Goal: Transaction & Acquisition: Purchase product/service

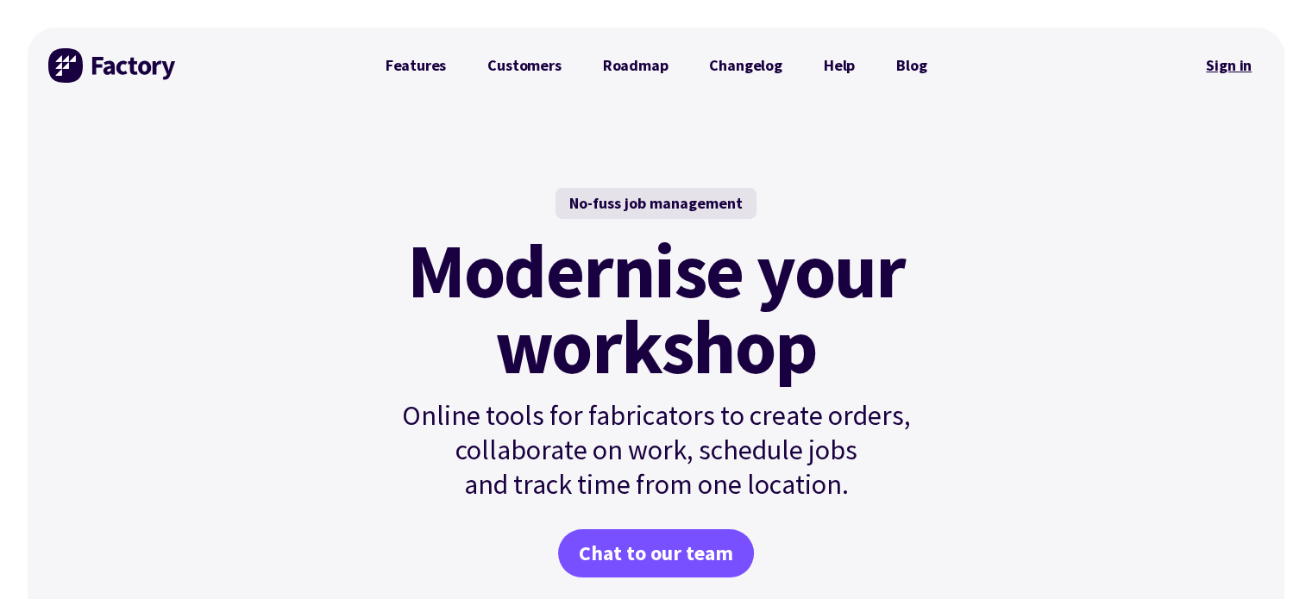
click at [1243, 67] on link "Sign in" at bounding box center [1229, 66] width 70 height 40
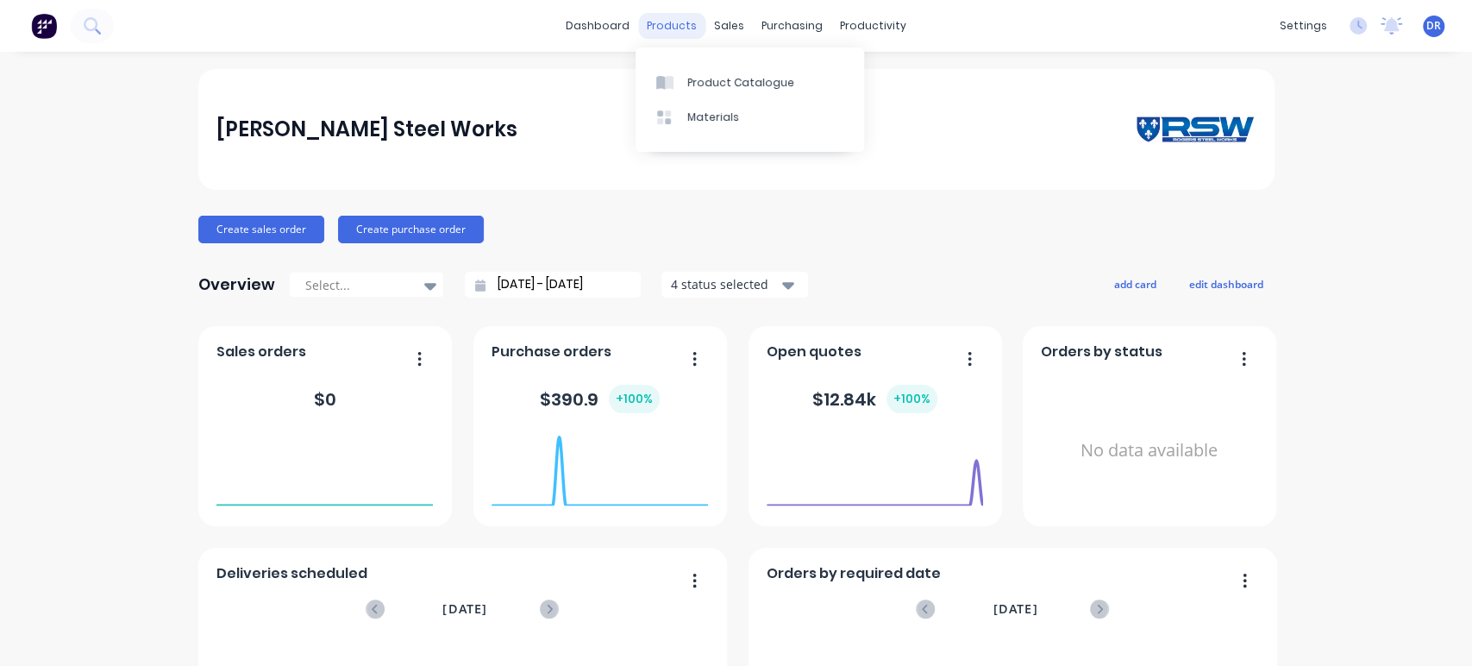
click at [658, 19] on div "products" at bounding box center [671, 26] width 67 height 26
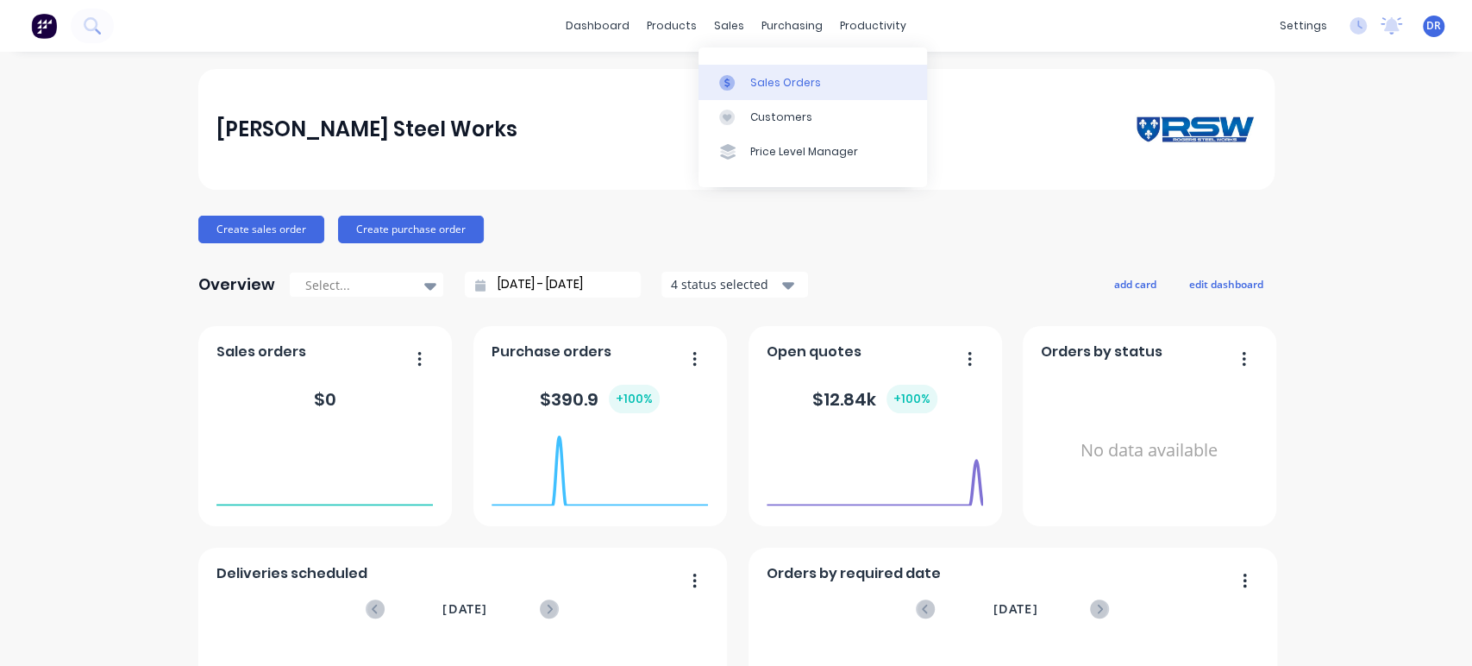
click at [764, 81] on div "Sales Orders" at bounding box center [785, 83] width 71 height 16
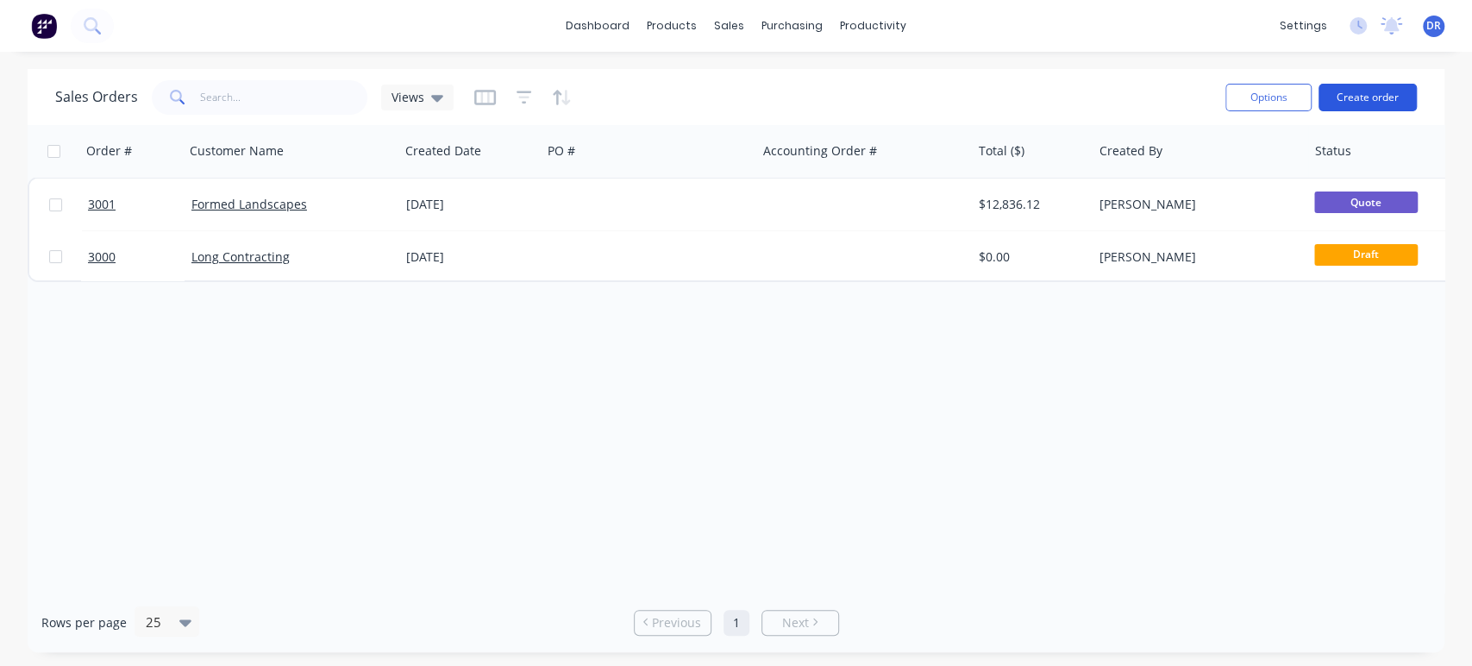
click at [1361, 98] on button "Create order" at bounding box center [1368, 98] width 98 height 28
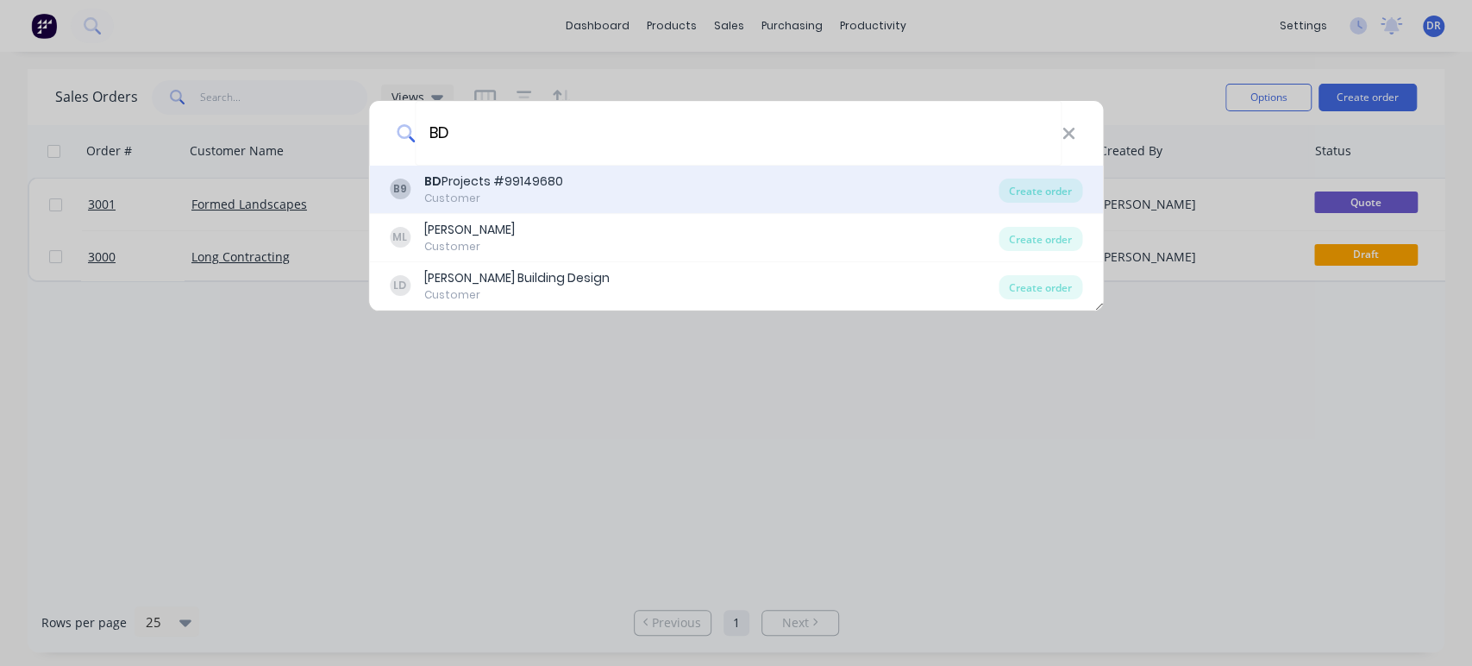
type input "BD"
click at [531, 192] on div "Customer" at bounding box center [493, 199] width 139 height 16
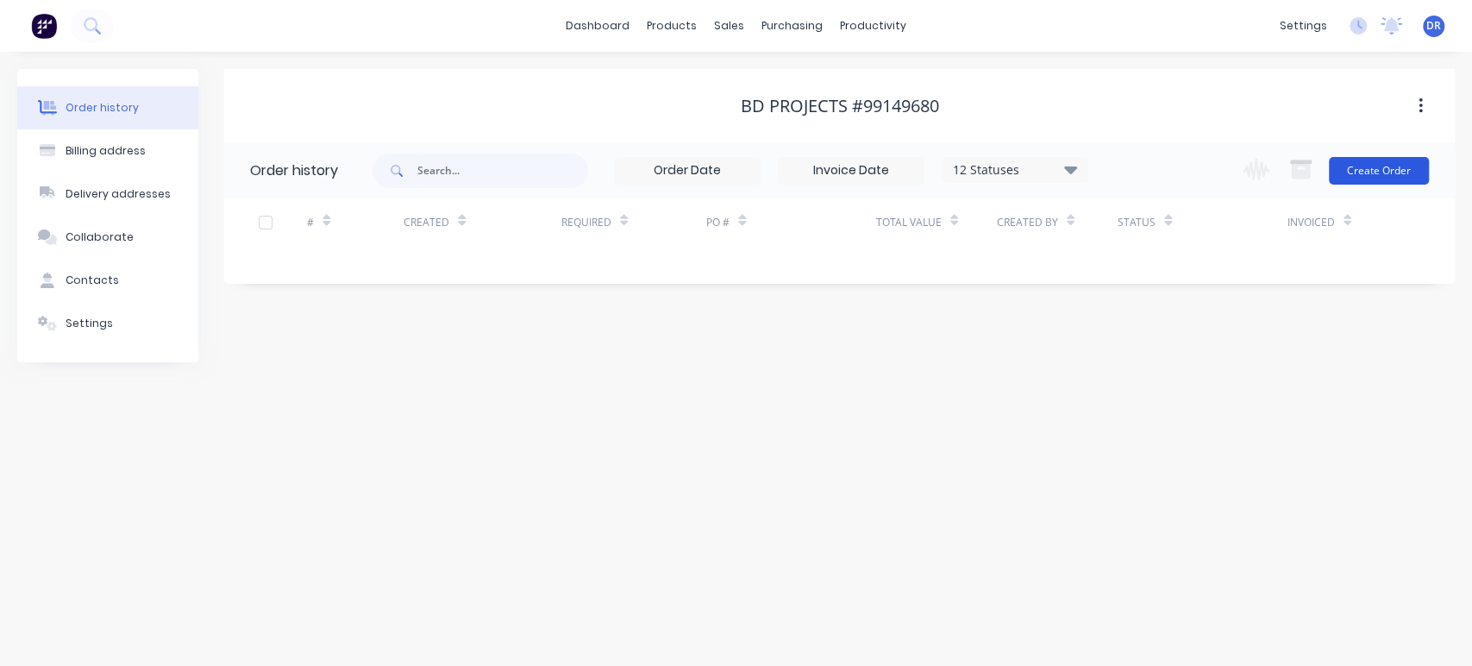
click at [1374, 173] on button "Create Order" at bounding box center [1379, 171] width 100 height 28
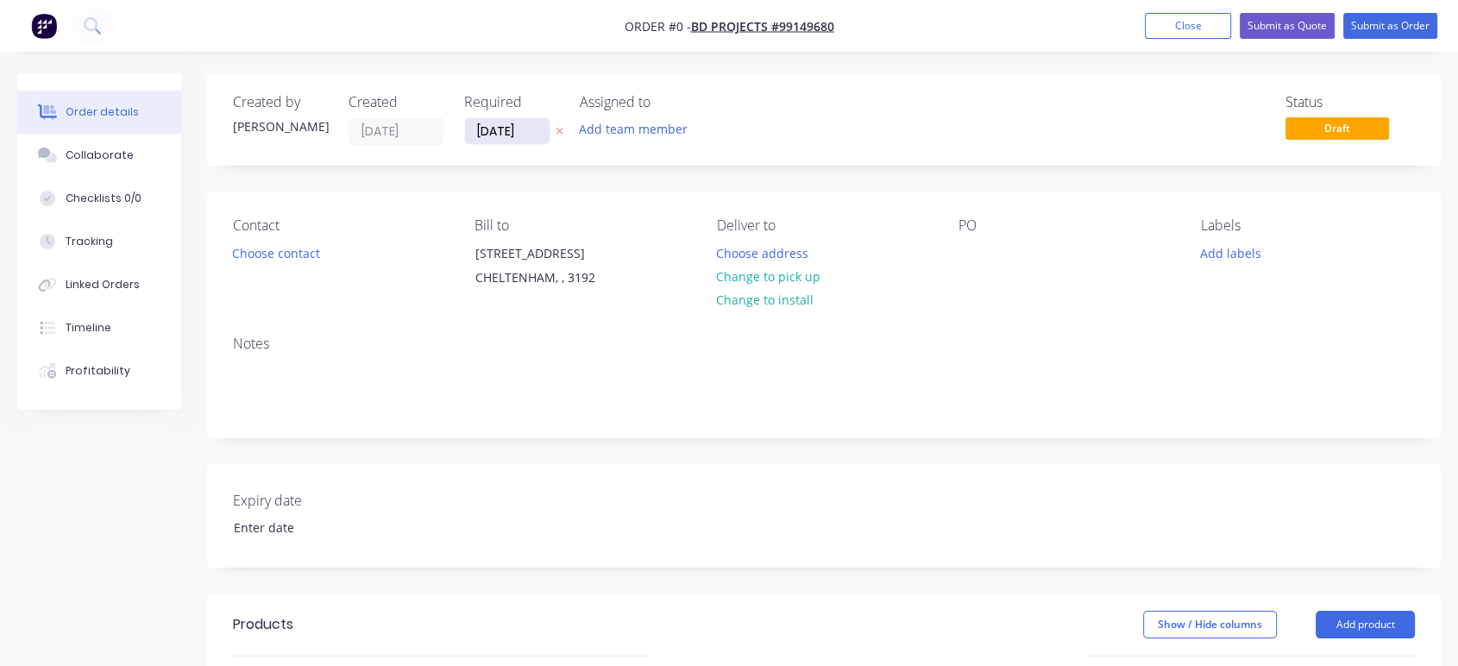
click at [504, 130] on input "[DATE]" at bounding box center [507, 131] width 85 height 26
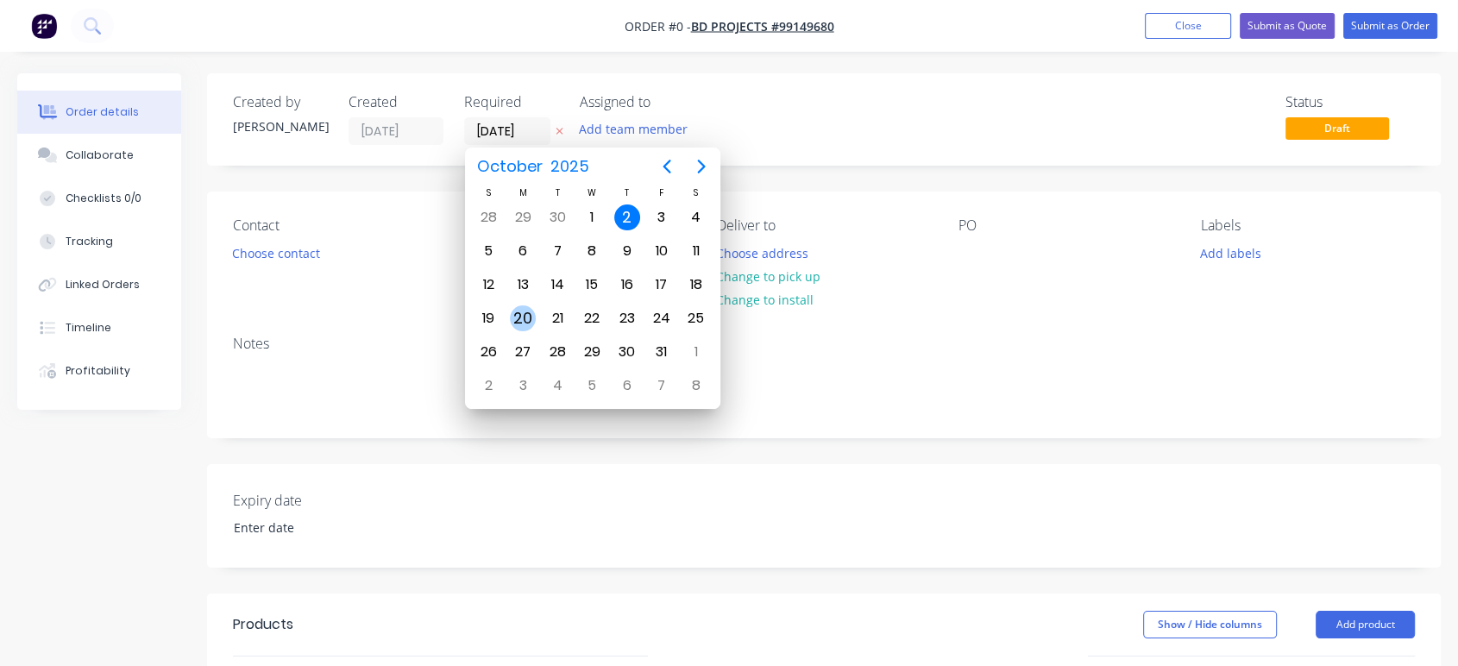
click at [522, 313] on div "20" at bounding box center [523, 318] width 26 height 26
type input "[DATE]"
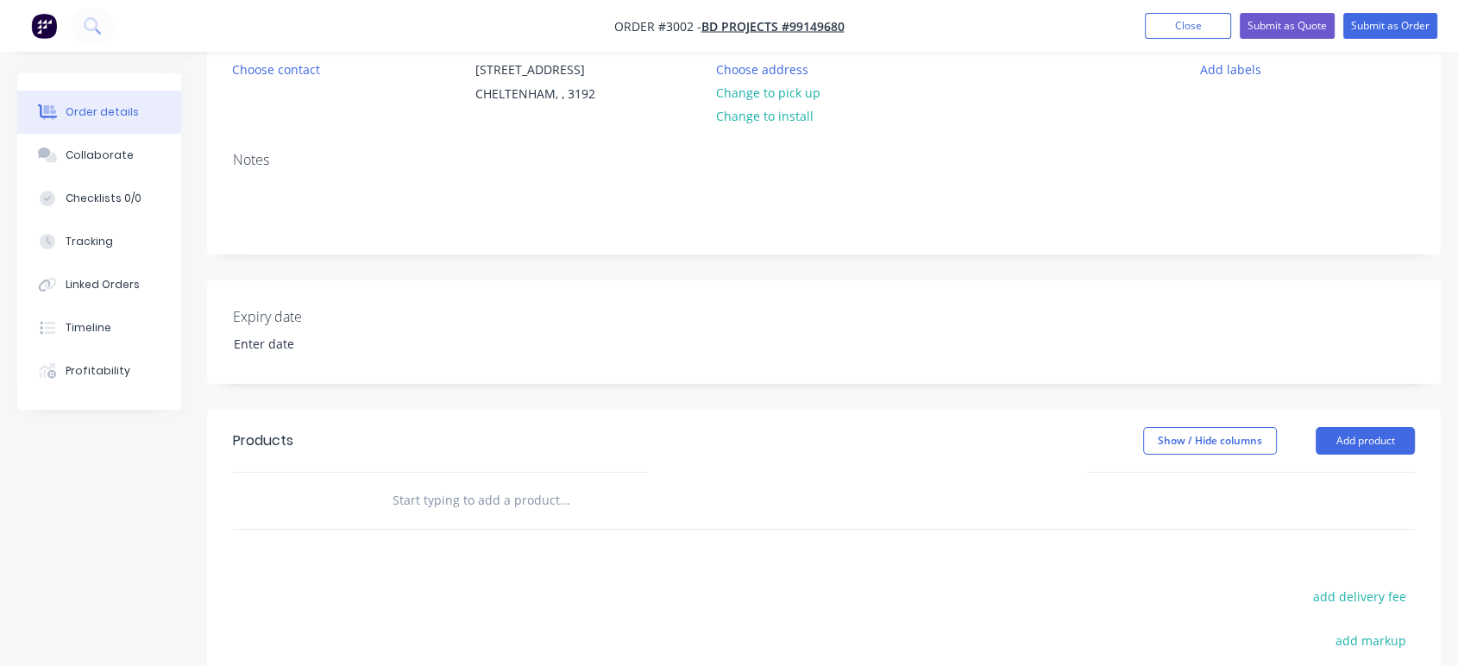
scroll to position [191, 0]
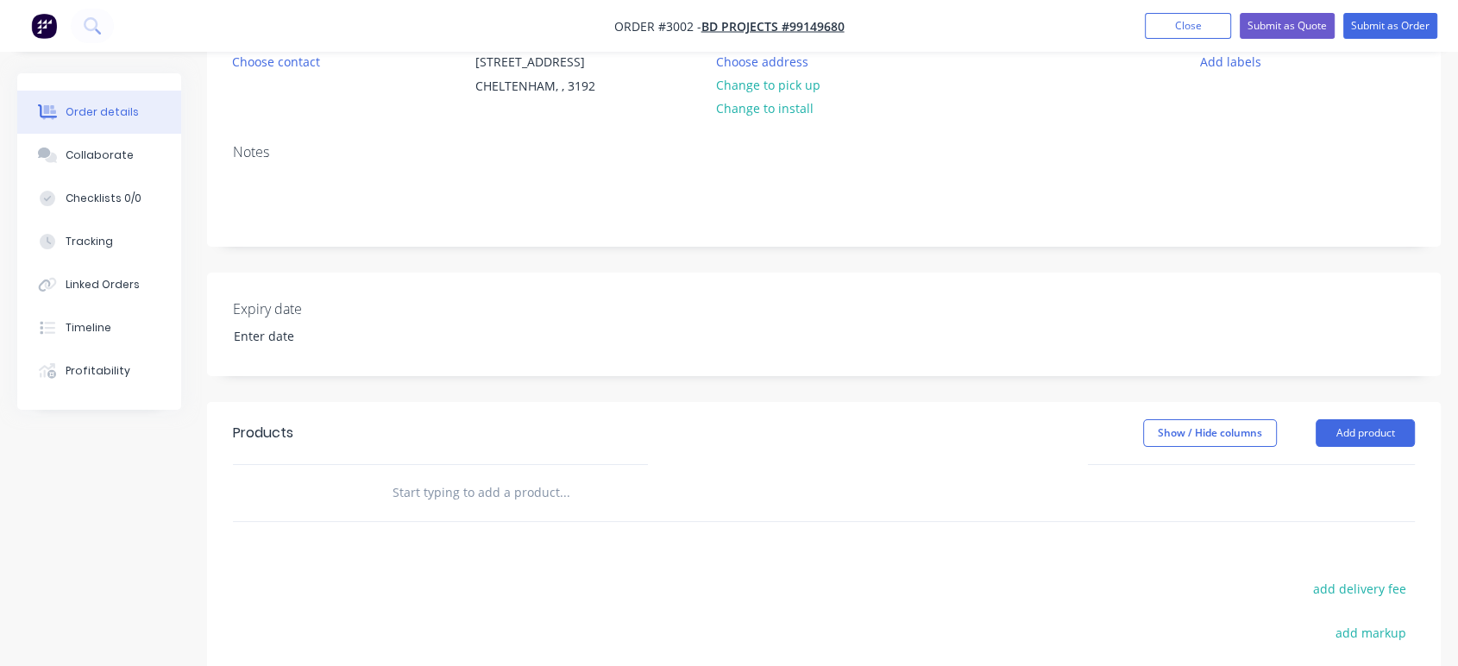
click at [457, 492] on input "text" at bounding box center [564, 492] width 345 height 35
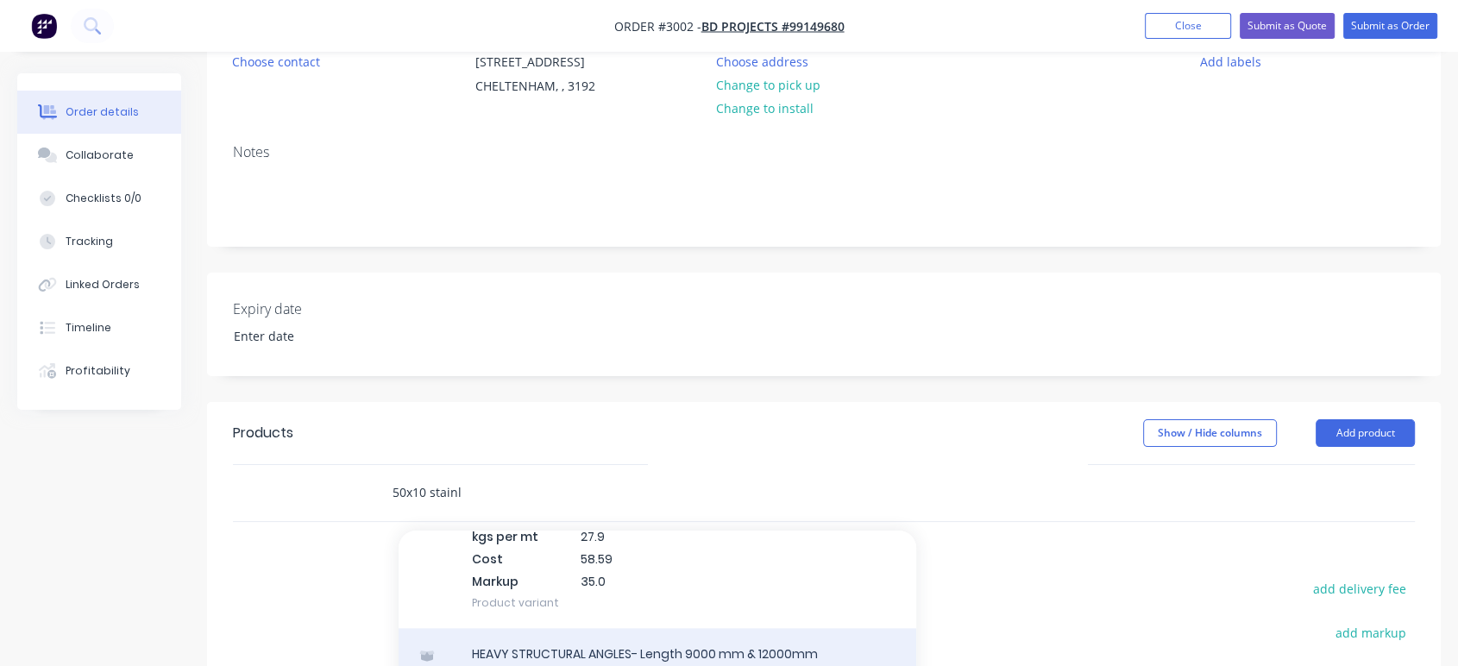
scroll to position [1821, 0]
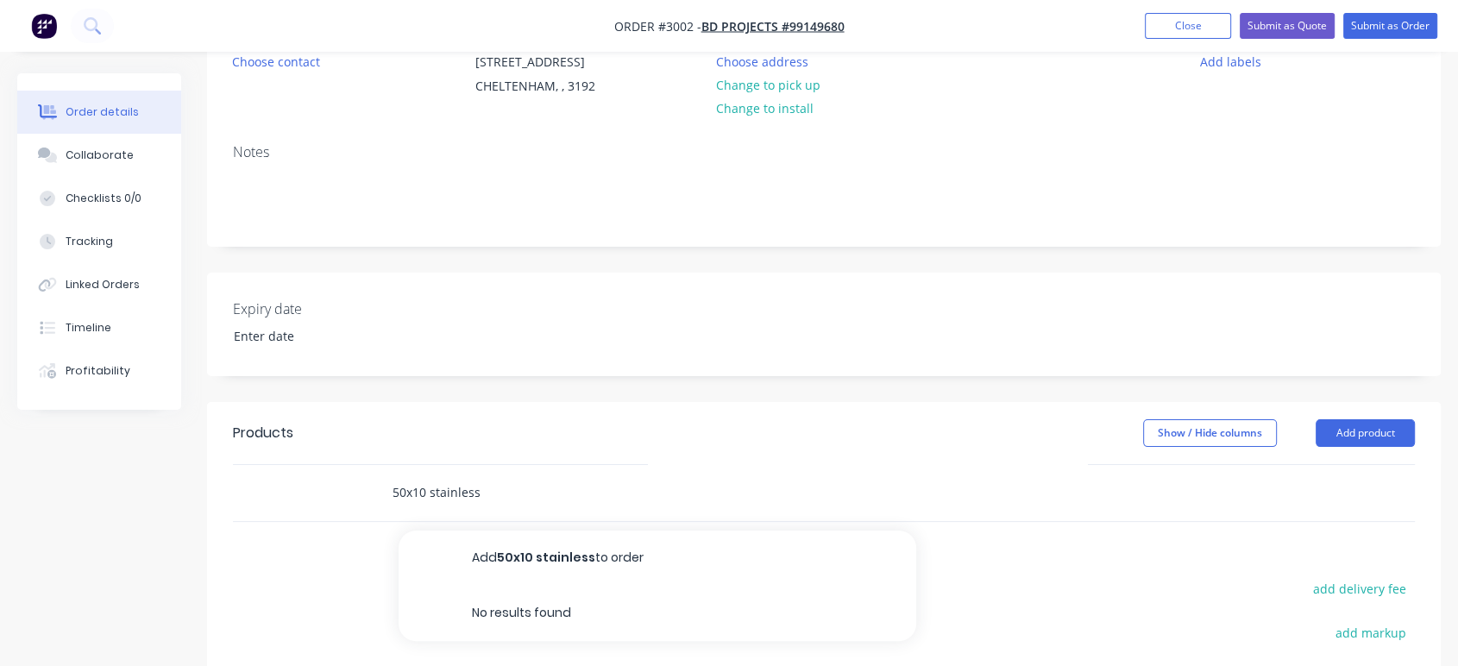
click at [426, 486] on input "50x10 stainless" at bounding box center [564, 492] width 345 height 35
drag, startPoint x: 430, startPoint y: 490, endPoint x: 441, endPoint y: 488, distance: 11.3
click at [432, 490] on input "50x10 flat ba stainless" at bounding box center [564, 492] width 345 height 35
click at [428, 484] on input "50x10 flat ba stainless" at bounding box center [564, 492] width 345 height 35
click at [430, 486] on input "50x10 flat ba stainless" at bounding box center [564, 492] width 345 height 35
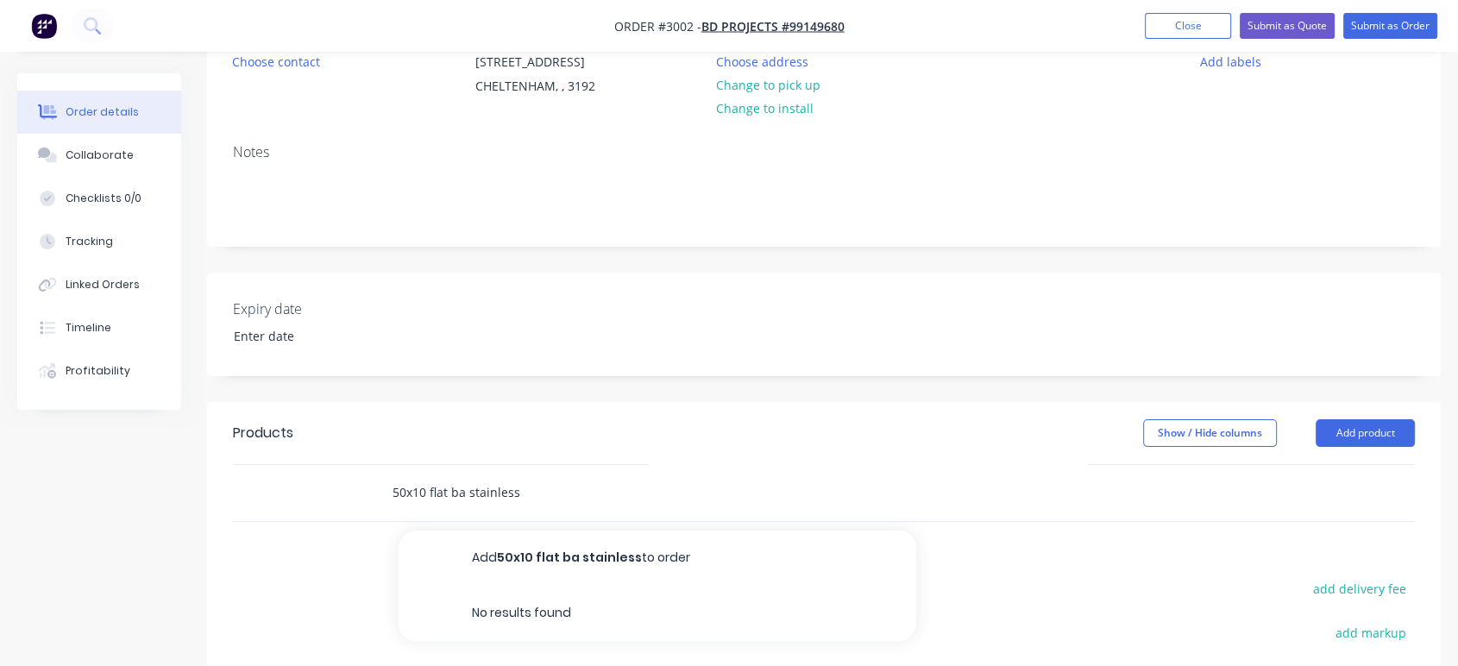
click at [427, 490] on input "50x10 flat ba stainless" at bounding box center [564, 492] width 345 height 35
click at [518, 491] on input "50x10 Stainless flat ba stainless" at bounding box center [564, 492] width 345 height 35
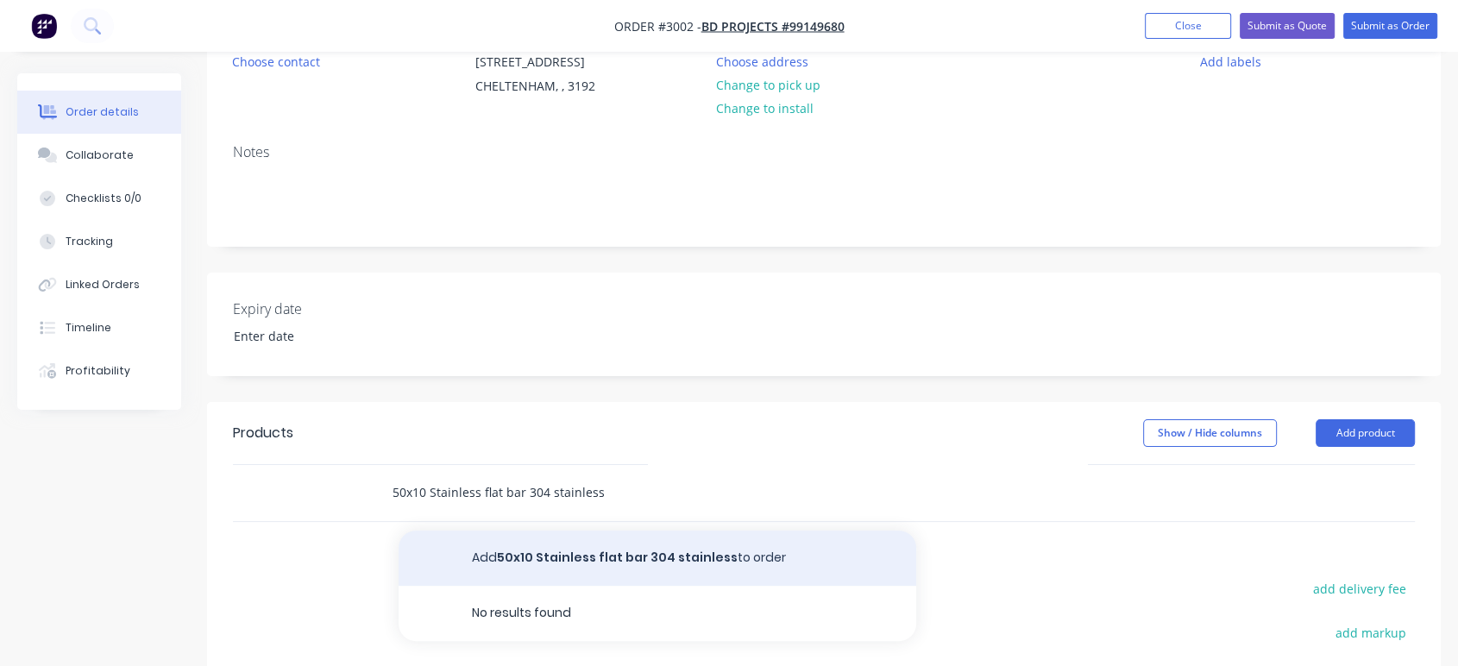
type input "50x10 Stainless flat bar 304 stainless"
click at [610, 552] on button "Add 50x10 Stainless flat bar 304 stainless to order" at bounding box center [657, 557] width 518 height 55
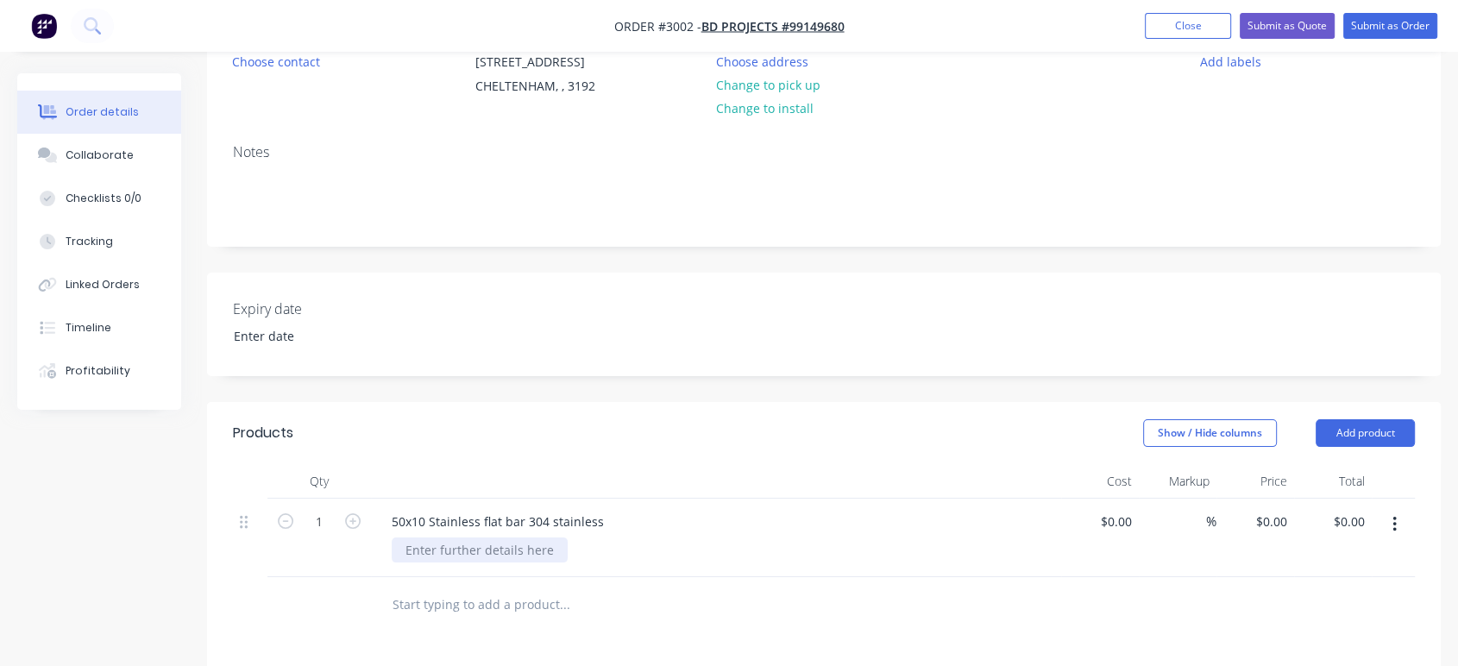
click at [515, 547] on div at bounding box center [480, 549] width 176 height 25
drag, startPoint x: 426, startPoint y: 516, endPoint x: 438, endPoint y: 516, distance: 12.1
click at [428, 516] on div "50x10 Stainless flat bar 304 stainless" at bounding box center [498, 521] width 240 height 25
click at [447, 546] on div at bounding box center [480, 549] width 176 height 25
click at [449, 546] on div at bounding box center [480, 549] width 176 height 25
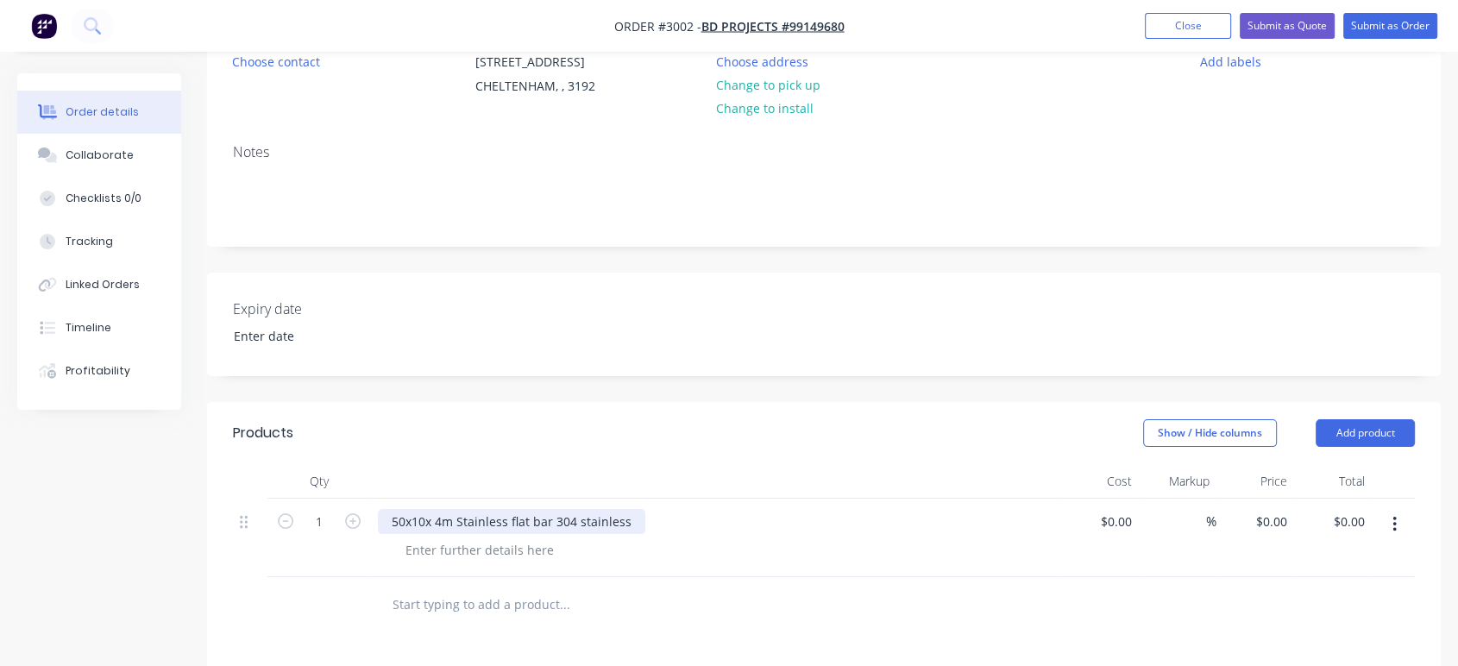
click at [452, 518] on div "50x10x 4m Stainless flat bar 304 stainless" at bounding box center [511, 521] width 267 height 25
click at [425, 555] on div at bounding box center [480, 549] width 176 height 25
click at [422, 551] on div at bounding box center [480, 549] width 176 height 25
click at [1125, 513] on input at bounding box center [1129, 521] width 20 height 25
type input "$27.00"
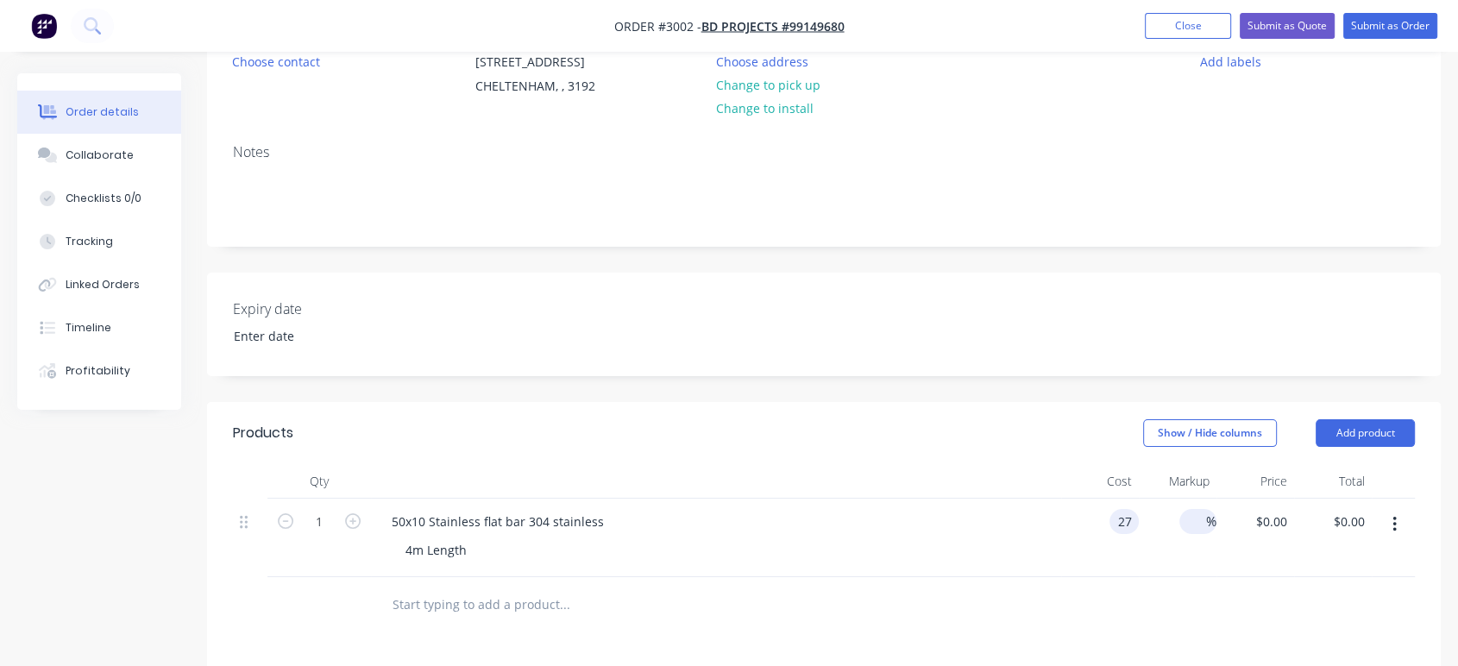
type input "$27.00"
click at [1199, 524] on input at bounding box center [1196, 521] width 20 height 25
type input "30"
type input "$35.10"
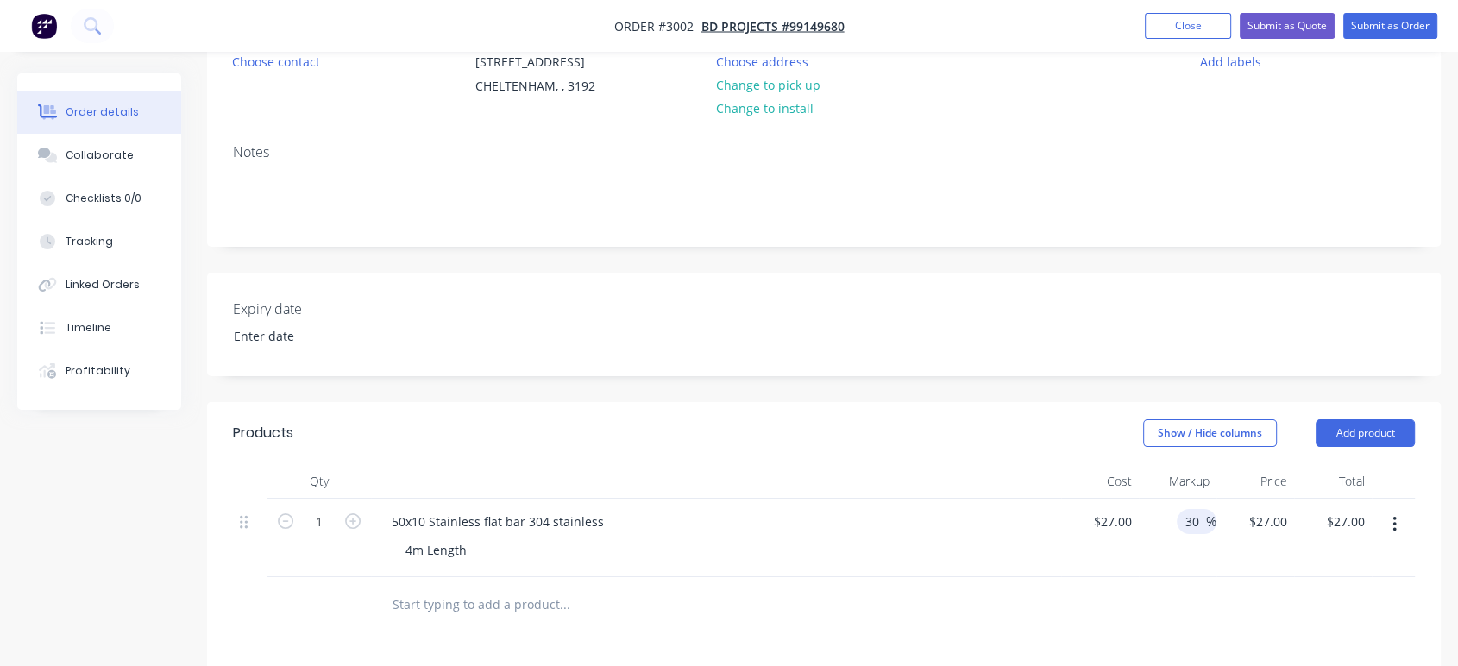
type input "$35.10"
click at [1263, 555] on div "$35.10 $35.10" at bounding box center [1255, 538] width 78 height 78
click at [1371, 426] on button "Add product" at bounding box center [1364, 433] width 99 height 28
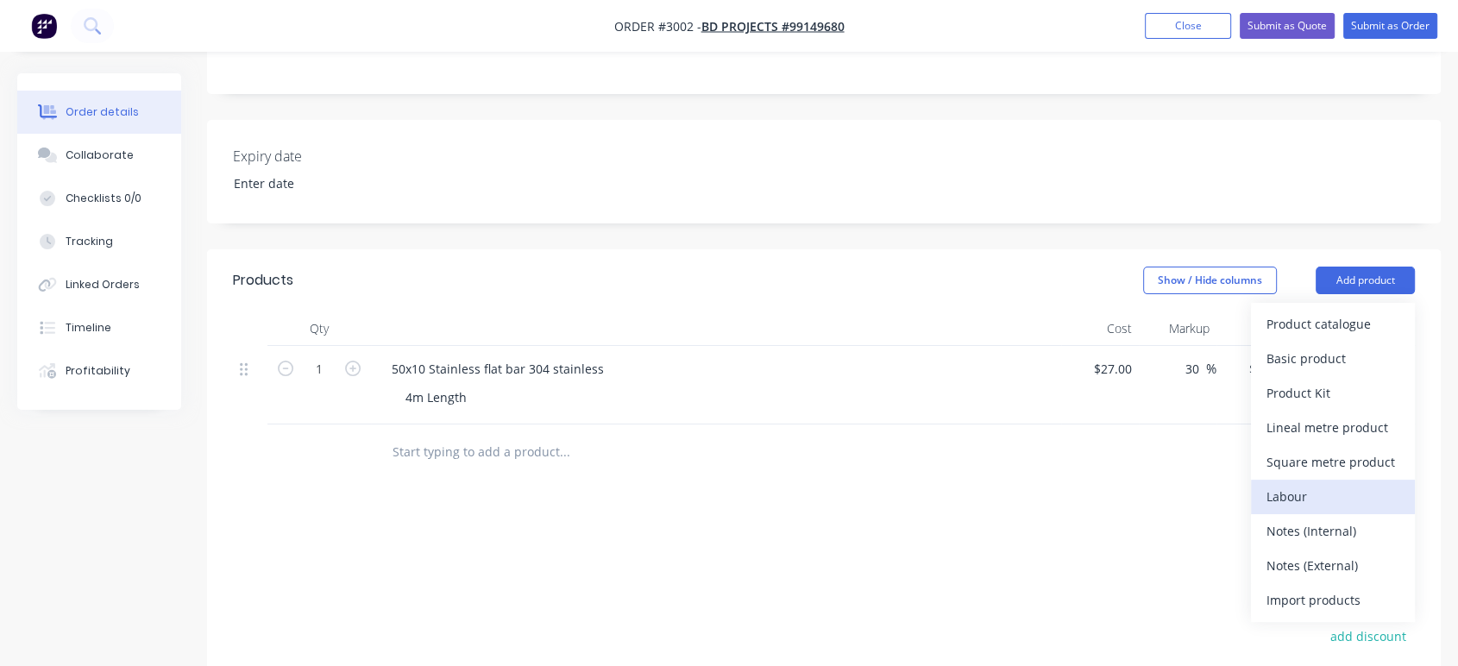
scroll to position [191, 0]
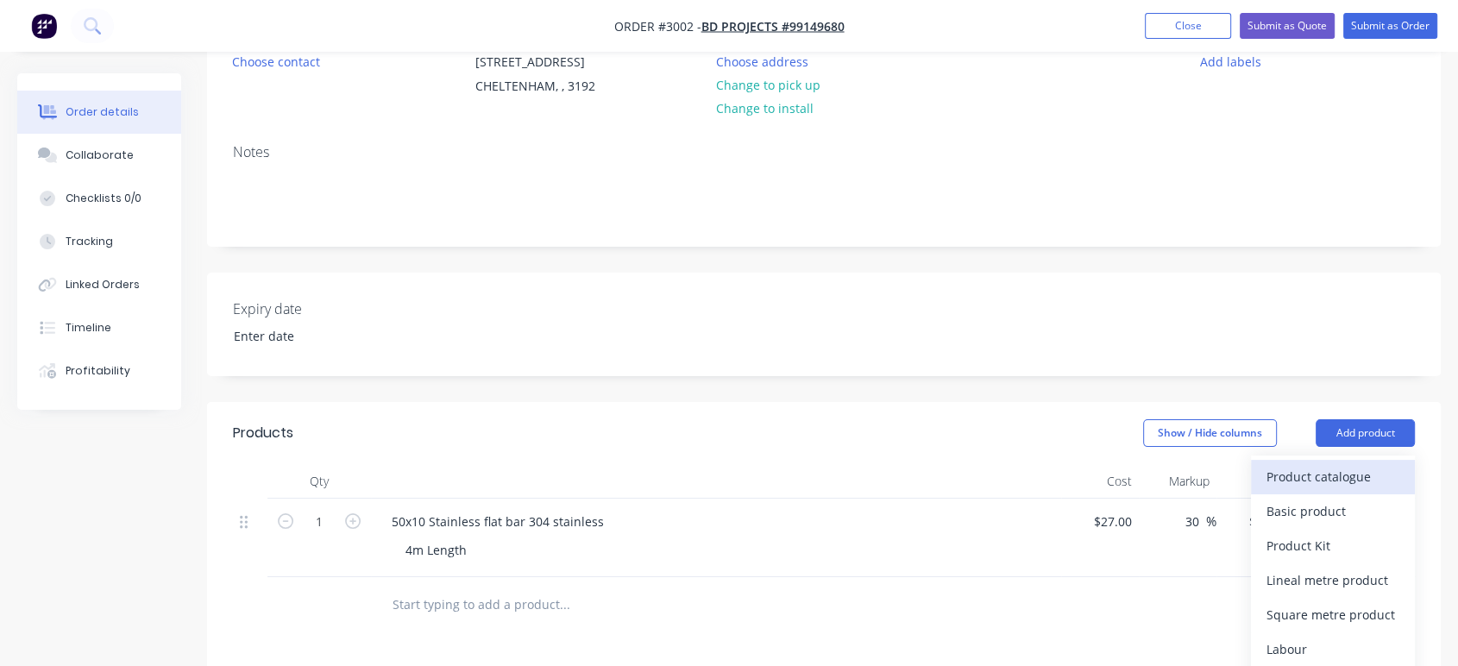
click at [1351, 476] on div "Product catalogue" at bounding box center [1332, 476] width 133 height 25
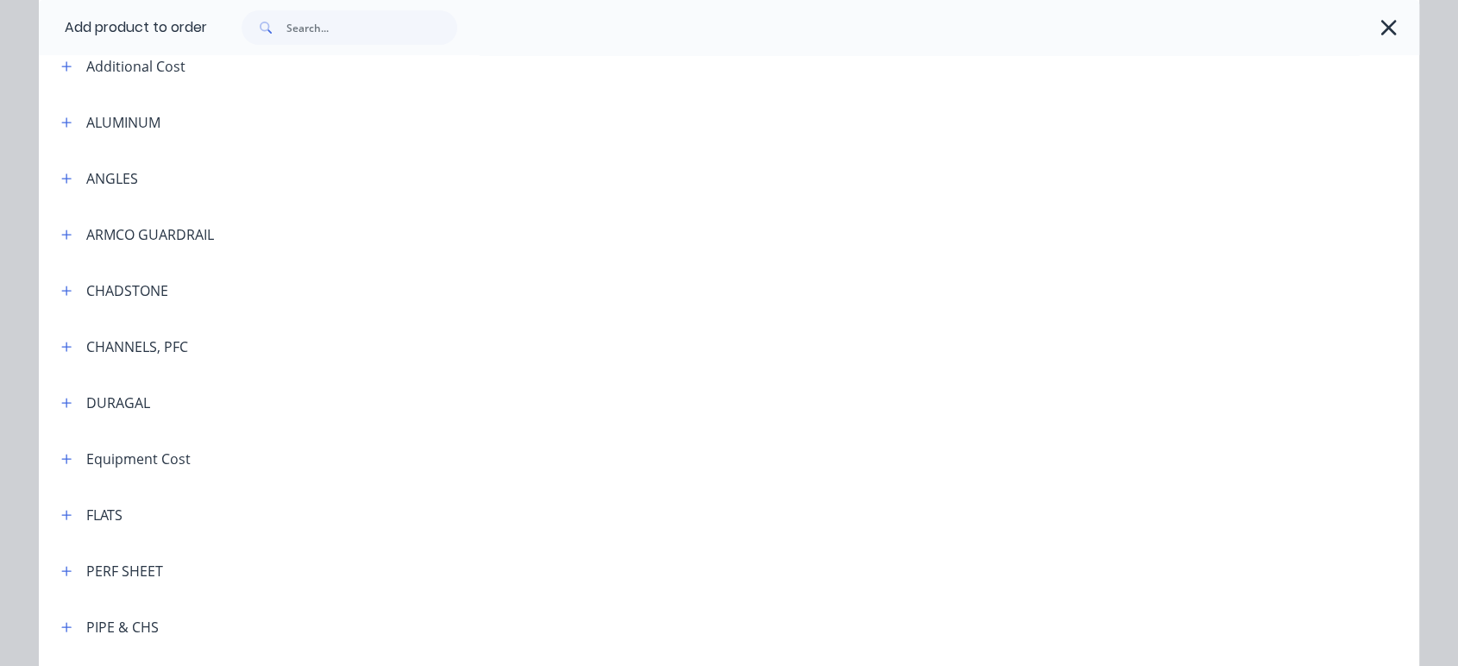
scroll to position [0, 0]
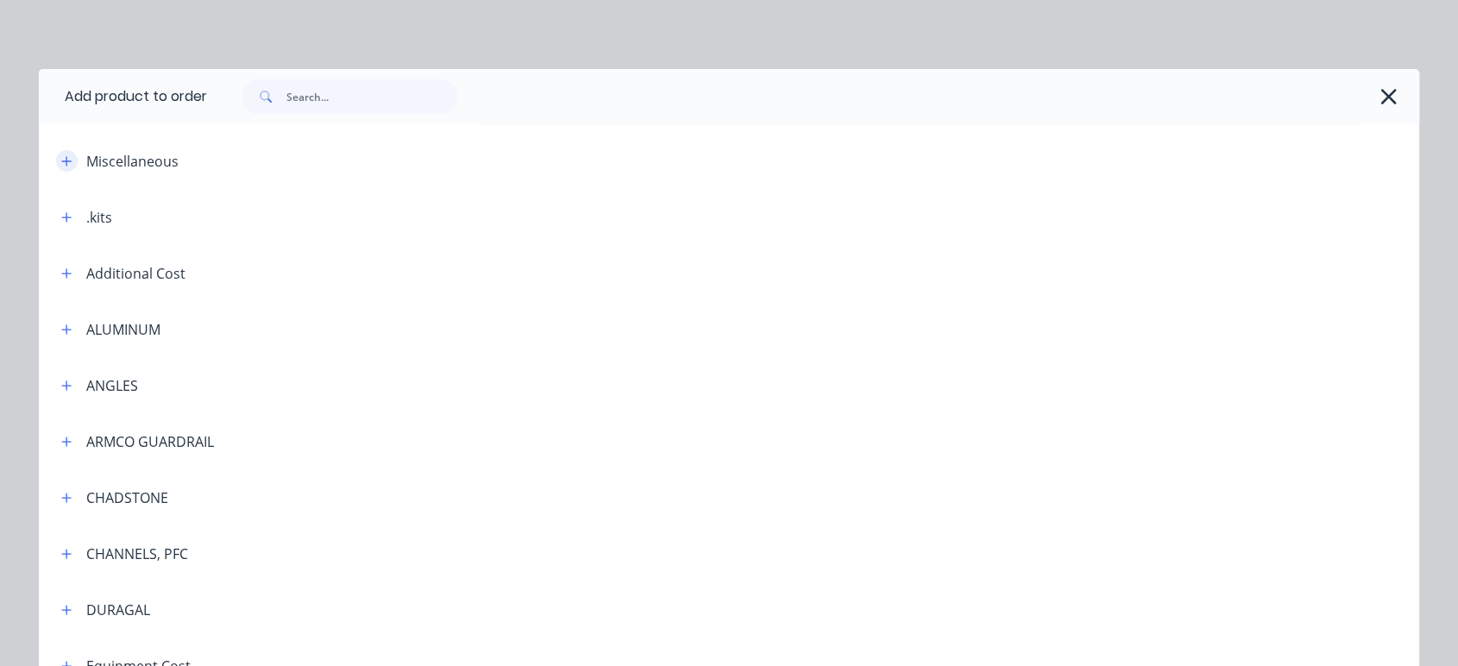
click at [62, 163] on icon "button" at bounding box center [66, 161] width 10 height 12
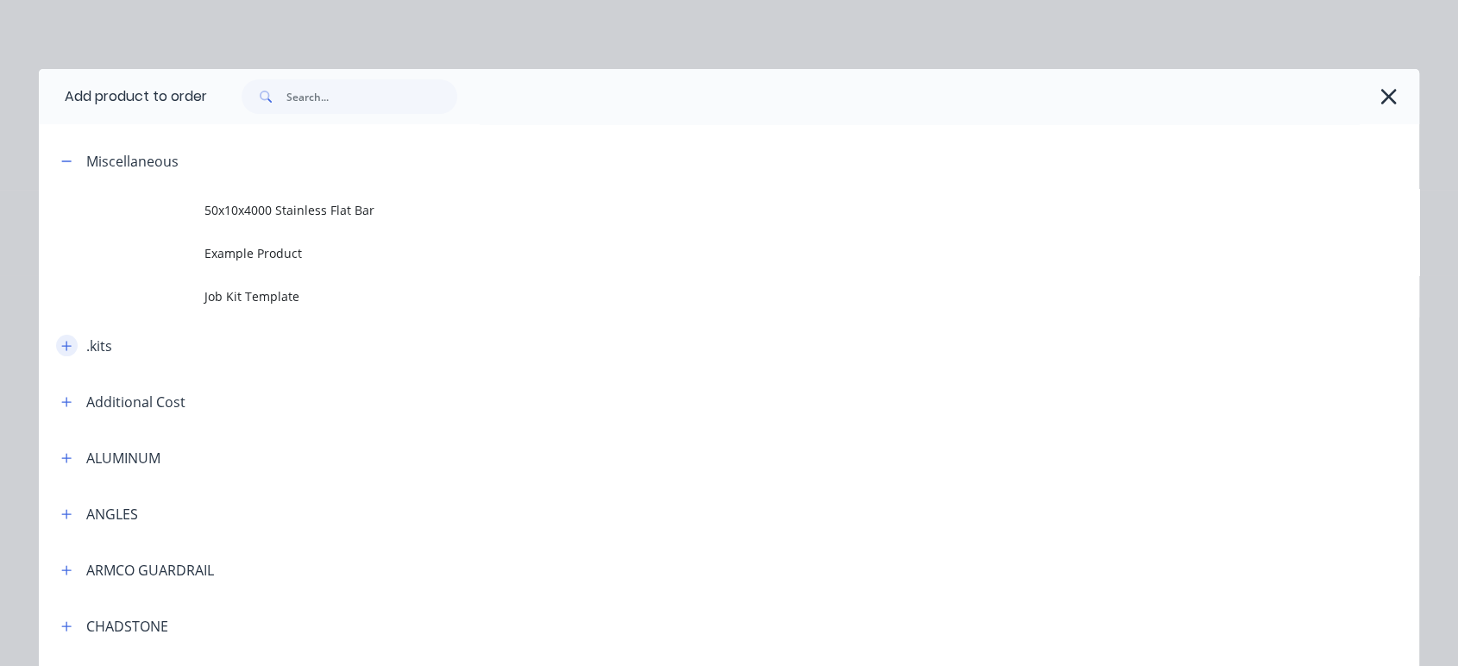
click at [61, 343] on icon "button" at bounding box center [66, 346] width 10 height 12
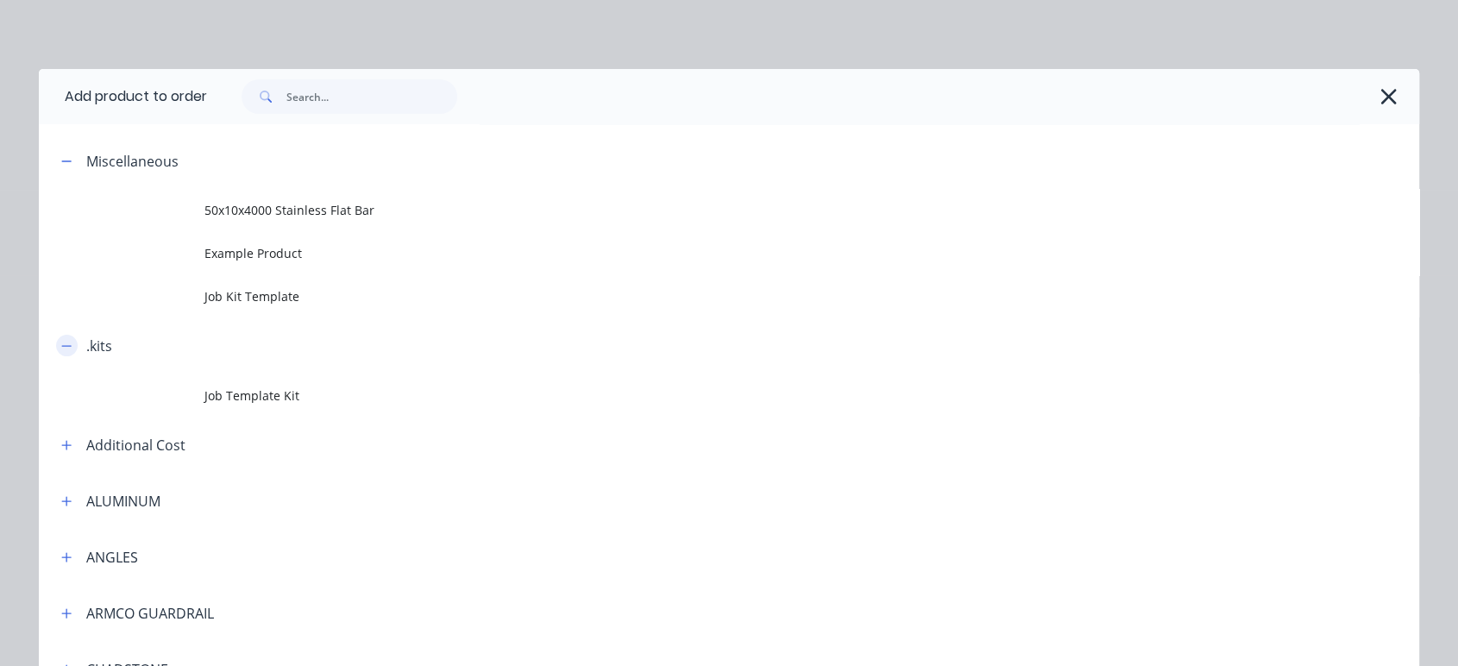
click at [61, 343] on icon "button" at bounding box center [66, 346] width 10 height 12
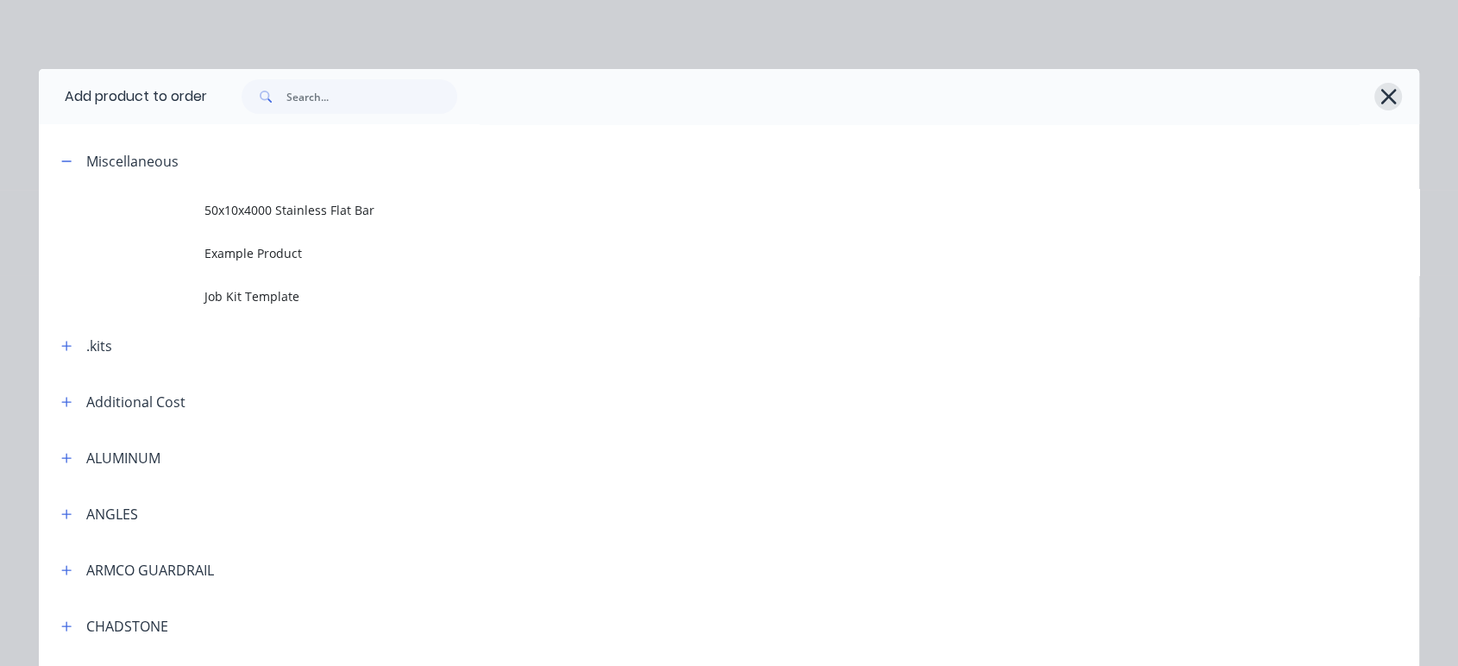
click at [1380, 97] on icon "button" at bounding box center [1388, 97] width 16 height 16
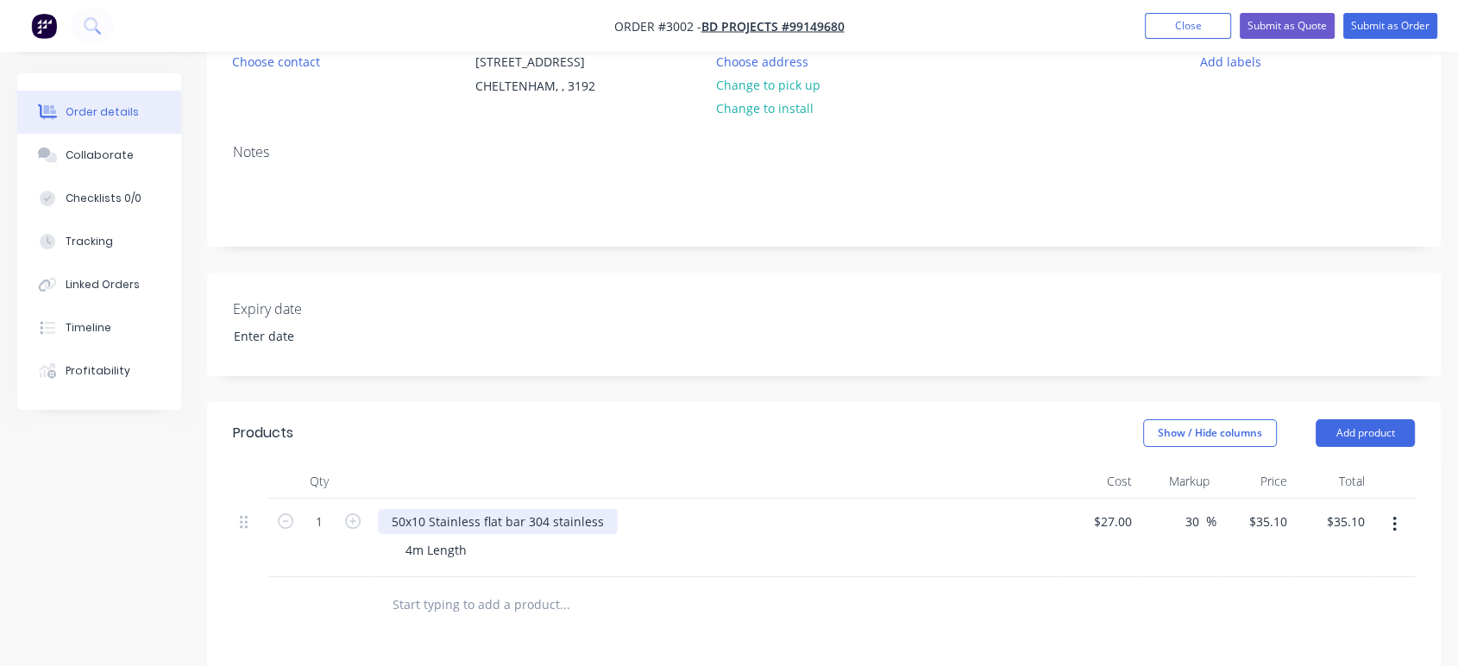
click at [424, 516] on div "50x10 Stainless flat bar 304 stainless" at bounding box center [498, 521] width 240 height 25
click at [633, 514] on div "50x10x4000 Stainless flat bar 304 stainless" at bounding box center [514, 521] width 273 height 25
drag, startPoint x: 476, startPoint y: 543, endPoint x: 383, endPoint y: 549, distance: 93.3
click at [383, 549] on div "50x10x4000 Stainless flat bar 4m Length" at bounding box center [716, 538] width 690 height 78
click at [467, 549] on div "4m Length" at bounding box center [436, 549] width 89 height 25
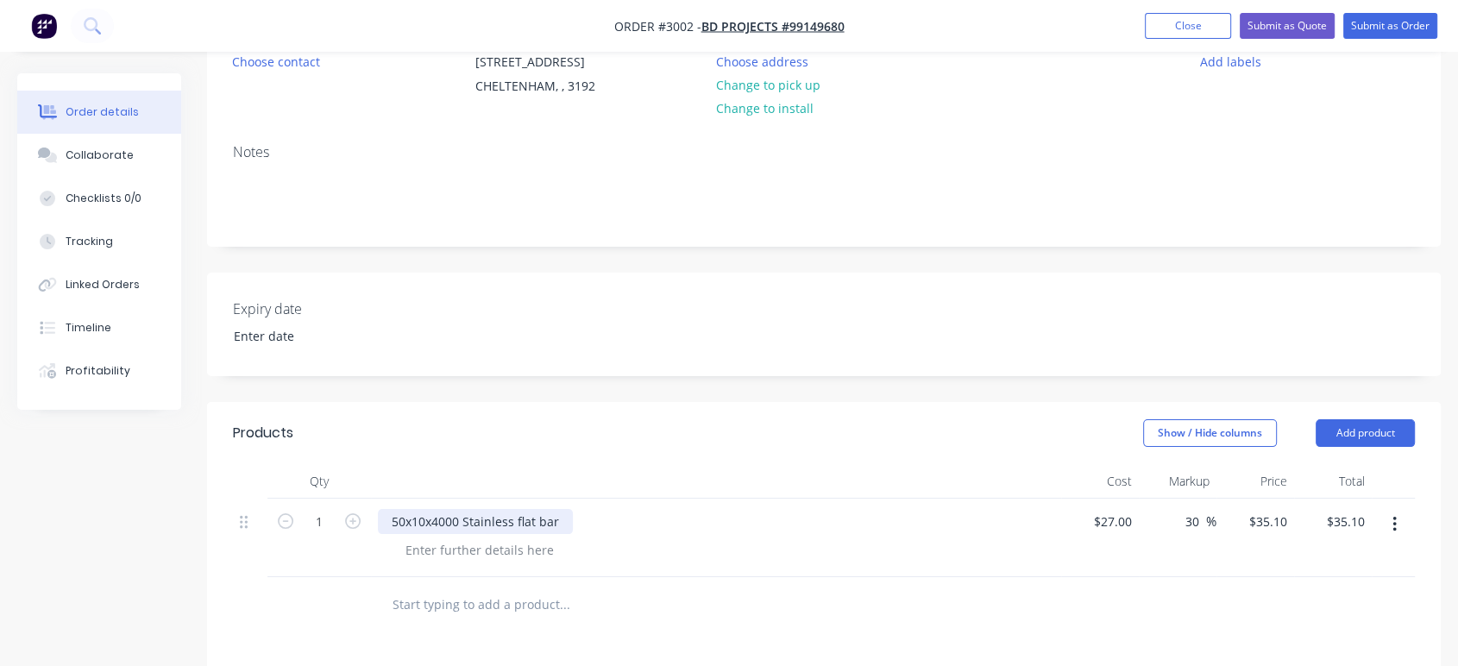
click at [497, 517] on div "50x10x4000 Stainless flat bar" at bounding box center [475, 521] width 195 height 25
click at [459, 516] on div "50x10x4000 Stainless flat bar" at bounding box center [475, 521] width 195 height 25
click at [497, 467] on div at bounding box center [716, 481] width 690 height 35
click at [500, 473] on div at bounding box center [716, 481] width 690 height 35
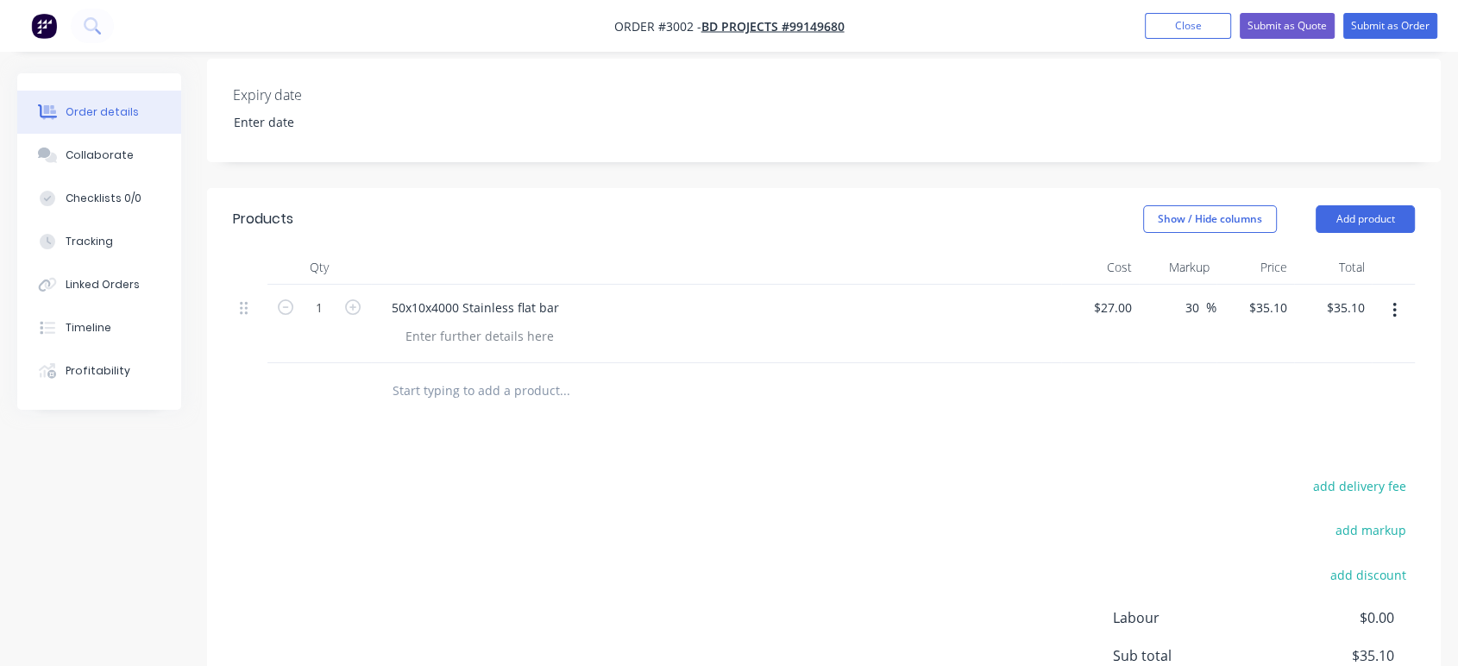
scroll to position [479, 0]
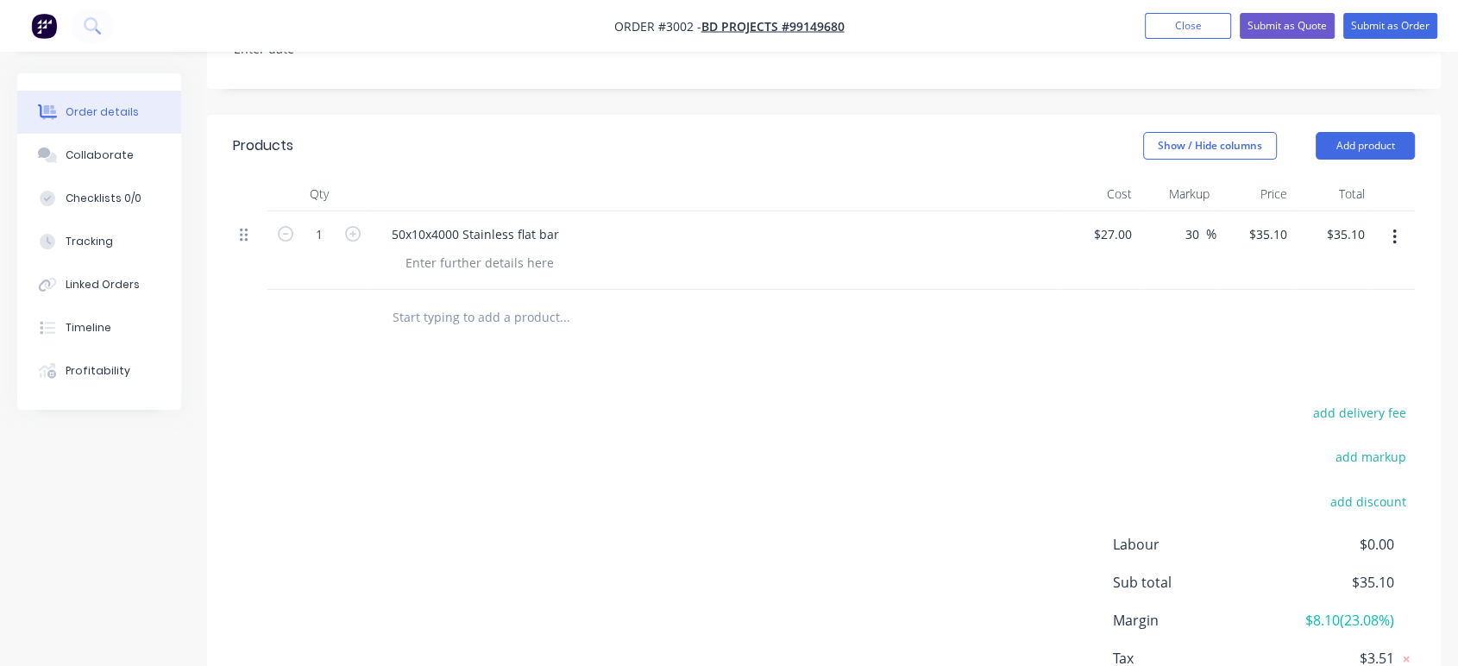
click at [242, 240] on icon at bounding box center [244, 235] width 8 height 16
click at [552, 264] on div at bounding box center [480, 262] width 176 height 25
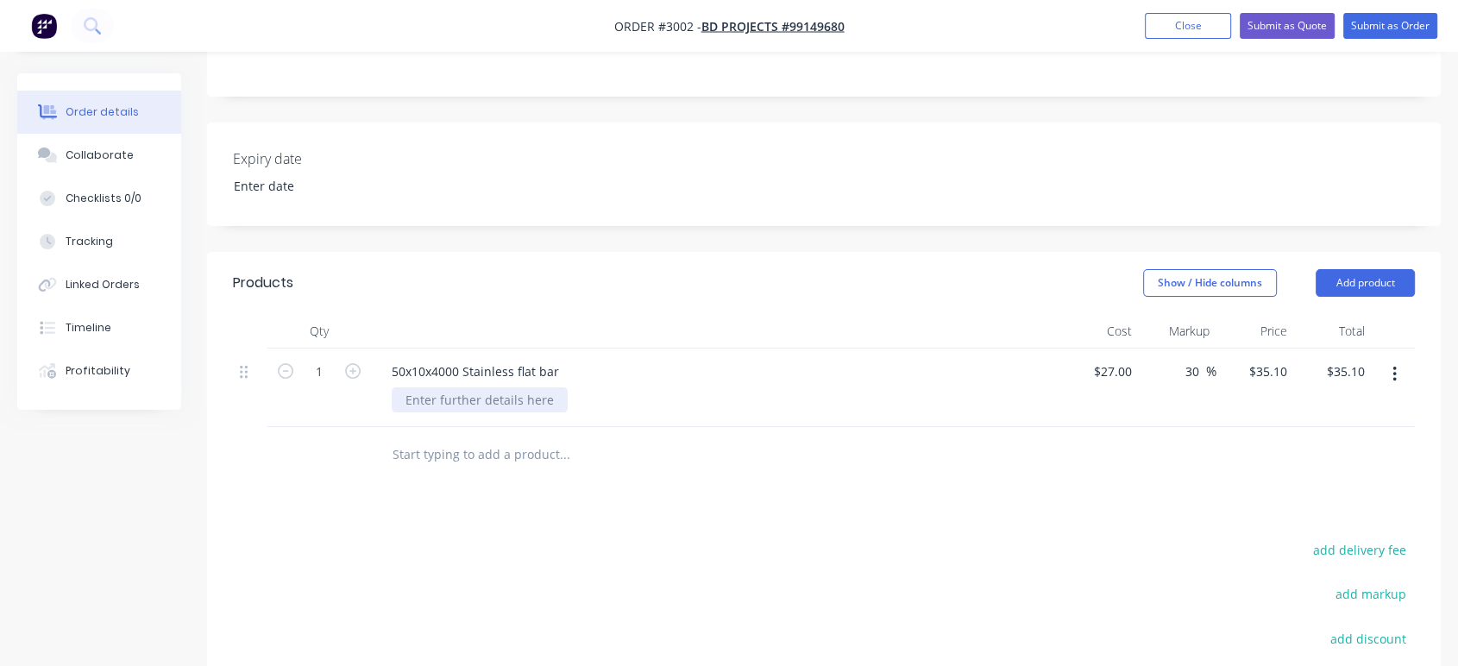
scroll to position [310, 0]
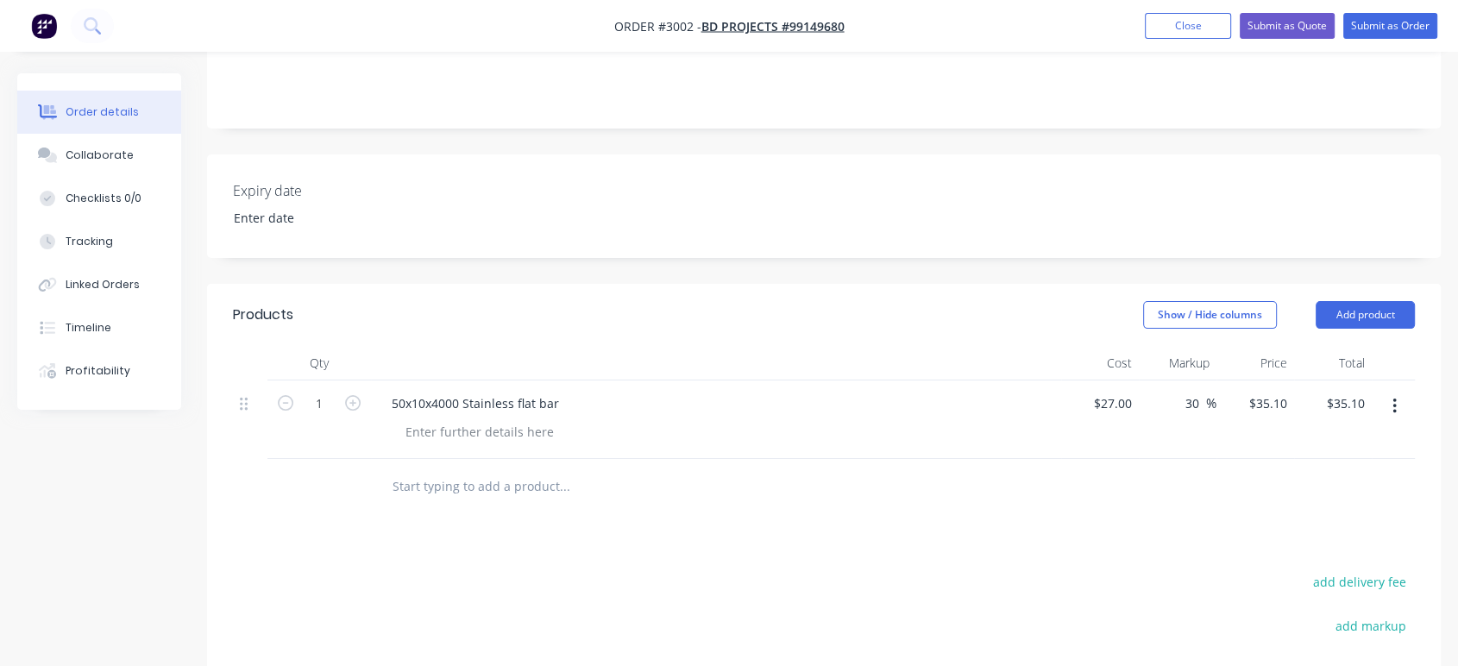
click at [1395, 406] on icon "button" at bounding box center [1394, 406] width 4 height 19
click at [1309, 549] on div "Delete" at bounding box center [1332, 555] width 133 height 25
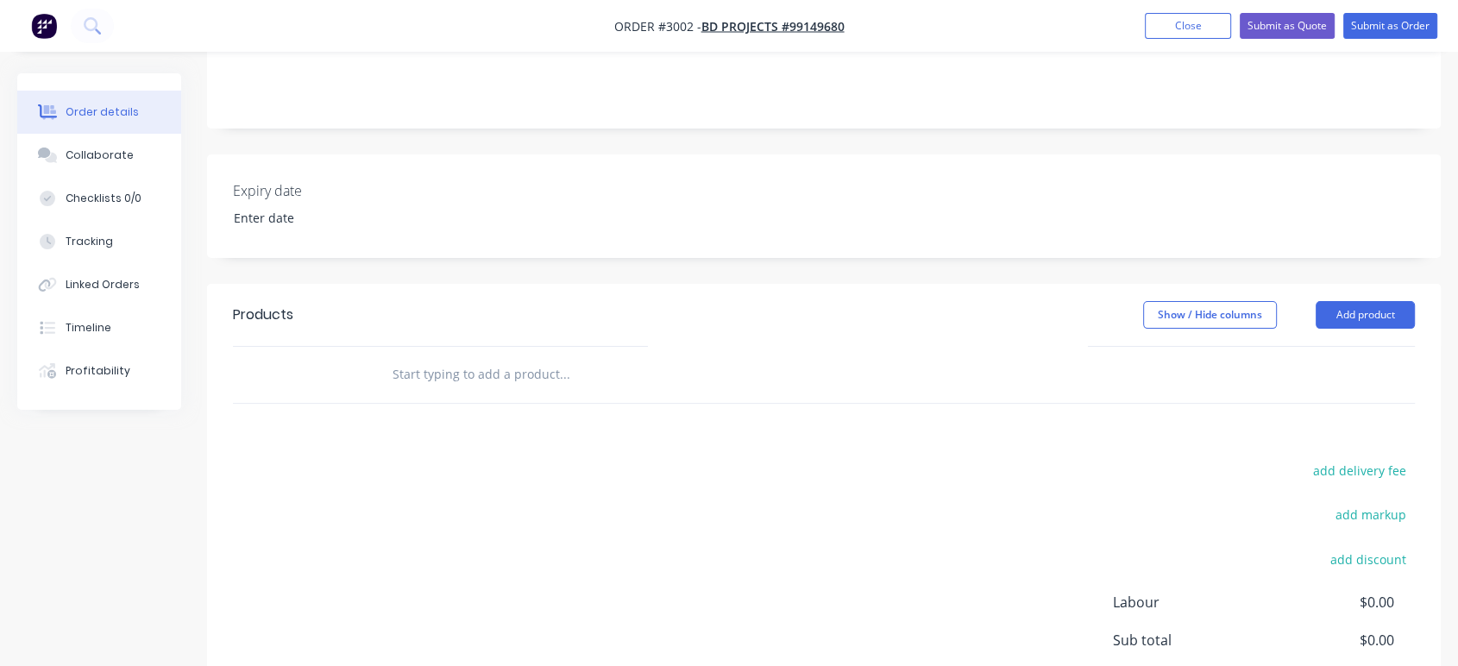
click at [436, 371] on input "text" at bounding box center [564, 374] width 345 height 35
type input "B"
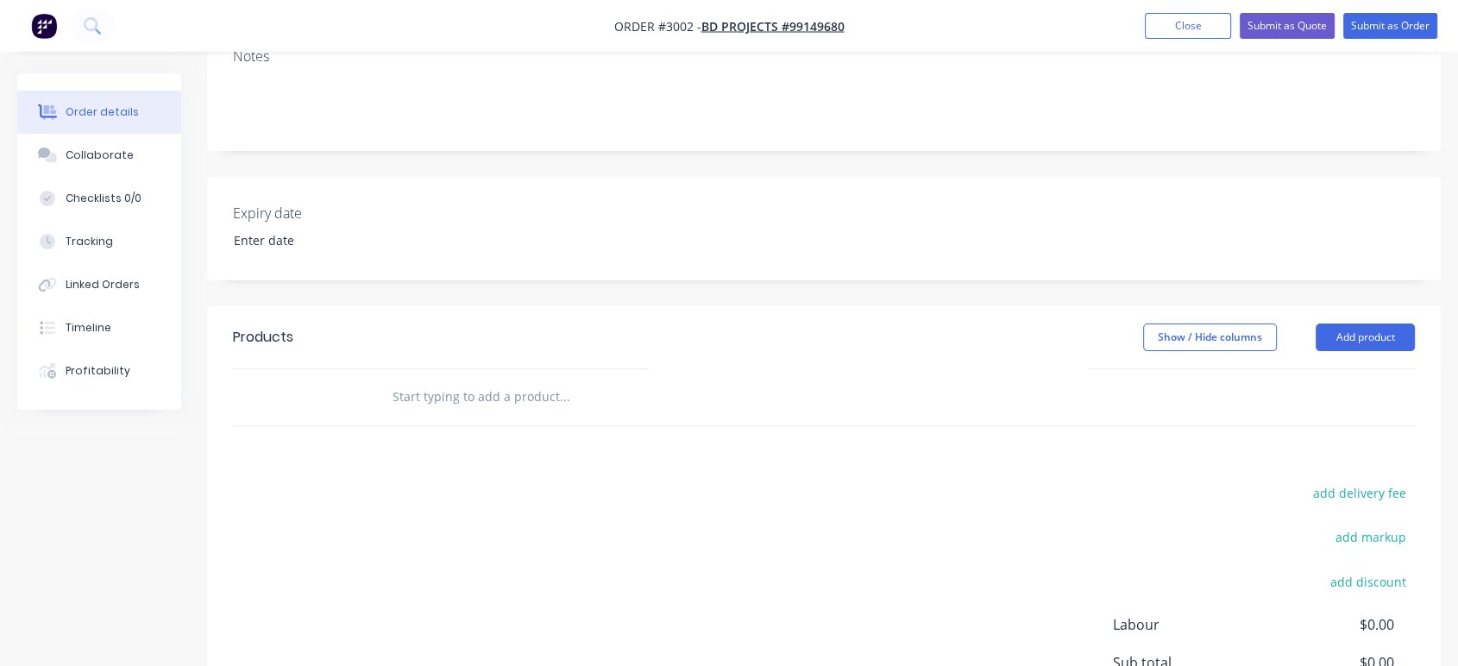
click at [415, 397] on input "text" at bounding box center [564, 397] width 345 height 35
click at [348, 343] on div "Products" at bounding box center [358, 337] width 251 height 28
click at [551, 396] on input "text" at bounding box center [564, 397] width 345 height 35
type input "b"
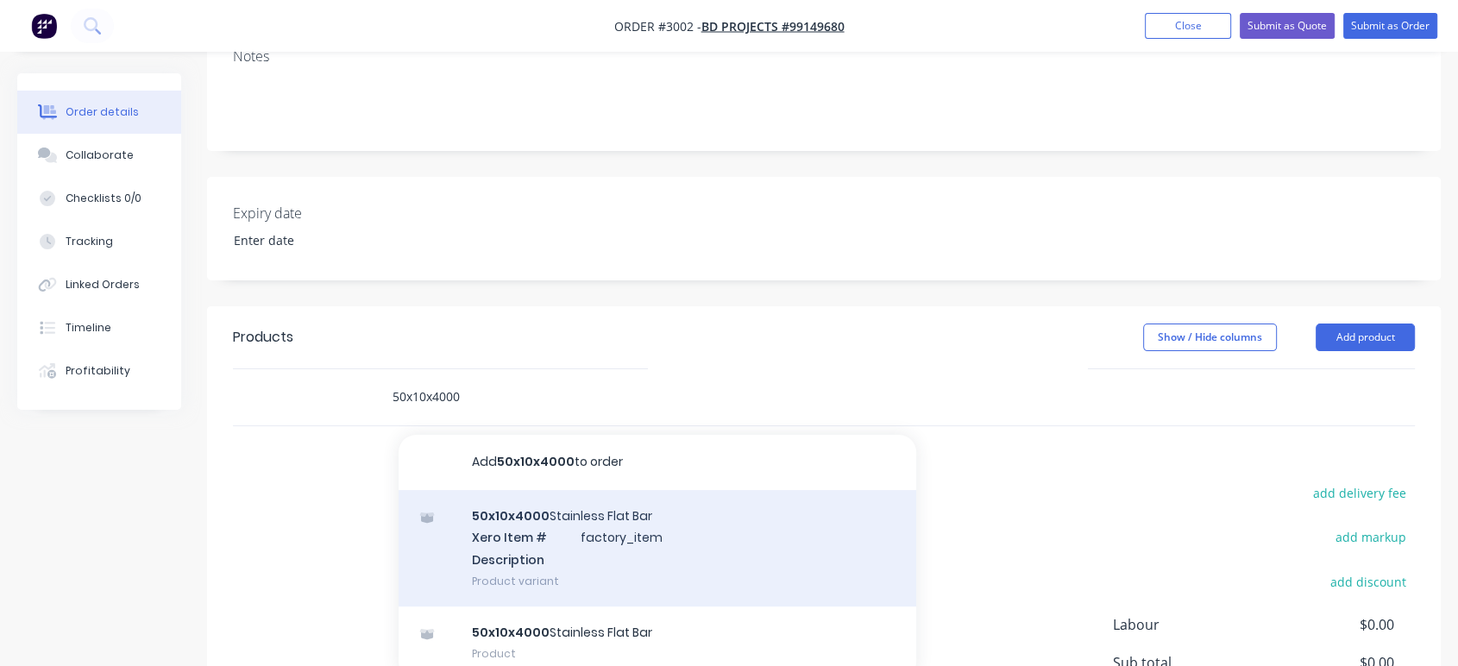
type input "50x10x4000"
click at [575, 511] on div "50x10x4000 Stainless Flat Bar Xero Item # factory_item Description Product vari…" at bounding box center [657, 548] width 518 height 116
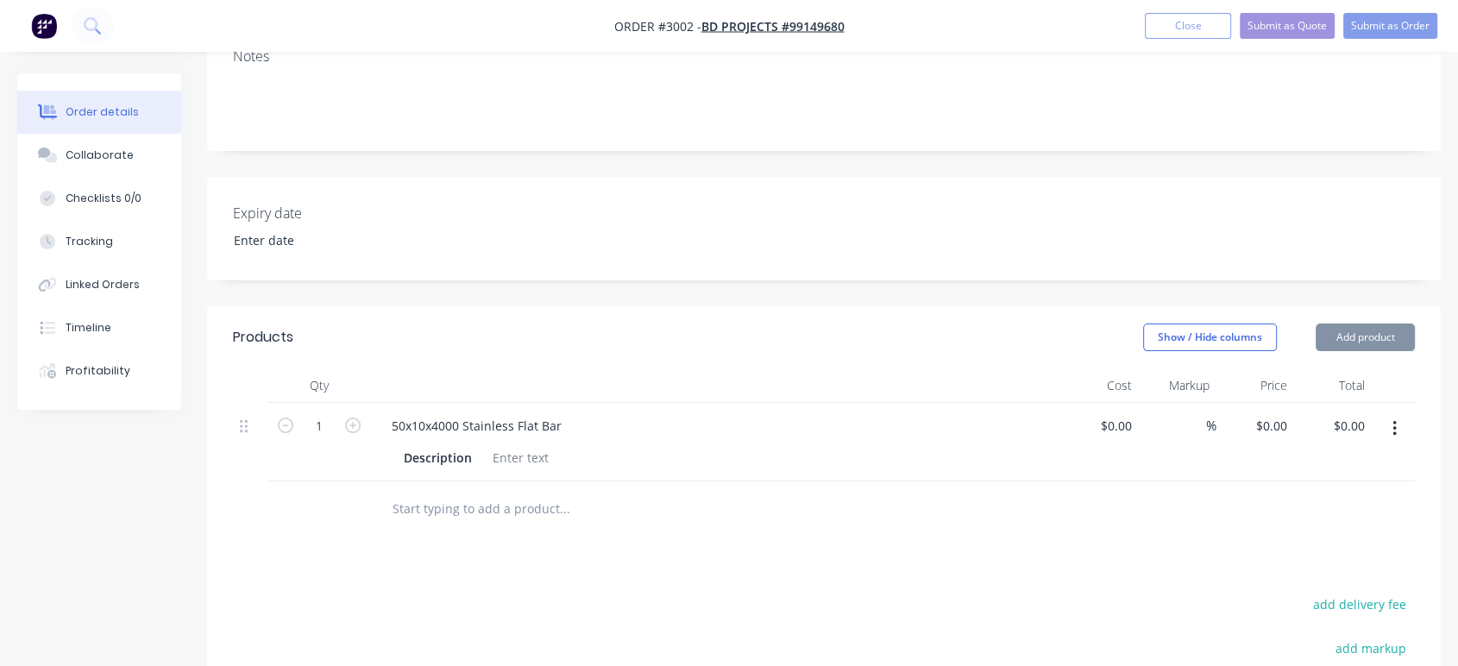
type input "$112.00"
type input "30"
type input "$145.60"
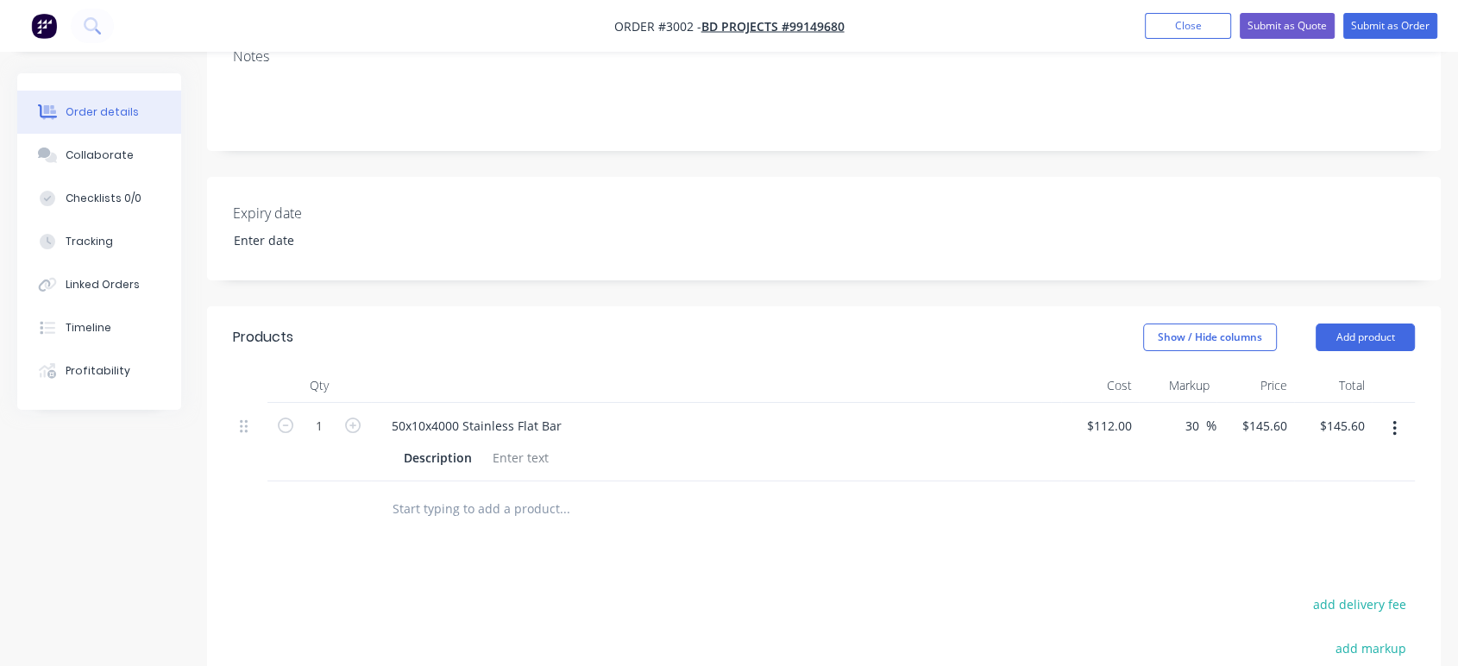
click at [485, 509] on input "text" at bounding box center [564, 509] width 345 height 35
click at [536, 457] on div at bounding box center [521, 457] width 70 height 25
click at [550, 385] on div at bounding box center [716, 385] width 690 height 35
click at [539, 453] on div at bounding box center [521, 457] width 70 height 25
click at [1382, 336] on button "Add product" at bounding box center [1364, 337] width 99 height 28
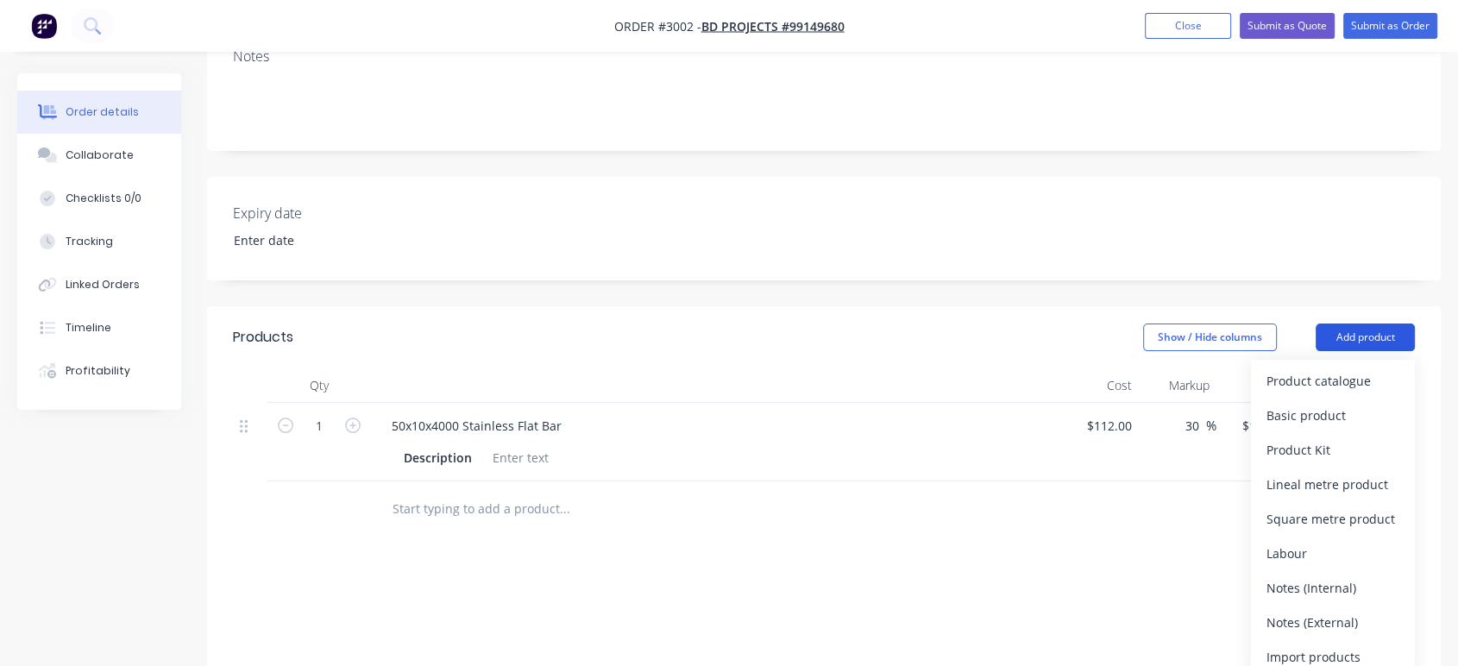
click at [1382, 336] on button "Add product" at bounding box center [1364, 337] width 99 height 28
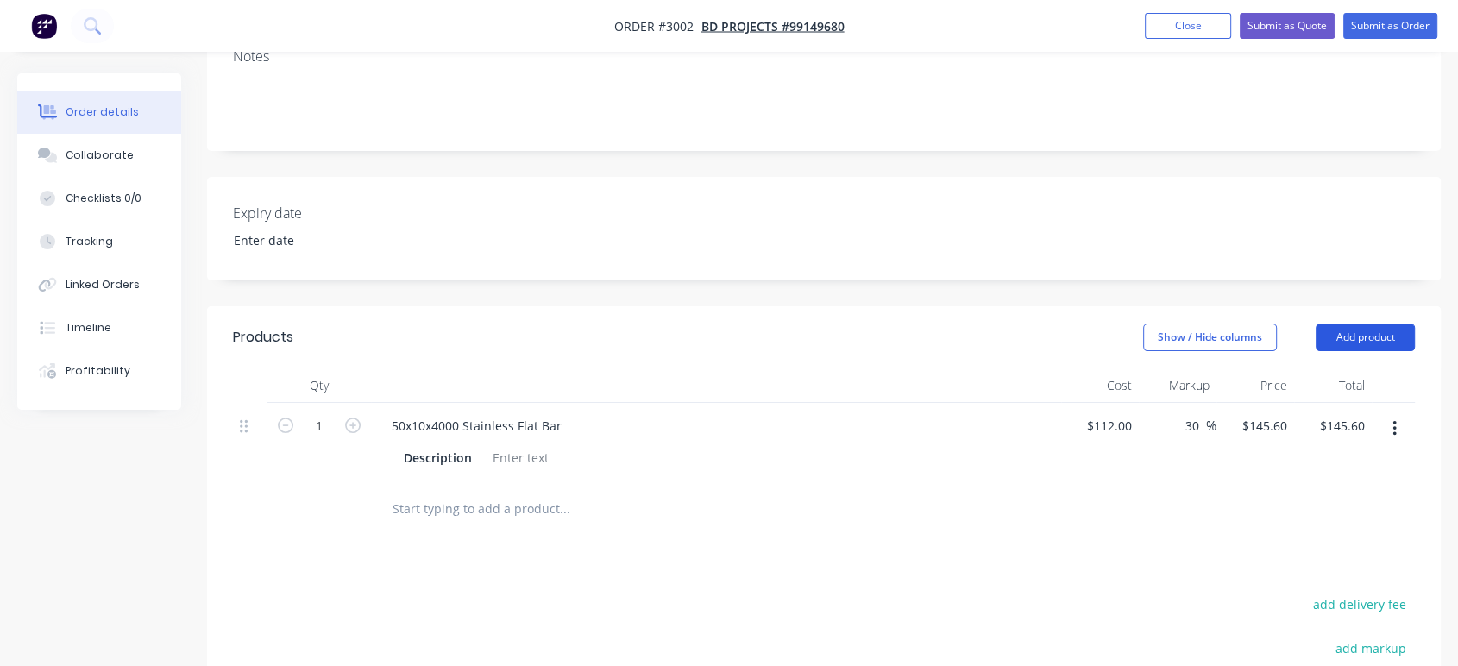
click at [1335, 333] on button "Add product" at bounding box center [1364, 337] width 99 height 28
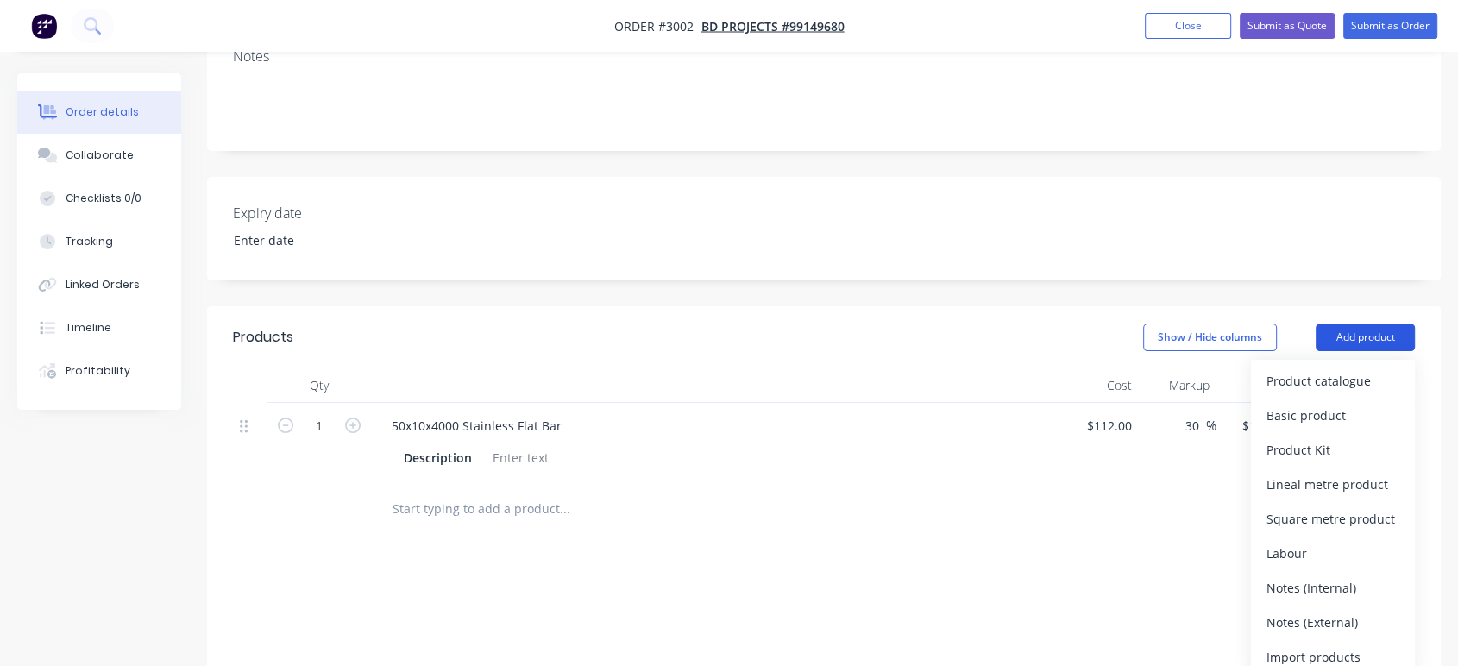
click at [1335, 333] on button "Add product" at bounding box center [1364, 337] width 99 height 28
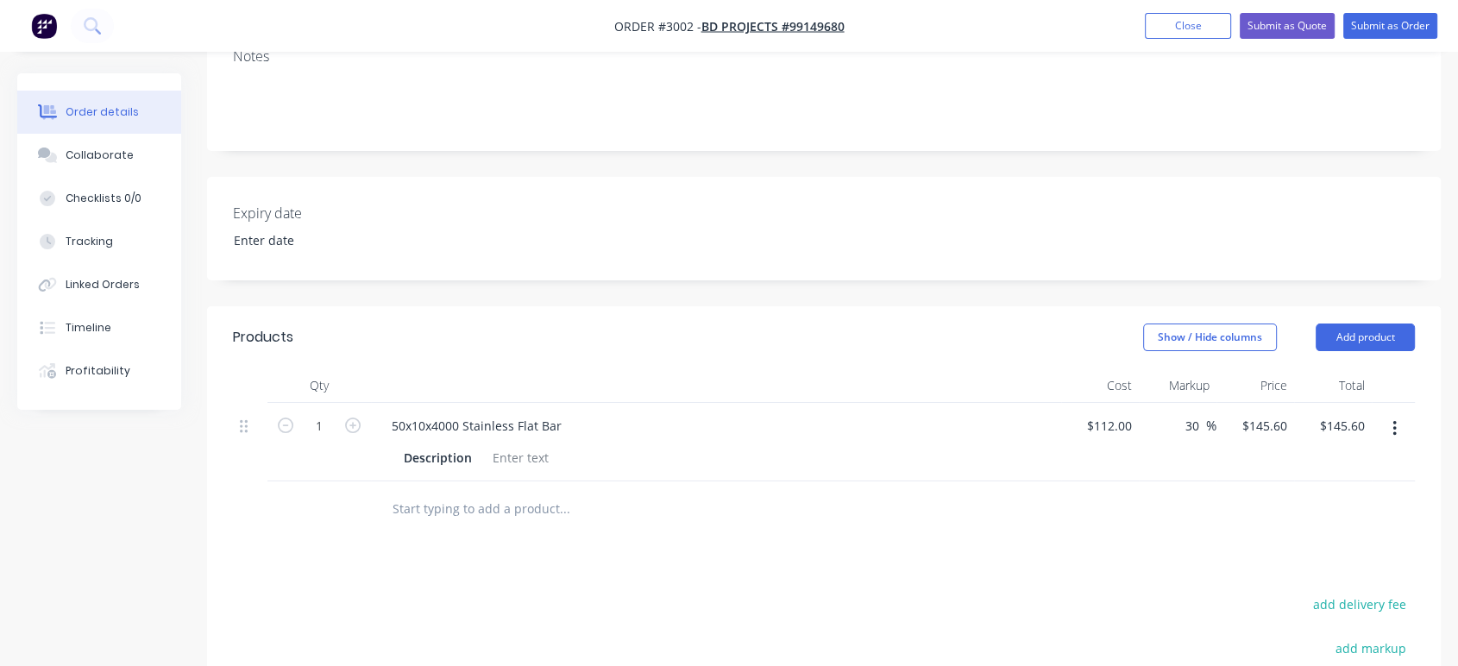
click at [514, 381] on div at bounding box center [716, 385] width 690 height 35
click at [468, 405] on div "50x10x4000 Stainless Flat Bar Description" at bounding box center [716, 442] width 690 height 78
click at [529, 454] on div at bounding box center [521, 457] width 70 height 25
click at [354, 422] on icon "button" at bounding box center [353, 425] width 16 height 16
type input "2"
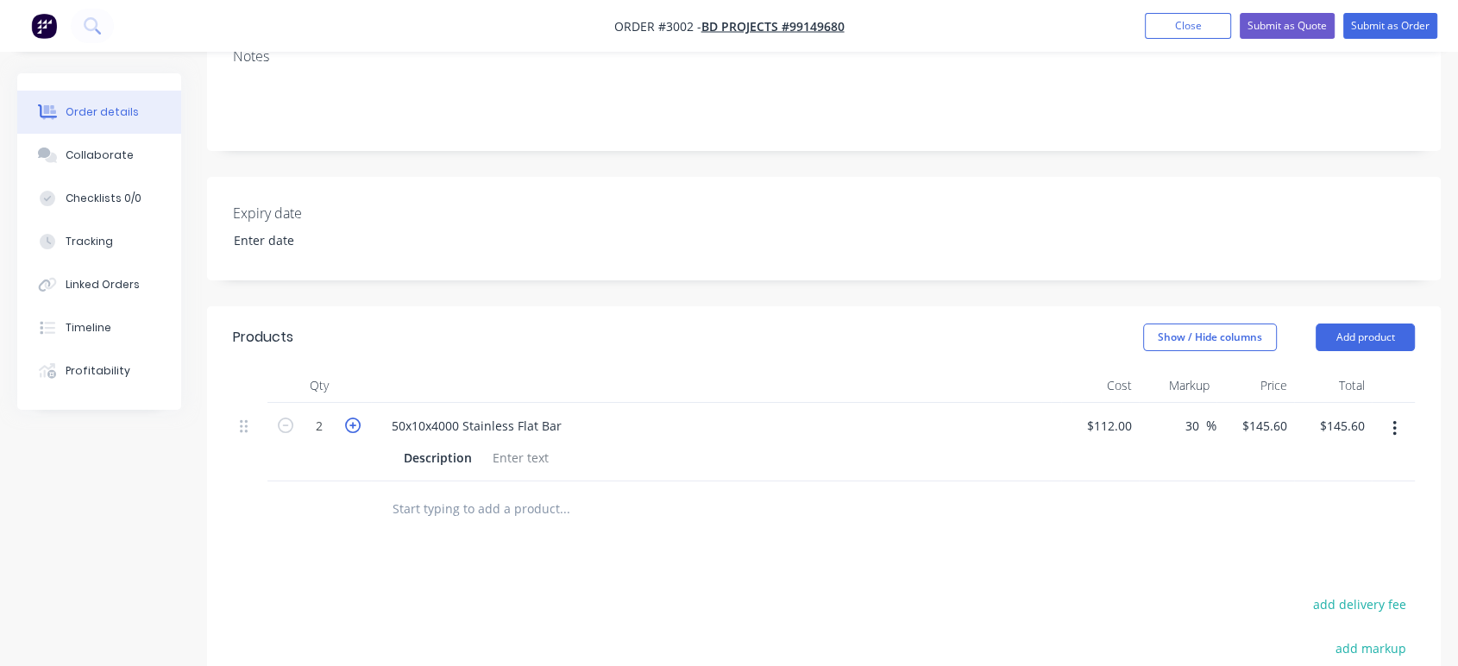
type input "$291.20"
click at [354, 422] on icon "button" at bounding box center [353, 425] width 16 height 16
type input "3"
type input "$436.80"
click at [354, 422] on icon "button" at bounding box center [353, 425] width 16 height 16
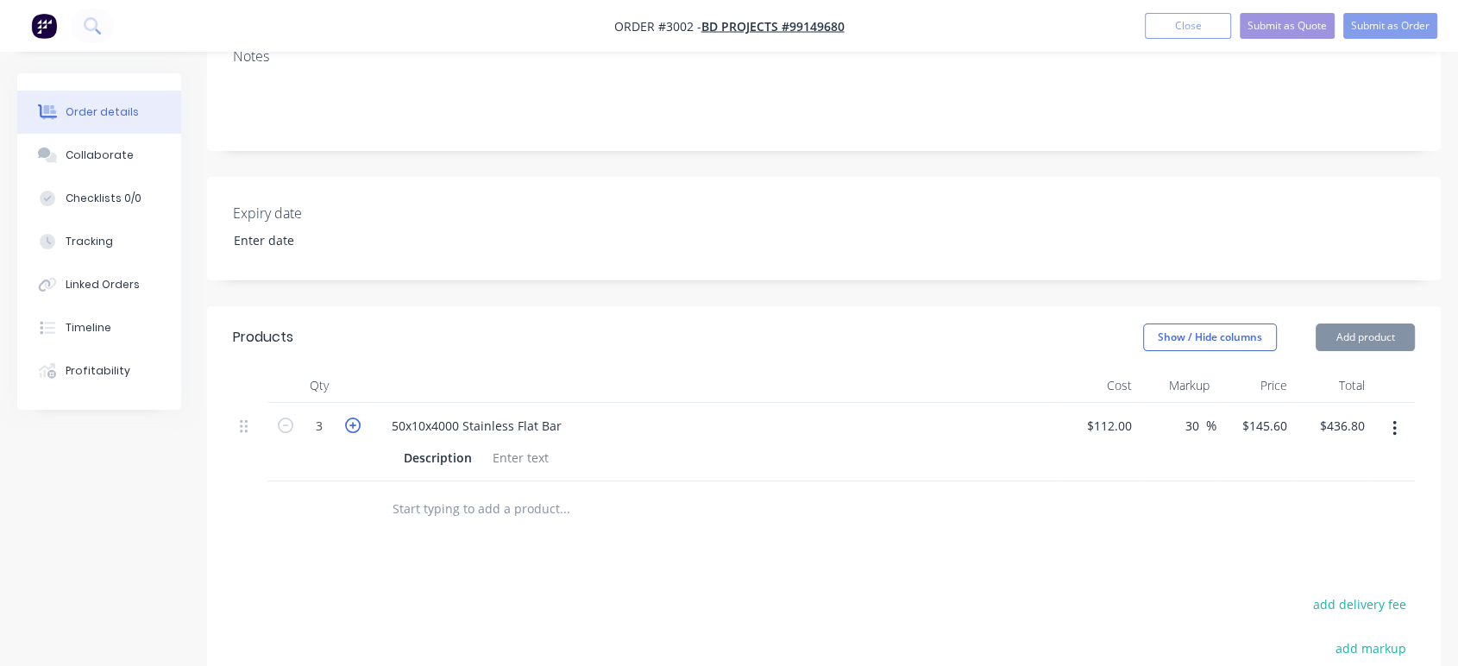
type input "4"
type input "$582.40"
click at [354, 422] on icon "button" at bounding box center [353, 425] width 16 height 16
type input "5"
type input "$728.00"
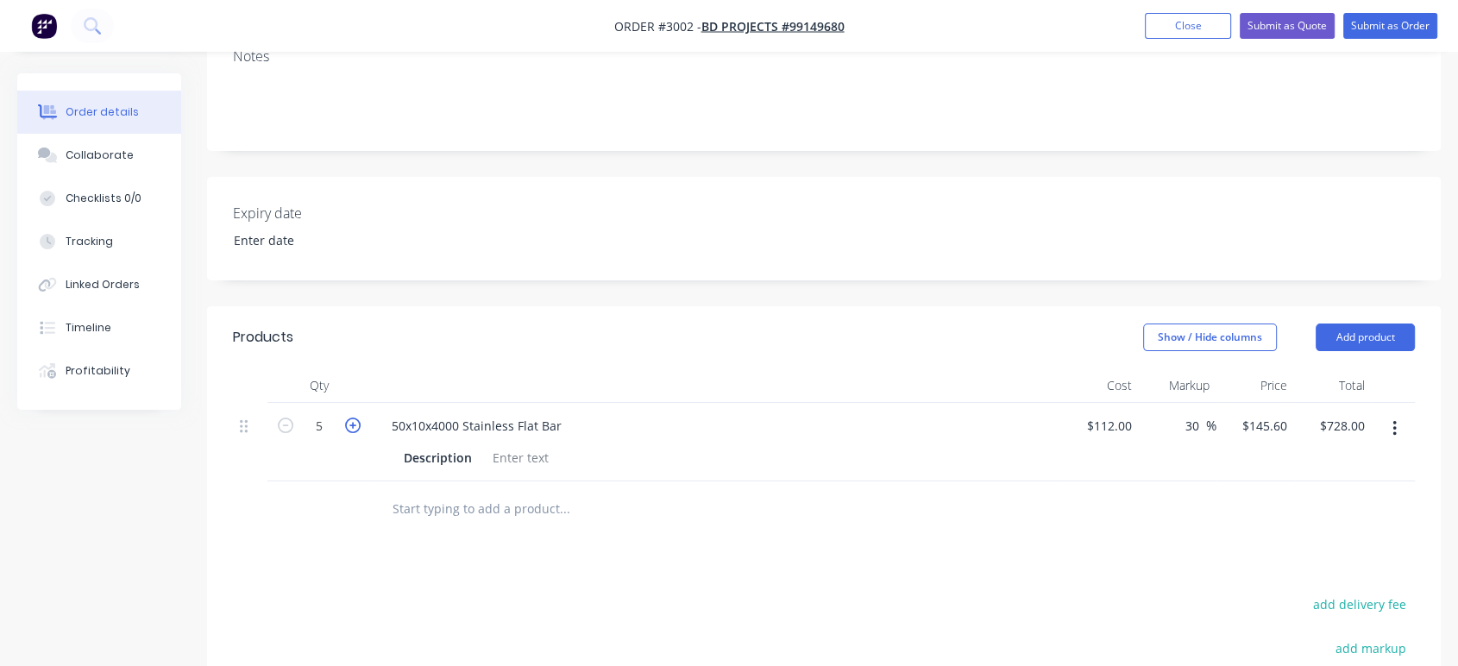
click at [354, 422] on icon "button" at bounding box center [353, 425] width 16 height 16
type input "6"
type input "$873.60"
click at [354, 422] on icon "button" at bounding box center [353, 425] width 16 height 16
type input "7"
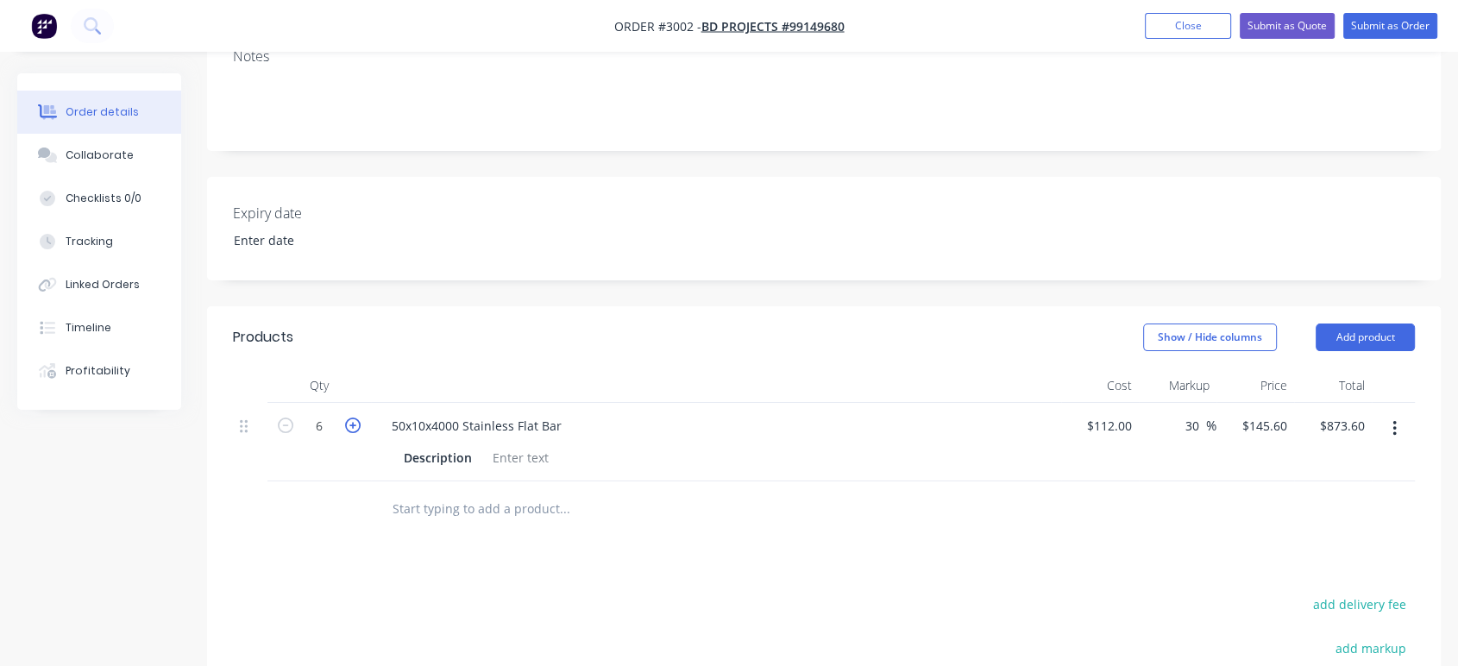
type input "$1,019.20"
click at [354, 422] on icon "button" at bounding box center [353, 425] width 16 height 16
type input "8"
type input "$1,164.80"
click at [354, 422] on icon "button" at bounding box center [353, 425] width 16 height 16
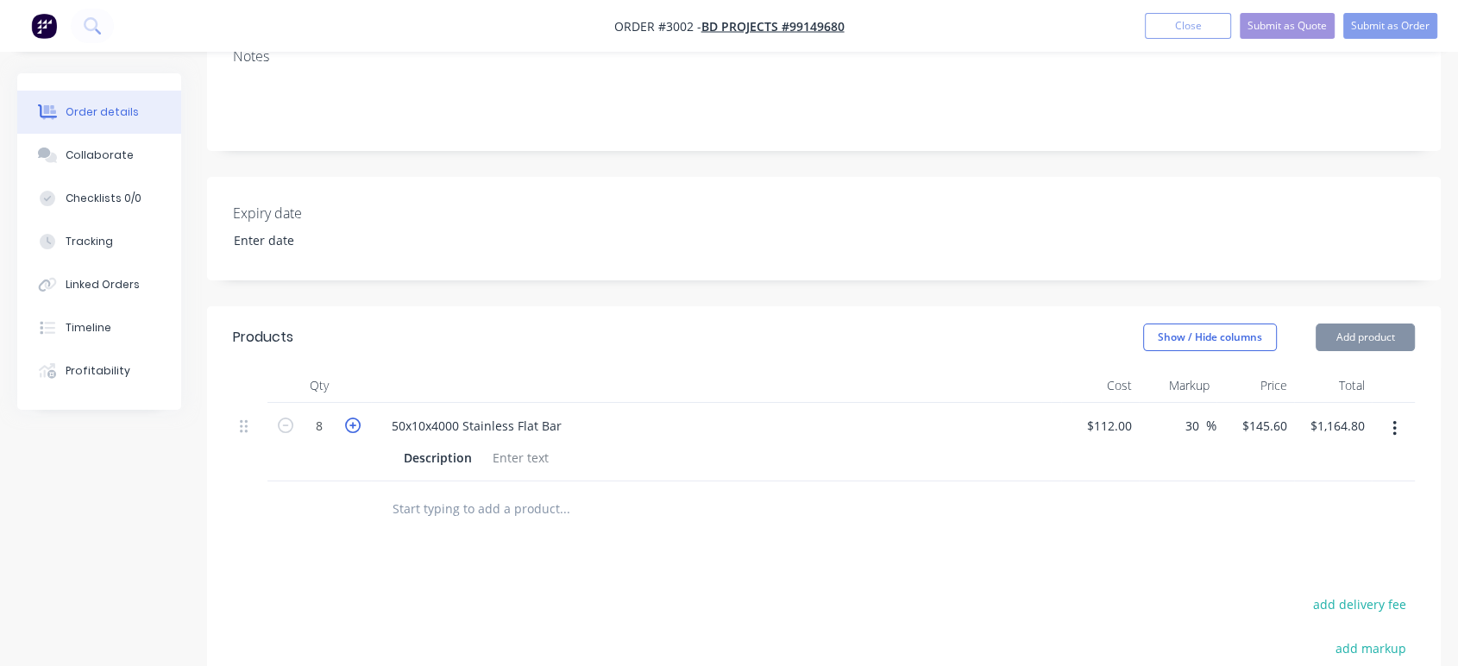
type input "9"
type input "$1,310.40"
click at [354, 422] on icon "button" at bounding box center [353, 425] width 16 height 16
type input "10"
type input "$1,456.00"
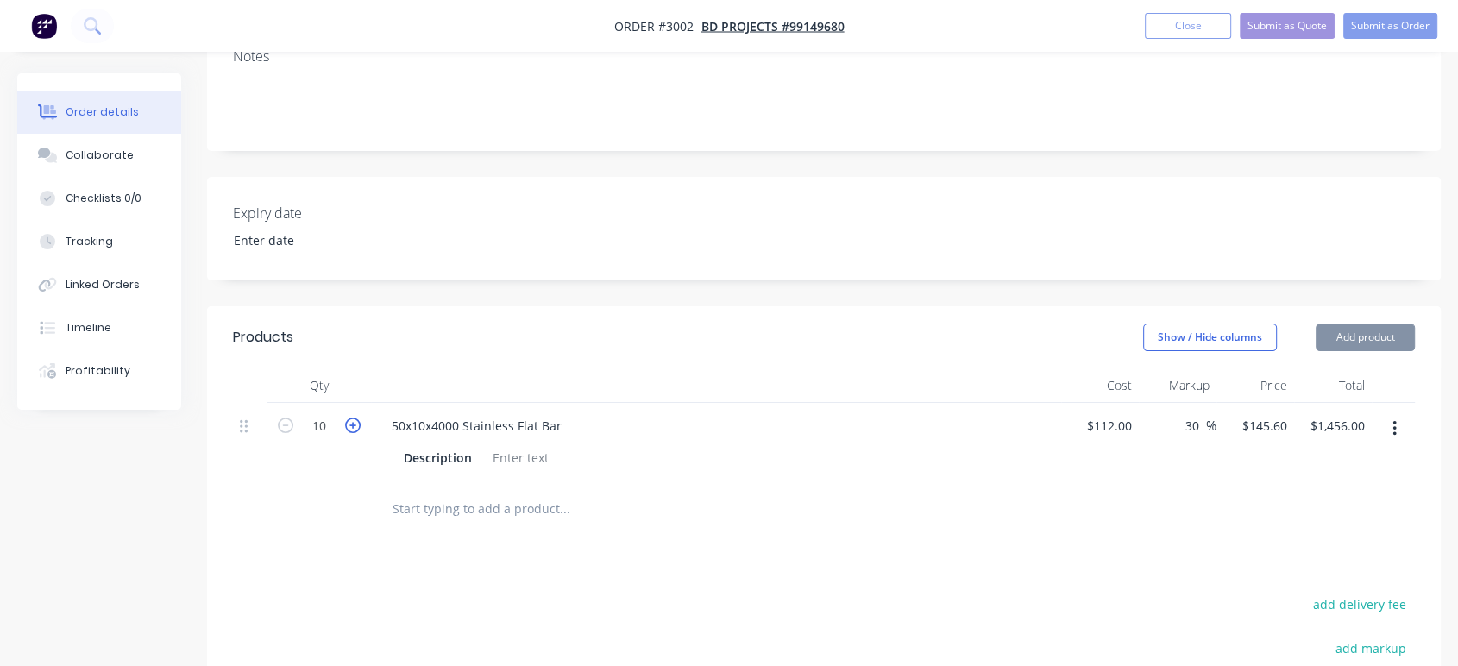
click at [354, 422] on icon "button" at bounding box center [353, 425] width 16 height 16
type input "11"
type input "$1,601.60"
click at [354, 422] on icon "button" at bounding box center [353, 425] width 16 height 16
type input "12"
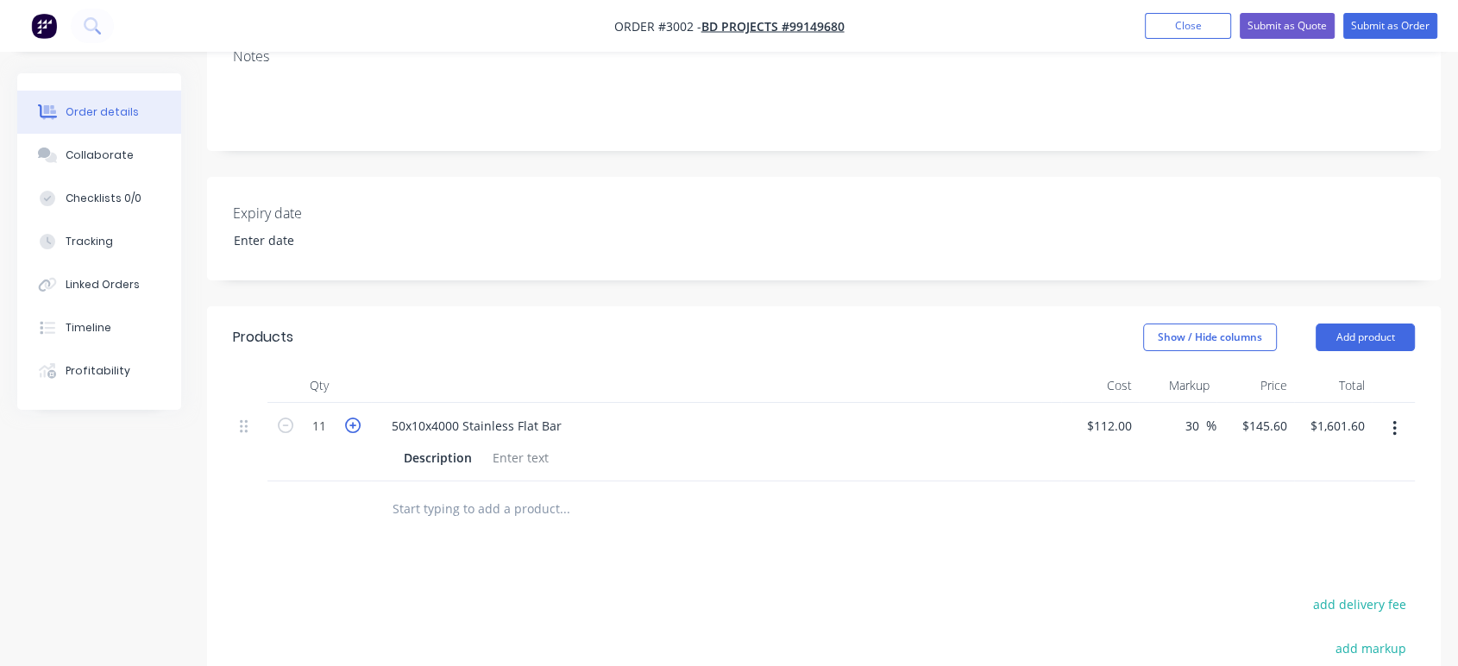
type input "$1,747.20"
click at [354, 422] on icon "button" at bounding box center [353, 425] width 16 height 16
type input "13"
type input "$1,892.80"
click at [354, 422] on icon "button" at bounding box center [353, 425] width 16 height 16
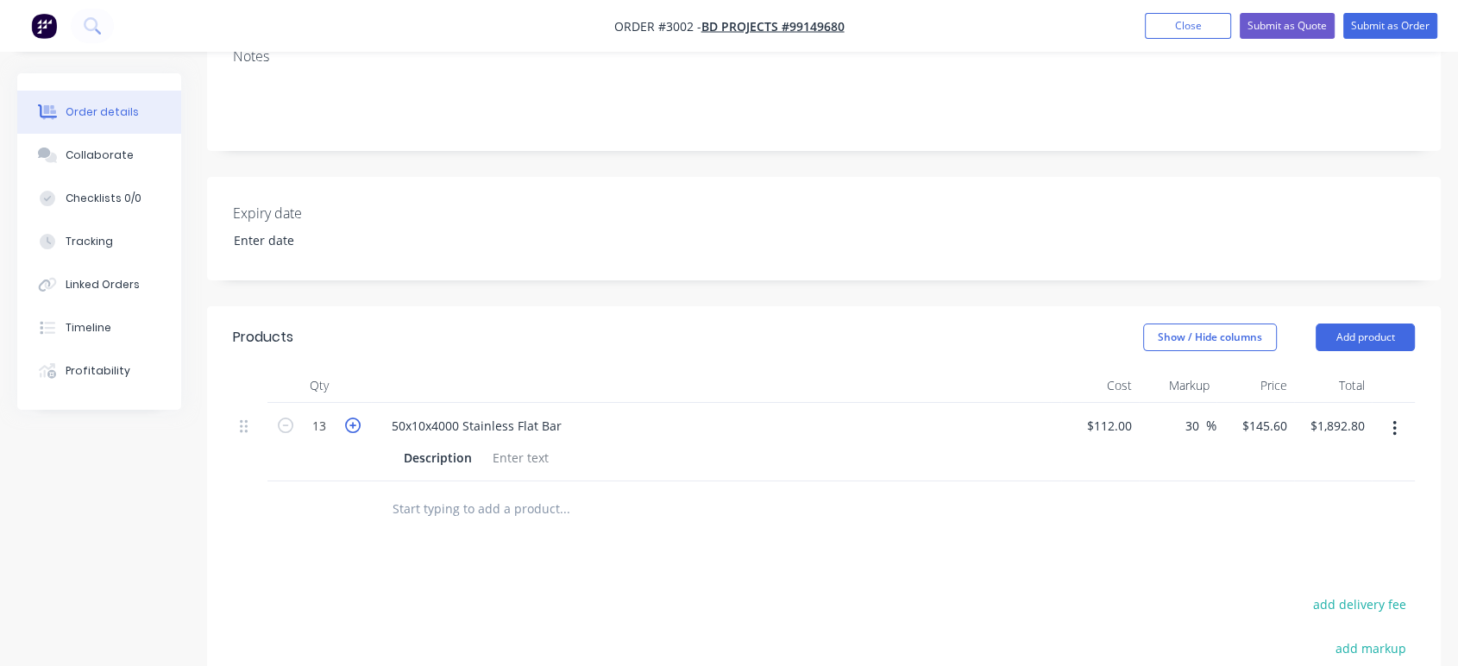
type input "14"
type input "$2,038.40"
click at [354, 422] on icon "button" at bounding box center [353, 425] width 16 height 16
type input "15"
type input "$2,184.00"
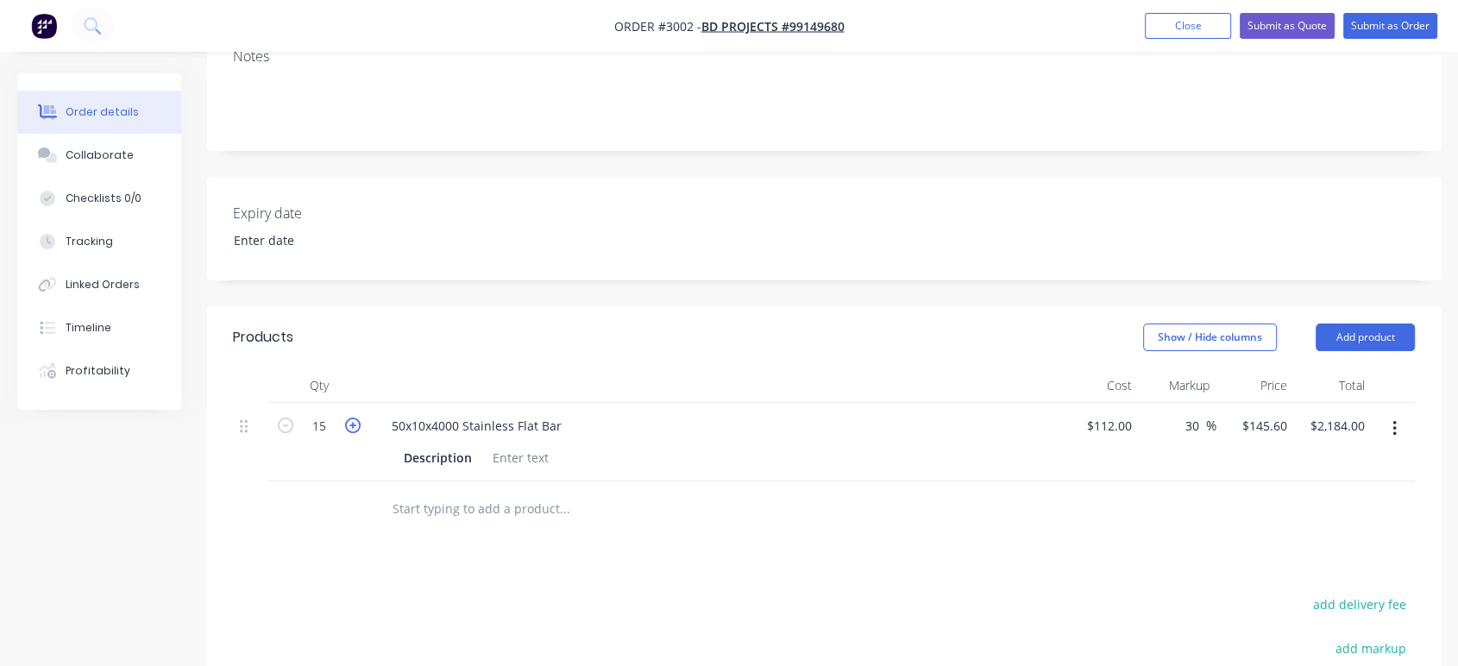
click at [354, 422] on icon "button" at bounding box center [353, 425] width 16 height 16
type input "16"
type input "$2,329.60"
click at [354, 422] on icon "button" at bounding box center [353, 425] width 16 height 16
type input "17"
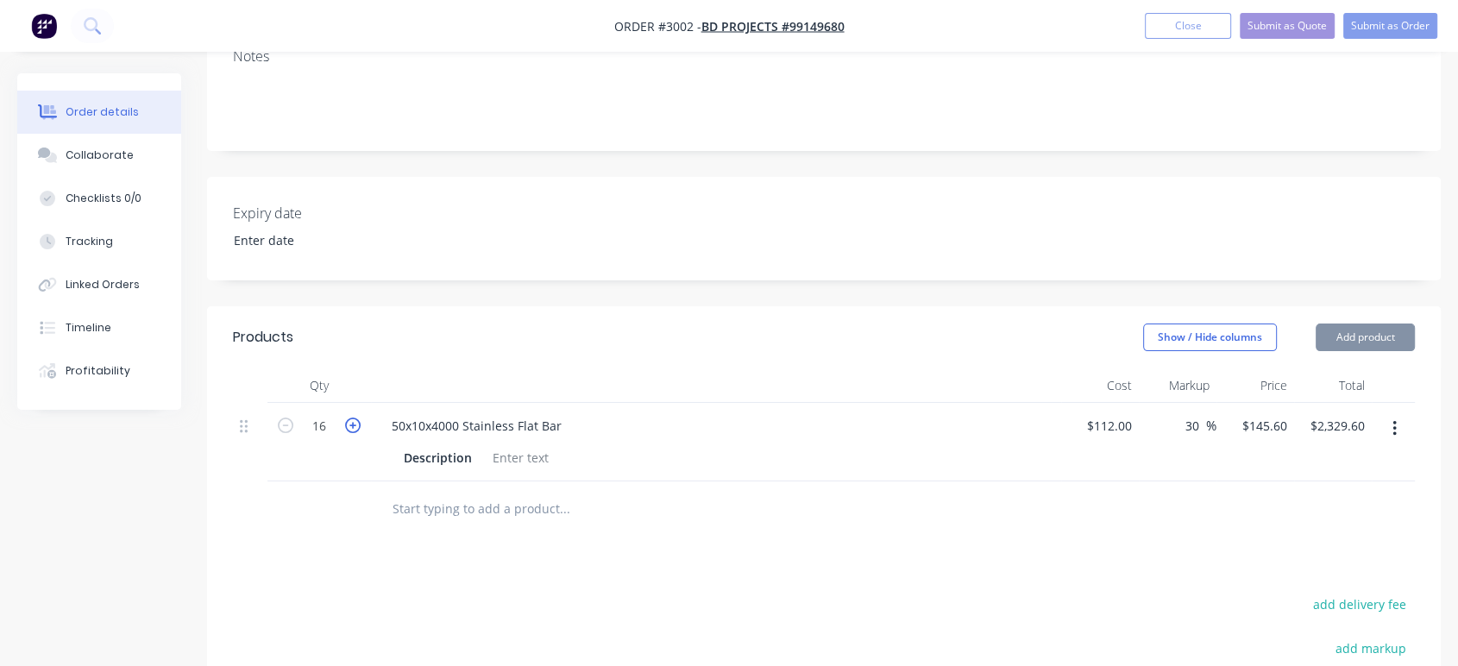
type input "$2,475.20"
click at [354, 422] on icon "button" at bounding box center [353, 425] width 16 height 16
type input "18"
type input "$2,620.80"
click at [354, 422] on icon "button" at bounding box center [353, 425] width 16 height 16
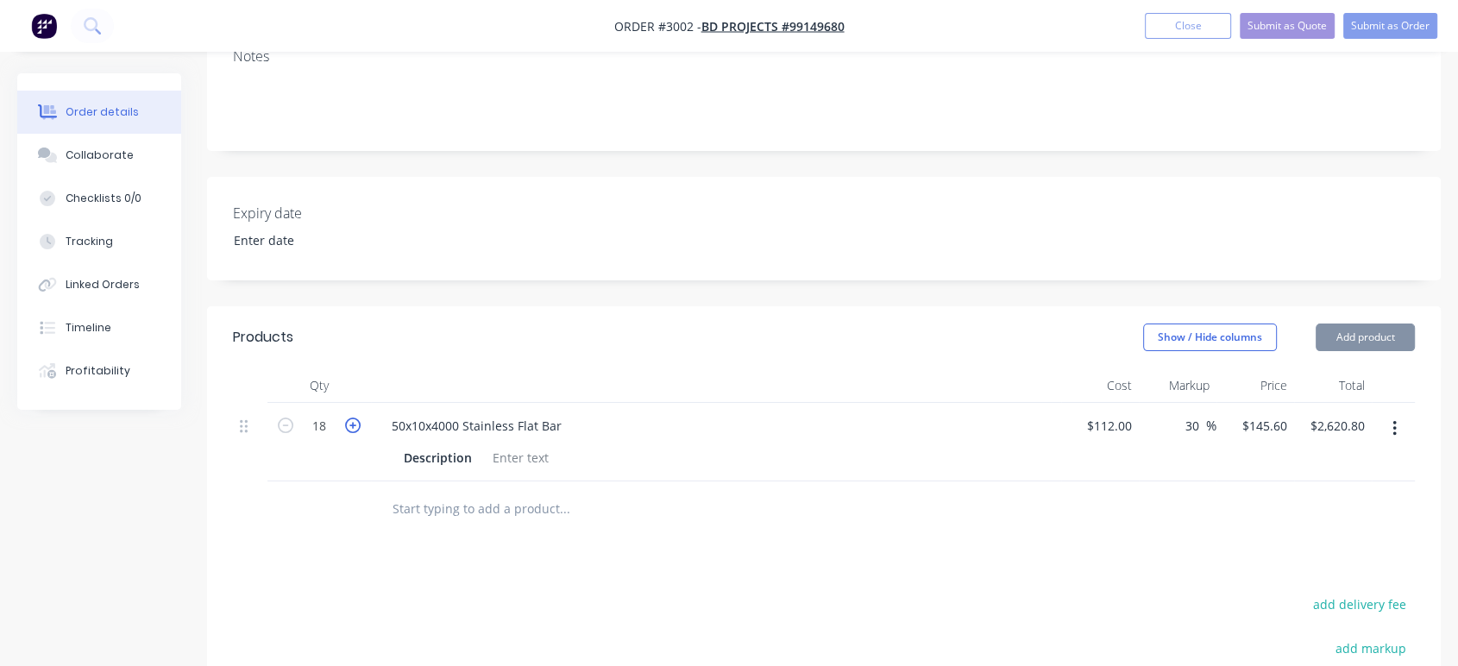
type input "19"
type input "$2,766.40"
click at [354, 422] on icon "button" at bounding box center [353, 425] width 16 height 16
type input "20"
type input "$2,912.00"
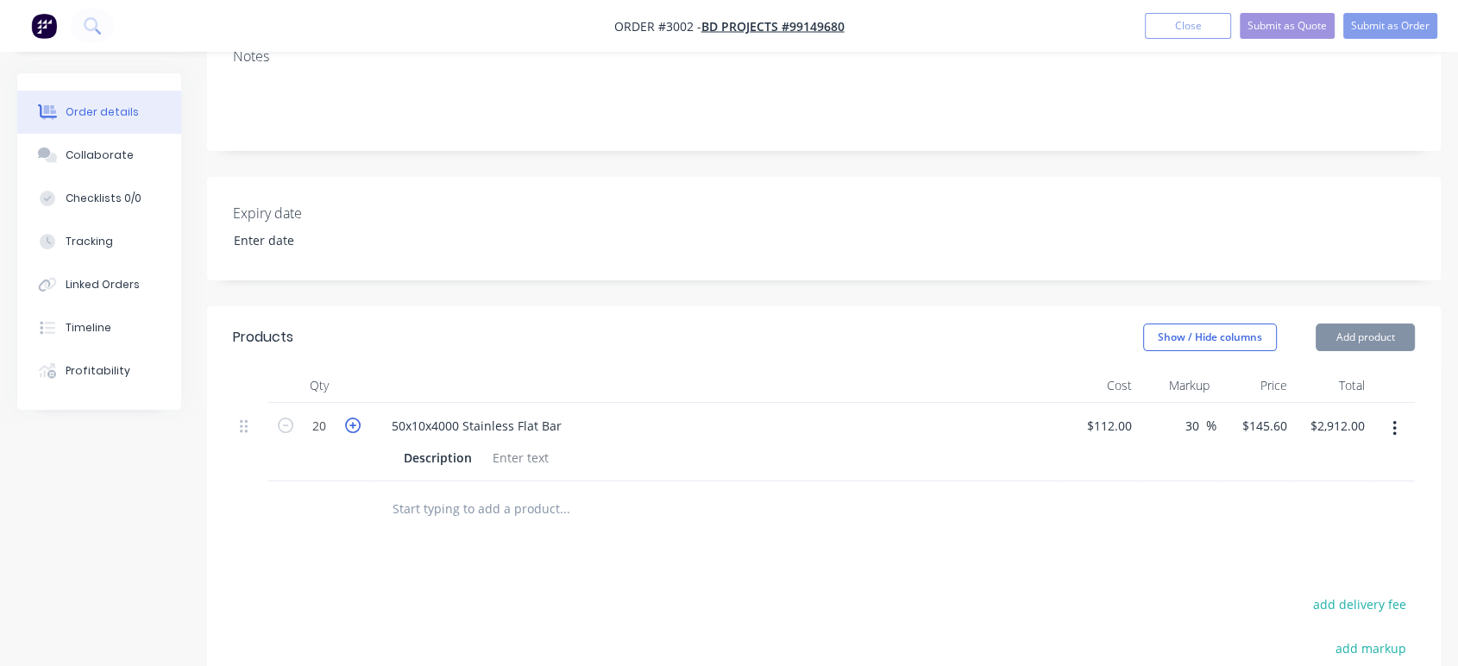
click at [354, 422] on icon "button" at bounding box center [353, 425] width 16 height 16
type input "21"
type input "$3,057.60"
click at [354, 422] on icon "button" at bounding box center [353, 425] width 16 height 16
type input "22"
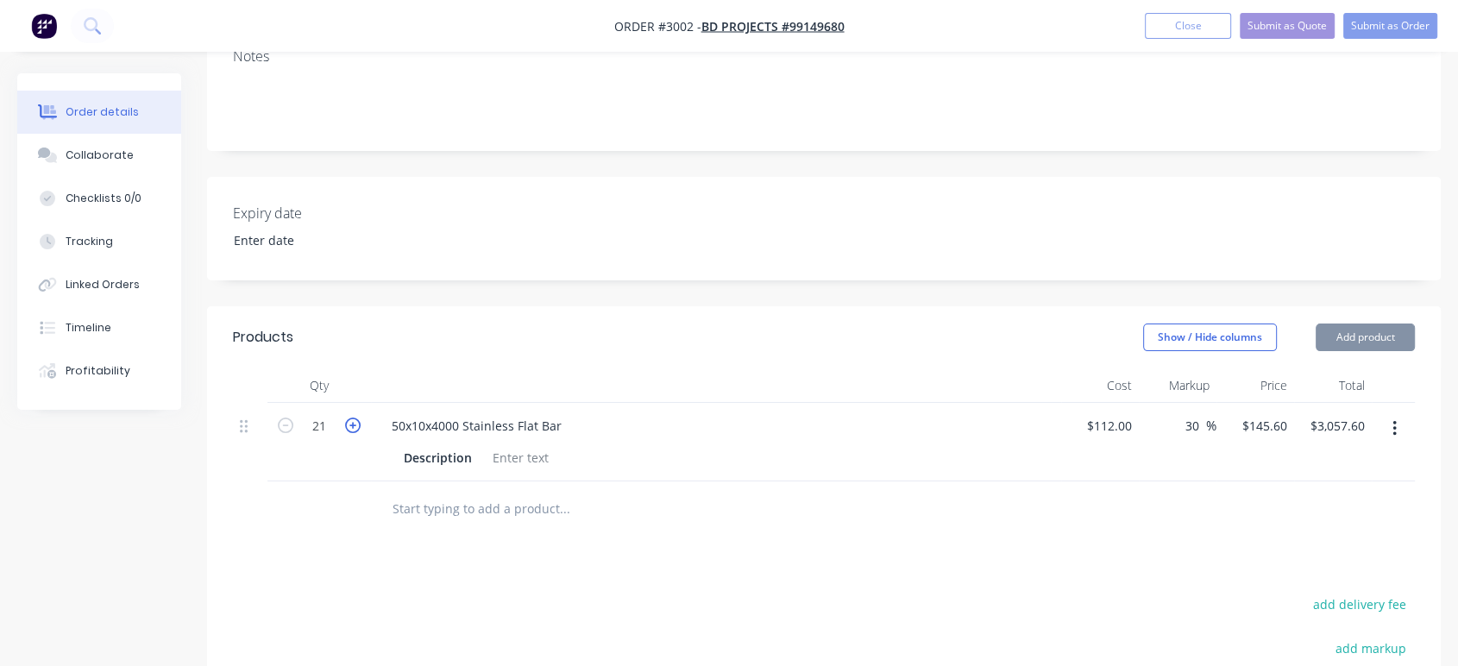
type input "$3,203.20"
click at [354, 422] on icon "button" at bounding box center [353, 425] width 16 height 16
type input "23"
type input "$3,348.80"
click at [354, 422] on icon "button" at bounding box center [353, 425] width 16 height 16
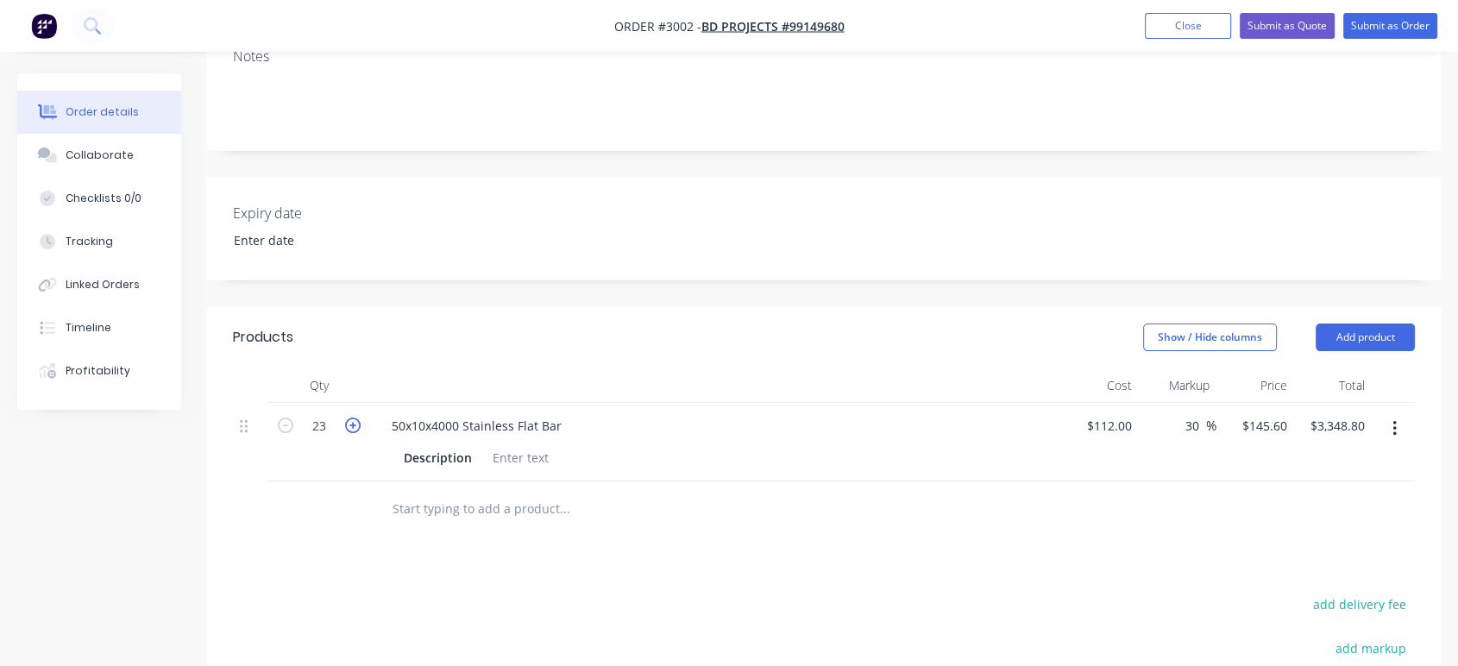
type input "24"
type input "$3,494.40"
click at [398, 467] on div "Description" at bounding box center [438, 457] width 82 height 25
click at [524, 462] on div at bounding box center [521, 457] width 70 height 25
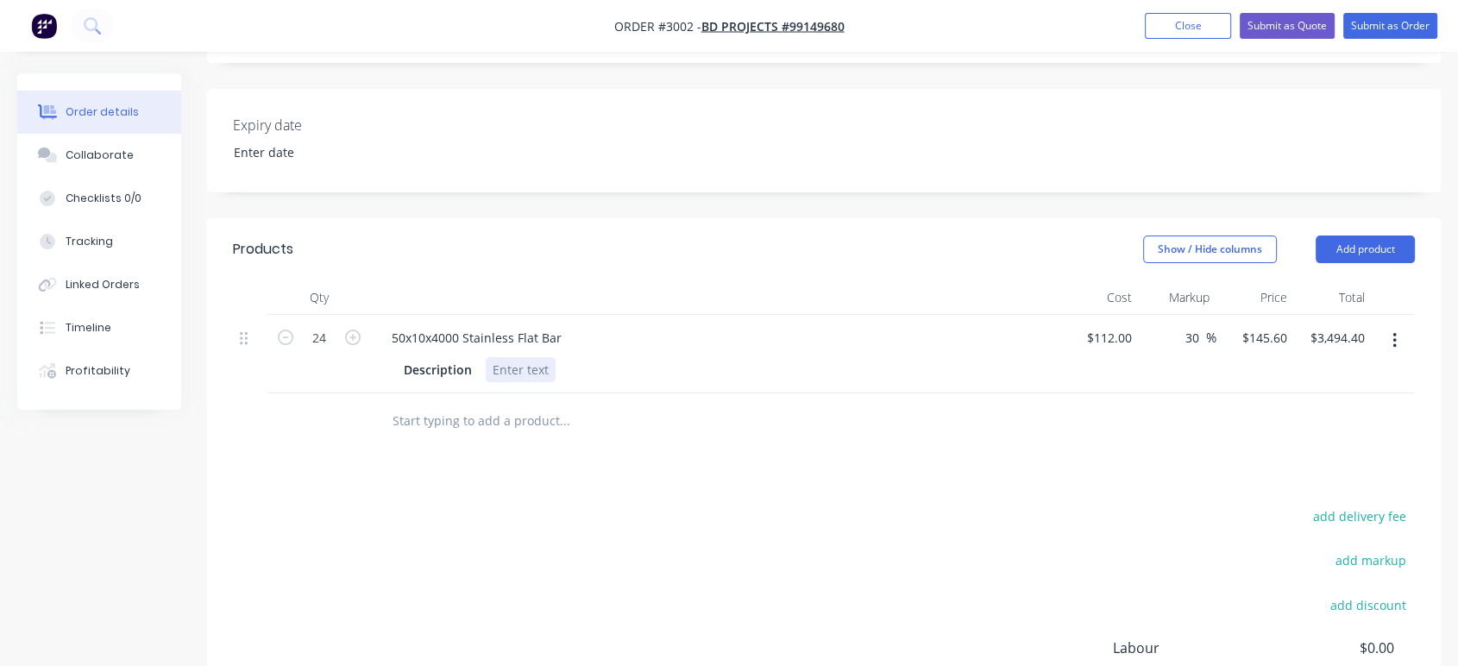
scroll to position [383, 0]
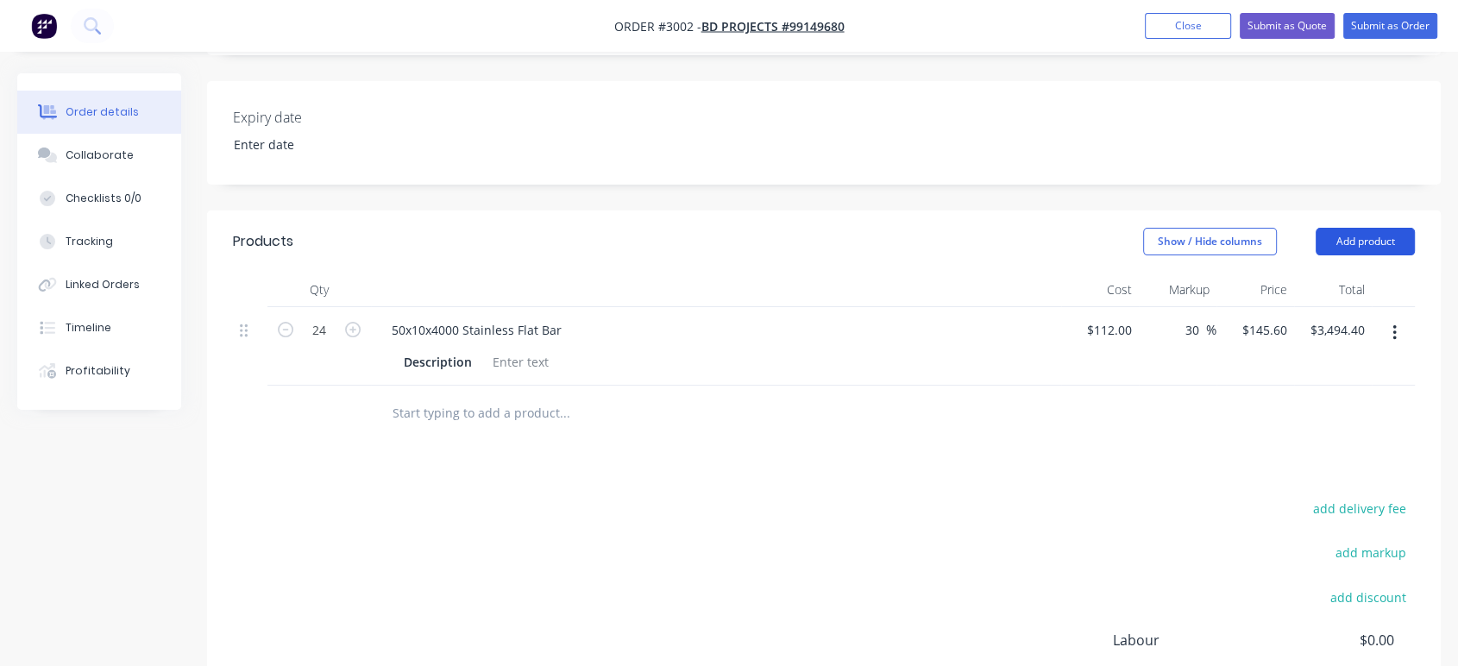
click at [1356, 231] on button "Add product" at bounding box center [1364, 242] width 99 height 28
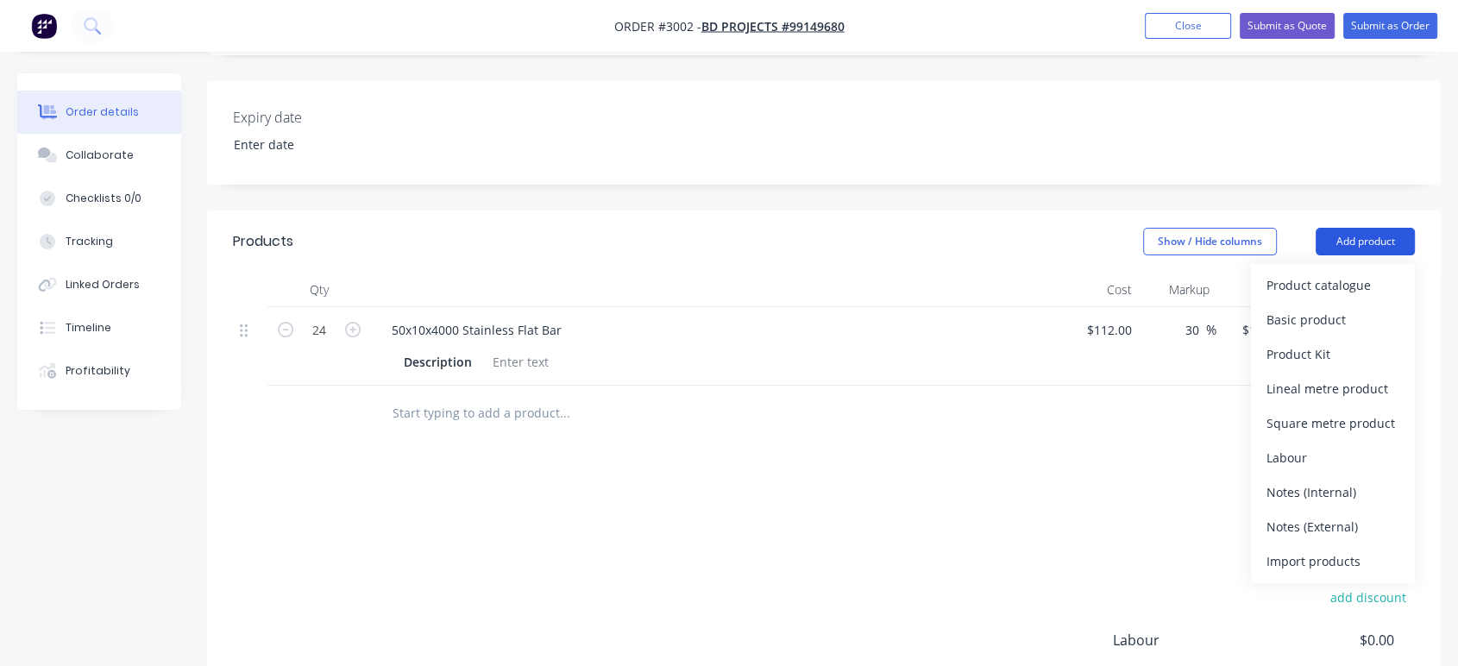
click at [1352, 233] on button "Add product" at bounding box center [1364, 242] width 99 height 28
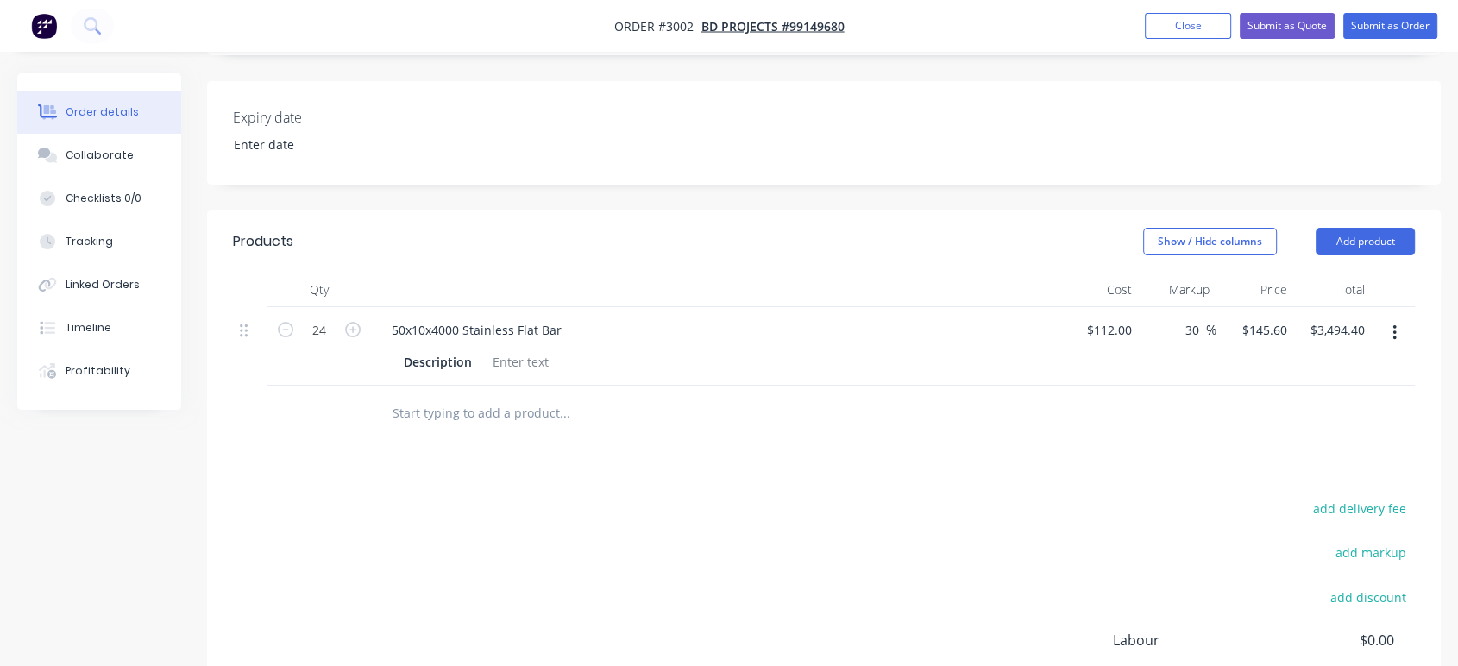
click at [344, 363] on div "24" at bounding box center [319, 346] width 104 height 78
click at [442, 362] on div "Description" at bounding box center [438, 361] width 82 height 25
click at [474, 411] on input "text" at bounding box center [564, 413] width 345 height 35
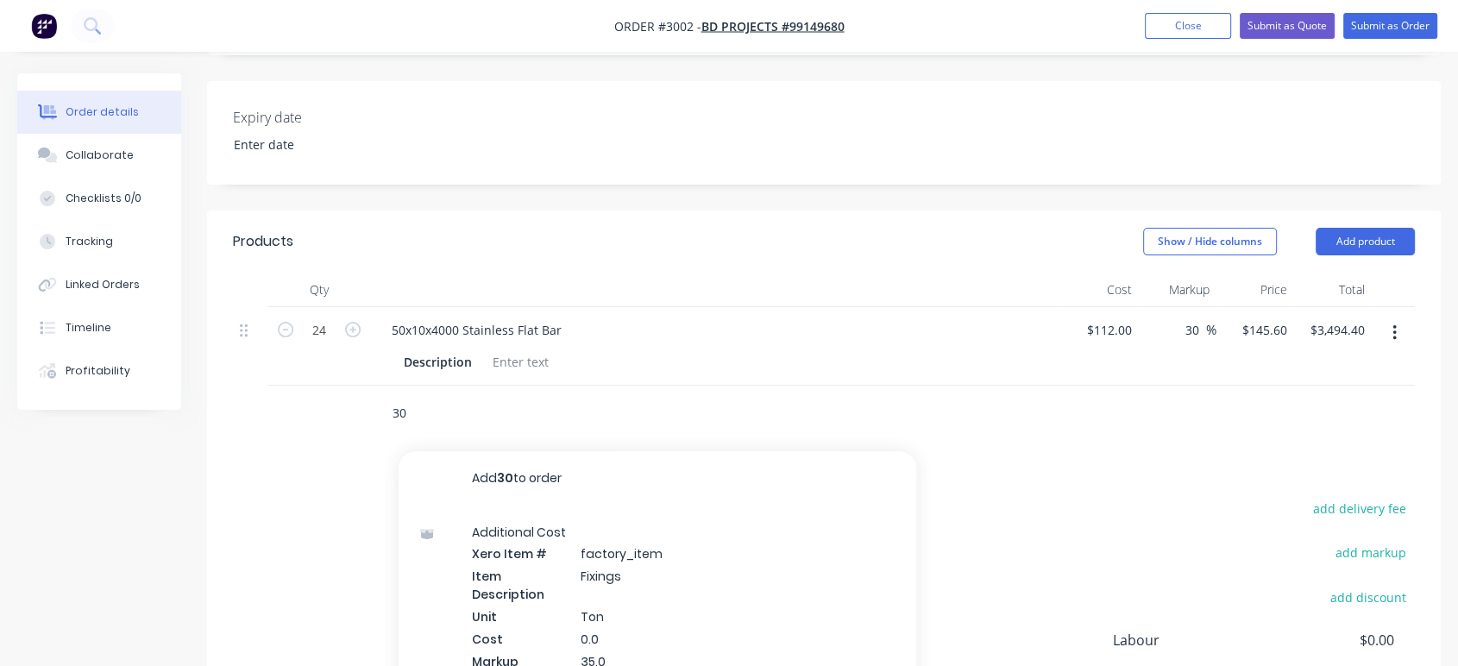
type input "3"
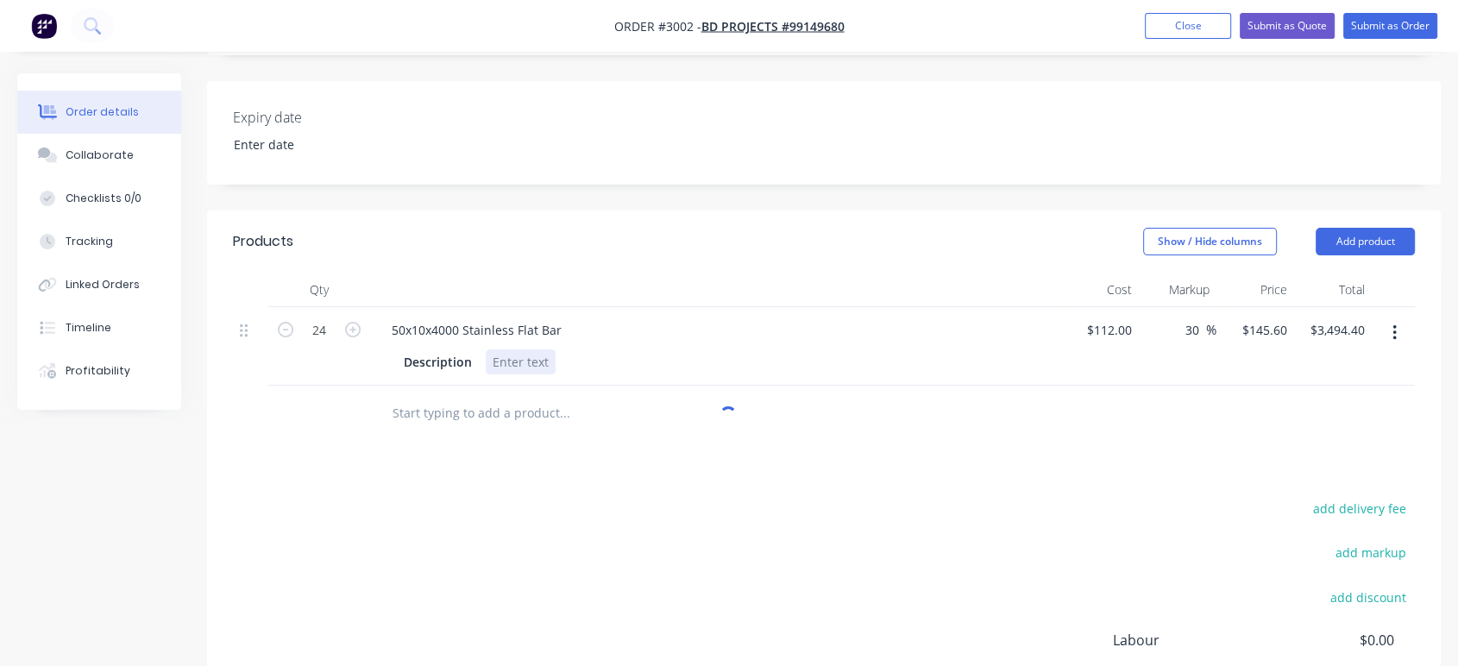
click at [509, 358] on div at bounding box center [521, 361] width 70 height 25
click at [514, 415] on input "text" at bounding box center [564, 413] width 345 height 35
type input "B"
click at [512, 355] on div at bounding box center [521, 361] width 70 height 25
click at [518, 417] on input "text" at bounding box center [564, 413] width 345 height 35
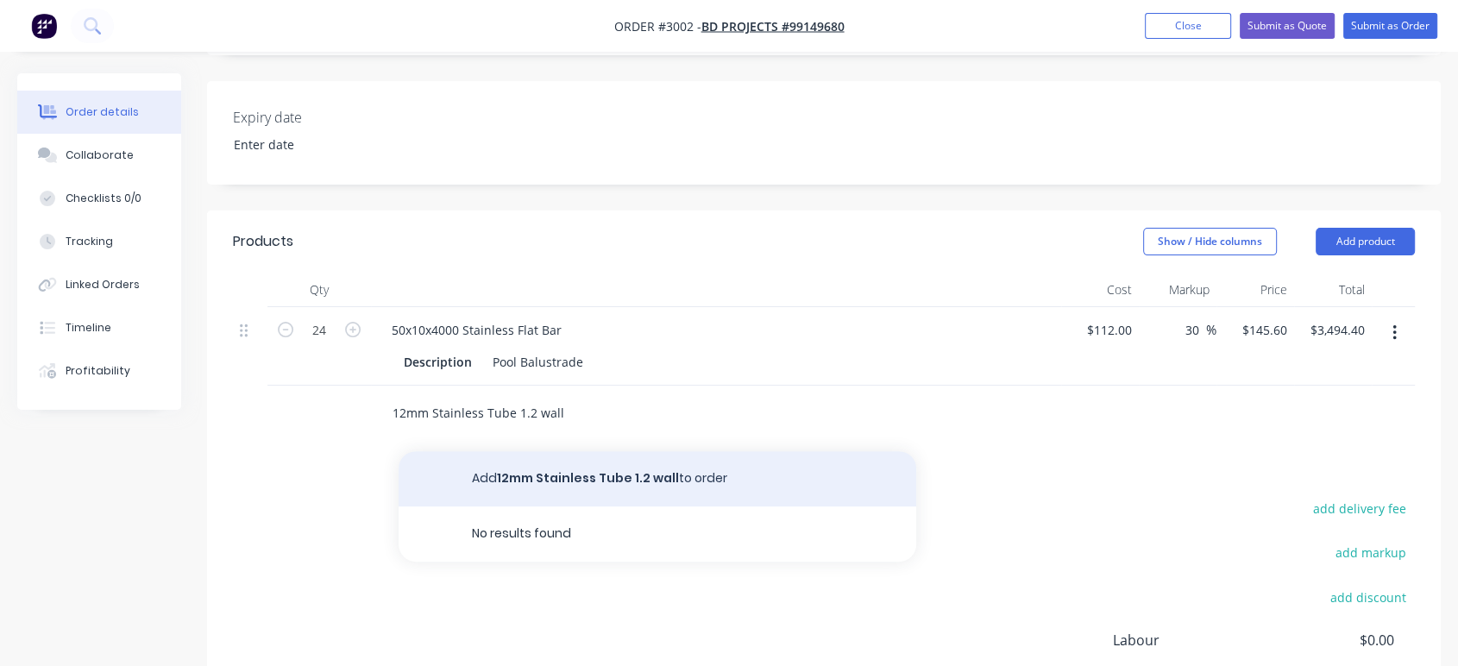
type input "12mm Stainless Tube 1.2 wall"
click at [549, 473] on button "Add 12mm Stainless Tube 1.2 wall to order" at bounding box center [657, 478] width 518 height 55
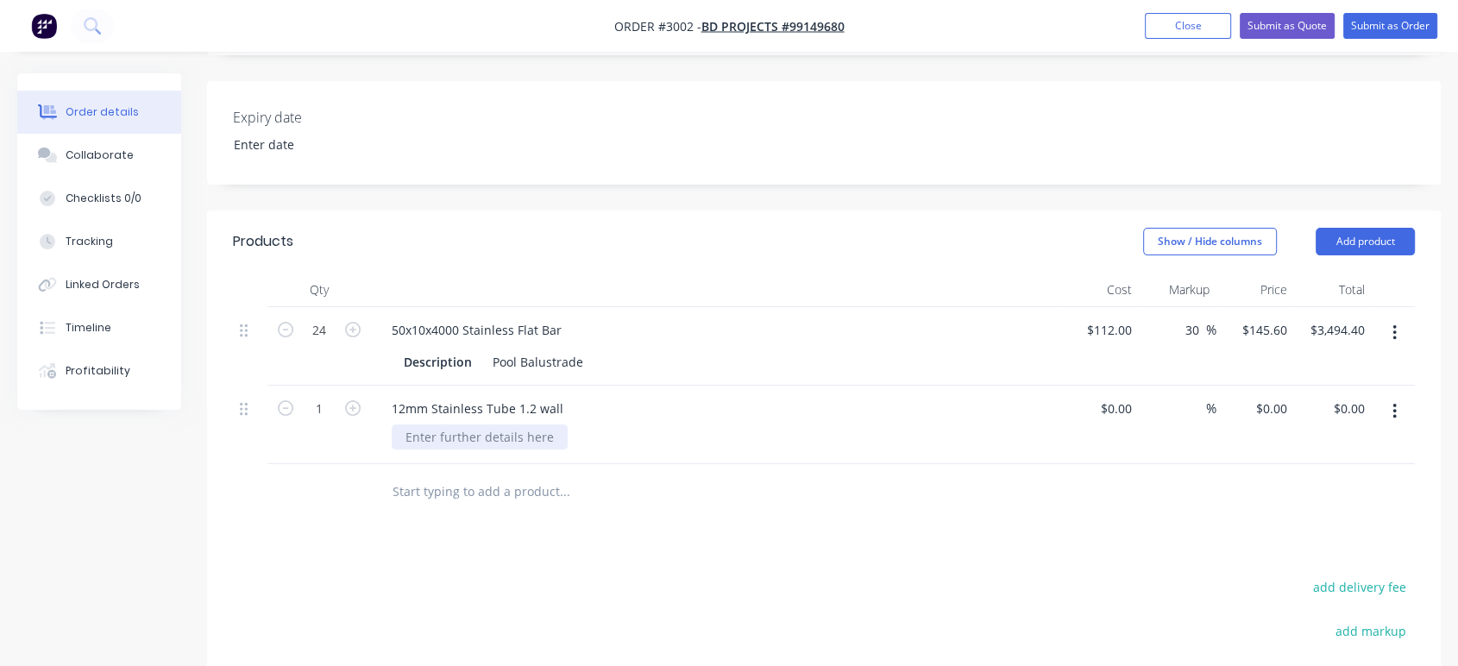
click at [513, 434] on div at bounding box center [480, 436] width 176 height 25
click at [587, 358] on div "Description Pool Balustrade" at bounding box center [712, 361] width 631 height 25
click at [1396, 412] on icon "button" at bounding box center [1394, 411] width 4 height 19
click at [550, 405] on div "12mm Stainless Tube 1.2 wall" at bounding box center [477, 408] width 199 height 25
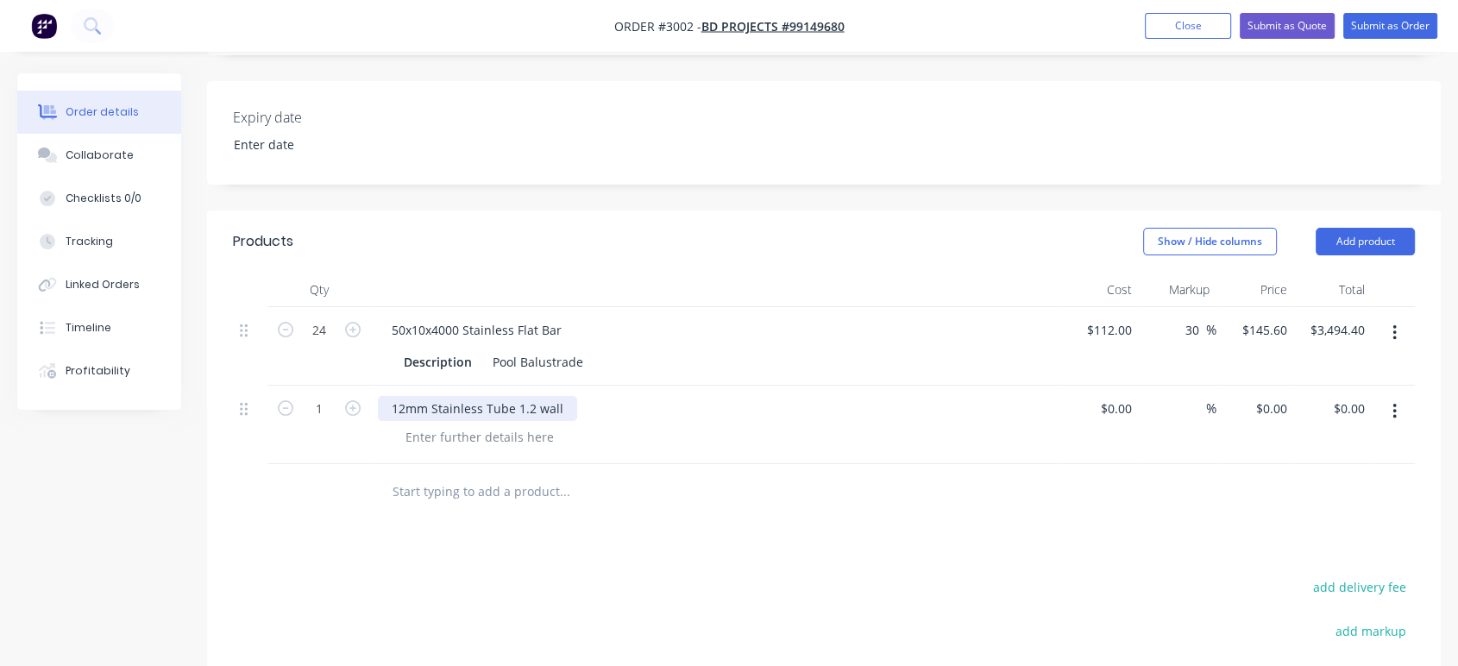
click at [564, 400] on div "12mm Stainless Tube 1.2 wall" at bounding box center [477, 408] width 199 height 25
click at [1390, 405] on button "button" at bounding box center [1394, 411] width 41 height 31
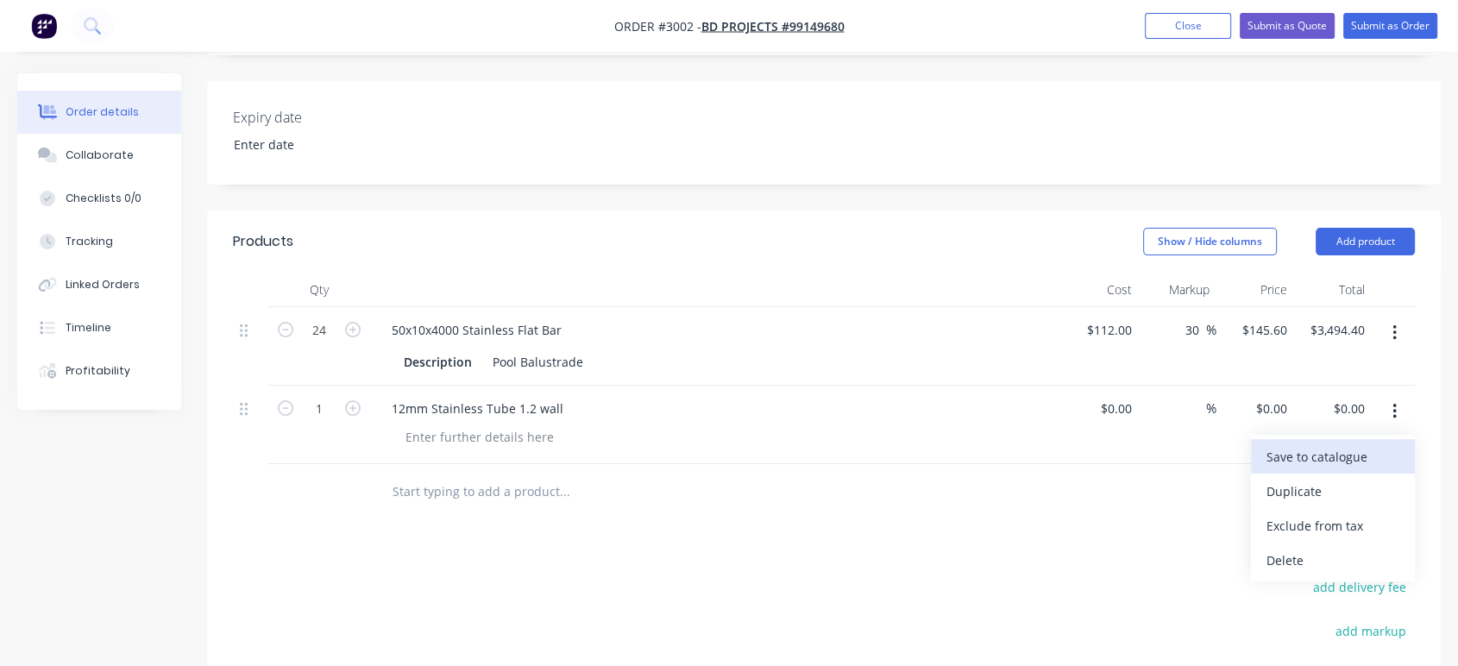
click at [1343, 465] on div "Save to catalogue" at bounding box center [1332, 456] width 133 height 25
click at [1297, 454] on div "Edit" at bounding box center [1332, 456] width 133 height 25
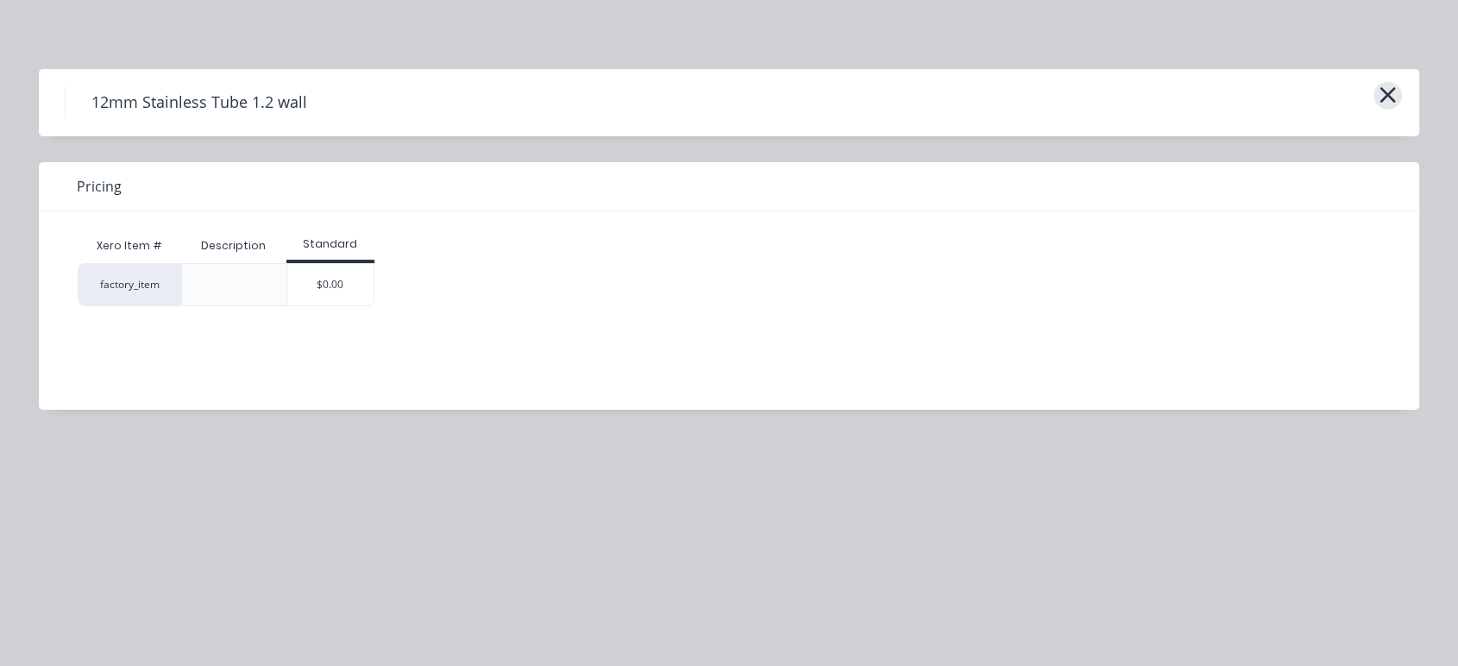
click at [1386, 83] on icon "button" at bounding box center [1387, 95] width 18 height 24
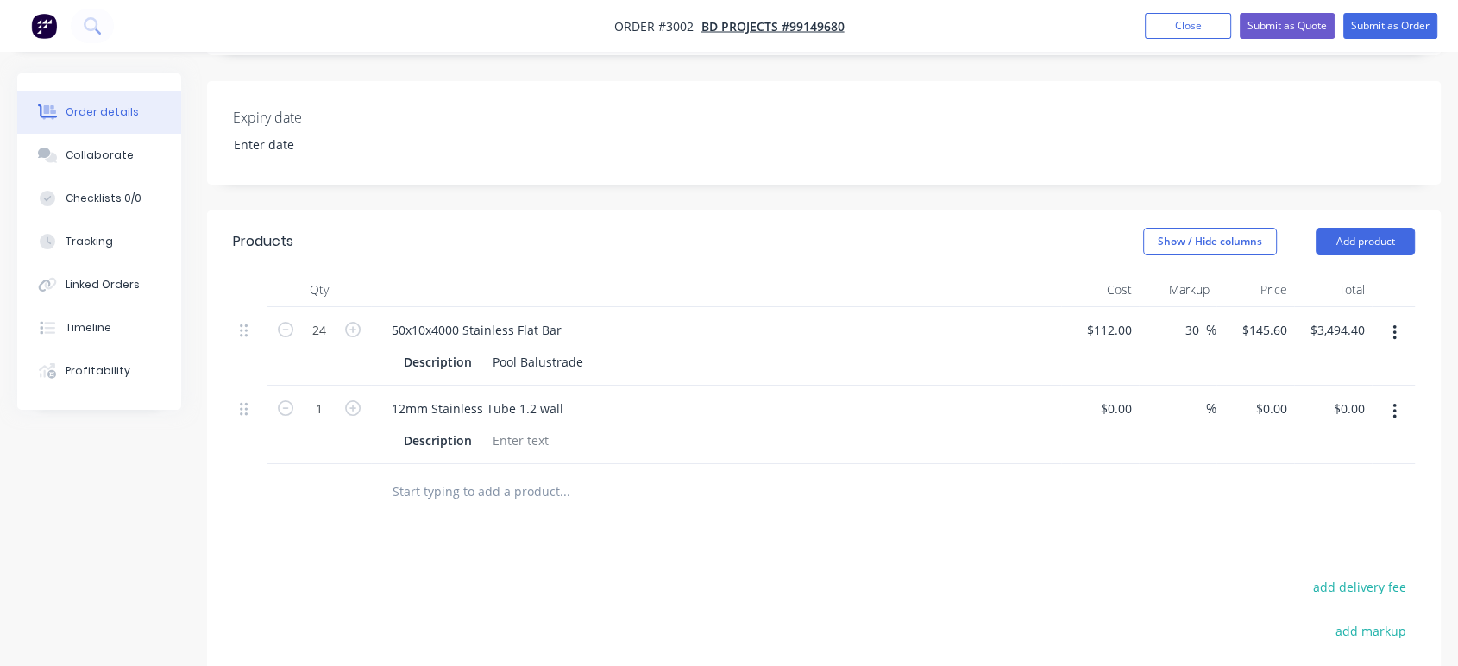
click at [1395, 409] on icon "button" at bounding box center [1393, 412] width 3 height 16
click at [1332, 461] on div "Edit" at bounding box center [1332, 456] width 133 height 25
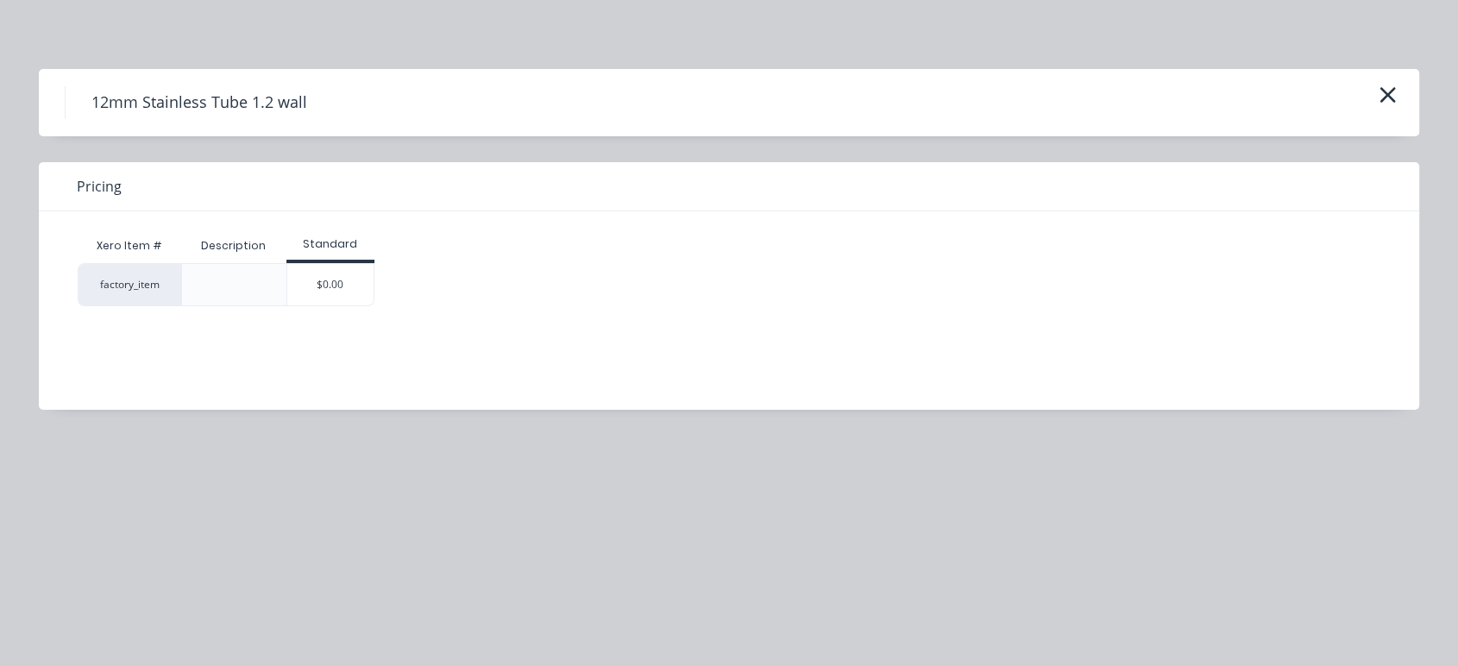
click at [238, 280] on div at bounding box center [234, 285] width 28 height 28
click at [1387, 90] on icon "button" at bounding box center [1387, 95] width 18 height 24
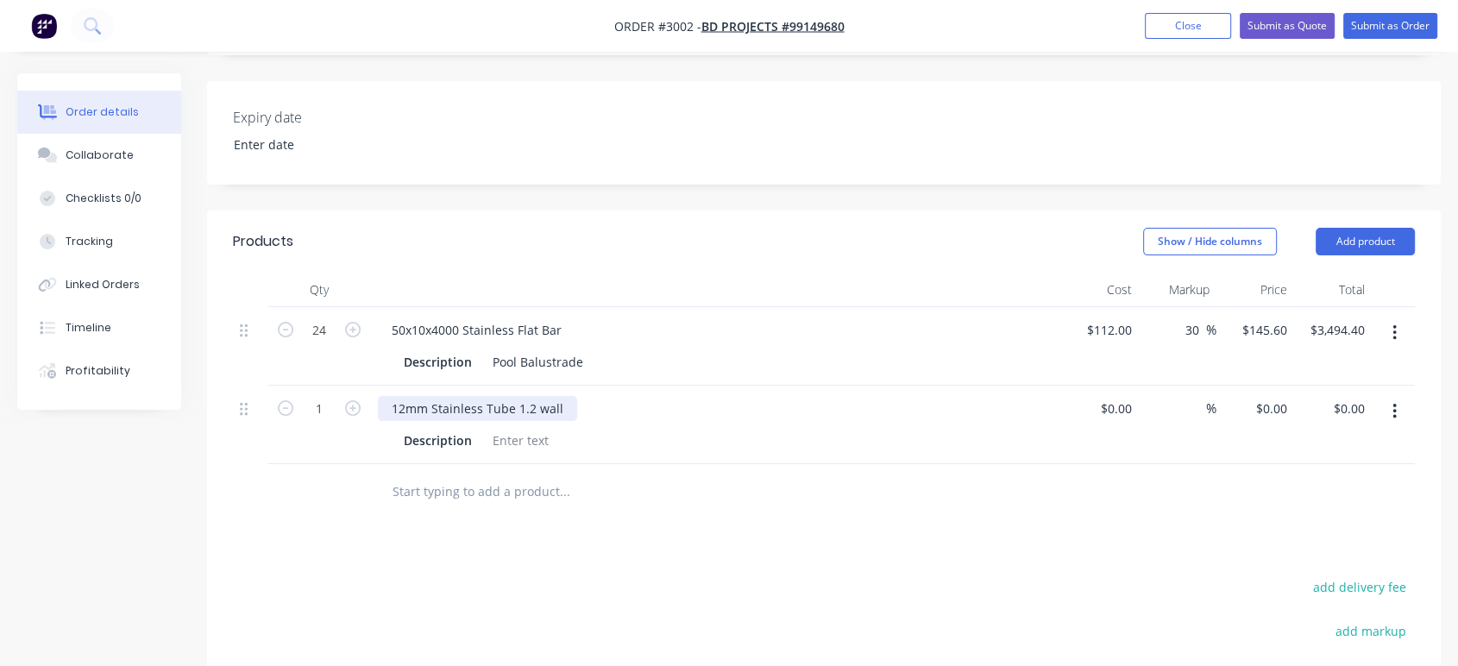
click at [561, 405] on div "12mm Stainless Tube 1.2 wall" at bounding box center [477, 408] width 199 height 25
click at [1114, 411] on div at bounding box center [1125, 408] width 27 height 25
type input "$24.00"
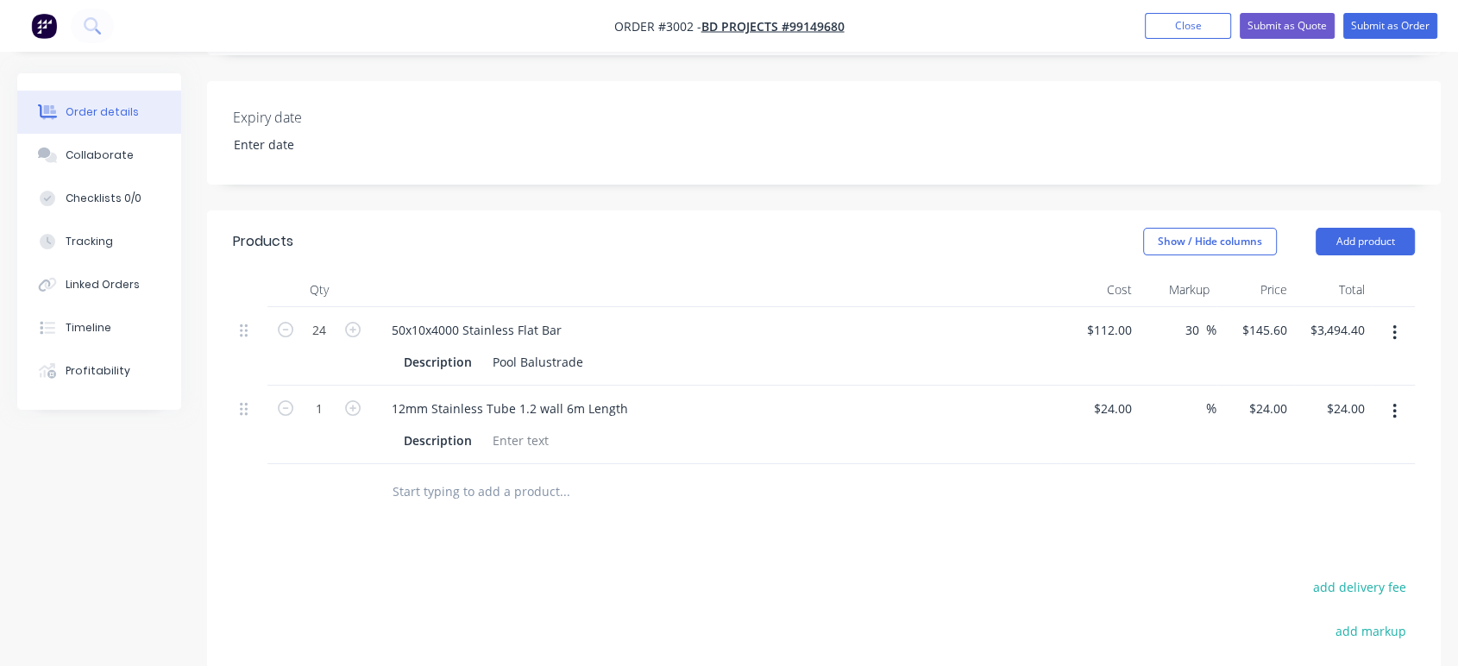
click at [1178, 438] on div "%" at bounding box center [1178, 425] width 78 height 78
click at [1194, 410] on input at bounding box center [1196, 408] width 20 height 25
type input "30"
type input "$31.20"
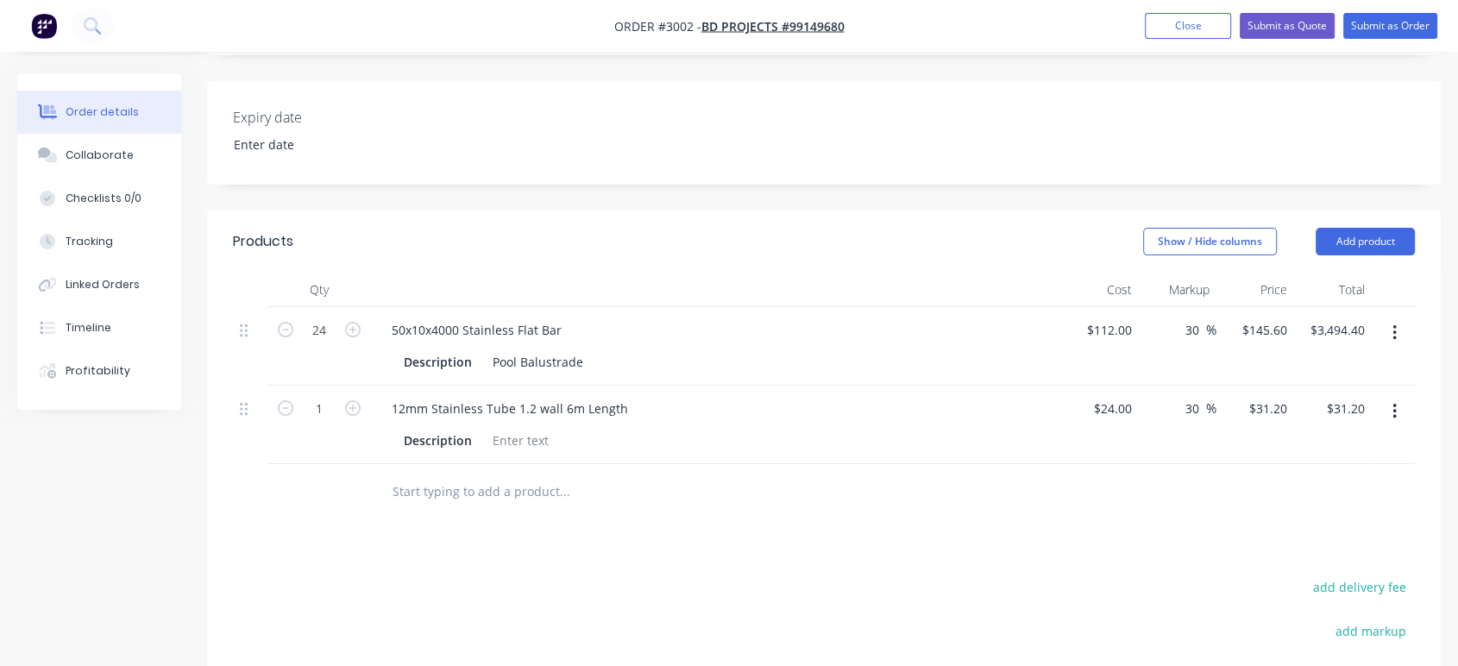
click at [1167, 456] on div "30 30 %" at bounding box center [1178, 425] width 78 height 78
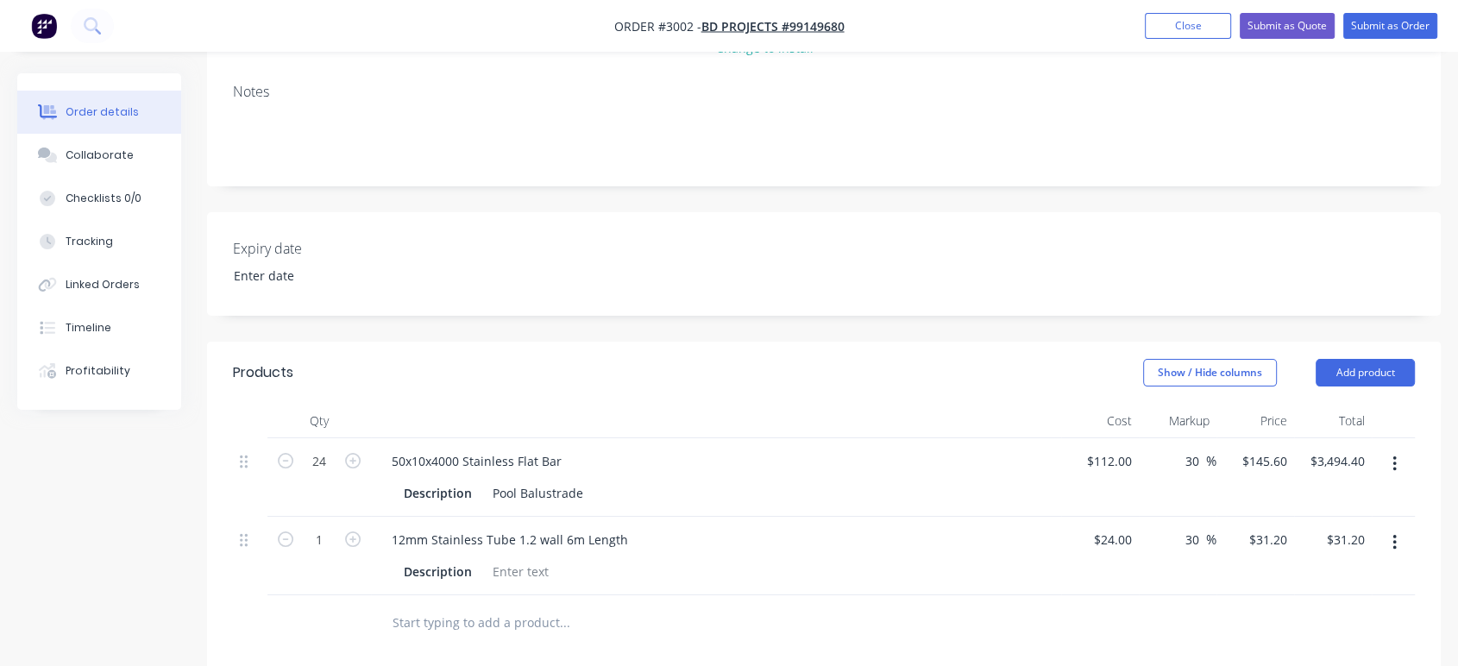
scroll to position [191, 0]
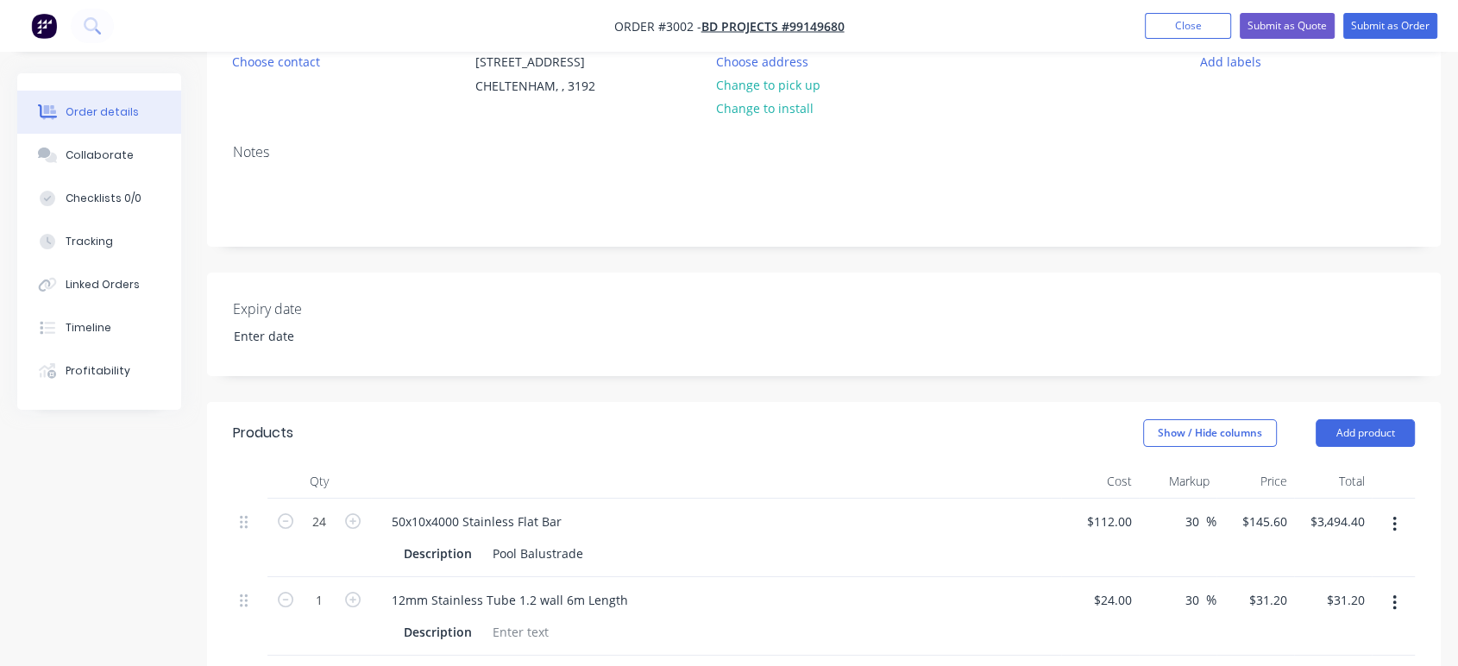
click at [415, 351] on div "Expiry date" at bounding box center [823, 325] width 1233 height 104
click at [346, 464] on div "Qty" at bounding box center [319, 481] width 104 height 35
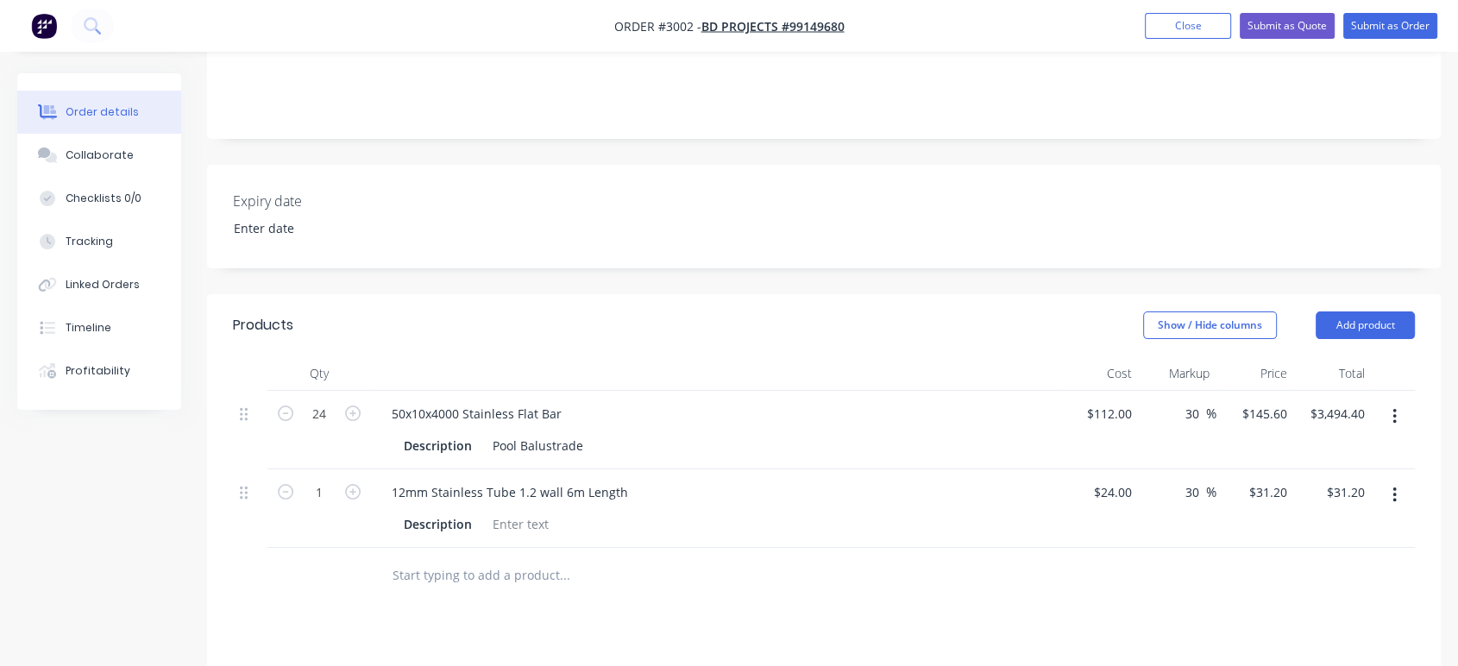
scroll to position [287, 0]
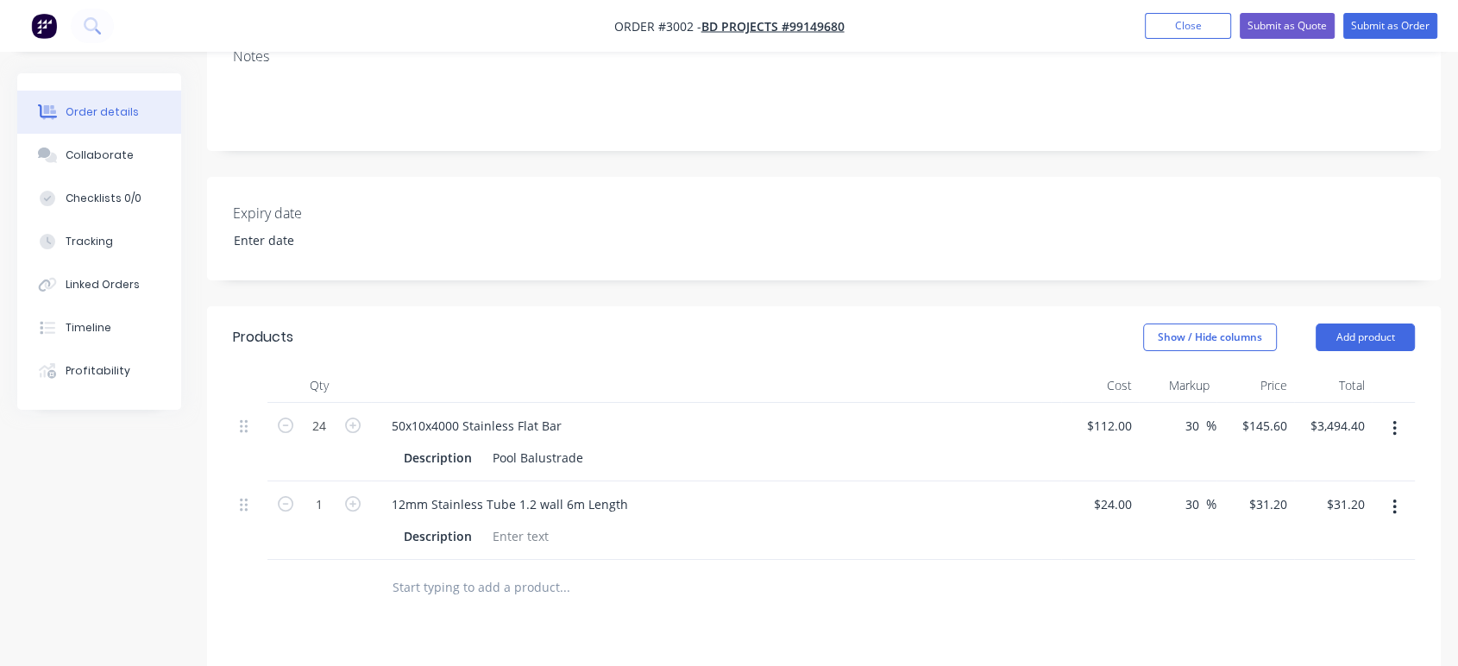
click at [628, 389] on div at bounding box center [716, 385] width 690 height 35
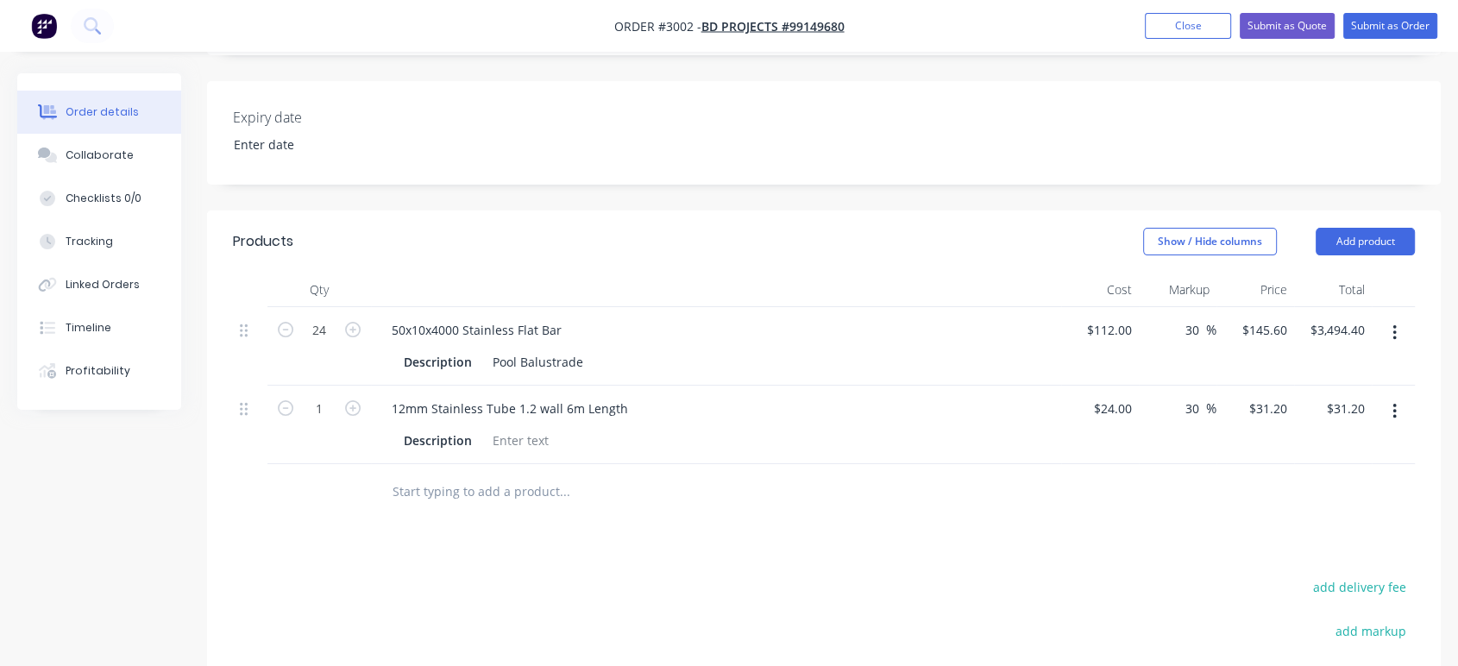
click at [507, 291] on div at bounding box center [716, 290] width 690 height 35
click at [608, 304] on div at bounding box center [716, 290] width 690 height 35
click at [249, 329] on div at bounding box center [250, 328] width 21 height 23
drag, startPoint x: 254, startPoint y: 329, endPoint x: 249, endPoint y: 417, distance: 88.1
click at [249, 417] on div "24 50x10x4000 Stainless Flat Bar Description Pool Balustrade $112.00 $112.00 30…" at bounding box center [824, 385] width 1182 height 157
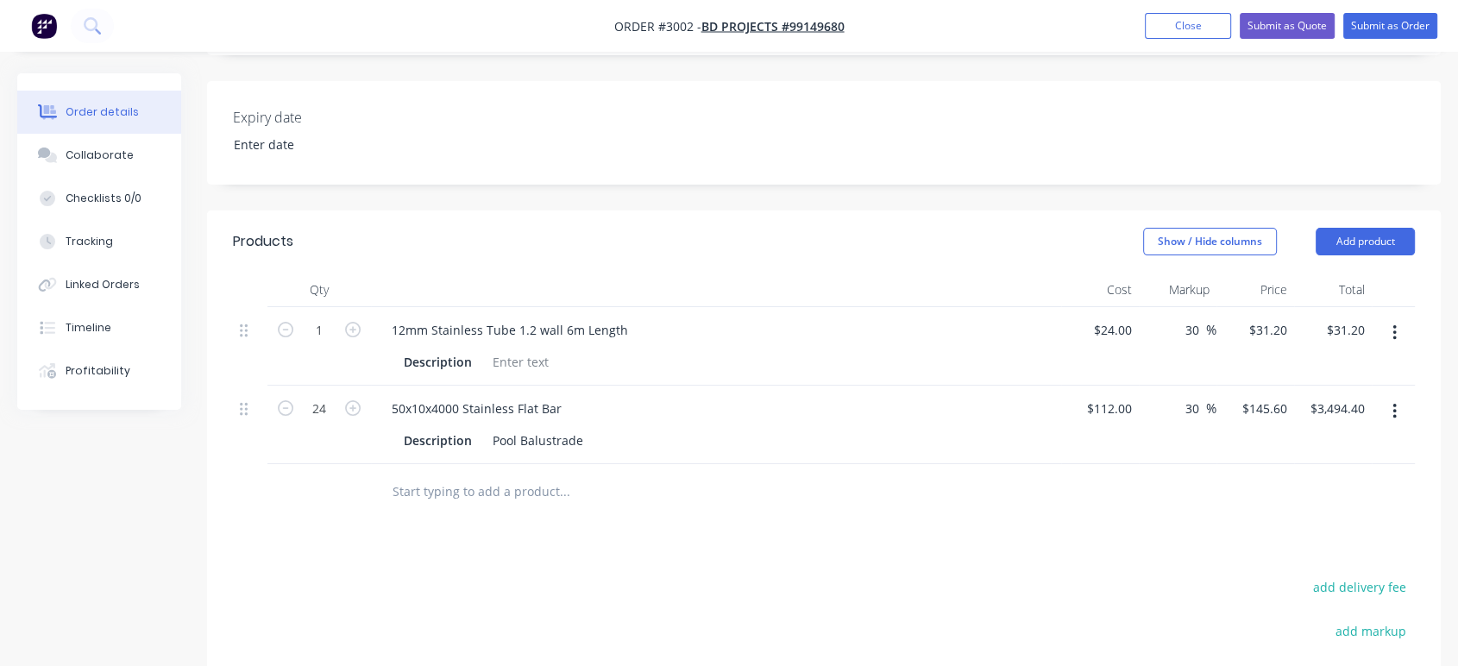
click at [459, 287] on div at bounding box center [716, 290] width 690 height 35
click at [637, 299] on div at bounding box center [716, 290] width 690 height 35
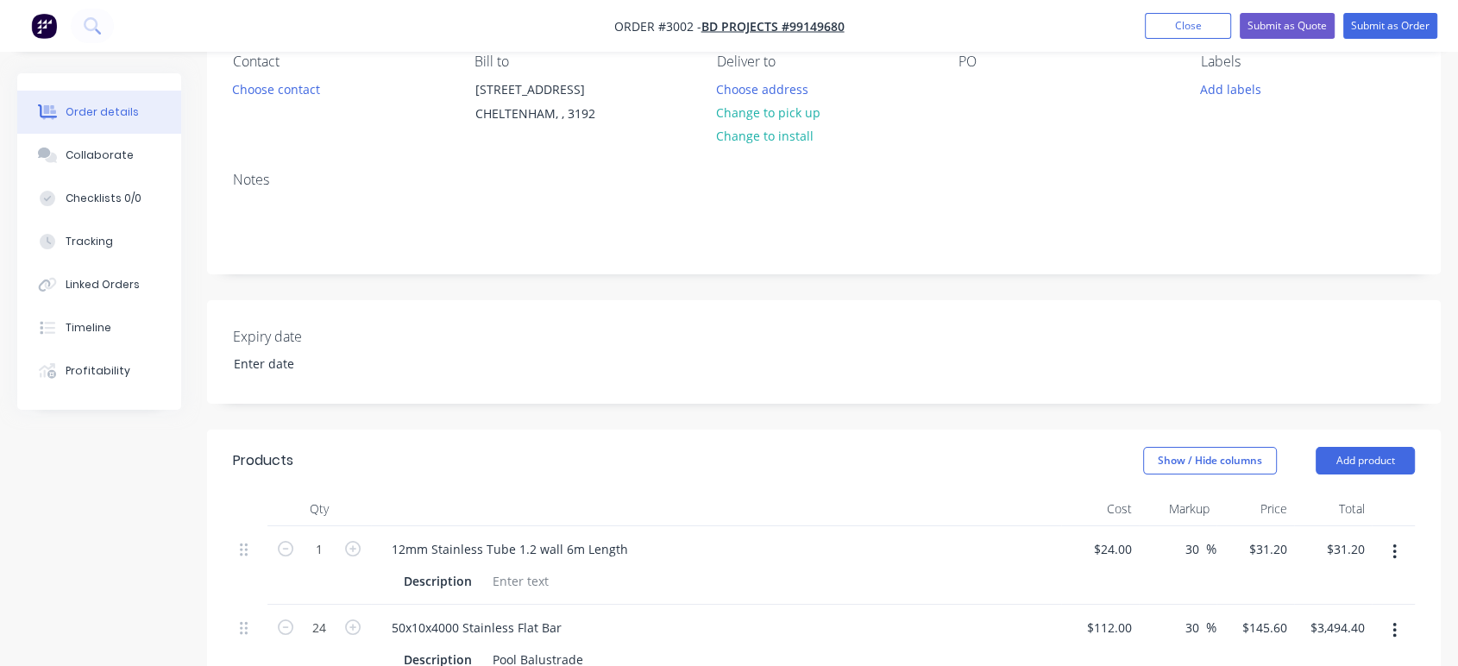
scroll to position [387, 0]
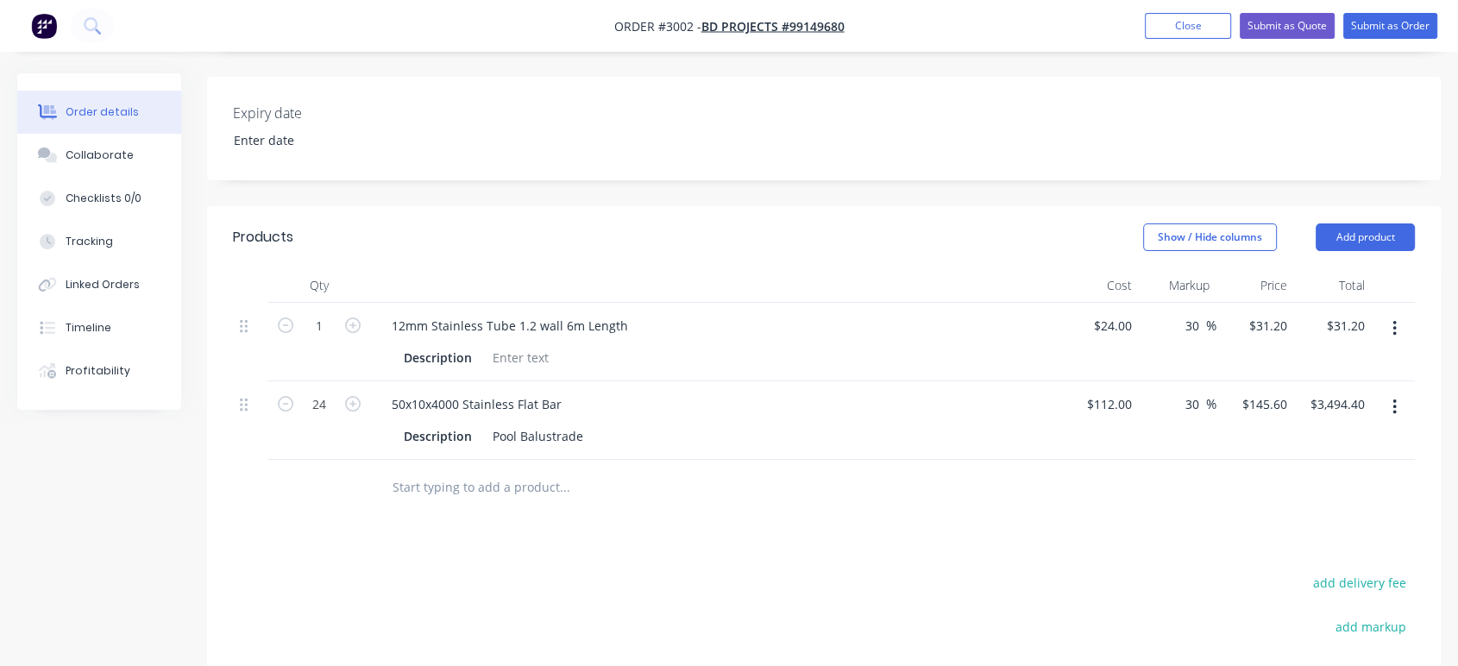
click at [1389, 402] on button "button" at bounding box center [1394, 407] width 41 height 31
click at [1396, 399] on button "button" at bounding box center [1394, 407] width 41 height 31
click at [1390, 398] on button "button" at bounding box center [1394, 407] width 41 height 31
click at [1289, 454] on div "Edit" at bounding box center [1332, 452] width 133 height 25
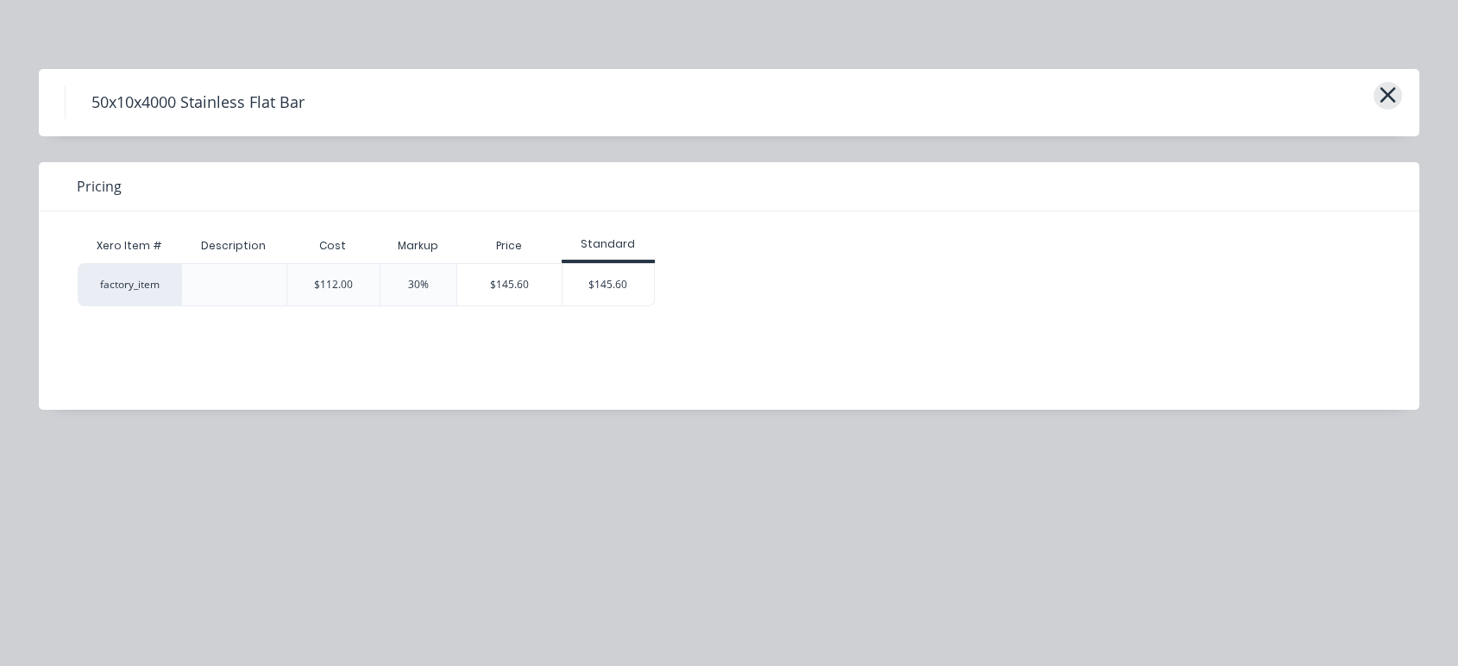
click at [1378, 89] on icon "button" at bounding box center [1387, 95] width 18 height 24
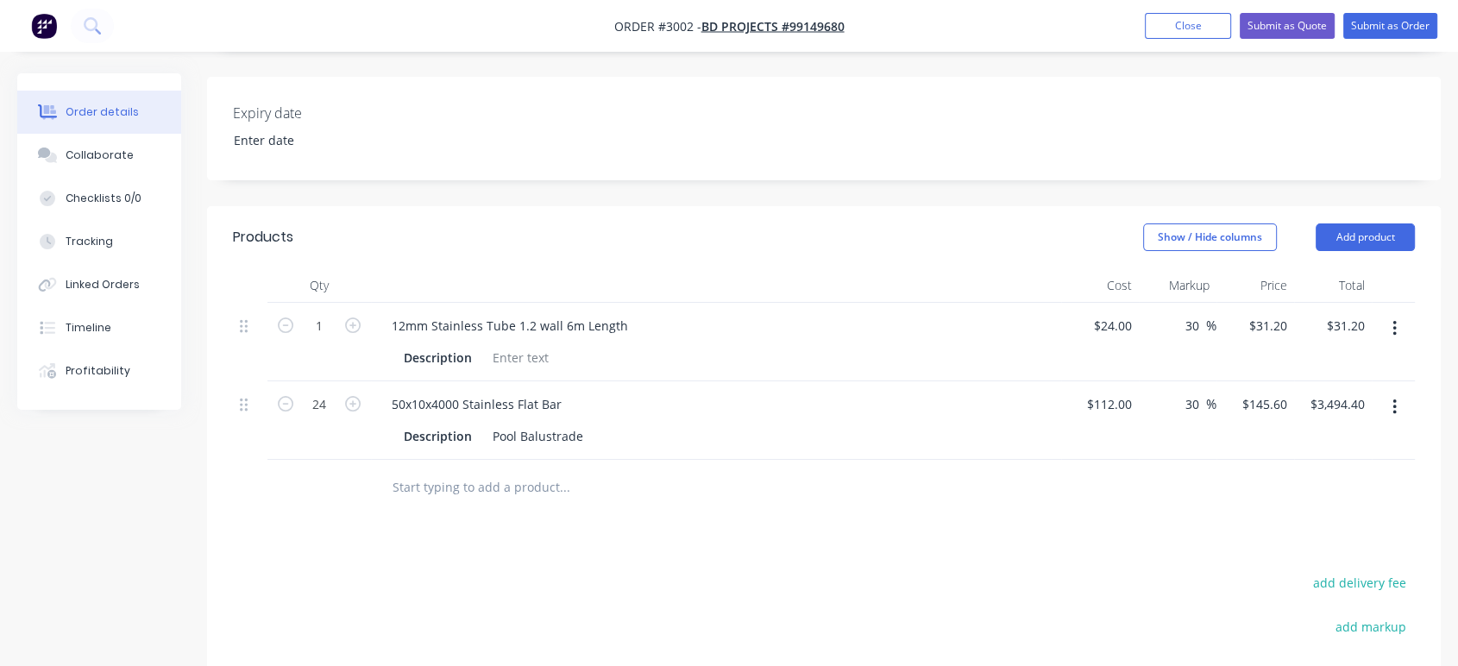
click at [1390, 322] on button "button" at bounding box center [1394, 328] width 41 height 31
click at [1338, 380] on div "Edit" at bounding box center [1332, 373] width 133 height 25
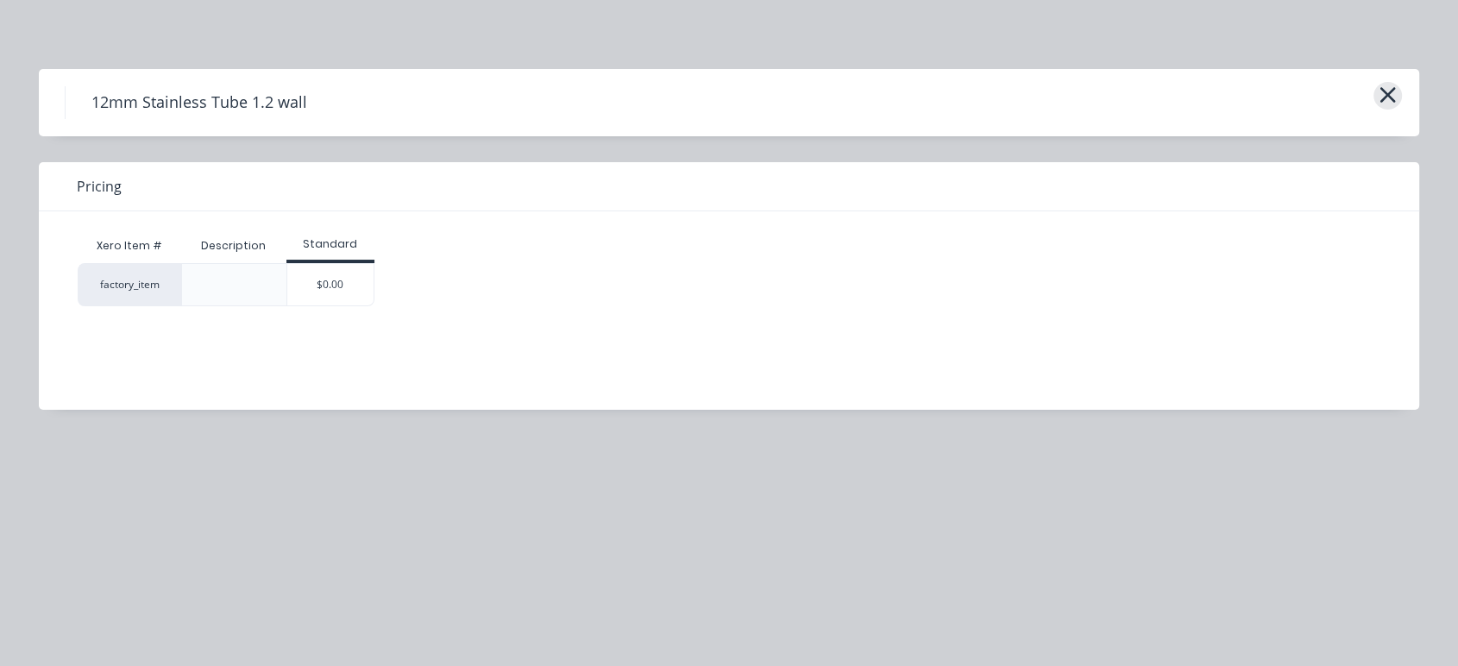
click at [1385, 94] on icon "button" at bounding box center [1388, 95] width 16 height 16
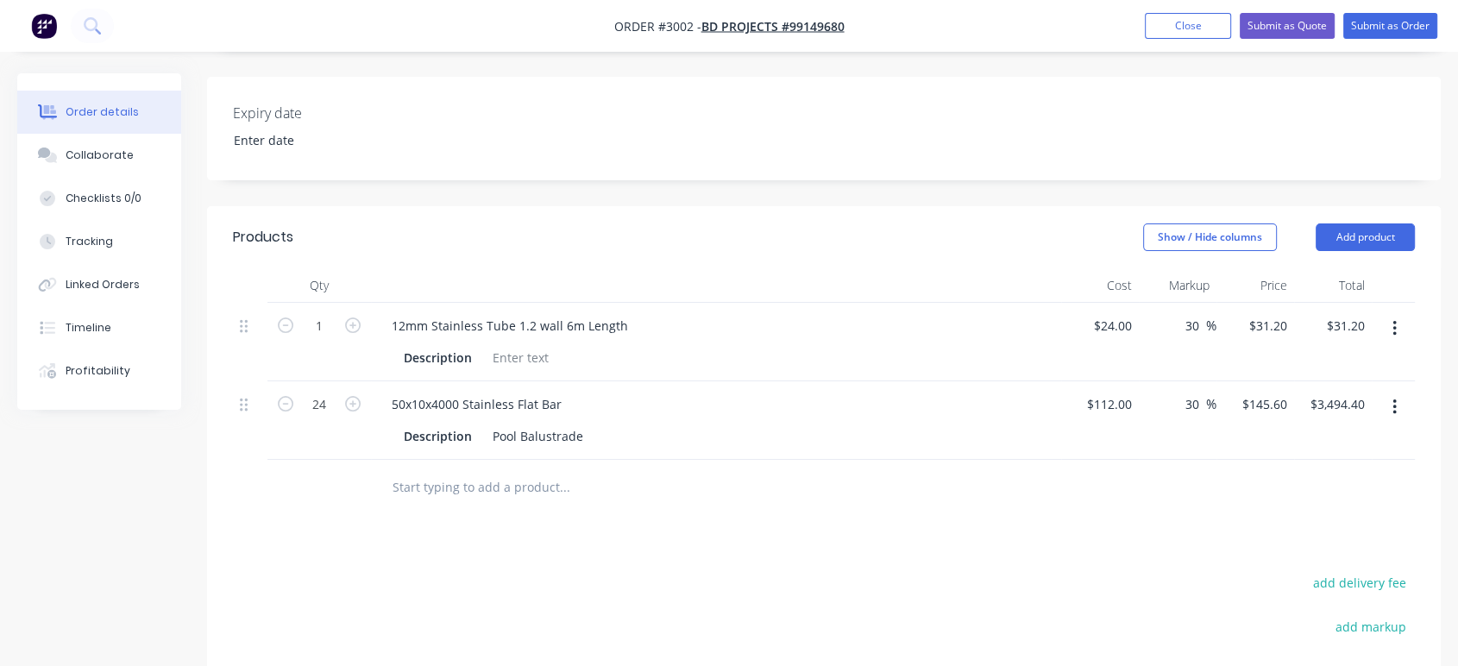
click at [1390, 323] on button "button" at bounding box center [1394, 328] width 41 height 31
click at [1302, 465] on div "Delete" at bounding box center [1332, 477] width 133 height 25
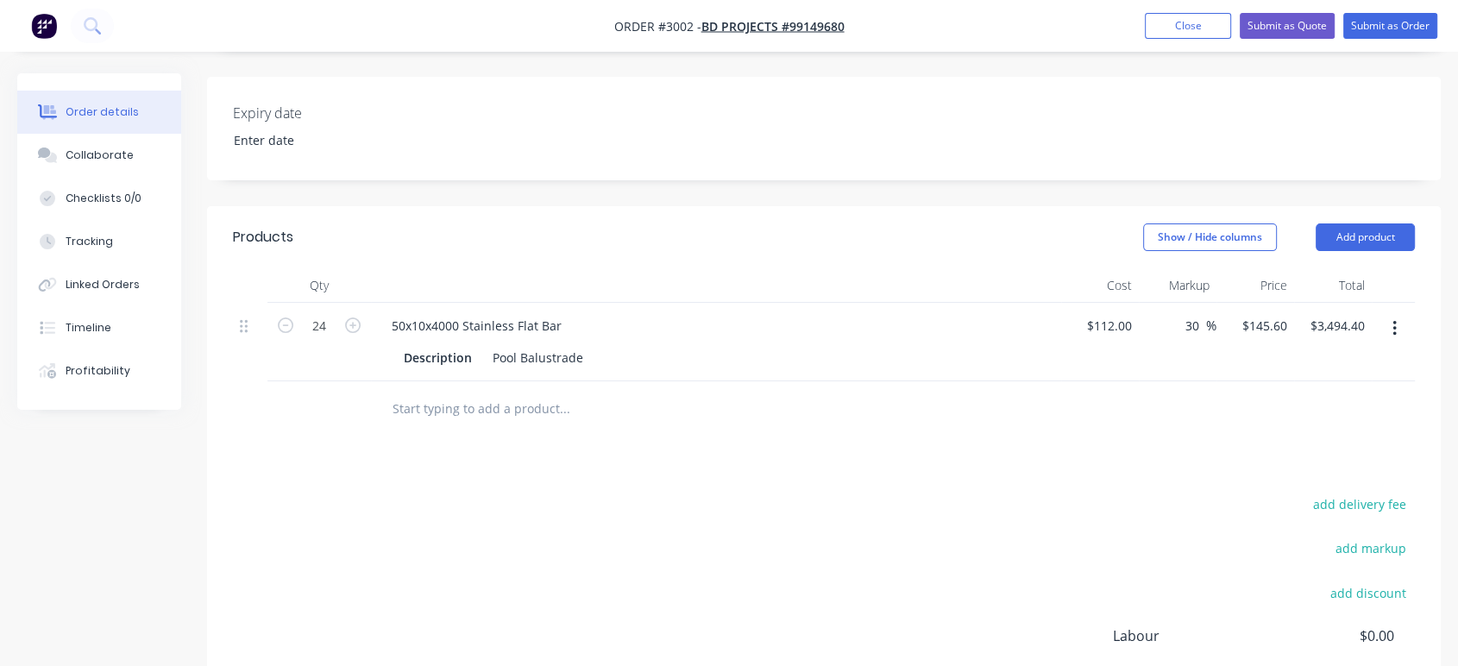
click at [442, 412] on input "text" at bounding box center [564, 409] width 345 height 35
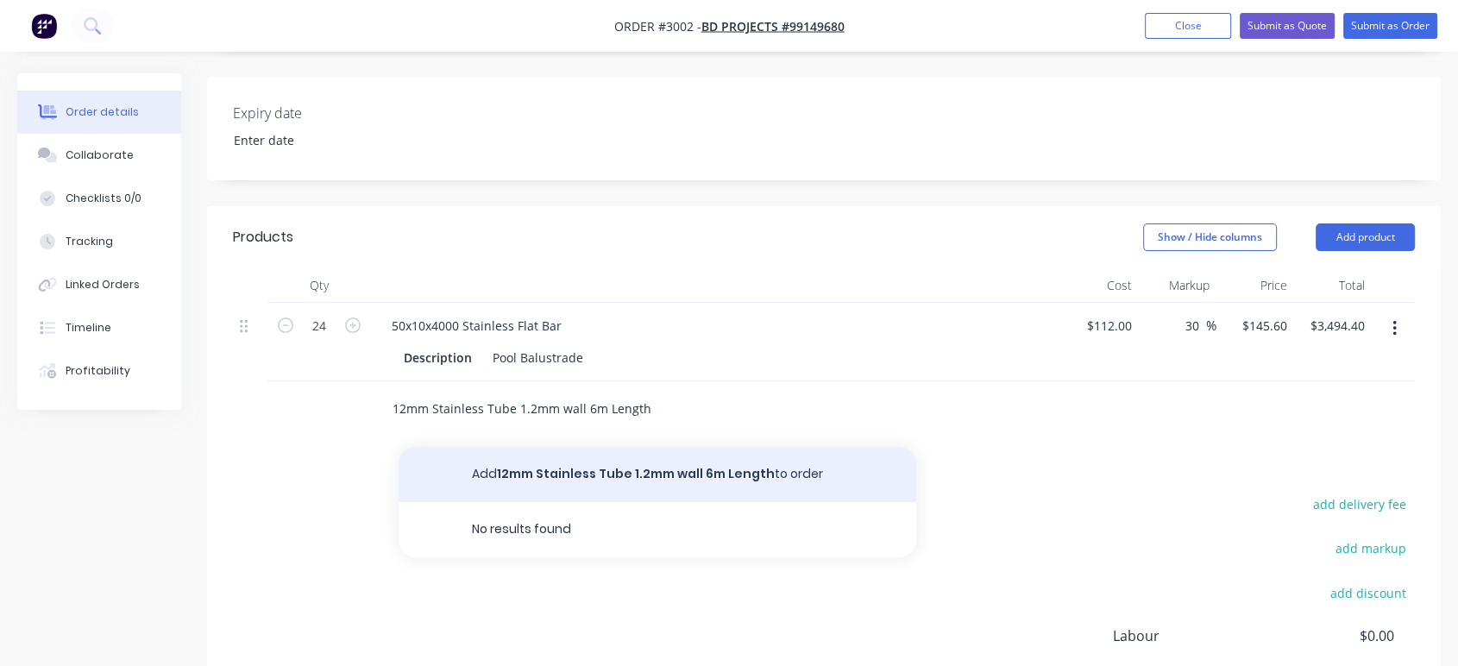
type input "12mm Stainless Tube 1.2mm wall 6m Length"
click at [712, 470] on button "Add 12mm Stainless Tube 1.2mm wall 6m Length to order" at bounding box center [657, 474] width 518 height 55
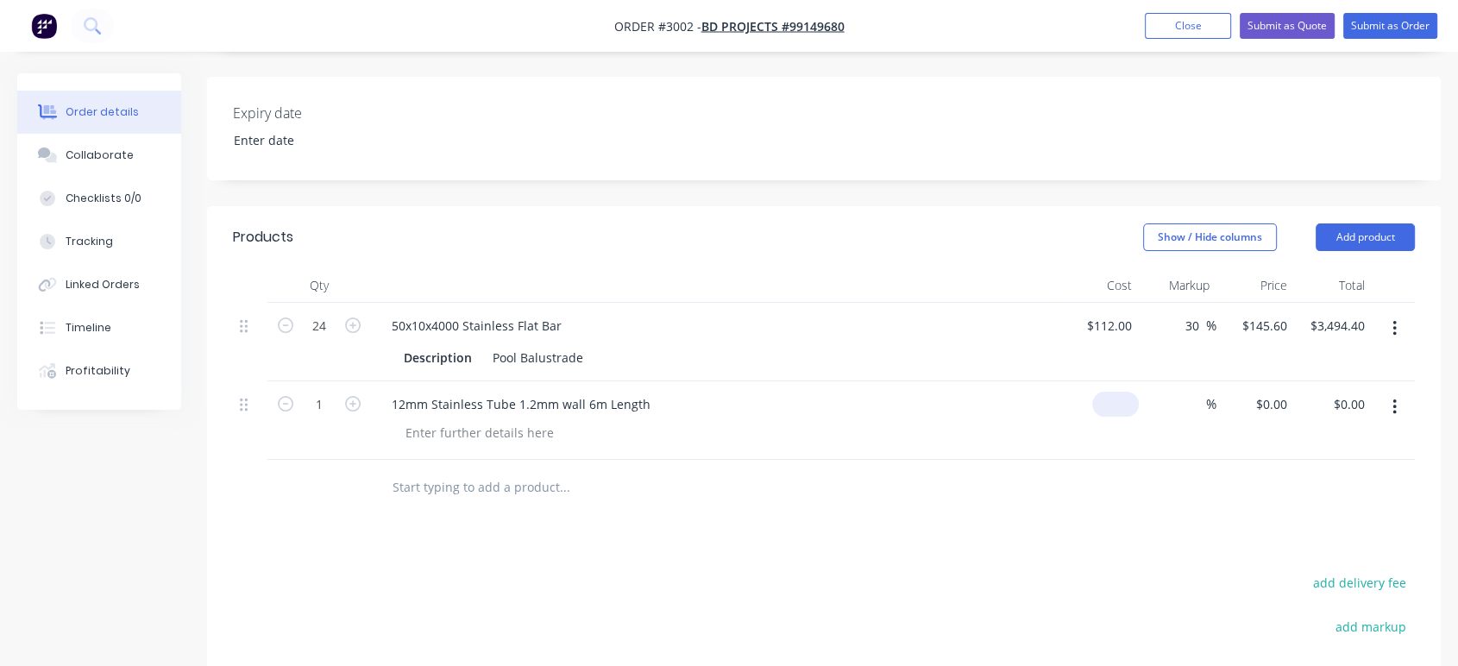
click at [1132, 396] on input at bounding box center [1119, 404] width 40 height 25
type input "$24.00"
click at [1196, 404] on input at bounding box center [1196, 404] width 20 height 25
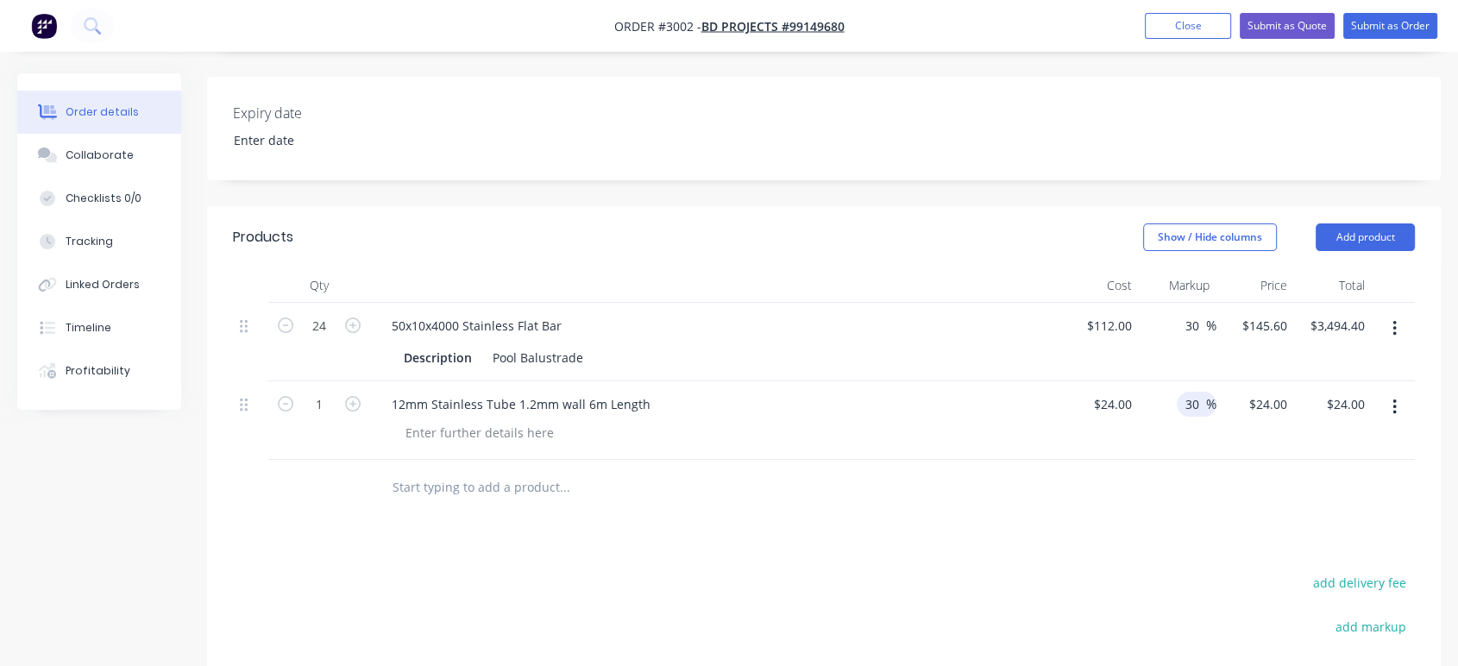
type input "30"
type input "$31.20"
click at [1201, 460] on div at bounding box center [824, 488] width 1182 height 56
click at [348, 401] on icon "button" at bounding box center [353, 404] width 16 height 16
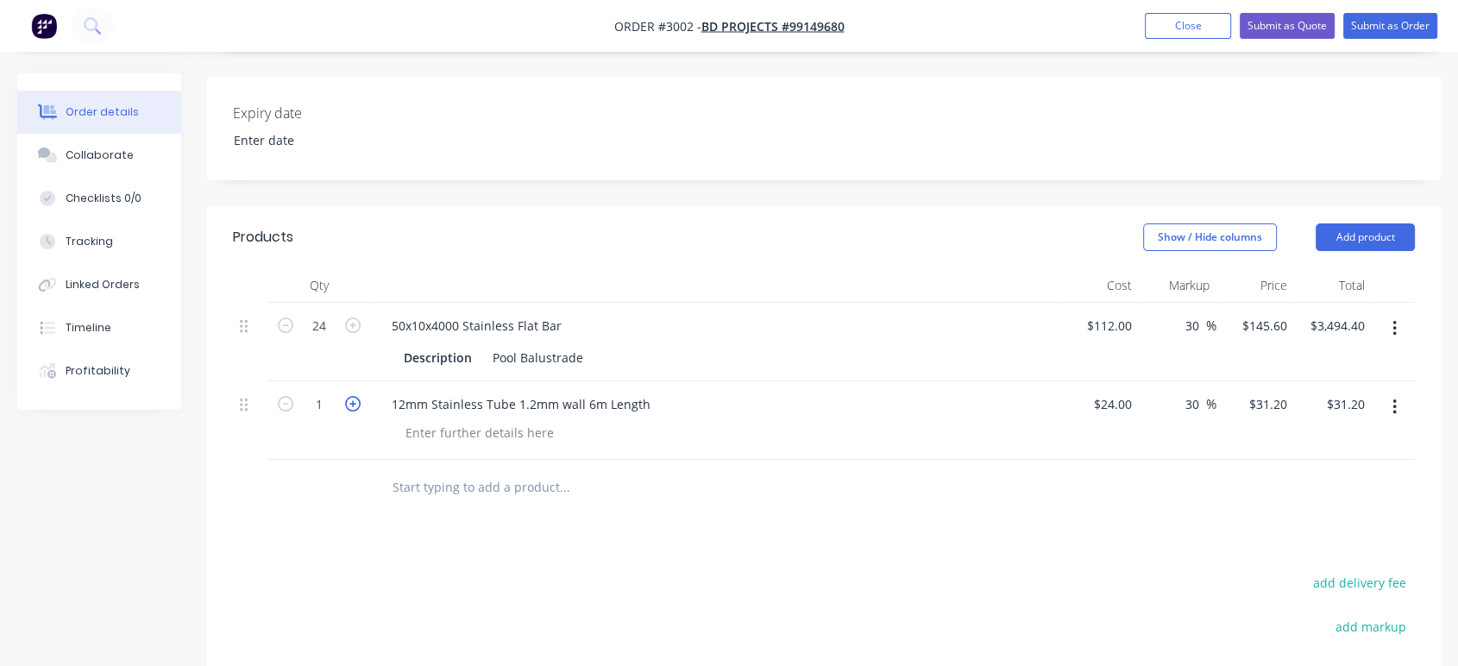
type input "2"
type input "$62.40"
type input "70"
type input "$2,184.00"
click at [957, 508] on div at bounding box center [681, 488] width 621 height 56
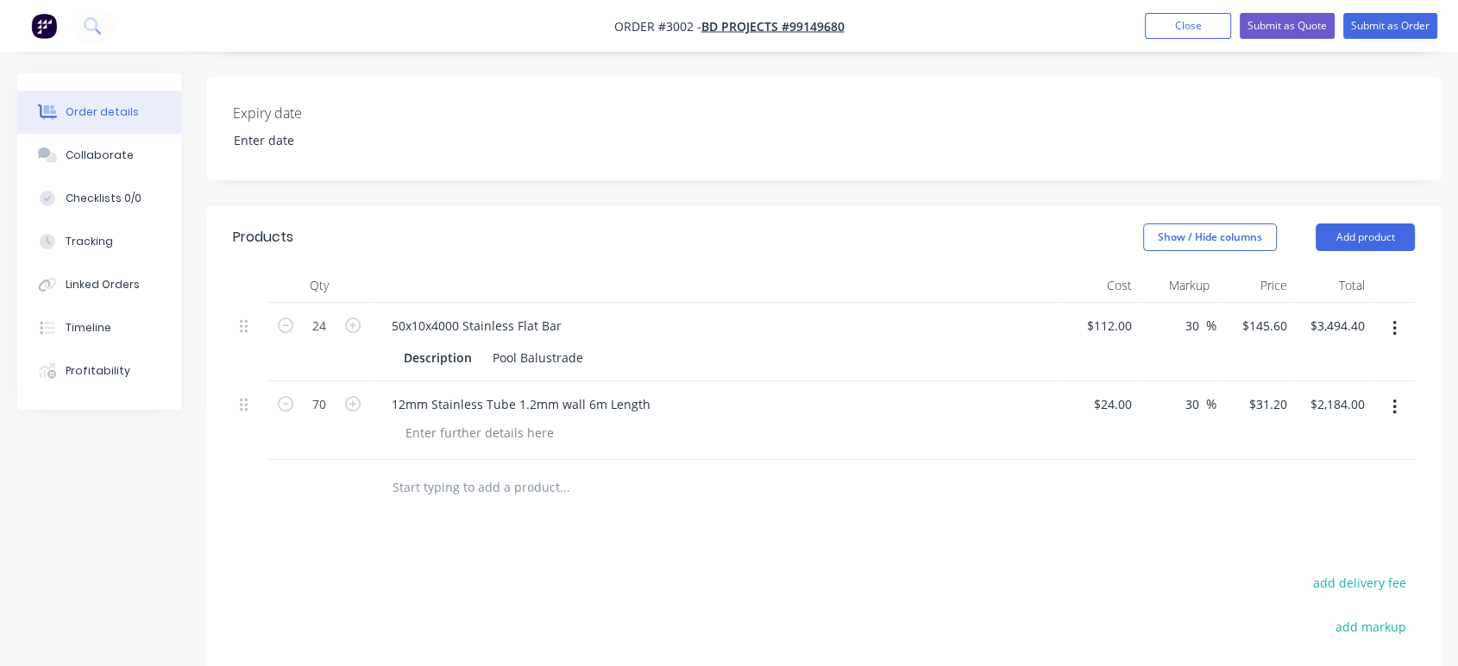
click at [1394, 408] on icon "button" at bounding box center [1394, 407] width 4 height 19
click at [1318, 454] on div "Save to catalogue" at bounding box center [1332, 452] width 133 height 25
click at [543, 489] on input "text" at bounding box center [564, 487] width 345 height 35
click at [1387, 401] on button "button" at bounding box center [1394, 407] width 41 height 31
click at [487, 495] on input "text" at bounding box center [564, 487] width 345 height 35
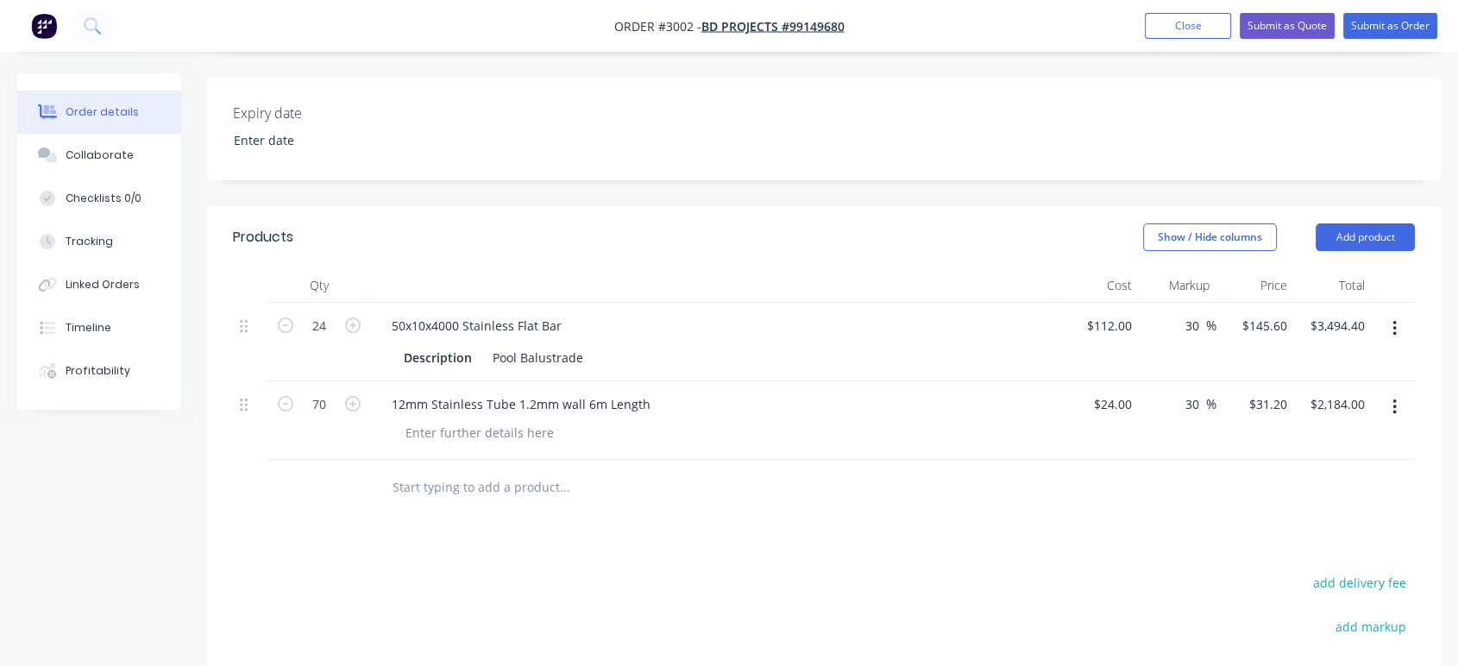
type input "b"
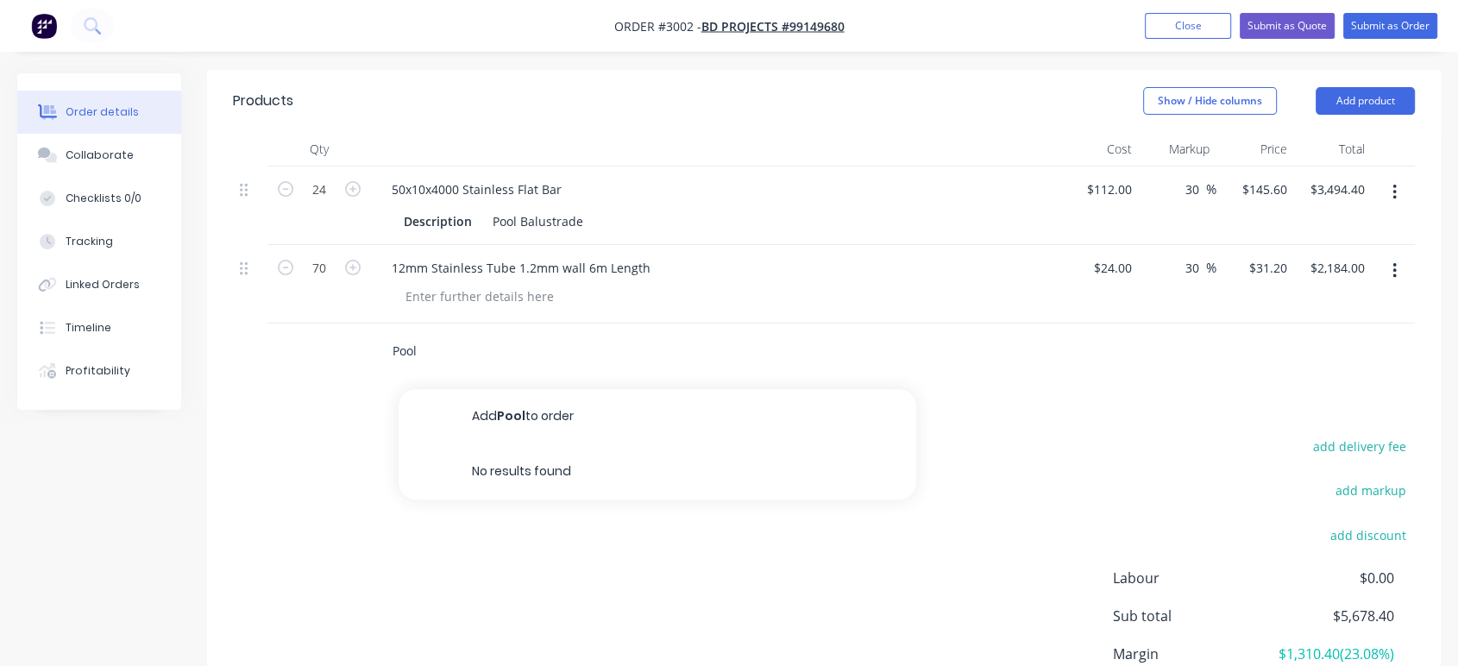
scroll to position [580, 0]
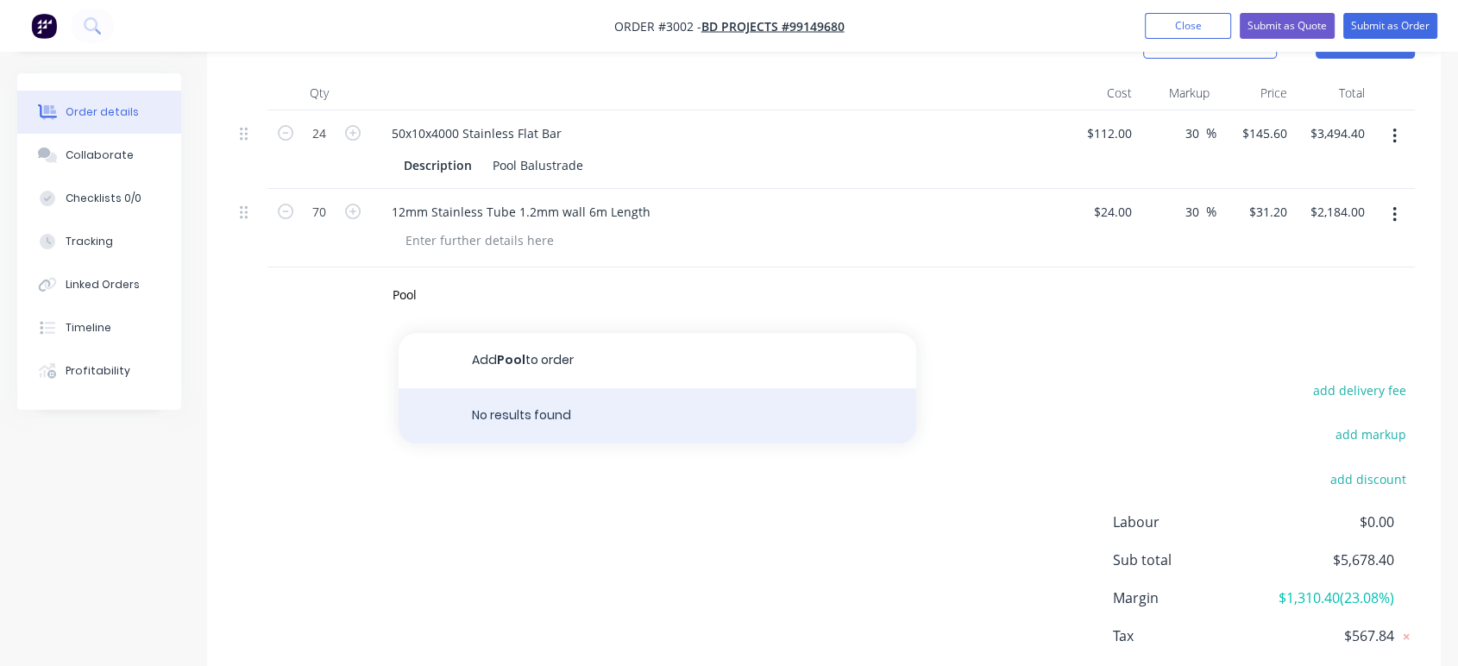
click at [541, 412] on div "No results found" at bounding box center [657, 415] width 518 height 55
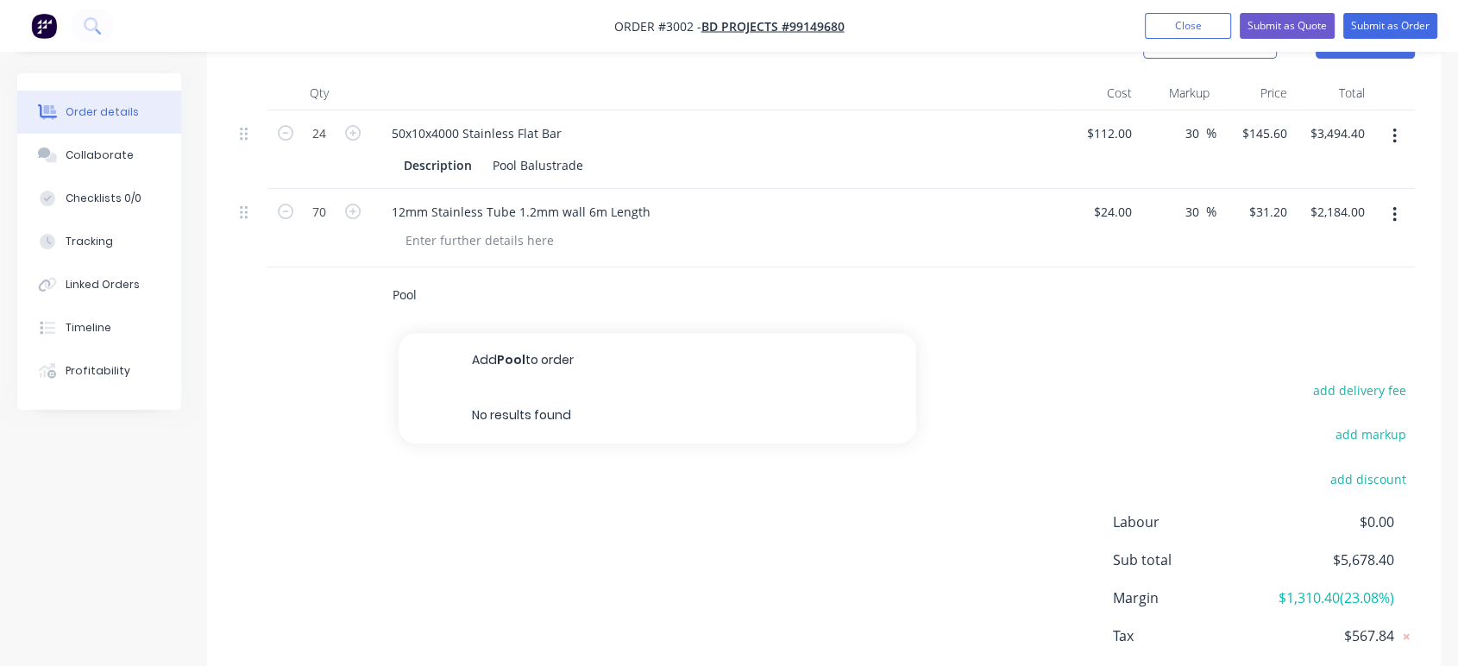
click at [586, 297] on input "Pool" at bounding box center [564, 295] width 345 height 35
type input "P"
click at [1397, 208] on button "button" at bounding box center [1394, 214] width 41 height 31
click at [812, 222] on div "12mm Stainless Tube 1.2mm wall 6m Length" at bounding box center [716, 211] width 676 height 25
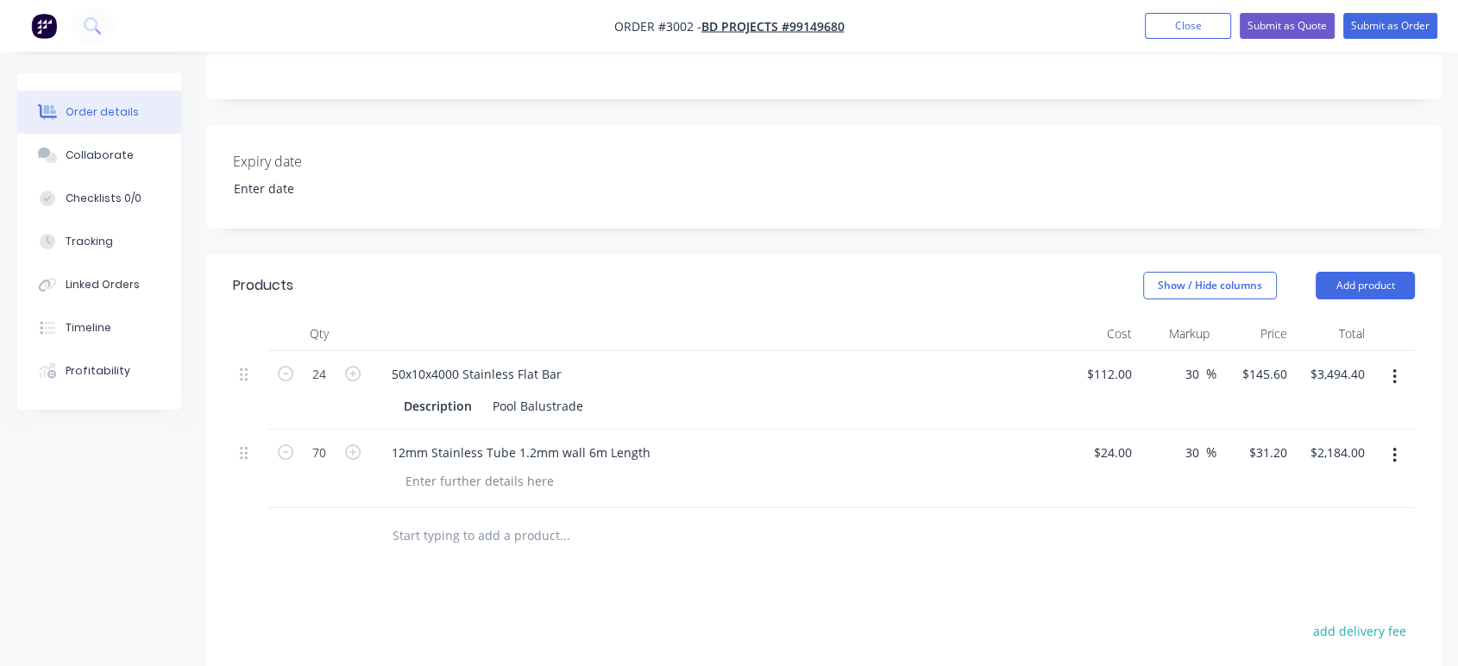
scroll to position [287, 0]
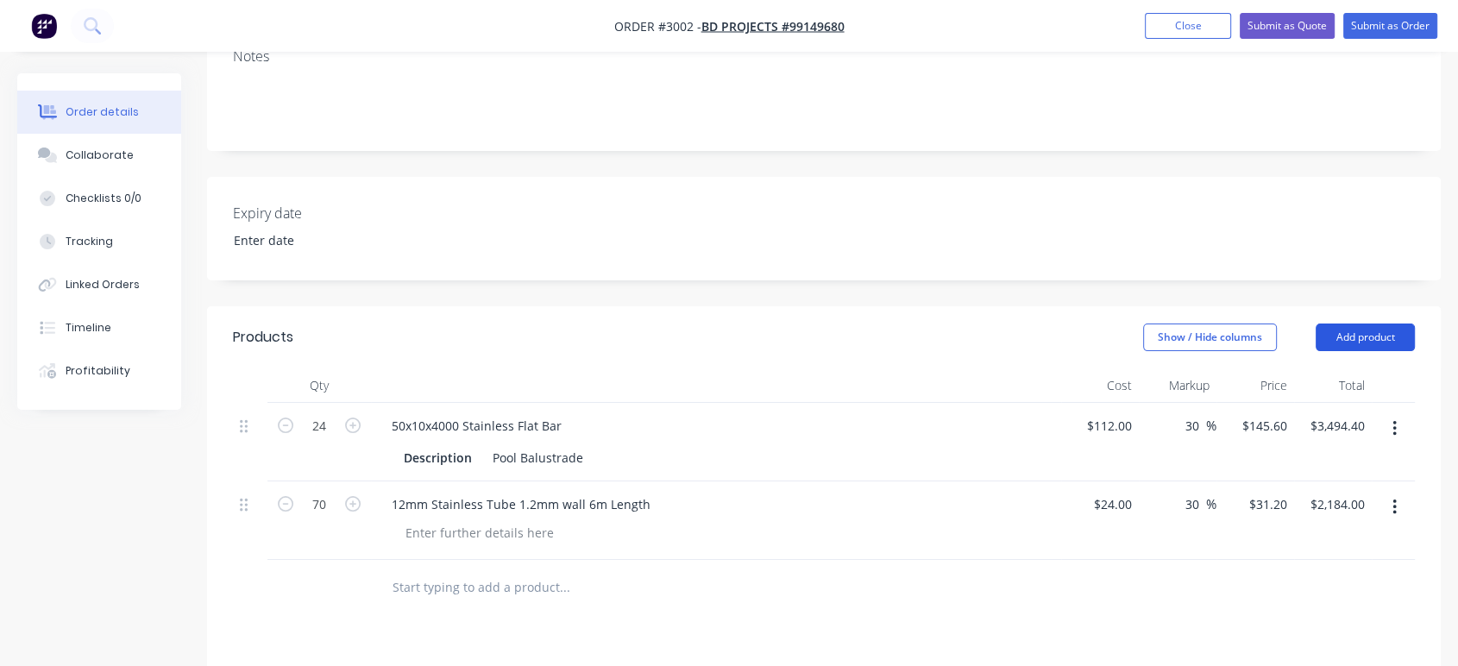
click at [1352, 328] on button "Add product" at bounding box center [1364, 337] width 99 height 28
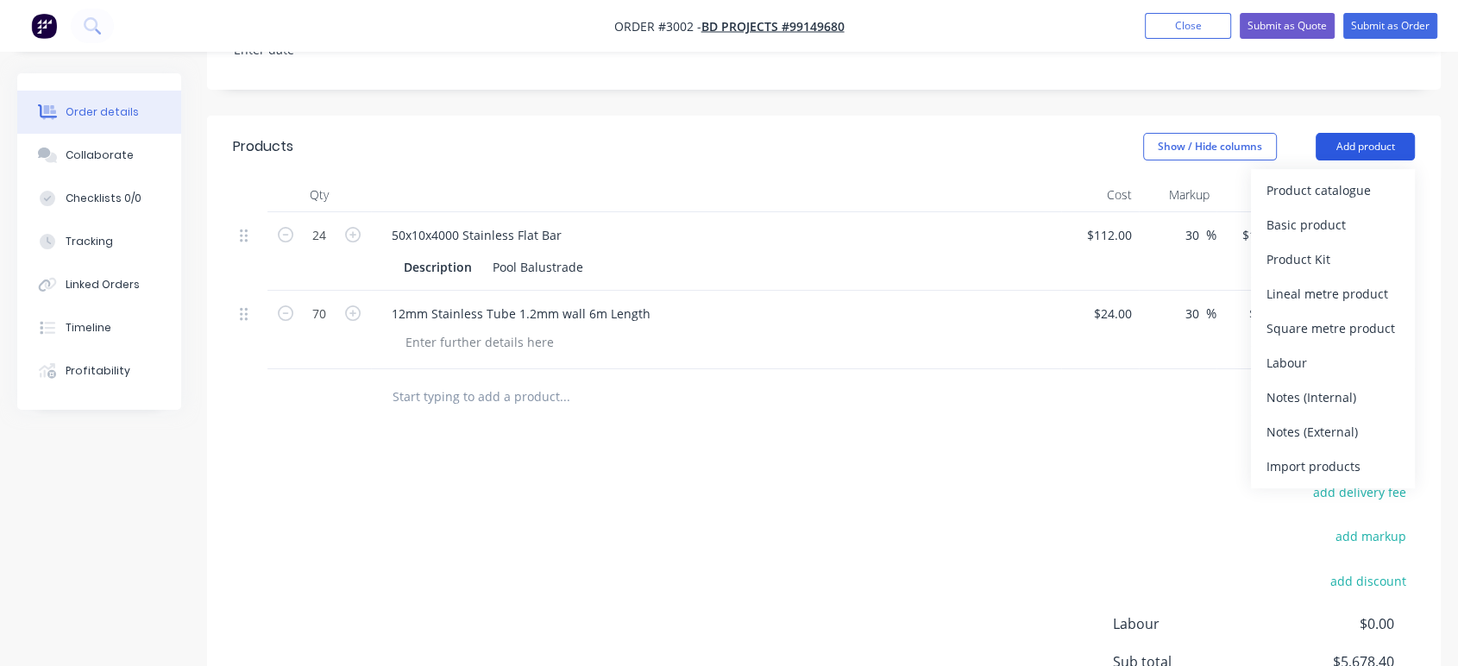
scroll to position [479, 0]
click at [1372, 141] on button "Add product" at bounding box center [1364, 146] width 99 height 28
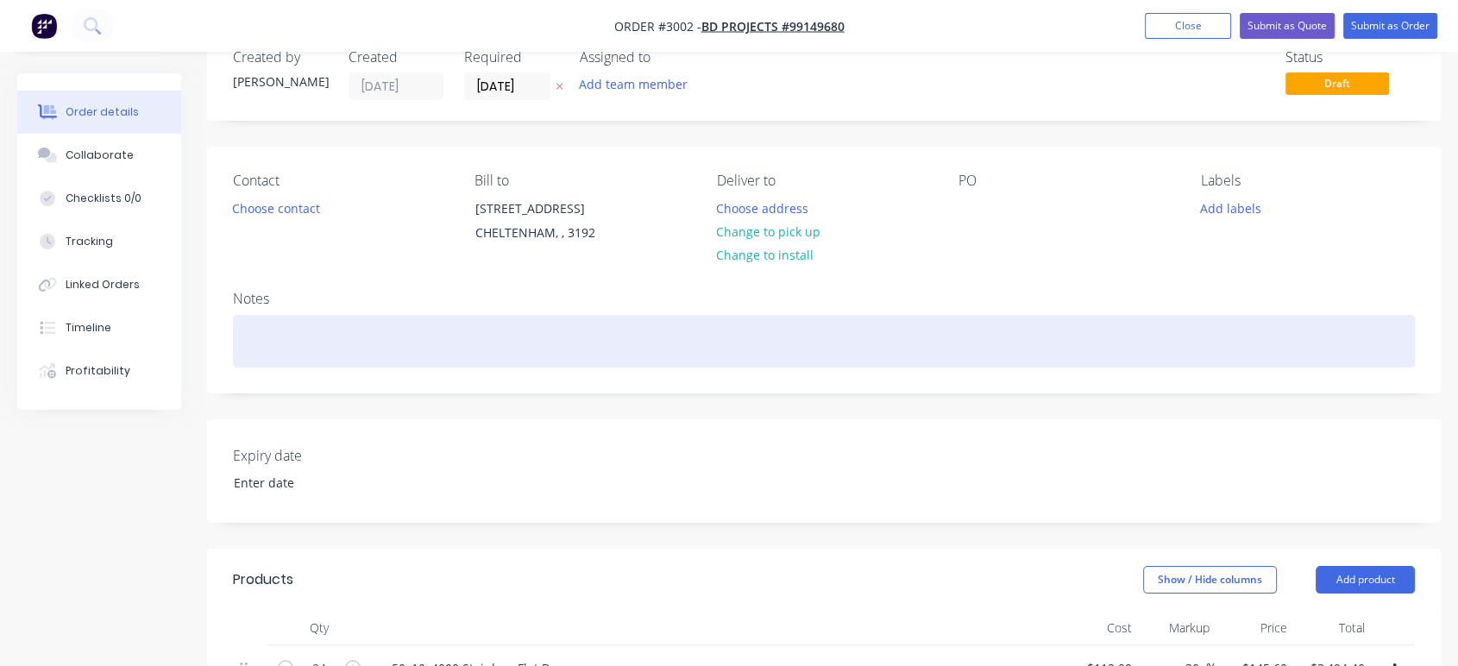
scroll to position [287, 0]
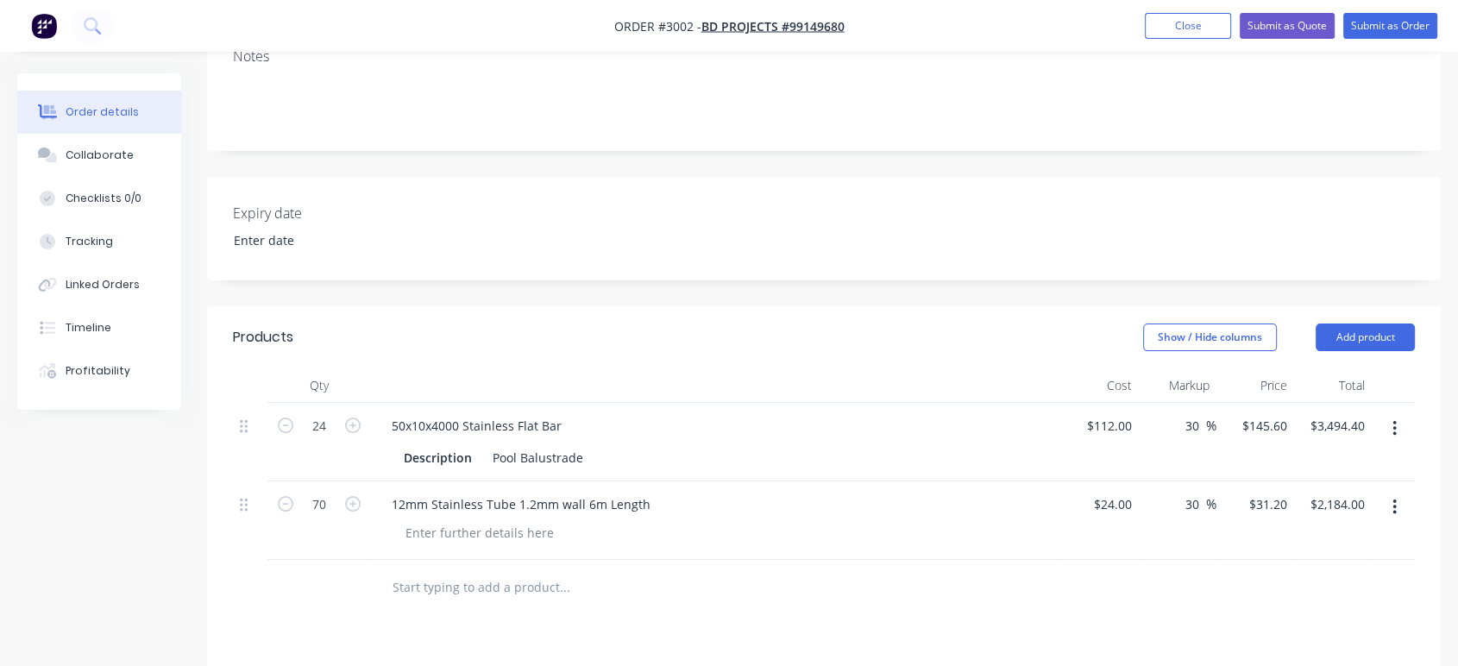
click at [470, 385] on div at bounding box center [716, 385] width 690 height 35
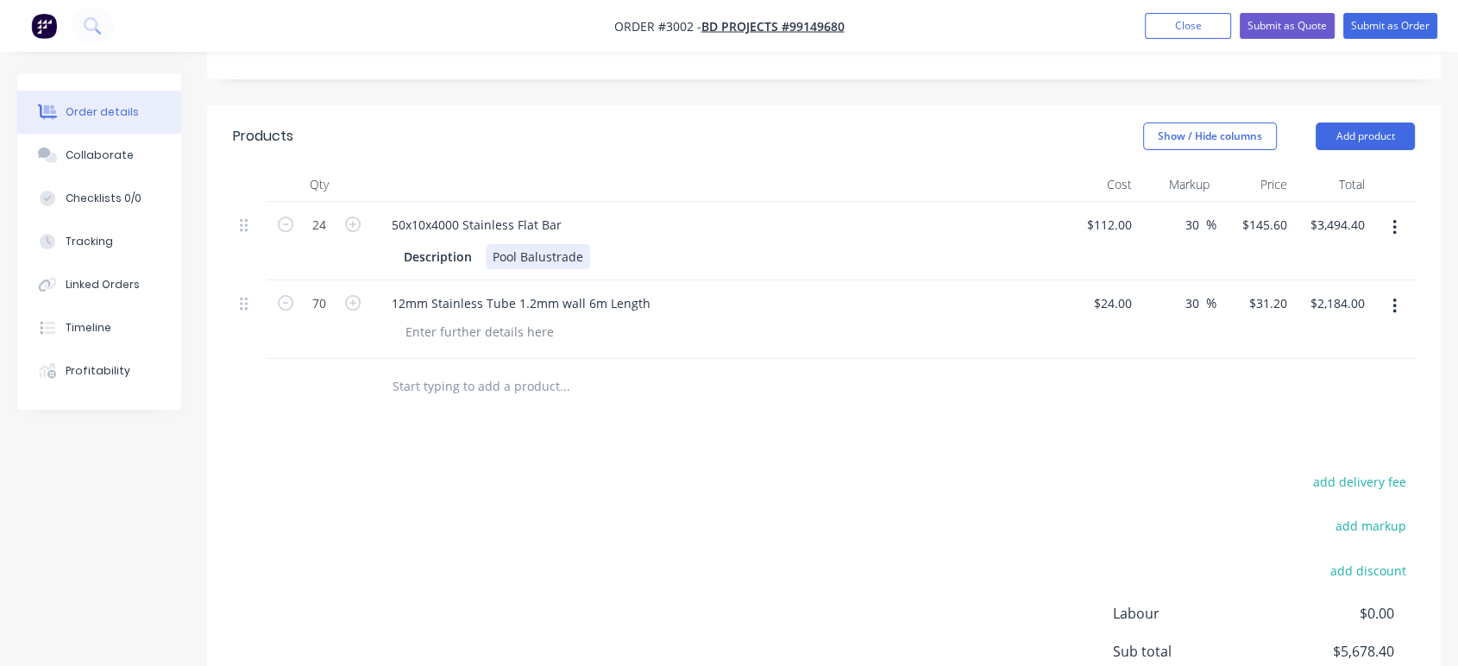
scroll to position [479, 0]
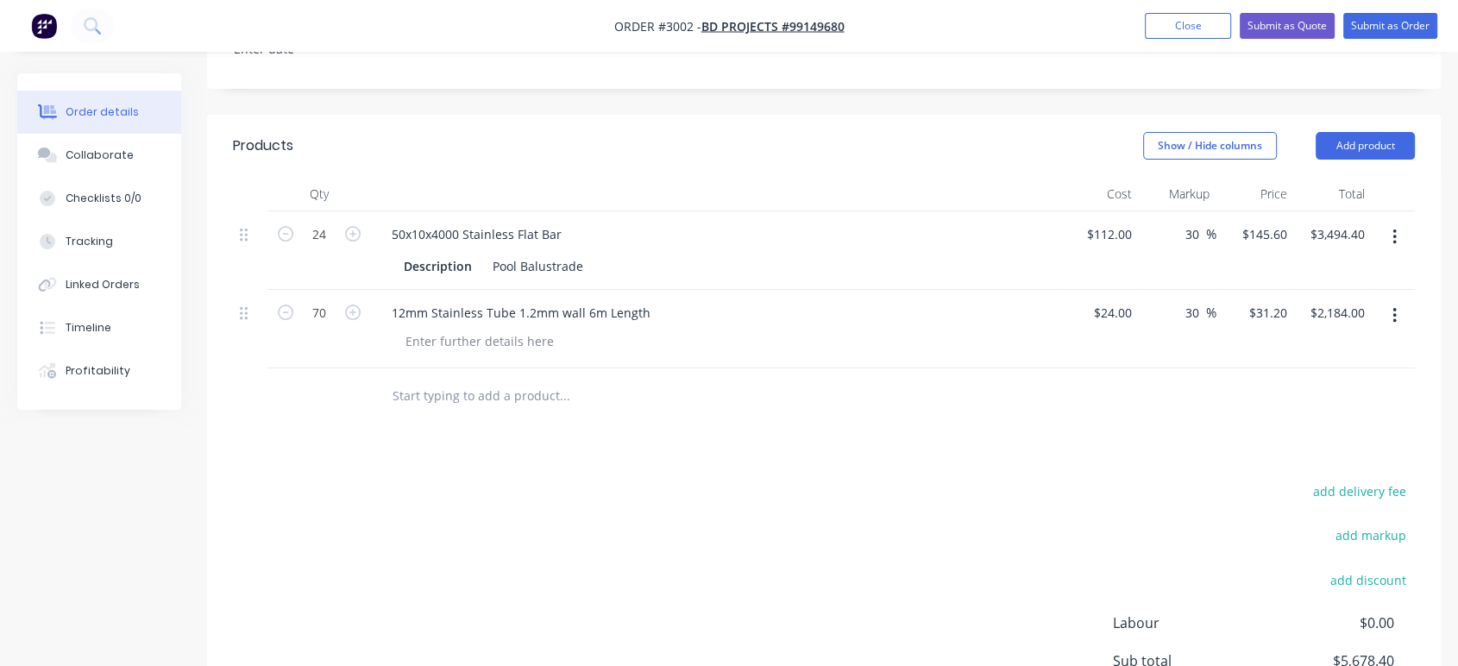
click at [1387, 304] on button "button" at bounding box center [1394, 315] width 41 height 31
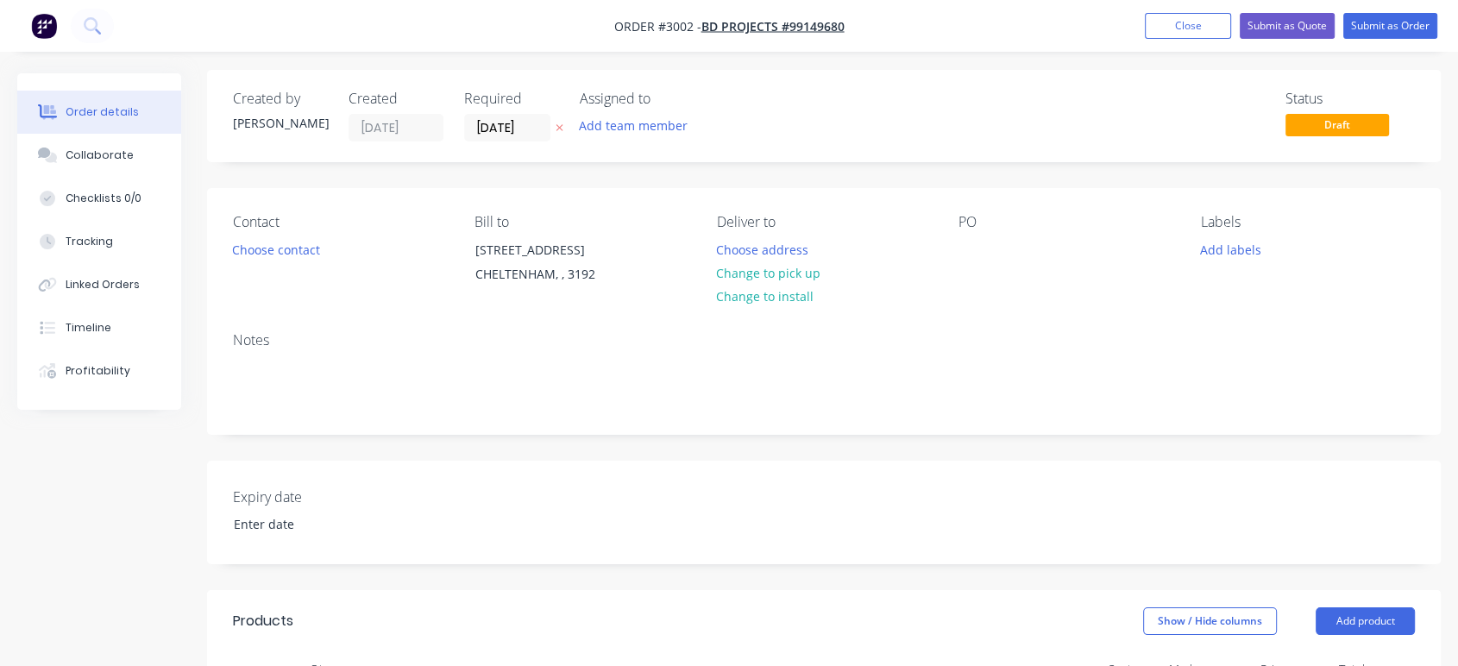
scroll to position [0, 0]
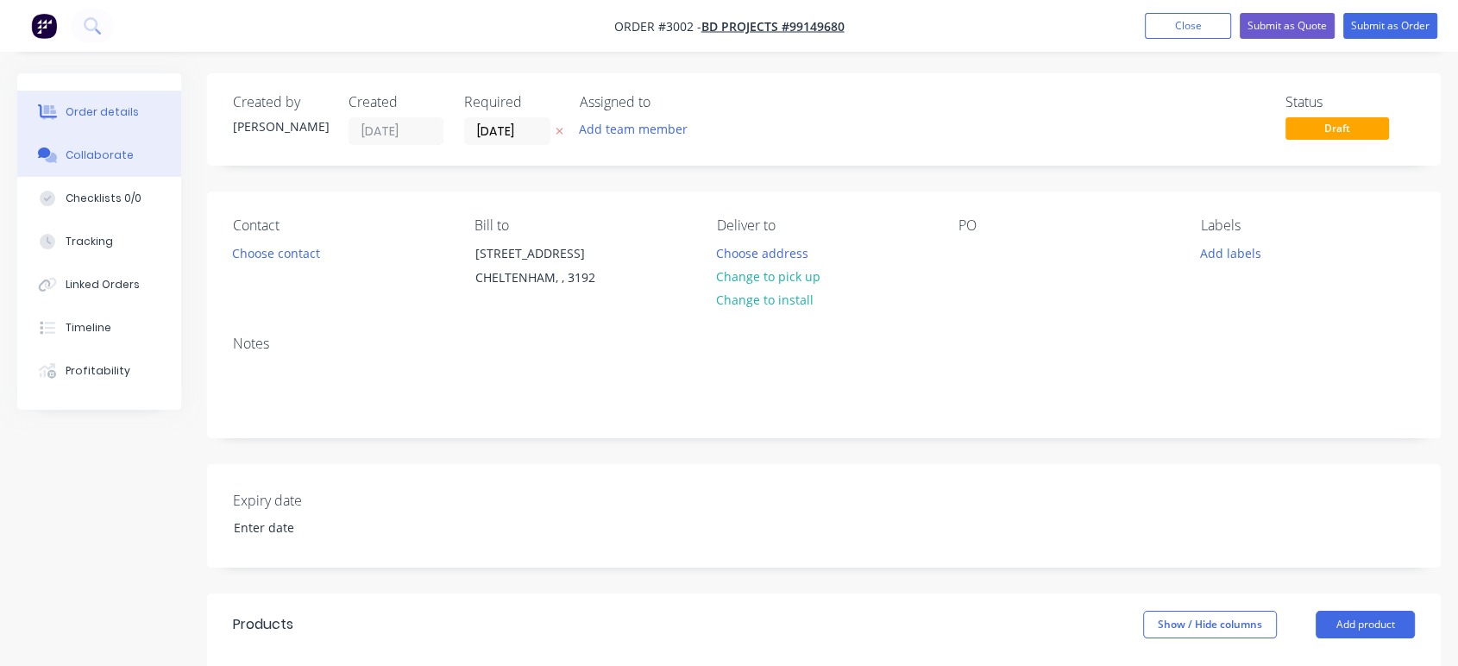
click at [95, 152] on div "Collaborate" at bounding box center [100, 155] width 68 height 16
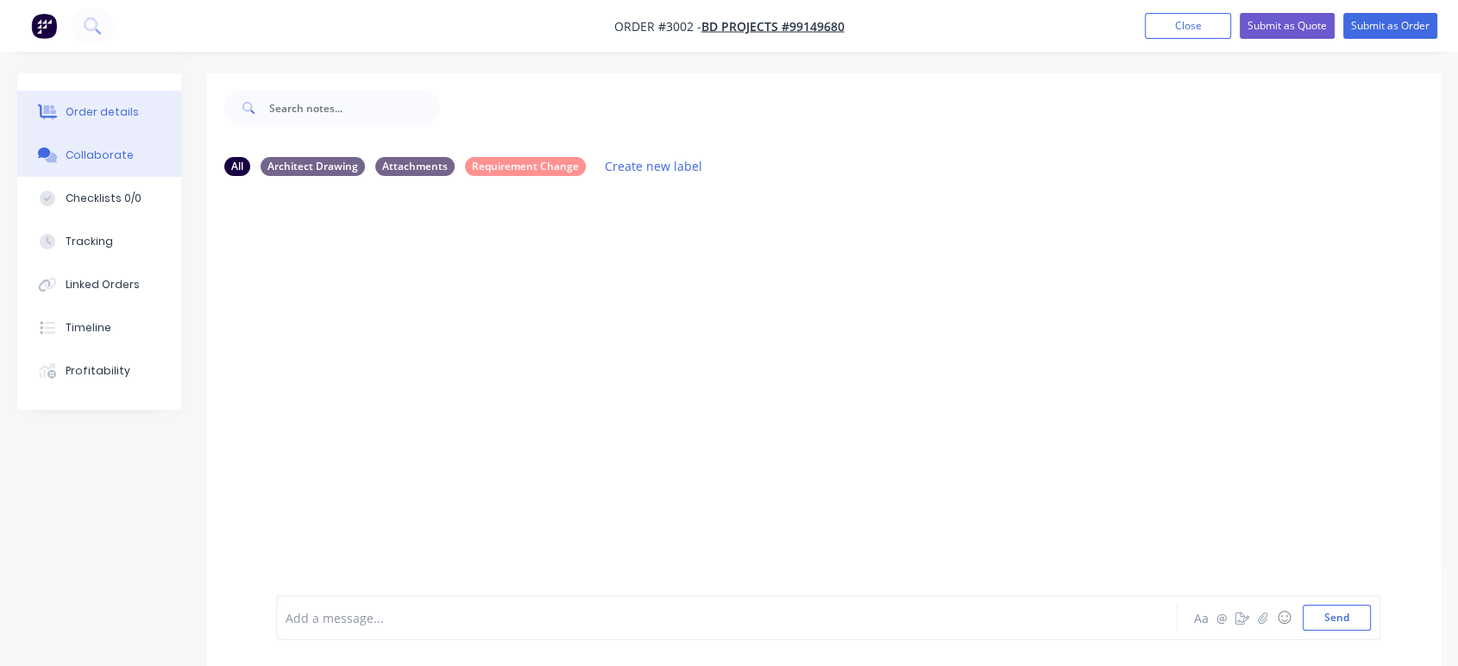
click at [97, 109] on div "Order details" at bounding box center [102, 112] width 73 height 16
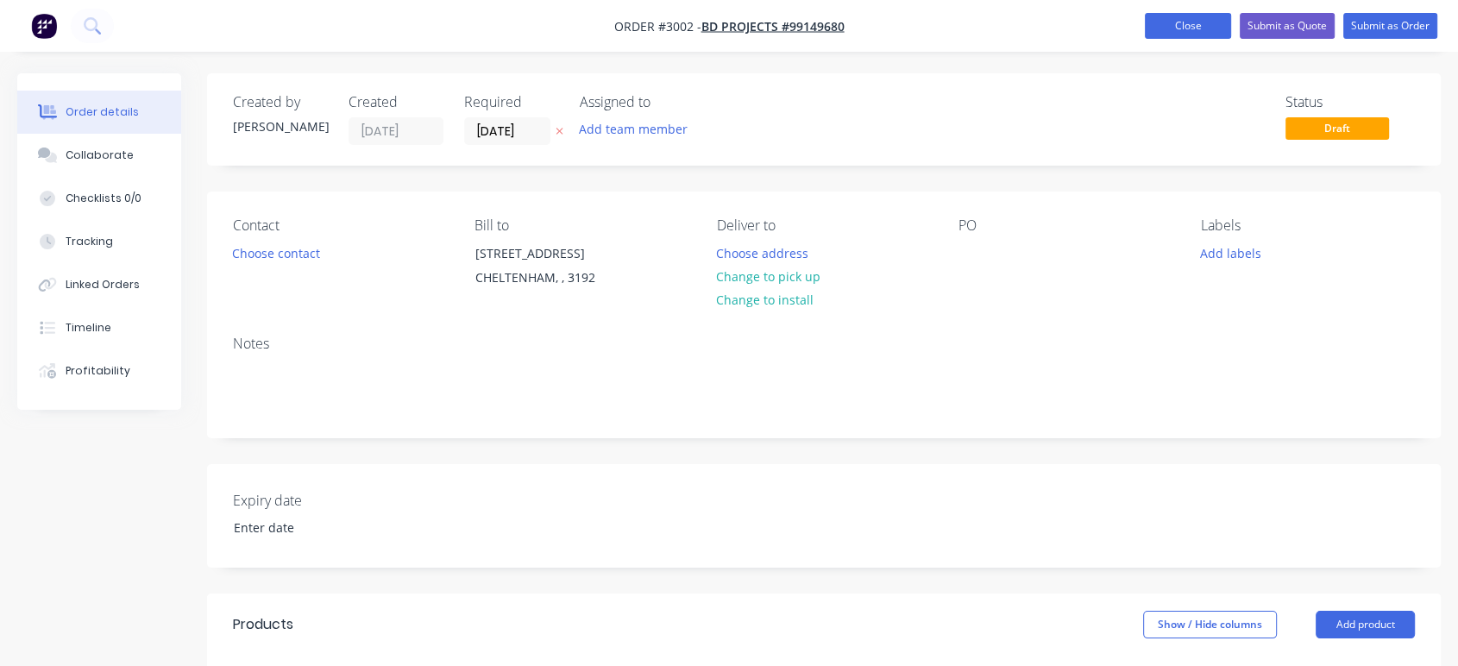
click at [1187, 30] on button "Close" at bounding box center [1188, 26] width 86 height 26
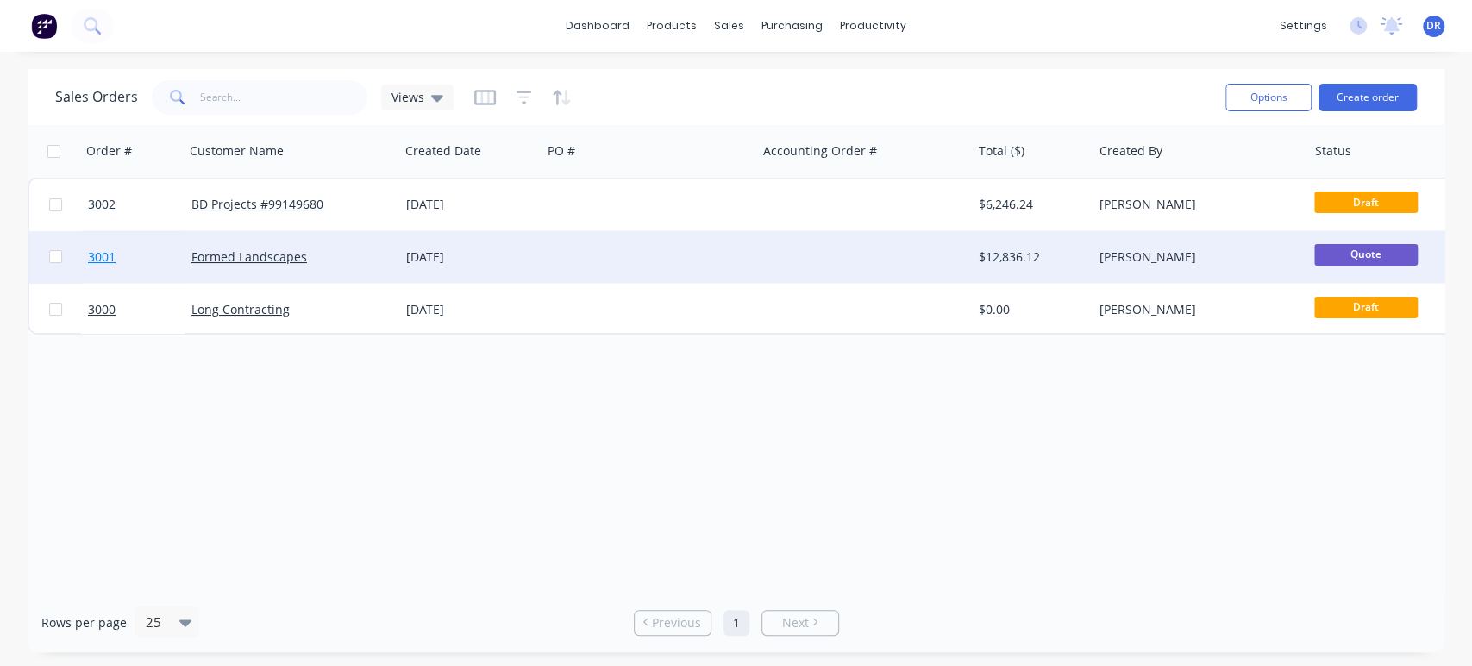
click at [92, 256] on span "3001" at bounding box center [102, 256] width 28 height 17
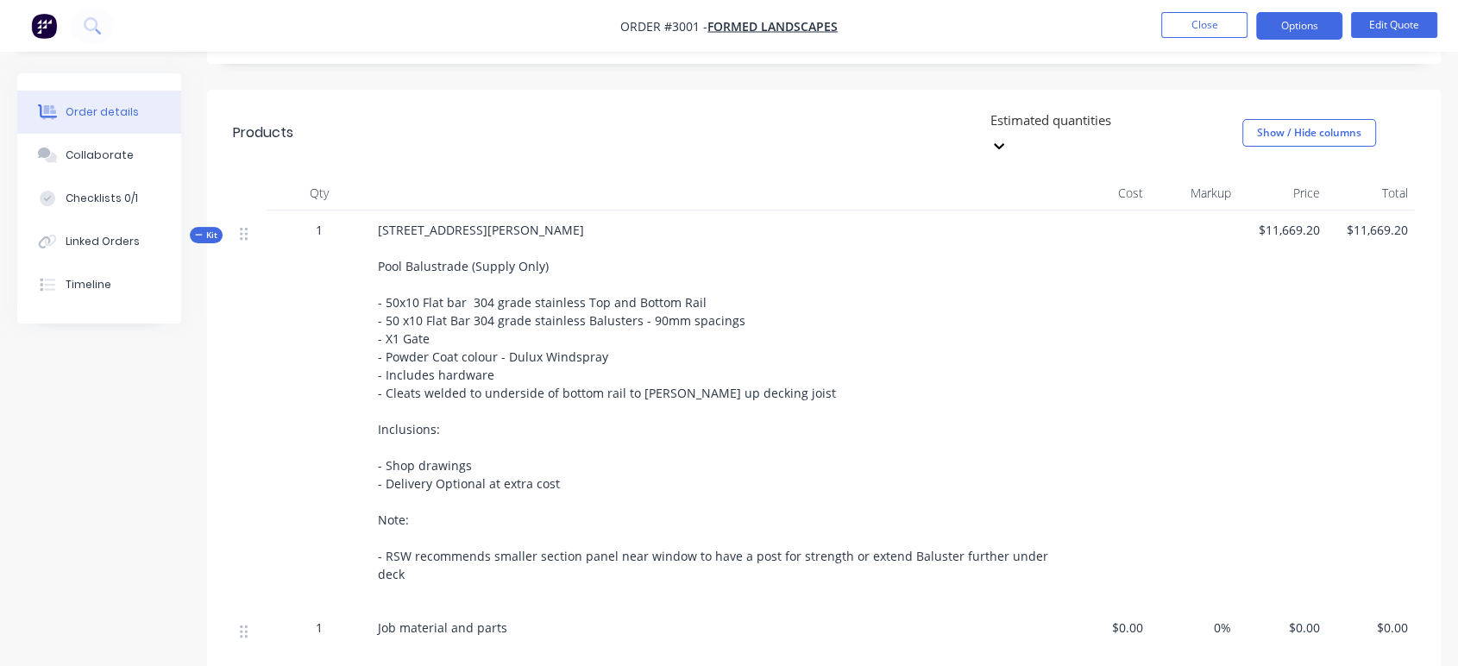
scroll to position [574, 0]
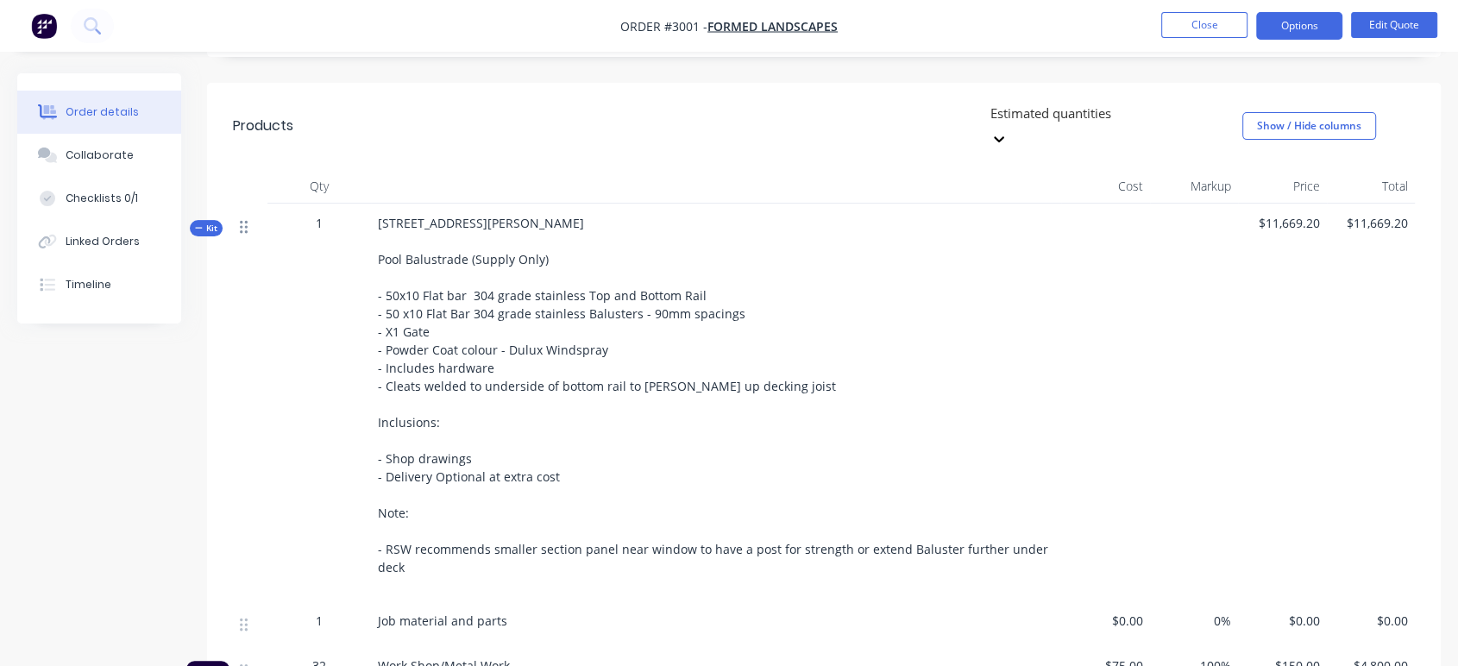
click at [246, 221] on icon at bounding box center [244, 227] width 8 height 13
click at [612, 224] on div "[STREET_ADDRESS][PERSON_NAME] Pool Balustrade (Supply Only) - 50x10 Flat bar 30…" at bounding box center [716, 403] width 690 height 398
click at [1378, 24] on button "Edit Quote" at bounding box center [1394, 25] width 86 height 26
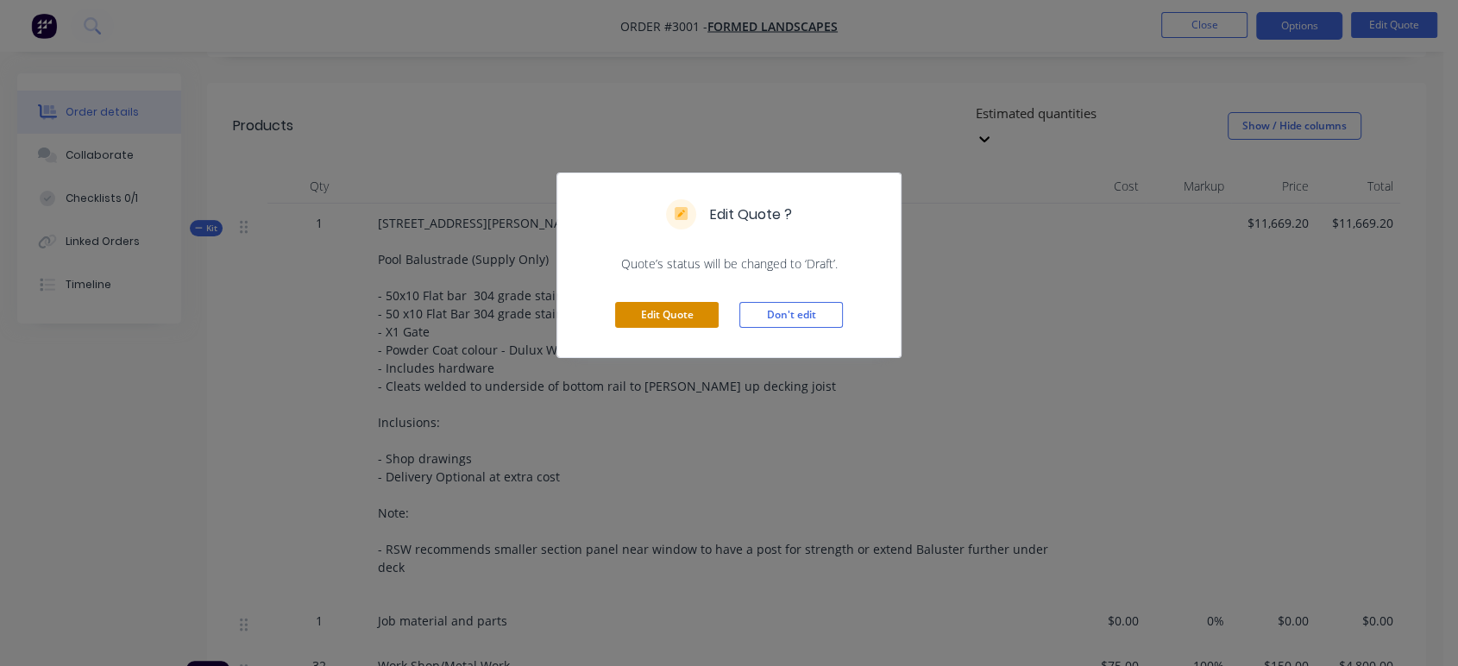
click at [675, 319] on button "Edit Quote" at bounding box center [667, 315] width 104 height 26
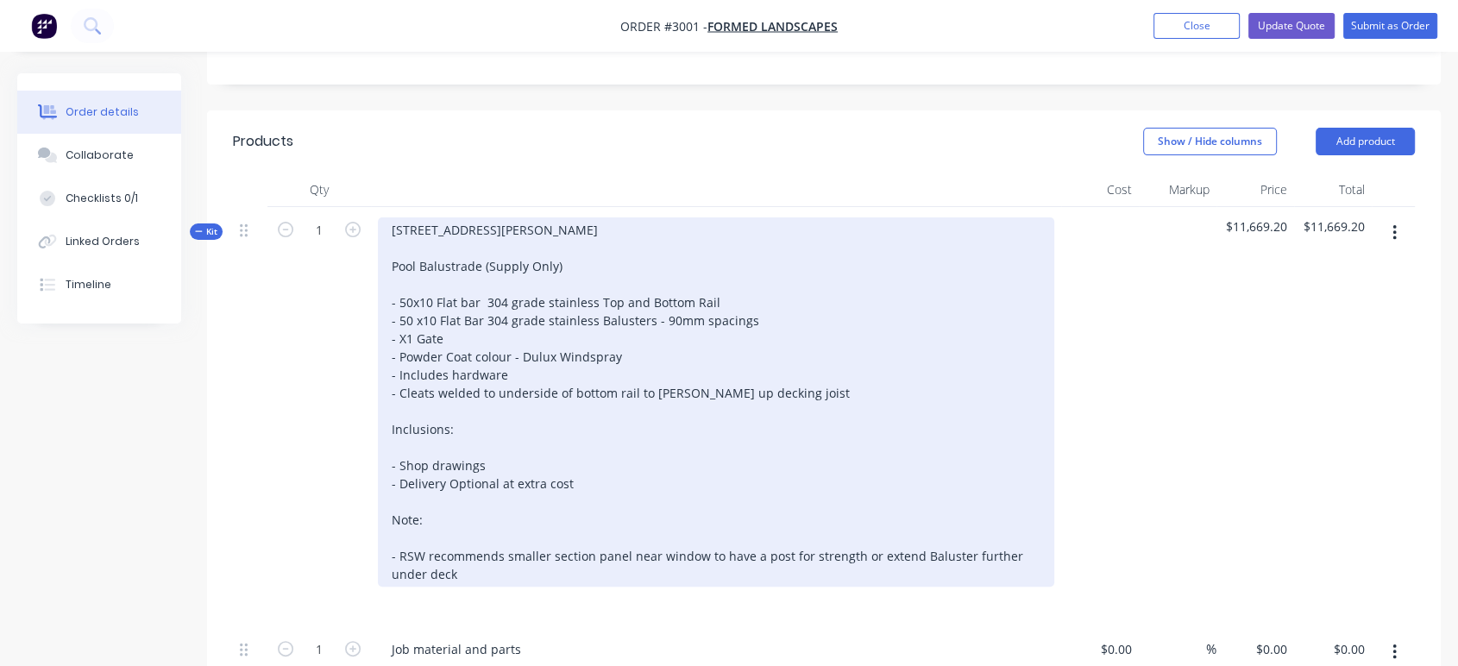
click at [587, 346] on div "[STREET_ADDRESS][PERSON_NAME] Pool Balustrade (Supply Only) - 50x10 Flat bar 30…" at bounding box center [716, 401] width 676 height 369
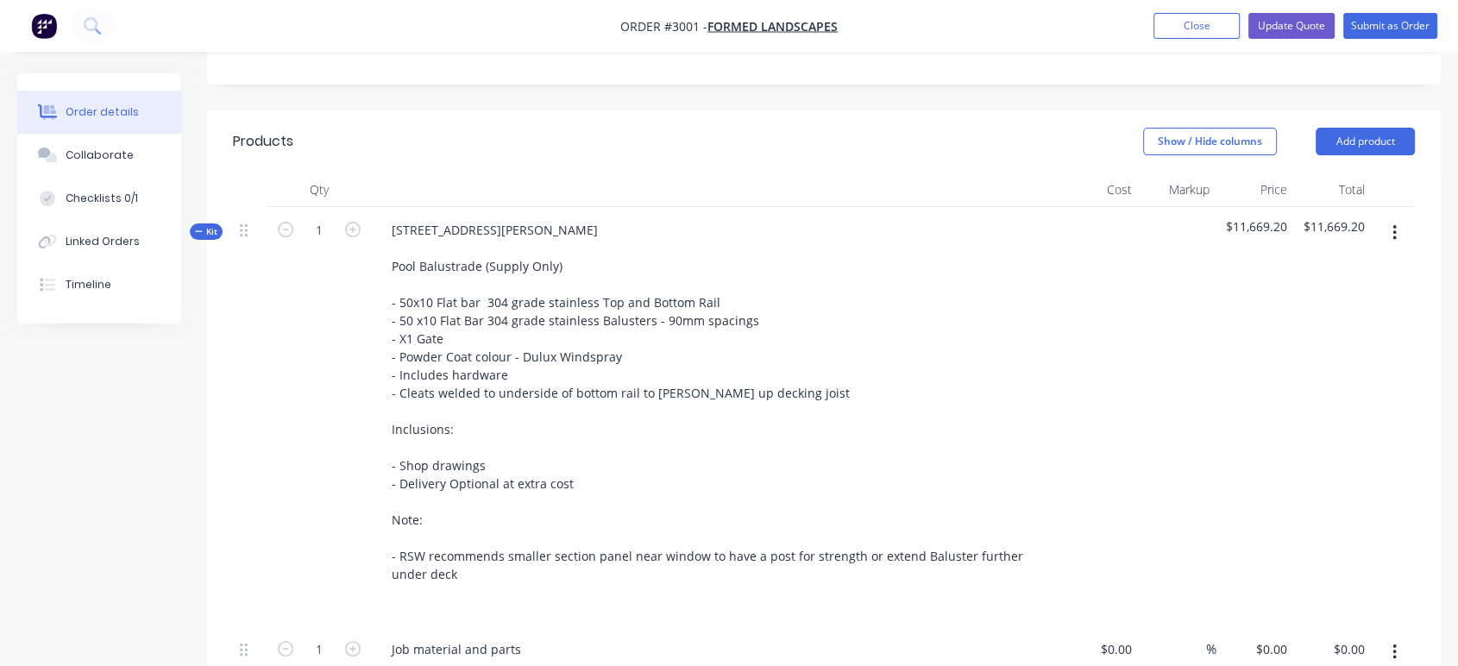
click at [1394, 223] on icon "button" at bounding box center [1394, 232] width 4 height 19
click at [1390, 637] on button "button" at bounding box center [1394, 652] width 41 height 31
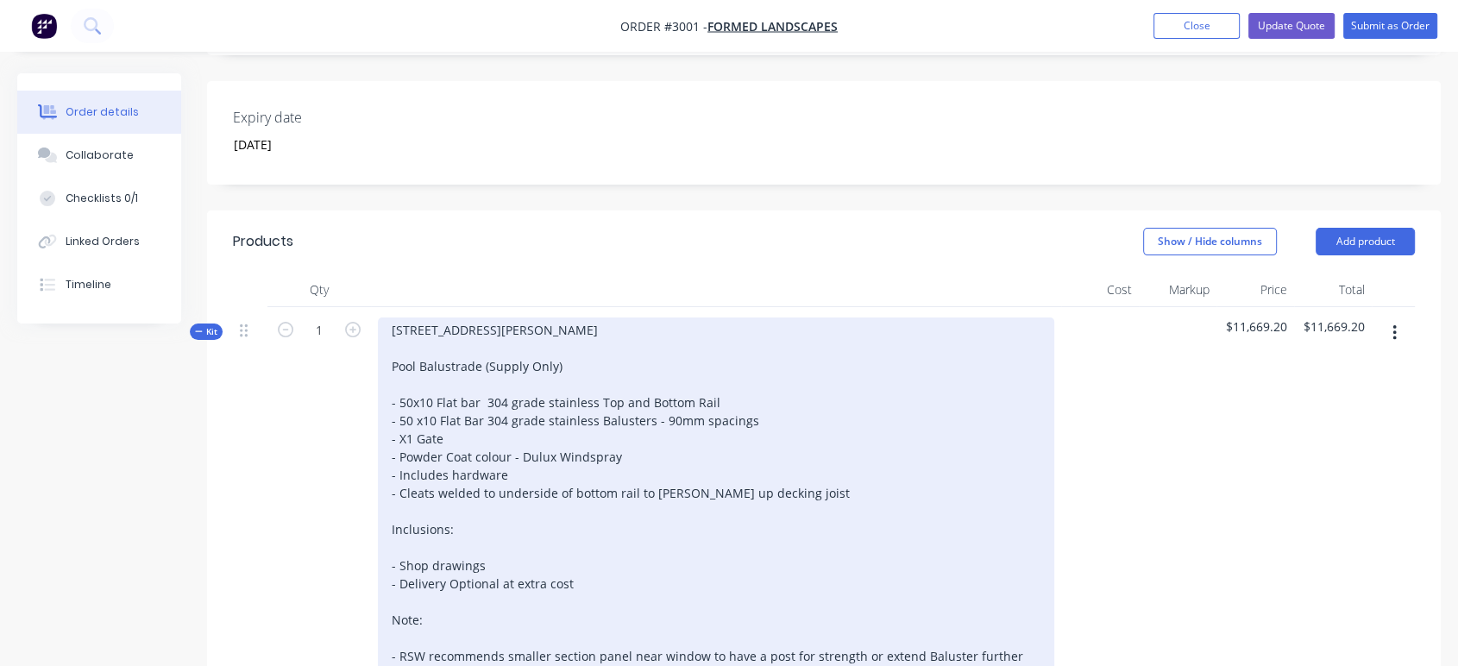
scroll to position [479, 0]
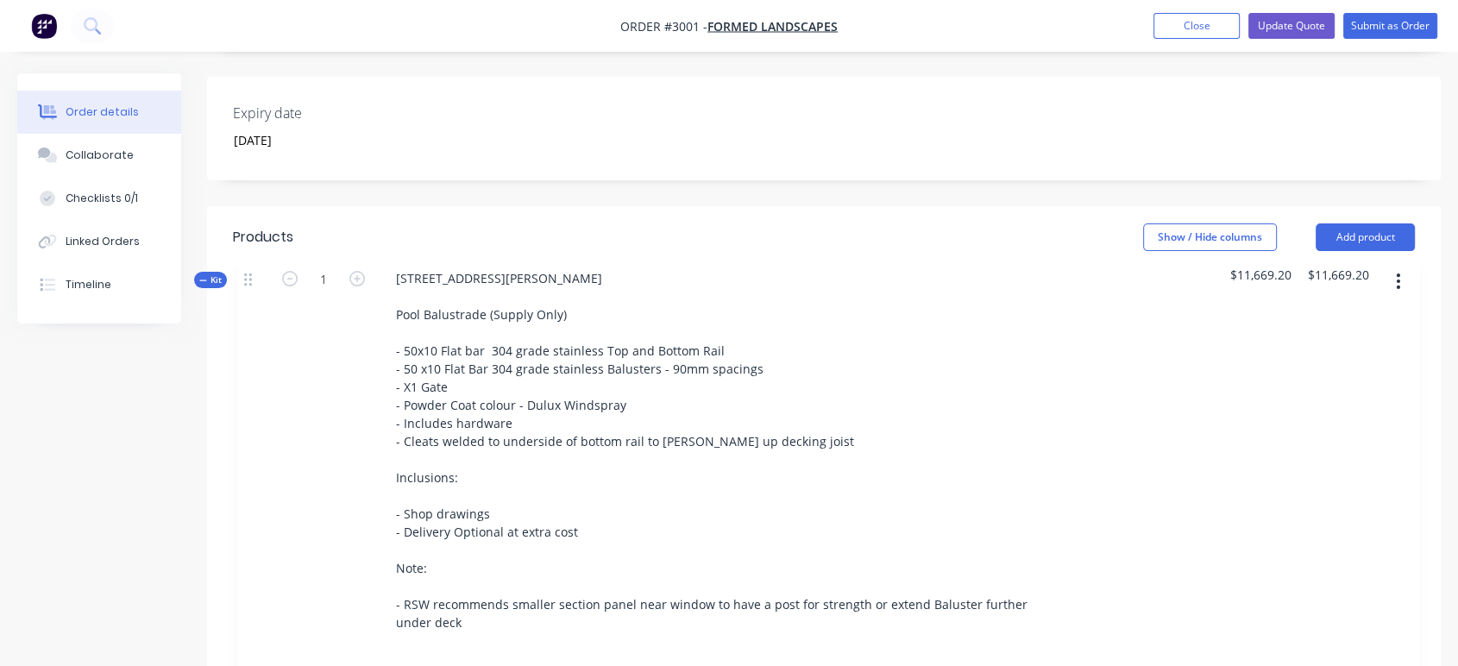
drag, startPoint x: 248, startPoint y: 270, endPoint x: 254, endPoint y: 277, distance: 9.2
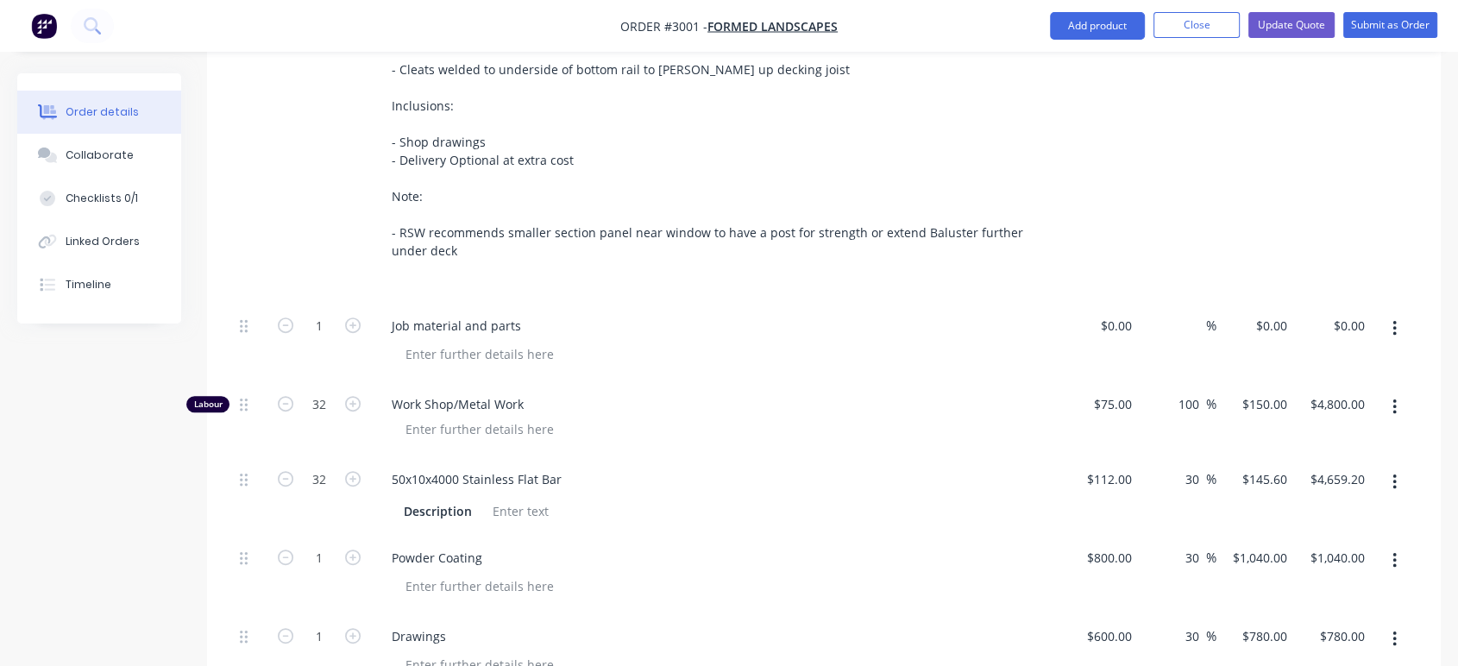
scroll to position [1054, 0]
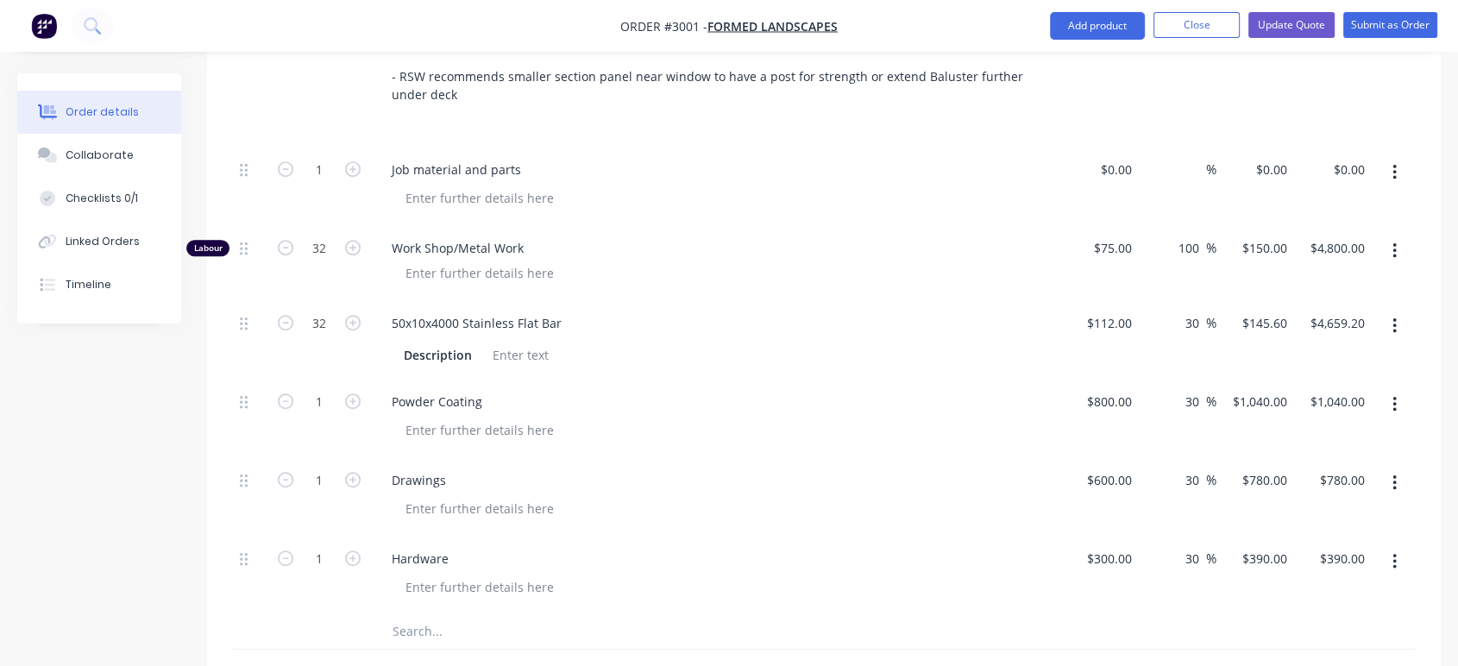
click at [448, 614] on input "text" at bounding box center [564, 631] width 345 height 35
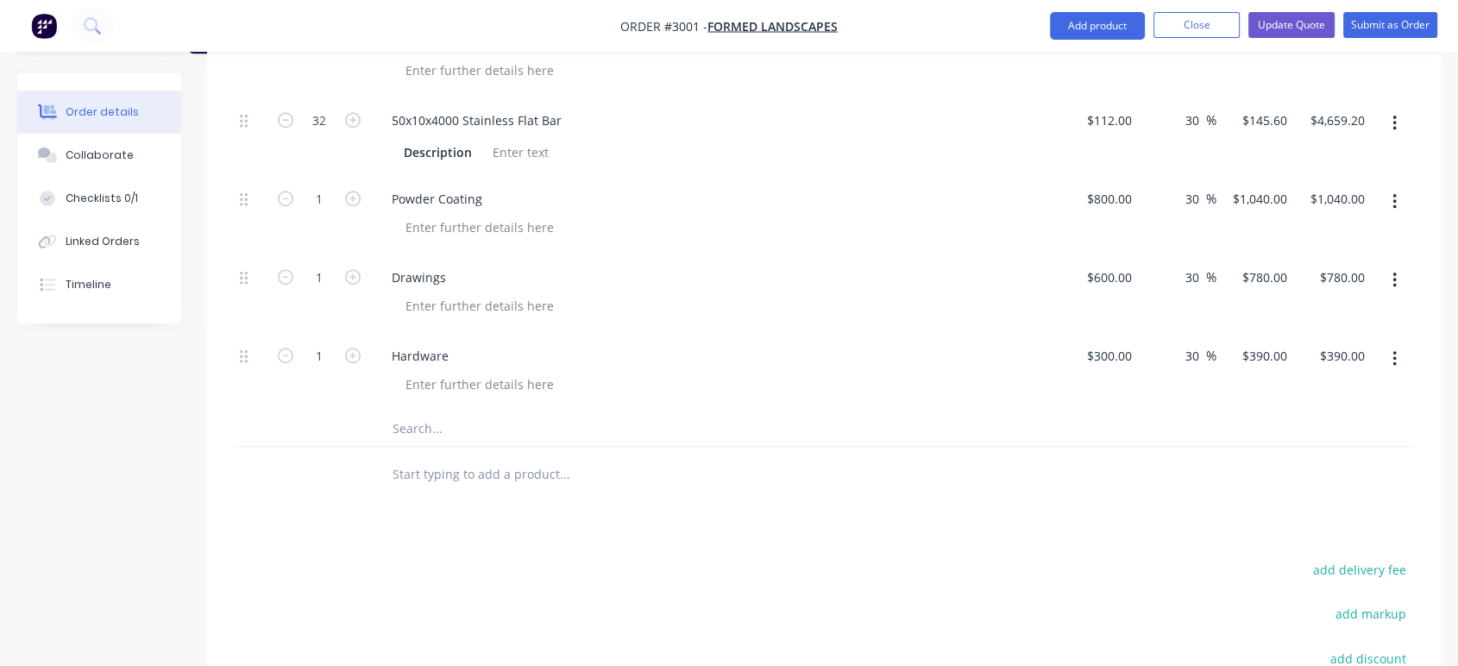
scroll to position [1341, 0]
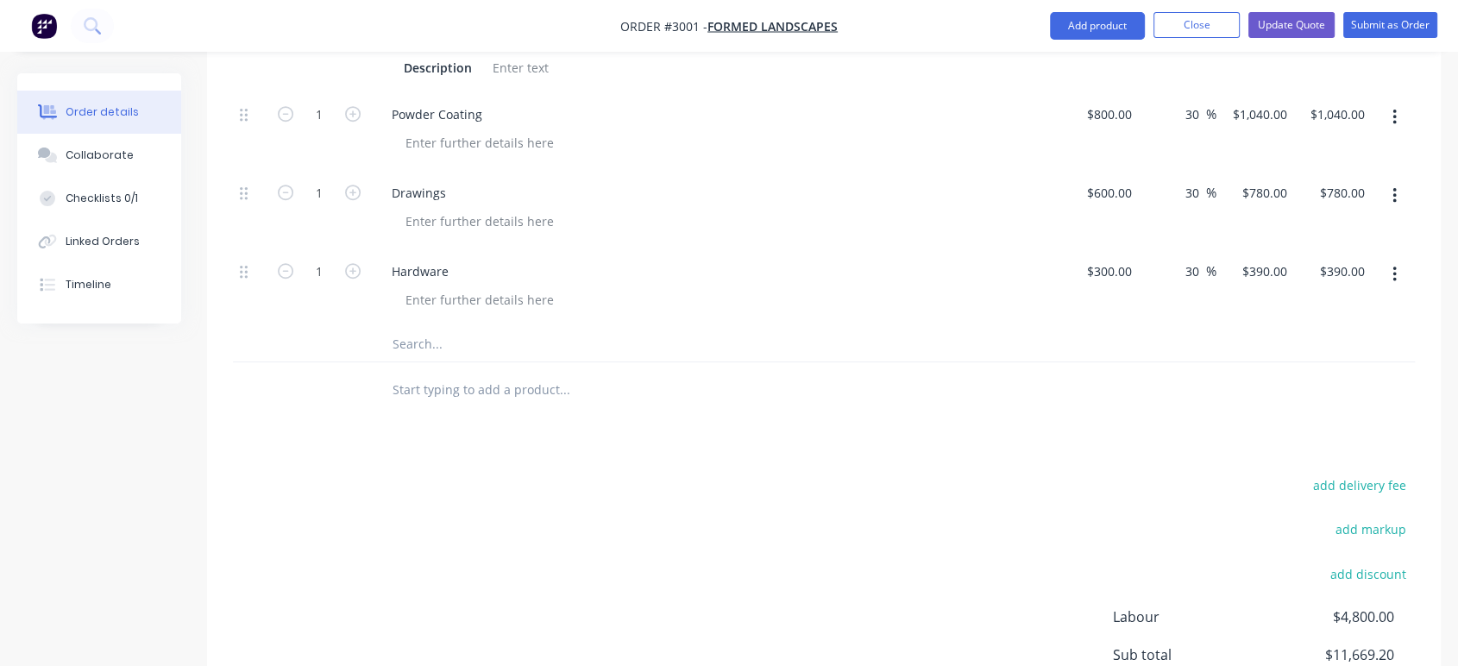
click at [428, 327] on input "text" at bounding box center [564, 344] width 345 height 35
type input "d"
click at [409, 327] on input "text" at bounding box center [564, 344] width 345 height 35
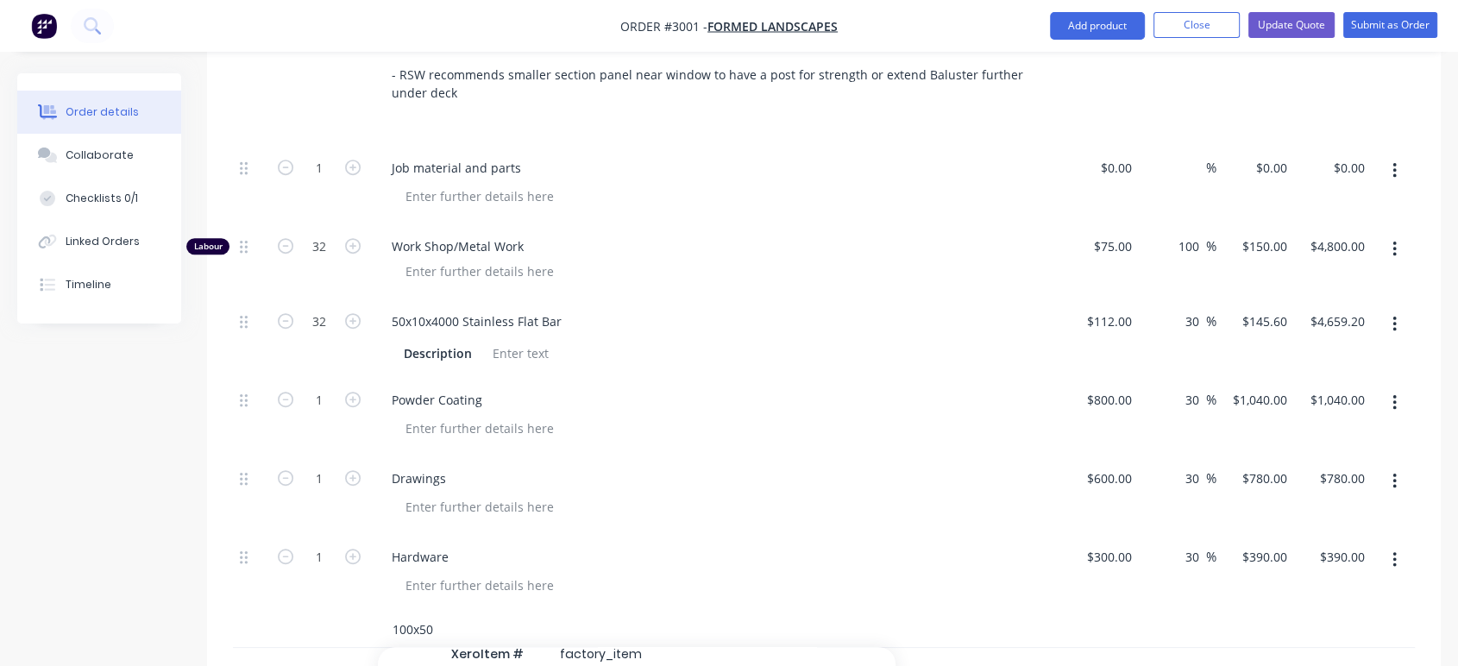
scroll to position [1195, 0]
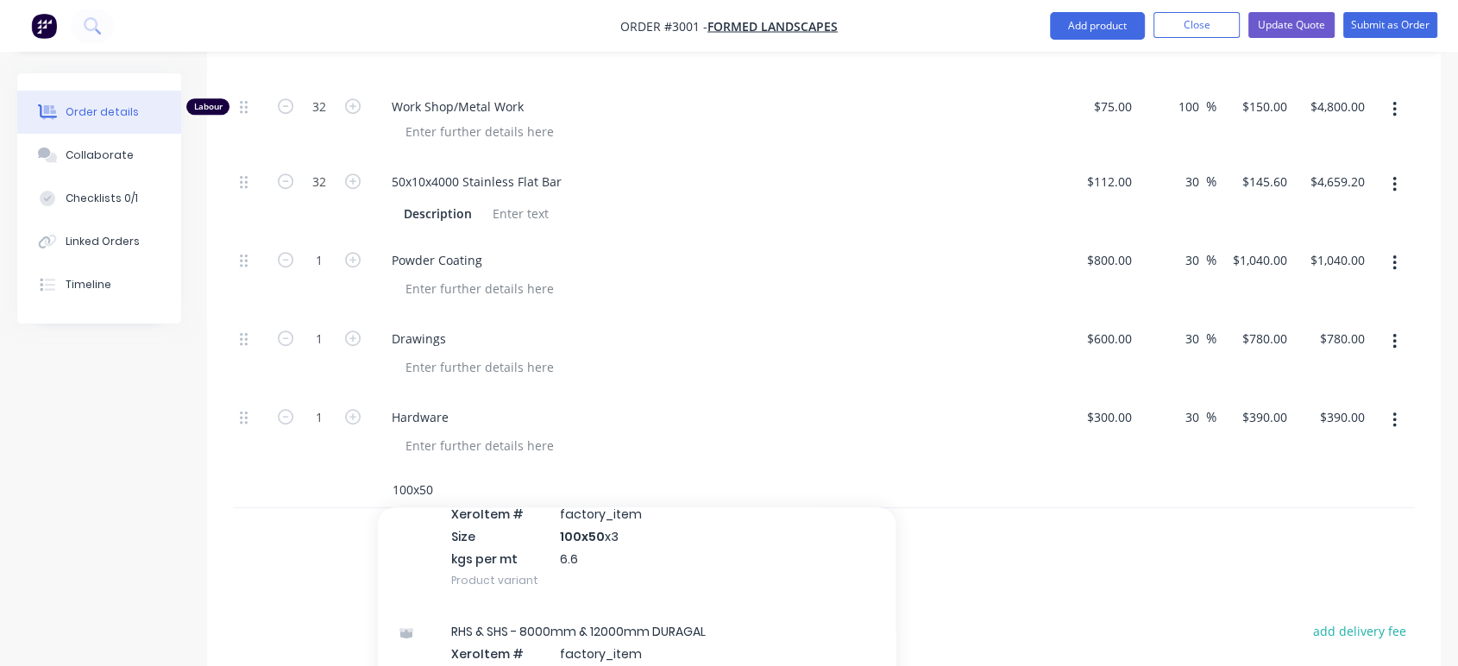
type input "100x50"
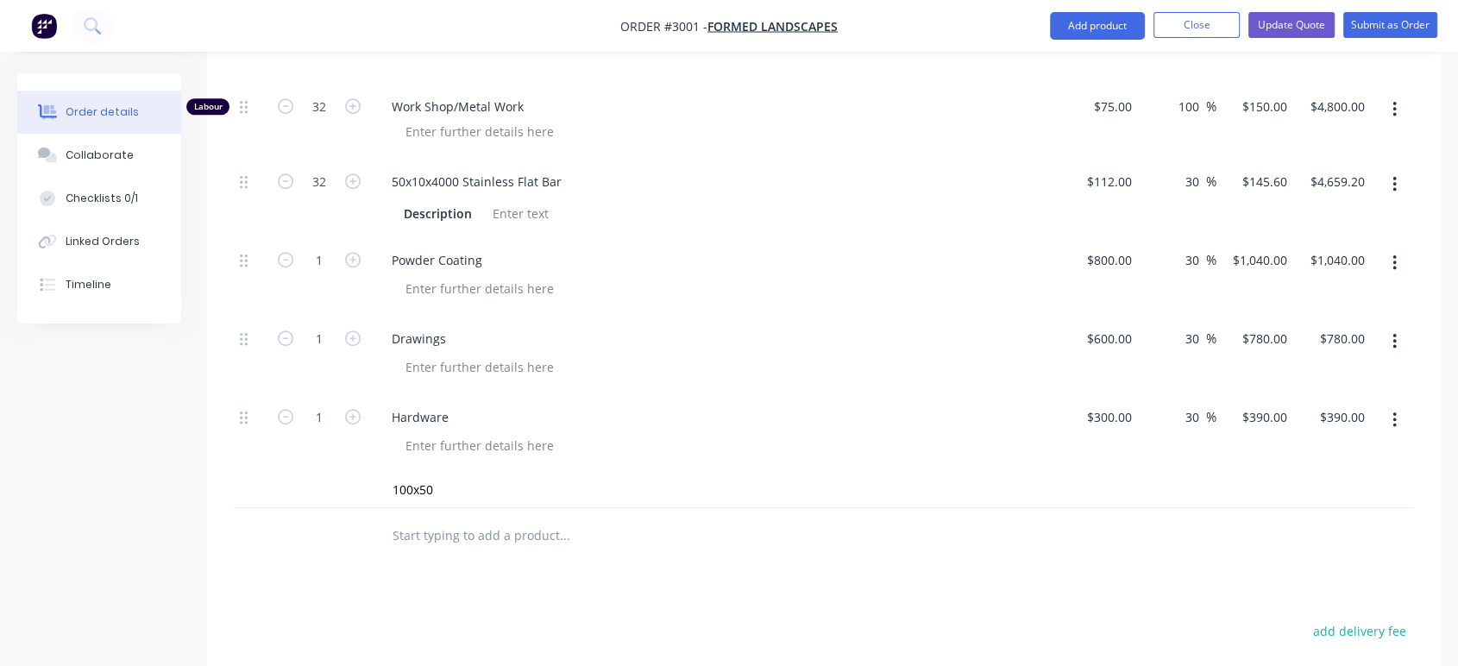
click at [972, 524] on div "Products Show / Hide columns Add product Qty Cost Markup Price Total Kit 1 33 C…" at bounding box center [823, 233] width 1233 height 1489
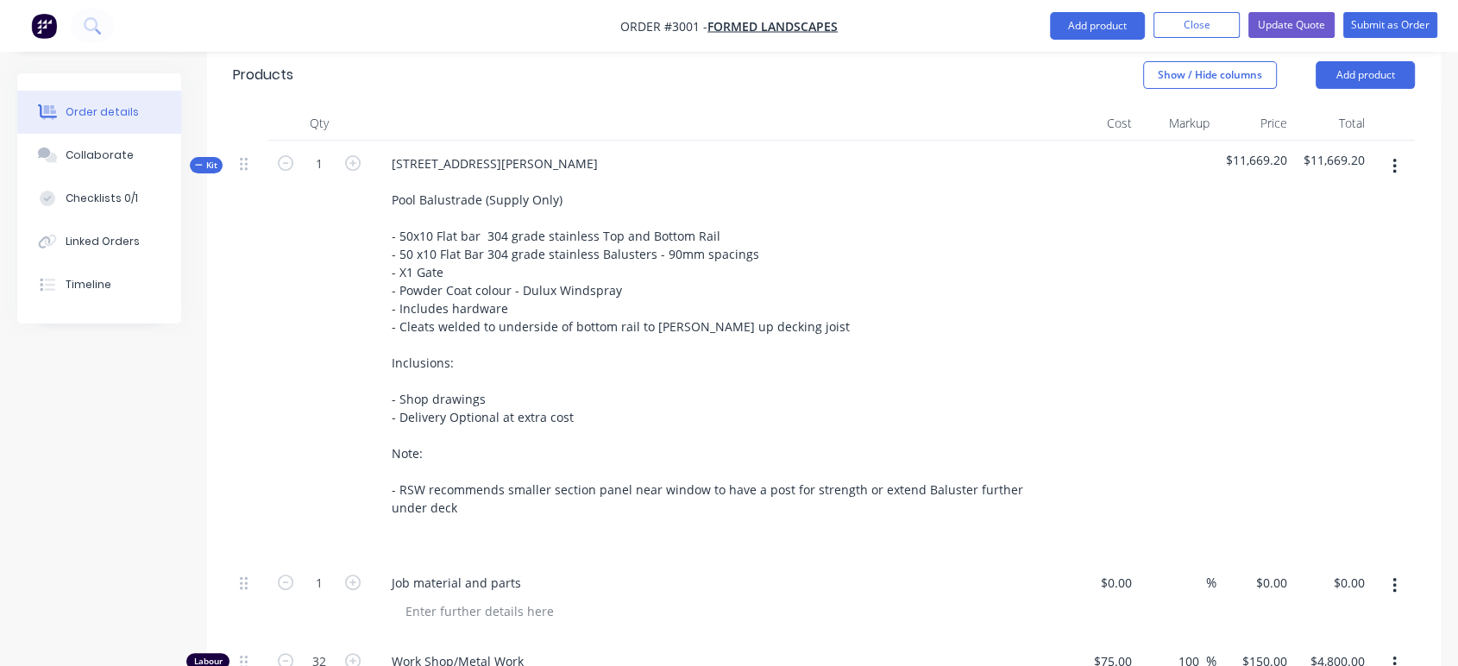
scroll to position [524, 0]
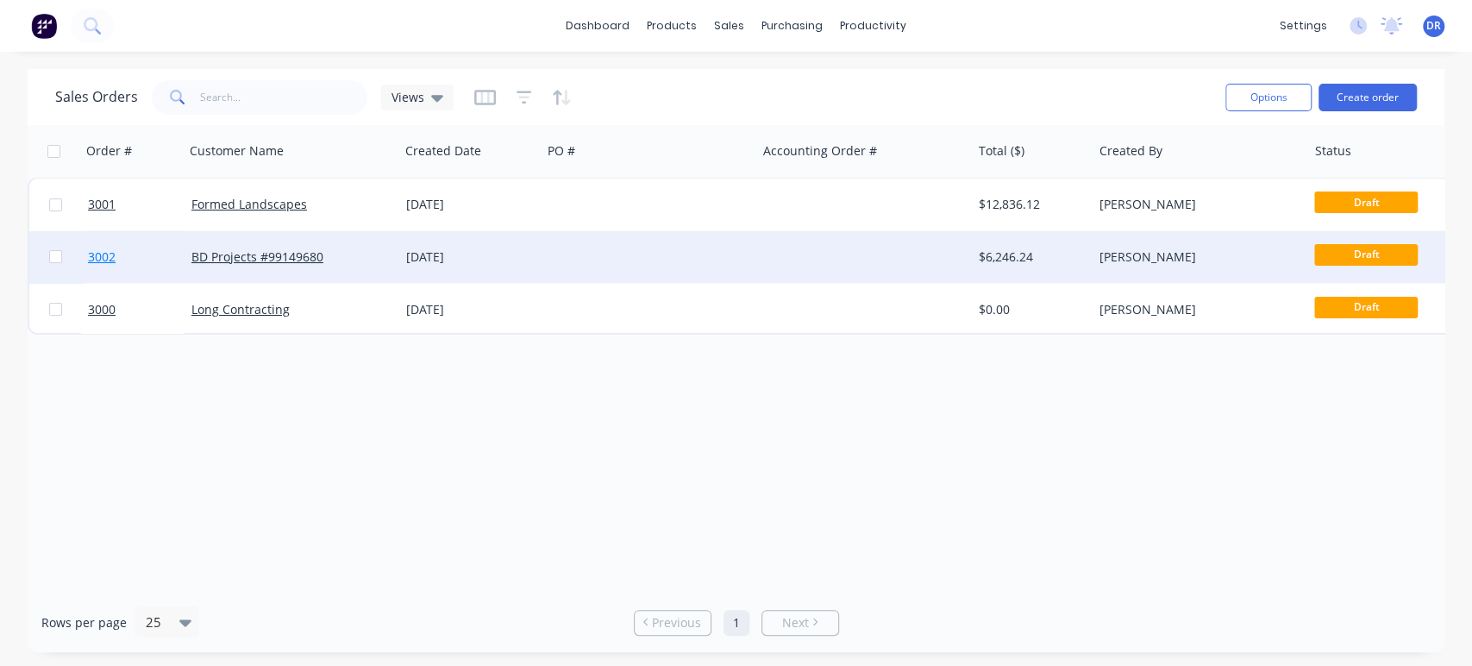
click at [108, 252] on span "3002" at bounding box center [102, 256] width 28 height 17
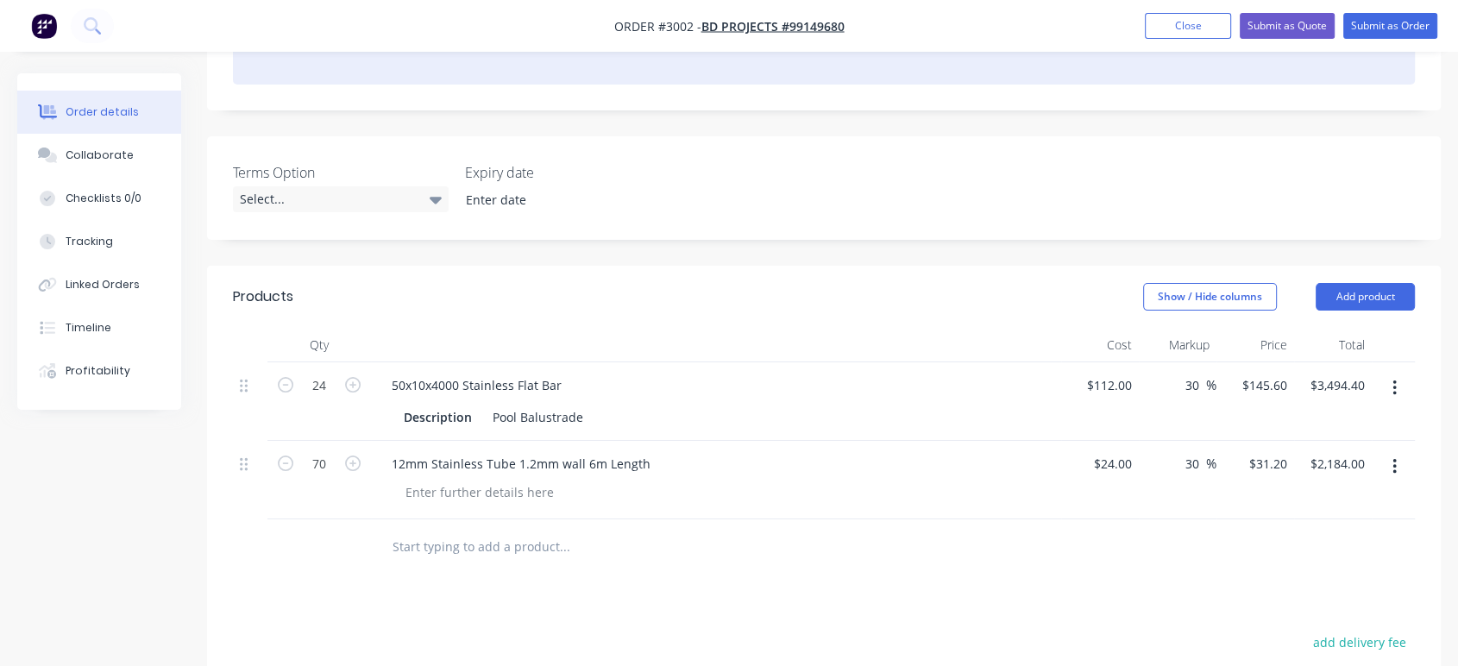
scroll to position [383, 0]
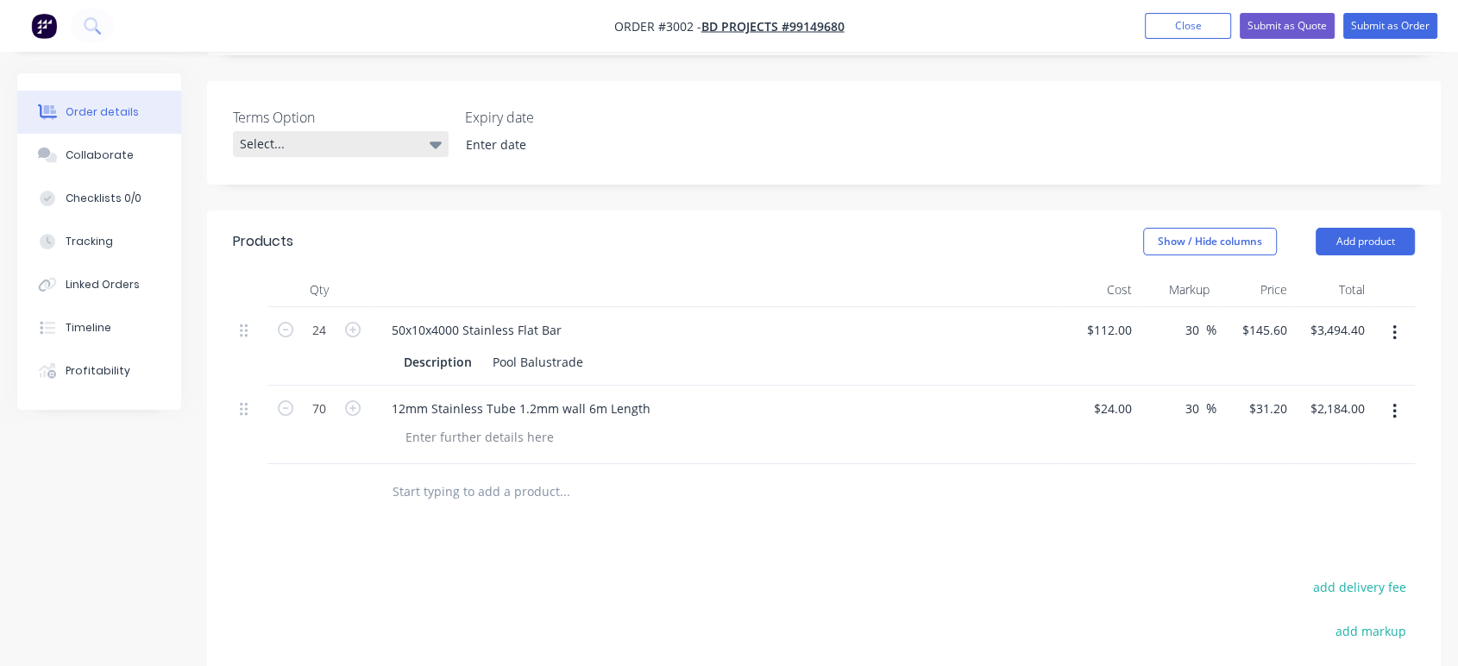
click at [430, 144] on icon at bounding box center [436, 144] width 12 height 19
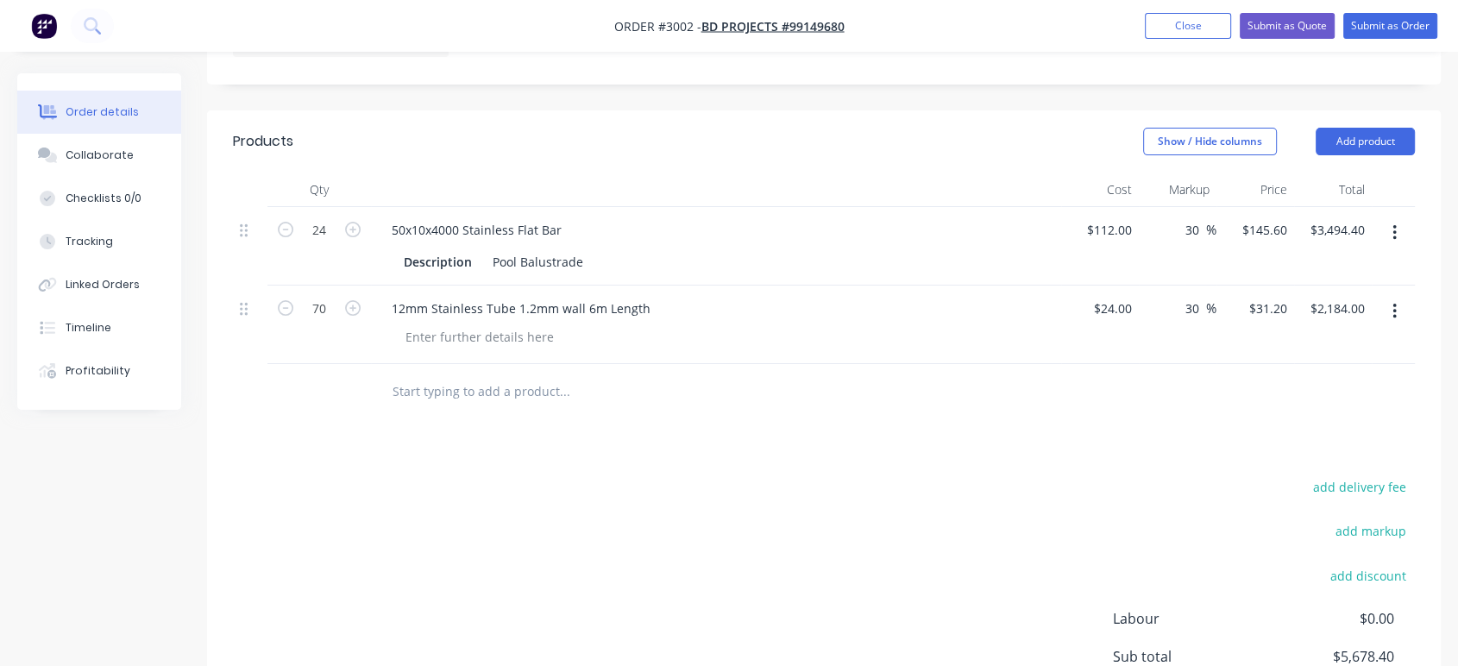
scroll to position [479, 0]
click at [406, 336] on div at bounding box center [480, 341] width 176 height 25
click at [620, 361] on div "12mm Stainless Tube 1.2mm wall 6m Length" at bounding box center [716, 329] width 690 height 78
click at [455, 392] on input "text" at bounding box center [564, 396] width 345 height 35
type input "Pool Balustrade"
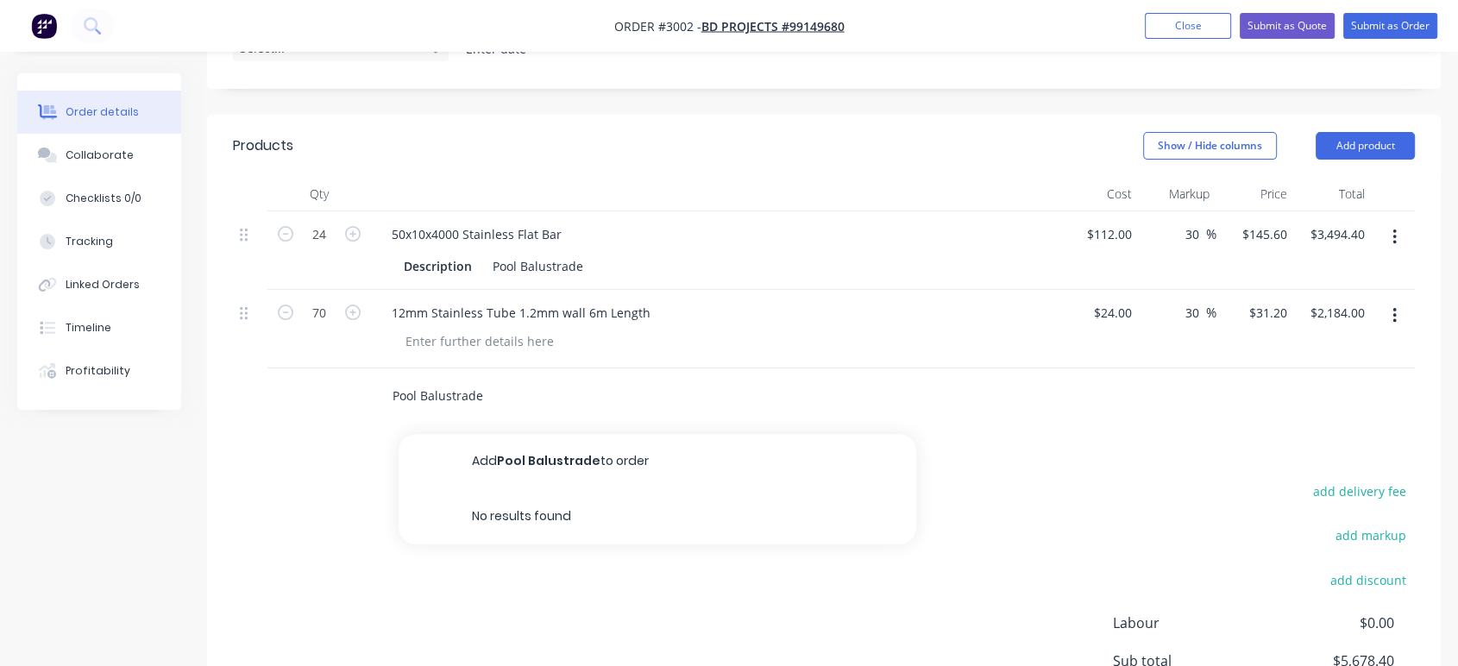
click at [624, 411] on input "Pool Balustrade" at bounding box center [564, 396] width 345 height 35
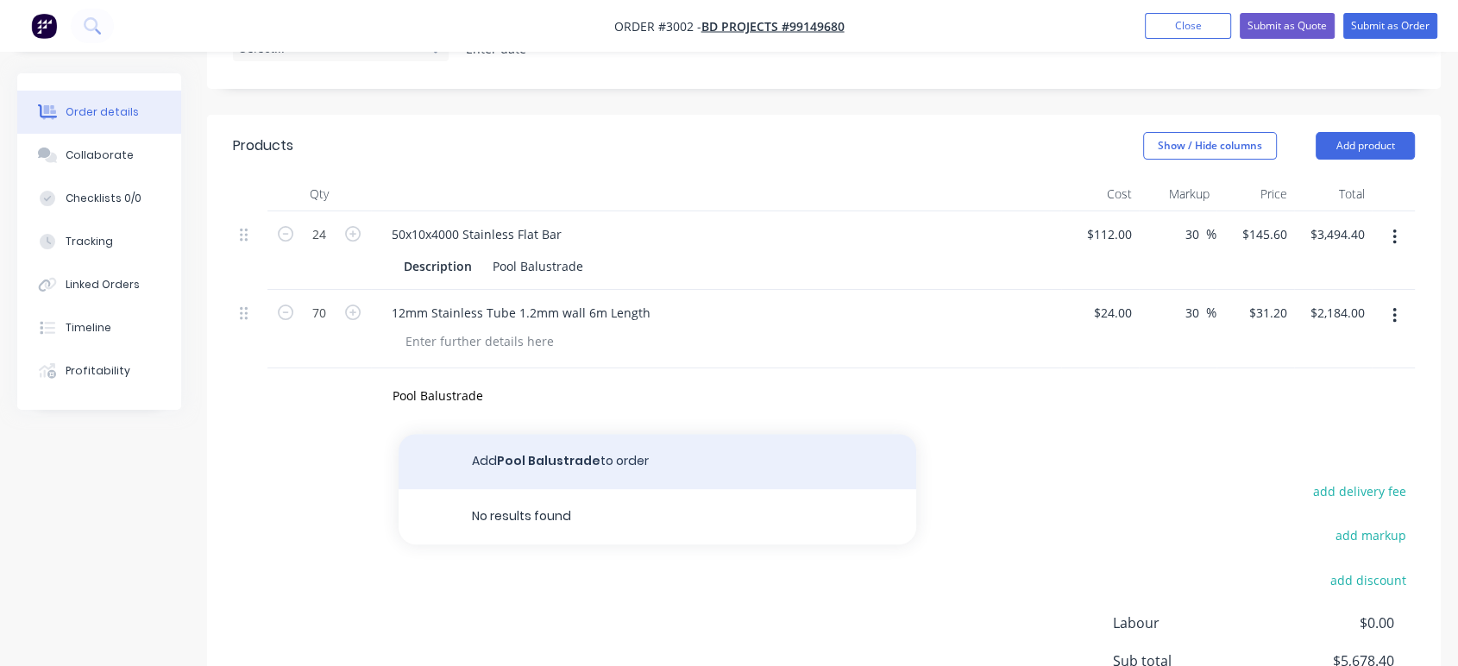
click at [614, 468] on button "Add Pool Balustrade to order" at bounding box center [657, 461] width 518 height 55
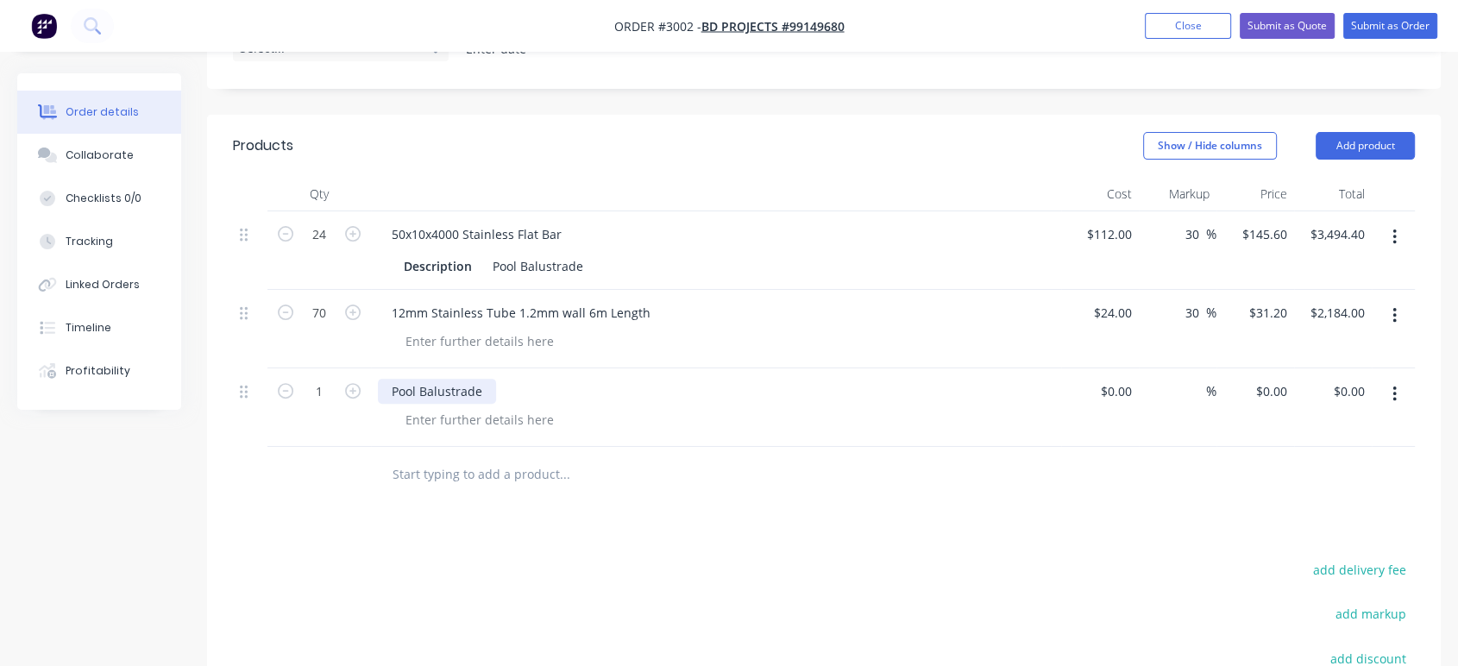
click at [488, 387] on div "Pool Balustrade" at bounding box center [437, 391] width 118 height 25
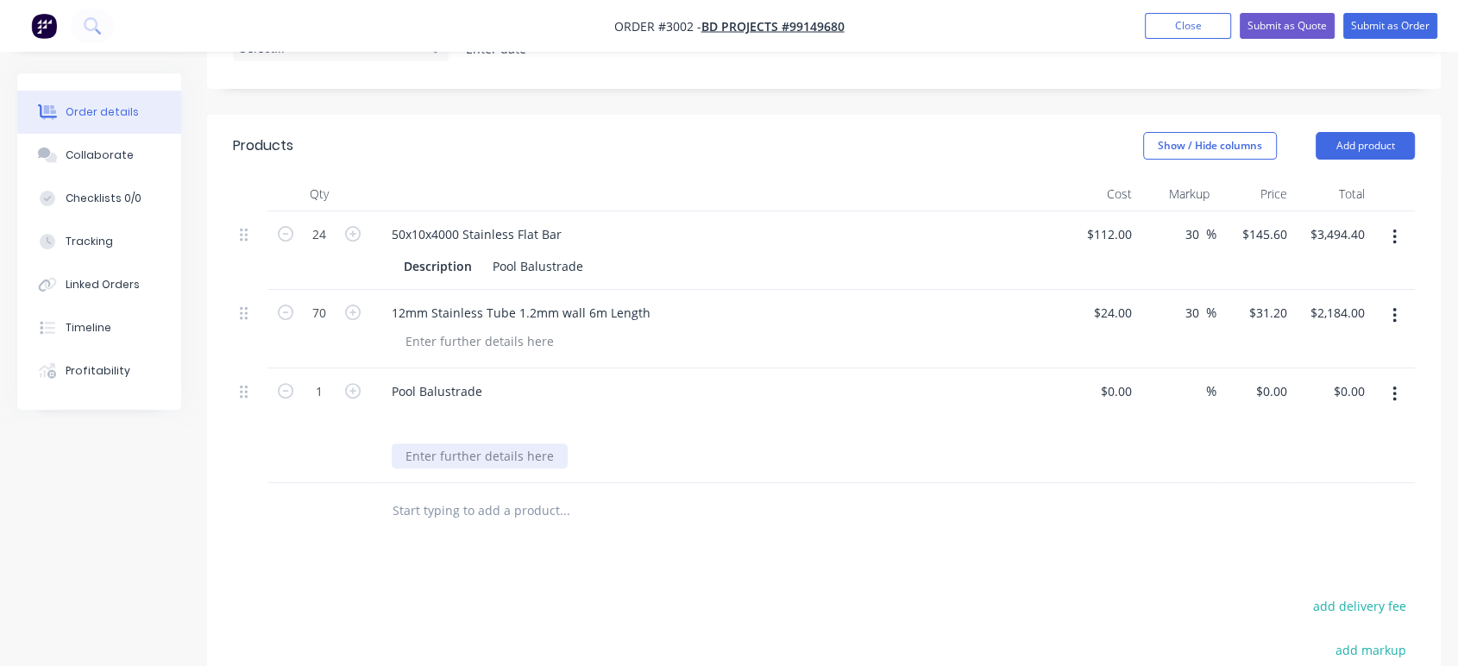
click at [430, 463] on div at bounding box center [480, 455] width 176 height 25
click at [428, 456] on div at bounding box center [480, 455] width 176 height 25
click at [511, 392] on div "Pool Balustrade" at bounding box center [716, 409] width 676 height 61
click at [489, 386] on div "Pool Balustrade" at bounding box center [437, 409] width 118 height 61
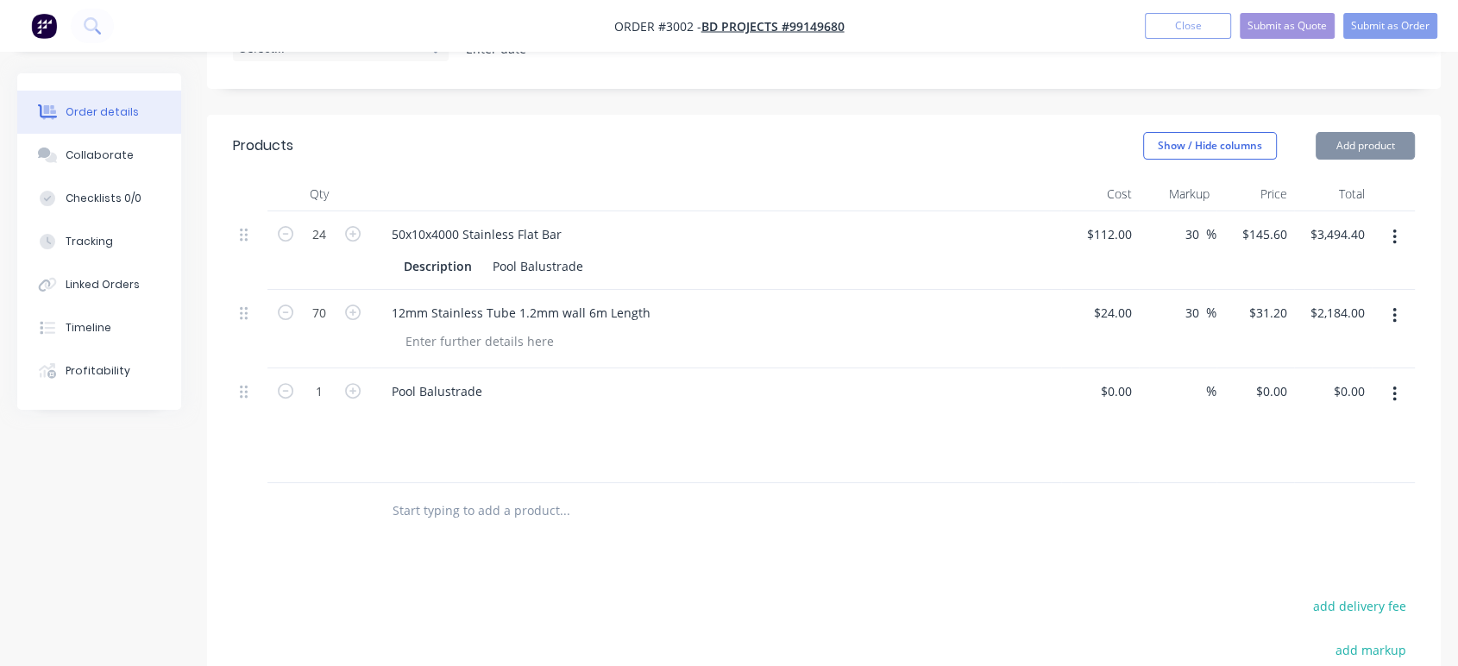
click at [1394, 393] on icon "button" at bounding box center [1393, 394] width 3 height 16
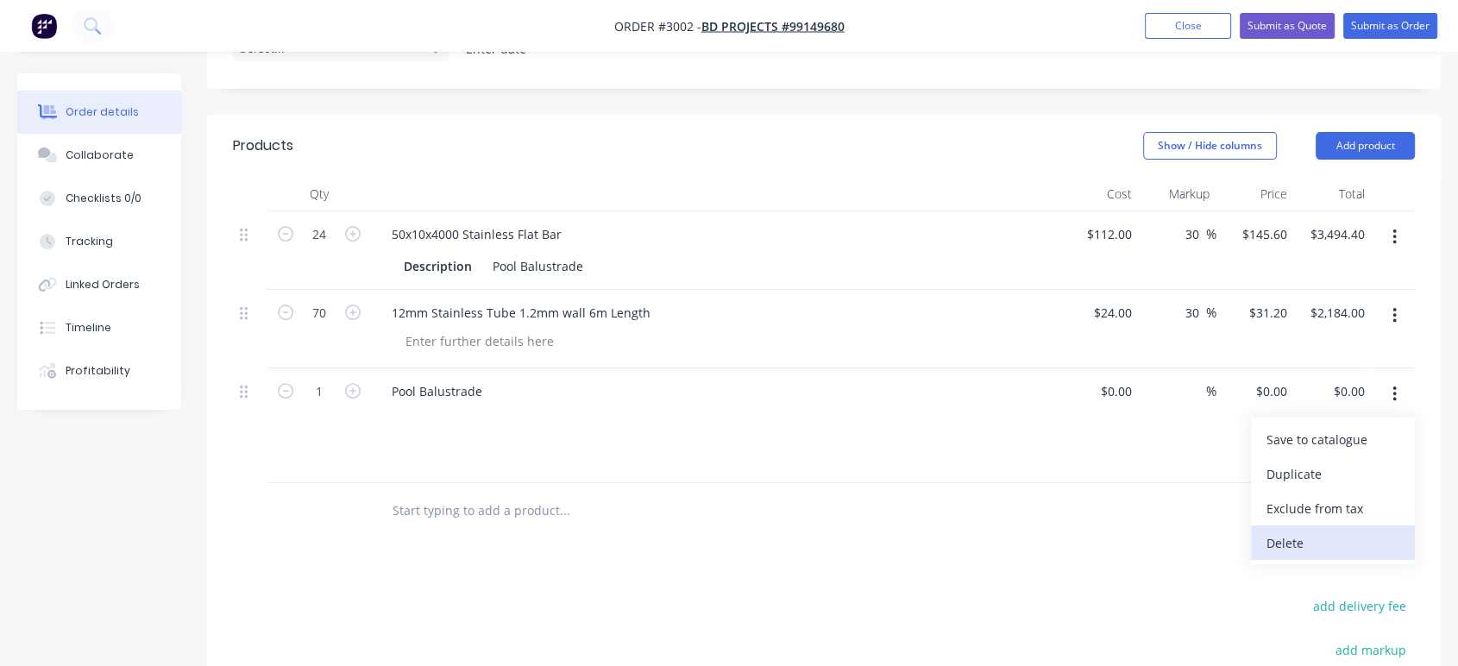
click at [1349, 534] on div "Delete" at bounding box center [1332, 542] width 133 height 25
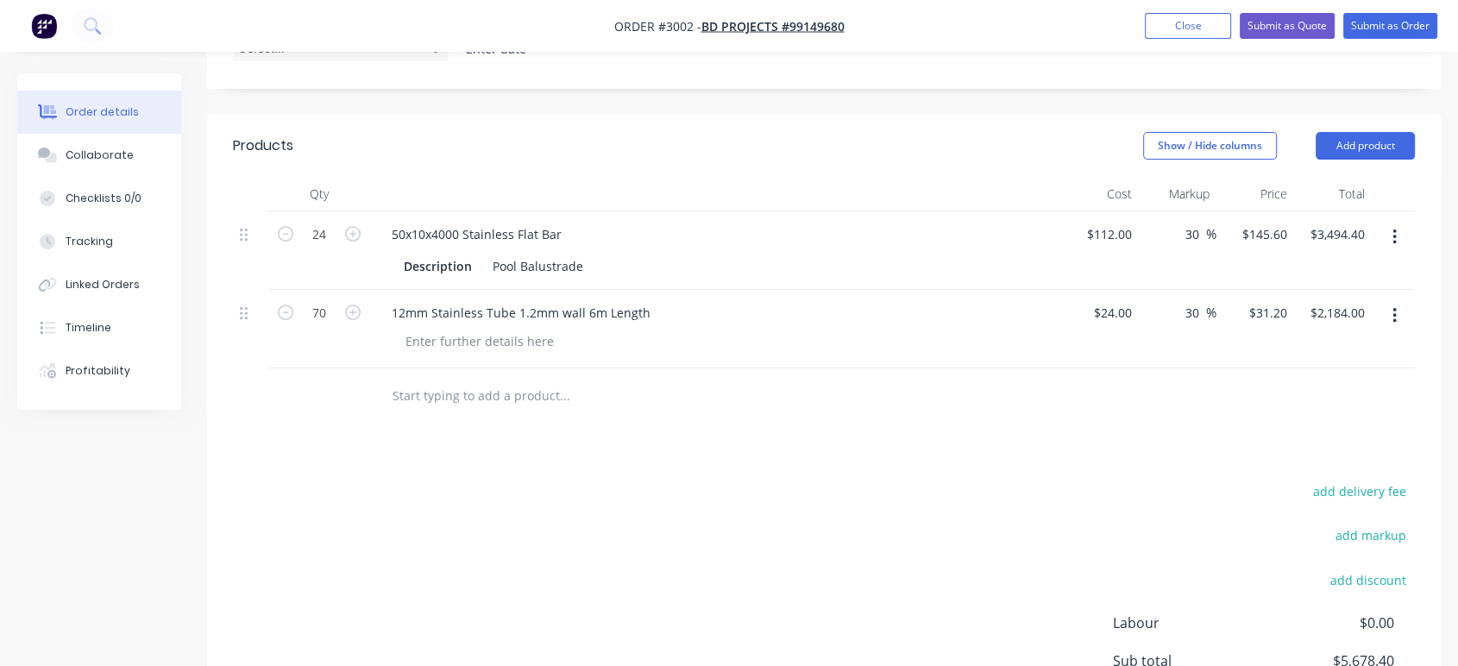
click at [420, 398] on input "text" at bounding box center [564, 396] width 345 height 35
type input "Pool"
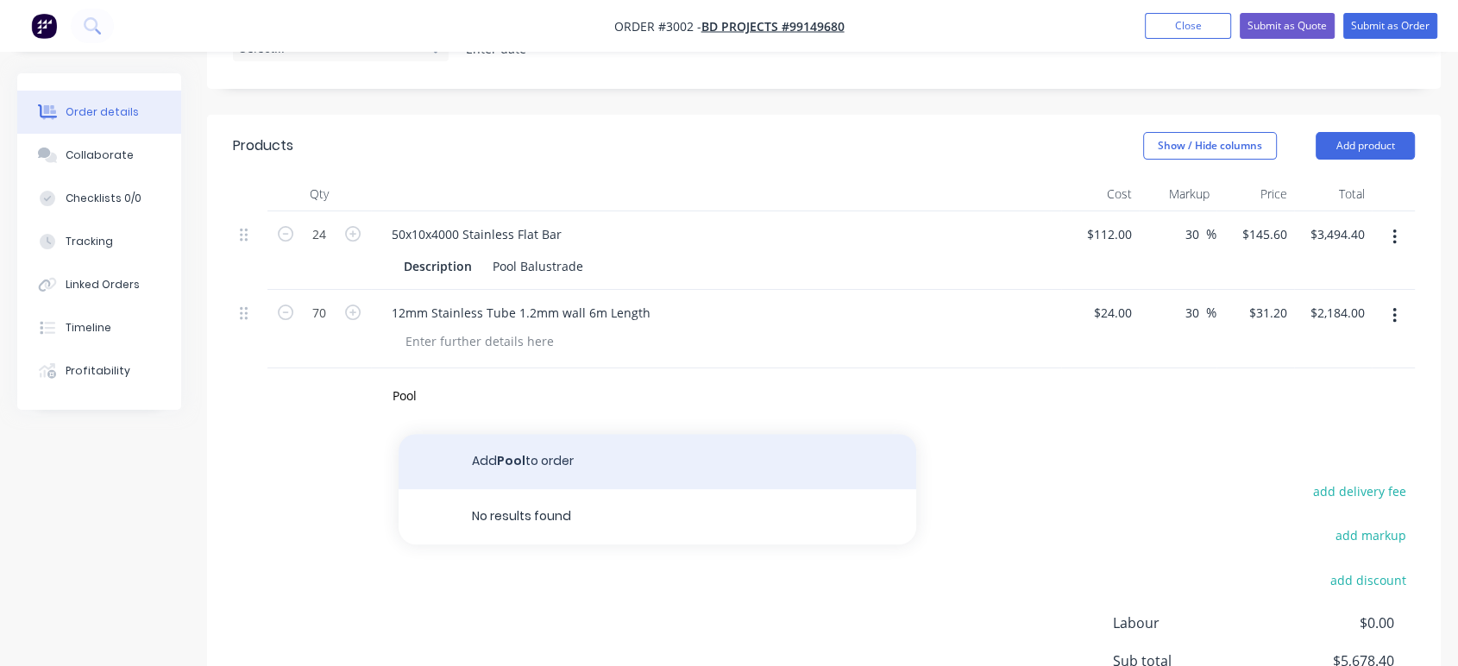
click at [518, 449] on button "Add Pool to order" at bounding box center [657, 461] width 518 height 55
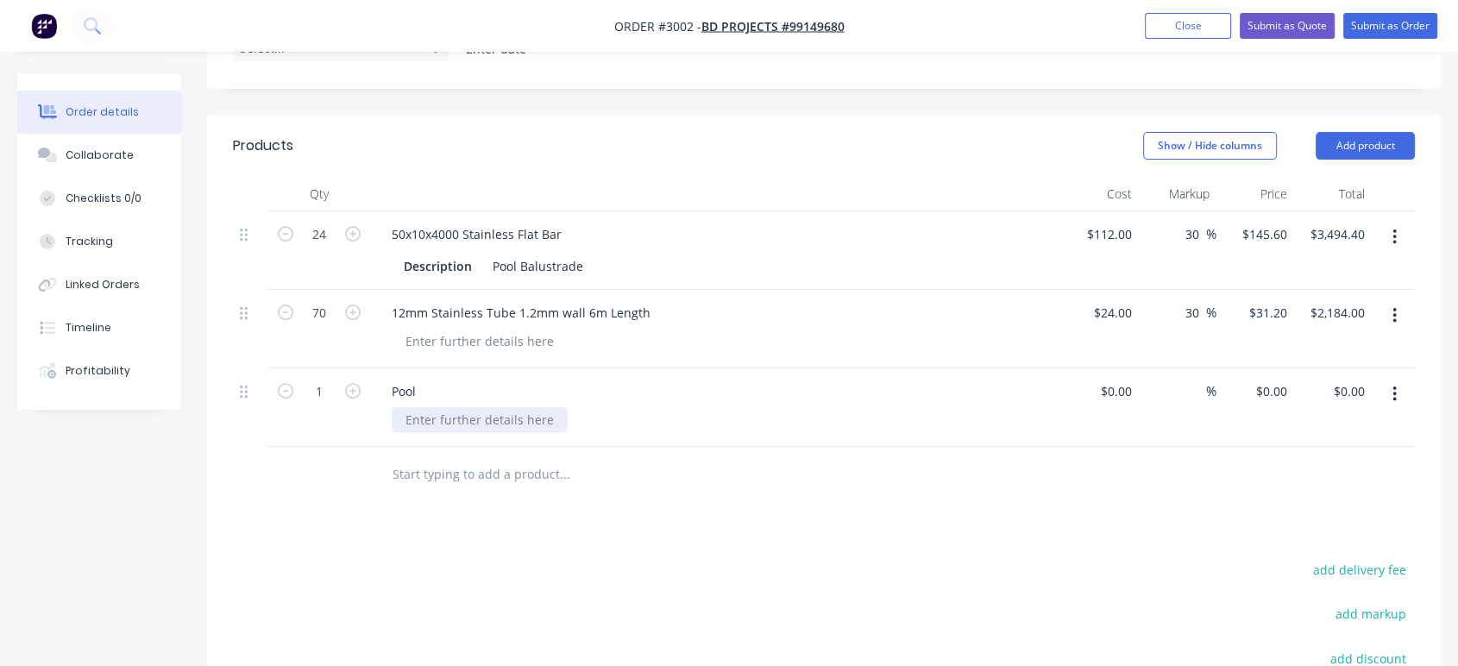
click at [414, 415] on div at bounding box center [480, 419] width 176 height 25
click at [442, 386] on div "Pool" at bounding box center [716, 391] width 676 height 25
click at [432, 392] on div "Pool" at bounding box center [716, 391] width 676 height 25
click at [423, 388] on div "Pool" at bounding box center [404, 391] width 52 height 25
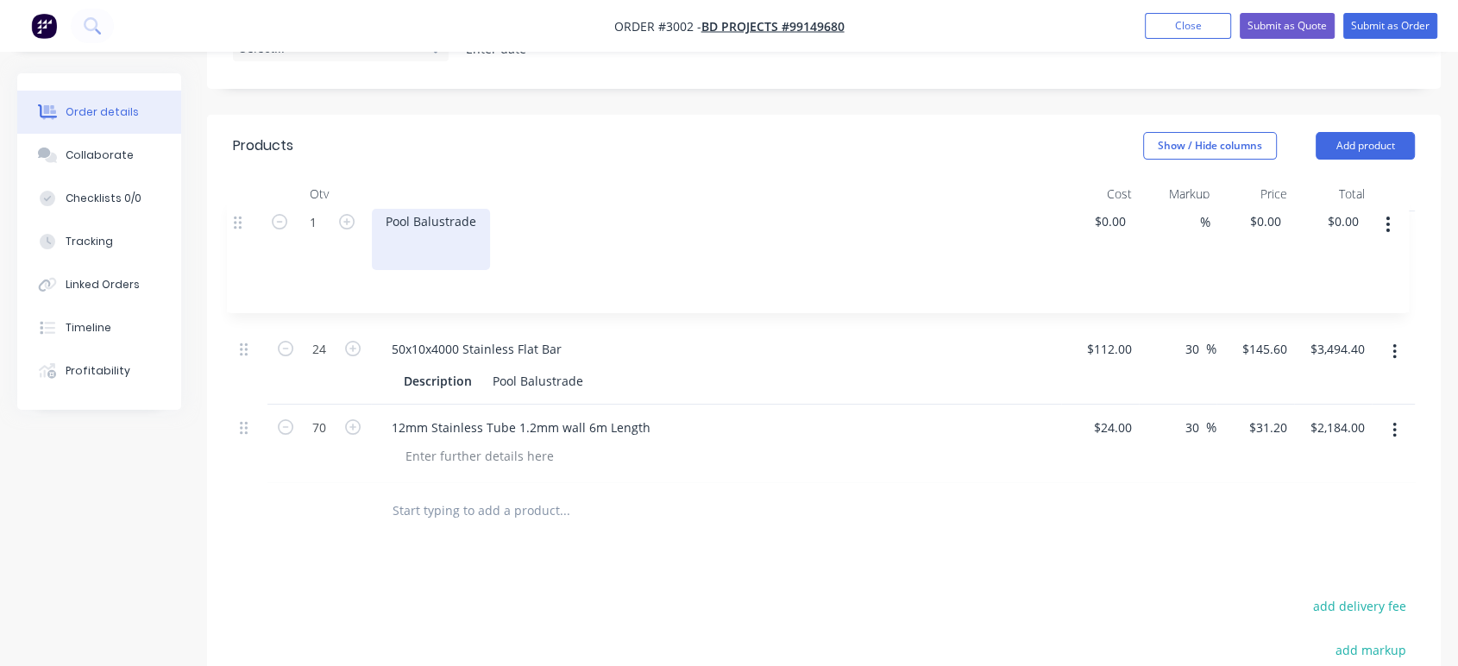
drag, startPoint x: 243, startPoint y: 392, endPoint x: 237, endPoint y: 219, distance: 172.6
click at [237, 219] on div "24 50x10x4000 Stainless Flat Bar Description Pool Balustrade $112.00 $112.00 30…" at bounding box center [824, 347] width 1182 height 272
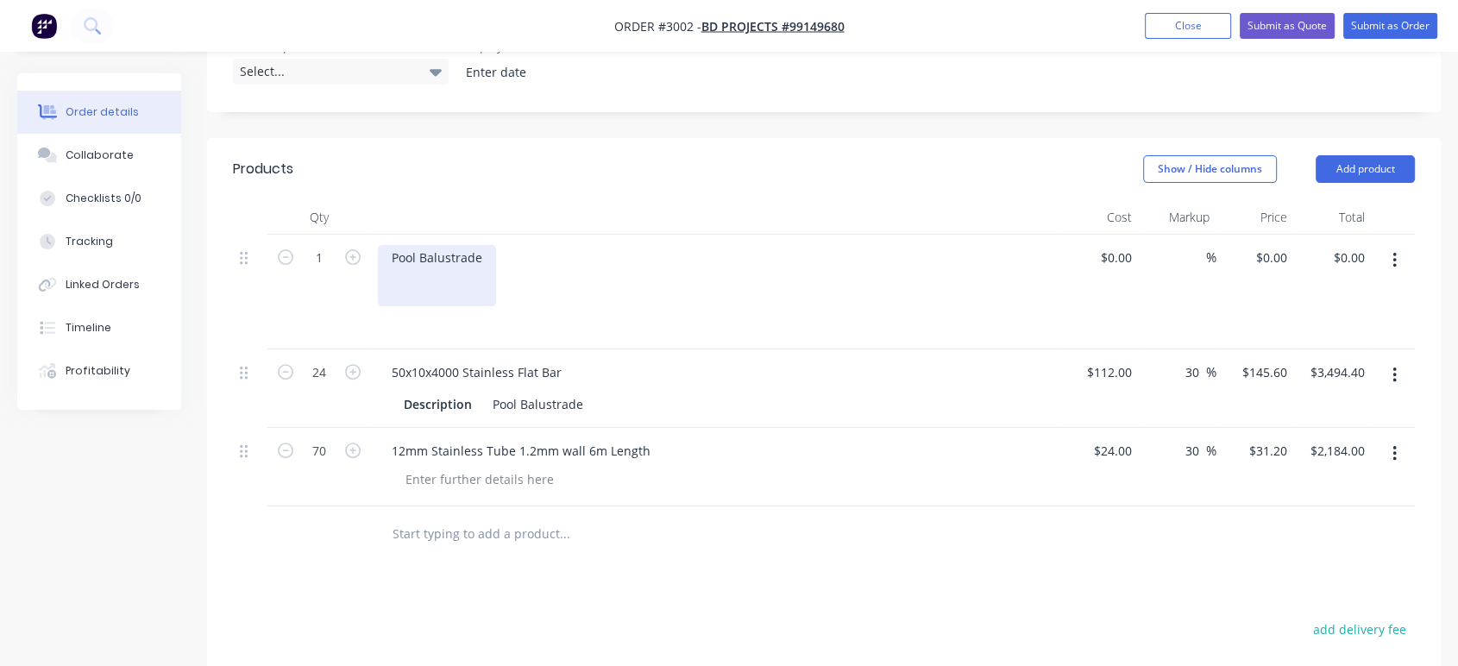
scroll to position [407, 0]
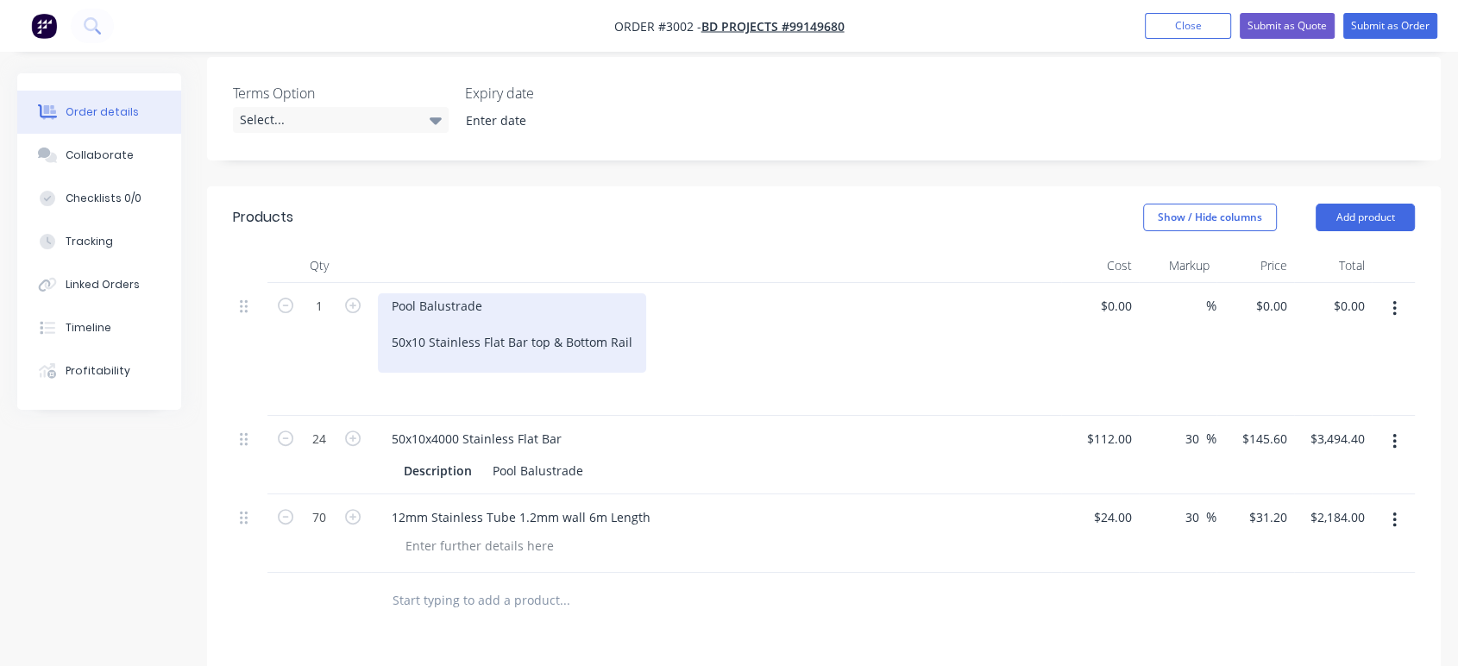
click at [394, 340] on div "Pool Balustrade 50x10 Stainless Flat Bar top & Bottom Rail" at bounding box center [512, 332] width 268 height 79
click at [643, 334] on div "Pool Balustrade - 50x10 Stainless Flat Bar top & Bottom Rail" at bounding box center [516, 332] width 276 height 79
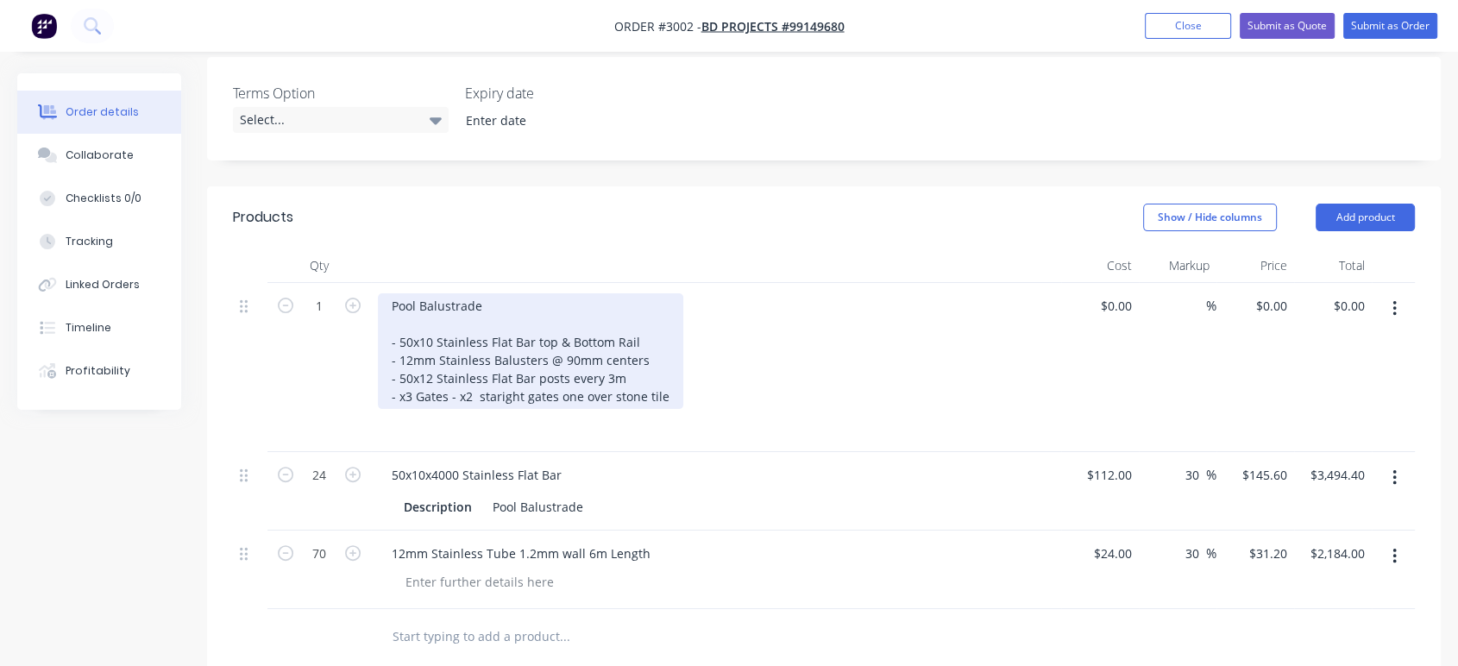
click at [468, 391] on div "Pool Balustrade - 50x10 Stainless Flat Bar top & Bottom Rail - 12mm Stainless B…" at bounding box center [530, 351] width 305 height 116
click at [493, 392] on div "Pool Balustrade - 50x10 Stainless Flat Bar top & Bottom Rail - 12mm Stainless B…" at bounding box center [530, 351] width 305 height 116
click at [493, 388] on div "Pool Balustrade - 50x10 Stainless Flat Bar top & Bottom Rail - 12mm Stainless B…" at bounding box center [527, 351] width 298 height 116
click at [546, 409] on div "Pool Balustrade - 50x10 Stainless Flat Bar top & Bottom Rail - 12mm Stainless B…" at bounding box center [530, 351] width 305 height 116
click at [534, 409] on div "Pool Balustrade - 50x10 Stainless Flat Bar top & Bottom Rail - 12mm Stainless B…" at bounding box center [530, 351] width 305 height 116
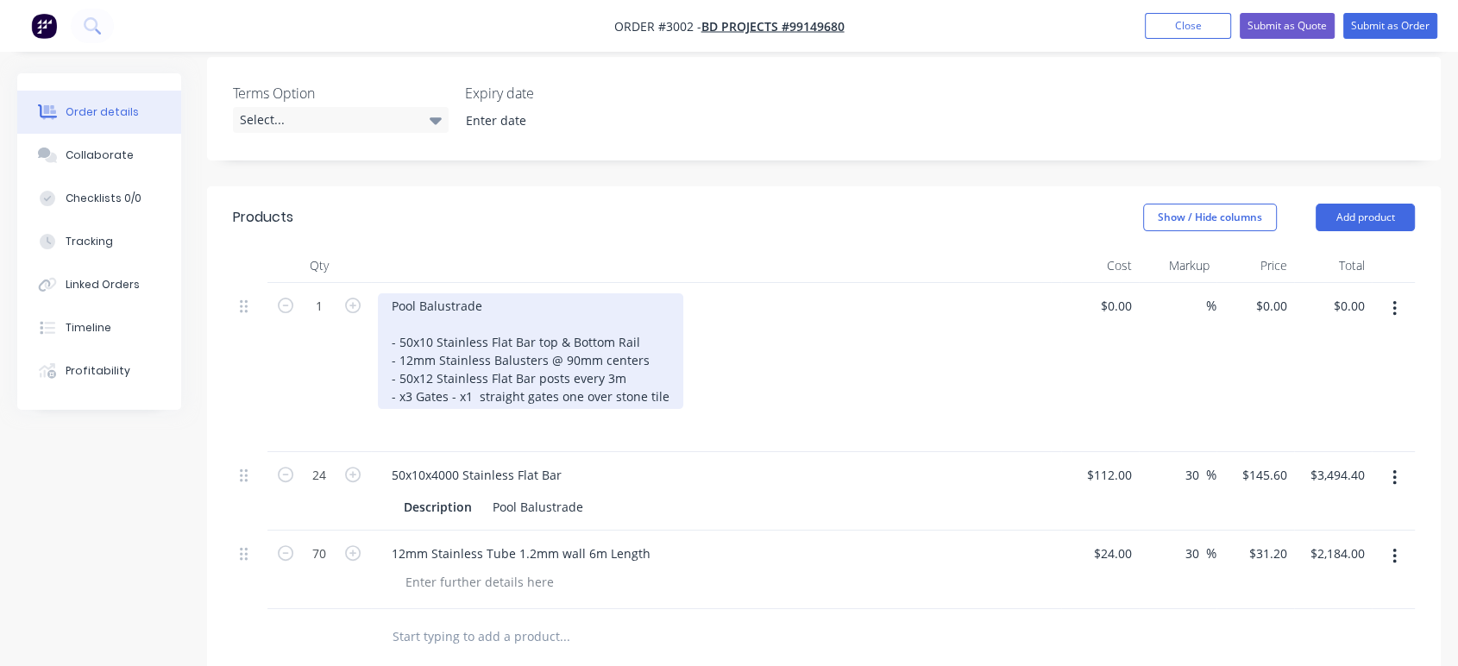
click at [552, 392] on div "Pool Balustrade - 50x10 Stainless Flat Bar top & Bottom Rail - 12mm Stainless B…" at bounding box center [530, 351] width 305 height 116
click at [570, 393] on div "Pool Balustrade - 50x10 Stainless Flat Bar top & Bottom Rail - 12mm Stainless B…" at bounding box center [527, 351] width 299 height 116
click at [632, 392] on div "Pool Balustrade - 50x10 Stainless Flat Bar top & Bottom Rail - 12mm Stainless B…" at bounding box center [520, 351] width 285 height 116
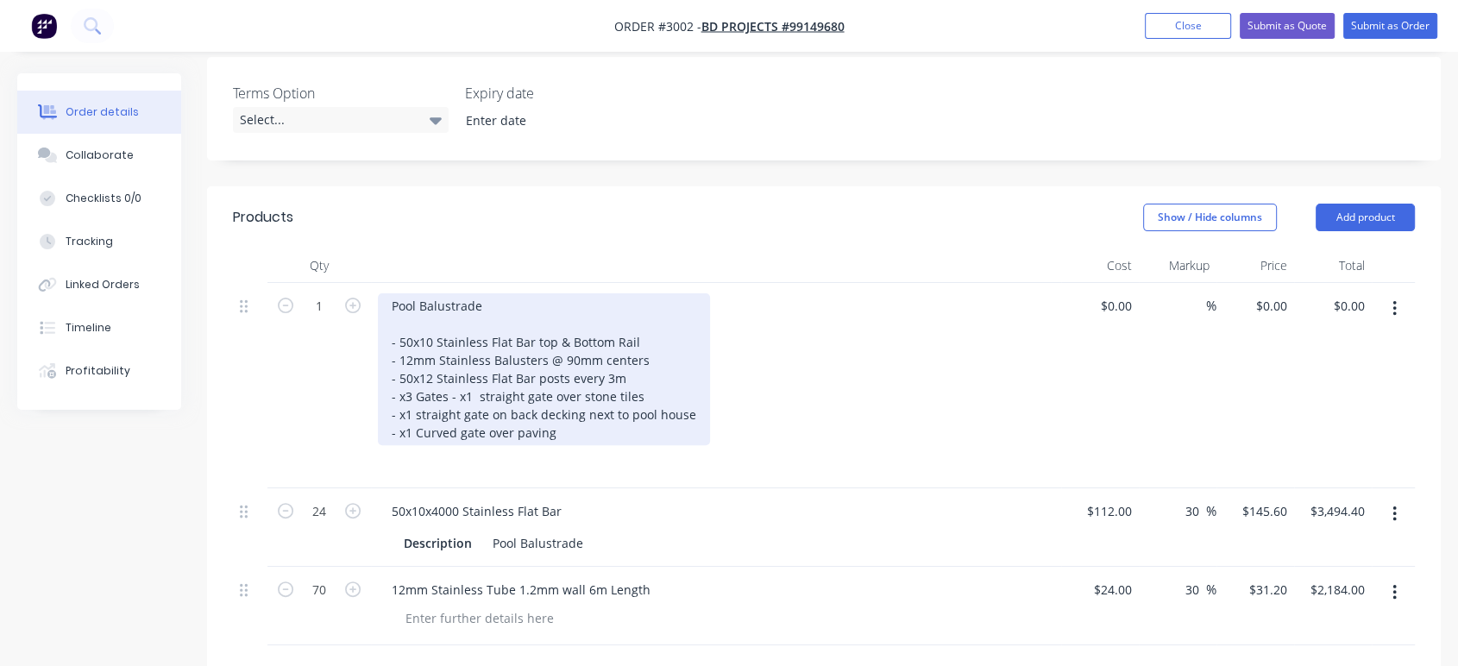
click at [481, 412] on div "Pool Balustrade - 50x10 Stainless Flat Bar top & Bottom Rail - 12mm Stainless B…" at bounding box center [544, 369] width 332 height 152
click at [481, 392] on div "Pool Balustrade - 50x10 Stainless Flat Bar top & Bottom Rail - 12mm Stainless B…" at bounding box center [544, 369] width 333 height 152
click at [477, 396] on div "Pool Balustrade - 50x10 Stainless Flat Bar top & Bottom Rail - 12mm Stainless B…" at bounding box center [544, 369] width 333 height 152
click at [623, 440] on div "Pool Balustrade - 50x10 Stainless Flat Bar top & Bottom Rail - 12mm Stainless B…" at bounding box center [544, 369] width 333 height 152
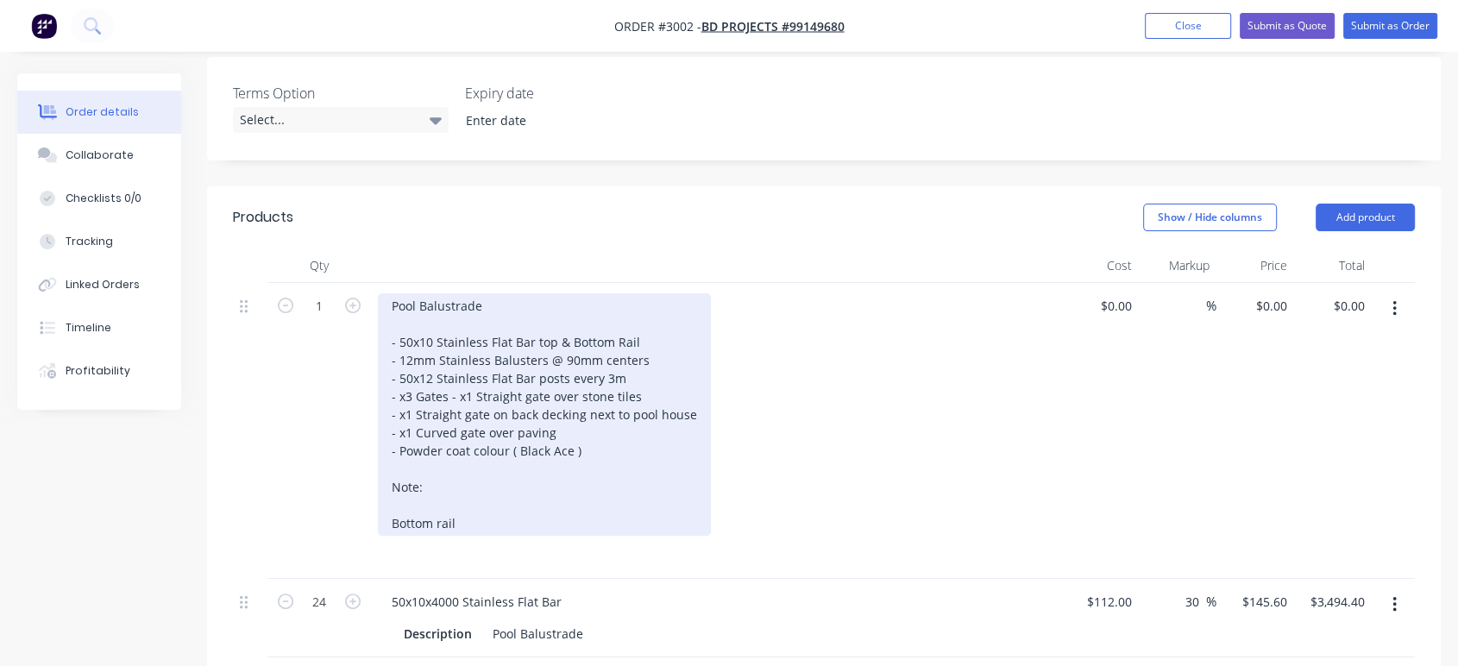
click at [387, 516] on div "Pool Balustrade - 50x10 Stainless Flat Bar top & Bottom Rail - 12mm Stainless B…" at bounding box center [544, 414] width 333 height 242
click at [488, 524] on div "Pool Balustrade - 50x10 Stainless Flat Bar top & Bottom Rail - 12mm Stainless B…" at bounding box center [544, 414] width 333 height 242
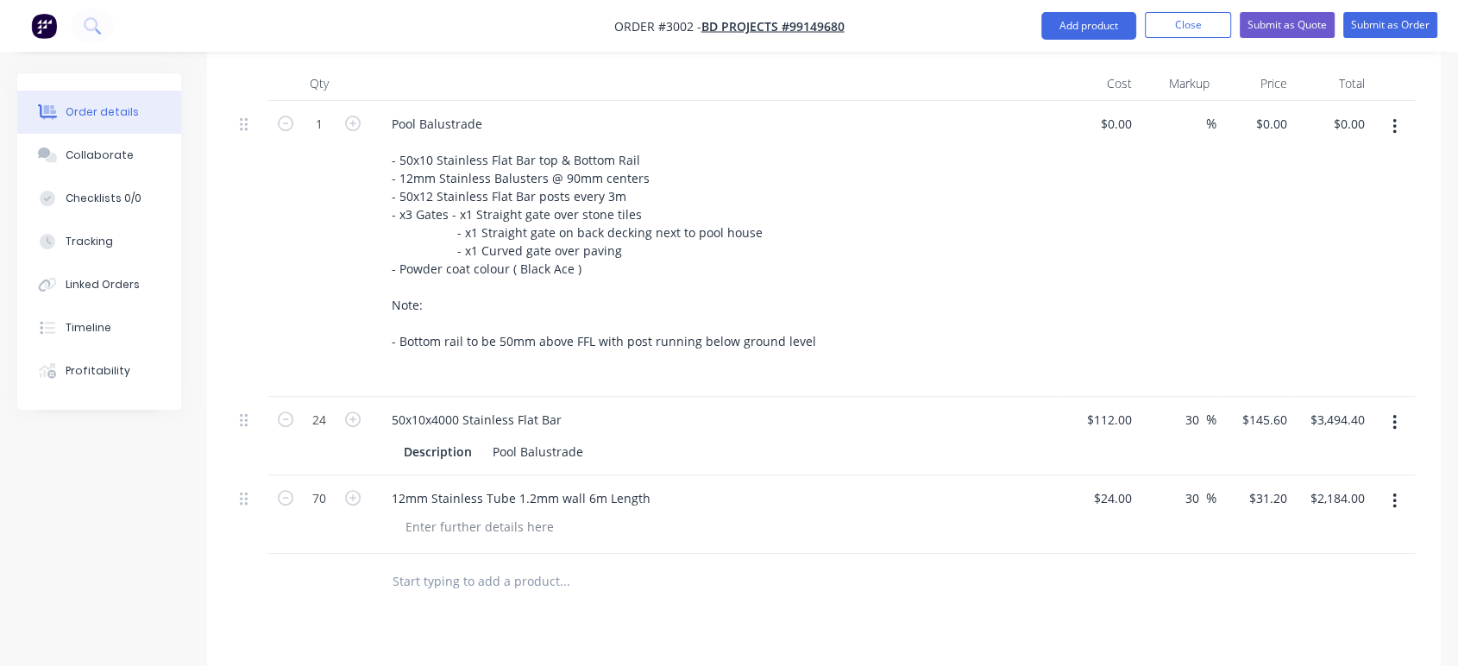
scroll to position [599, 0]
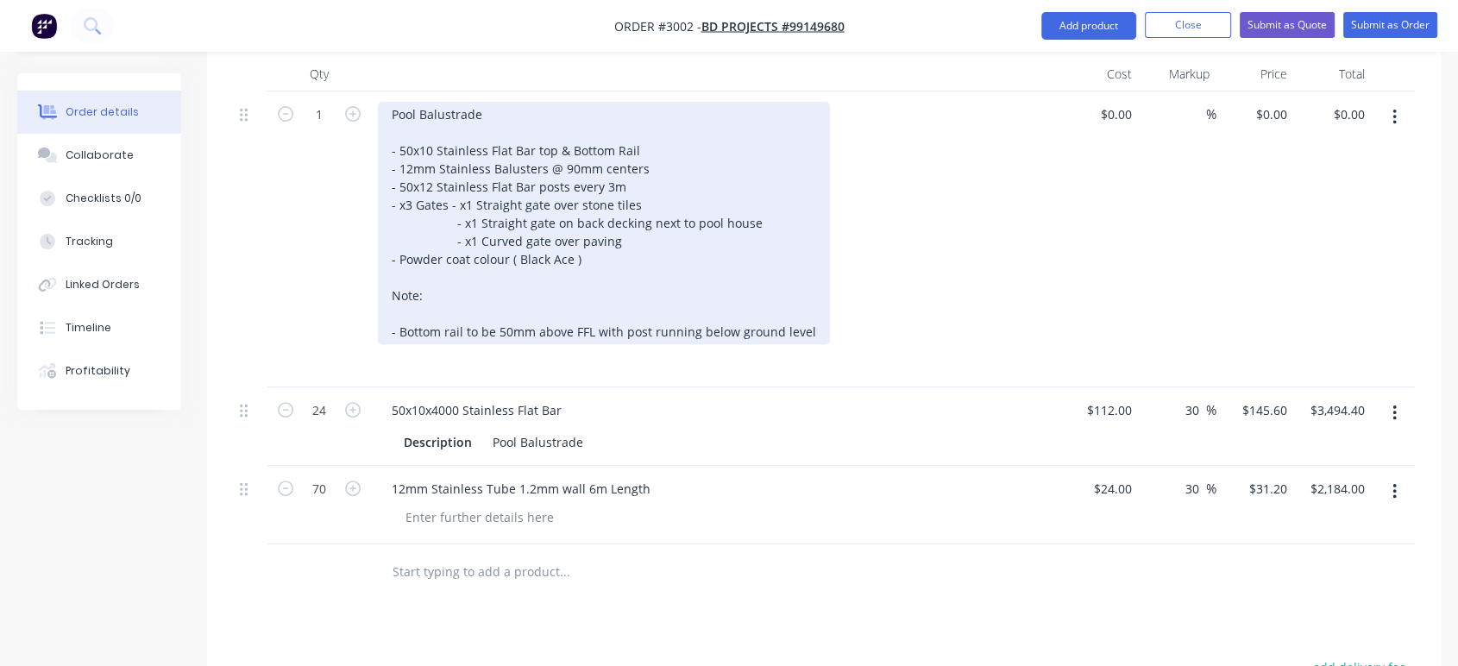
click at [809, 329] on div "Pool Balustrade - 50x10 Stainless Flat Bar top & Bottom Rail - 12mm Stainless B…" at bounding box center [604, 223] width 452 height 242
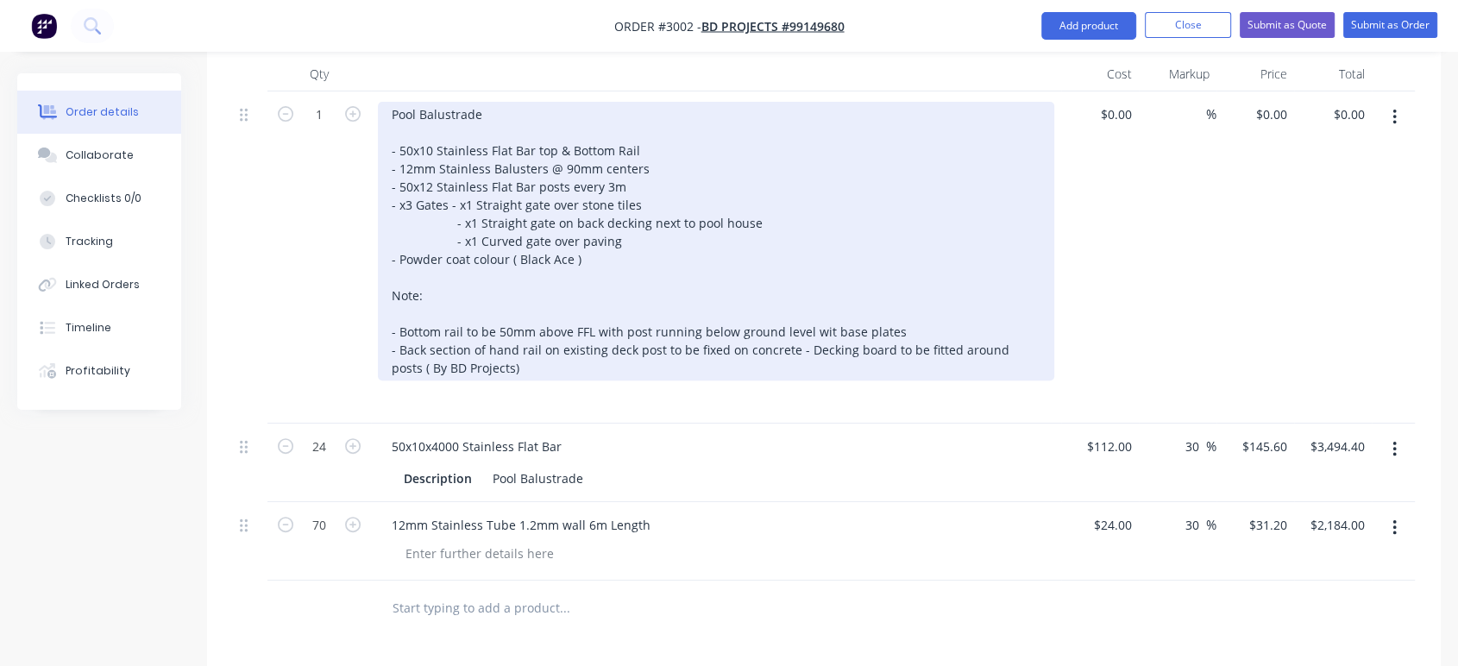
click at [392, 364] on div "Pool Balustrade - 50x10 Stainless Flat Bar top & Bottom Rail - 12mm Stainless B…" at bounding box center [716, 241] width 676 height 279
click at [493, 365] on div "Pool Balustrade - 50x10 Stainless Flat Bar top & Bottom Rail - 12mm Stainless B…" at bounding box center [716, 241] width 676 height 279
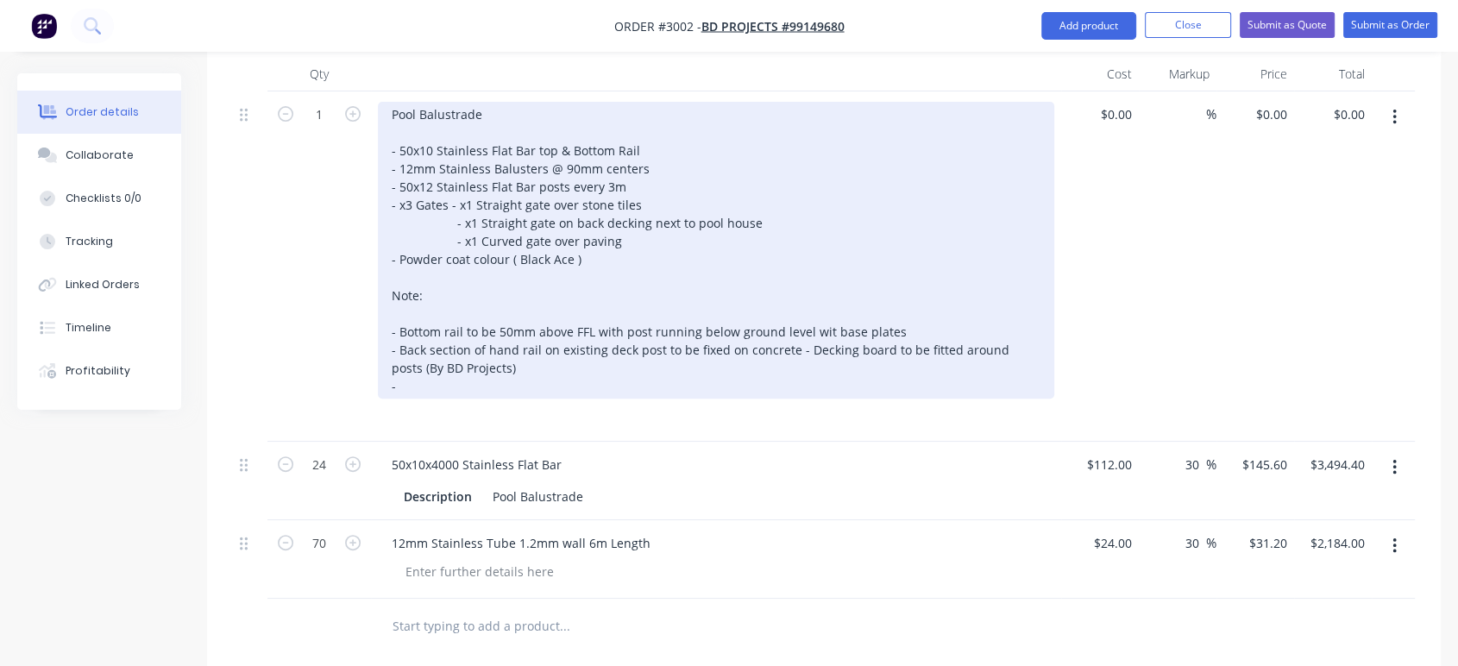
click at [822, 326] on div "Pool Balustrade - 50x10 Stainless Flat Bar top & Bottom Rail - 12mm Stainless B…" at bounding box center [716, 250] width 676 height 297
click at [629, 346] on div "Pool Balustrade - 50x10 Stainless Flat Bar top & Bottom Rail - 12mm Stainless B…" at bounding box center [716, 250] width 676 height 297
drag, startPoint x: 740, startPoint y: 350, endPoint x: 750, endPoint y: 350, distance: 10.4
click at [741, 350] on div "Pool Balustrade - 50x10 Stainless Flat Bar top & Bottom Rail - 12mm Stainless B…" at bounding box center [716, 250] width 676 height 297
click at [803, 347] on div "Pool Balustrade - 50x10 Stainless Flat Bar top & Bottom Rail - 12mm Stainless B…" at bounding box center [716, 250] width 676 height 297
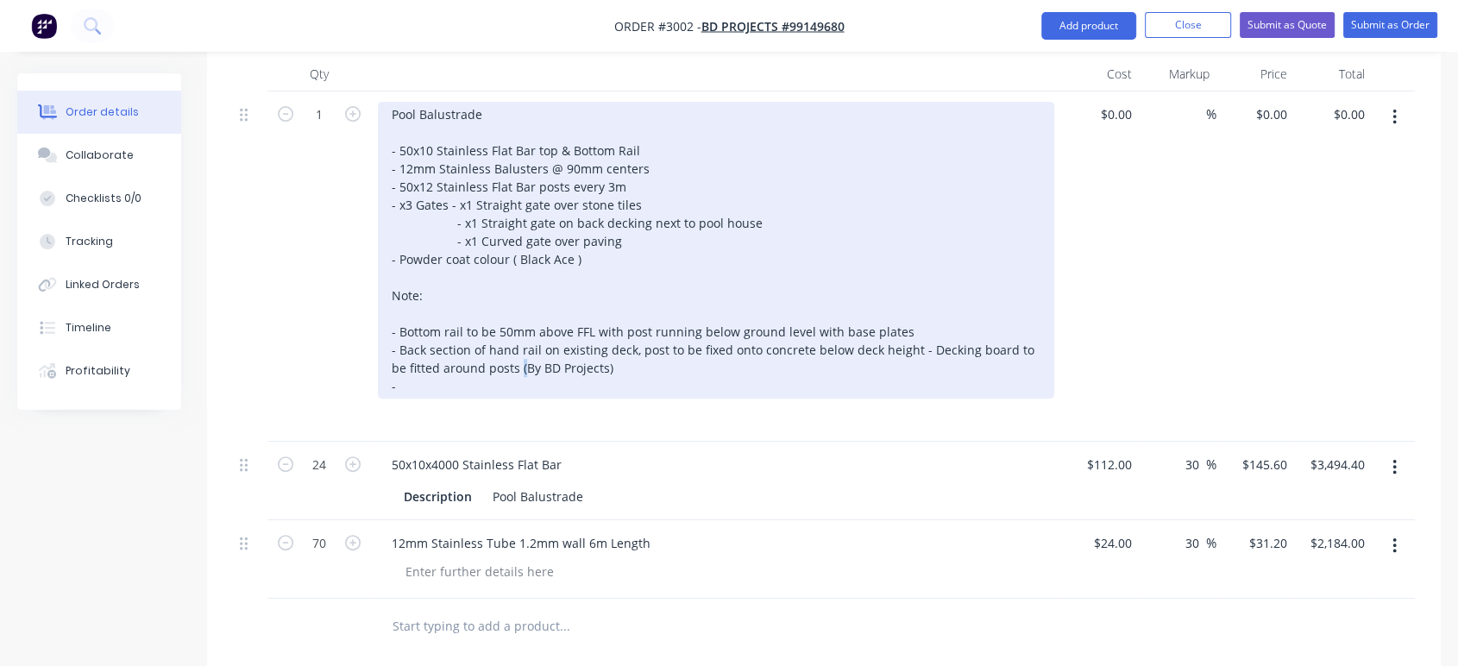
click at [504, 363] on div "Pool Balustrade - 50x10 Stainless Flat Bar top & Bottom Rail - 12mm Stainless B…" at bounding box center [716, 250] width 676 height 297
click at [920, 342] on div "Pool Balustrade - 50x10 Stainless Flat Bar top & Bottom Rail - 12mm Stainless B…" at bounding box center [716, 250] width 676 height 297
click at [916, 343] on div "Pool Balustrade - 50x10 Stainless Flat Bar top & Bottom Rail - 12mm Stainless B…" at bounding box center [716, 250] width 676 height 297
click at [419, 385] on div "Pool Balustrade - 50x10 Stainless Flat Bar top & Bottom Rail - 12mm Stainless B…" at bounding box center [716, 250] width 676 height 297
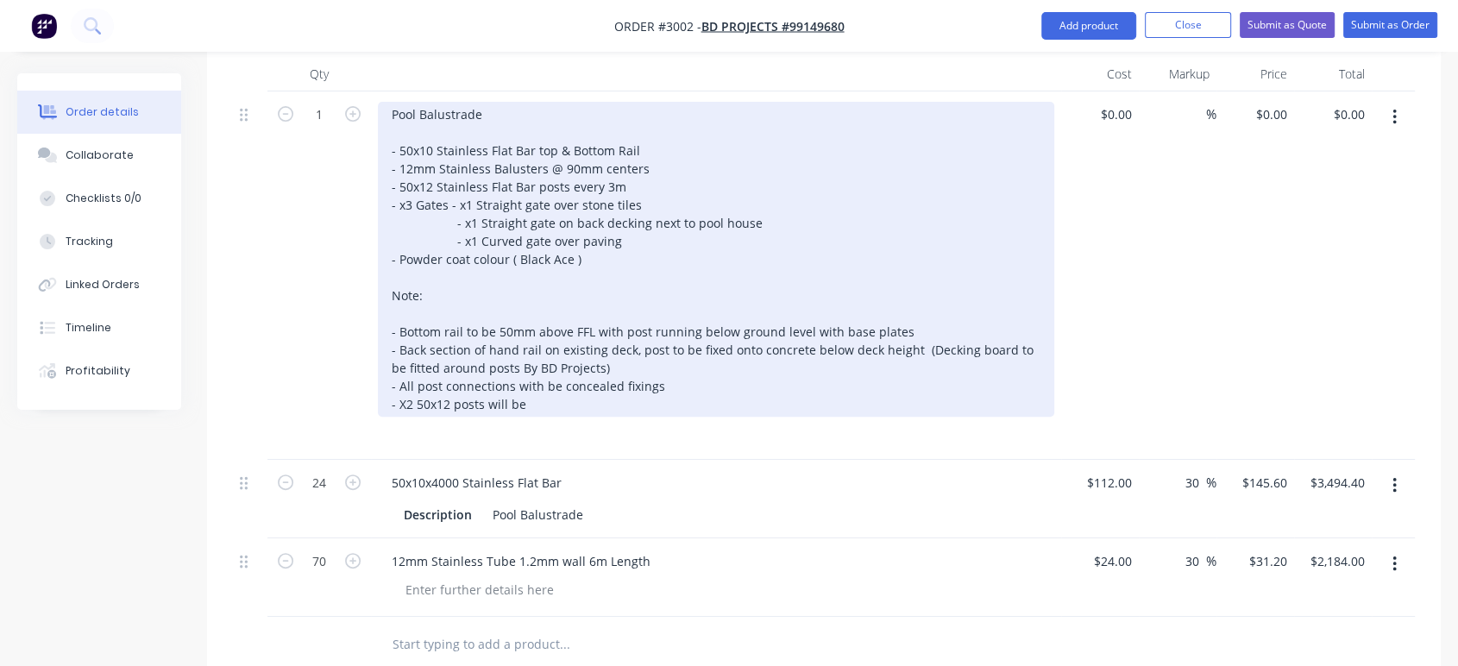
click at [411, 403] on div "Pool Balustrade - 50x10 Stainless Flat Bar top & Bottom Rail - 12mm Stainless B…" at bounding box center [716, 259] width 676 height 315
click at [538, 403] on div "Pool Balustrade - 50x10 Stainless Flat Bar top & Bottom Rail - 12mm Stainless B…" at bounding box center [716, 259] width 676 height 315
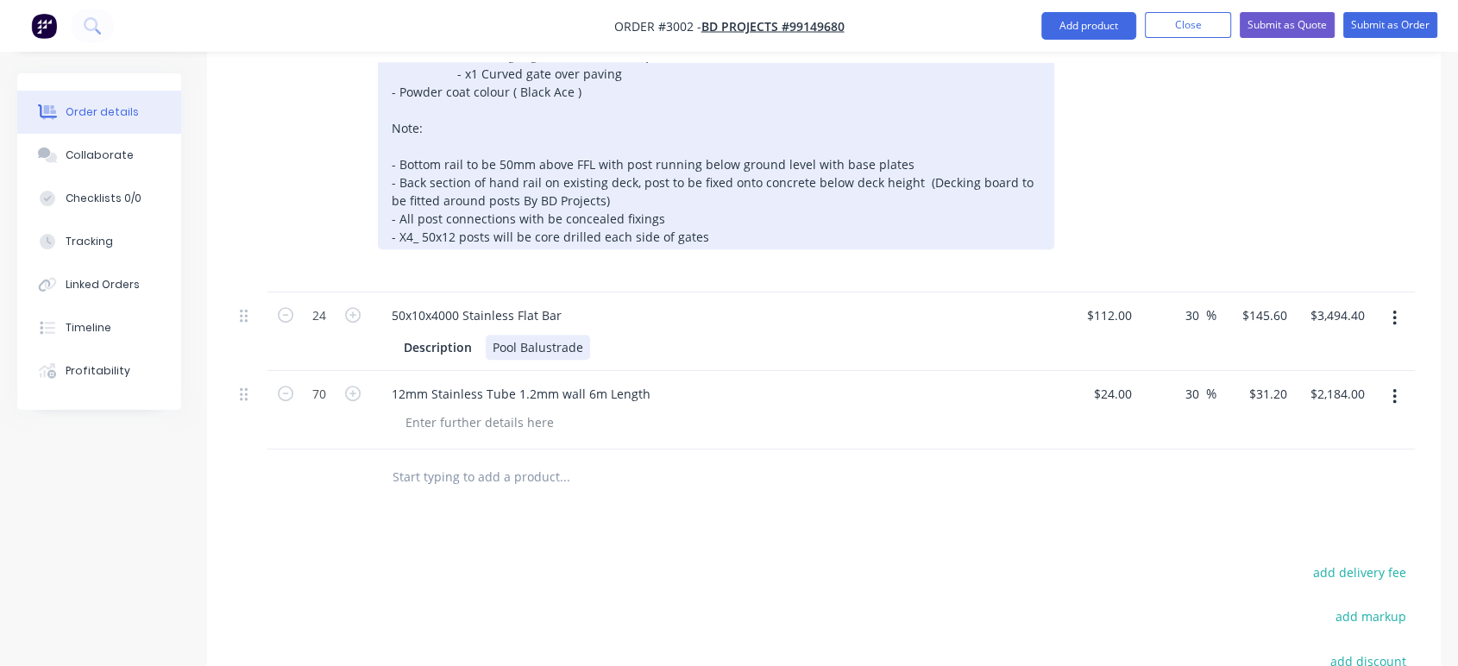
scroll to position [694, 0]
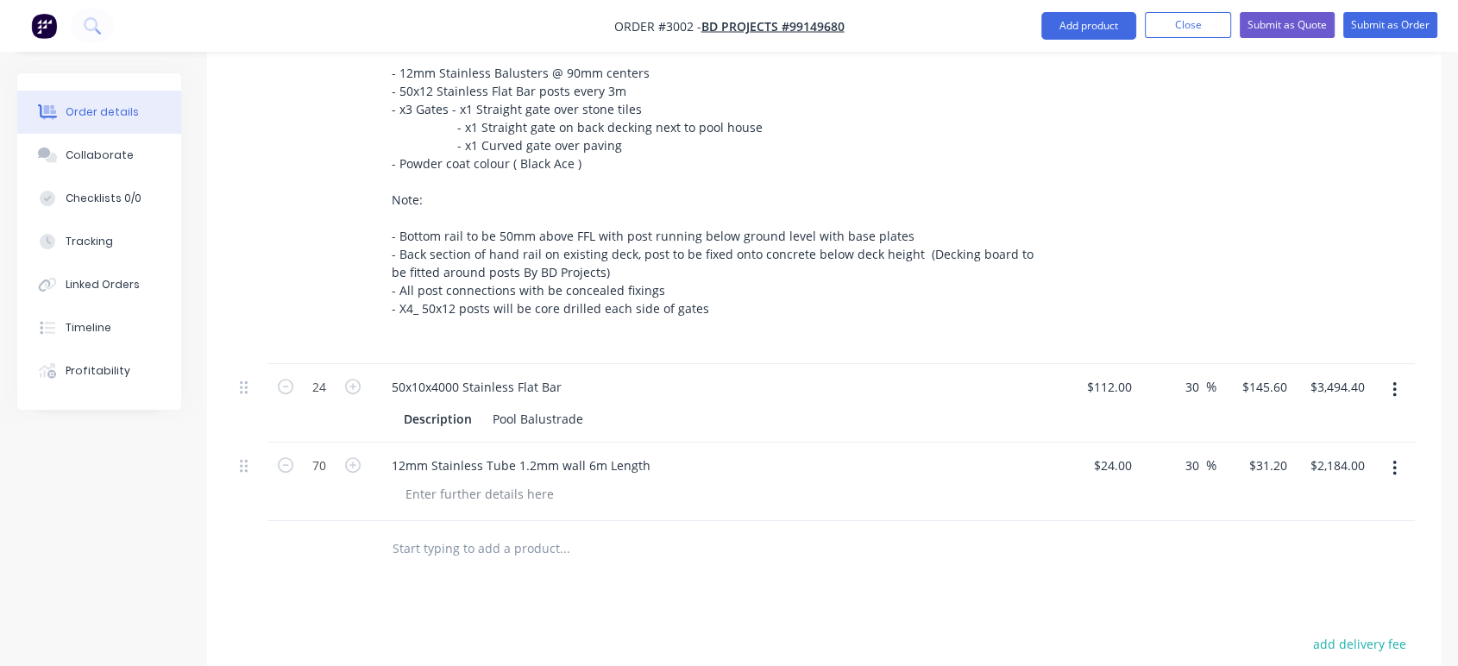
click at [458, 549] on input "text" at bounding box center [564, 548] width 345 height 35
type input "Powder Coating"
click at [584, 412] on div "Pool Balustrade" at bounding box center [538, 418] width 104 height 25
click at [577, 557] on input "Powder Coating" at bounding box center [564, 548] width 345 height 35
click at [445, 416] on div "Description" at bounding box center [438, 418] width 82 height 25
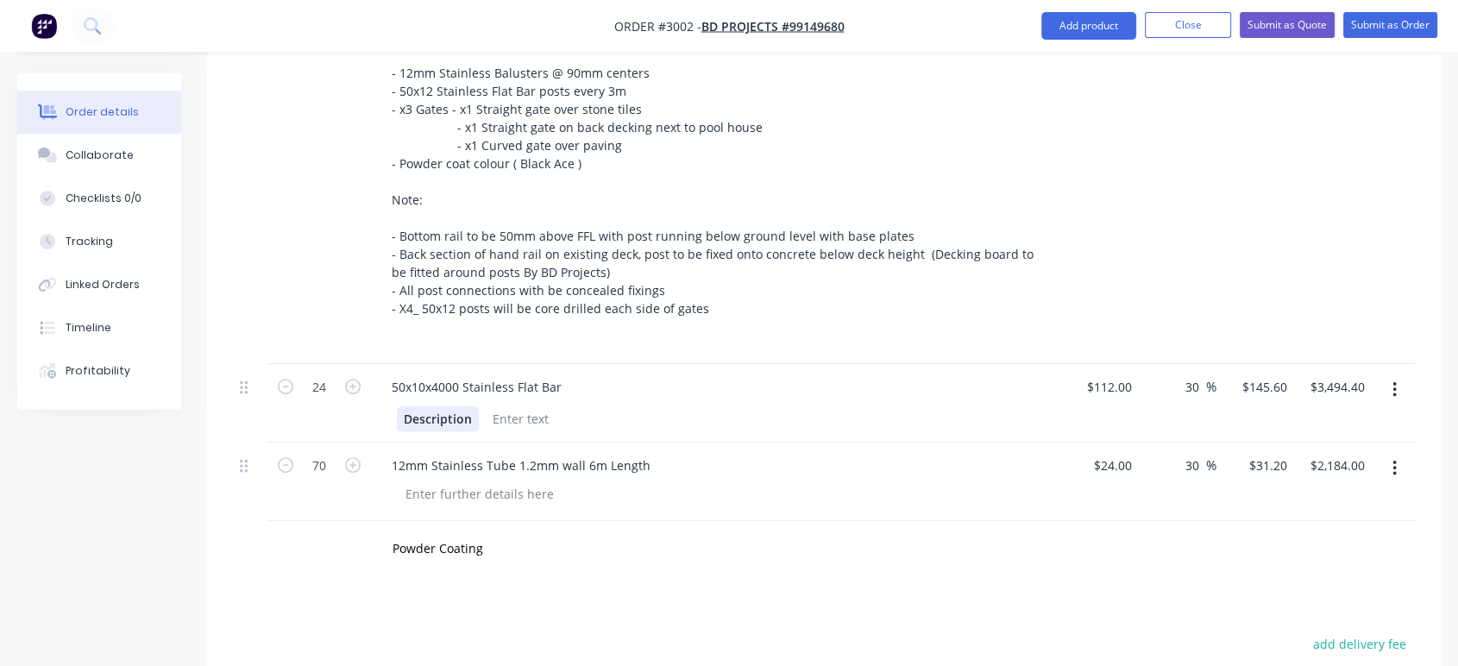
click at [475, 414] on div "Description" at bounding box center [438, 418] width 82 height 25
click at [647, 596] on div "Products Show / Hide columns Add product Qty Cost Markup Price Total 1 Pool Bal…" at bounding box center [823, 445] width 1233 height 1092
click at [469, 413] on div "Description" at bounding box center [438, 418] width 82 height 25
drag, startPoint x: 470, startPoint y: 414, endPoint x: 377, endPoint y: 427, distance: 94.0
click at [379, 427] on div "Description" at bounding box center [716, 417] width 676 height 28
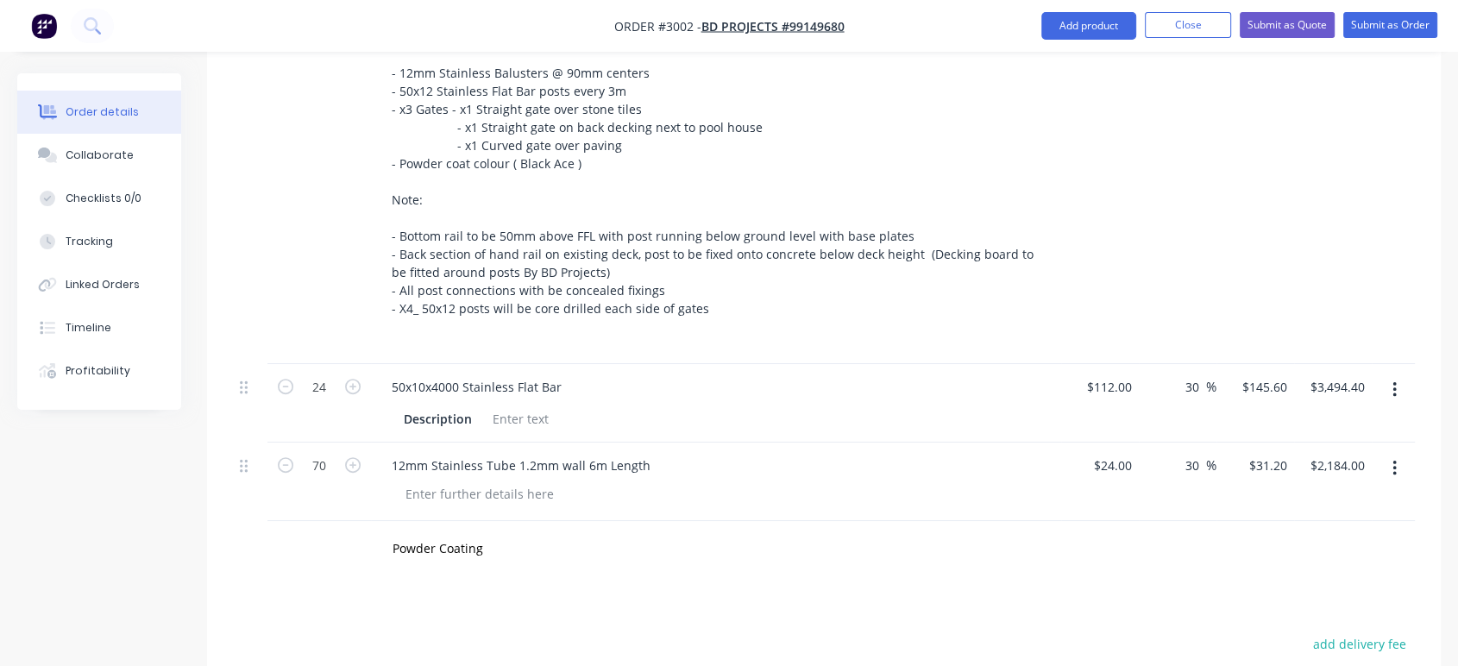
click at [359, 420] on div "24" at bounding box center [319, 403] width 104 height 78
drag, startPoint x: 473, startPoint y: 419, endPoint x: 392, endPoint y: 426, distance: 81.4
click at [392, 426] on div "Description" at bounding box center [716, 417] width 676 height 28
click at [574, 417] on div at bounding box center [712, 418] width 631 height 25
click at [593, 536] on input "Powder Coating" at bounding box center [564, 548] width 345 height 35
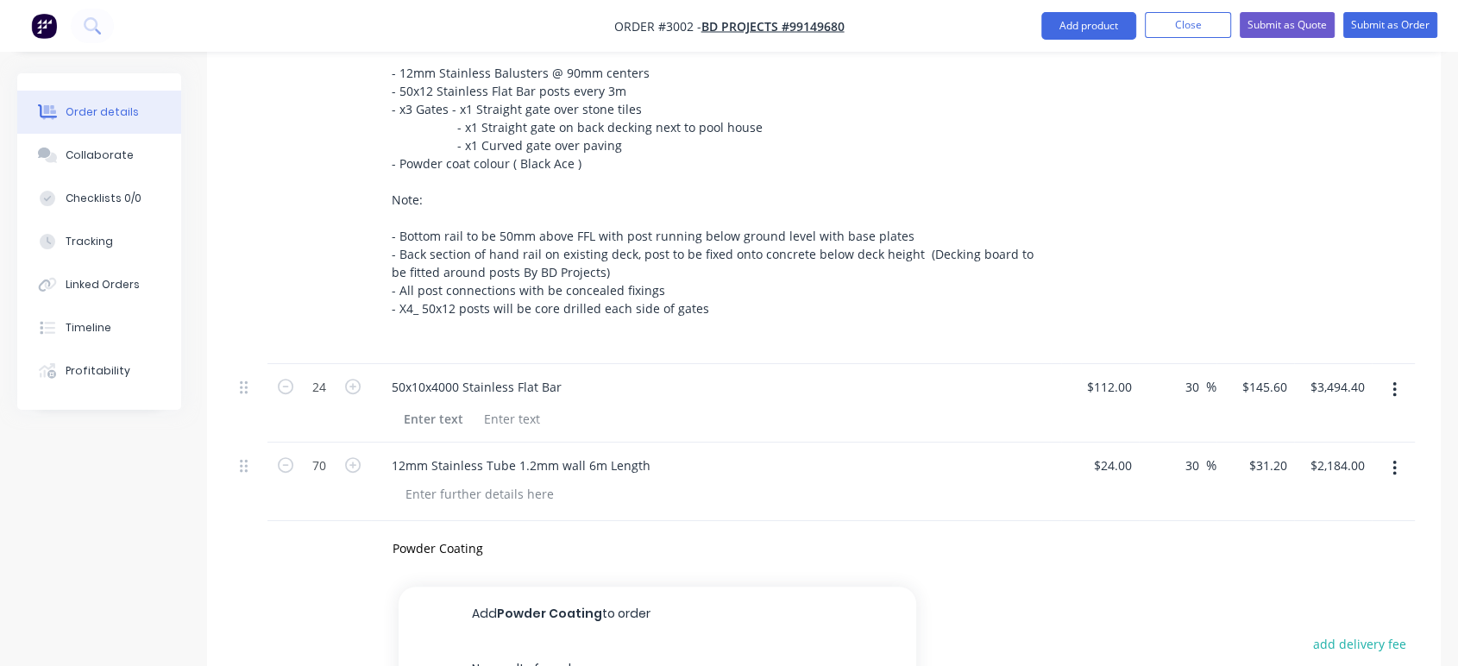
click at [610, 497] on div at bounding box center [723, 493] width 662 height 25
click at [467, 549] on input "Powder Coating" at bounding box center [564, 548] width 345 height 35
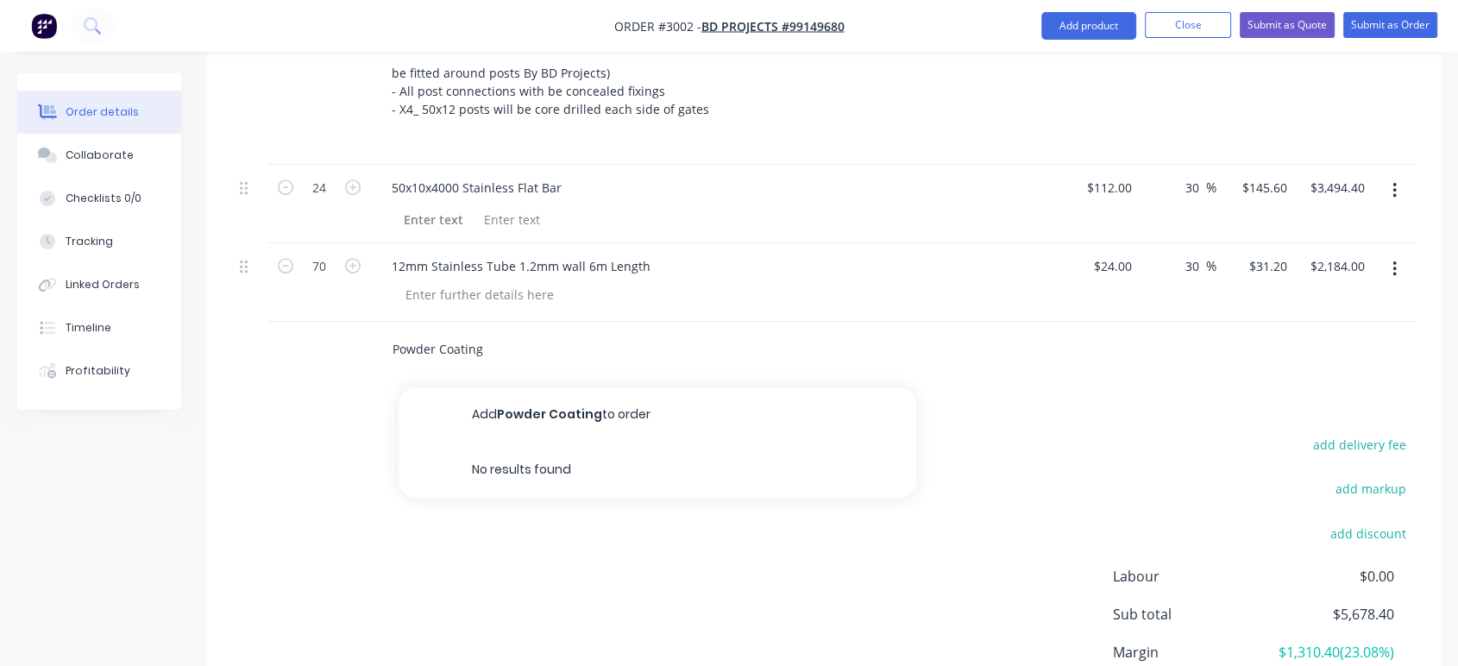
scroll to position [982, 0]
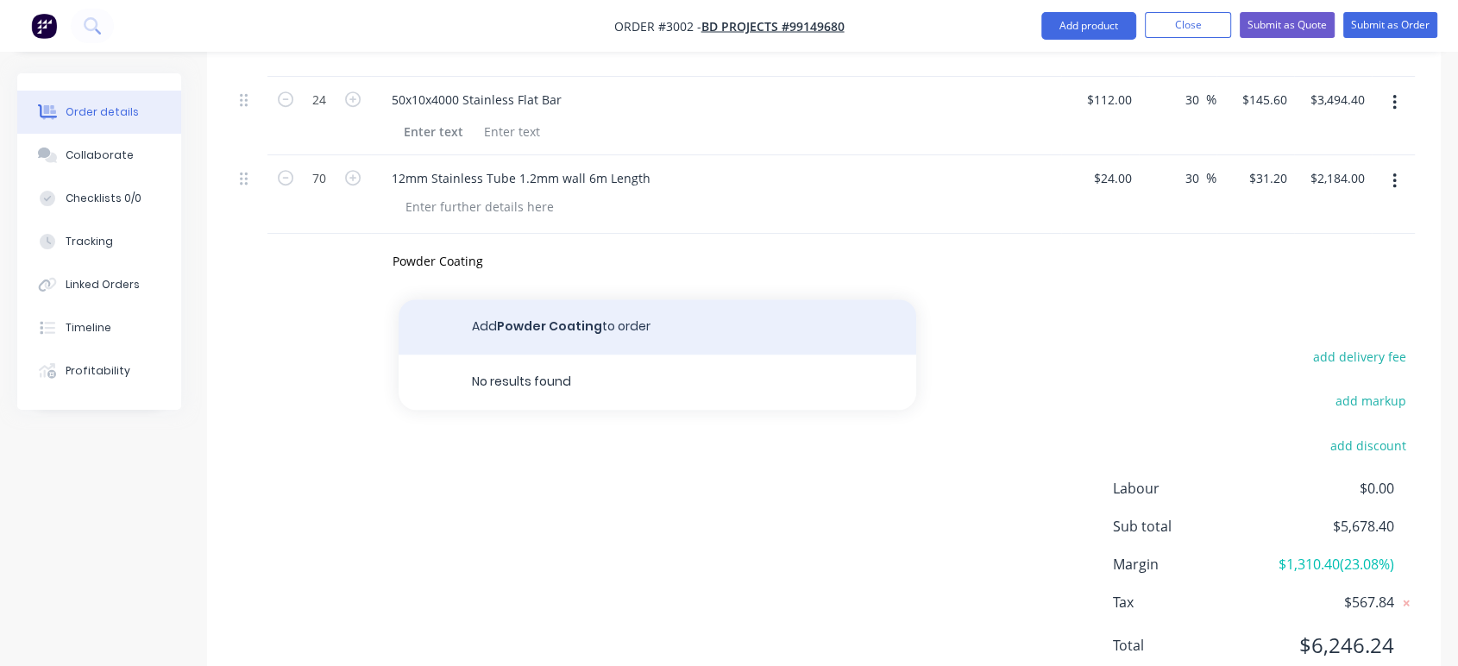
click at [556, 323] on button "Add Powder Coating to order" at bounding box center [657, 326] width 518 height 55
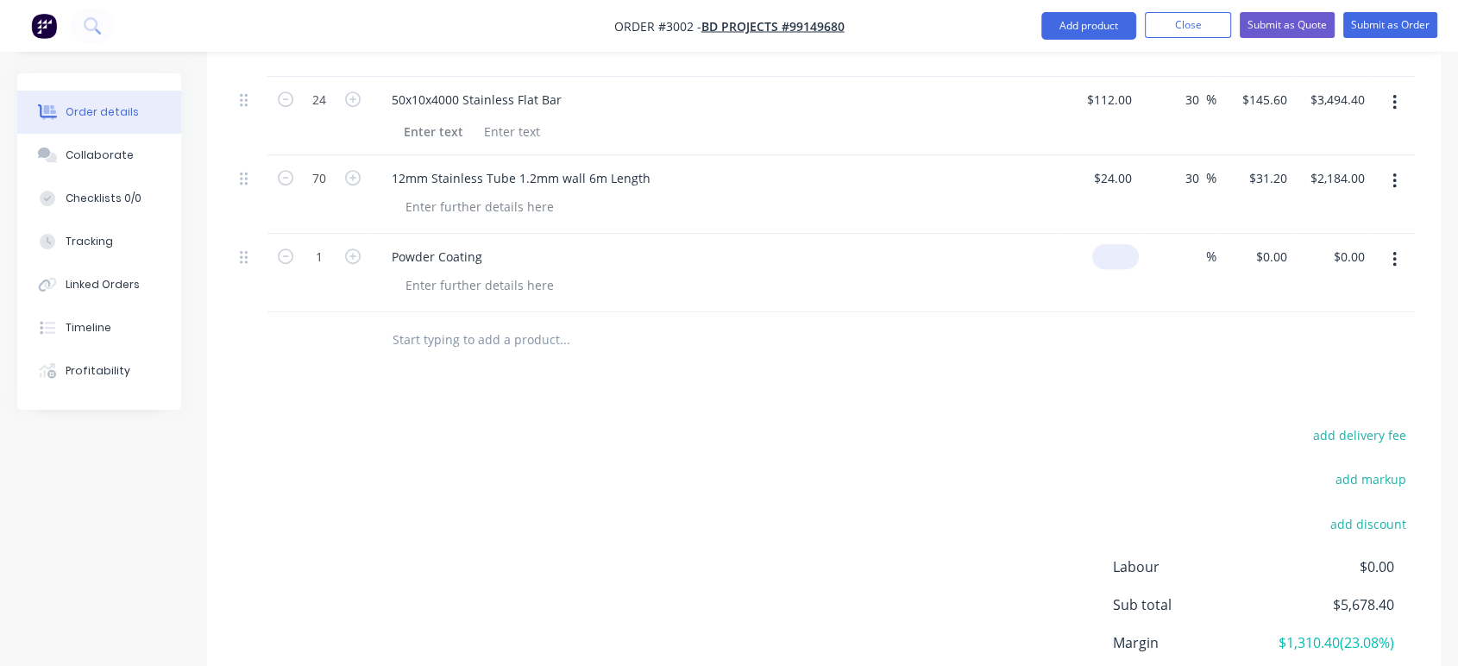
click at [1124, 253] on input at bounding box center [1119, 256] width 40 height 25
type input "$3,000.00"
type input "3000"
type input "$3,000.00"
click at [1258, 254] on input "3000" at bounding box center [1274, 256] width 40 height 25
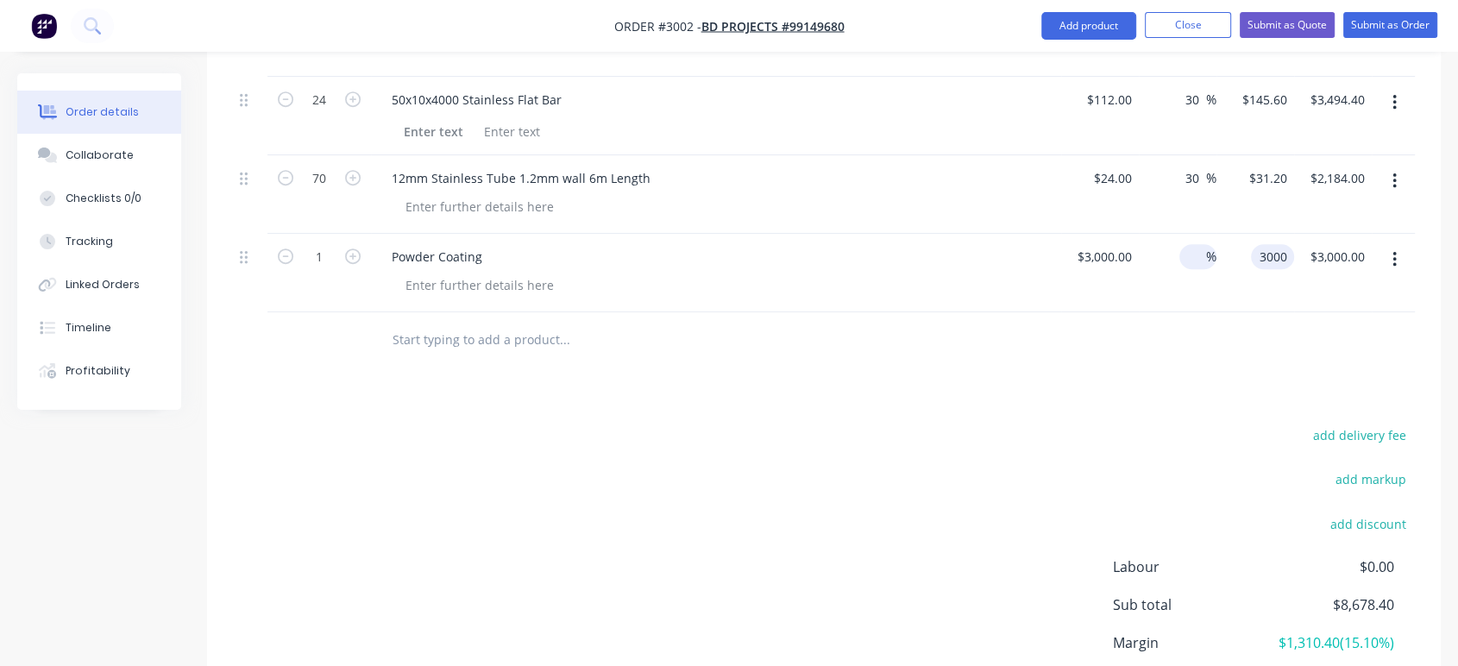
type input "$3,000.00"
click at [1195, 261] on input at bounding box center [1196, 256] width 20 height 25
type input "30"
type input "$3,900.00"
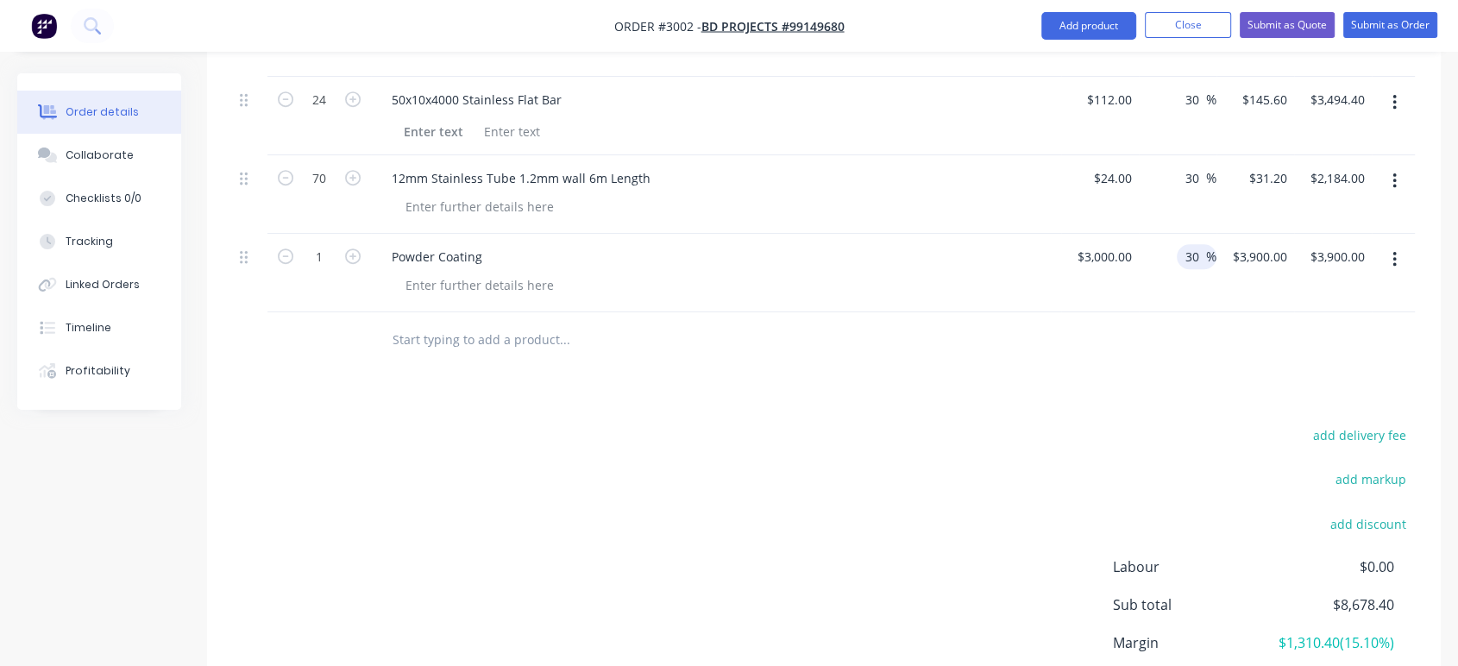
click at [1189, 299] on div "30 30 %" at bounding box center [1178, 273] width 78 height 78
click at [432, 338] on input "text" at bounding box center [564, 340] width 345 height 35
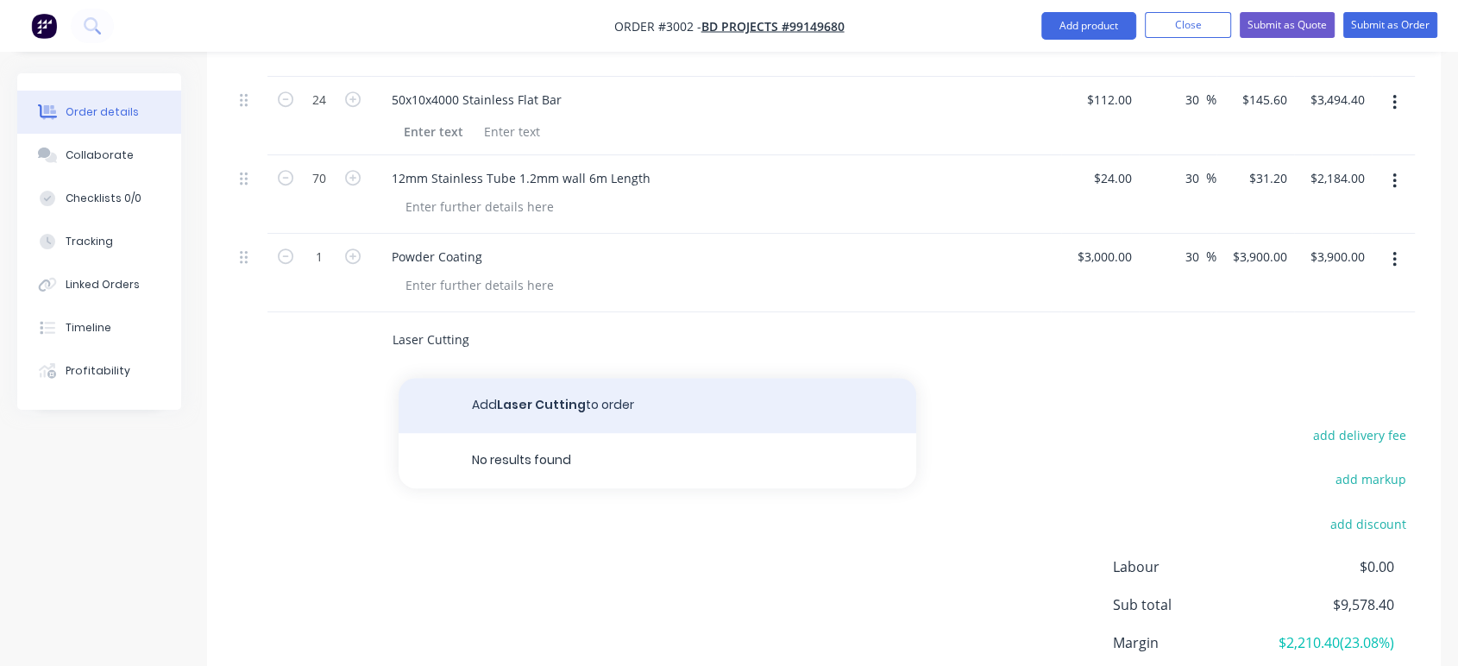
type input "Laser Cutting"
click at [550, 411] on button "Add Laser Cutting to order" at bounding box center [657, 405] width 518 height 55
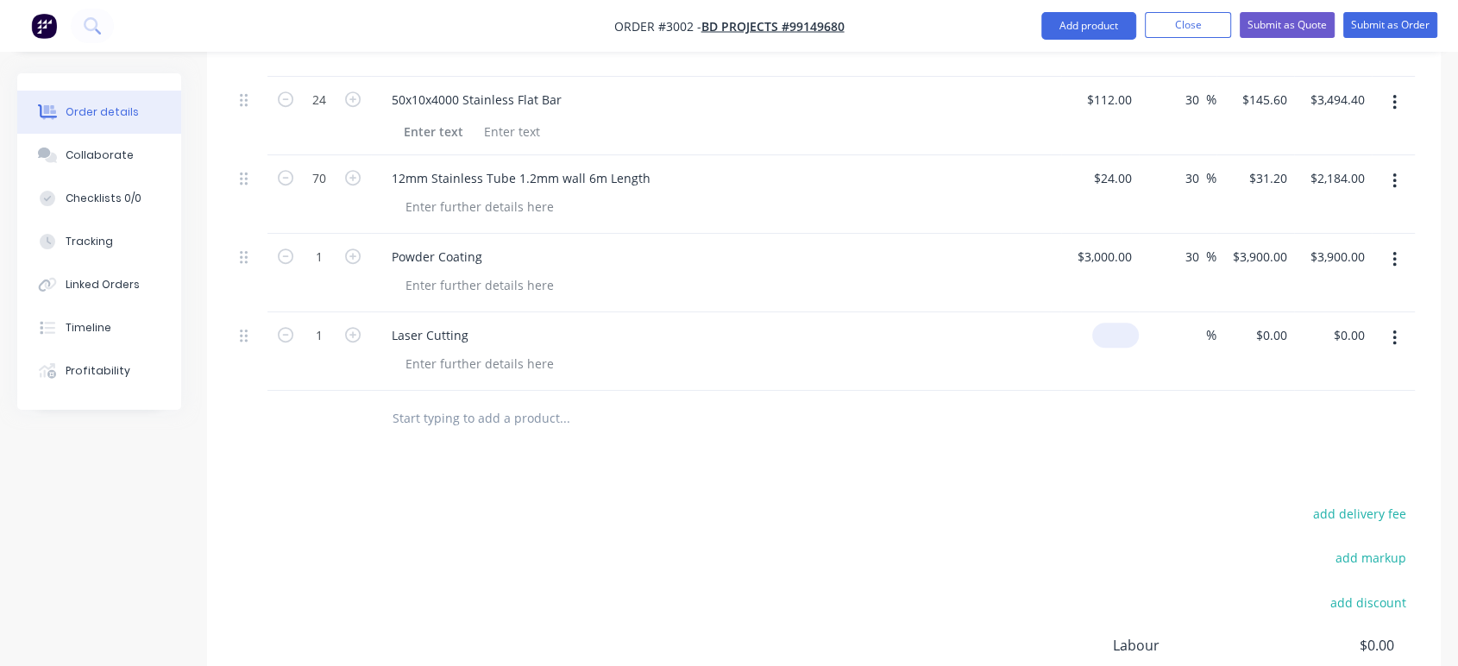
click at [1107, 329] on div "$0.00" at bounding box center [1100, 351] width 78 height 78
type input "$300.00"
type input "300"
type input "$300.00"
click at [1256, 329] on div "300 $0.00" at bounding box center [1255, 351] width 78 height 78
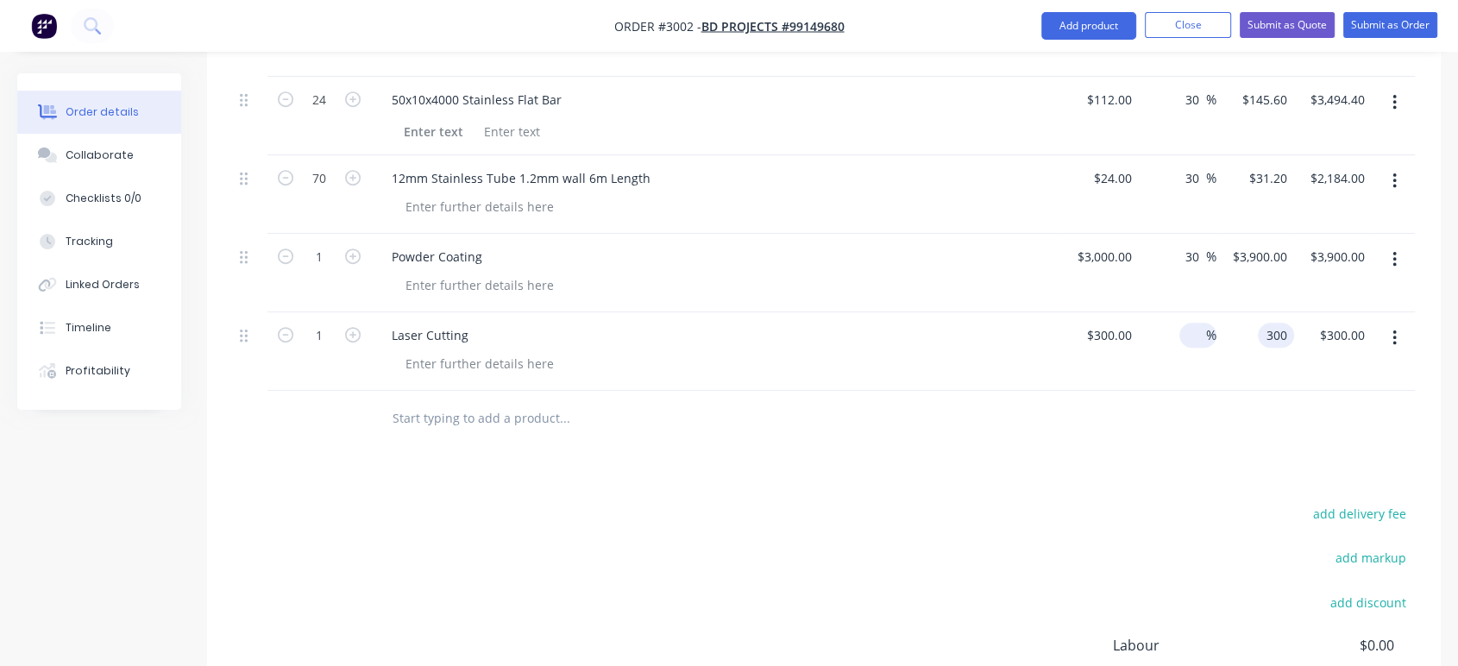
type input "$300.00"
click at [1195, 329] on input at bounding box center [1196, 335] width 20 height 25
type input "30"
type input "$390.00"
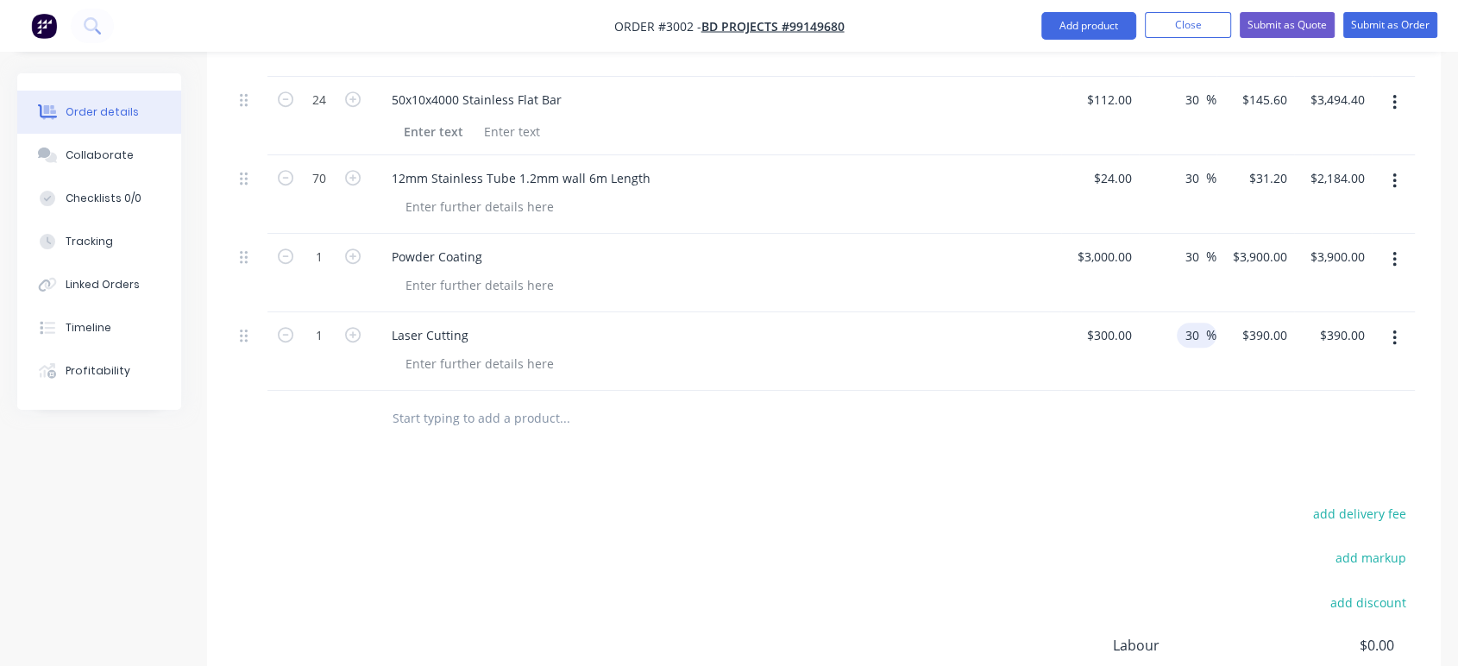
click at [1147, 392] on div at bounding box center [824, 419] width 1182 height 56
click at [442, 412] on input "text" at bounding box center [564, 418] width 345 height 35
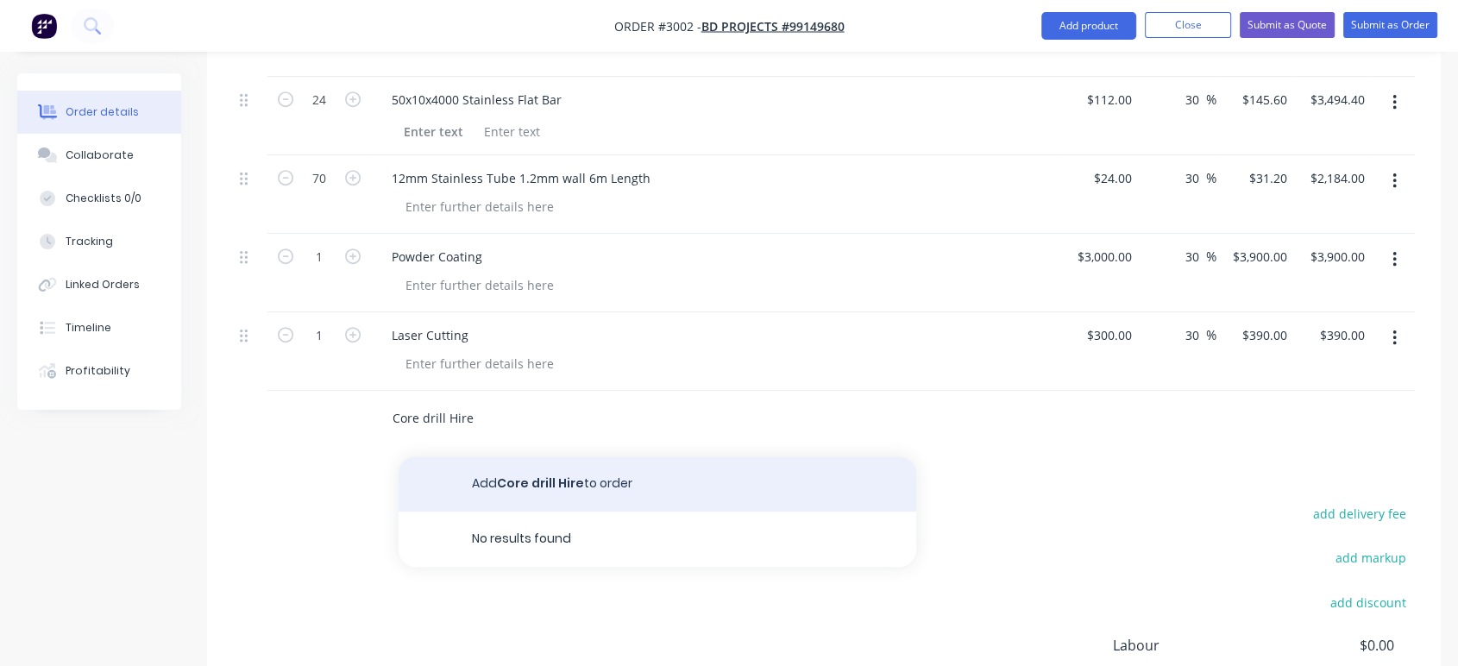
type input "Core drill Hire"
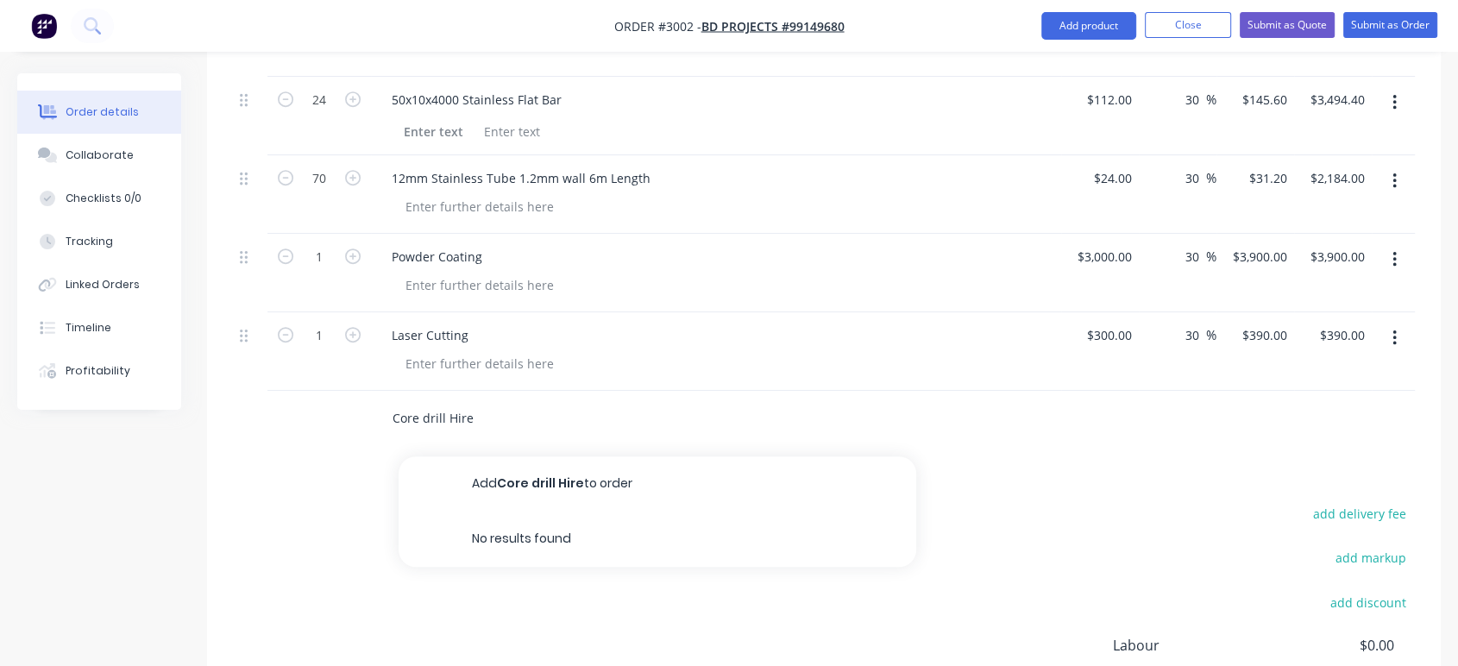
click at [522, 487] on button "Add Core drill Hire to order" at bounding box center [657, 483] width 518 height 55
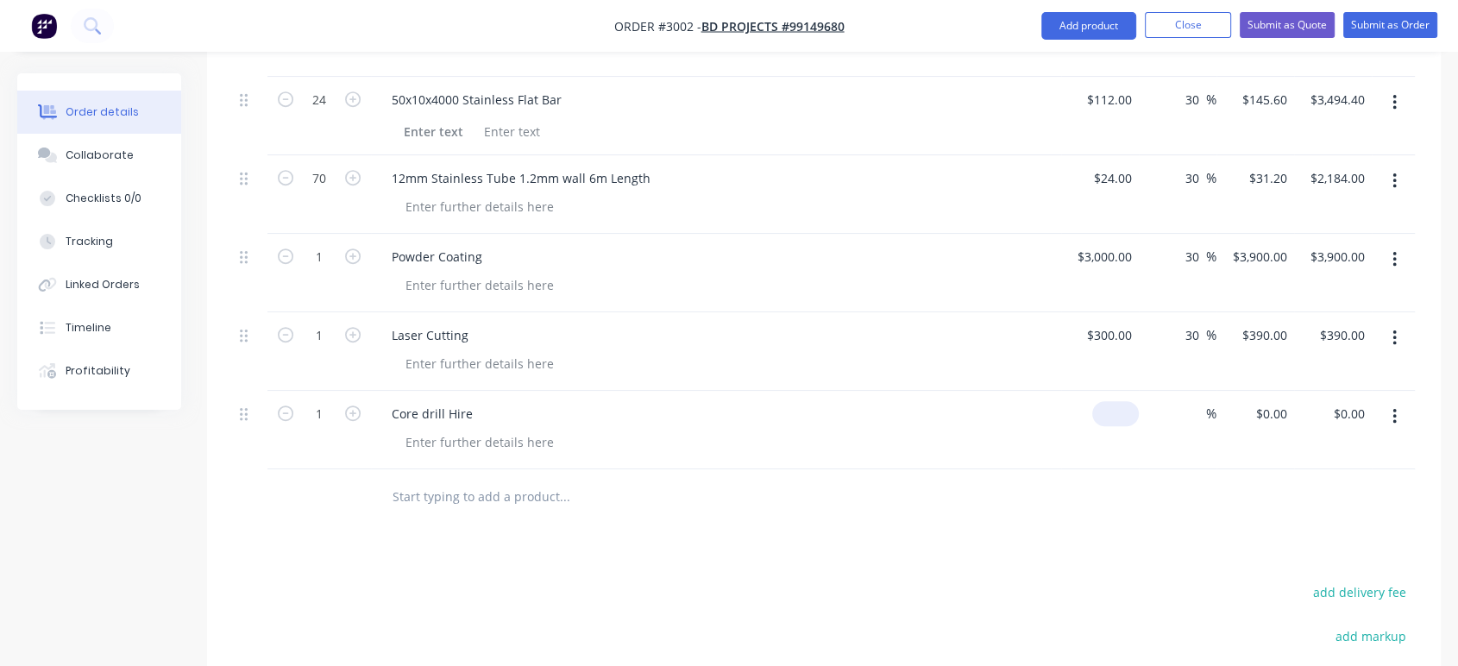
click at [1122, 411] on input at bounding box center [1119, 413] width 40 height 25
type input "$300.00"
click at [493, 408] on div "Core drill Hire" at bounding box center [716, 413] width 676 height 25
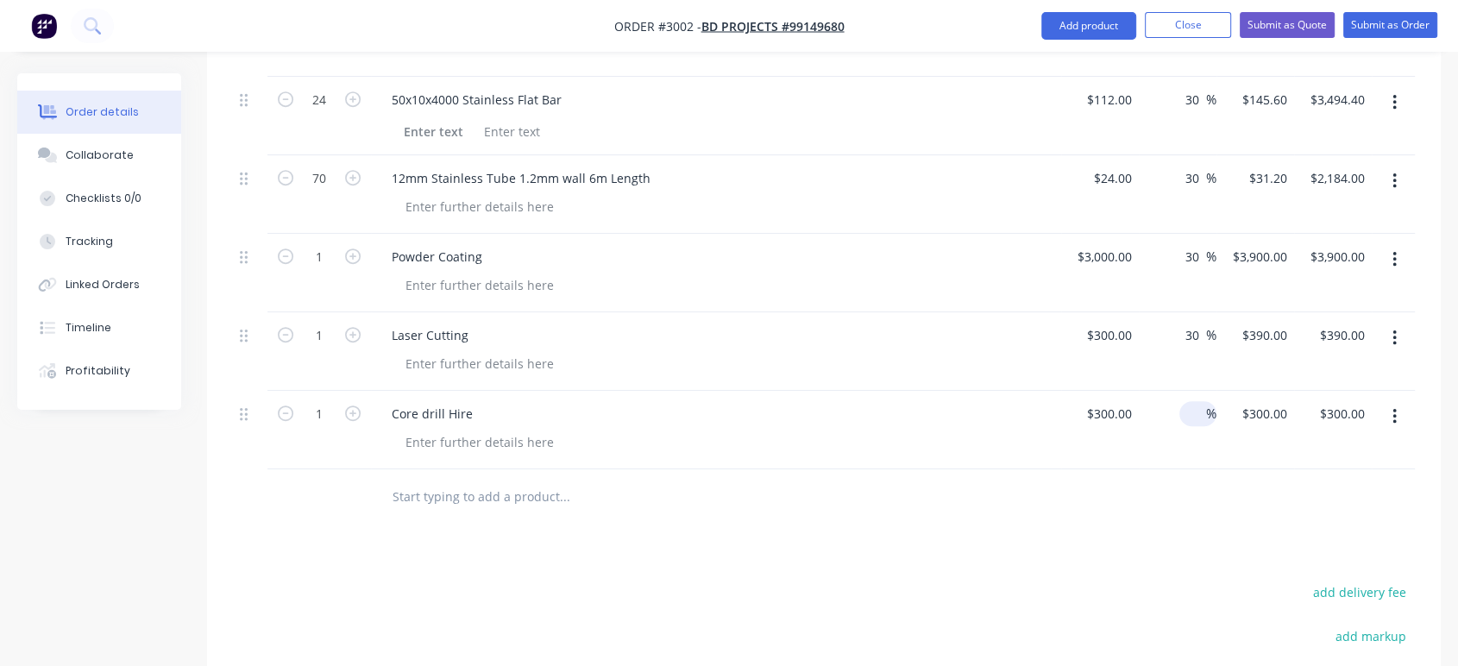
click at [1192, 409] on input at bounding box center [1196, 413] width 20 height 25
type input "15"
type input "$345.00"
click at [1178, 524] on div "Products Show / Hide columns Add product Qty Cost Markup Price Total 1 Pool Bal…" at bounding box center [823, 275] width 1233 height 1327
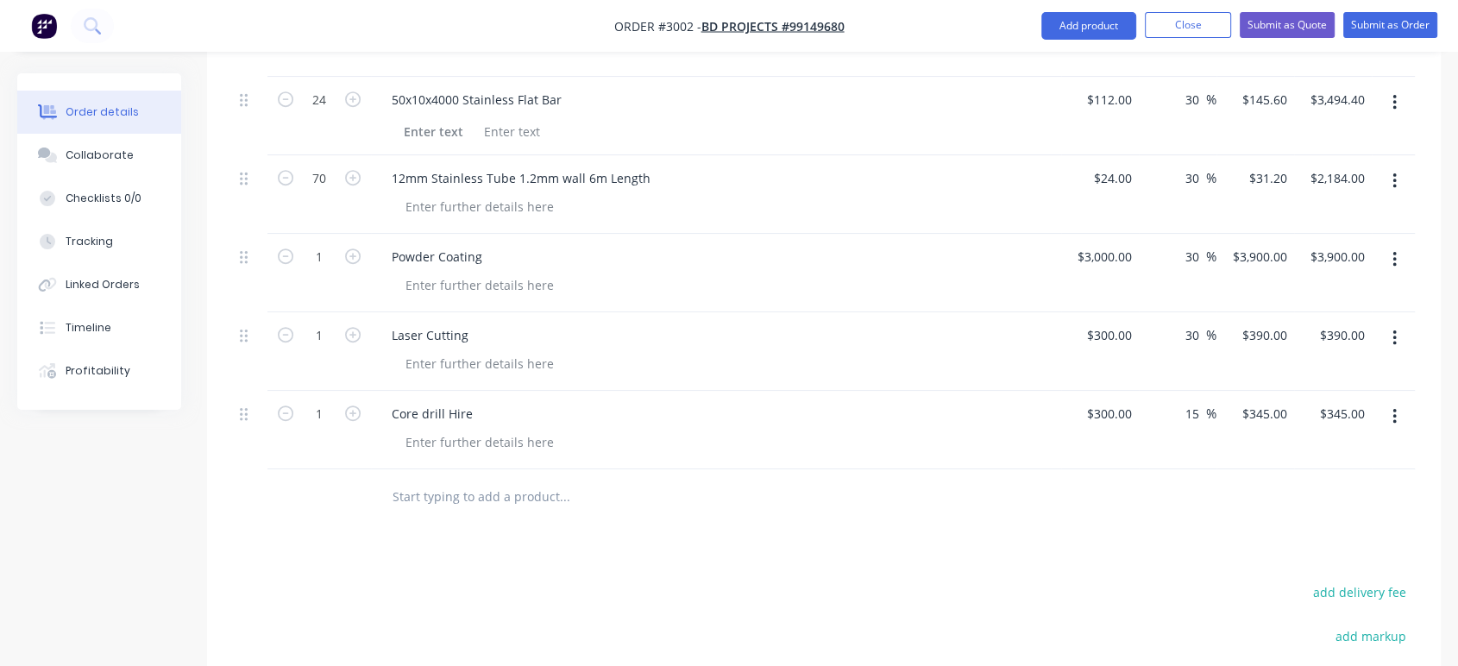
click at [483, 412] on div "Core drill Hire" at bounding box center [716, 413] width 676 height 25
click at [480, 411] on div "Core drill Hire" at bounding box center [432, 413] width 109 height 25
click at [684, 450] on div at bounding box center [723, 442] width 662 height 25
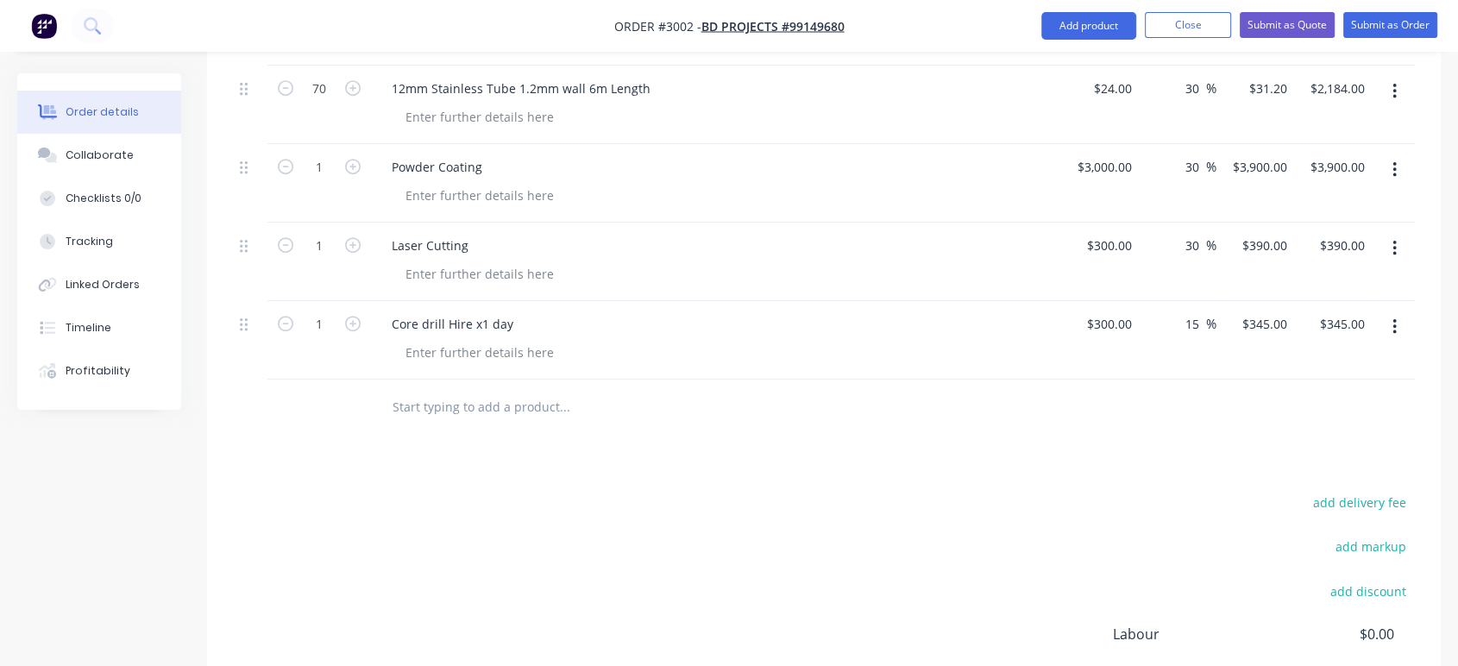
scroll to position [1077, 0]
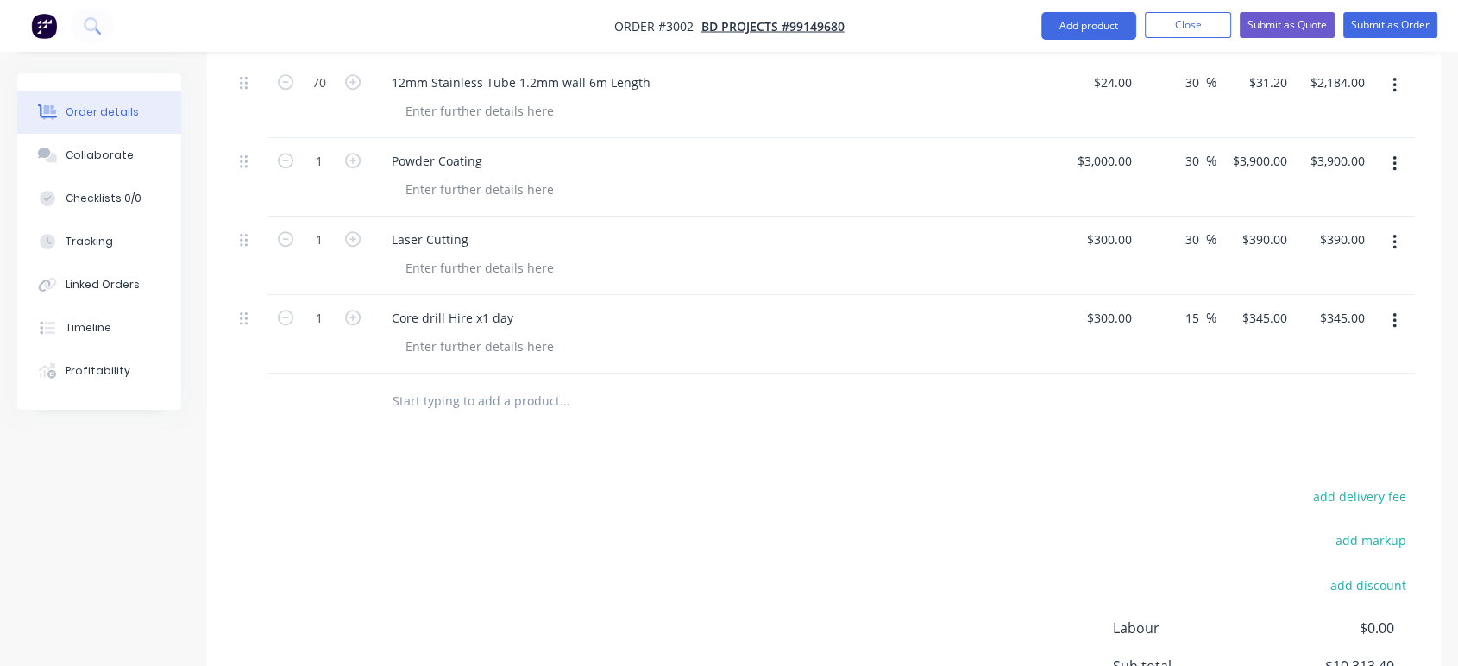
click at [460, 405] on input "text" at bounding box center [564, 401] width 345 height 35
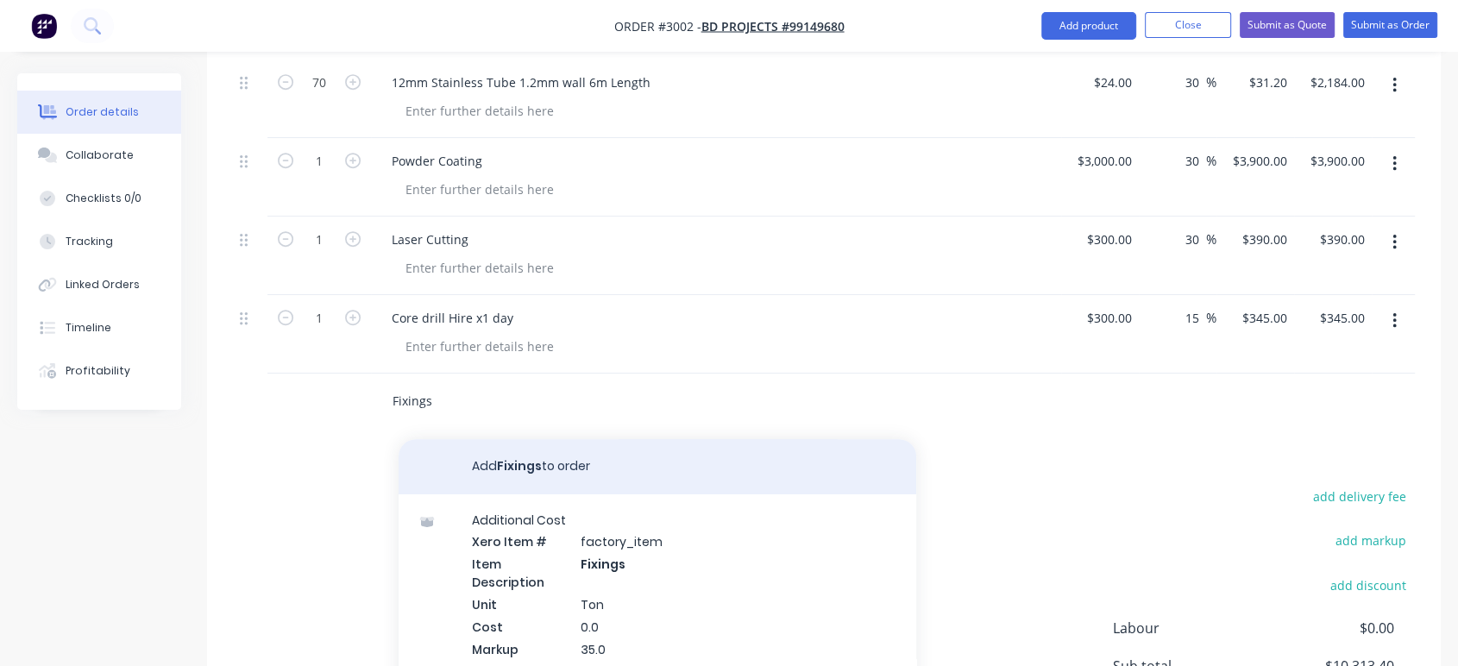
type input "Fixings"
click at [552, 461] on button "Add Fixings to order" at bounding box center [657, 466] width 518 height 55
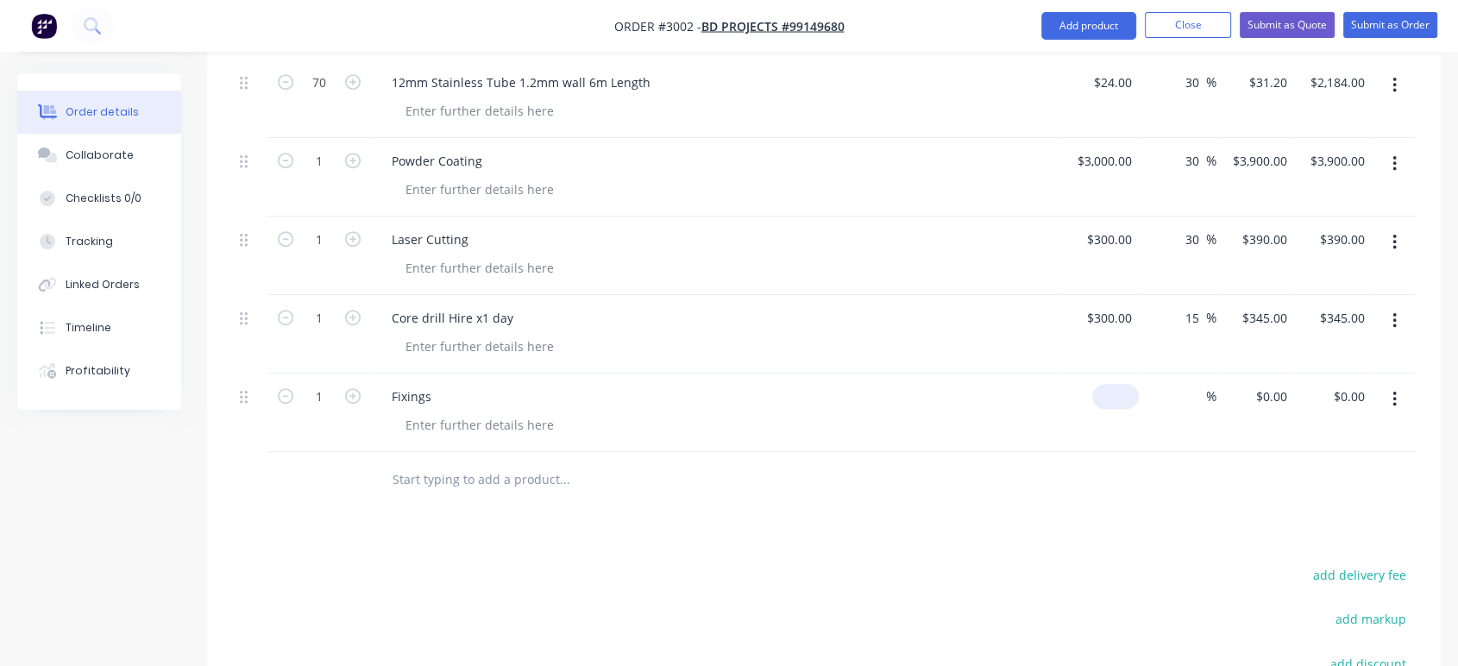
click at [1133, 392] on input at bounding box center [1119, 396] width 40 height 25
type input "$300.00"
click at [1191, 405] on input at bounding box center [1196, 396] width 20 height 25
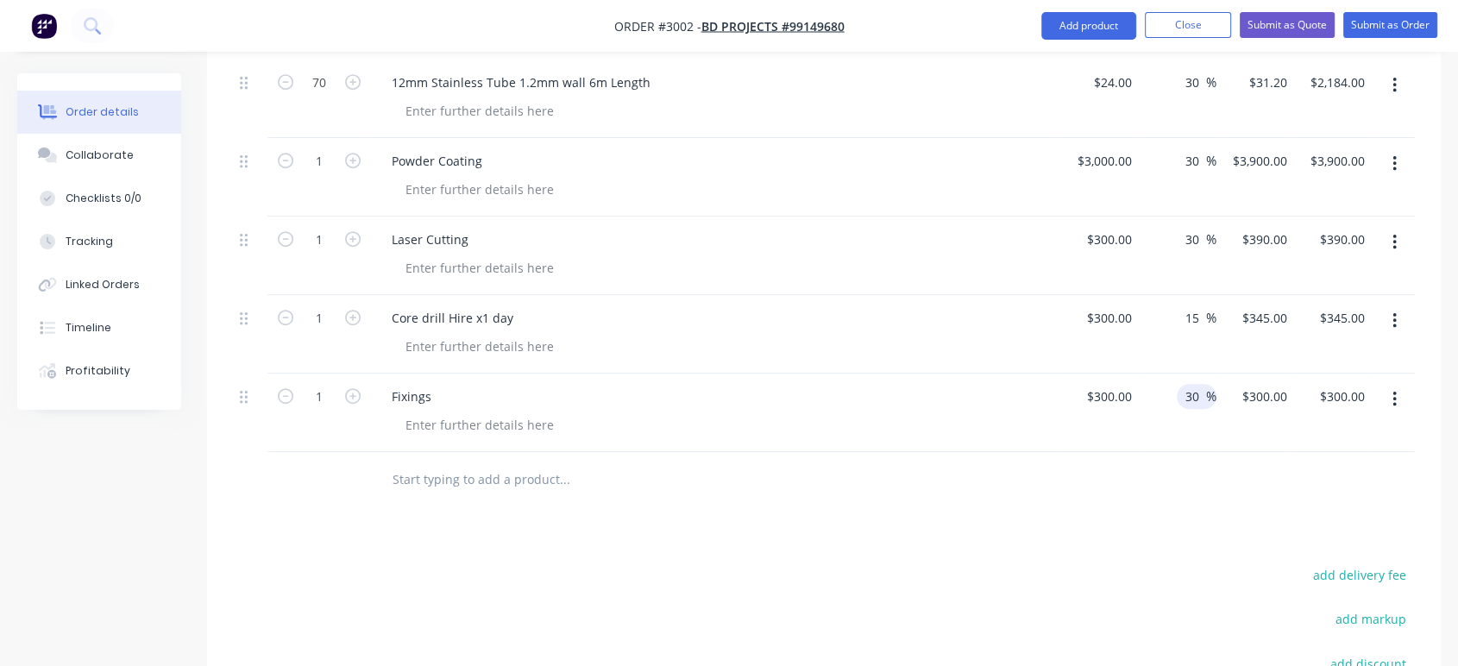
type input "30"
type input "$390.00"
click at [1155, 445] on div "30 30 %" at bounding box center [1178, 412] width 78 height 78
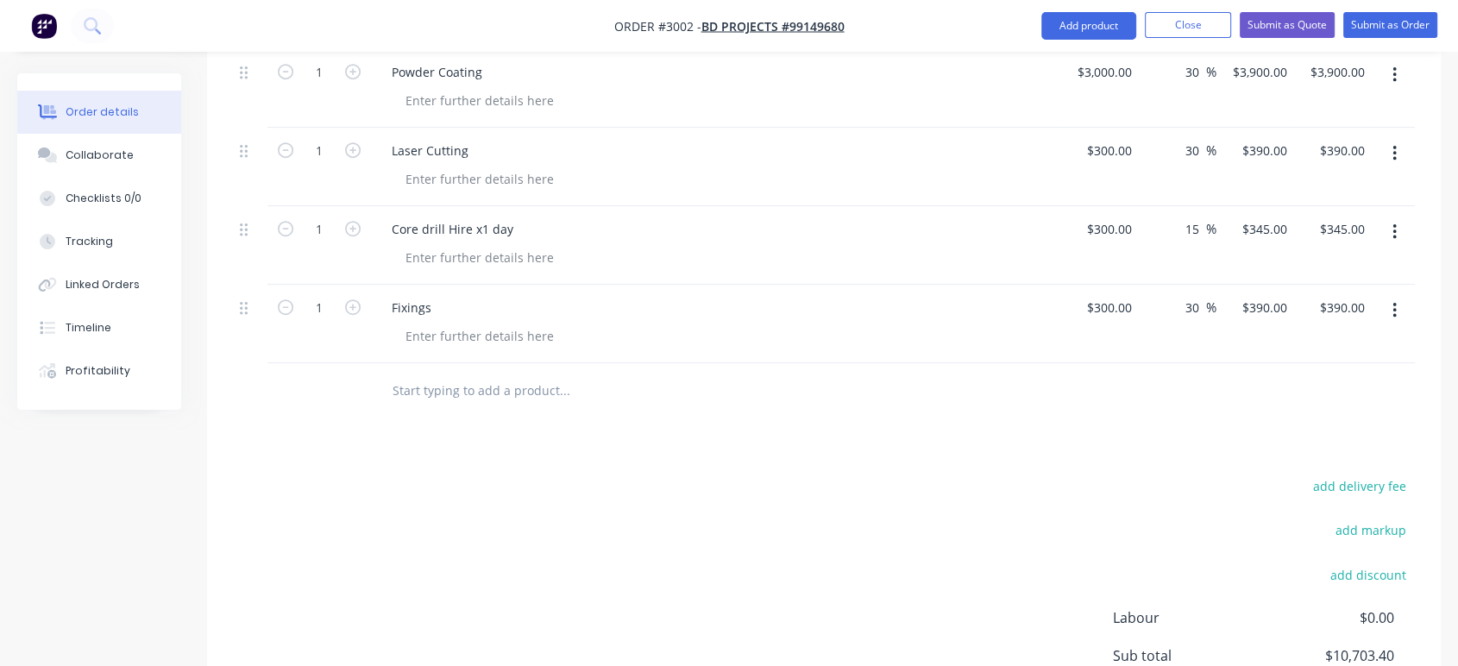
scroll to position [1173, 0]
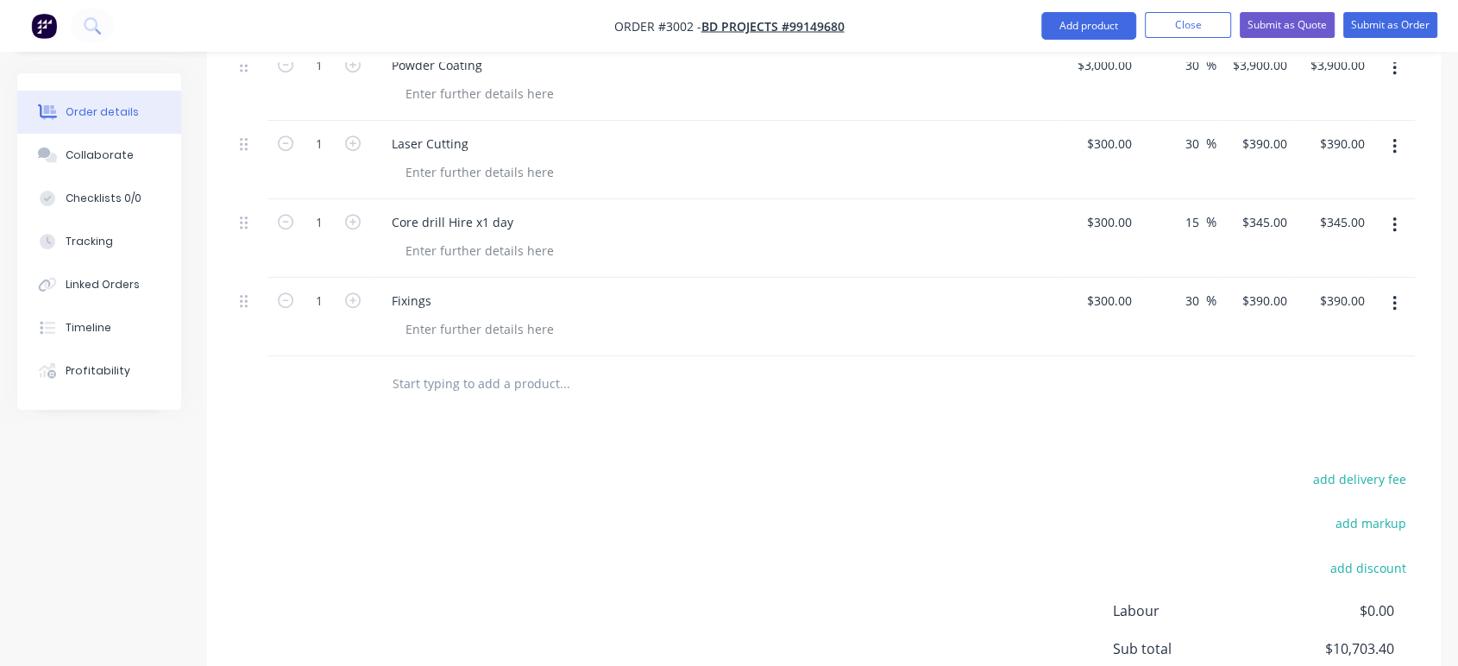
click at [426, 390] on input "text" at bounding box center [564, 384] width 345 height 35
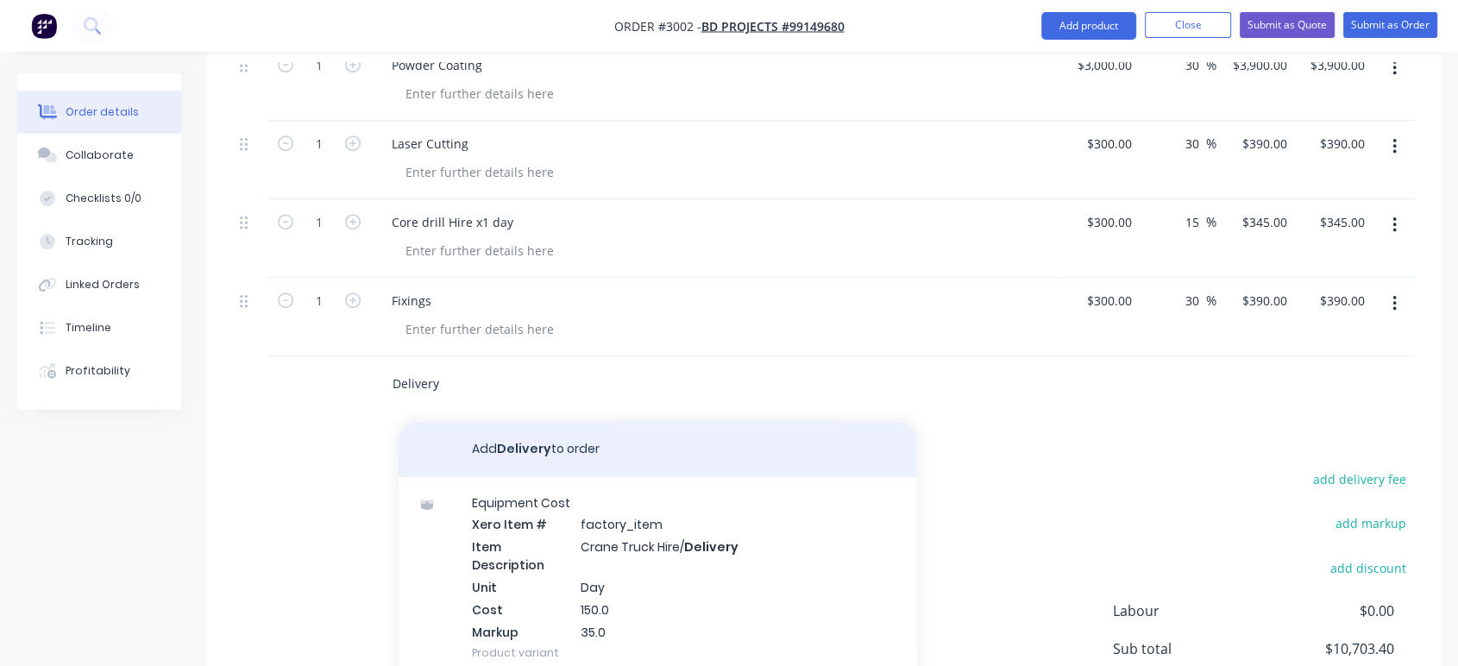
type input "Delivery"
click at [526, 452] on button "Add Delivery to order" at bounding box center [657, 449] width 518 height 55
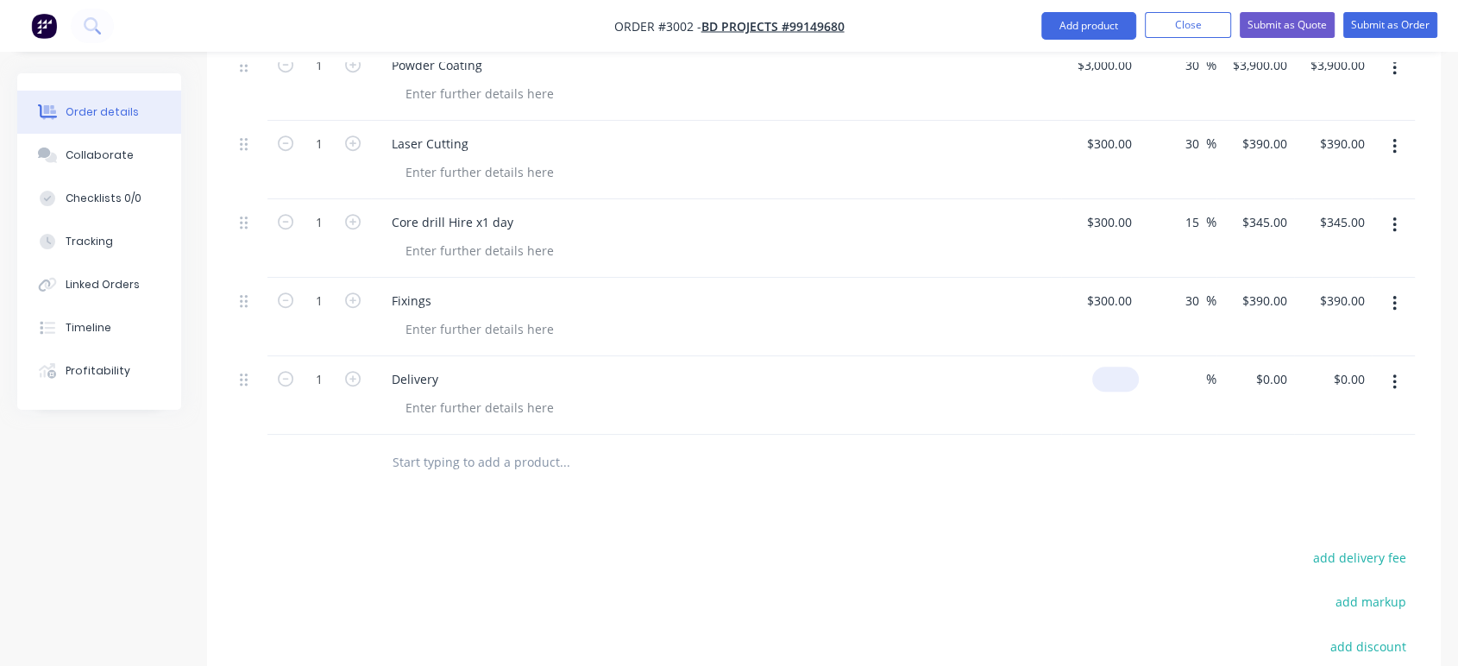
click at [1132, 374] on input at bounding box center [1119, 379] width 40 height 25
type input "$400.00"
click at [1169, 474] on div at bounding box center [824, 463] width 1182 height 56
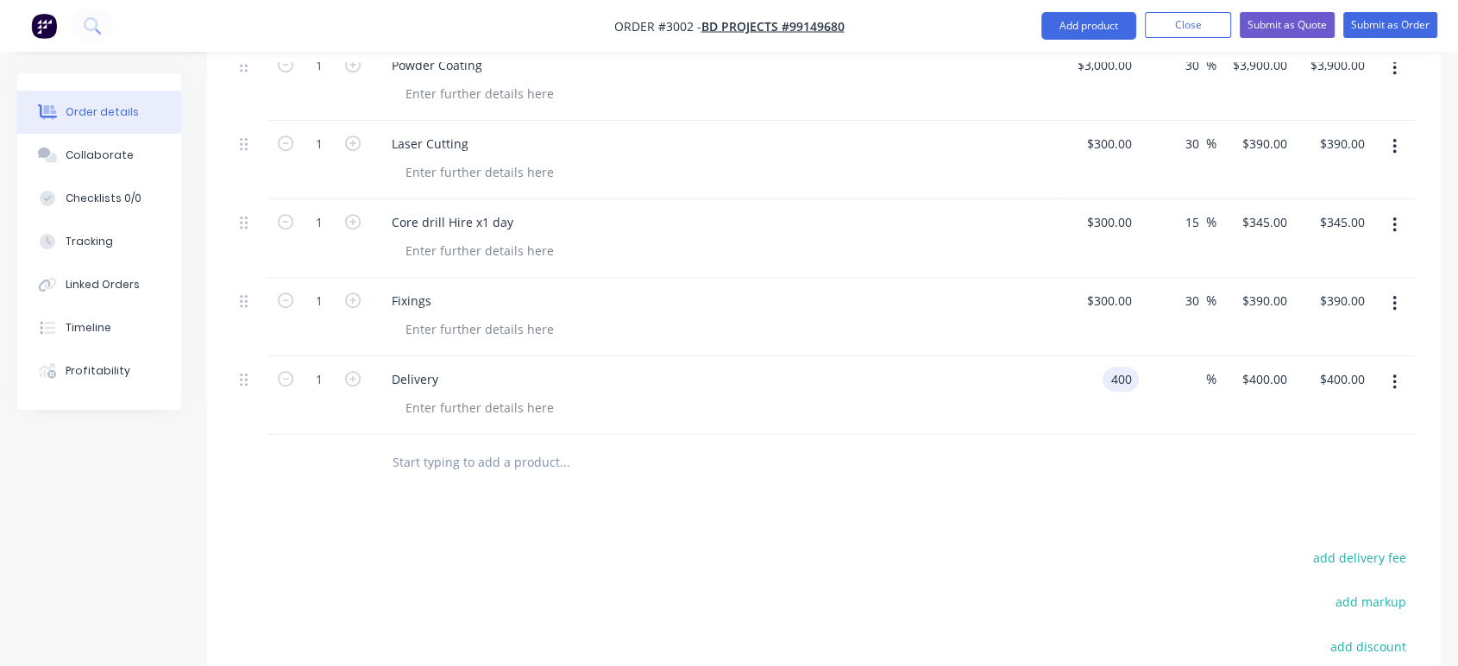
click at [1132, 381] on input "400" at bounding box center [1123, 379] width 29 height 25
type input "$500.00"
click at [968, 480] on div at bounding box center [681, 463] width 621 height 56
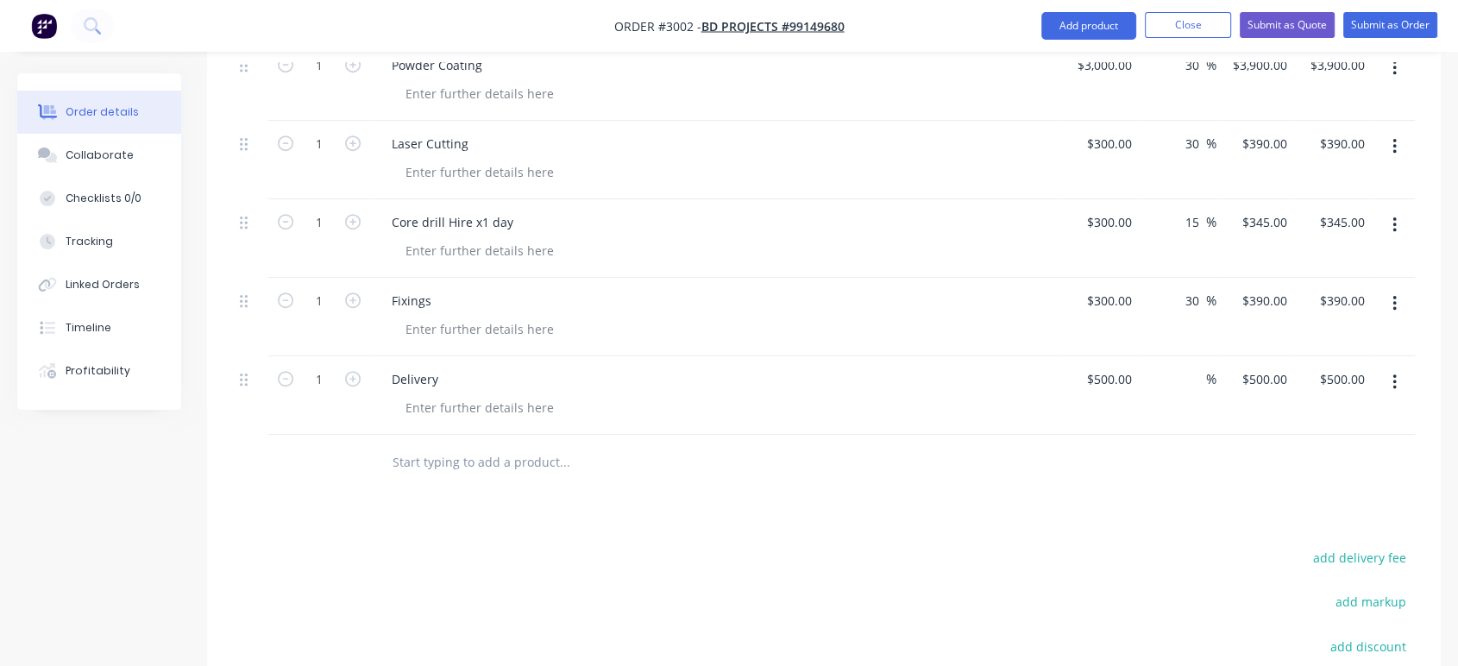
click at [446, 461] on input "text" at bounding box center [564, 462] width 345 height 35
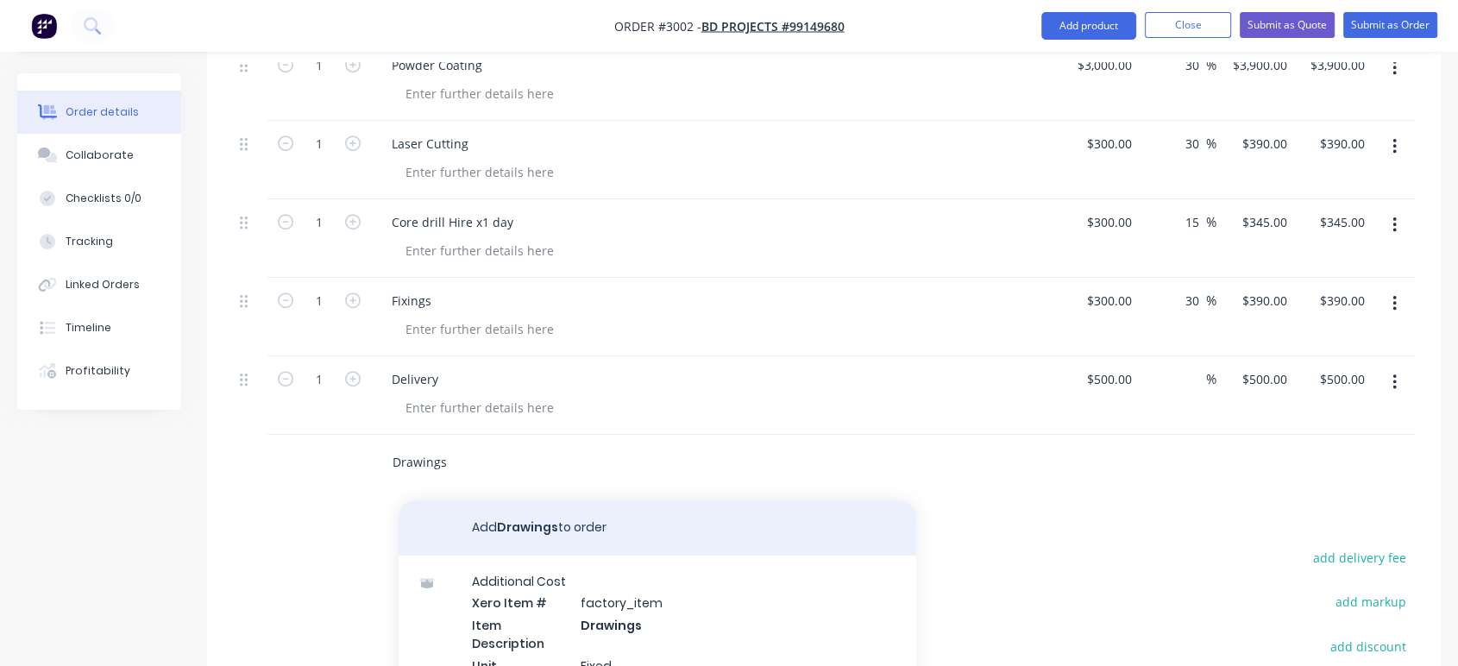
type input "Drawings"
click at [556, 535] on button "Add Drawings to order" at bounding box center [657, 527] width 518 height 55
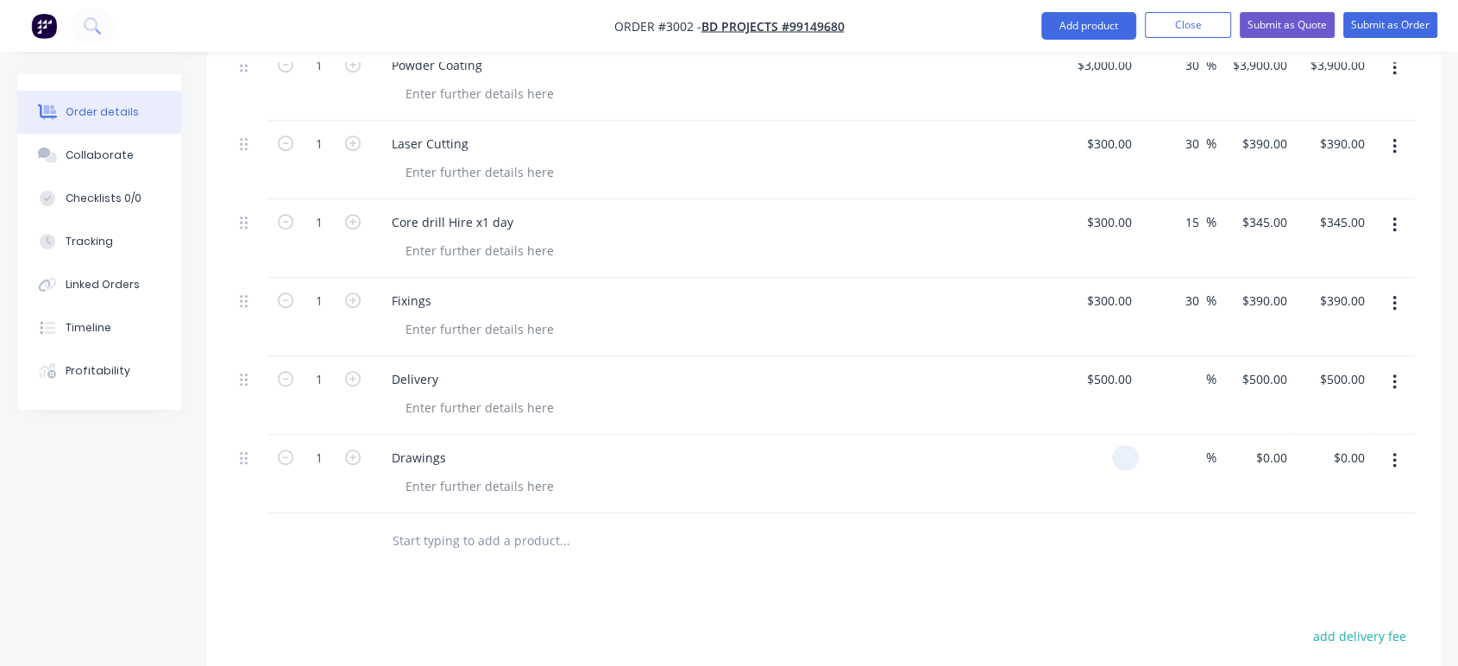
click at [1120, 451] on input at bounding box center [1129, 457] width 20 height 25
type input "$800.00"
click at [1201, 458] on input at bounding box center [1196, 457] width 20 height 25
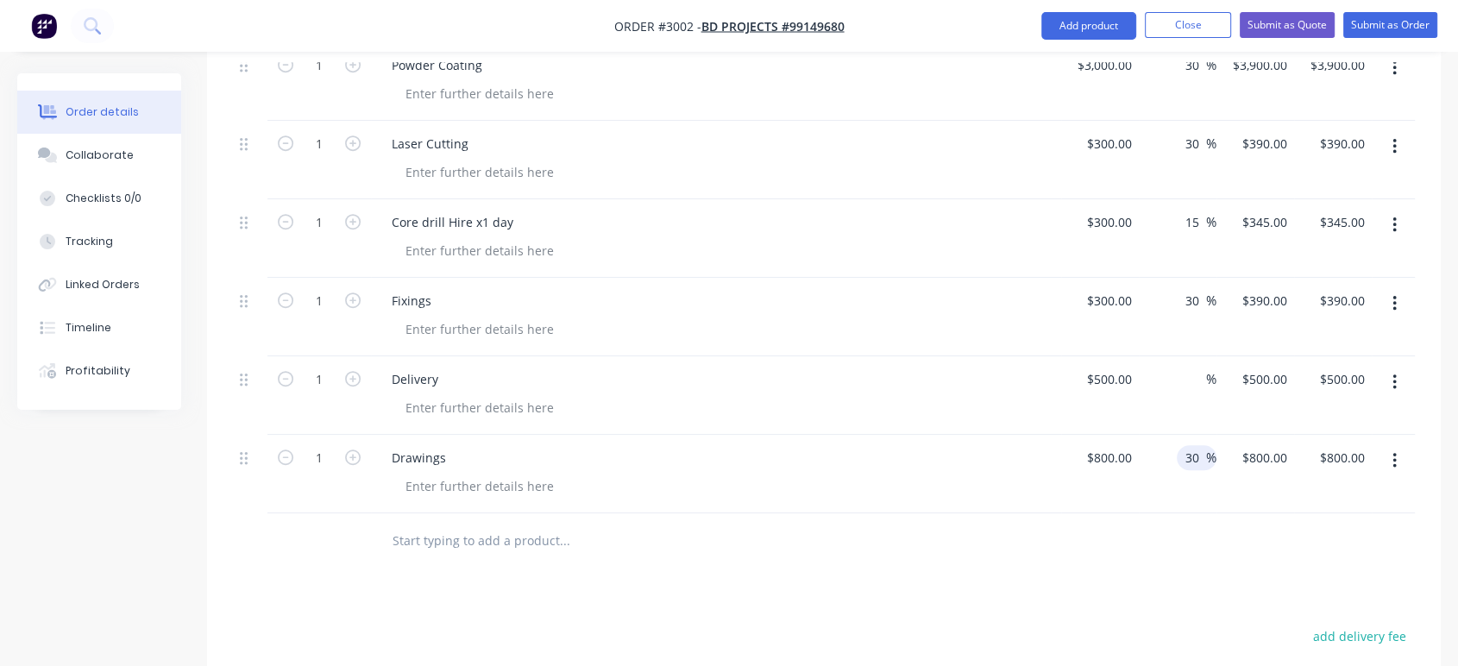
type input "30"
type input "$1,040.00"
click at [1169, 513] on div at bounding box center [824, 541] width 1182 height 56
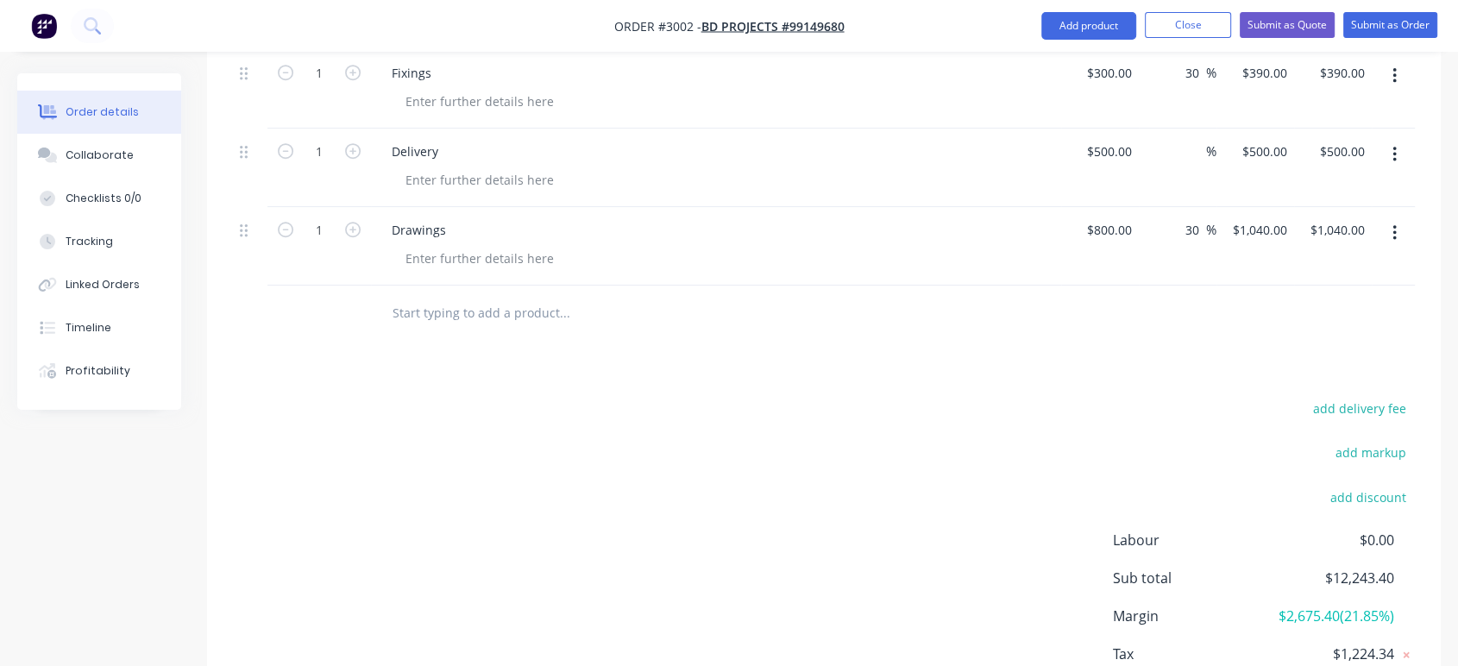
scroll to position [1461, 0]
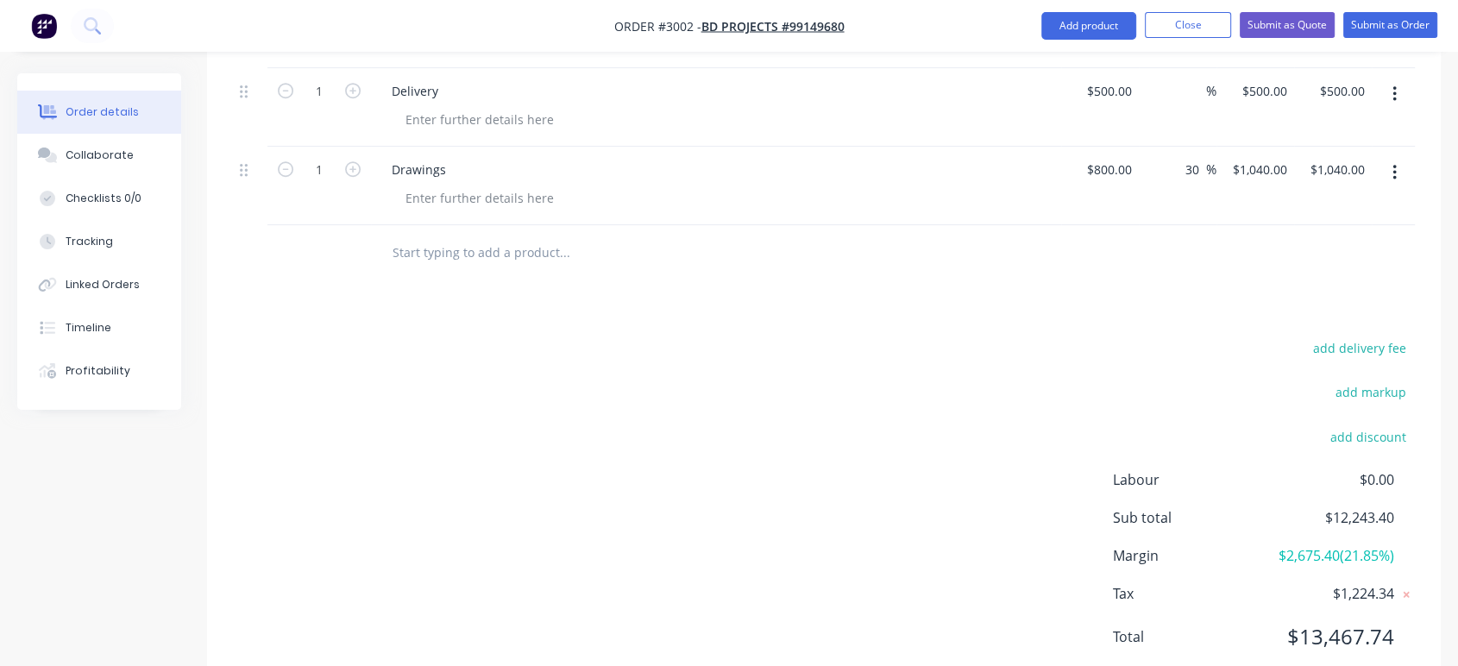
click at [440, 256] on input "text" at bounding box center [564, 252] width 345 height 35
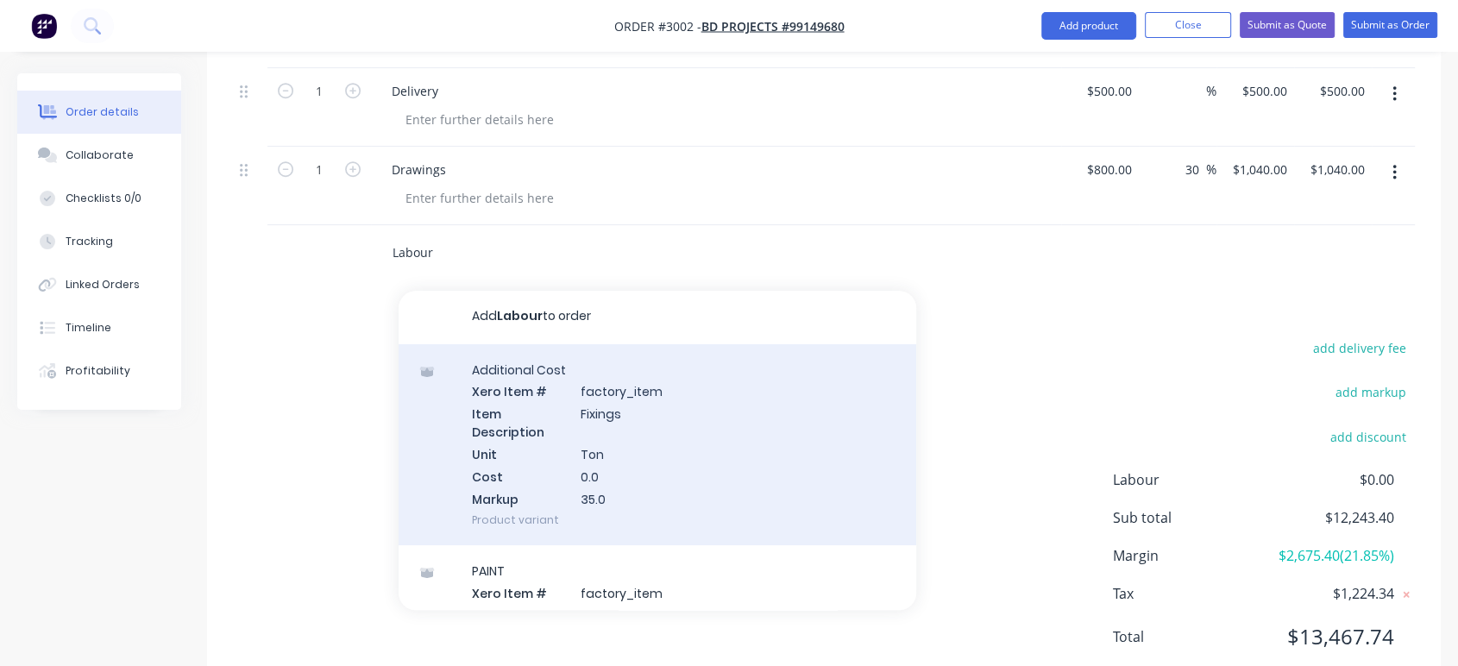
scroll to position [0, 0]
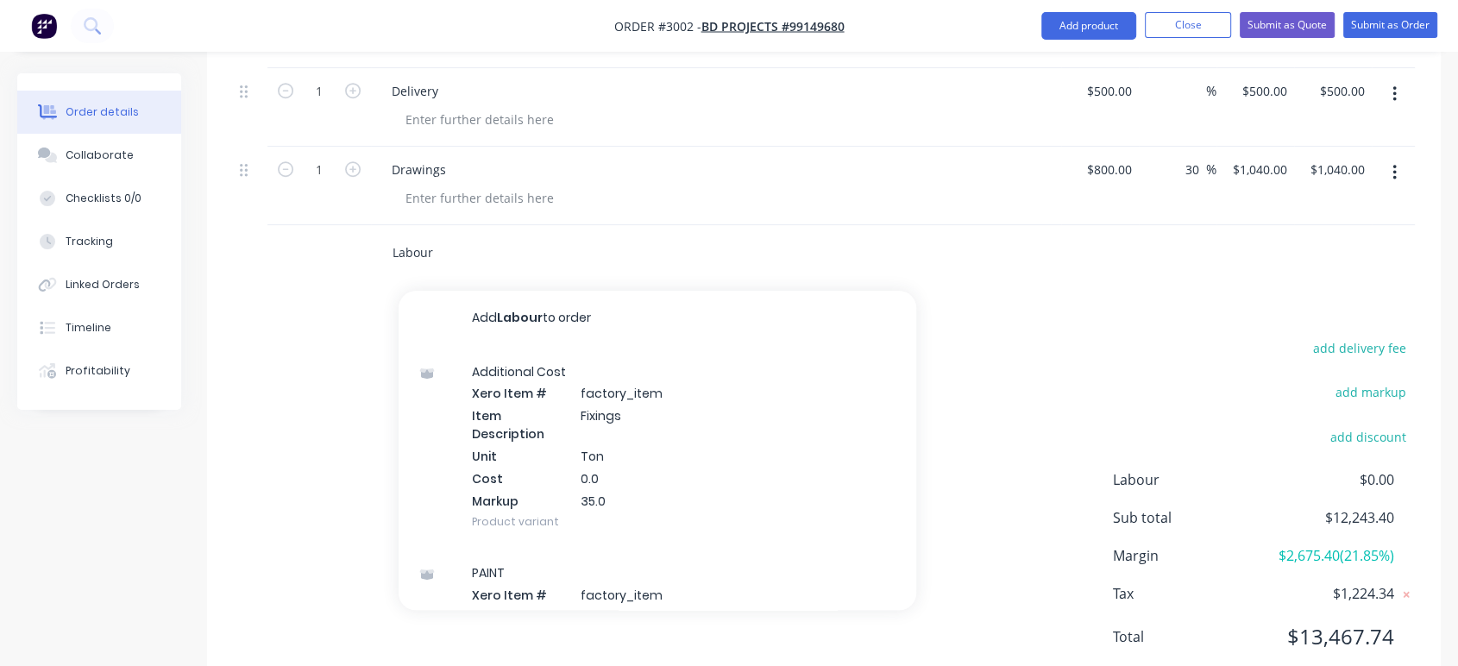
click at [461, 256] on input "Labour" at bounding box center [564, 252] width 345 height 35
click at [1164, 481] on span "Labour" at bounding box center [1190, 479] width 154 height 21
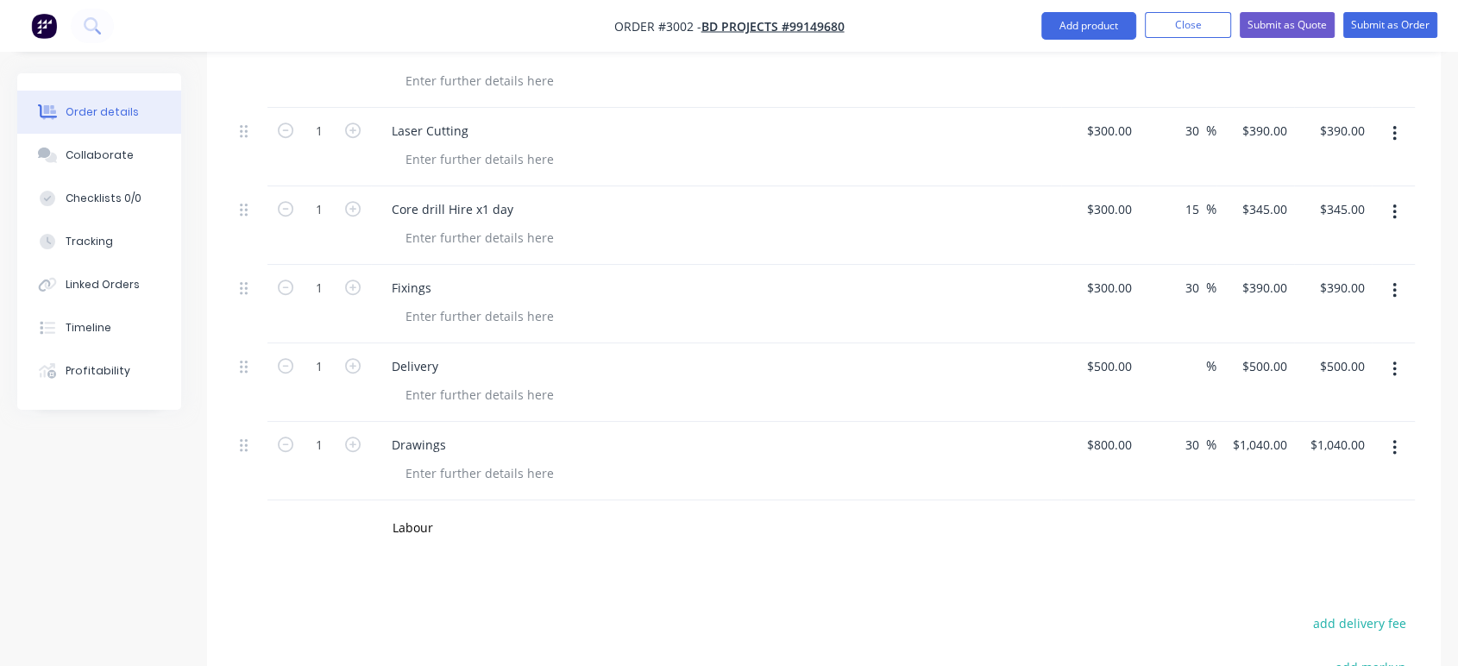
scroll to position [1365, 0]
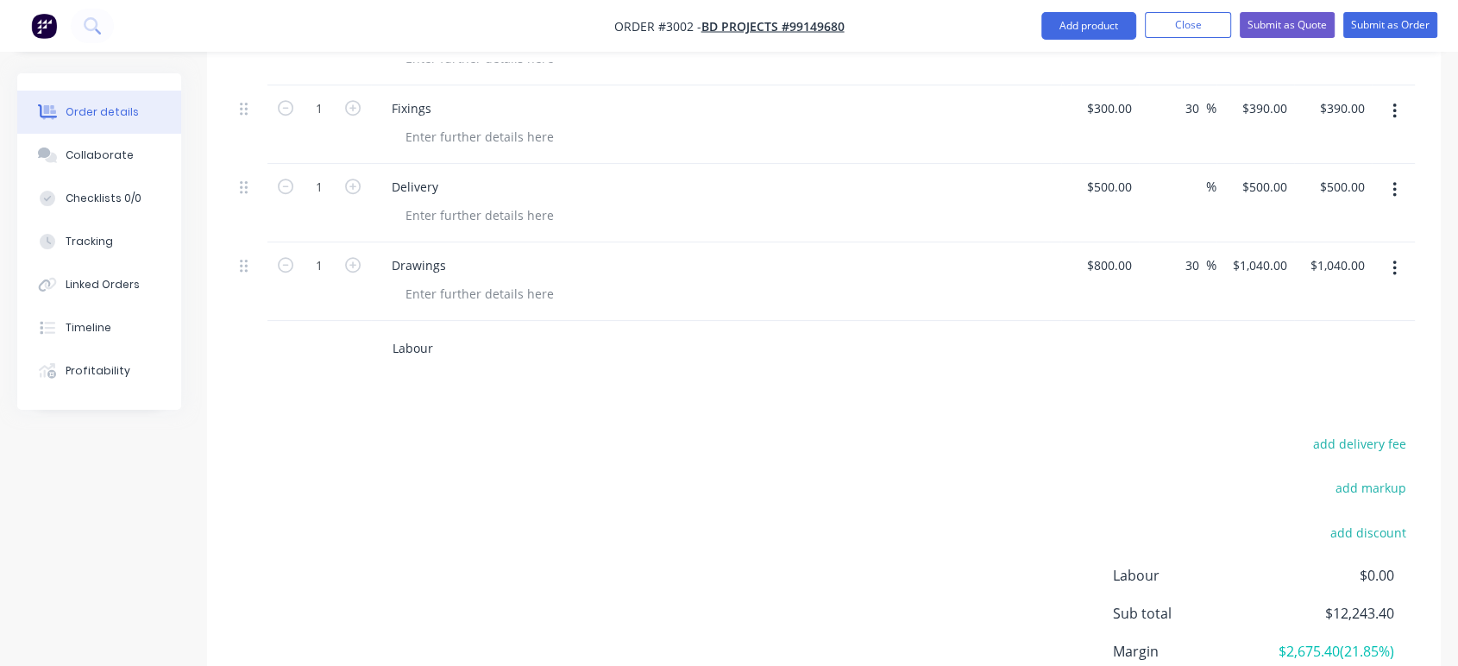
click at [449, 347] on input "Labour" at bounding box center [564, 348] width 345 height 35
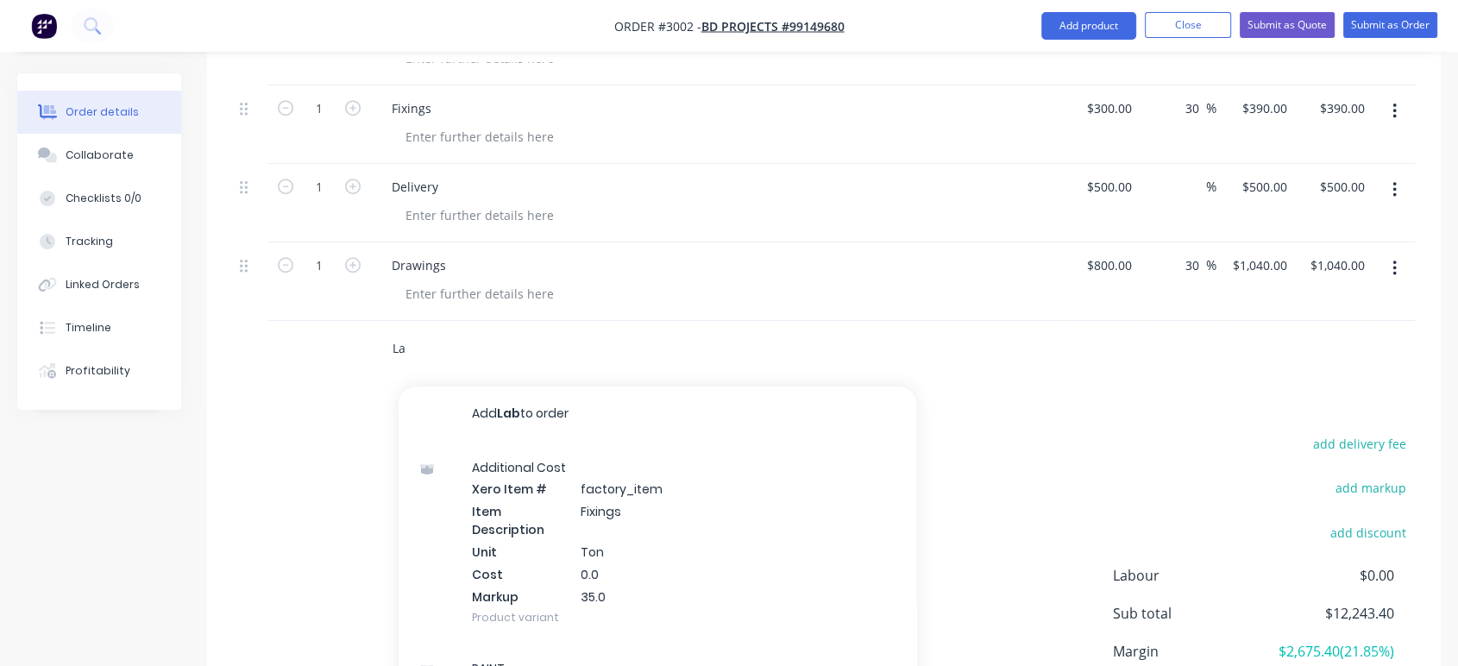
type input "L"
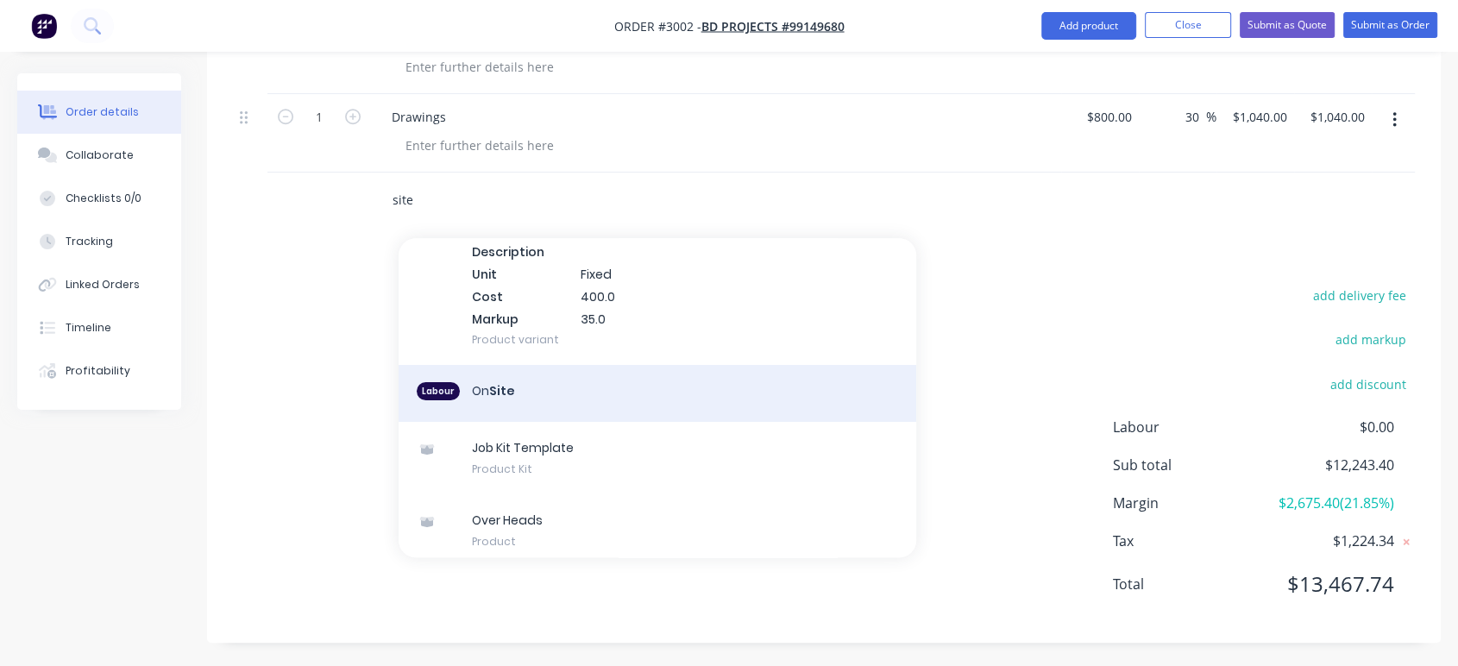
scroll to position [138, 0]
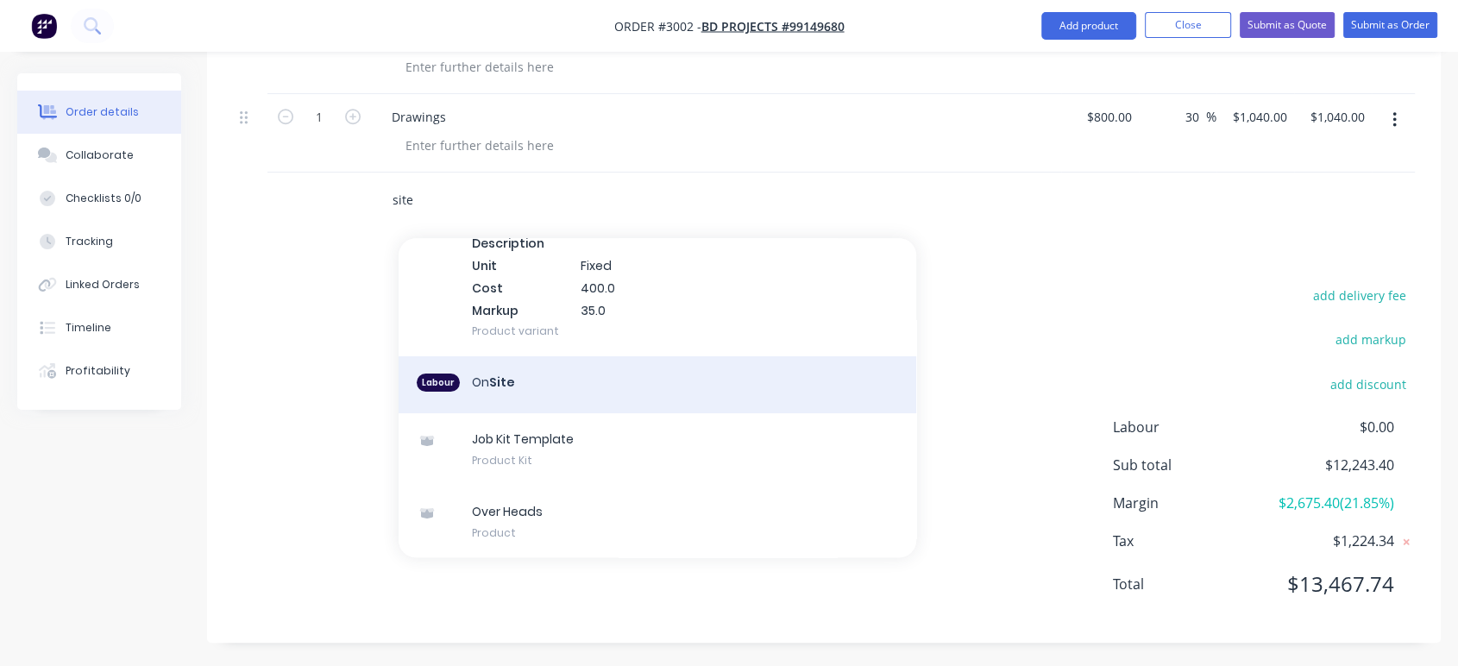
type input "site"
click at [540, 380] on div "Labour On Site" at bounding box center [657, 384] width 518 height 57
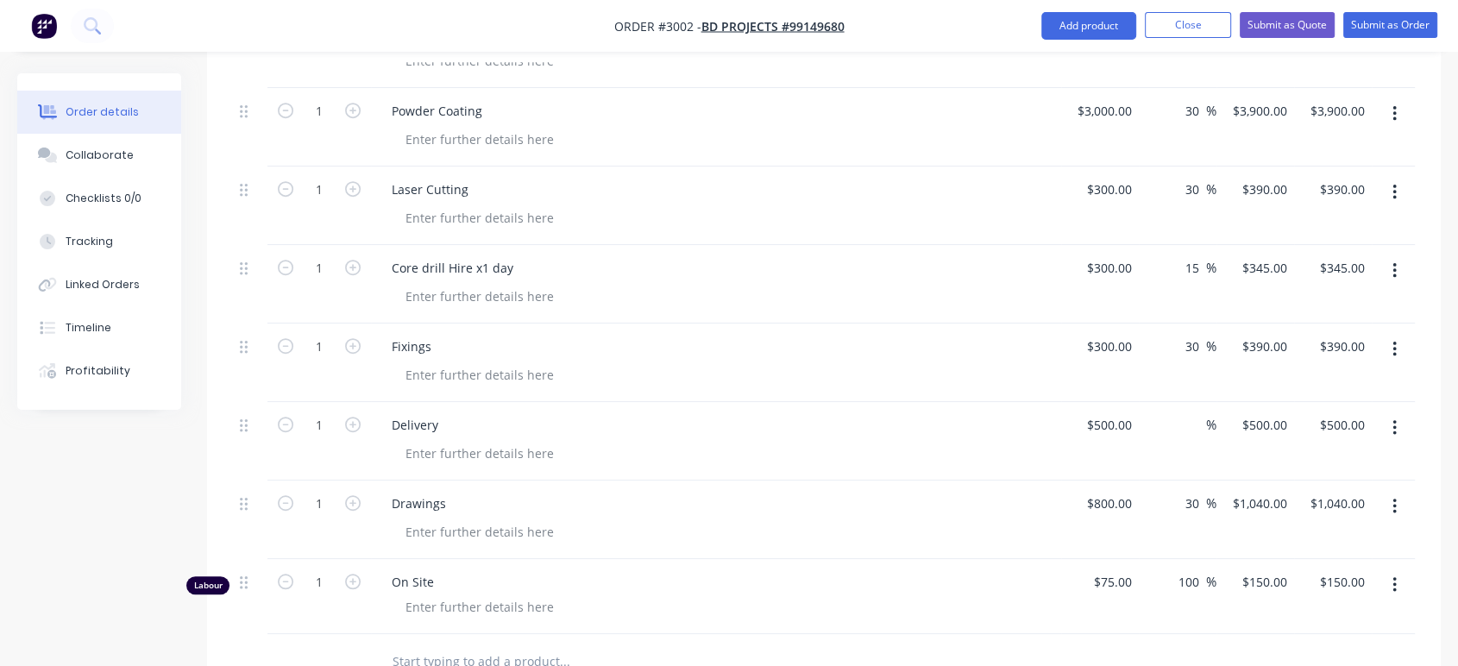
scroll to position [1227, 0]
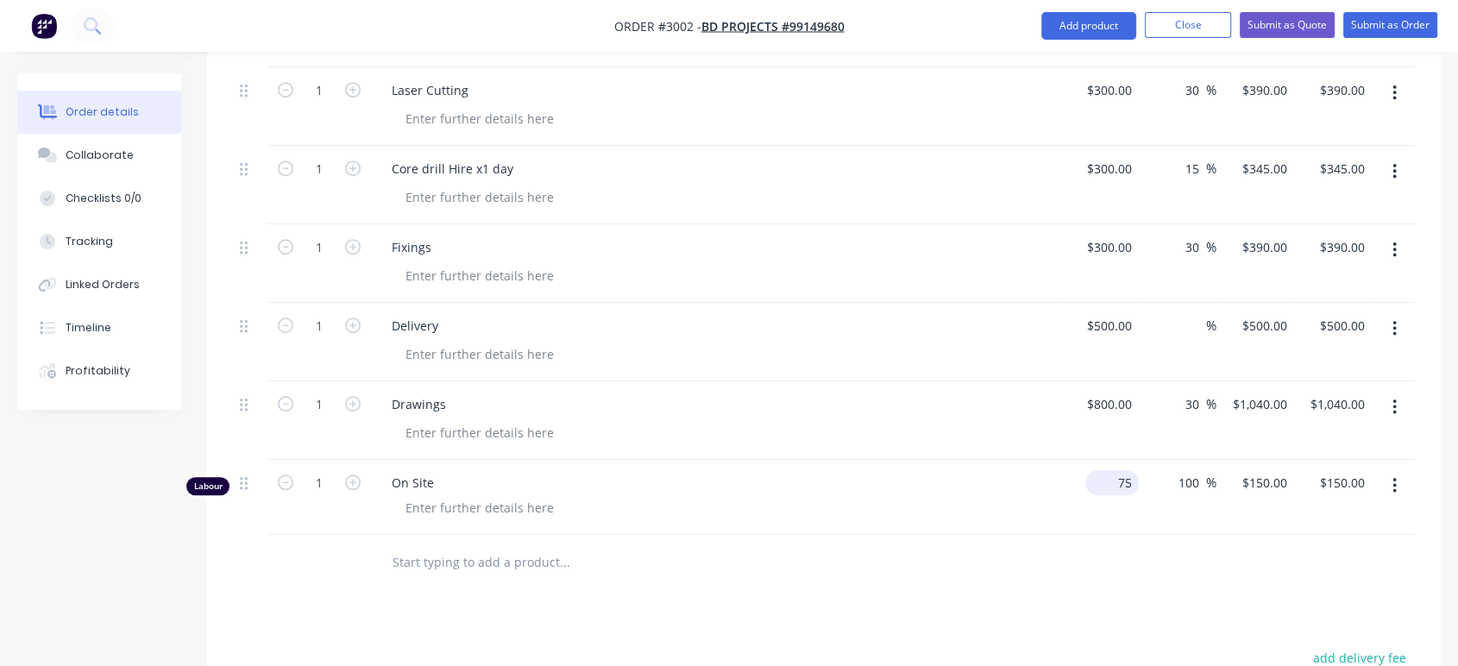
click at [1118, 477] on input "75" at bounding box center [1115, 482] width 47 height 25
type input "$150.00"
type input "$300.00"
click at [1185, 470] on input "100" at bounding box center [1190, 482] width 29 height 25
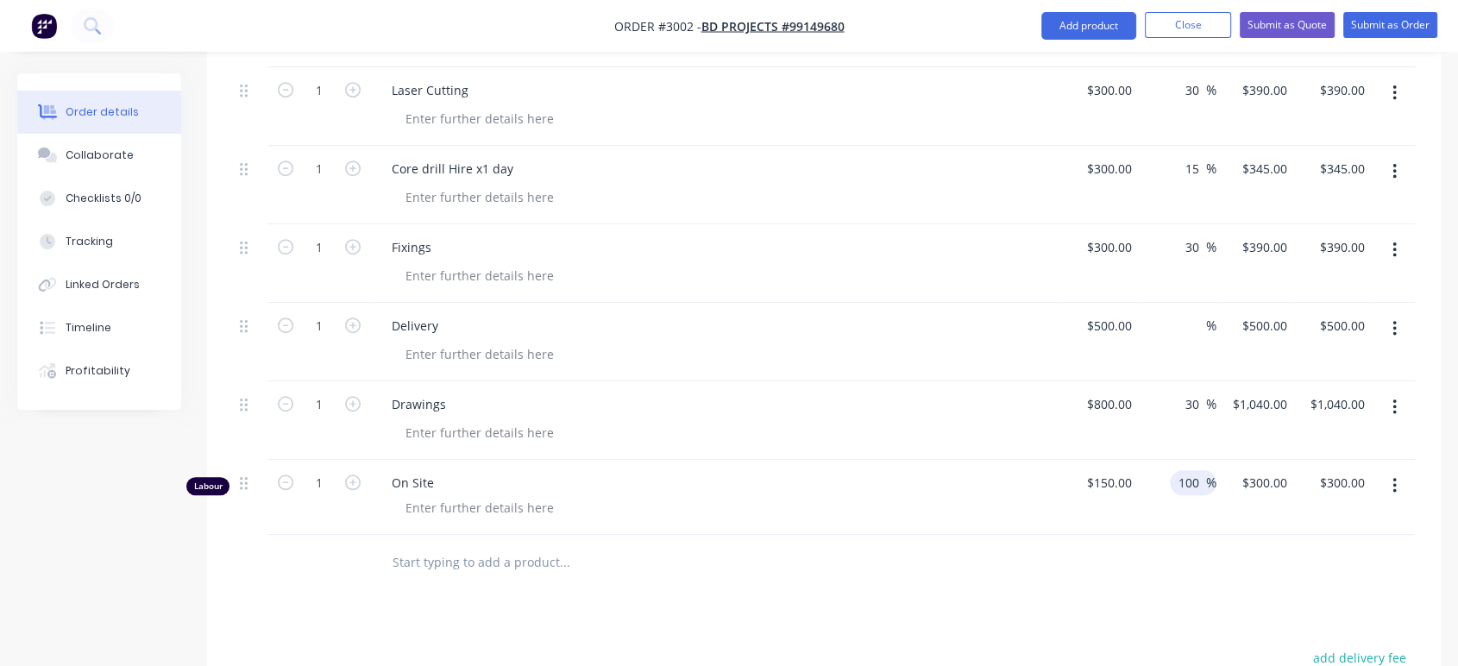
drag, startPoint x: 1200, startPoint y: 479, endPoint x: 1162, endPoint y: 487, distance: 38.9
click at [1162, 487] on div "100 100 %" at bounding box center [1178, 497] width 78 height 75
type input "30"
type input "$195.00"
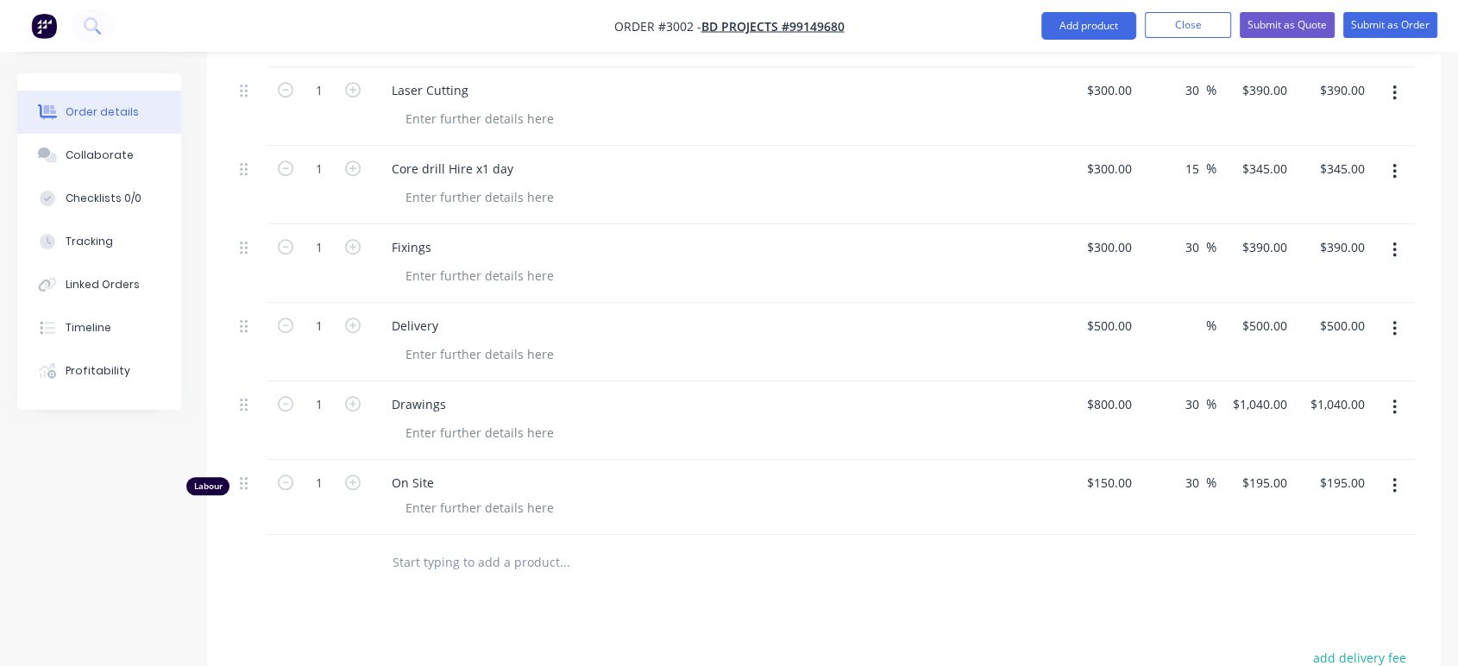
click at [1159, 547] on div at bounding box center [824, 563] width 1182 height 56
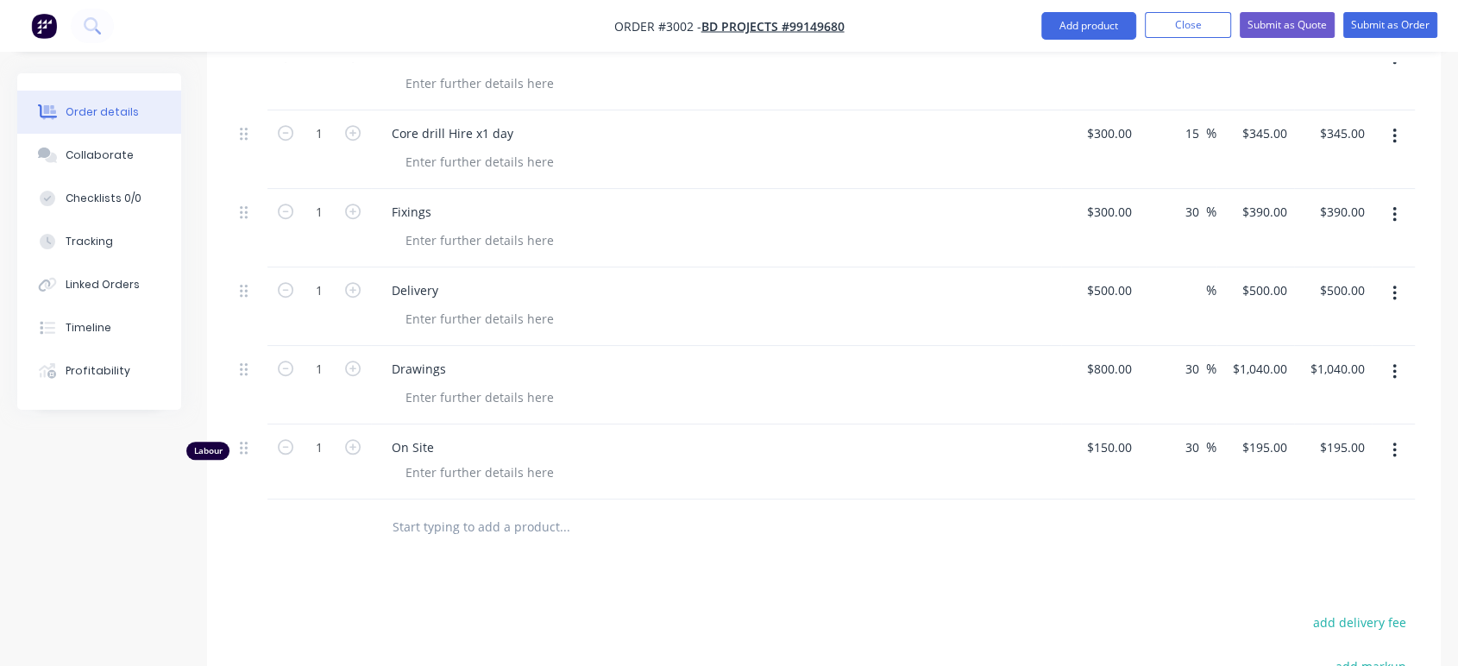
scroll to position [1322, 0]
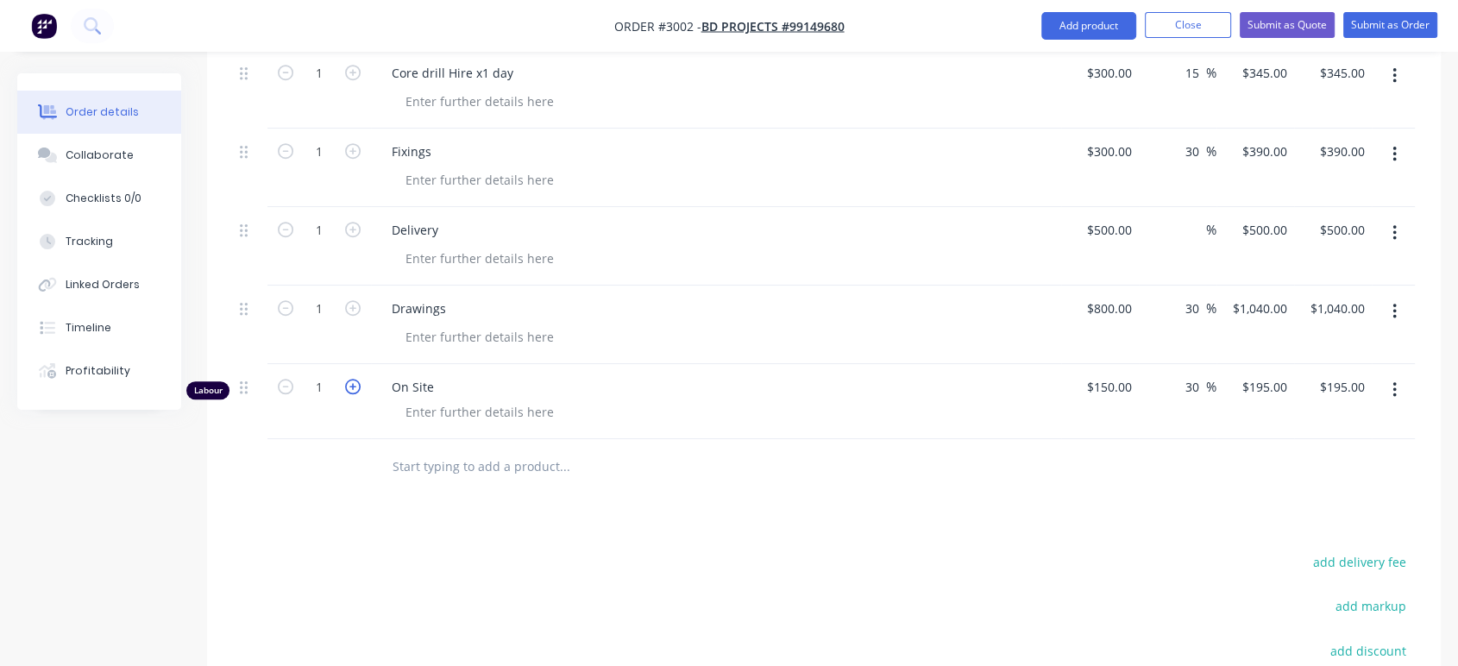
click at [353, 386] on icon "button" at bounding box center [353, 387] width 16 height 16
type input "2"
type input "$390.00"
type input "6"
type input "33"
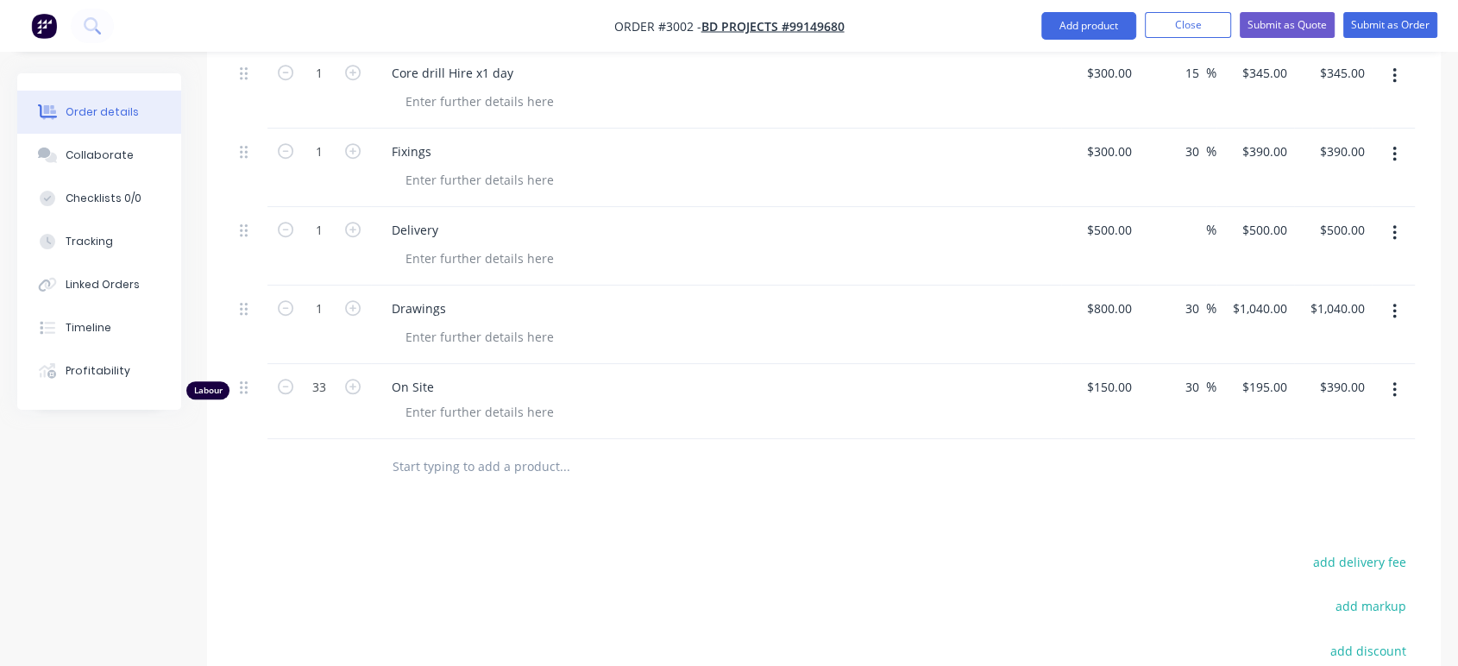
type input "$6,435.00"
click at [373, 490] on div at bounding box center [681, 467] width 621 height 56
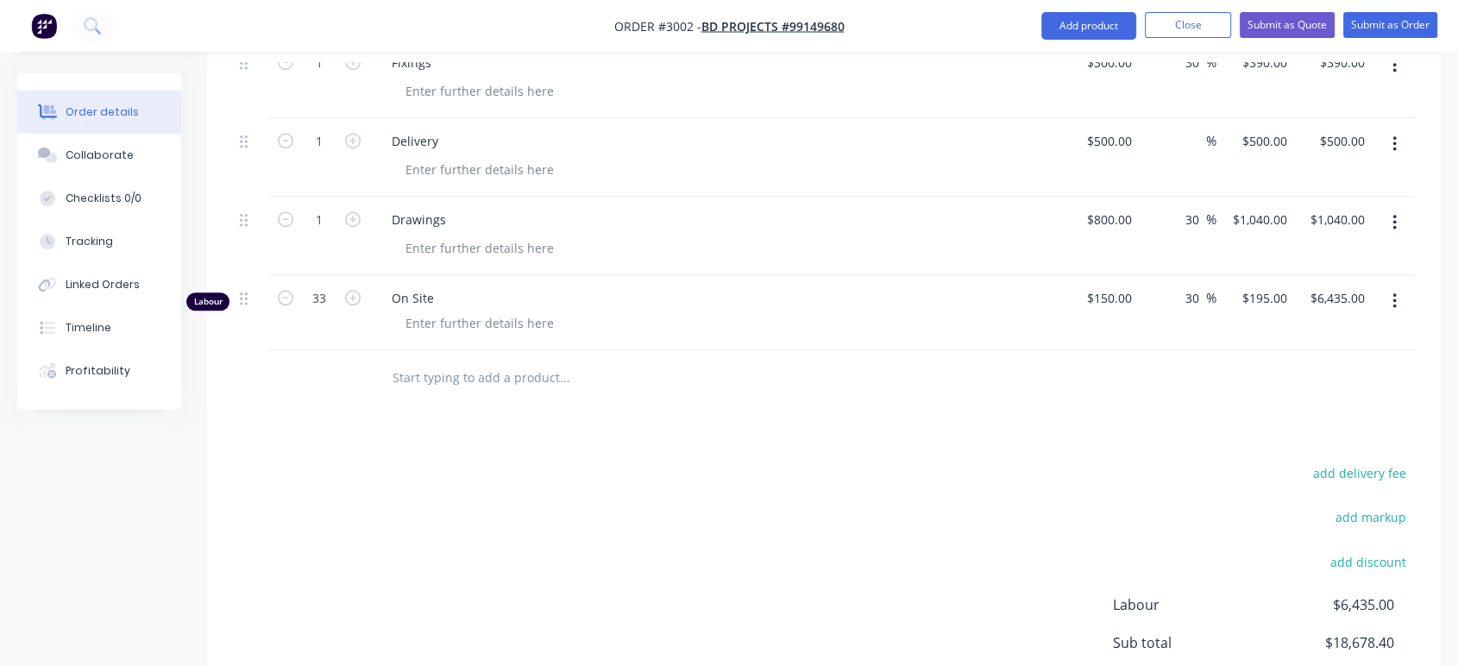
scroll to position [1418, 0]
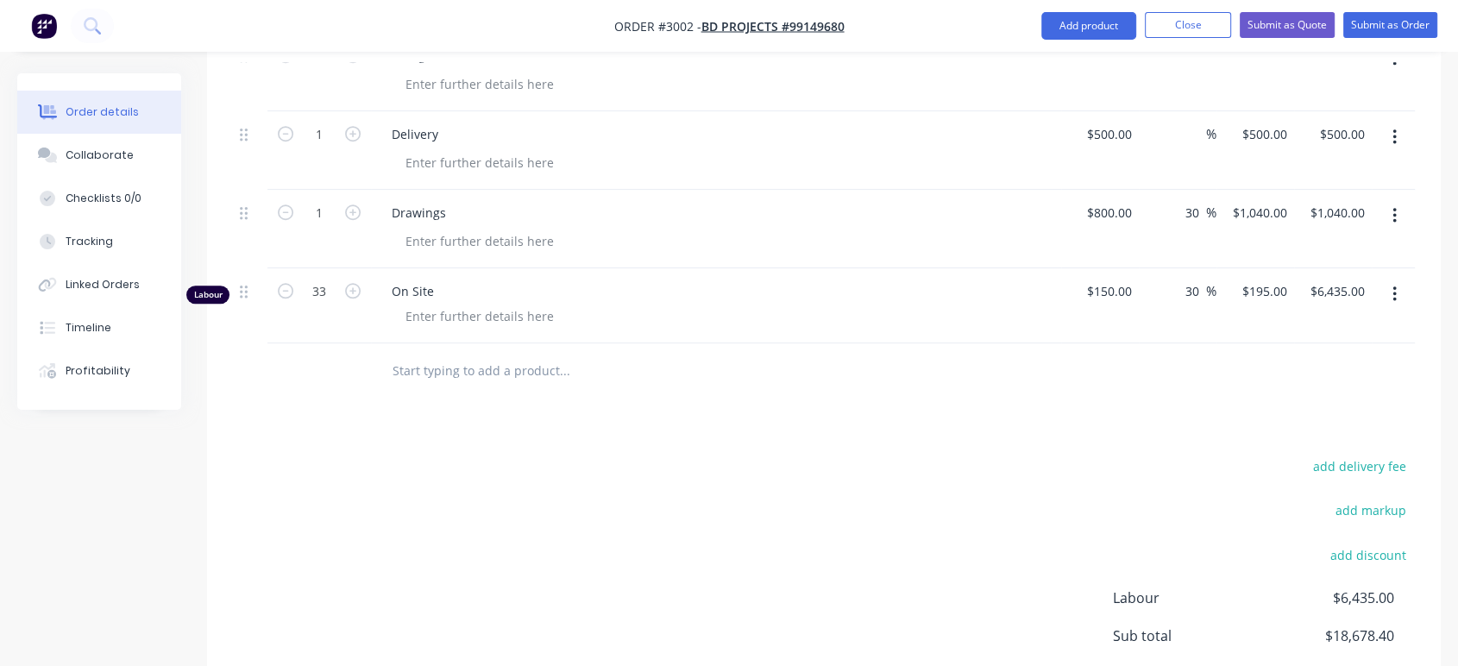
click at [446, 371] on input "text" at bounding box center [564, 371] width 345 height 35
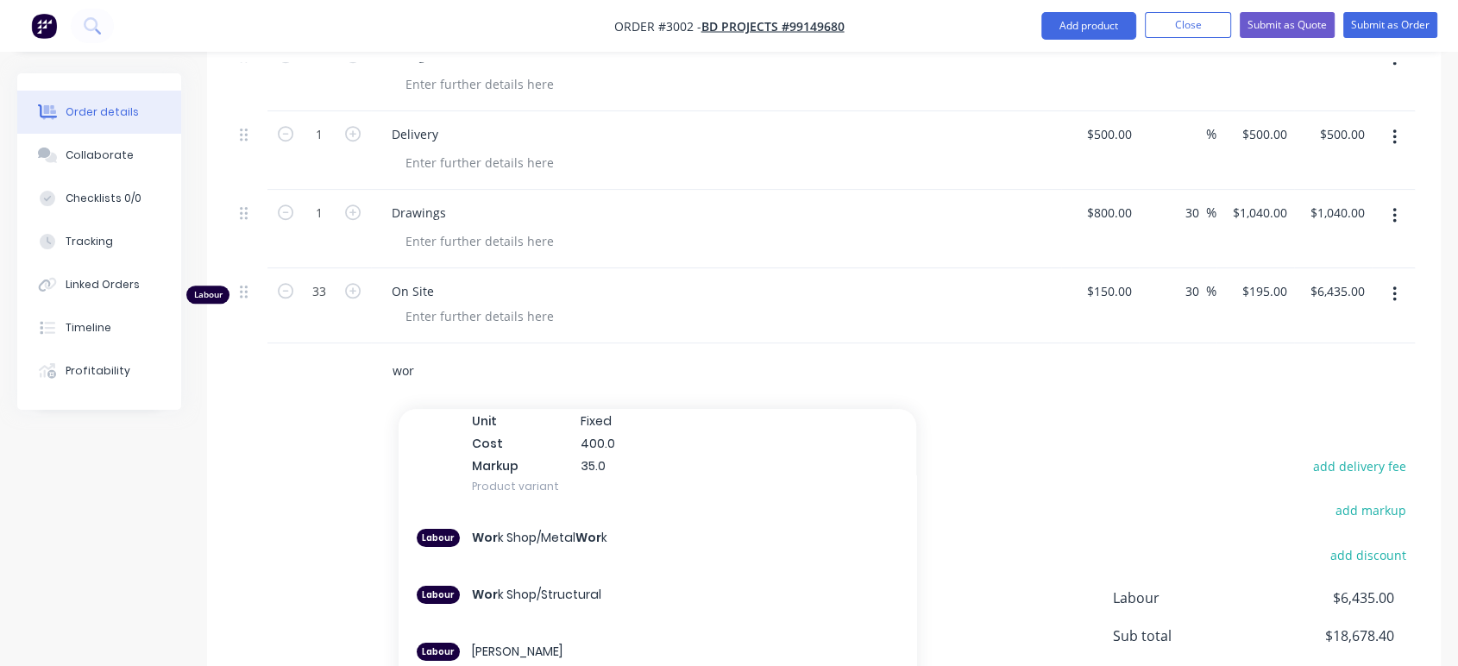
scroll to position [191, 0]
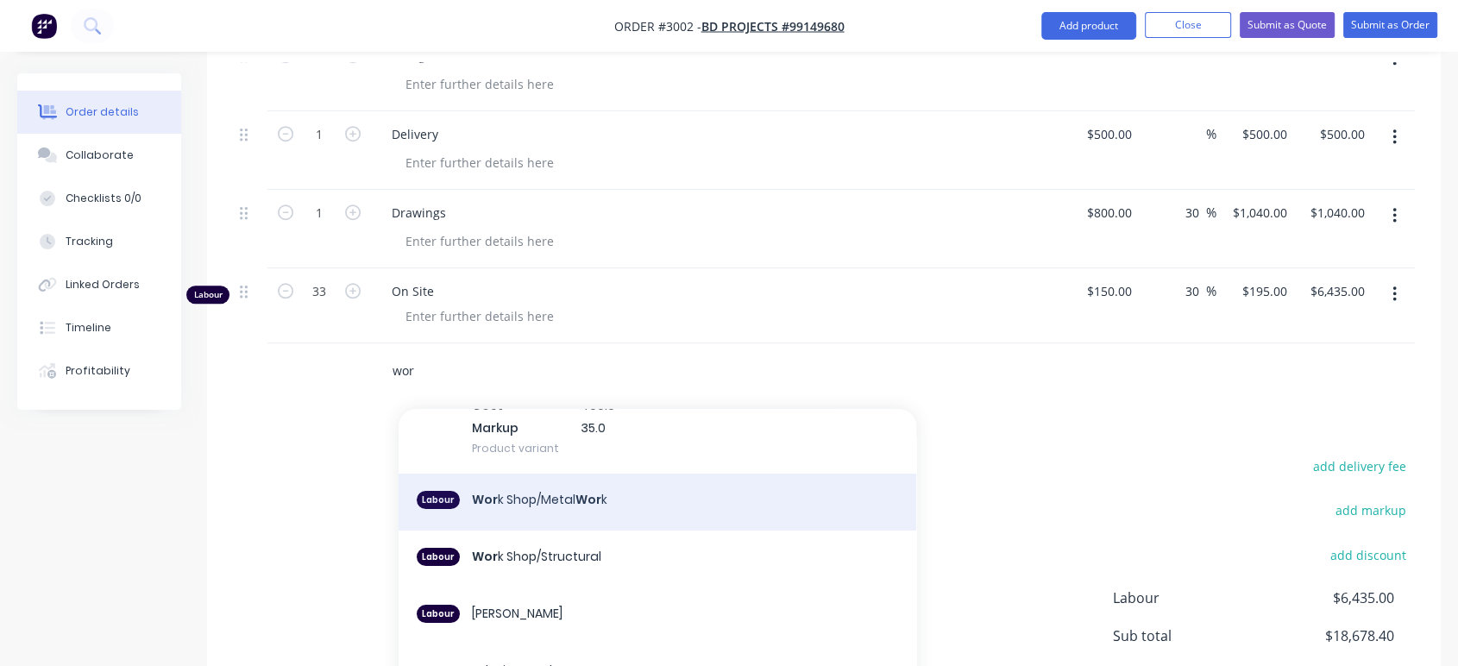
type input "wor"
click at [537, 497] on div "Labour Wor k Shop/Metal Wor k" at bounding box center [657, 502] width 518 height 57
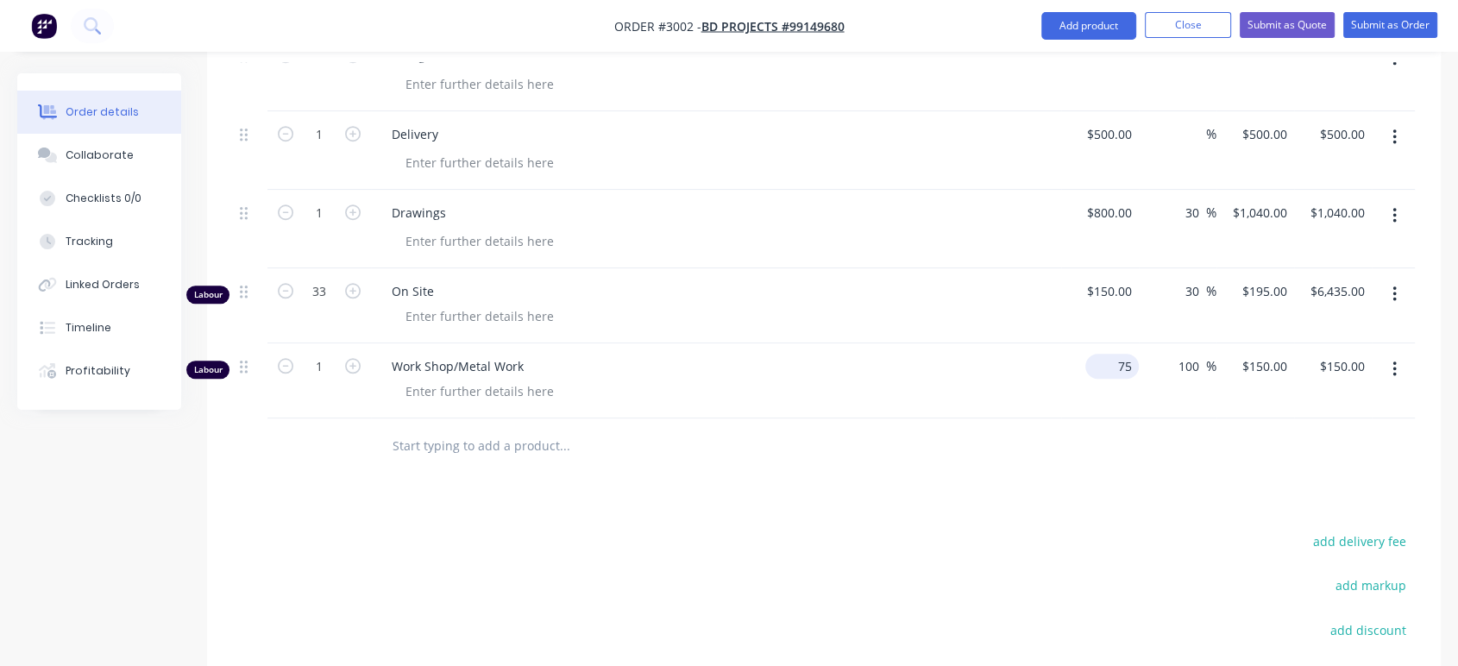
click at [1132, 364] on input "75" at bounding box center [1115, 366] width 47 height 25
type input "$150.00"
type input "$300.00"
click at [1194, 363] on input "100" at bounding box center [1190, 366] width 29 height 25
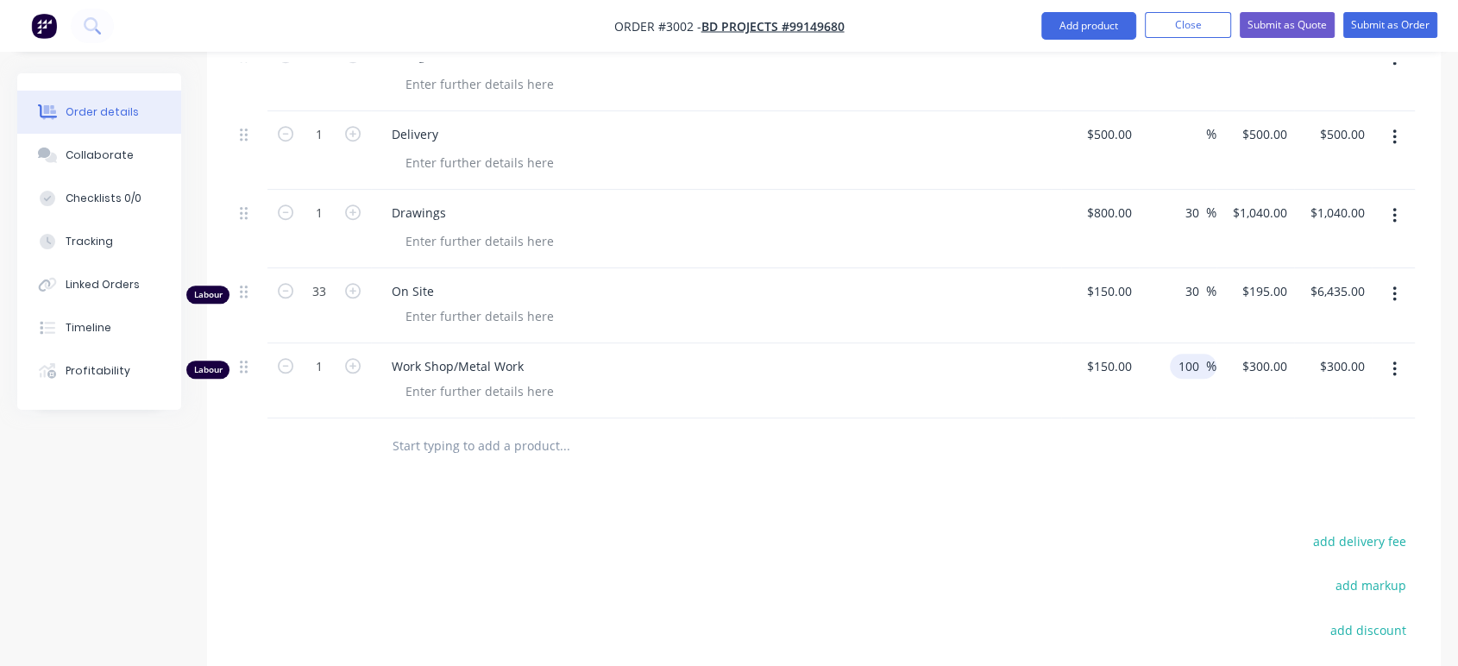
drag, startPoint x: 1201, startPoint y: 361, endPoint x: 1170, endPoint y: 373, distance: 33.0
click at [1170, 373] on div "100 100 %" at bounding box center [1178, 380] width 78 height 75
type input "30"
type input "$195.00"
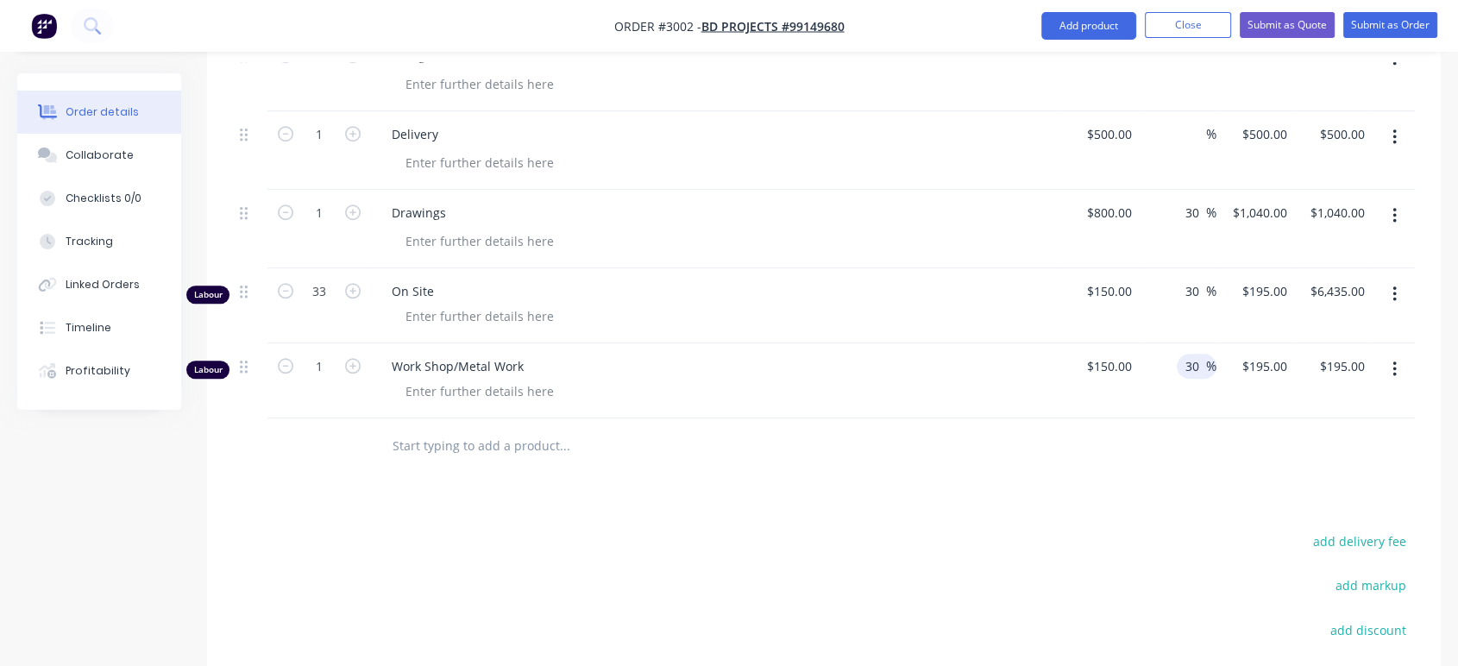
click at [1133, 439] on div at bounding box center [824, 446] width 1182 height 56
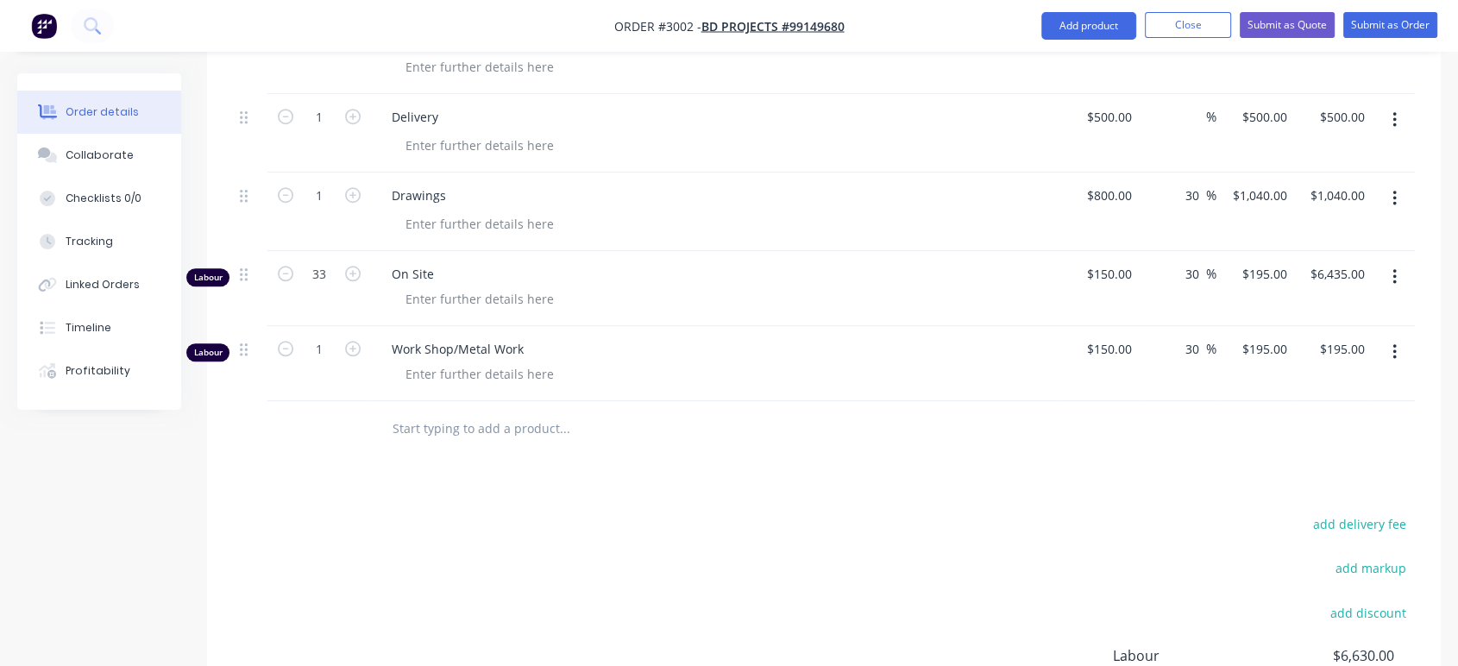
scroll to position [1418, 0]
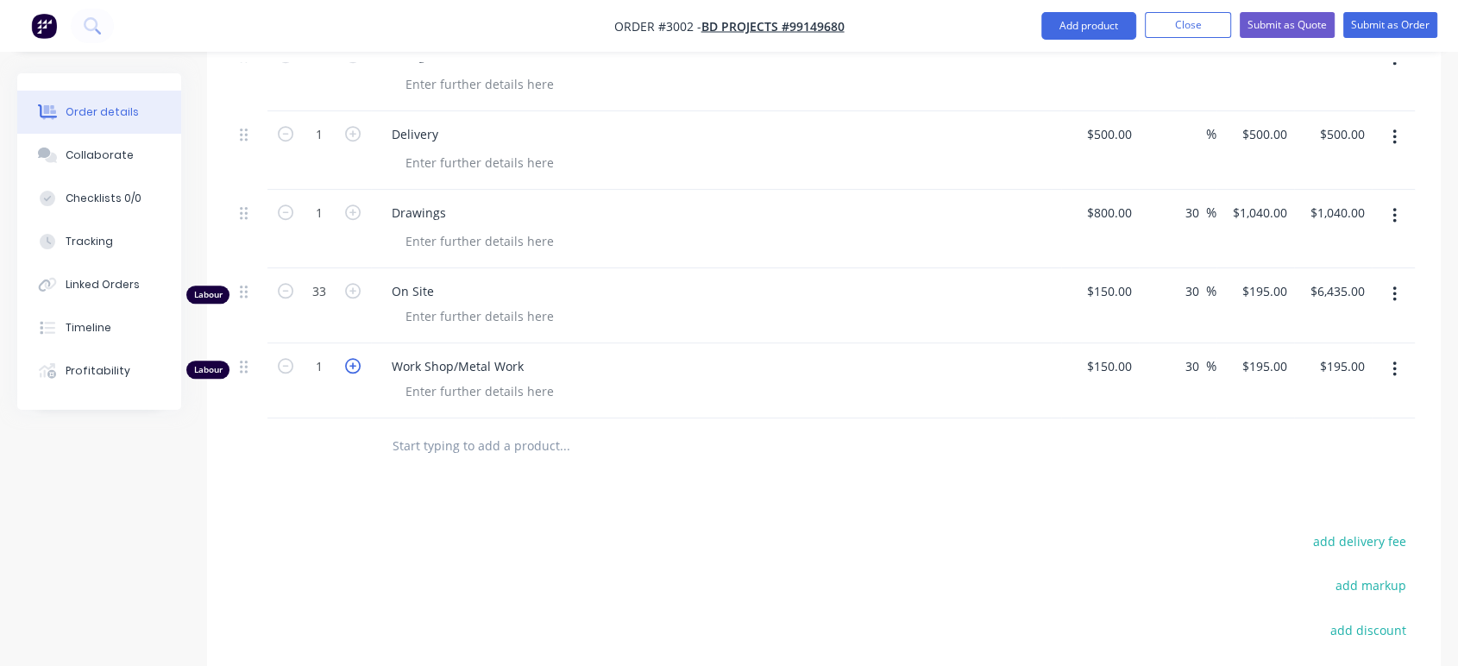
click at [353, 364] on icon "button" at bounding box center [353, 366] width 16 height 16
type input "2"
type input "$390.00"
type input "60"
type input "$11,700.00"
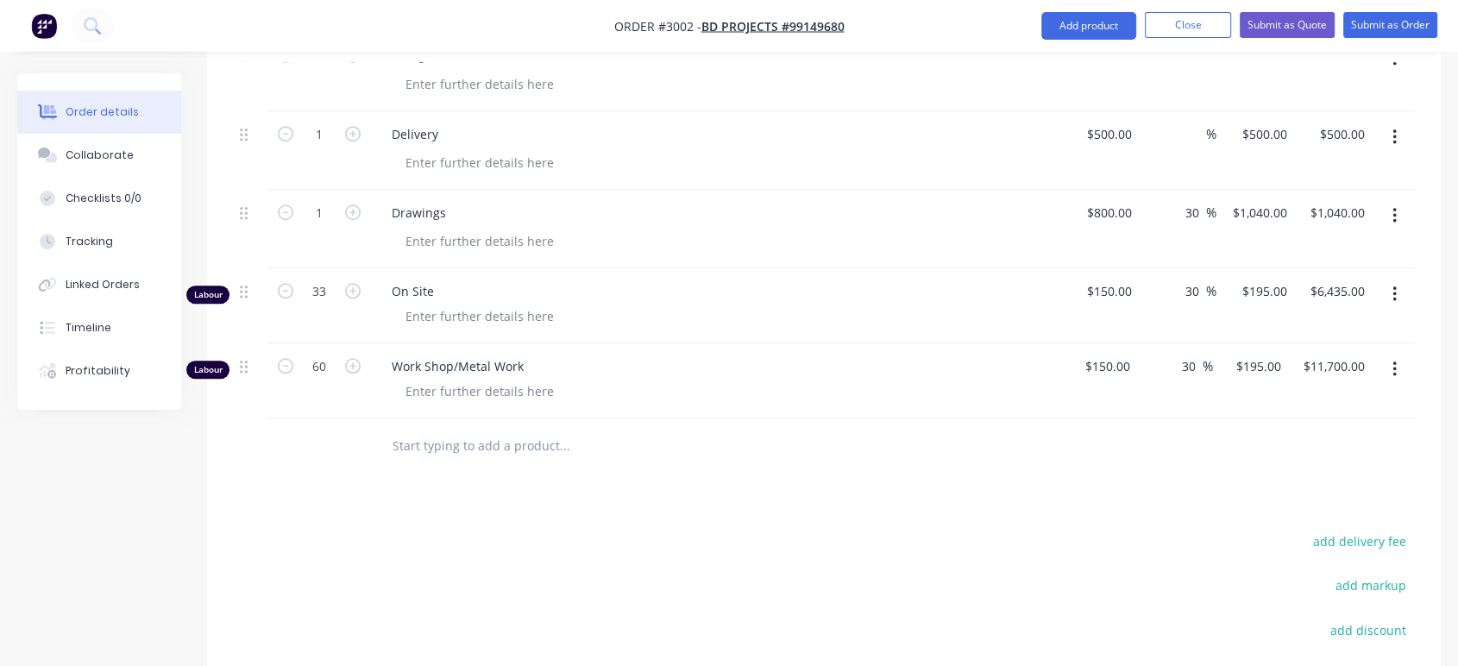
click at [738, 518] on div "Products Show / Hide columns Add product Qty Cost Markup Price Total 1 Pool Bal…" at bounding box center [823, 31] width 1233 height 1713
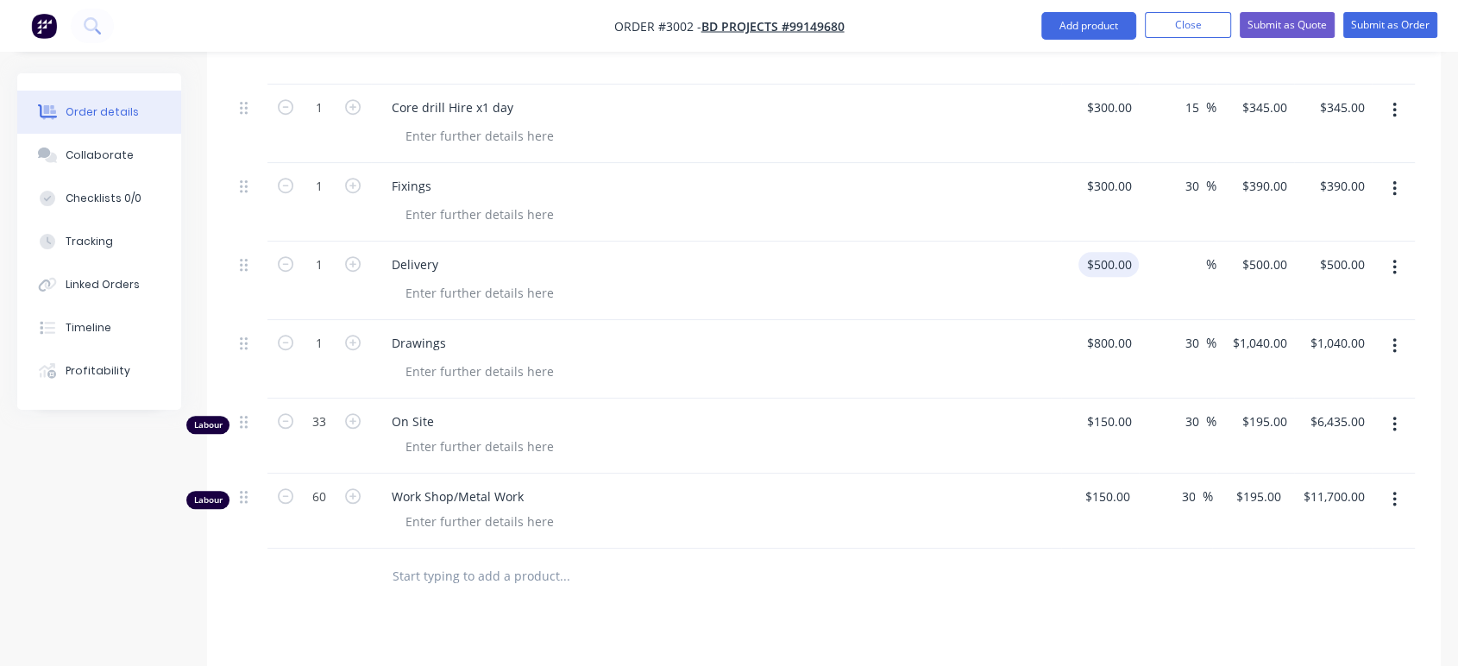
scroll to position [1377, 0]
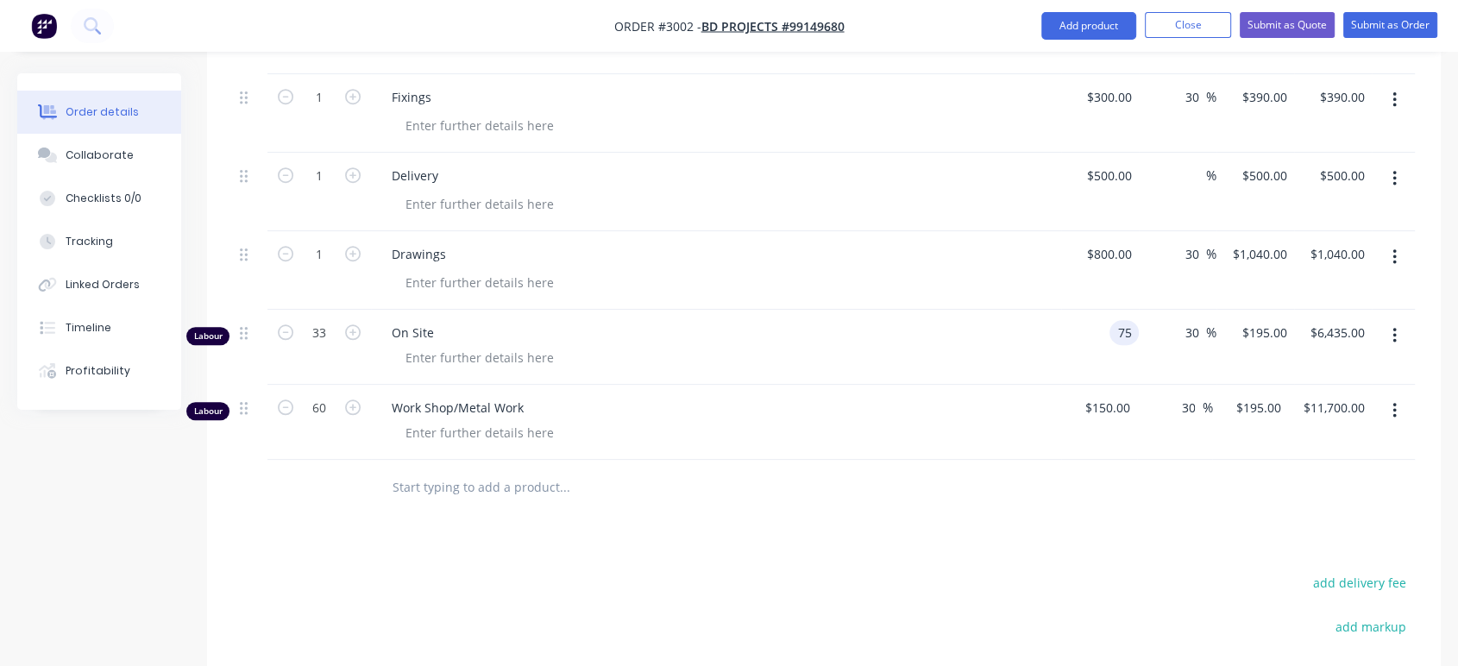
type input "$75.00"
type input "$97.50"
type input "$3,217.50"
click at [1148, 449] on div "30 30 %" at bounding box center [1175, 422] width 76 height 75
drag, startPoint x: 1201, startPoint y: 327, endPoint x: 1180, endPoint y: 336, distance: 22.4
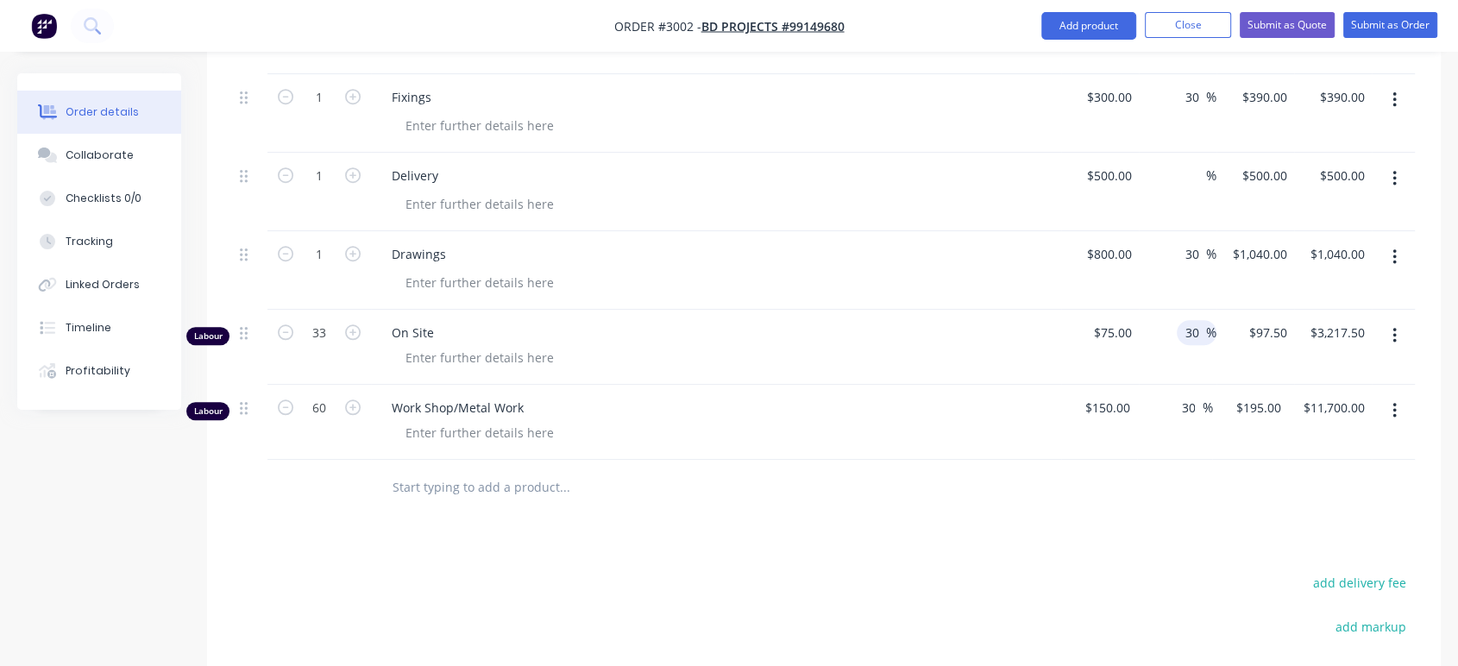
click at [1180, 336] on div "30 30 %" at bounding box center [1196, 332] width 40 height 25
type input "100"
type input "$150.00"
type input "$4,950.00"
click at [1145, 469] on div at bounding box center [824, 488] width 1182 height 56
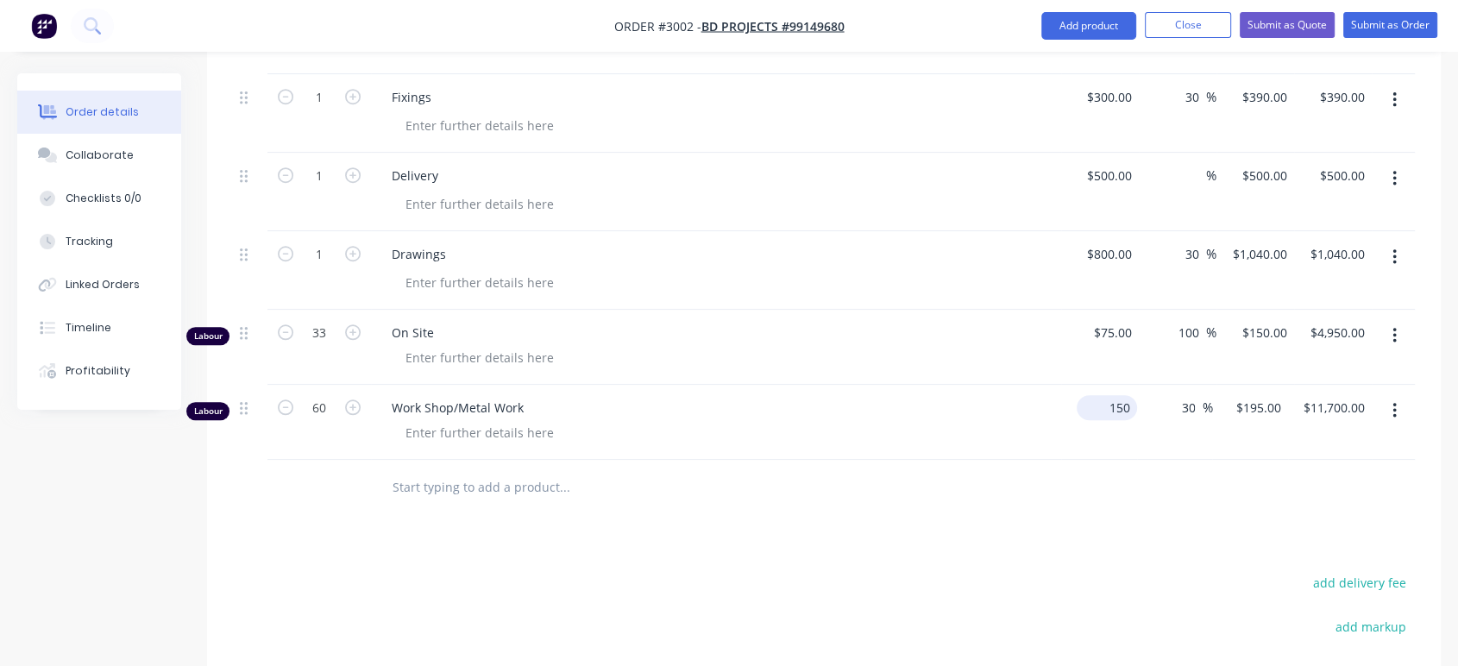
click at [1127, 404] on input "150" at bounding box center [1109, 407] width 53 height 25
type input "$75.00"
type input "$97.50"
type input "$5,850.00"
click at [1191, 400] on input "30" at bounding box center [1190, 407] width 22 height 25
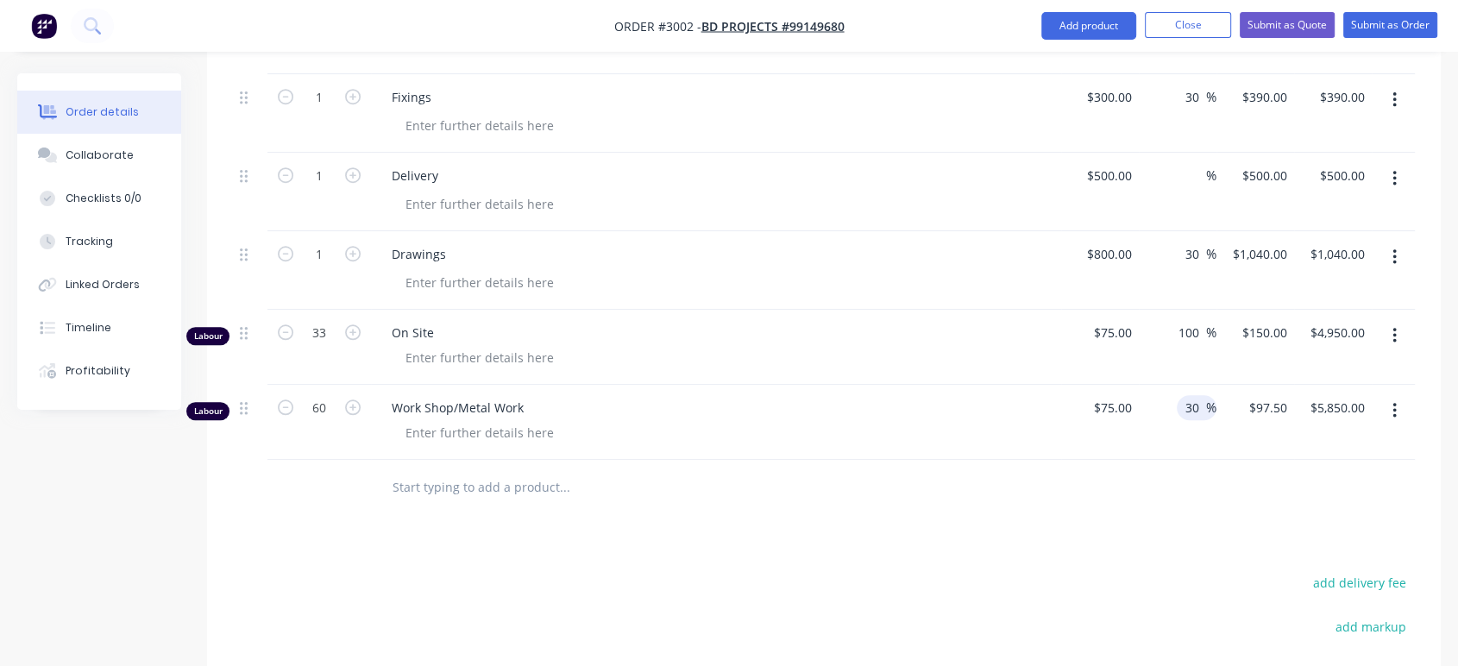
drag, startPoint x: 1198, startPoint y: 401, endPoint x: 1182, endPoint y: 405, distance: 16.7
click at [1183, 405] on input "30" at bounding box center [1194, 407] width 22 height 25
type input "100"
type input "$150.00"
type input "$9,000.00"
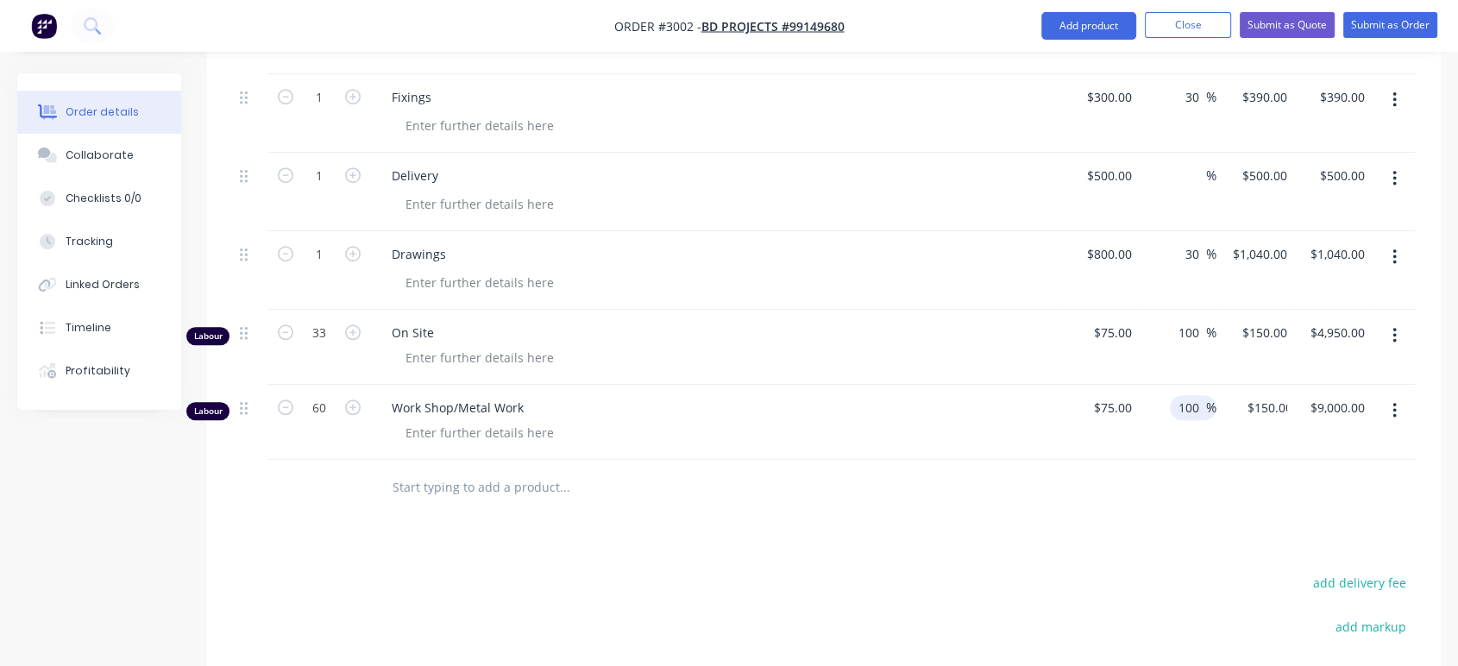
drag, startPoint x: 1200, startPoint y: 328, endPoint x: 1172, endPoint y: 328, distance: 27.6
click at [1172, 328] on div "100 100 %" at bounding box center [1193, 332] width 47 height 25
type input "130"
type input "$172.50"
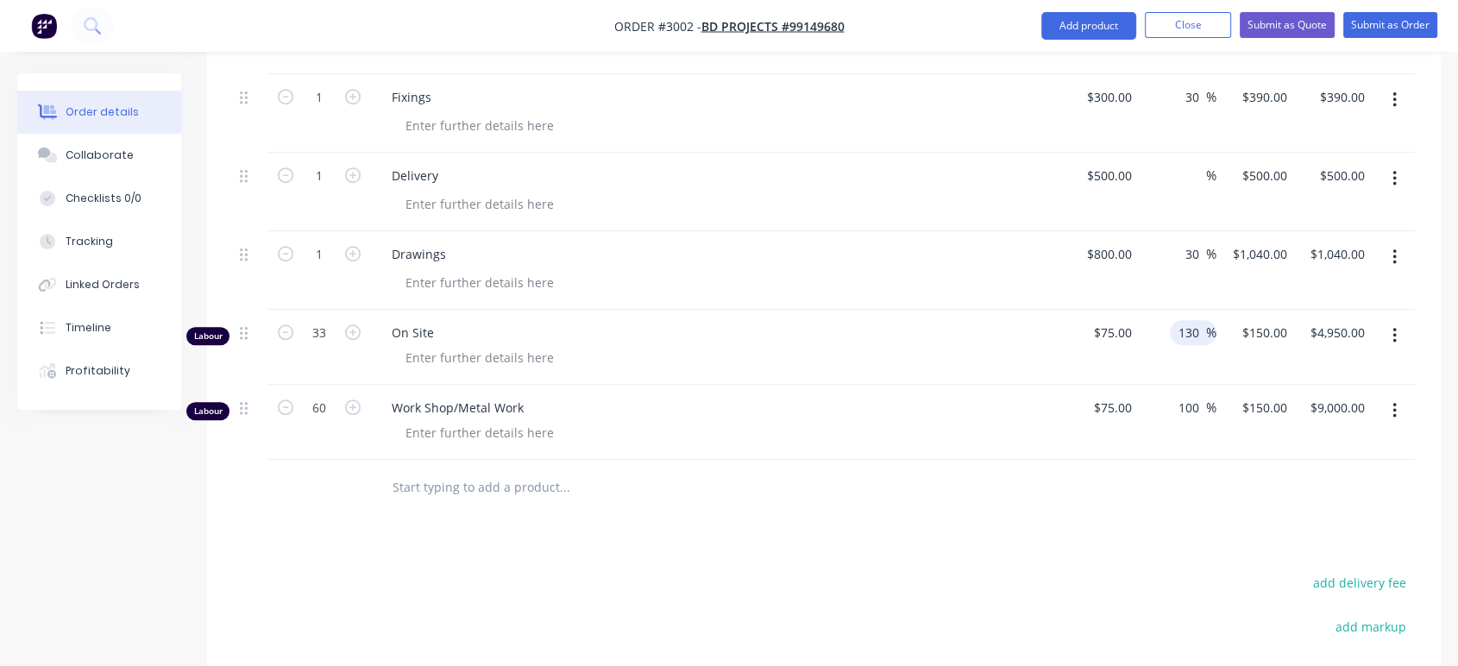
type input "$5,692.50"
drag, startPoint x: 1177, startPoint y: 511, endPoint x: 1180, endPoint y: 499, distance: 12.3
click at [1176, 510] on div at bounding box center [824, 488] width 1182 height 56
drag, startPoint x: 1201, startPoint y: 401, endPoint x: 1167, endPoint y: 404, distance: 33.7
click at [1167, 404] on div "100 100 %" at bounding box center [1178, 422] width 78 height 75
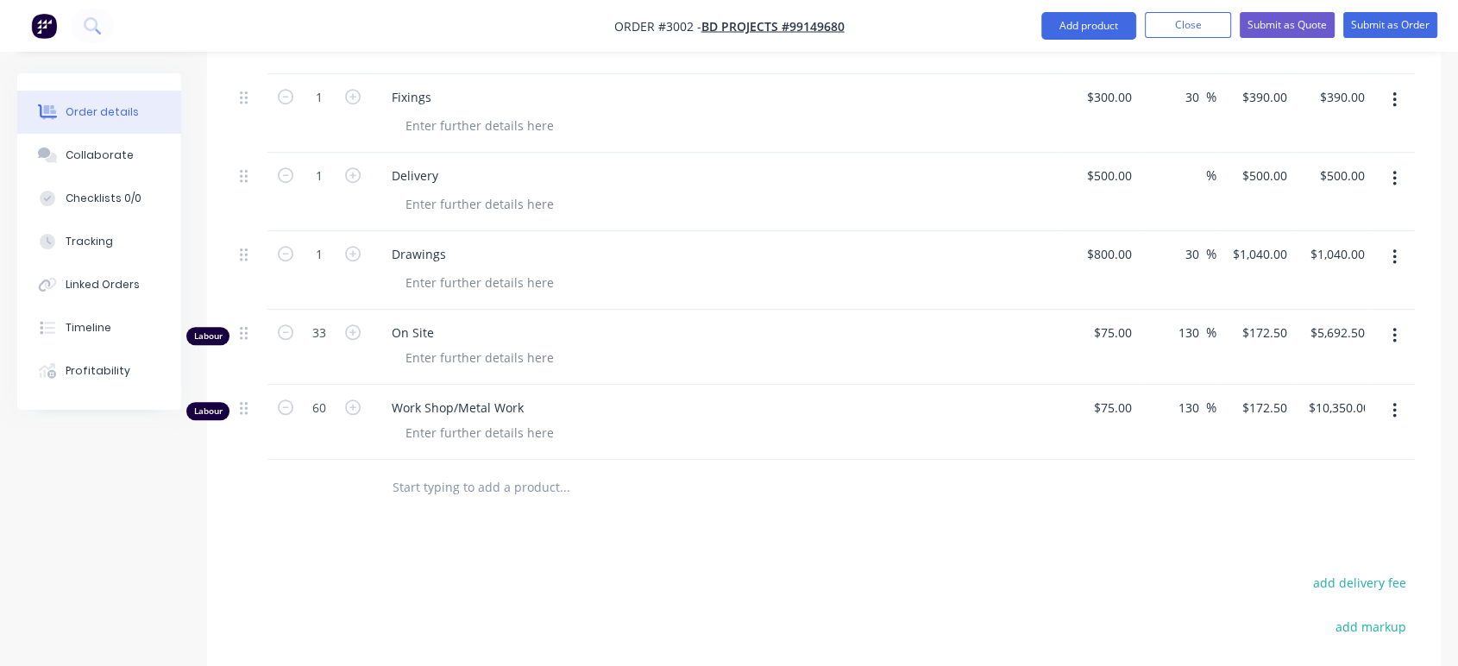
click at [1185, 517] on div "Products Show / Hide columns Add product Qty Cost Markup Price Total 1 Pool Bal…" at bounding box center [823, 73] width 1233 height 1713
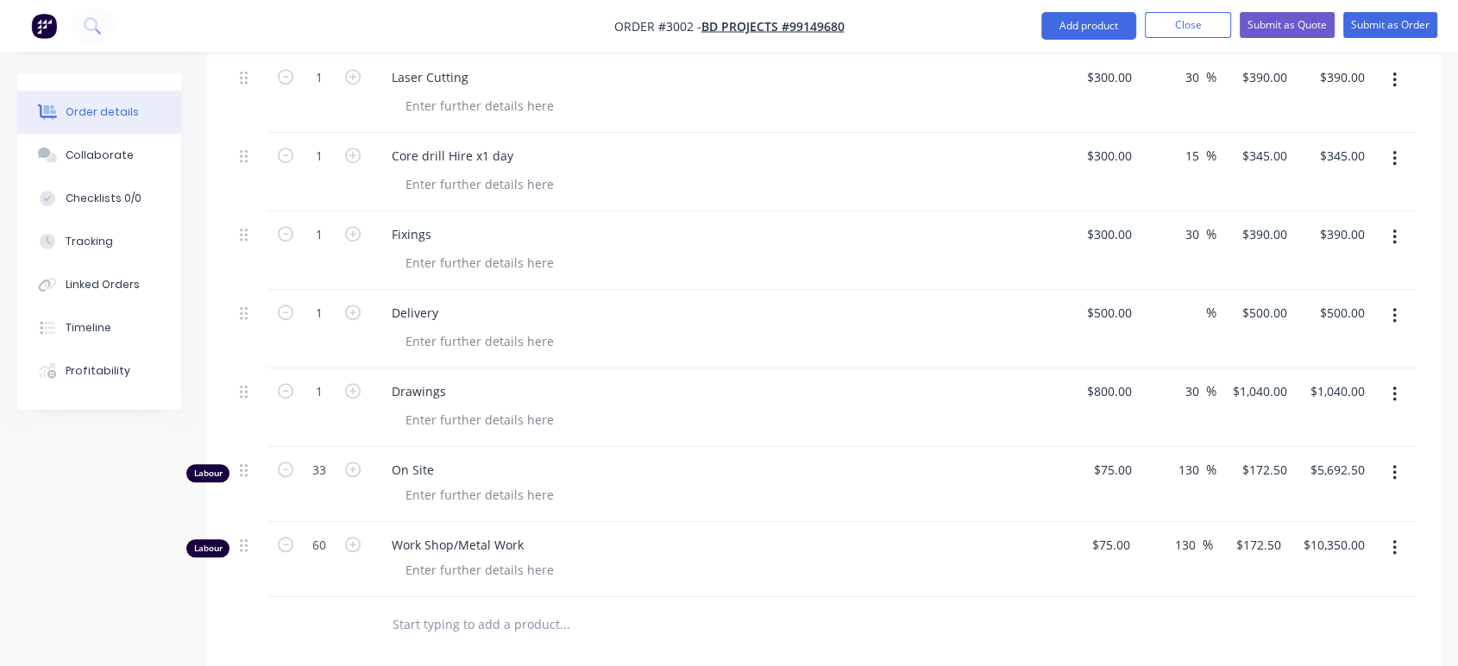
scroll to position [1302, 0]
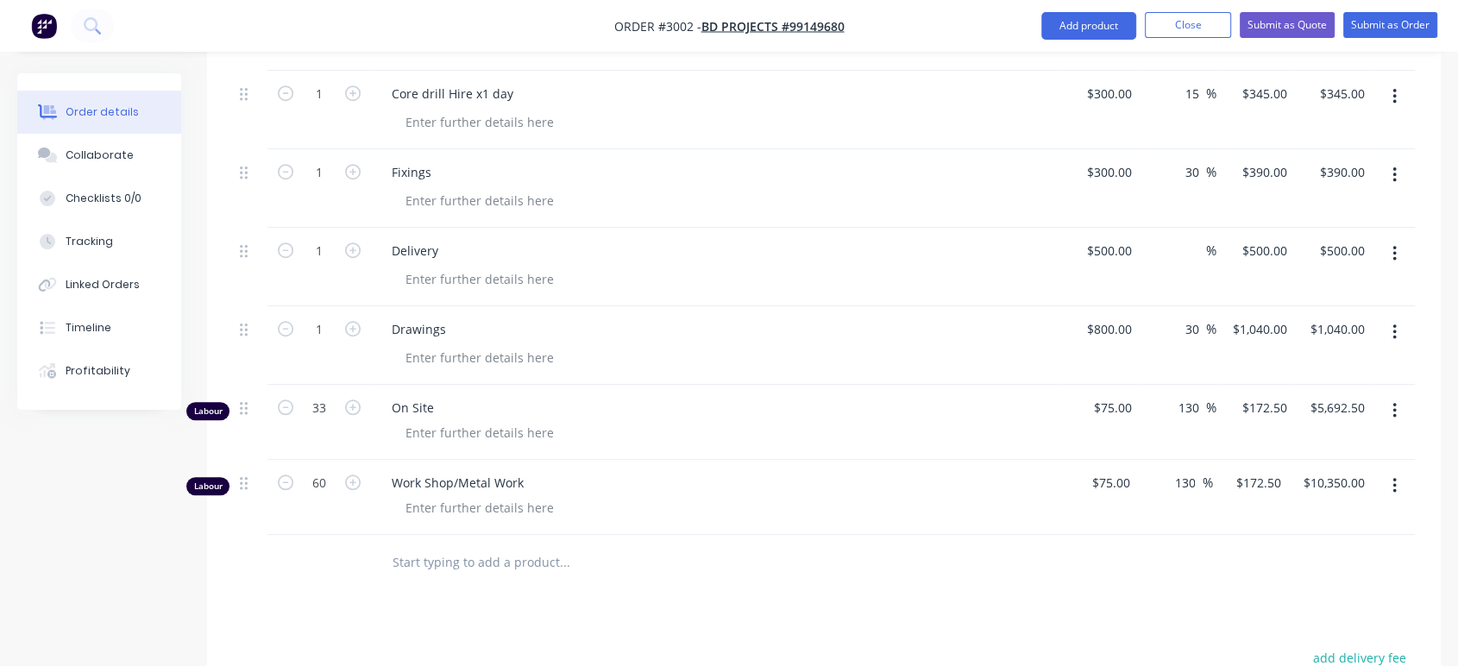
drag, startPoint x: 1195, startPoint y: 401, endPoint x: 1154, endPoint y: 407, distance: 41.8
click at [1154, 407] on div "130 130 %" at bounding box center [1178, 422] width 78 height 75
click at [1146, 475] on div "130 130 %" at bounding box center [1175, 497] width 76 height 75
drag, startPoint x: 1194, startPoint y: 476, endPoint x: 1171, endPoint y: 485, distance: 24.0
click at [1172, 485] on div "130 130" at bounding box center [1186, 482] width 29 height 25
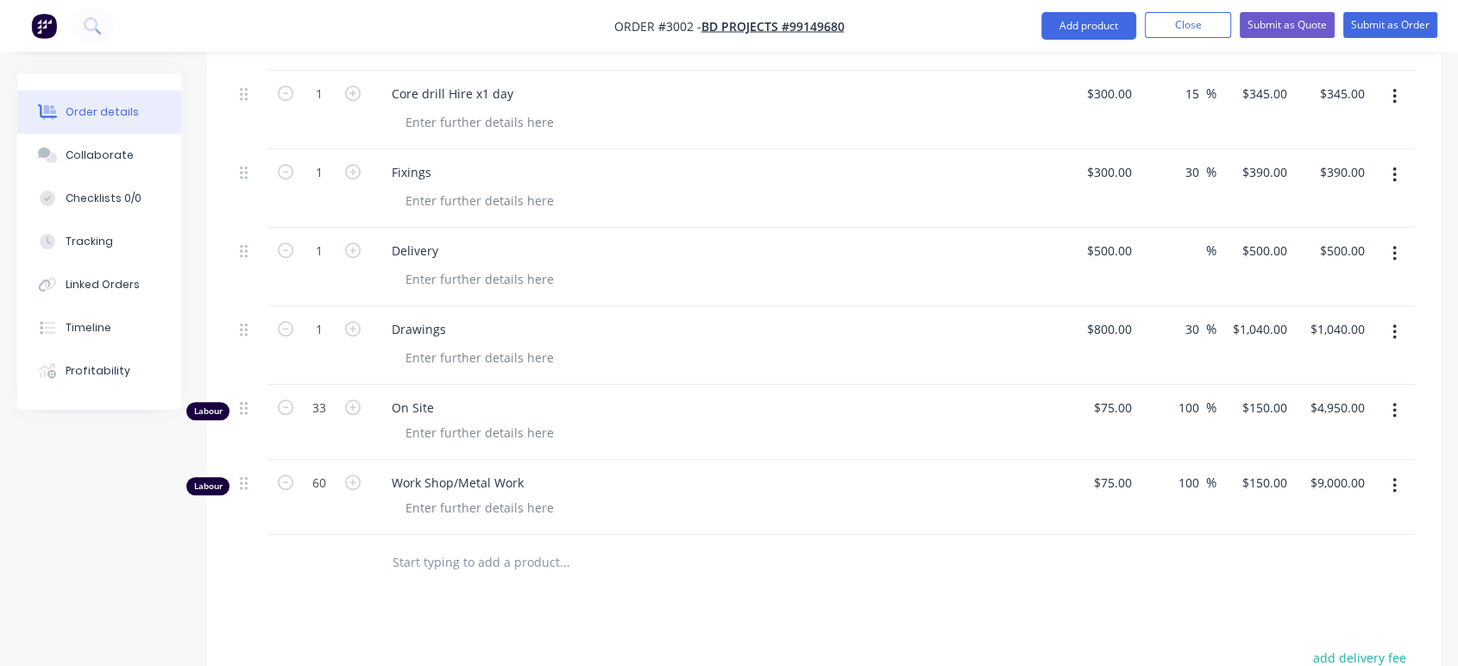
click at [1154, 572] on div at bounding box center [824, 563] width 1182 height 56
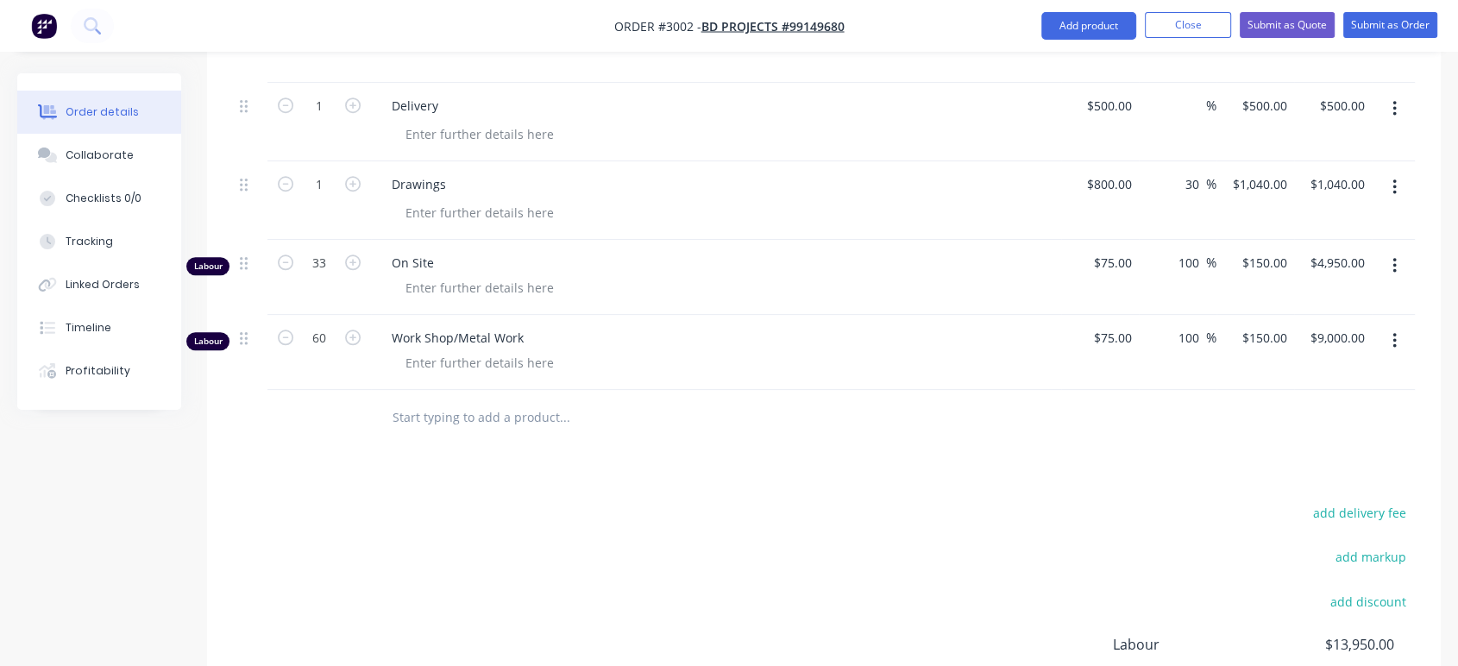
scroll to position [1377, 0]
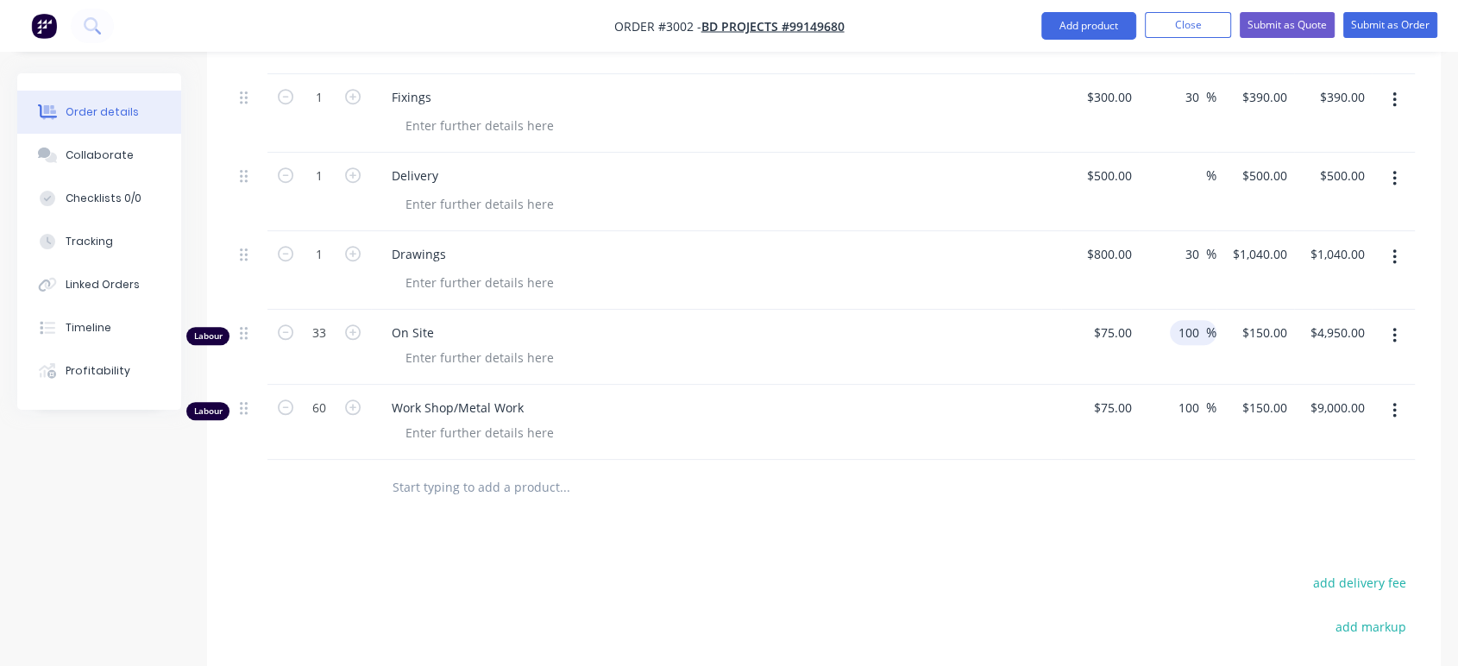
drag, startPoint x: 1202, startPoint y: 328, endPoint x: 1173, endPoint y: 337, distance: 30.8
click at [1173, 337] on div "100 100 %" at bounding box center [1193, 332] width 47 height 25
drag, startPoint x: 1203, startPoint y: 398, endPoint x: 1178, endPoint y: 406, distance: 26.2
click at [1178, 406] on div "100 100" at bounding box center [1190, 407] width 29 height 25
drag, startPoint x: 1189, startPoint y: 401, endPoint x: 1173, endPoint y: 401, distance: 15.5
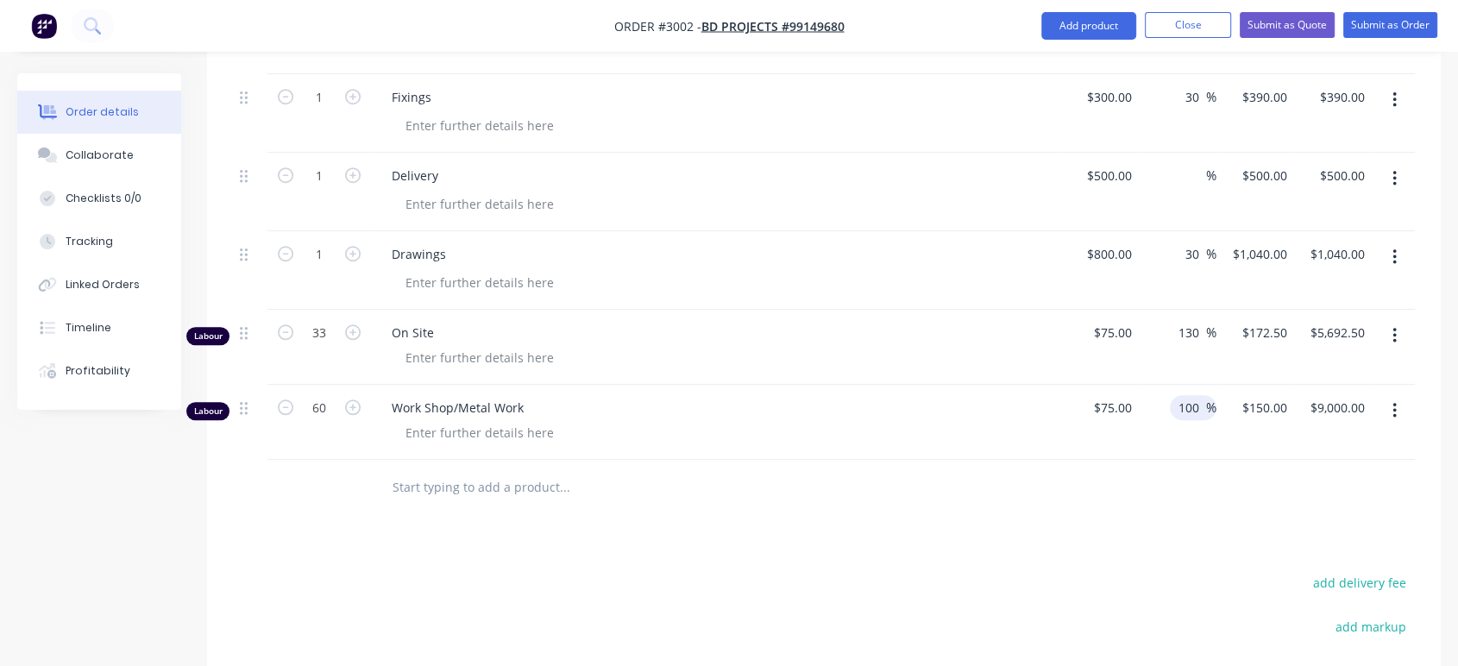
click at [1173, 401] on div "100 100 %" at bounding box center [1193, 407] width 47 height 25
click at [1183, 497] on div at bounding box center [824, 488] width 1182 height 56
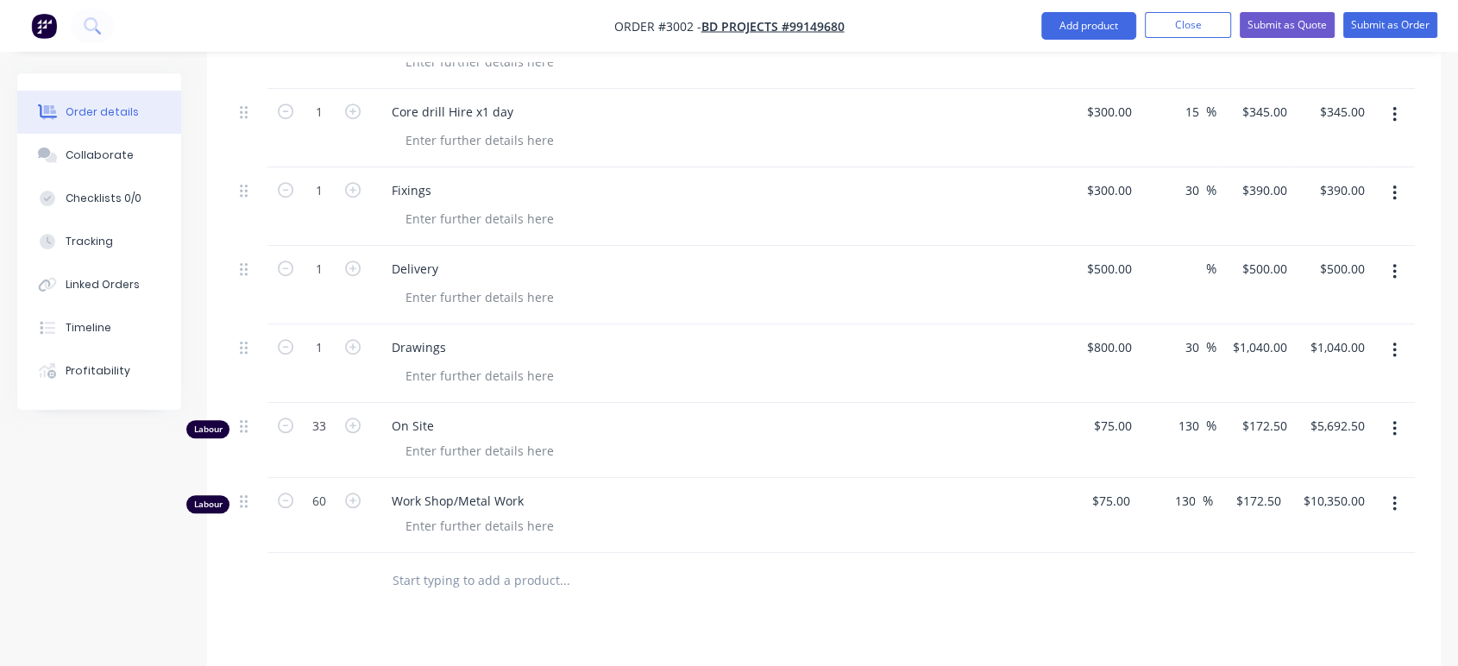
scroll to position [1302, 0]
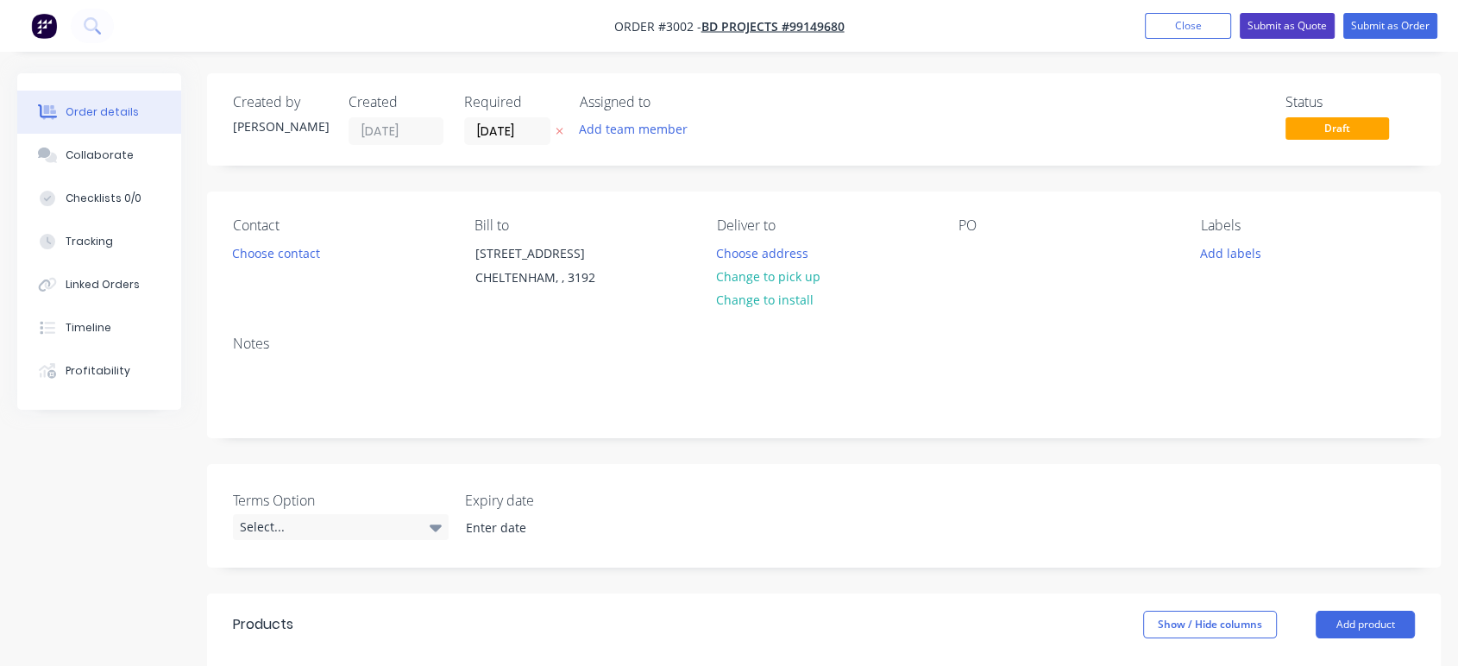
click at [1265, 22] on button "Submit as Quote" at bounding box center [1286, 26] width 95 height 26
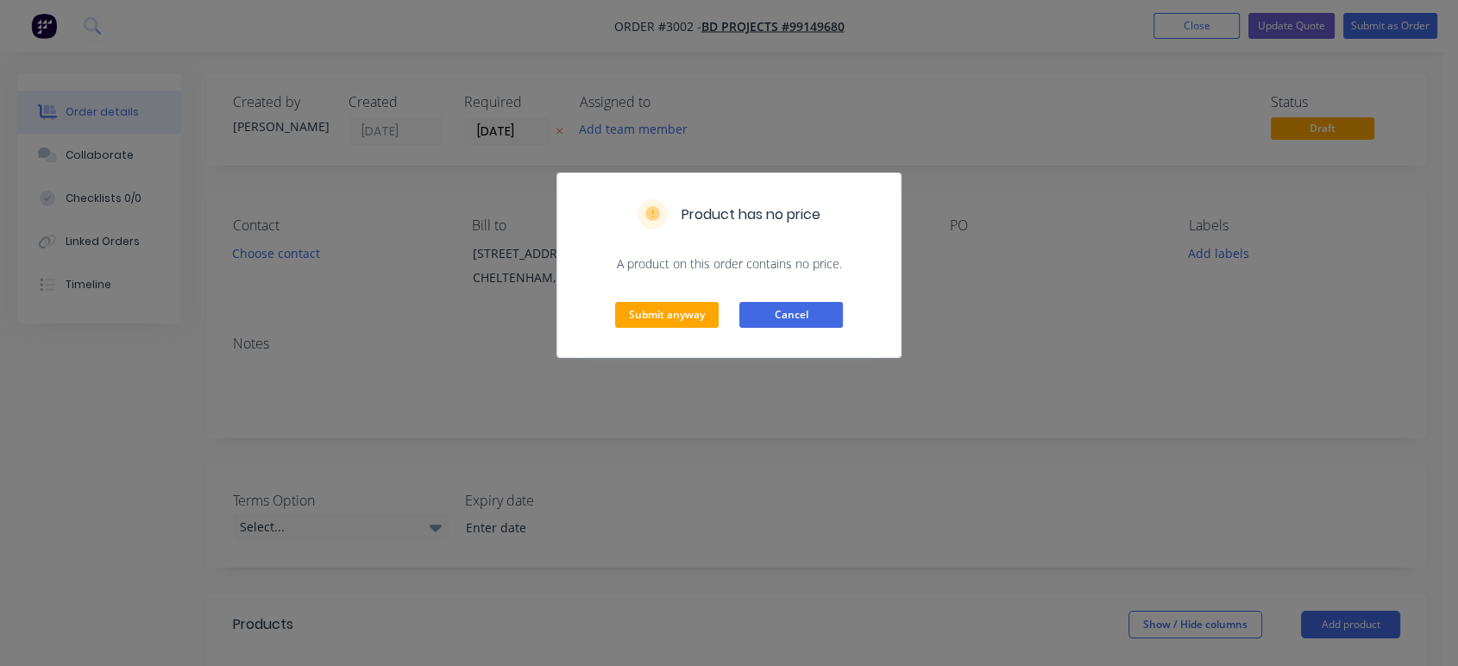
click at [769, 317] on button "Cancel" at bounding box center [791, 315] width 104 height 26
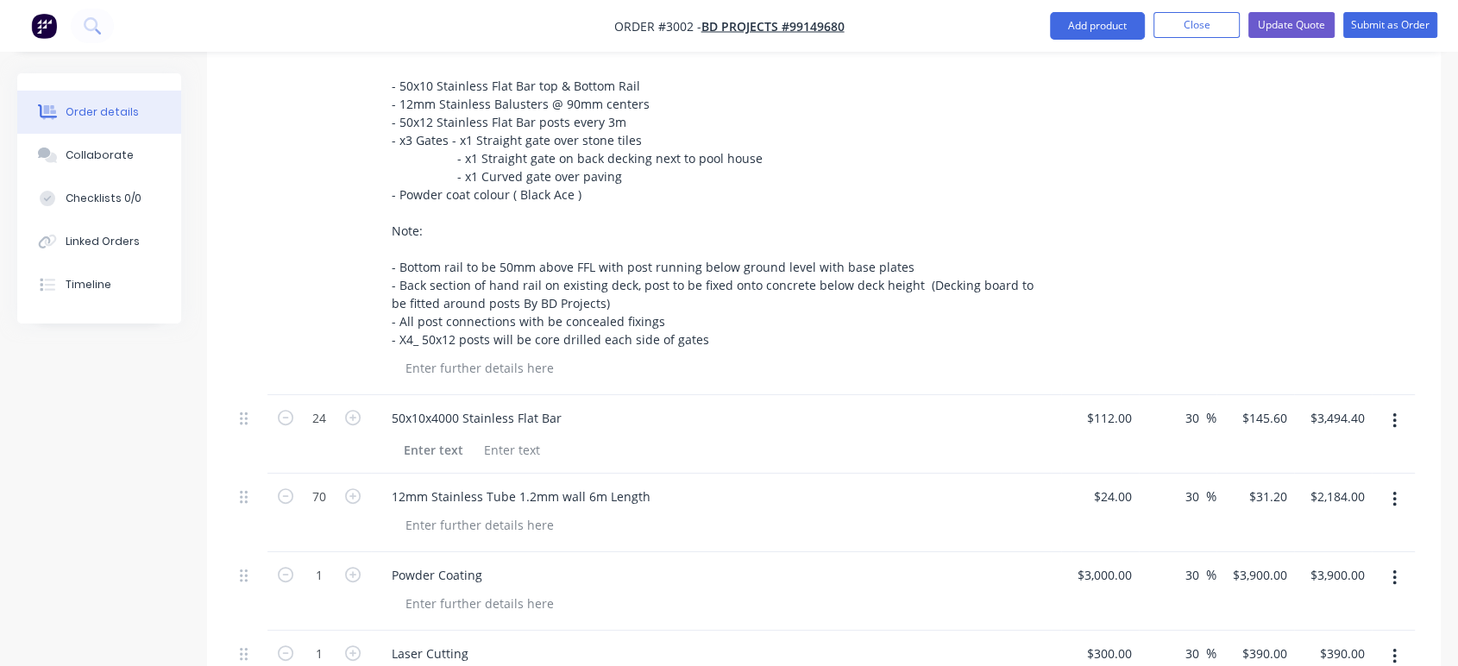
scroll to position [631, 0]
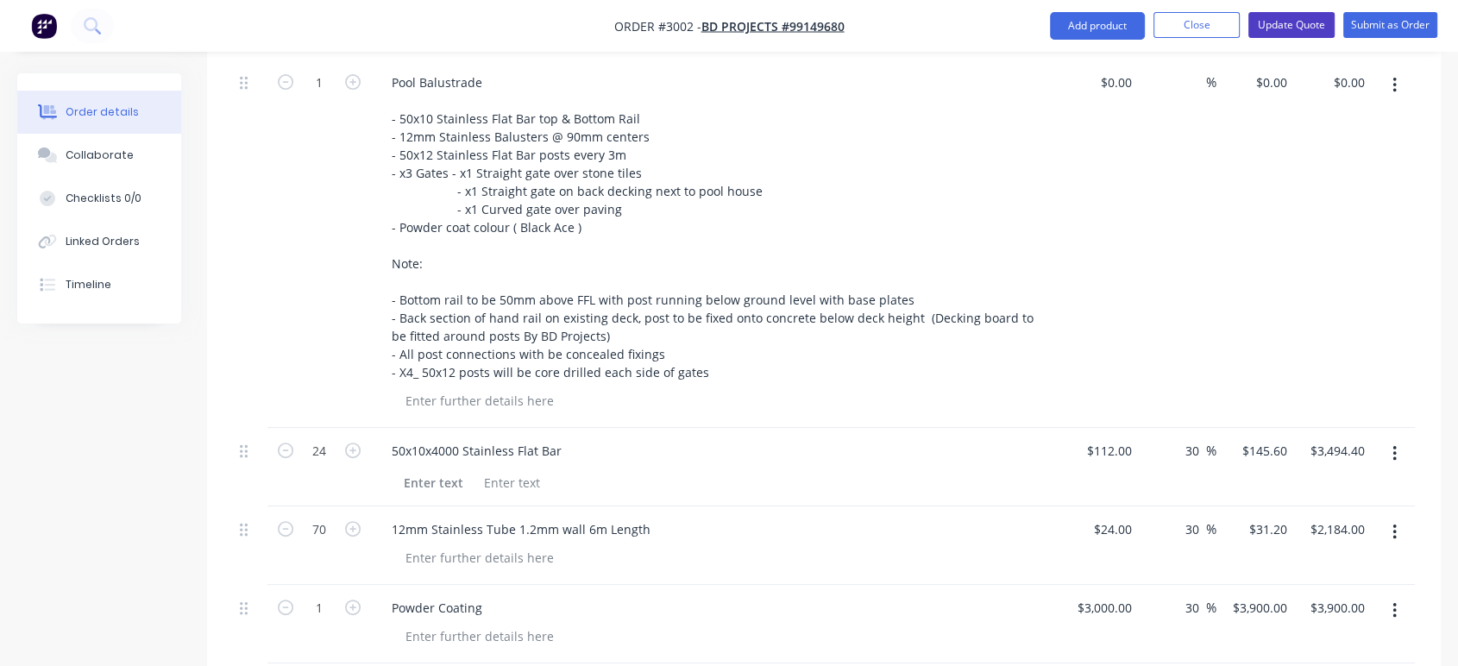
click at [1292, 25] on button "Update Quote" at bounding box center [1291, 25] width 86 height 26
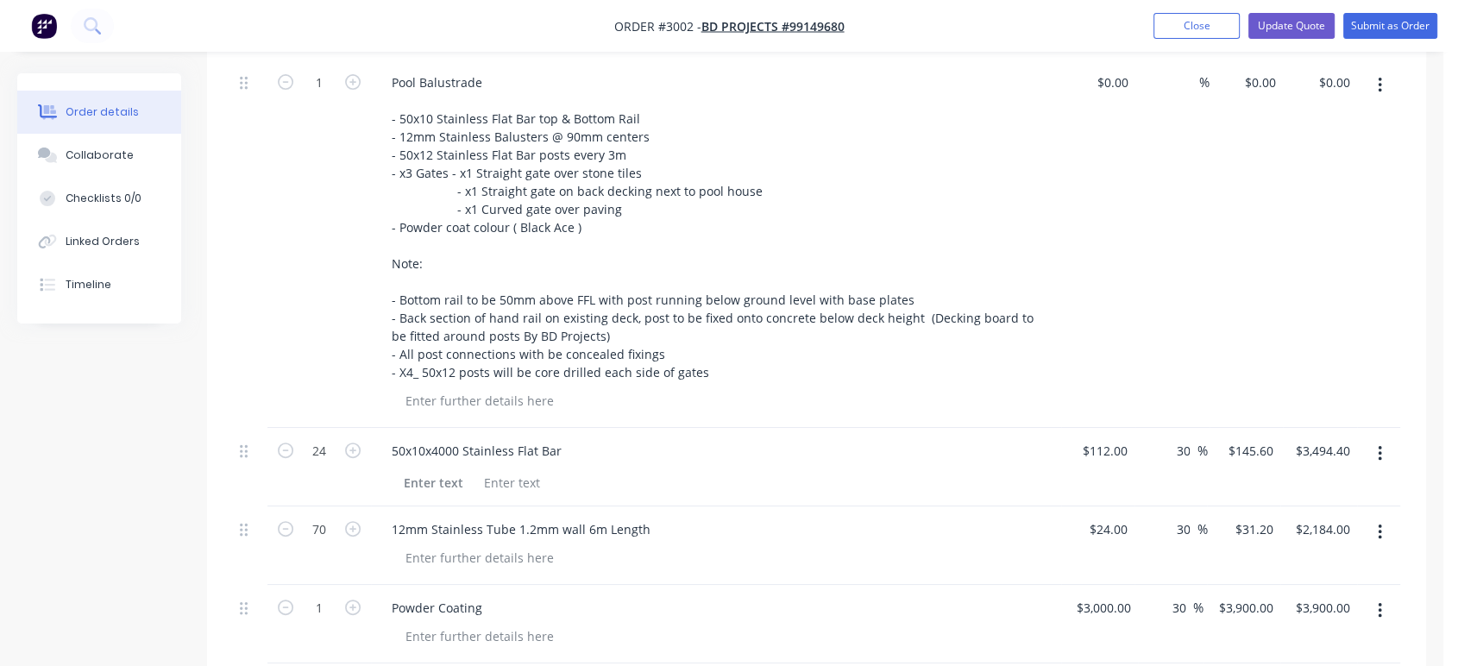
scroll to position [0, 0]
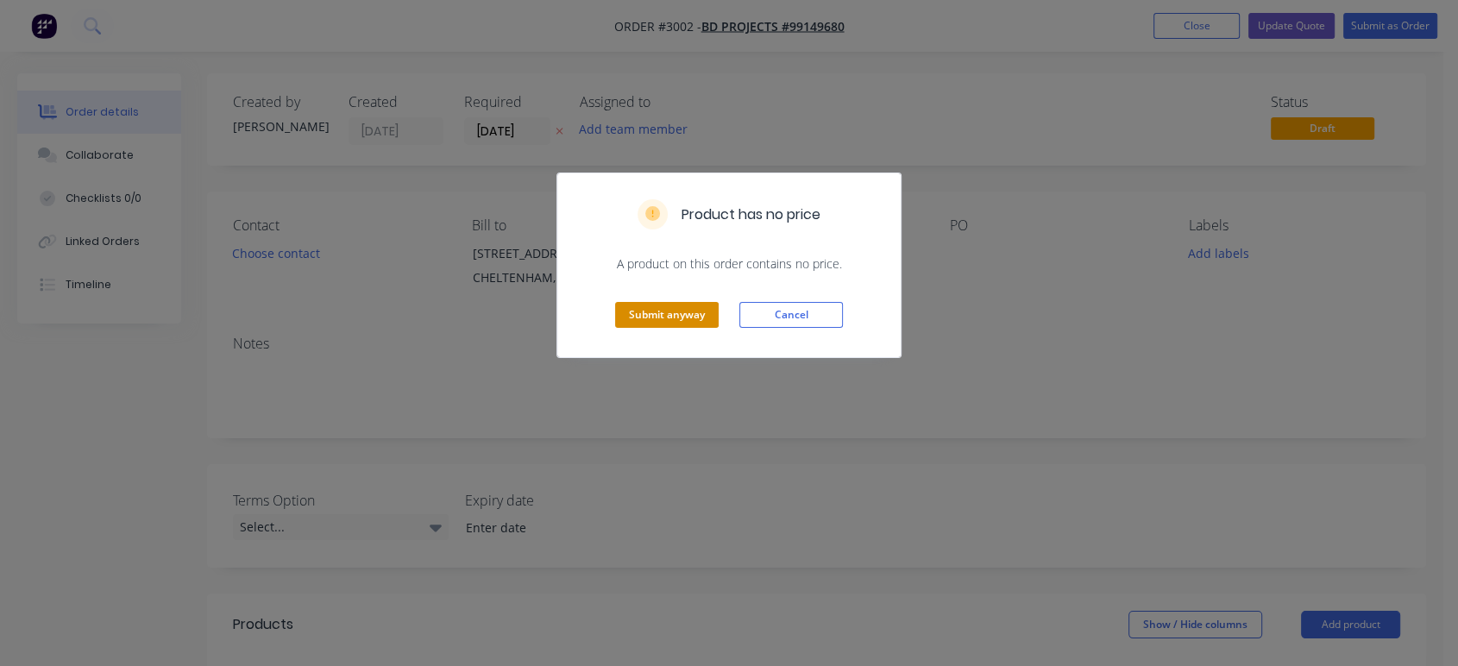
click at [687, 315] on button "Submit anyway" at bounding box center [667, 315] width 104 height 26
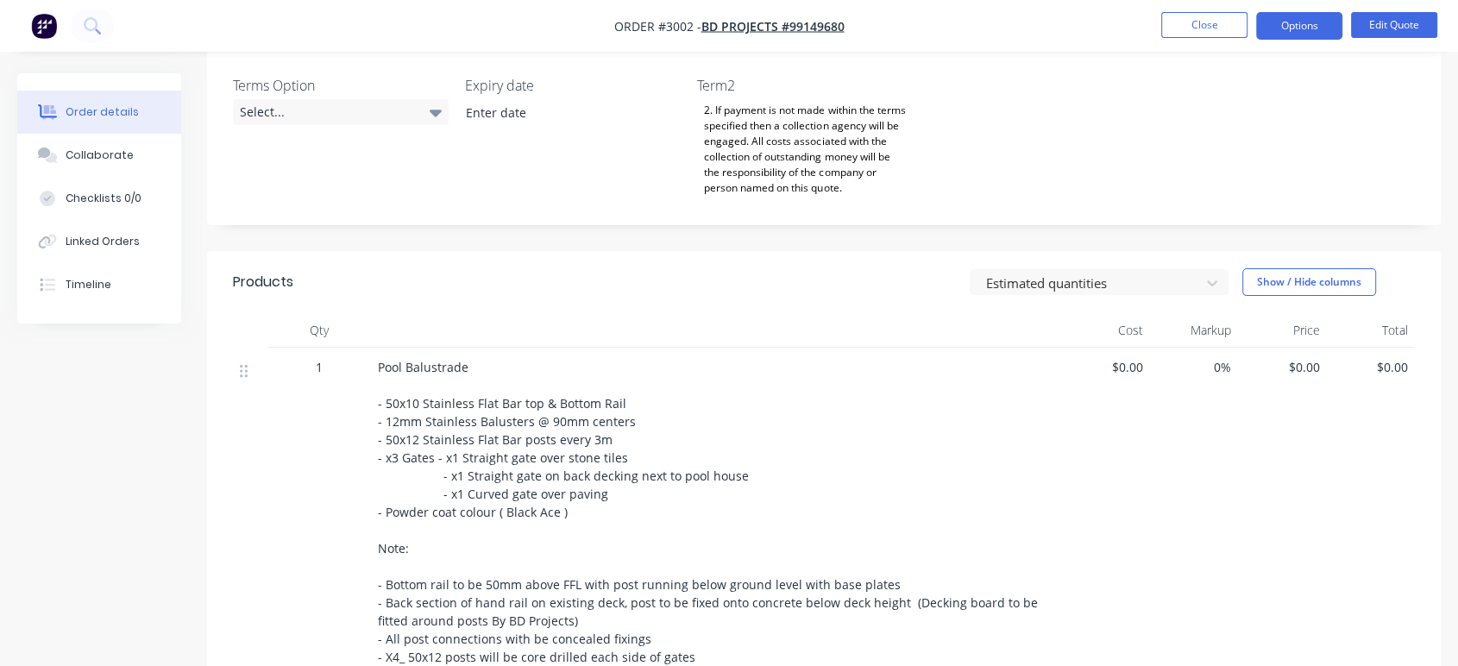
scroll to position [357, 0]
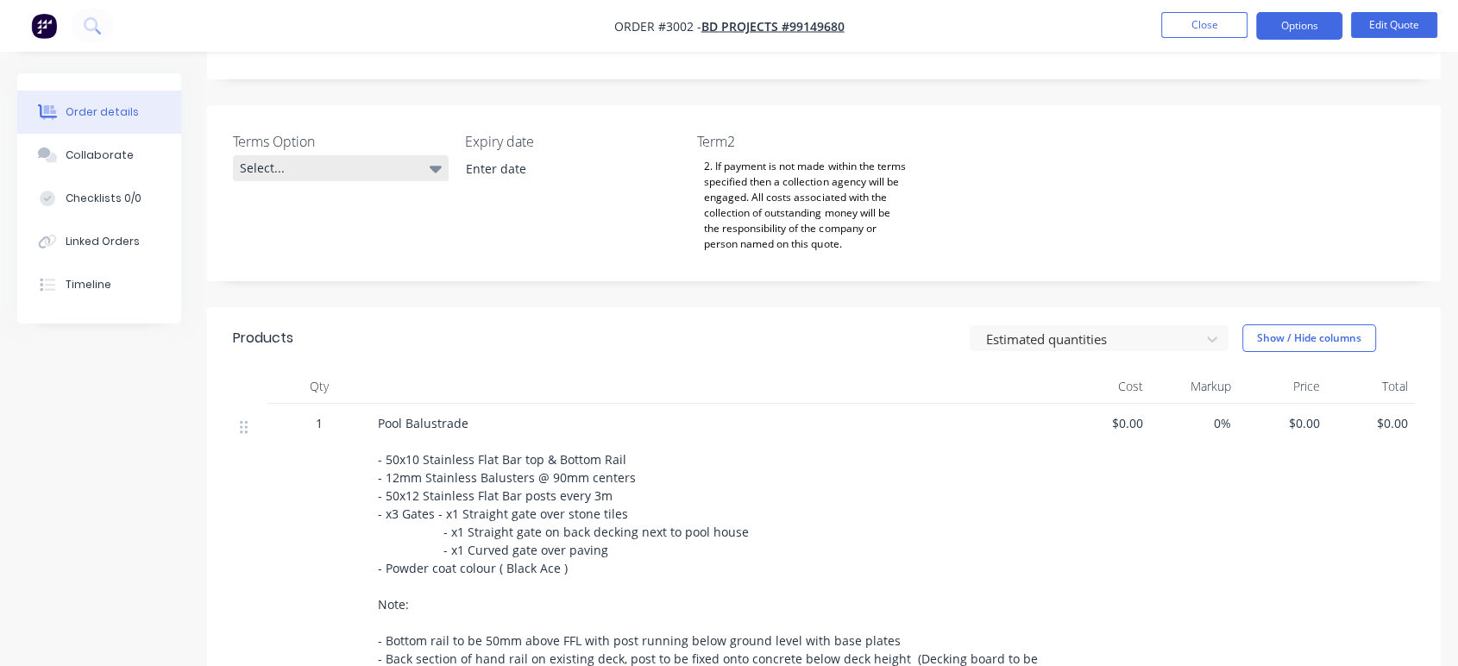
click at [387, 173] on div "Select..." at bounding box center [341, 168] width 216 height 26
click at [394, 240] on div "1. 50% due to begin; Balance due on completion of the job." at bounding box center [336, 240] width 181 height 22
click at [1286, 29] on button "Options" at bounding box center [1299, 26] width 86 height 28
click at [1195, 31] on button "Close" at bounding box center [1204, 25] width 86 height 26
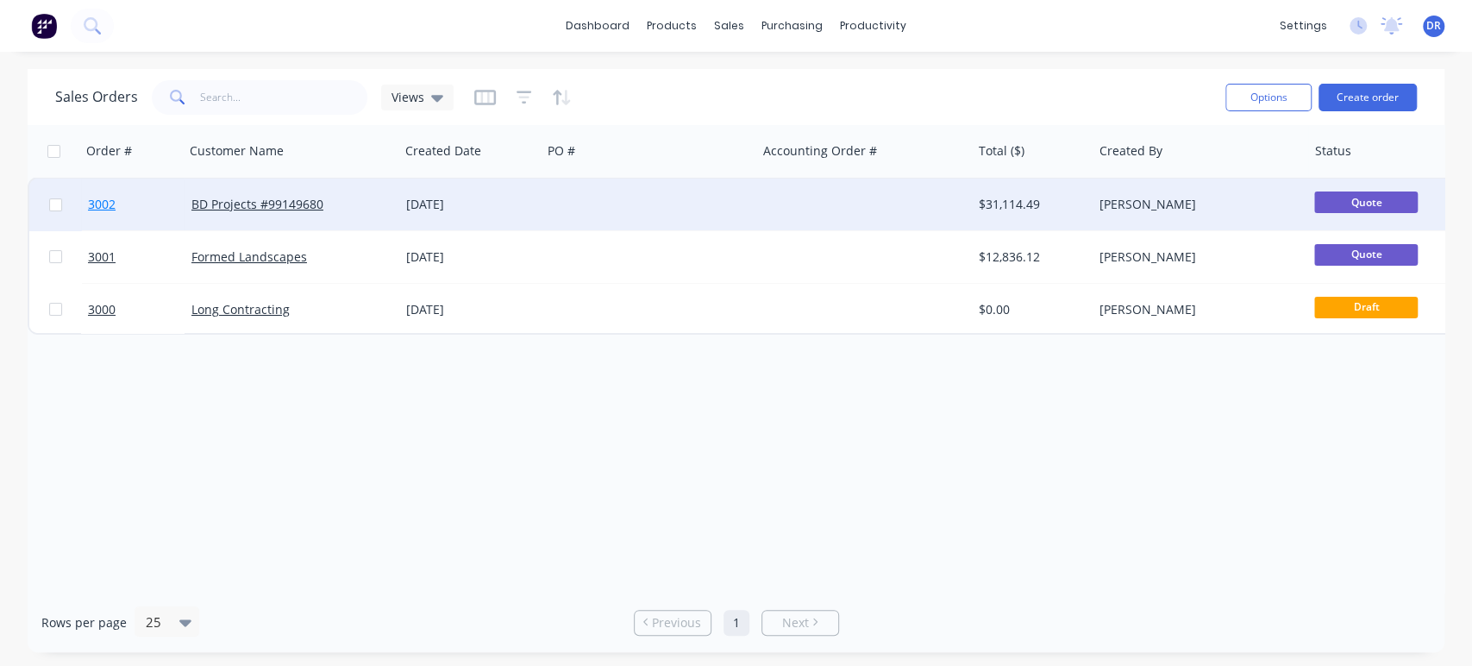
click at [92, 203] on span "3002" at bounding box center [102, 204] width 28 height 17
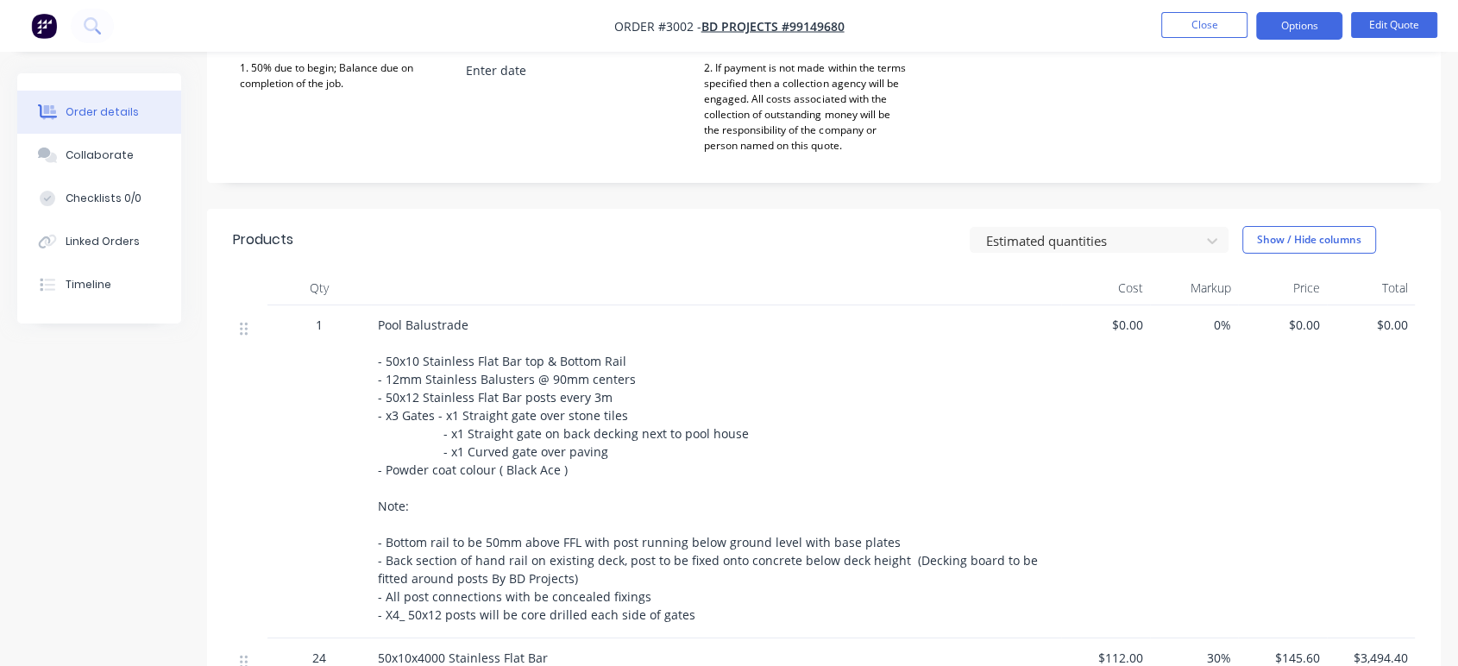
scroll to position [453, 0]
click at [1408, 26] on button "Edit Quote" at bounding box center [1394, 25] width 86 height 26
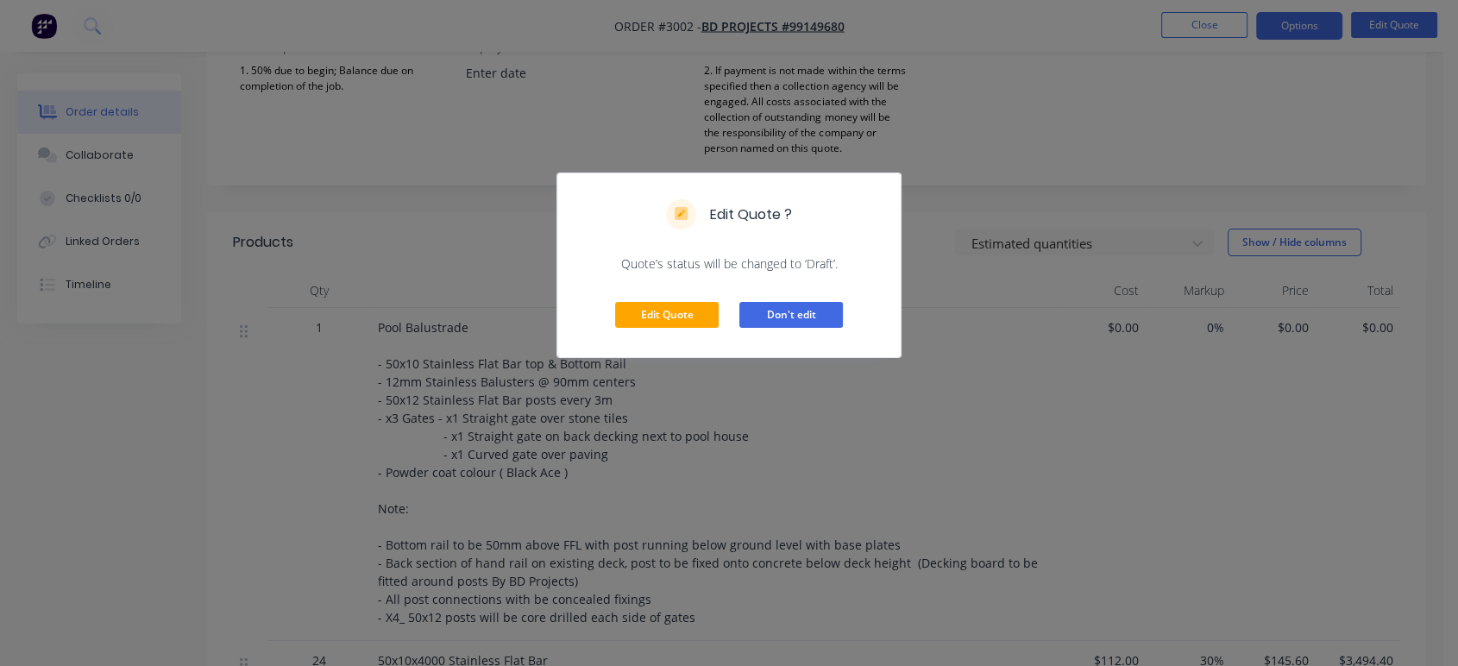
click at [762, 316] on button "Don't edit" at bounding box center [791, 315] width 104 height 26
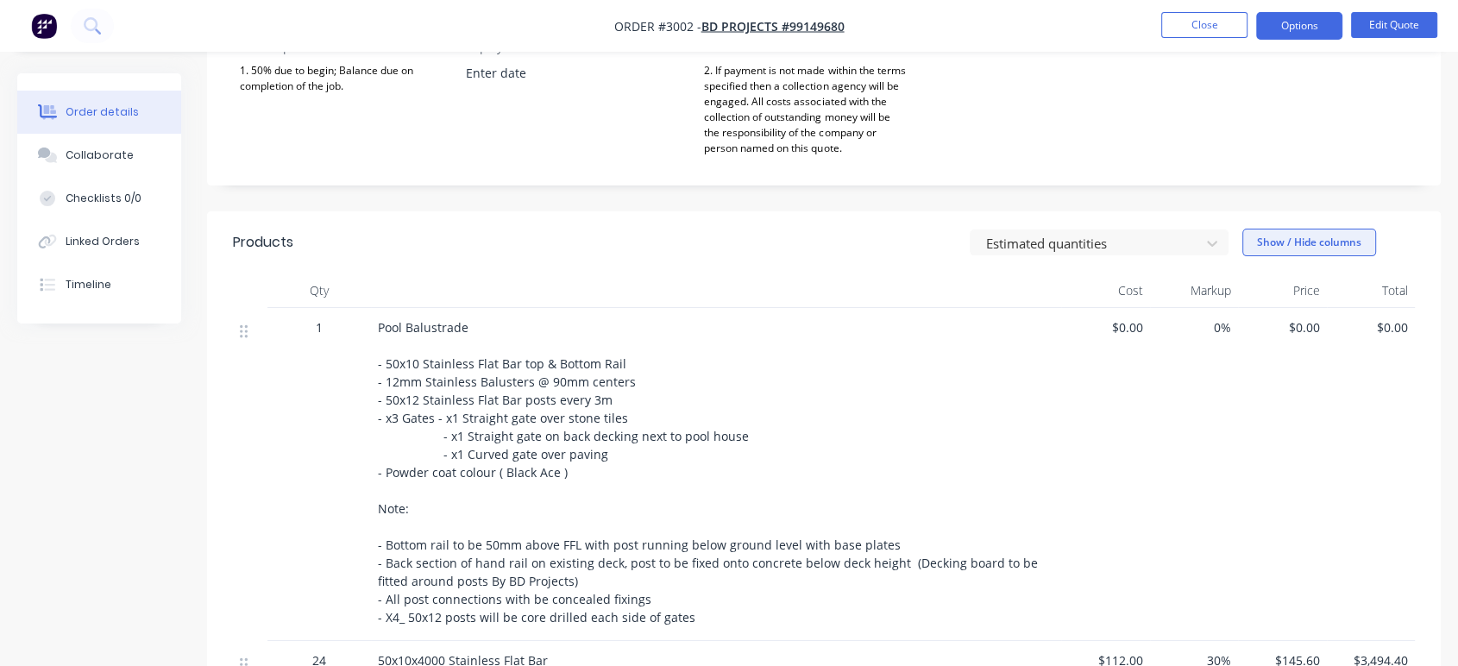
click at [1289, 247] on button "Show / Hide columns" at bounding box center [1309, 243] width 134 height 28
click at [1274, 318] on span at bounding box center [1270, 323] width 15 height 15
click at [1249, 316] on input "Markup" at bounding box center [1249, 316] width 0 height 0
click at [1258, 318] on span at bounding box center [1256, 323] width 15 height 15
click at [1249, 316] on input "Markup" at bounding box center [1249, 316] width 0 height 0
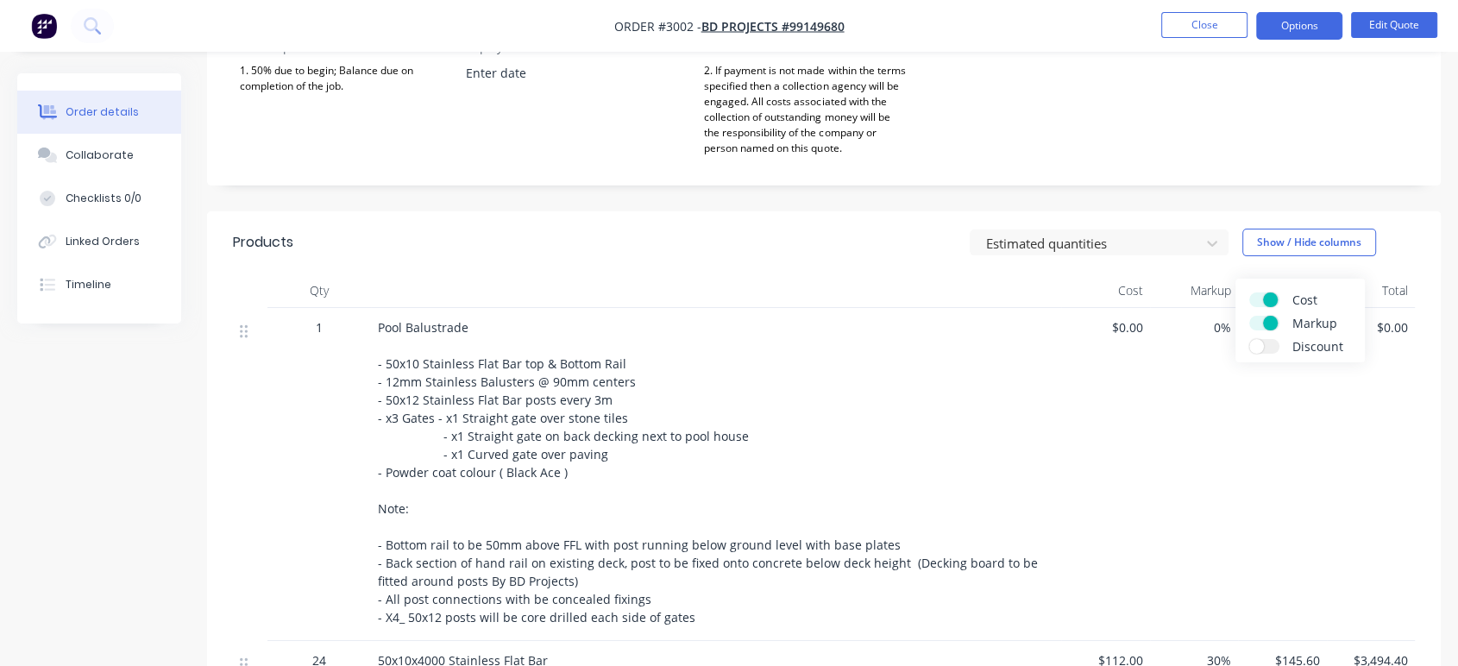
click at [1259, 318] on label "Markup" at bounding box center [1264, 323] width 30 height 15
click at [1249, 316] on input "Markup" at bounding box center [1249, 316] width 0 height 0
click at [1267, 301] on span at bounding box center [1270, 299] width 15 height 15
click at [1249, 292] on input "Cost" at bounding box center [1249, 292] width 0 height 0
click at [1267, 301] on label "Cost" at bounding box center [1264, 299] width 30 height 15
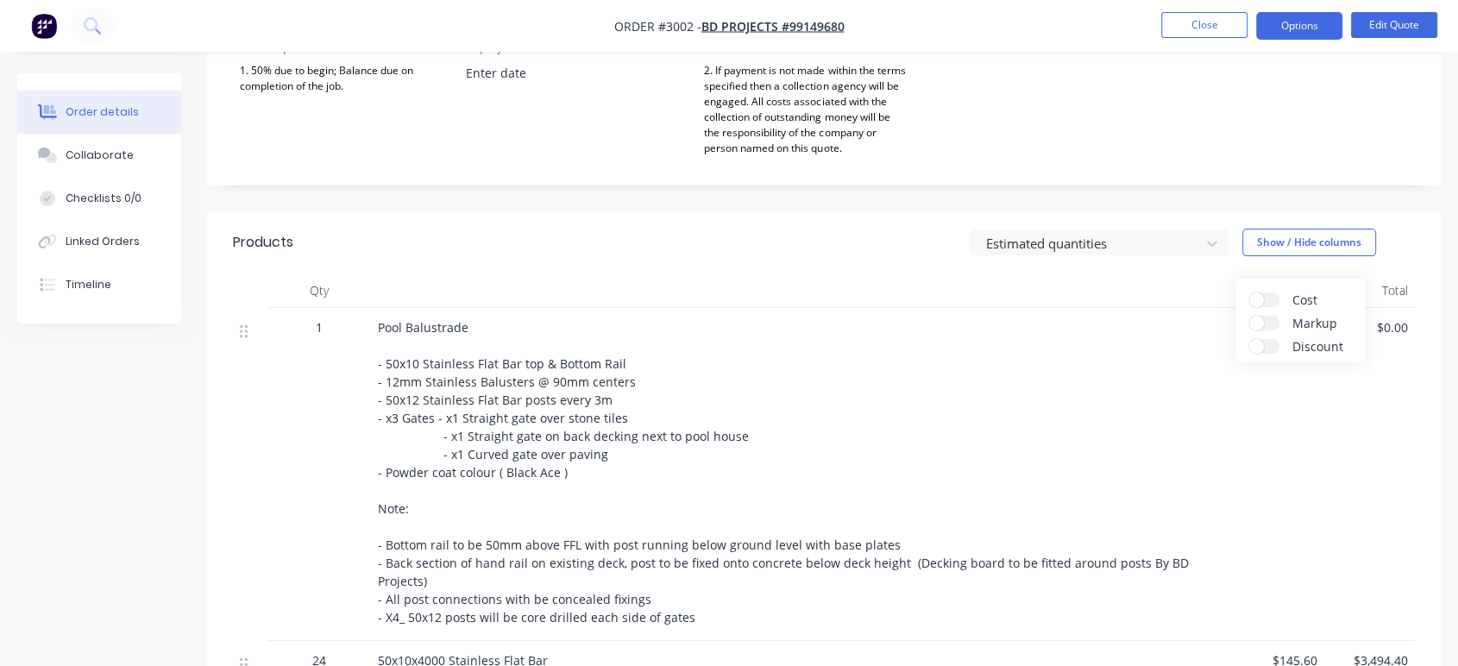
click at [1249, 292] on input "Cost" at bounding box center [1249, 292] width 0 height 0
click at [1264, 316] on label "Markup" at bounding box center [1264, 323] width 30 height 15
click at [1249, 316] on input "Markup" at bounding box center [1249, 316] width 0 height 0
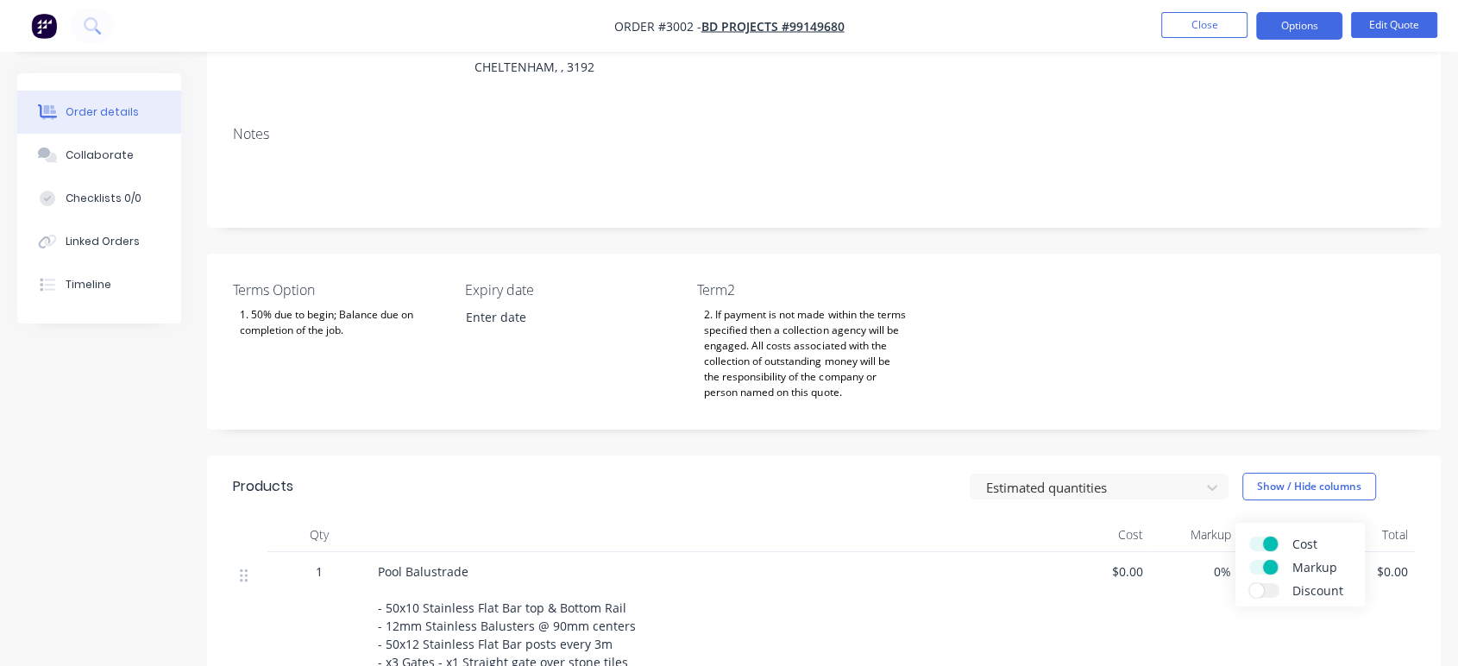
scroll to position [0, 0]
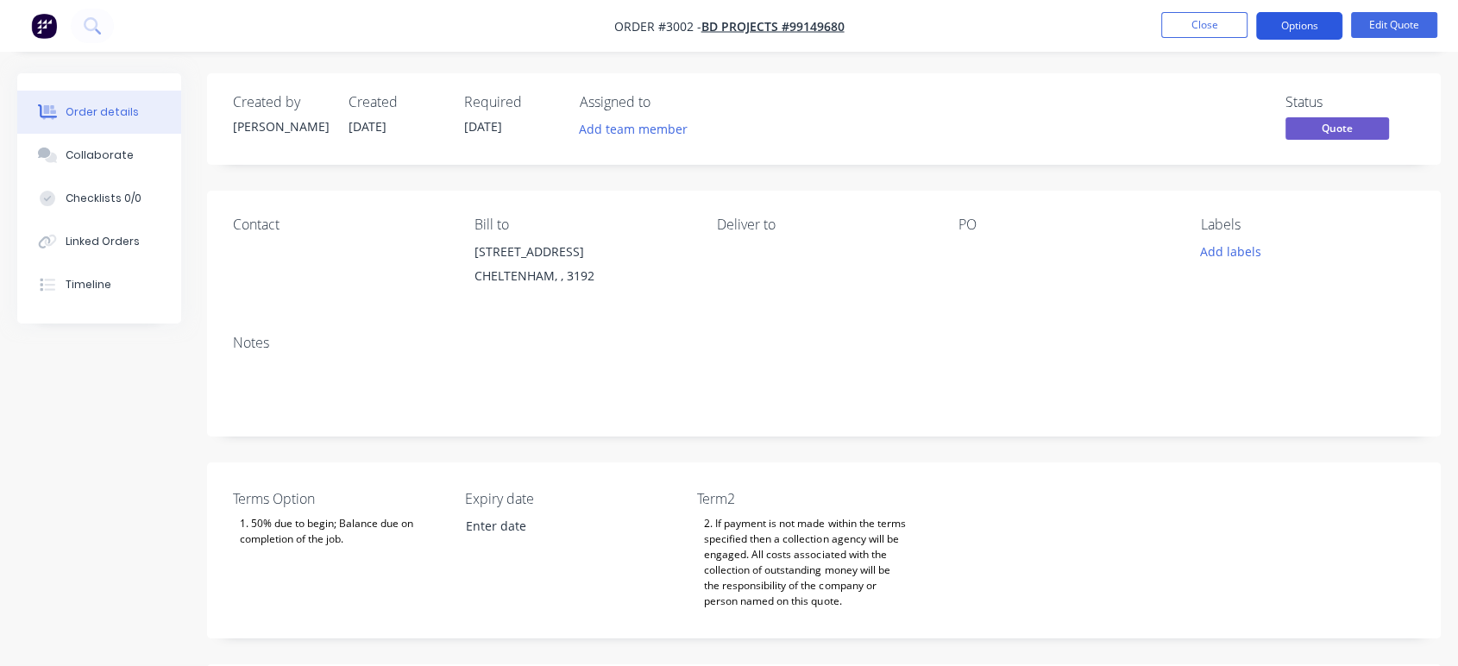
click at [1283, 28] on button "Options" at bounding box center [1299, 26] width 86 height 28
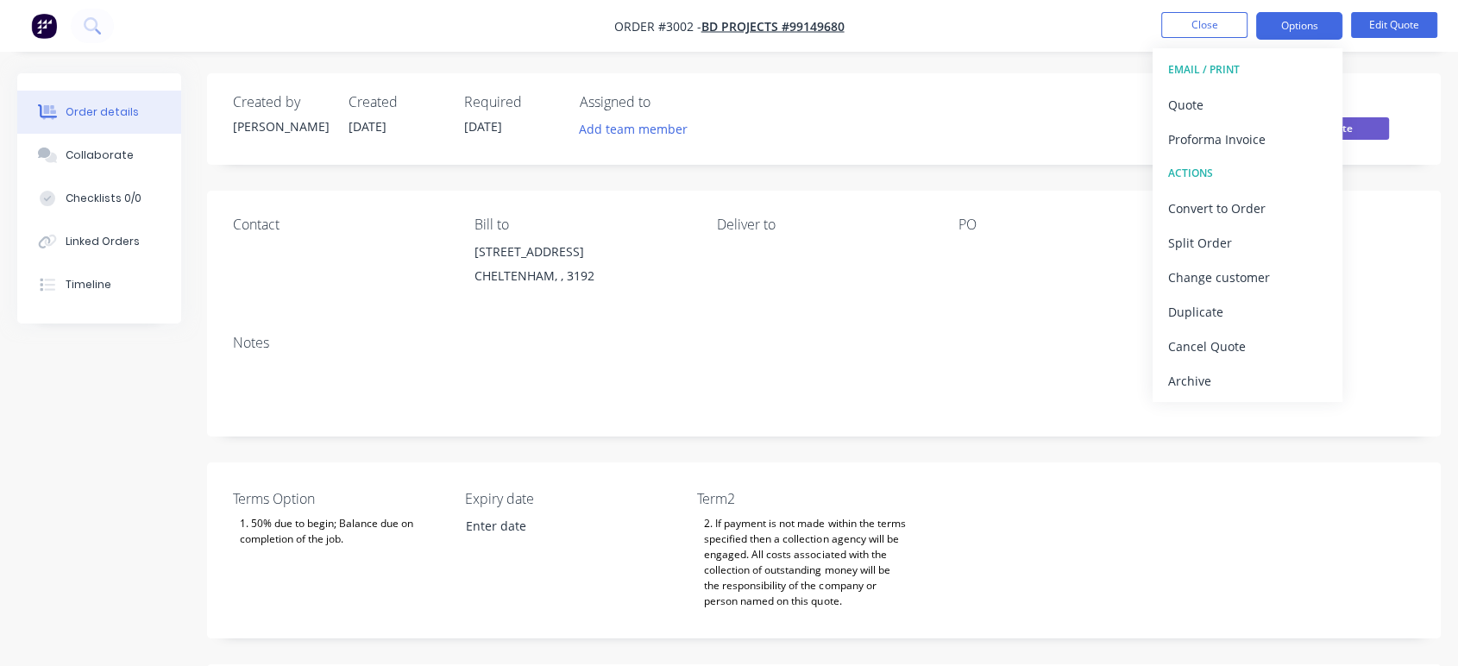
click at [1411, 91] on div "Created by [PERSON_NAME] Created [DATE] Required [DATE] Assigned to Add team me…" at bounding box center [823, 118] width 1233 height 91
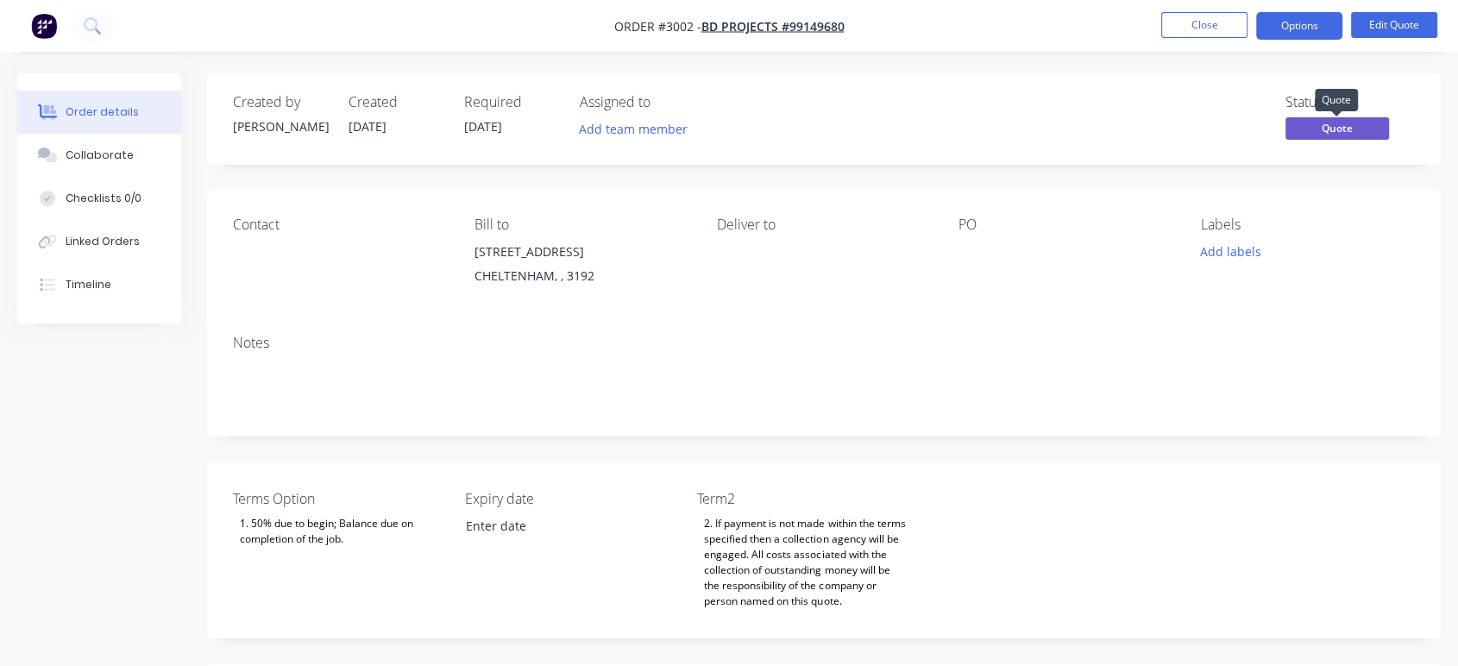
click at [1379, 126] on span "Quote" at bounding box center [1337, 128] width 104 height 22
click at [1393, 80] on div "Created by [PERSON_NAME] Created [DATE] Required [DATE] Assigned to Add team me…" at bounding box center [823, 118] width 1233 height 91
click at [1214, 23] on button "Close" at bounding box center [1204, 25] width 86 height 26
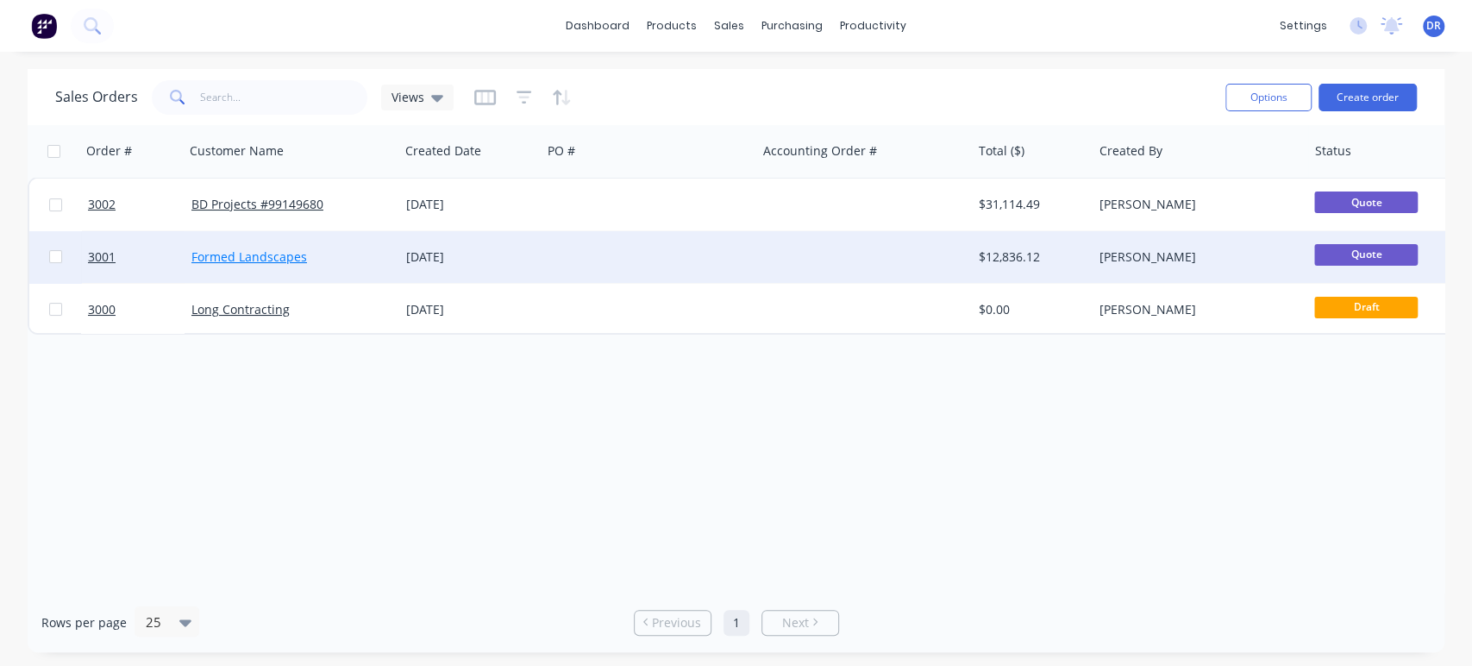
click at [211, 256] on link "Formed Landscapes" at bounding box center [249, 256] width 116 height 16
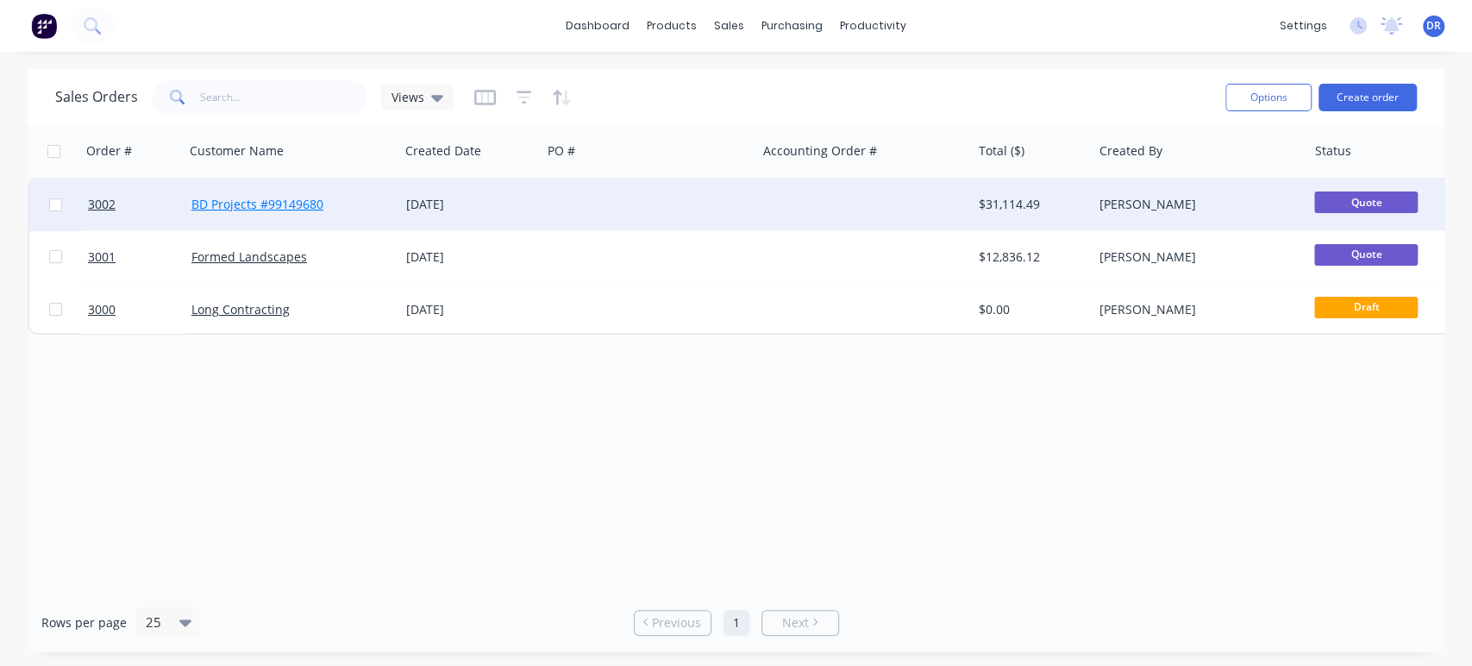
click at [248, 205] on link "BD Projects #99149680" at bounding box center [257, 204] width 132 height 16
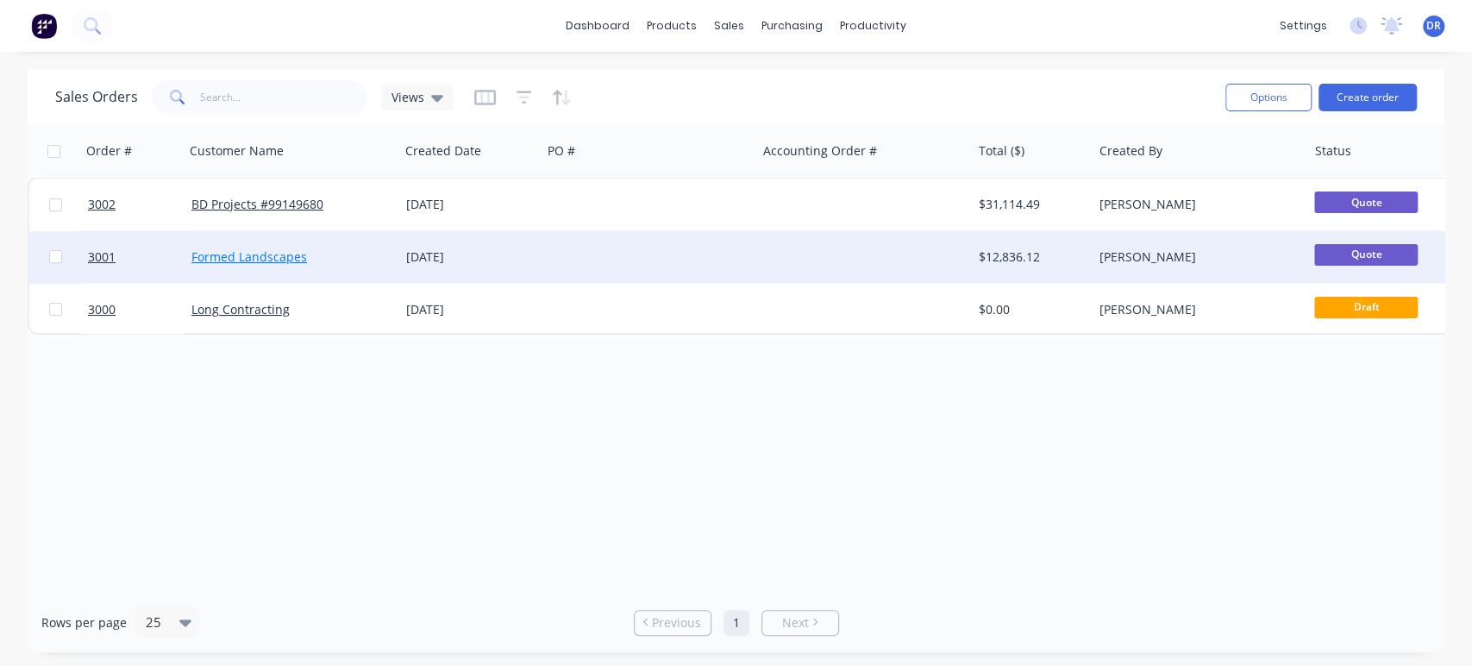
click at [265, 251] on link "Formed Landscapes" at bounding box center [249, 256] width 116 height 16
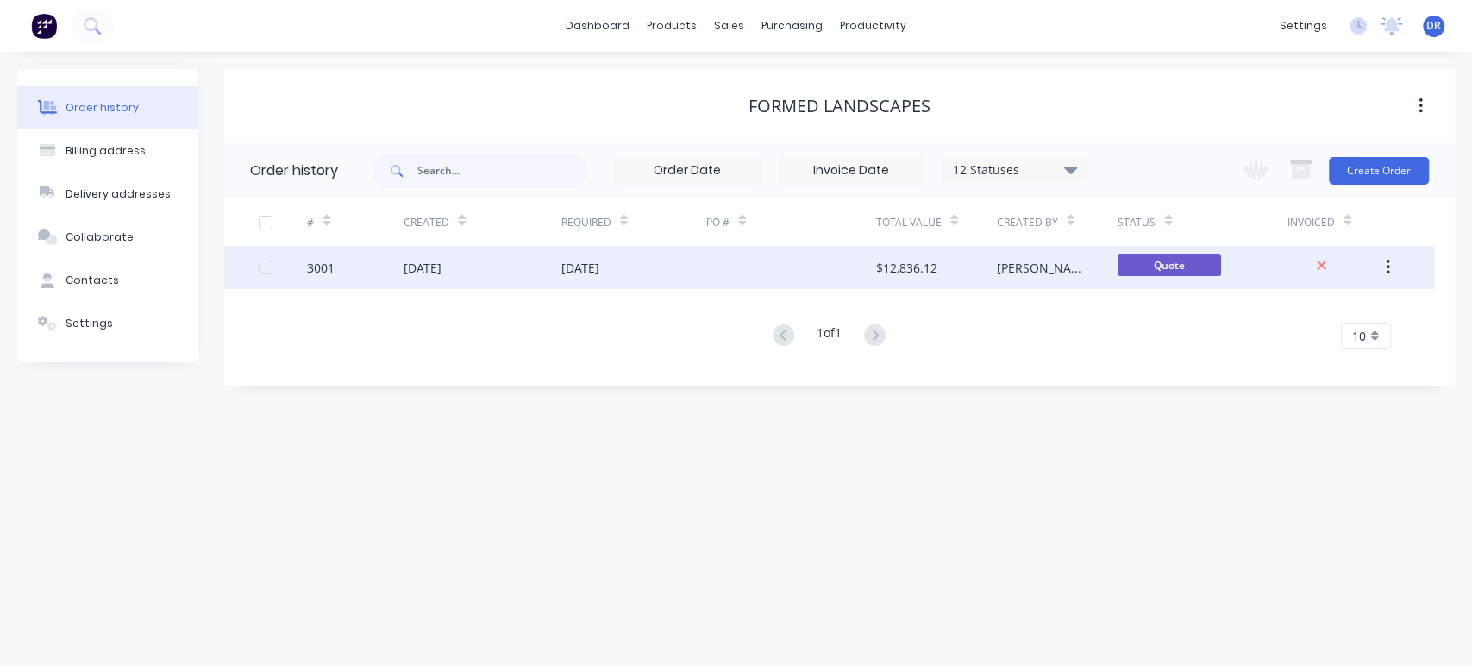
click at [1394, 271] on button "button" at bounding box center [1388, 267] width 41 height 31
click at [325, 267] on div "3001" at bounding box center [321, 268] width 28 height 18
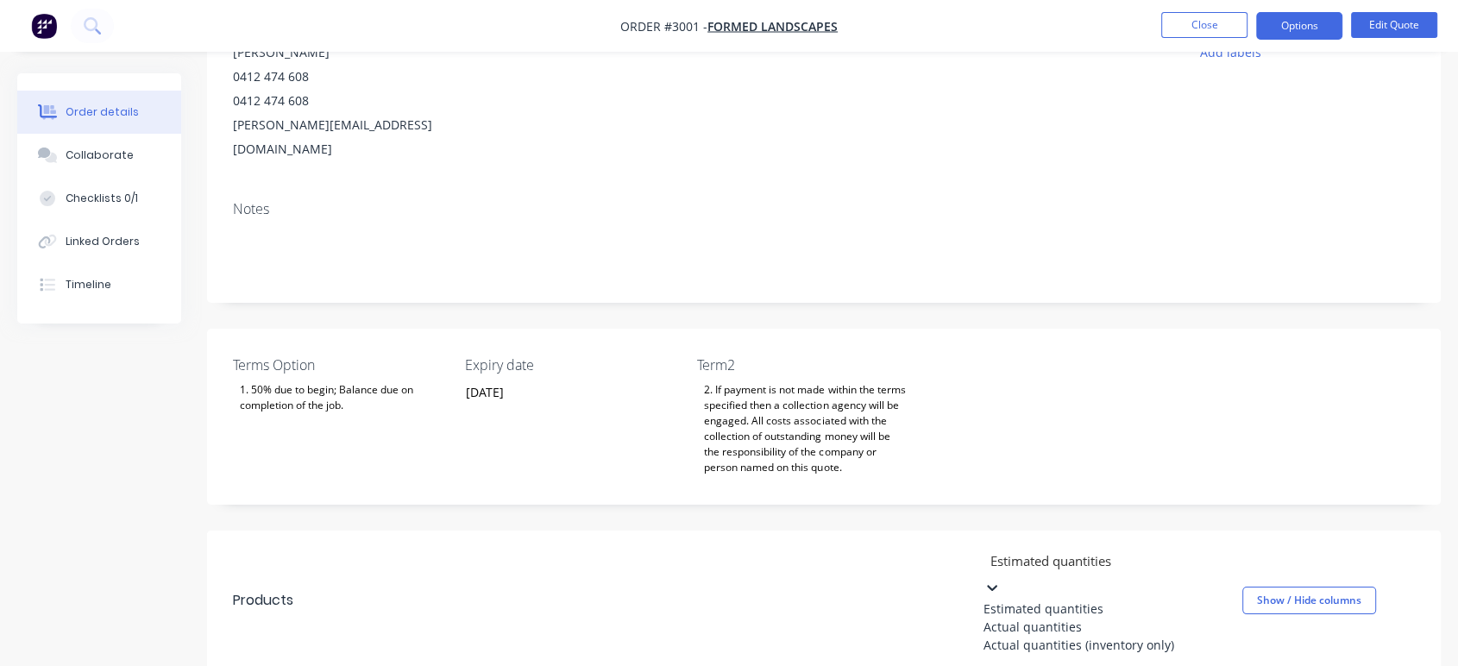
scroll to position [200, 0]
click at [1154, 550] on header "Products 3 results available. Use Up and Down to choose options, press Enter to…" at bounding box center [823, 600] width 1233 height 141
click at [1155, 549] on div at bounding box center [1112, 560] width 248 height 22
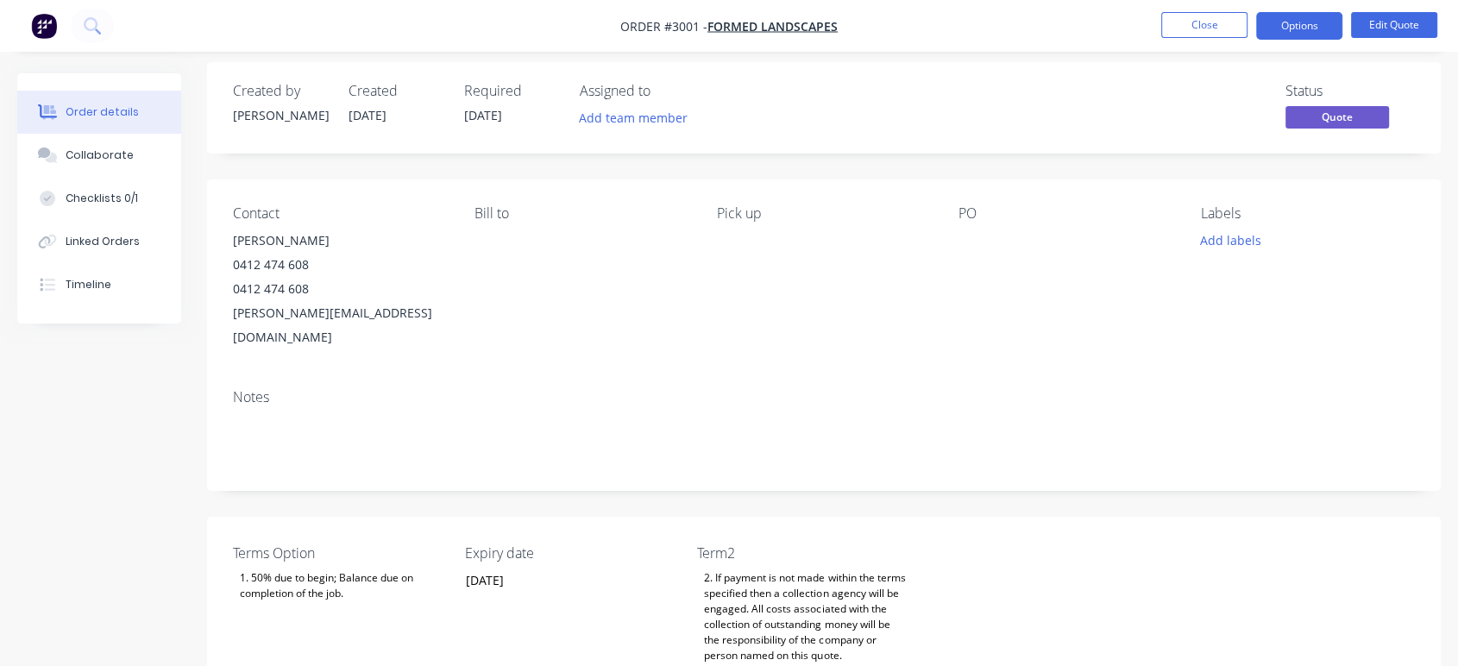
scroll to position [0, 0]
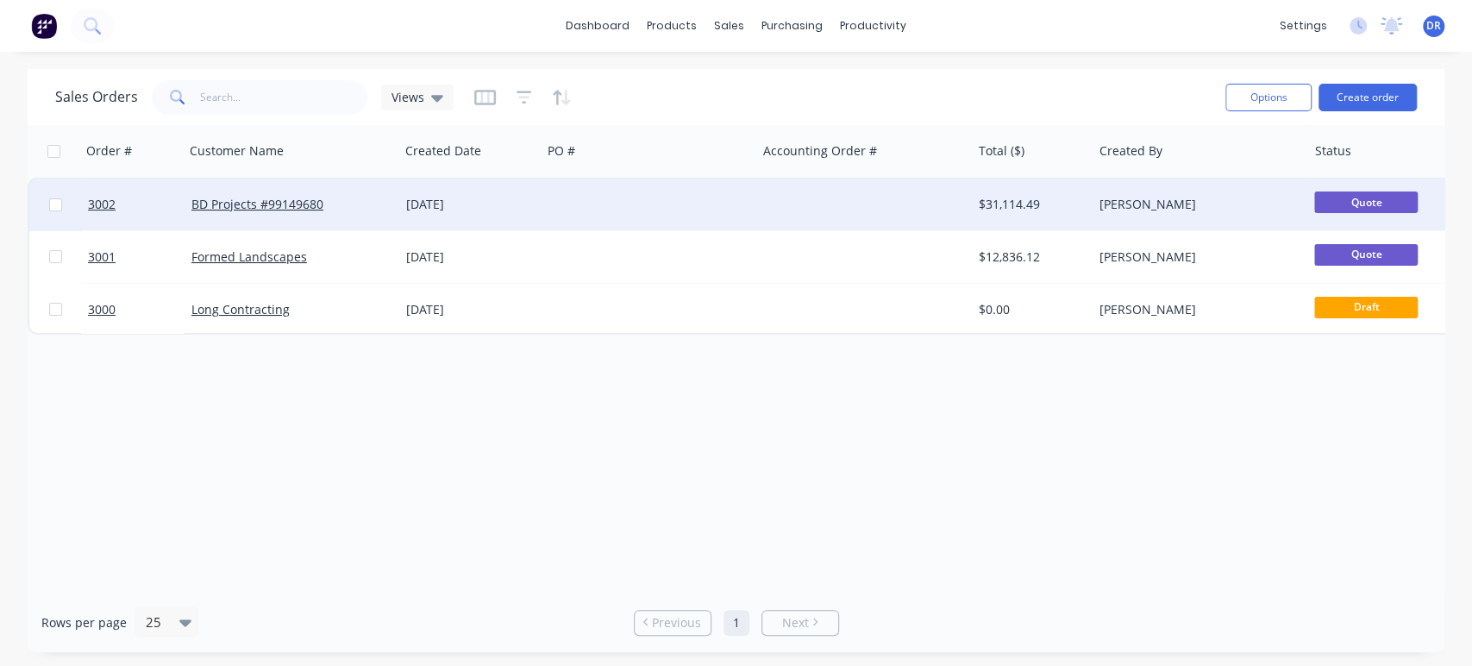
click at [85, 204] on div at bounding box center [133, 205] width 104 height 52
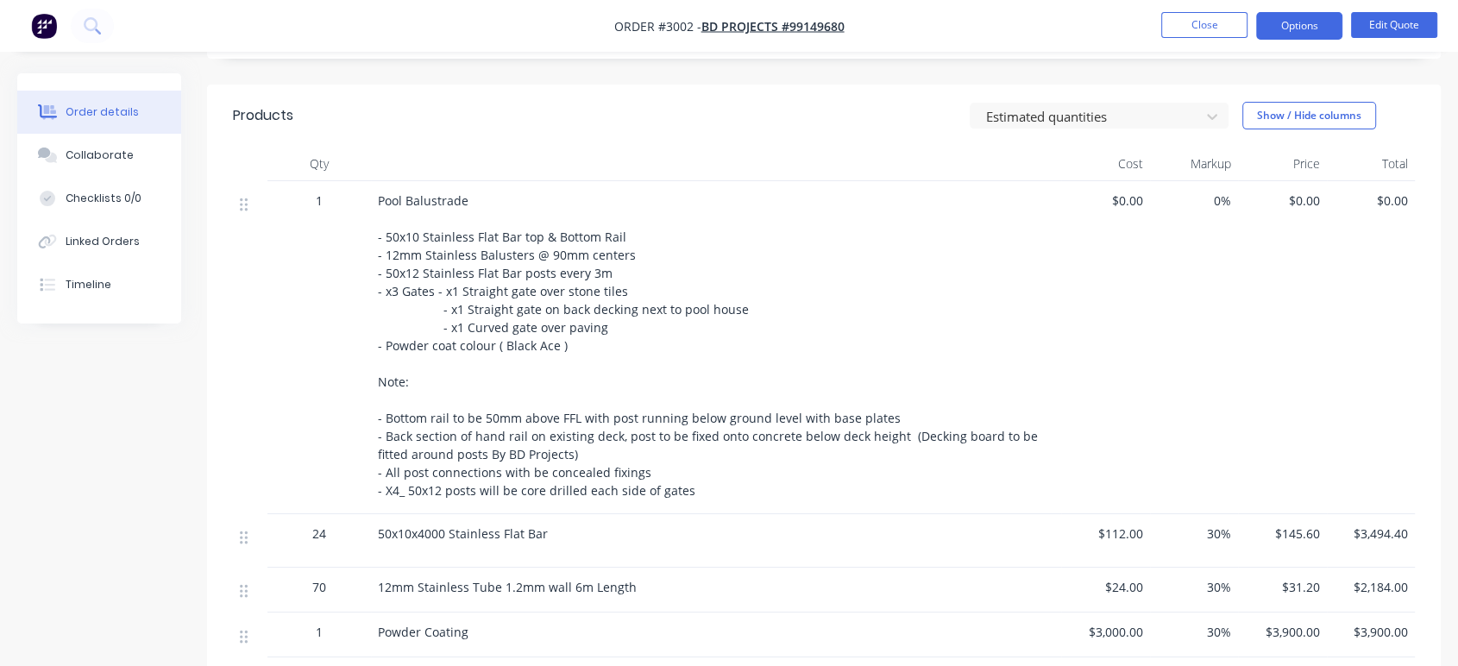
scroll to position [574, 0]
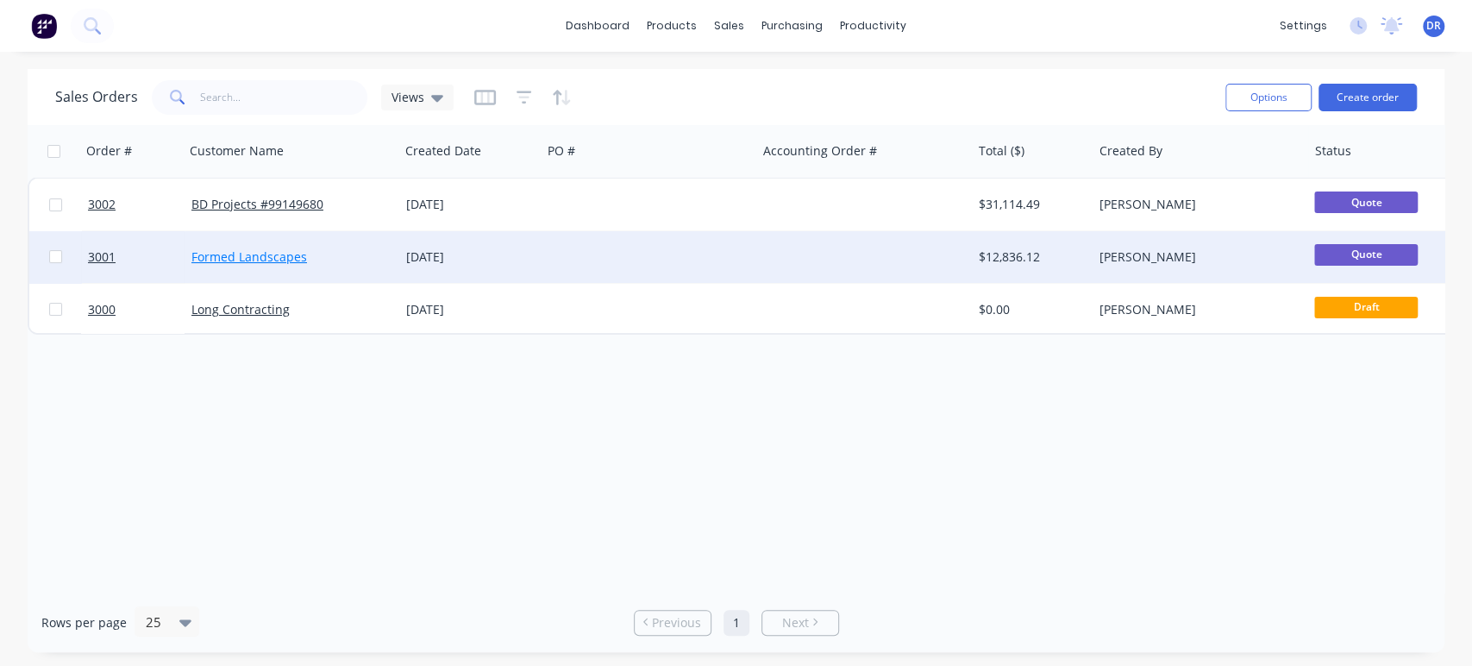
click at [235, 260] on link "Formed Landscapes" at bounding box center [249, 256] width 116 height 16
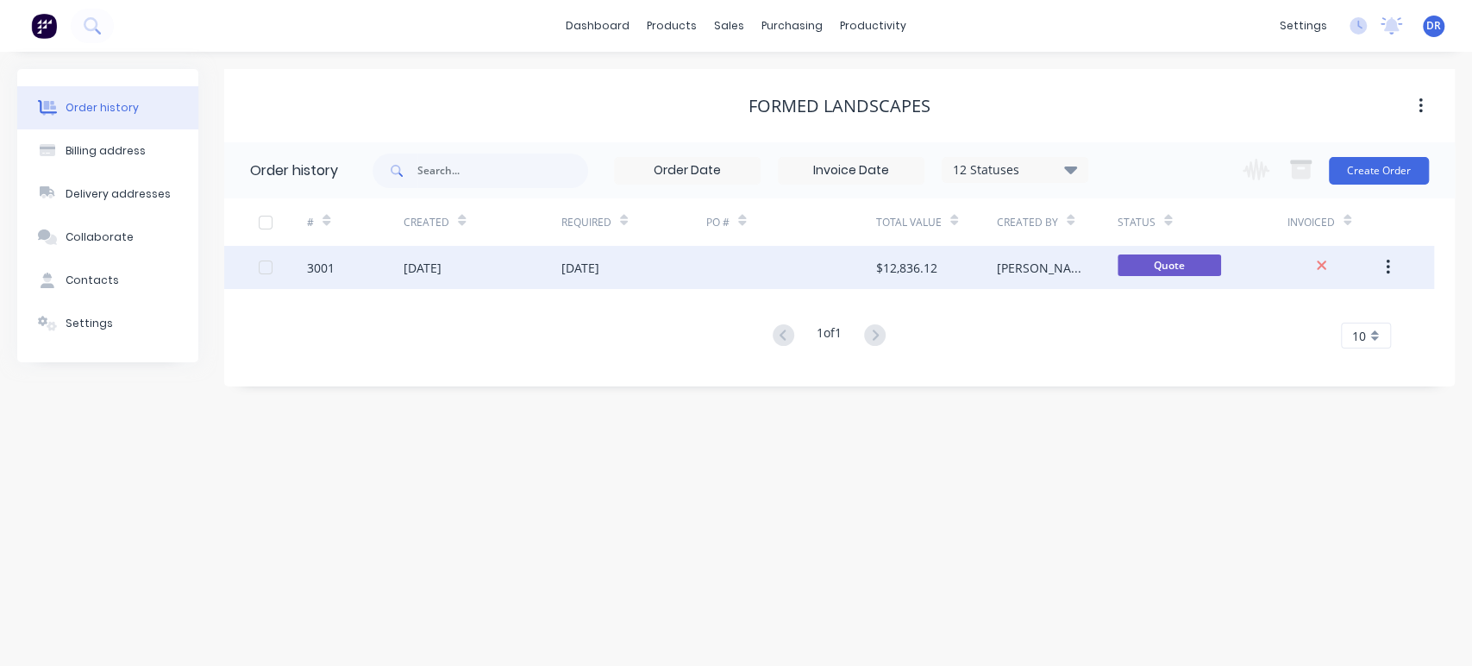
click at [327, 265] on div "3001" at bounding box center [321, 268] width 28 height 18
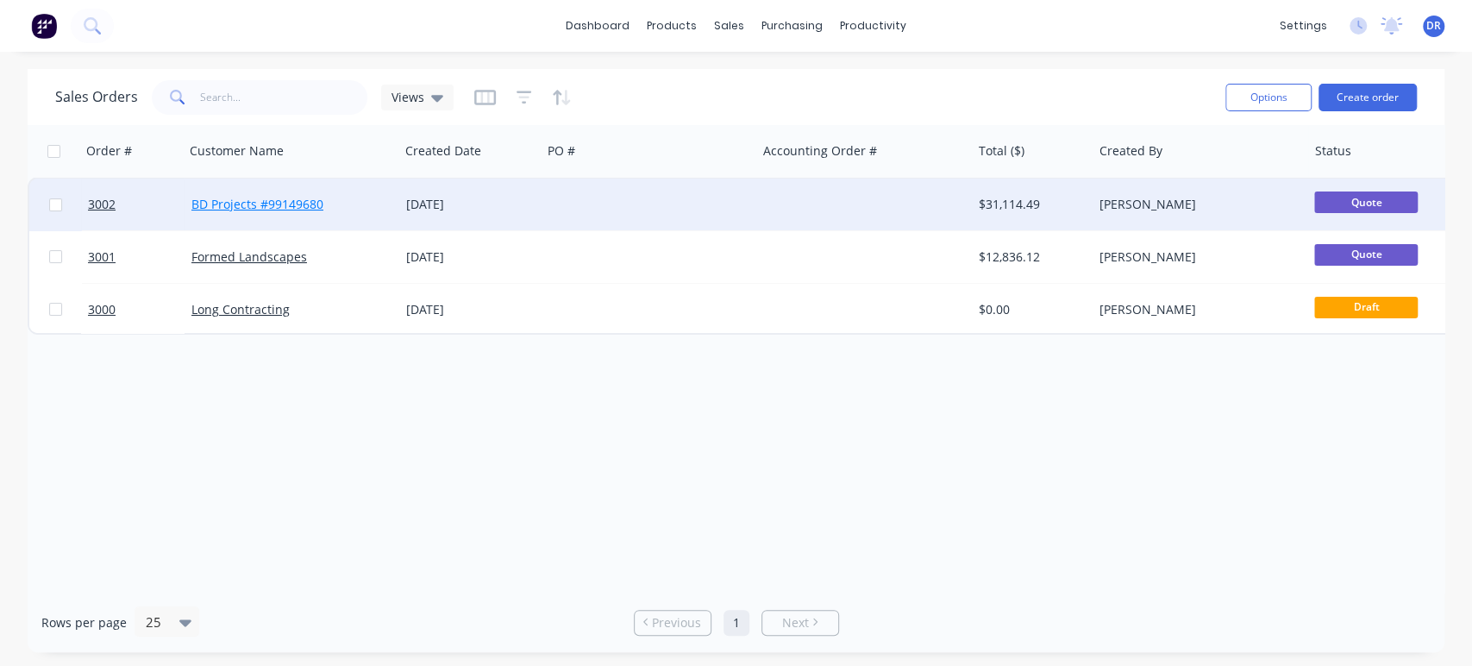
click at [280, 204] on link "BD Projects #99149680" at bounding box center [257, 204] width 132 height 16
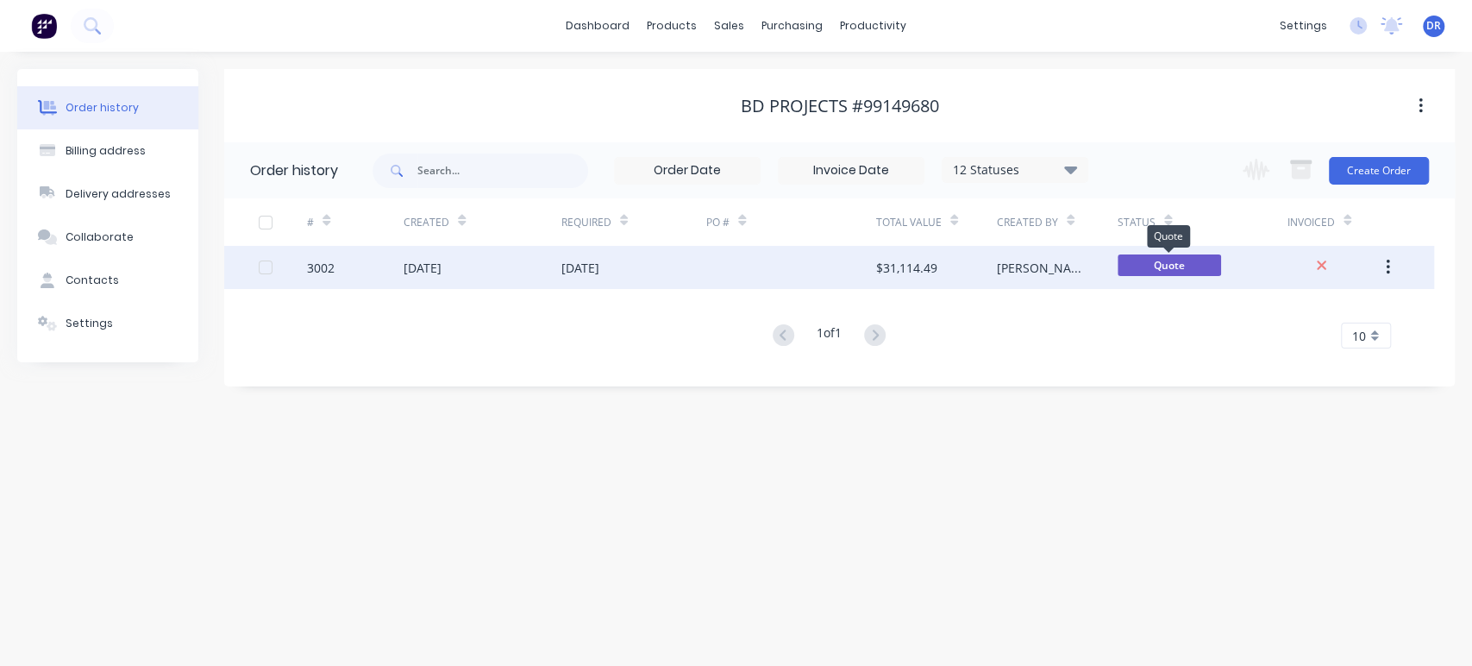
click at [1142, 267] on span "Quote" at bounding box center [1170, 265] width 104 height 22
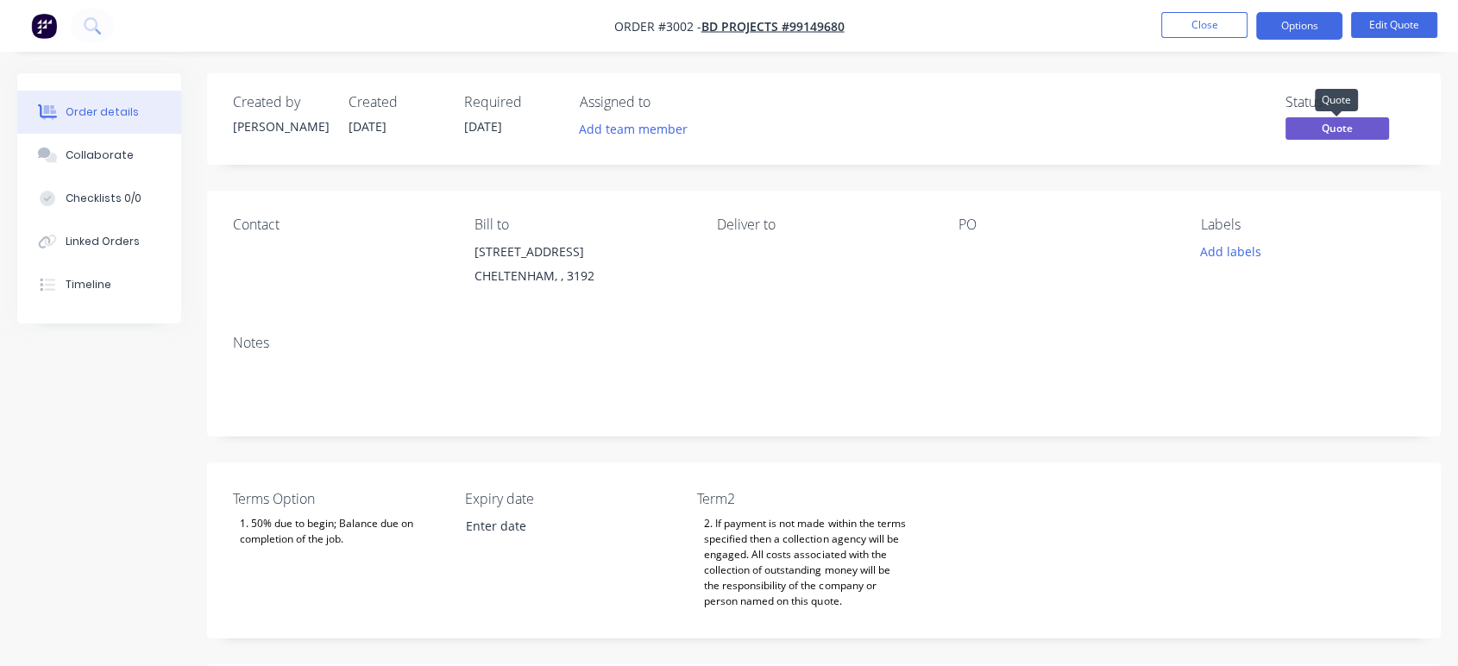
click at [1359, 132] on span "Quote" at bounding box center [1337, 128] width 104 height 22
click at [1365, 127] on span "Quote" at bounding box center [1337, 128] width 104 height 22
click at [1286, 29] on button "Options" at bounding box center [1299, 26] width 86 height 28
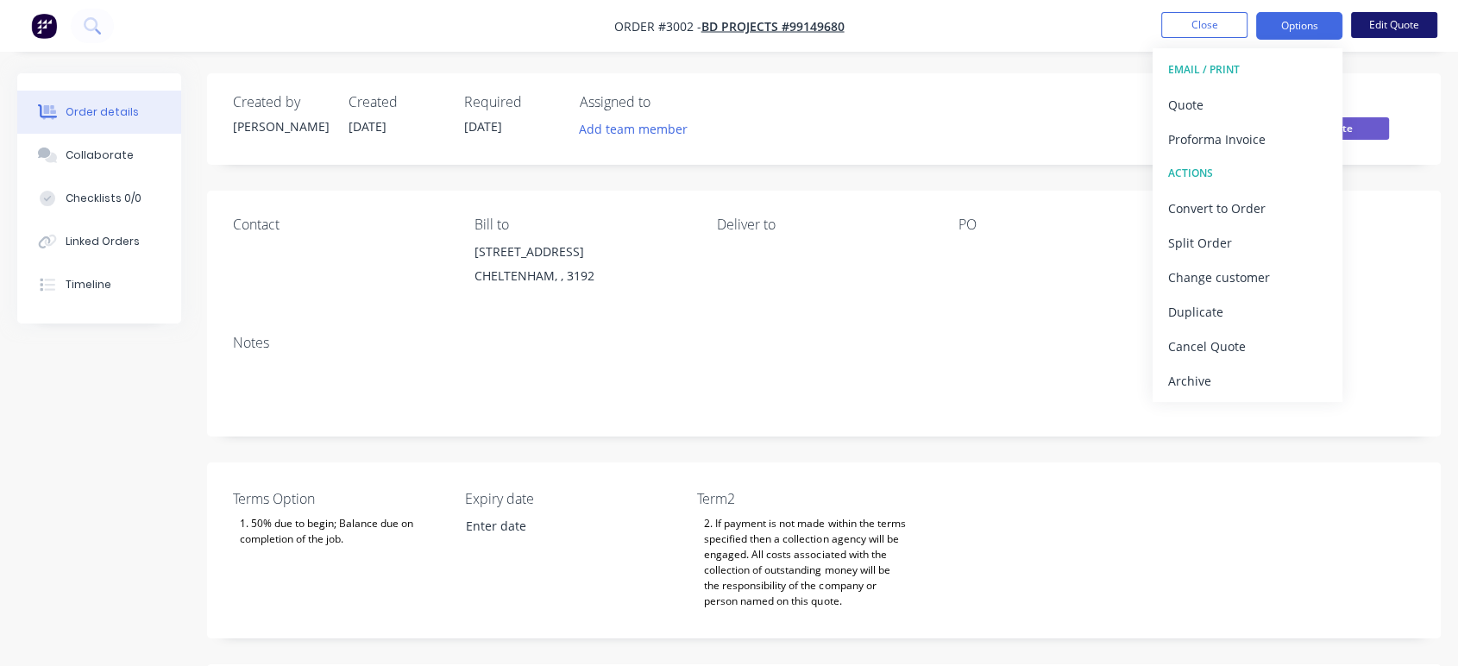
click at [1405, 22] on button "Edit Quote" at bounding box center [1394, 25] width 86 height 26
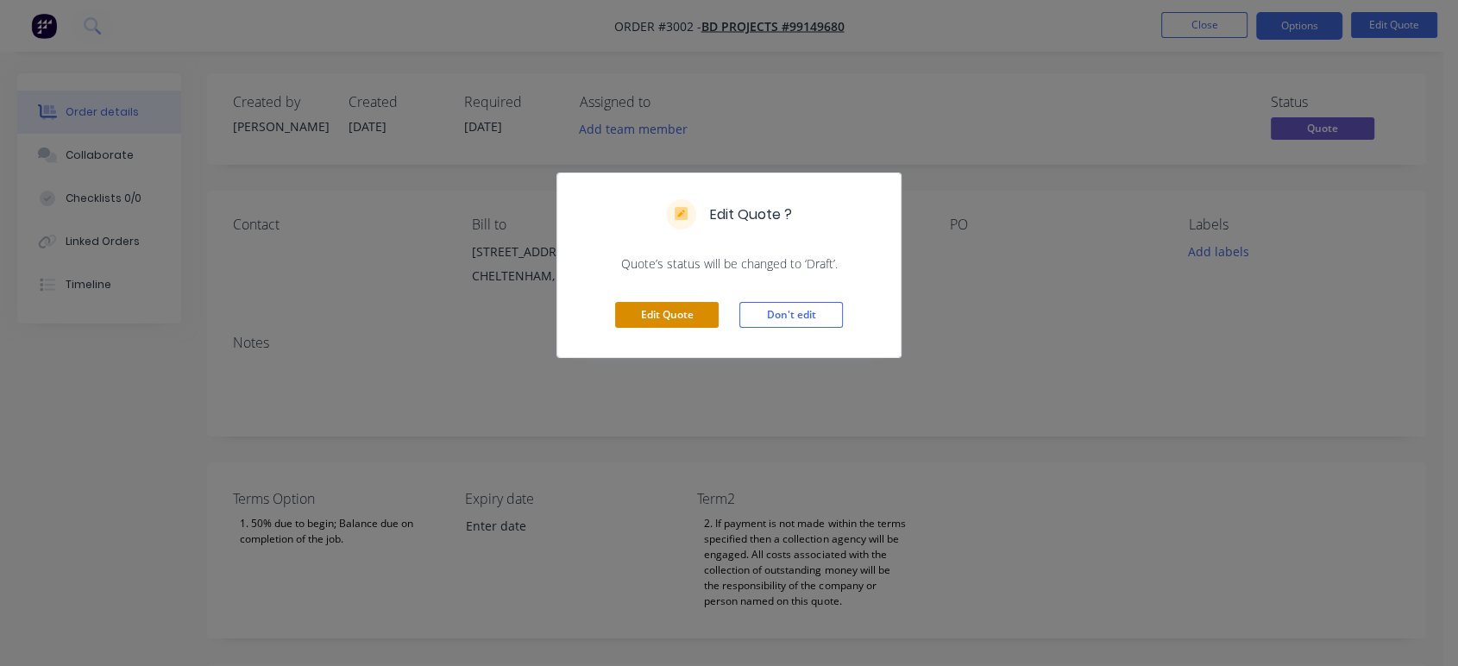
click at [687, 316] on button "Edit Quote" at bounding box center [667, 315] width 104 height 26
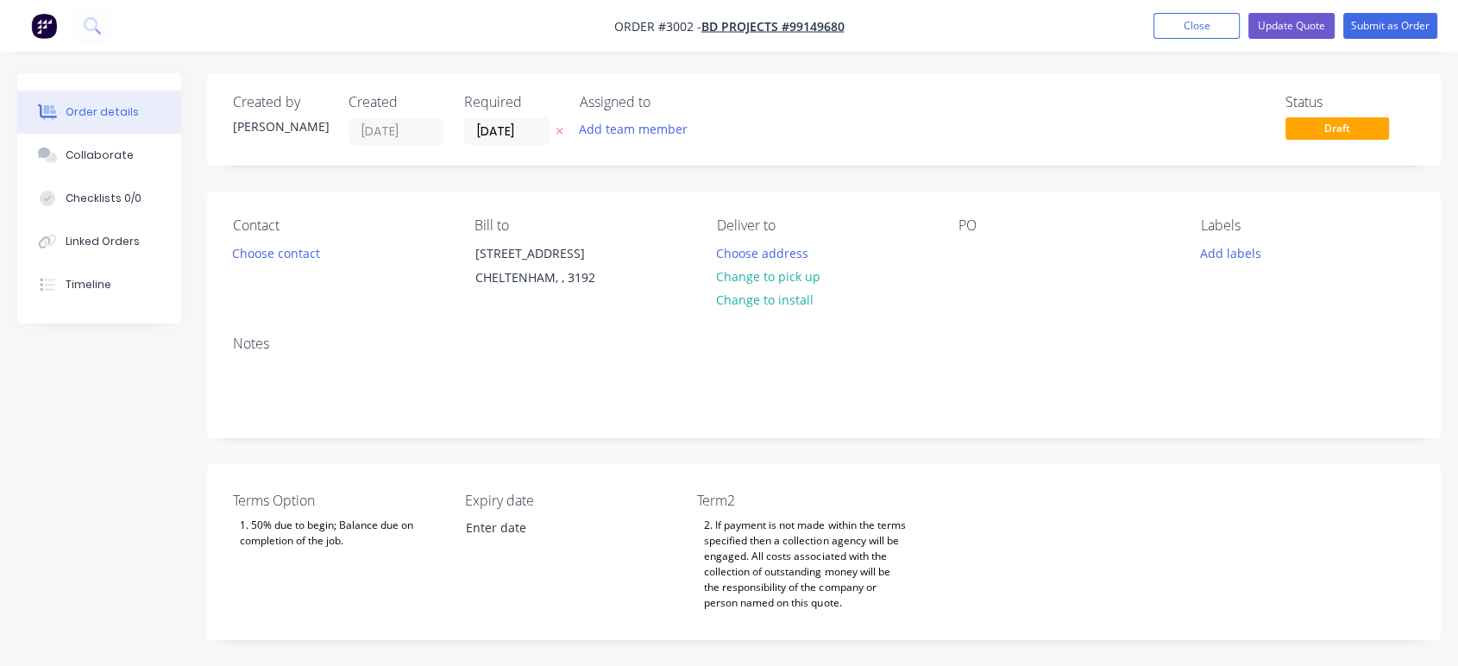
click at [1334, 307] on div "Contact Choose contact [PERSON_NAME] to [STREET_ADDRESS][PERSON_NAME] Deliver t…" at bounding box center [823, 256] width 1233 height 130
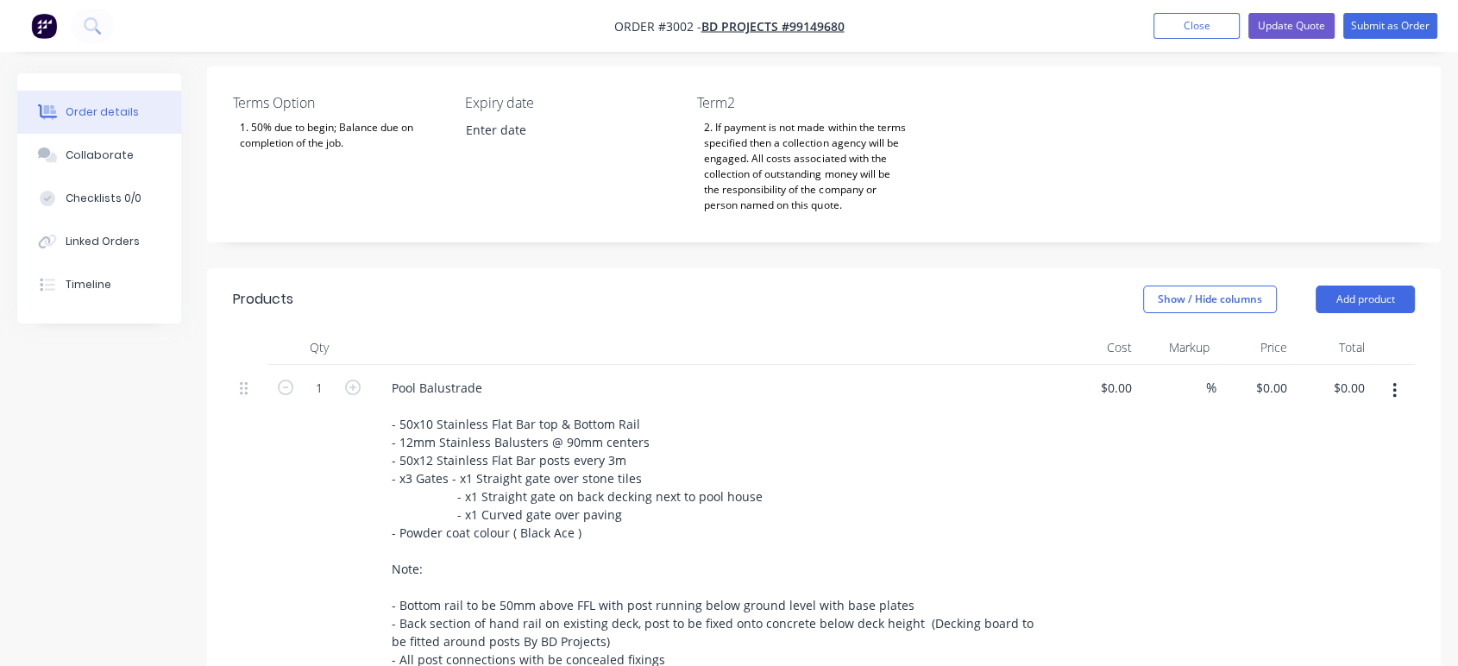
scroll to position [383, 0]
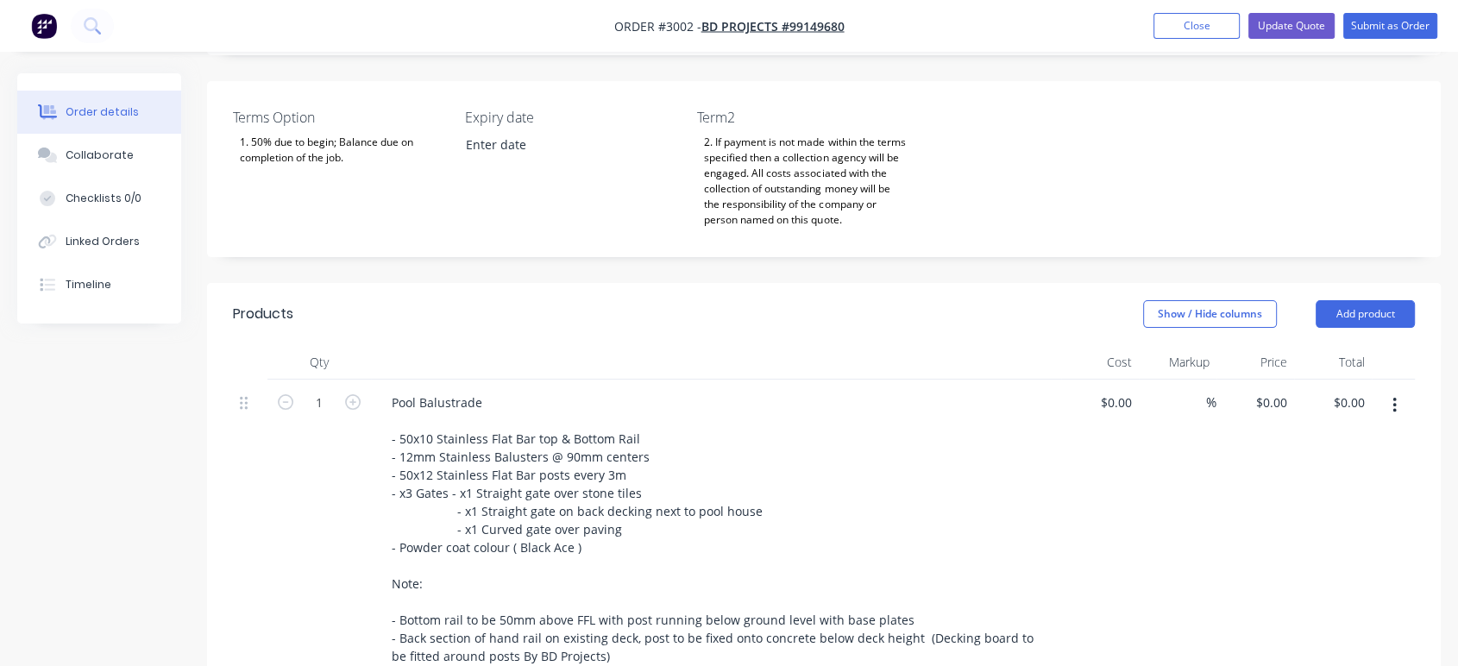
click at [1394, 405] on icon "button" at bounding box center [1394, 405] width 4 height 19
click at [1105, 523] on div "$0.00 $0.00" at bounding box center [1100, 564] width 78 height 368
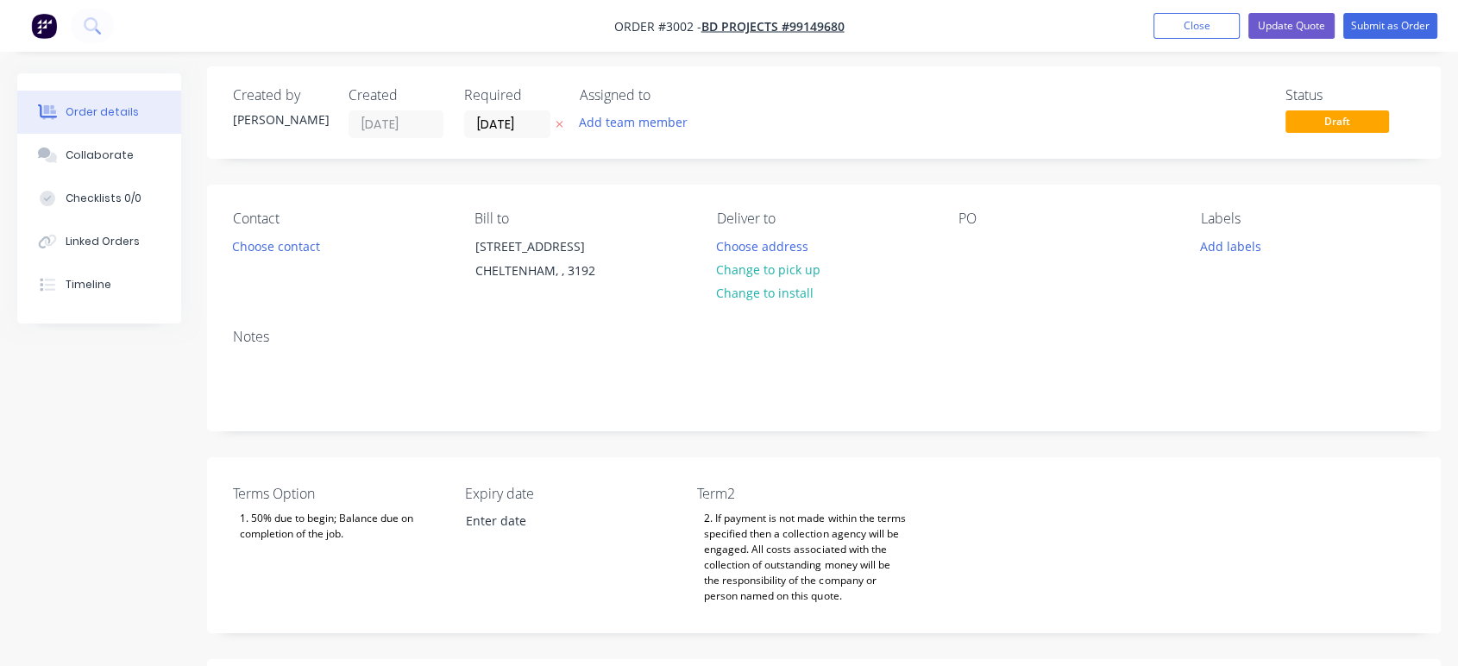
scroll to position [0, 0]
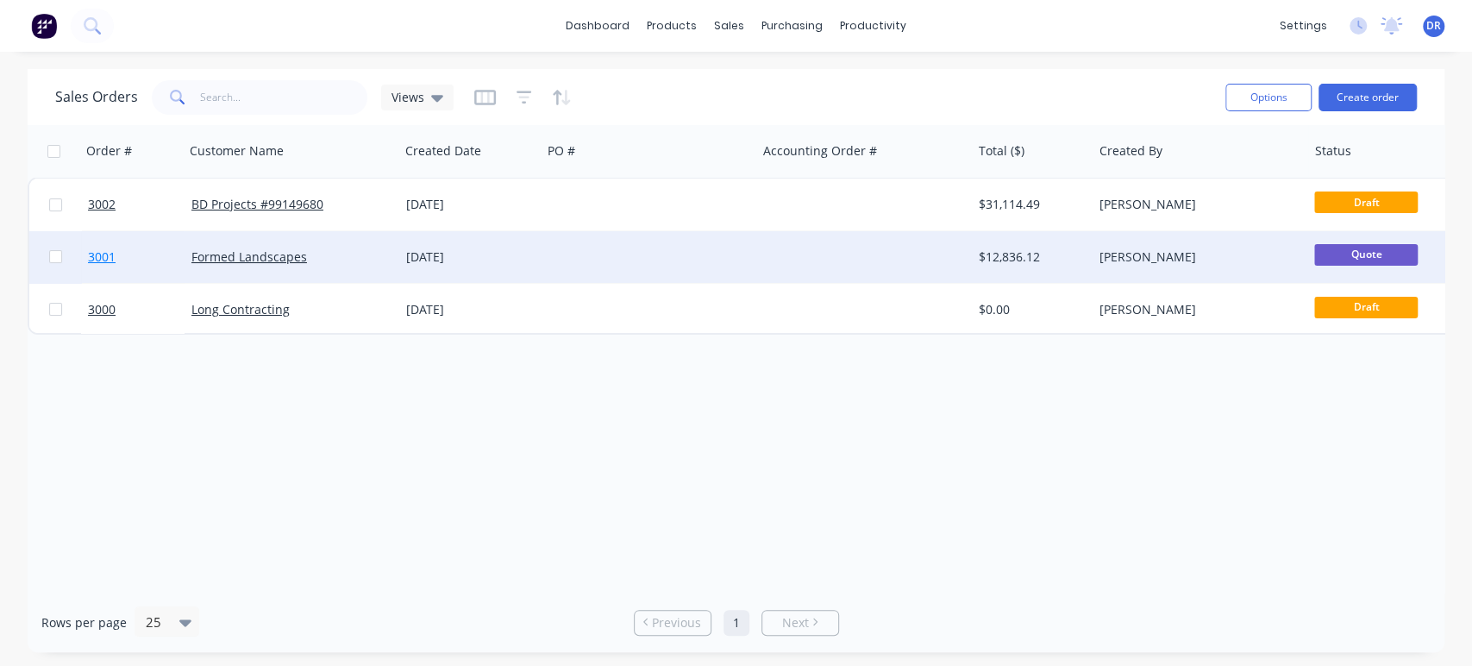
click at [104, 264] on span "3001" at bounding box center [102, 256] width 28 height 17
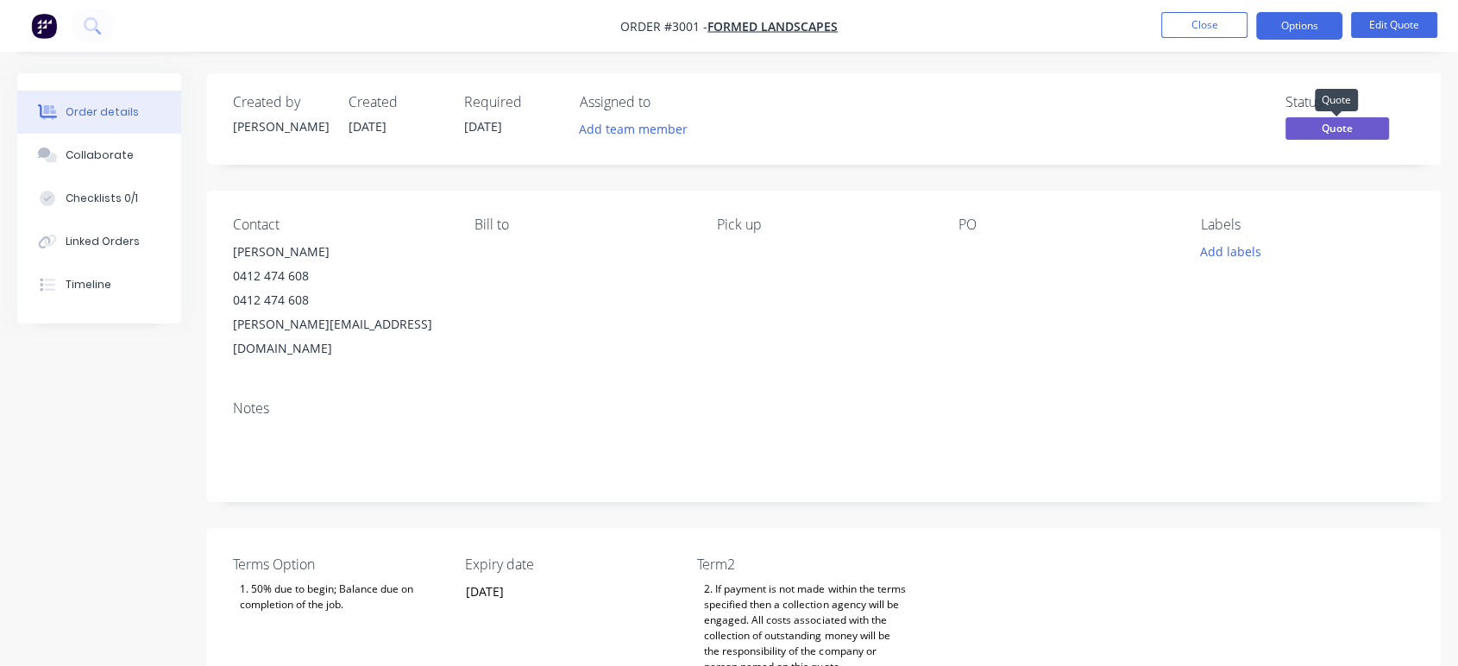
click at [1332, 131] on span "Quote" at bounding box center [1337, 128] width 104 height 22
click at [1290, 29] on button "Options" at bounding box center [1299, 26] width 86 height 28
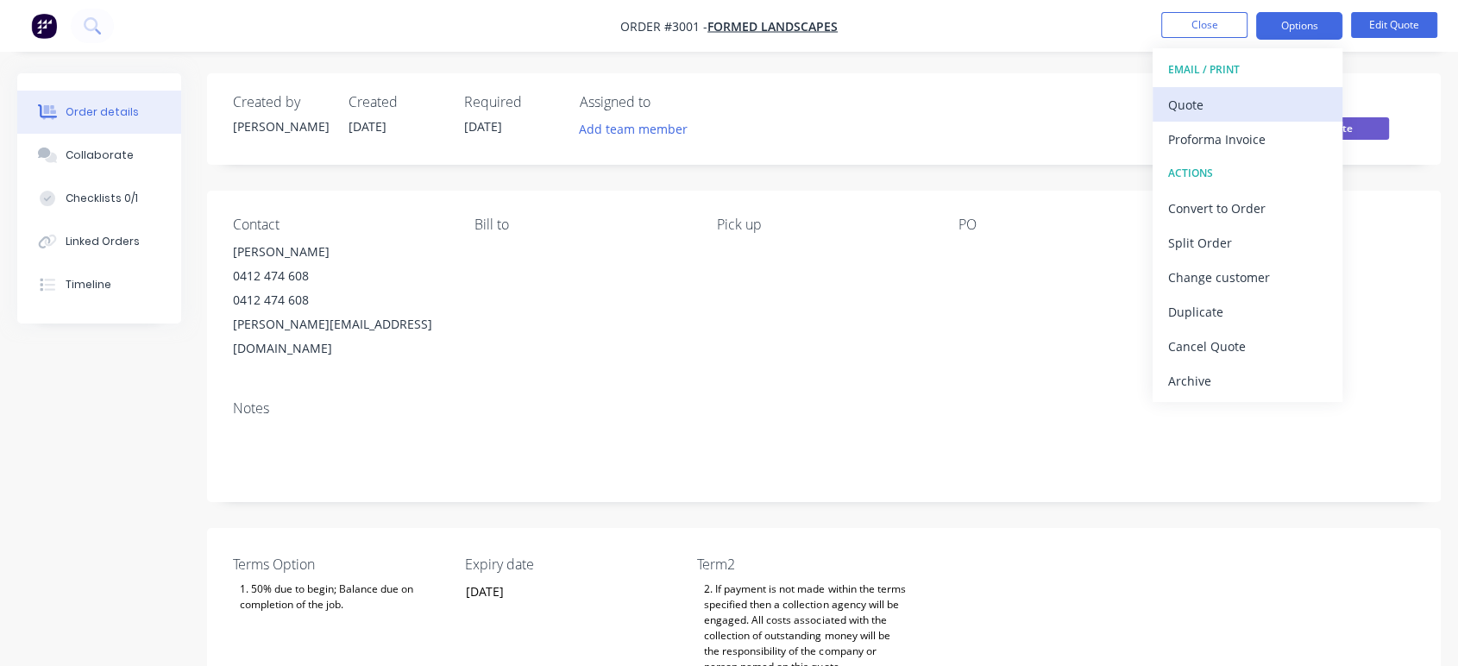
click at [1270, 102] on div "Quote" at bounding box center [1247, 104] width 159 height 25
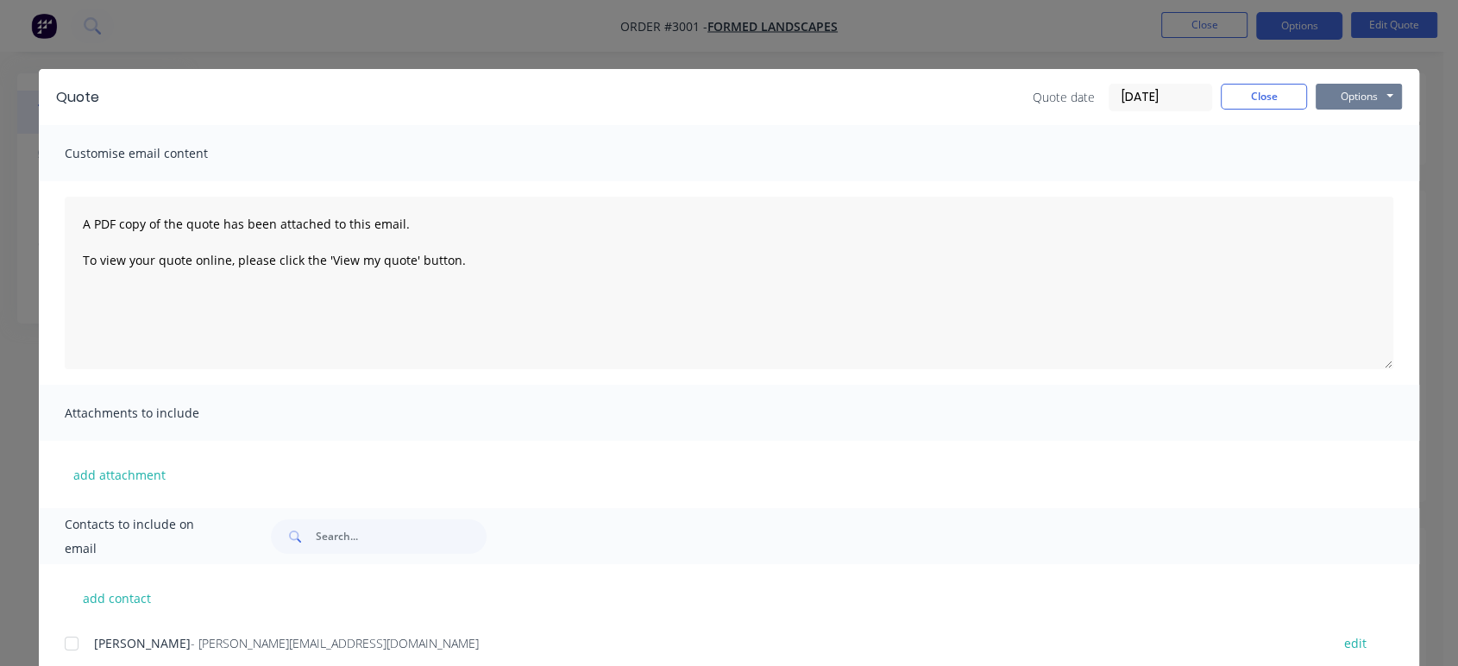
click at [1329, 92] on button "Options" at bounding box center [1358, 97] width 86 height 26
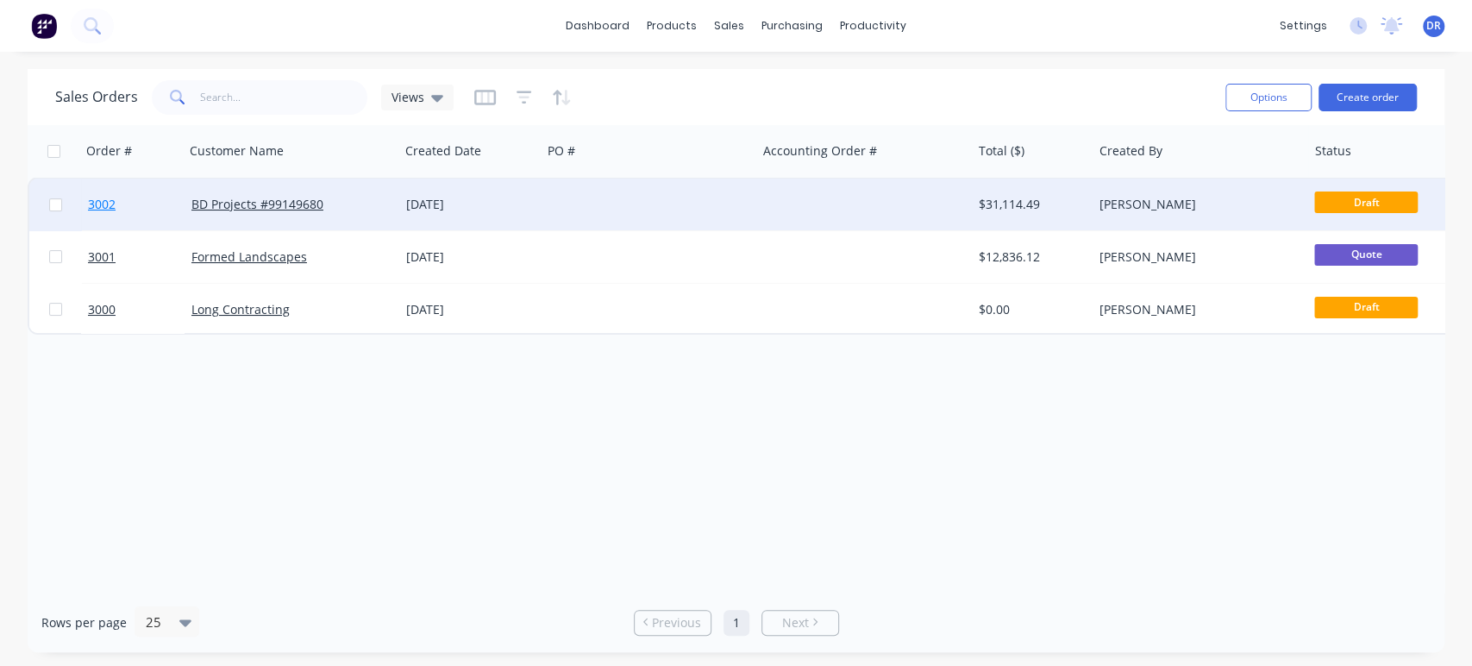
click at [95, 202] on span "3002" at bounding box center [102, 204] width 28 height 17
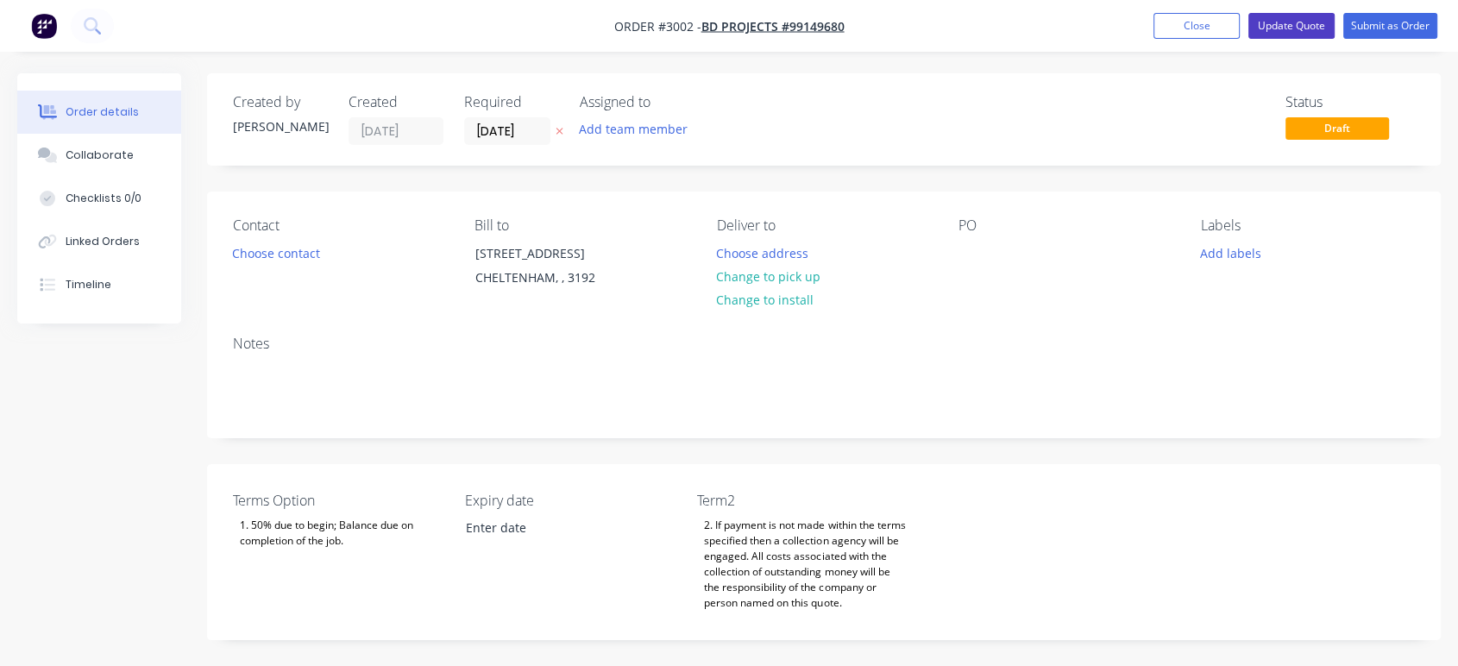
click at [1277, 28] on button "Update Quote" at bounding box center [1291, 26] width 86 height 26
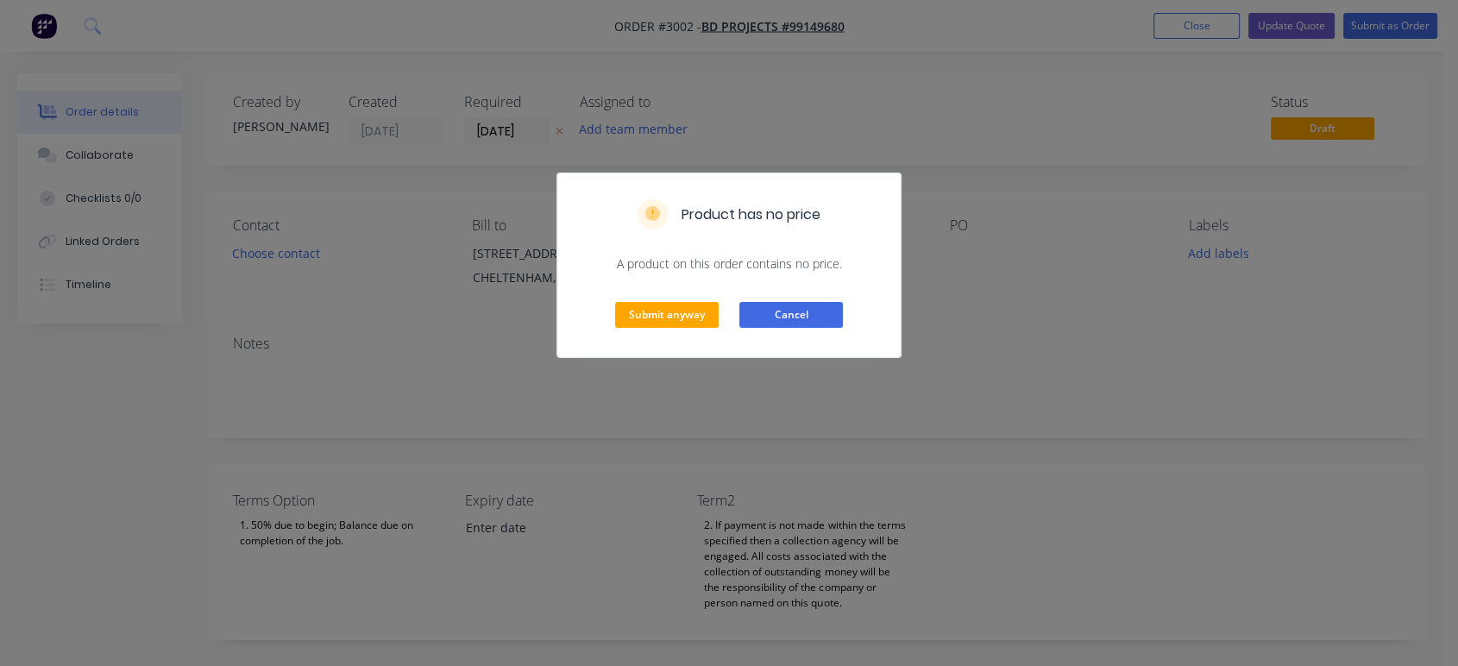
click at [794, 310] on button "Cancel" at bounding box center [791, 315] width 104 height 26
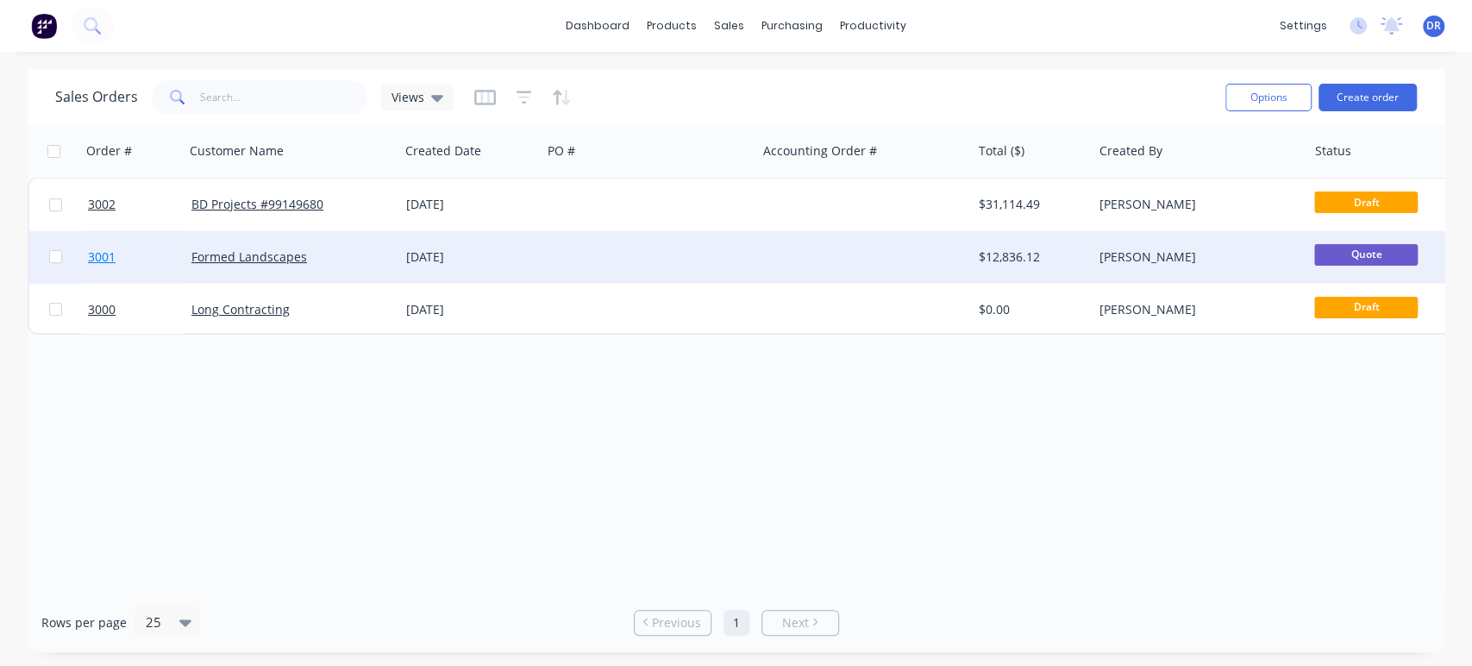
click at [92, 254] on span "3001" at bounding box center [102, 256] width 28 height 17
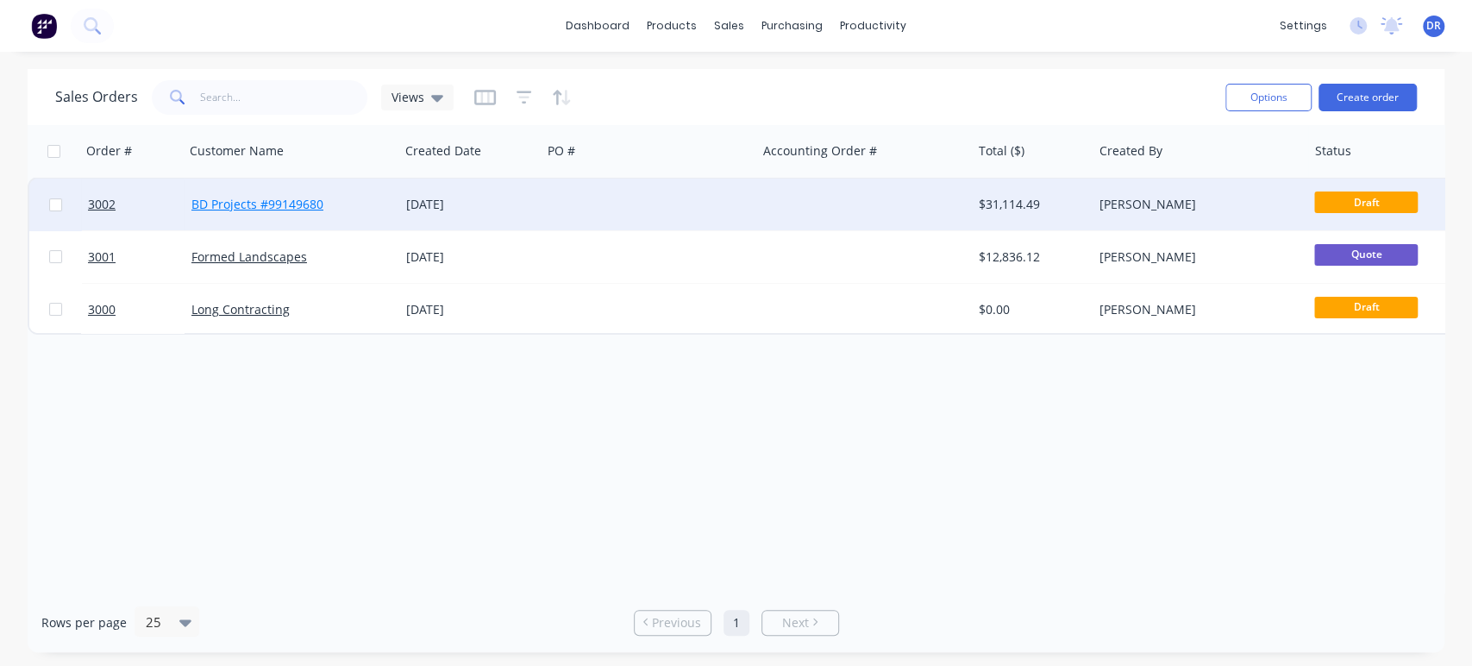
click at [252, 212] on link "BD Projects #99149680" at bounding box center [257, 204] width 132 height 16
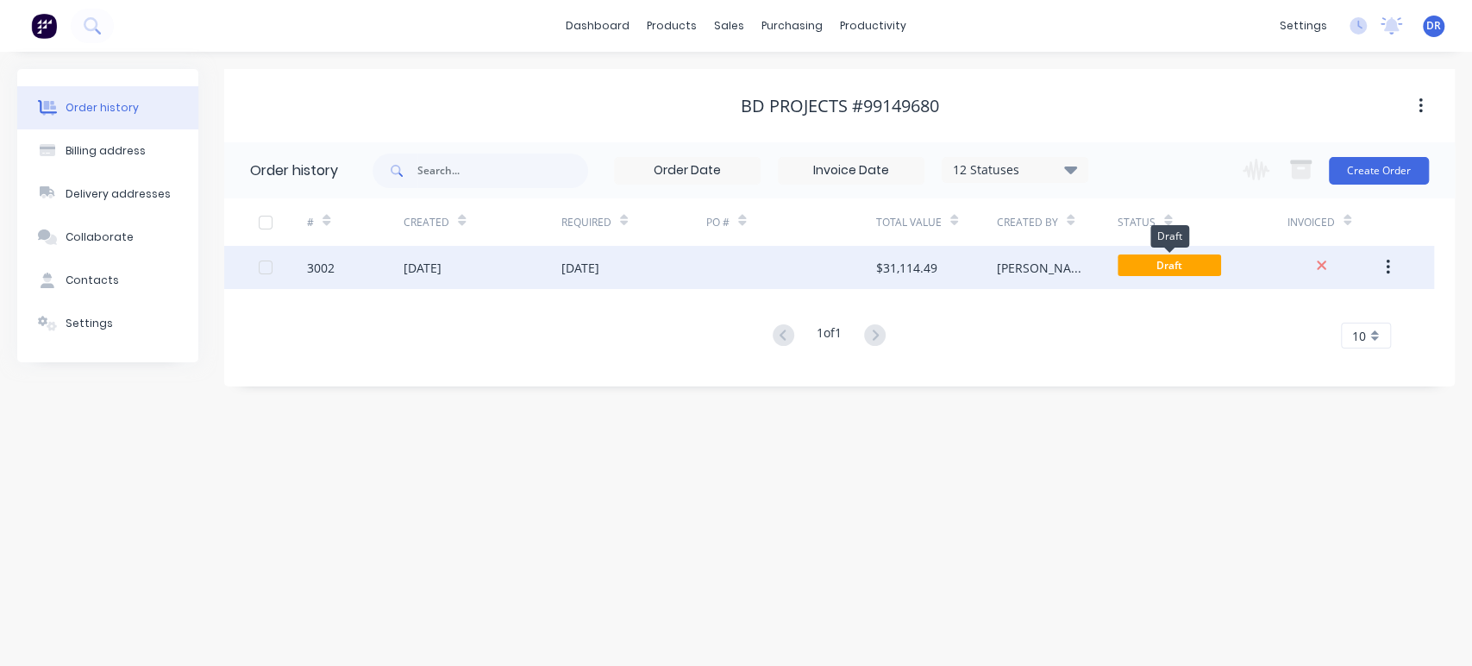
click at [1159, 267] on span "Draft" at bounding box center [1170, 265] width 104 height 22
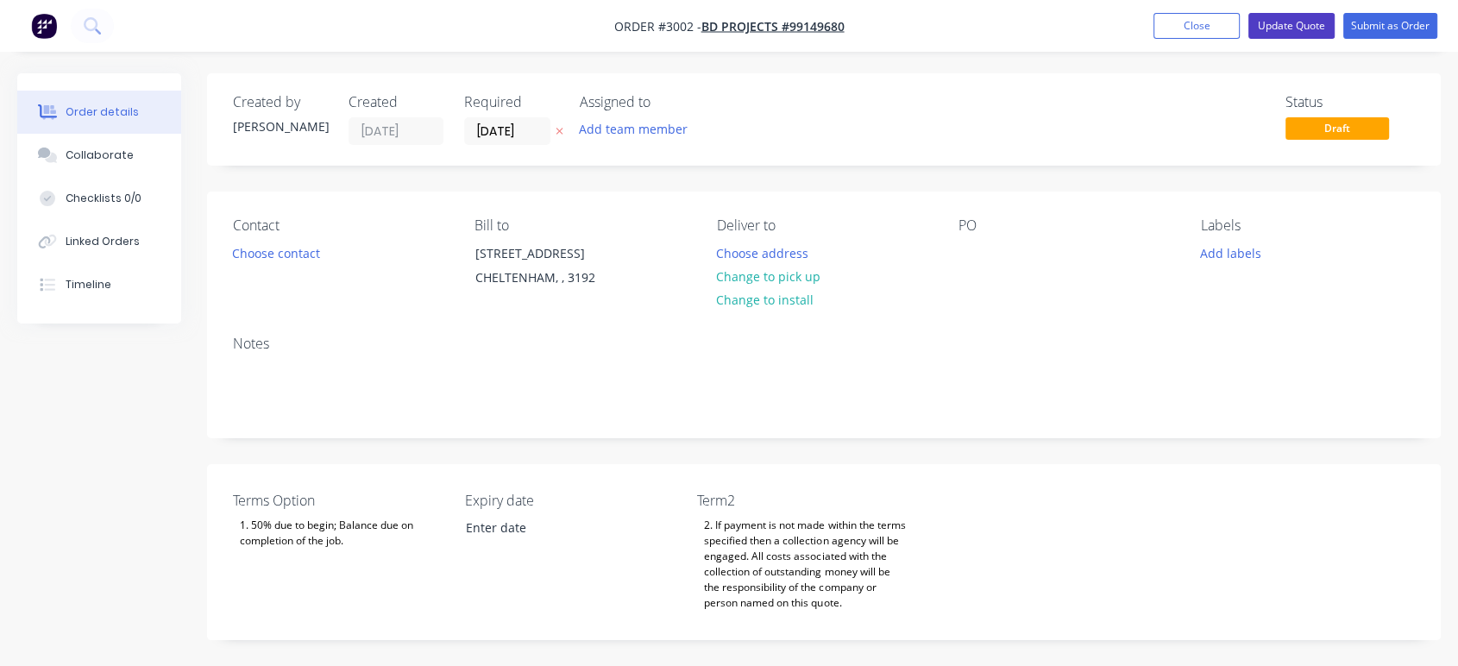
click at [1284, 30] on button "Update Quote" at bounding box center [1291, 26] width 86 height 26
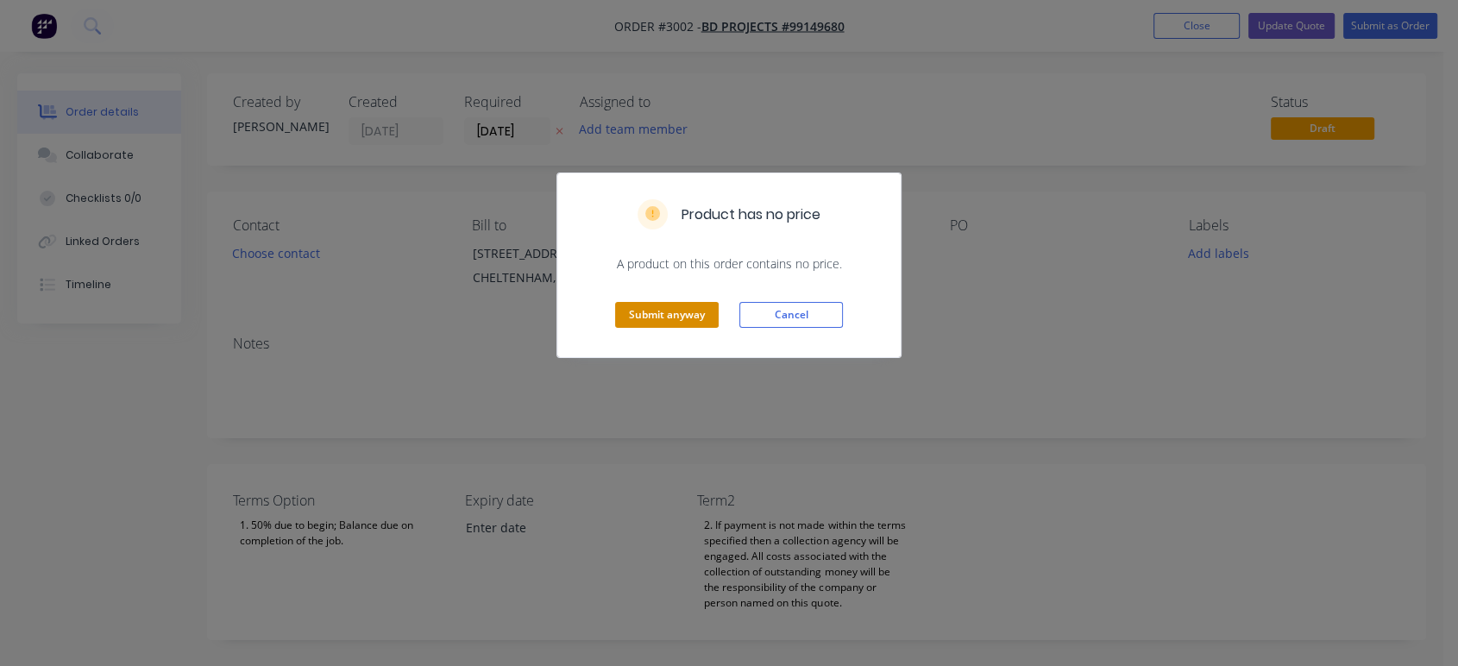
click at [706, 316] on button "Submit anyway" at bounding box center [667, 315] width 104 height 26
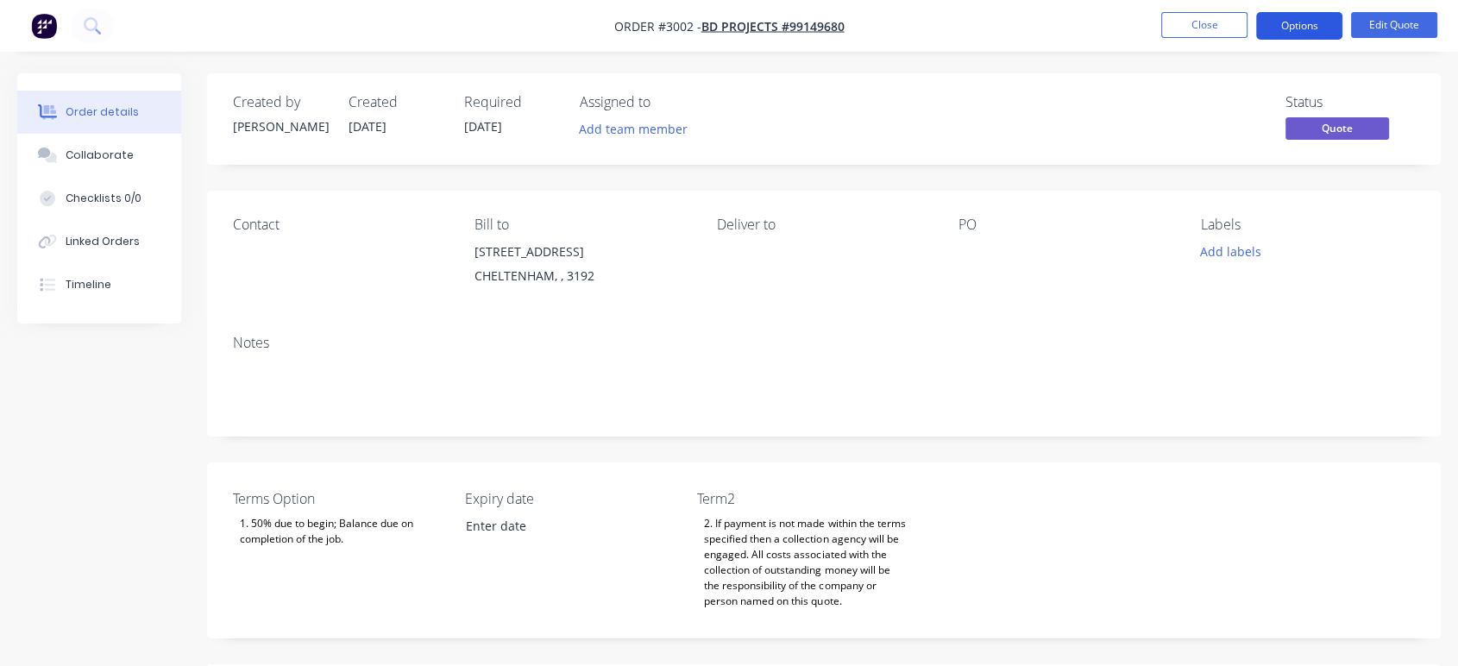
click at [1314, 28] on button "Options" at bounding box center [1299, 26] width 86 height 28
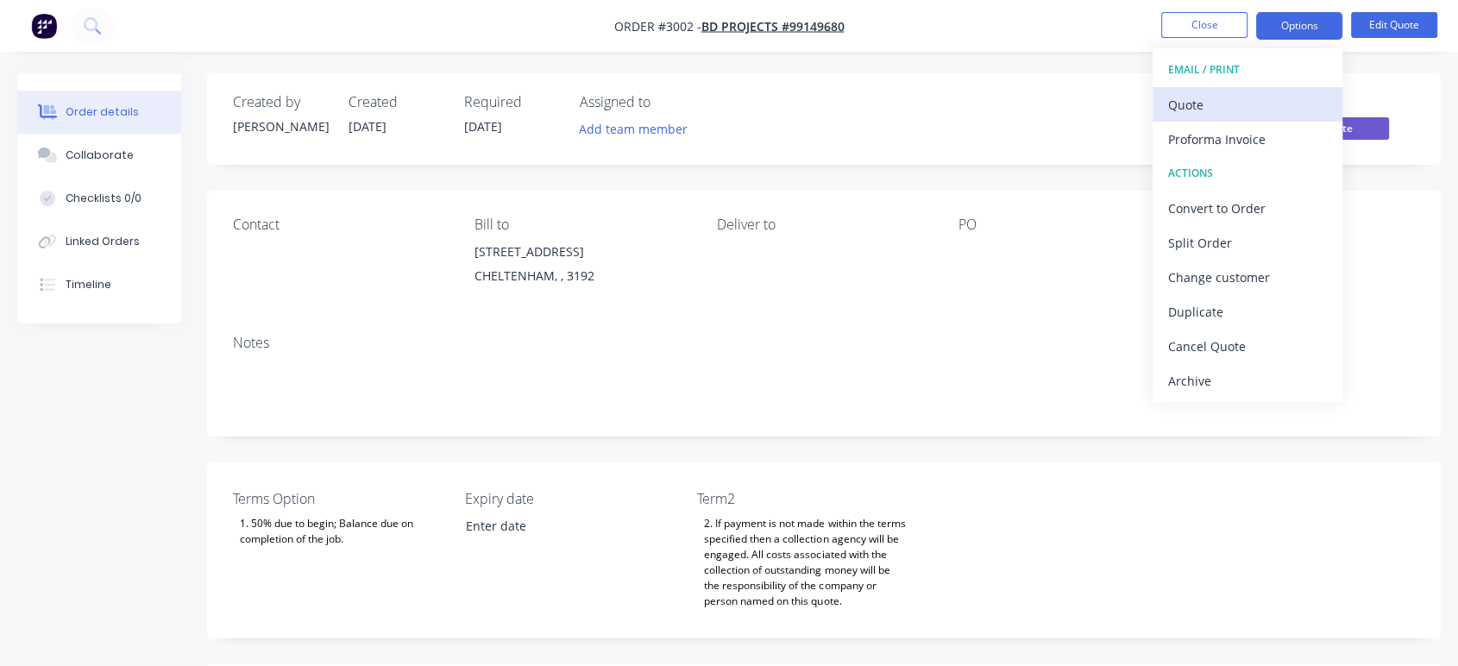
click at [1288, 98] on div "Quote" at bounding box center [1247, 104] width 159 height 25
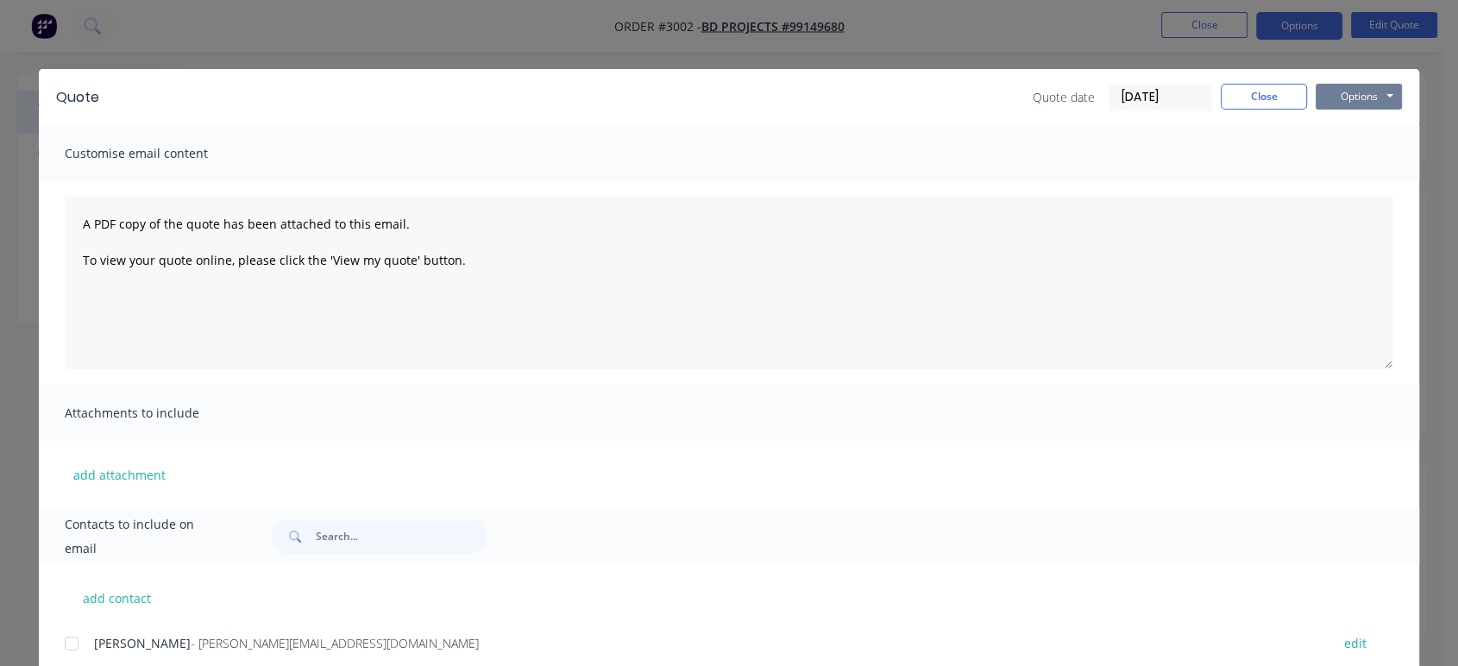
click at [1359, 90] on button "Options" at bounding box center [1358, 97] width 86 height 26
click at [1370, 126] on button "Preview" at bounding box center [1370, 127] width 110 height 28
click at [1261, 90] on button "Close" at bounding box center [1263, 97] width 86 height 26
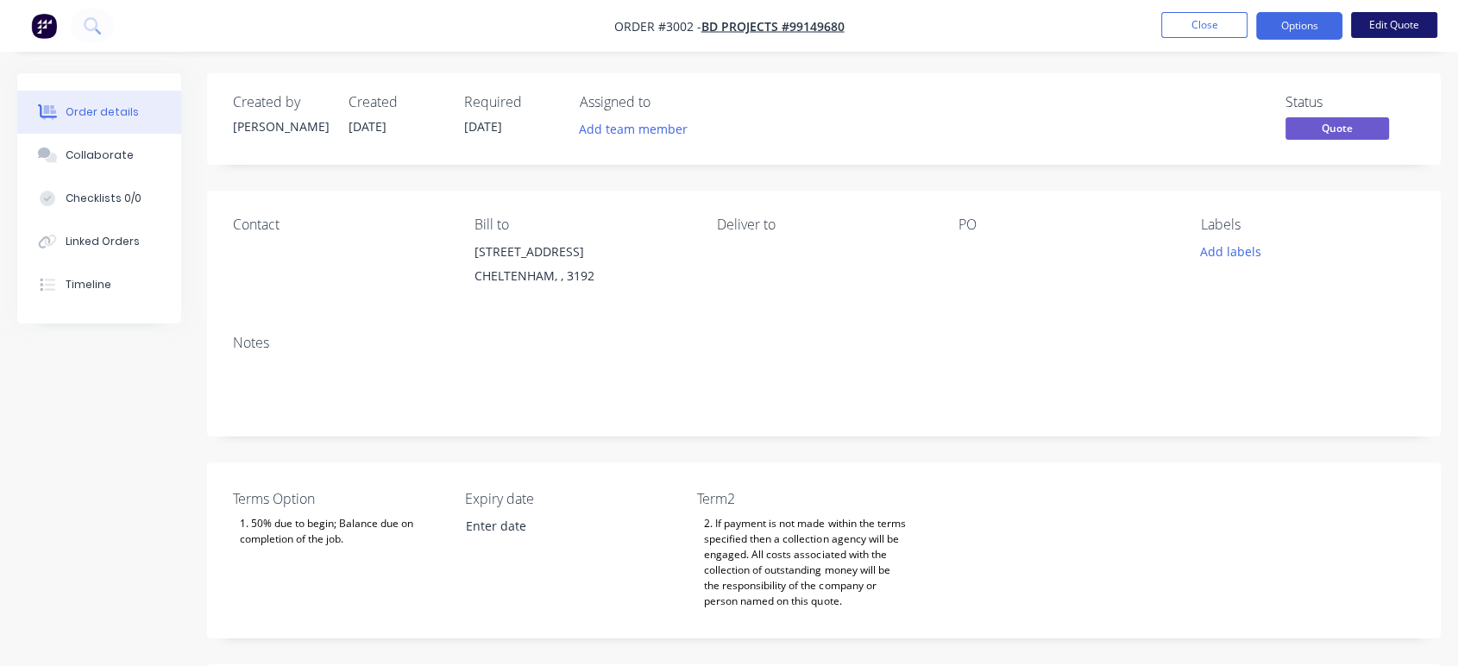
click at [1398, 19] on button "Edit Quote" at bounding box center [1394, 25] width 86 height 26
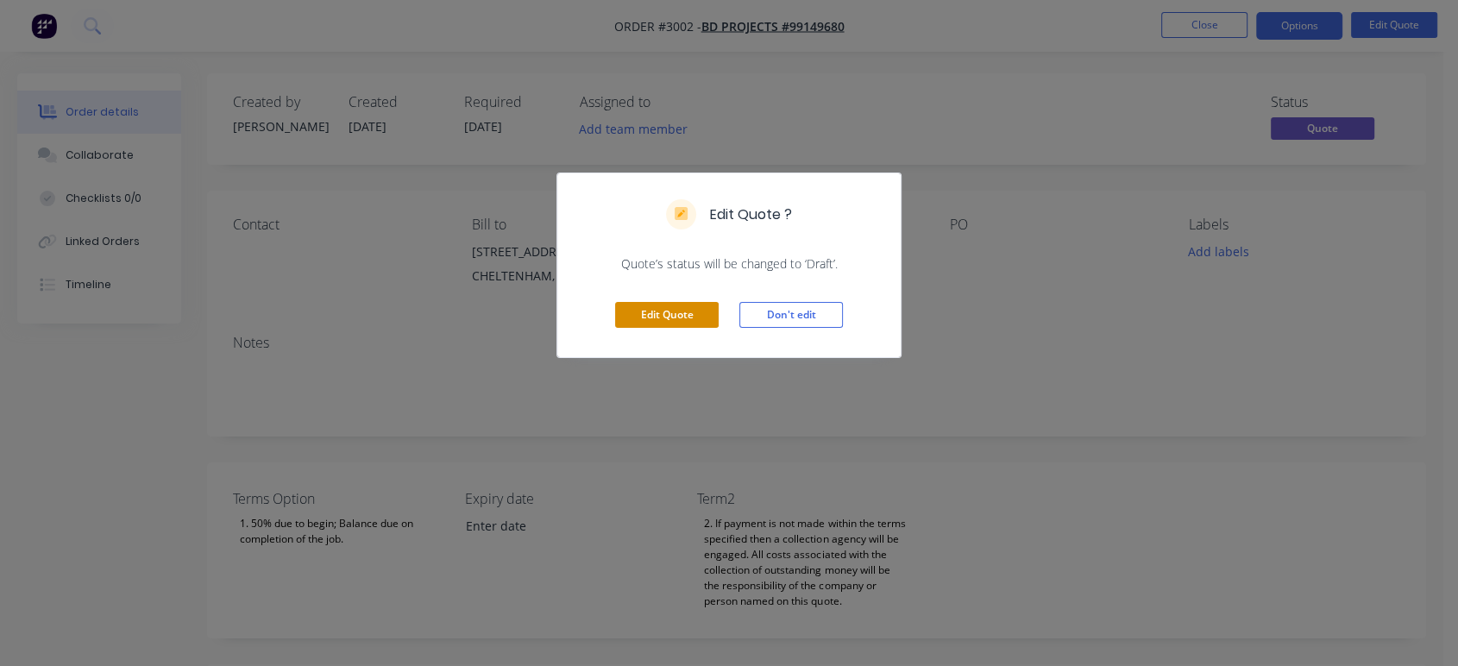
click at [698, 311] on button "Edit Quote" at bounding box center [667, 315] width 104 height 26
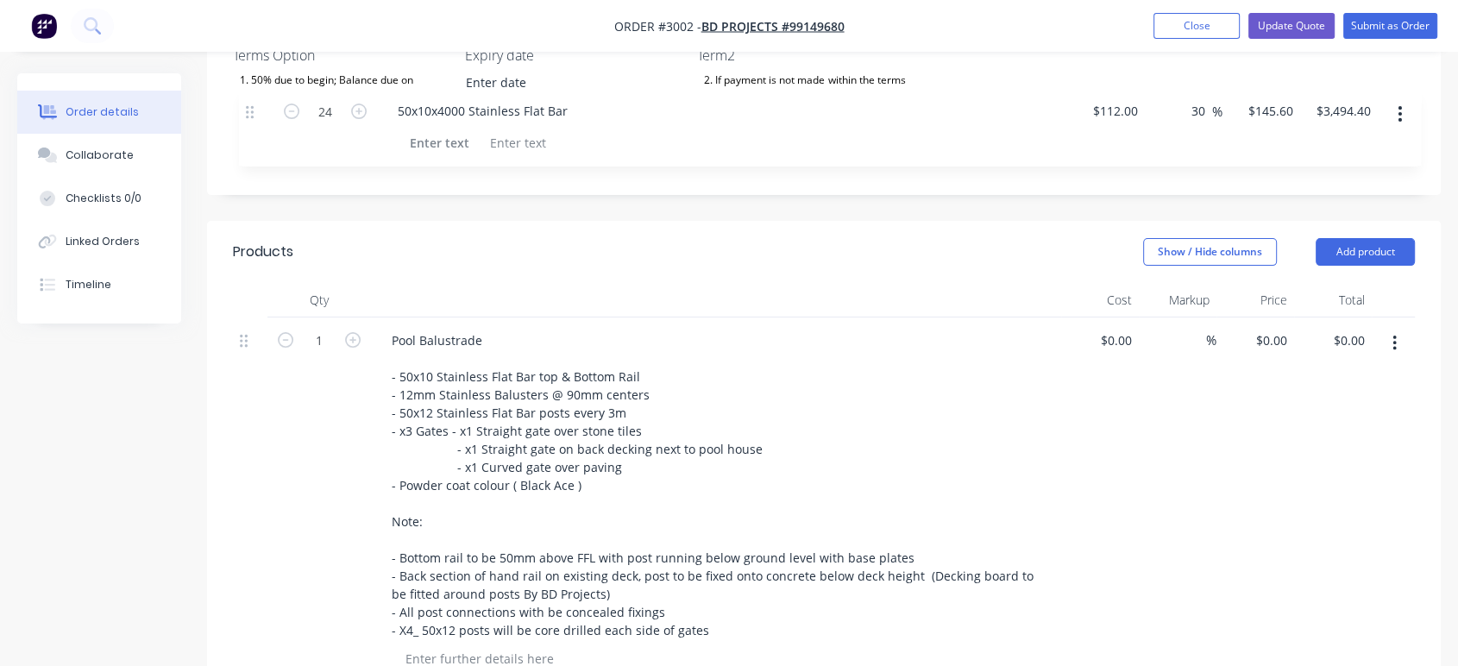
scroll to position [411, 0]
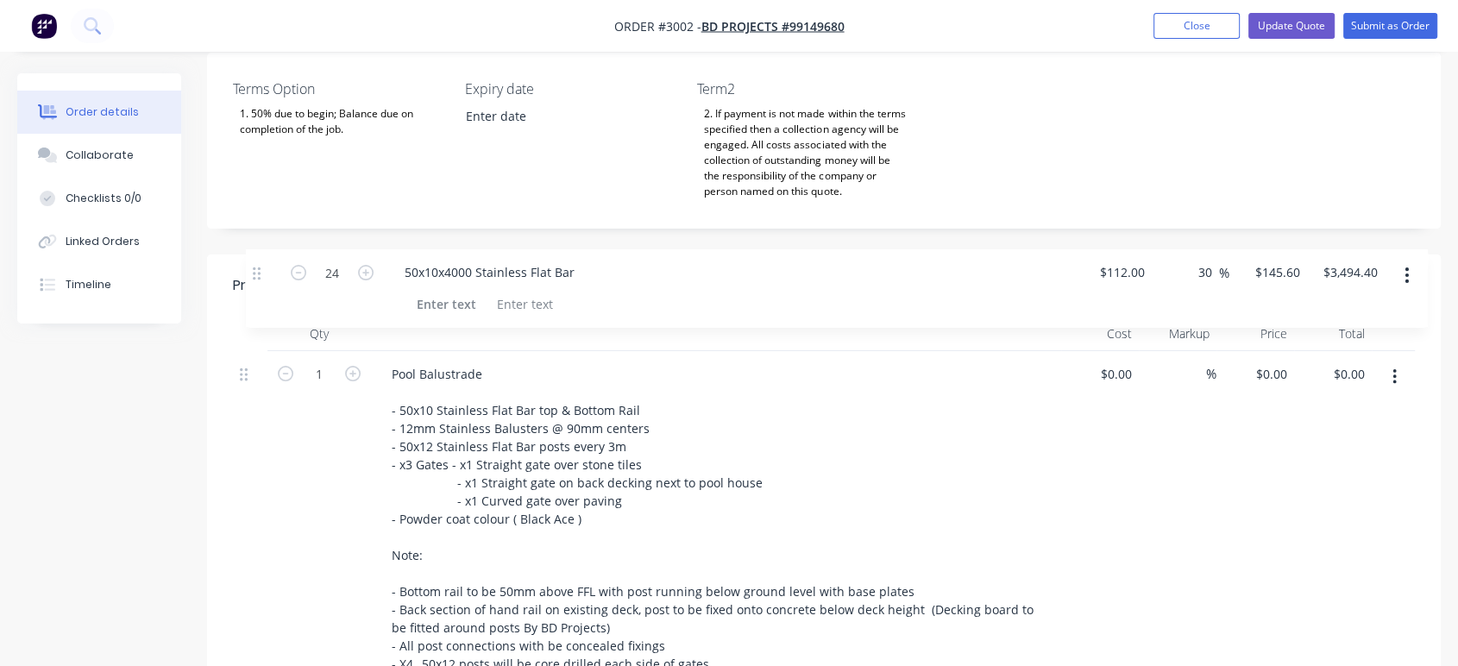
drag, startPoint x: 245, startPoint y: 293, endPoint x: 258, endPoint y: 271, distance: 25.9
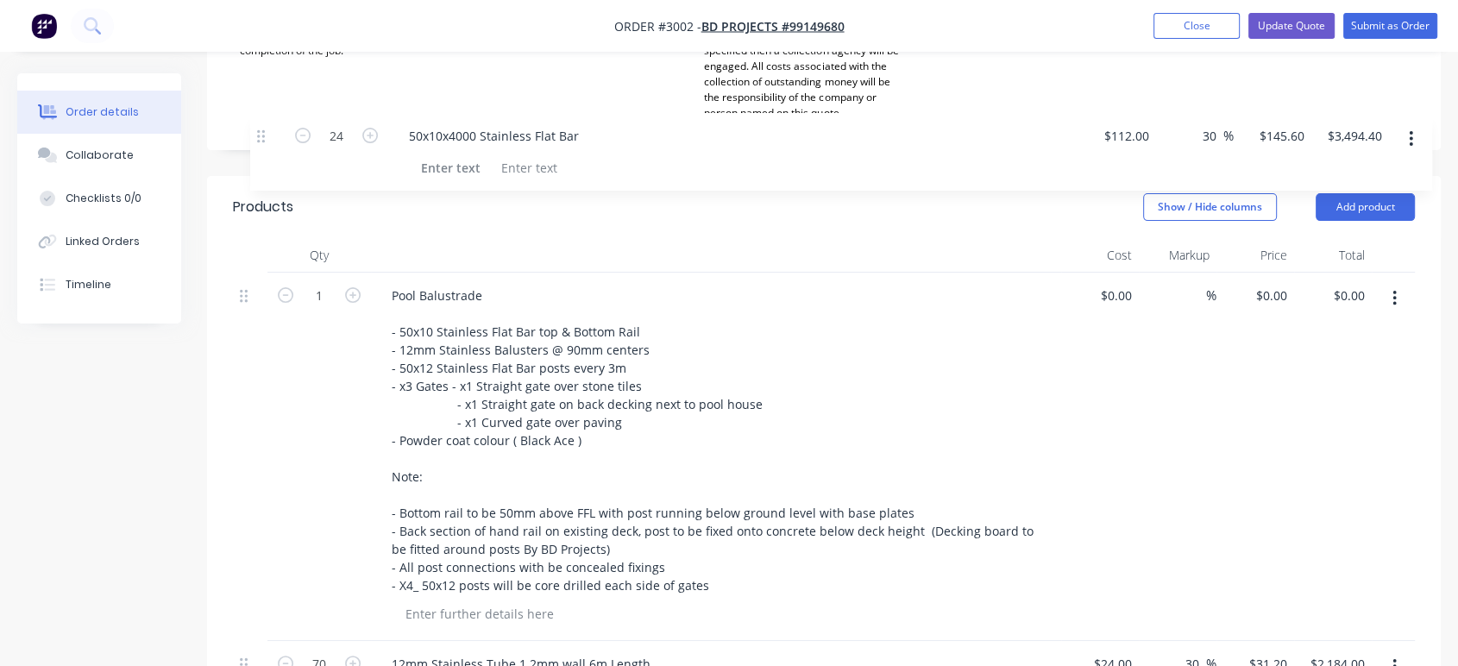
scroll to position [482, 0]
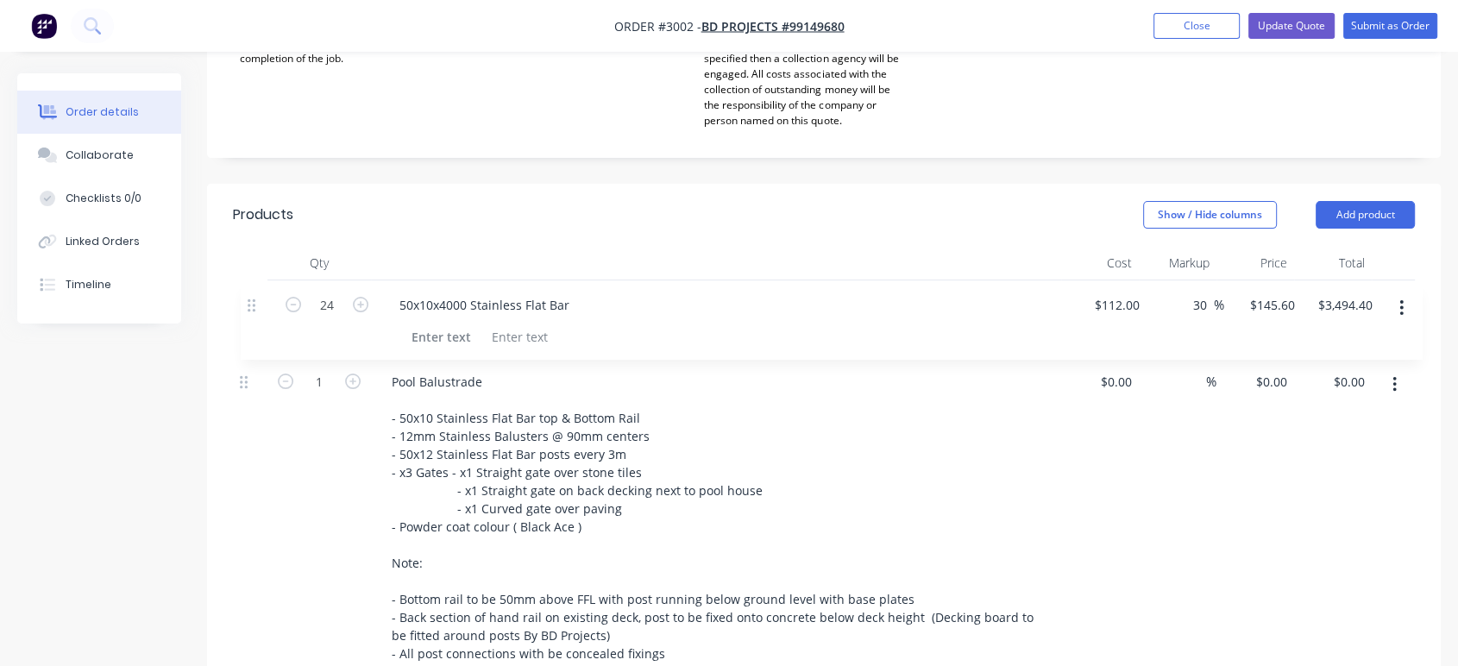
drag, startPoint x: 242, startPoint y: 456, endPoint x: 251, endPoint y: 303, distance: 153.8
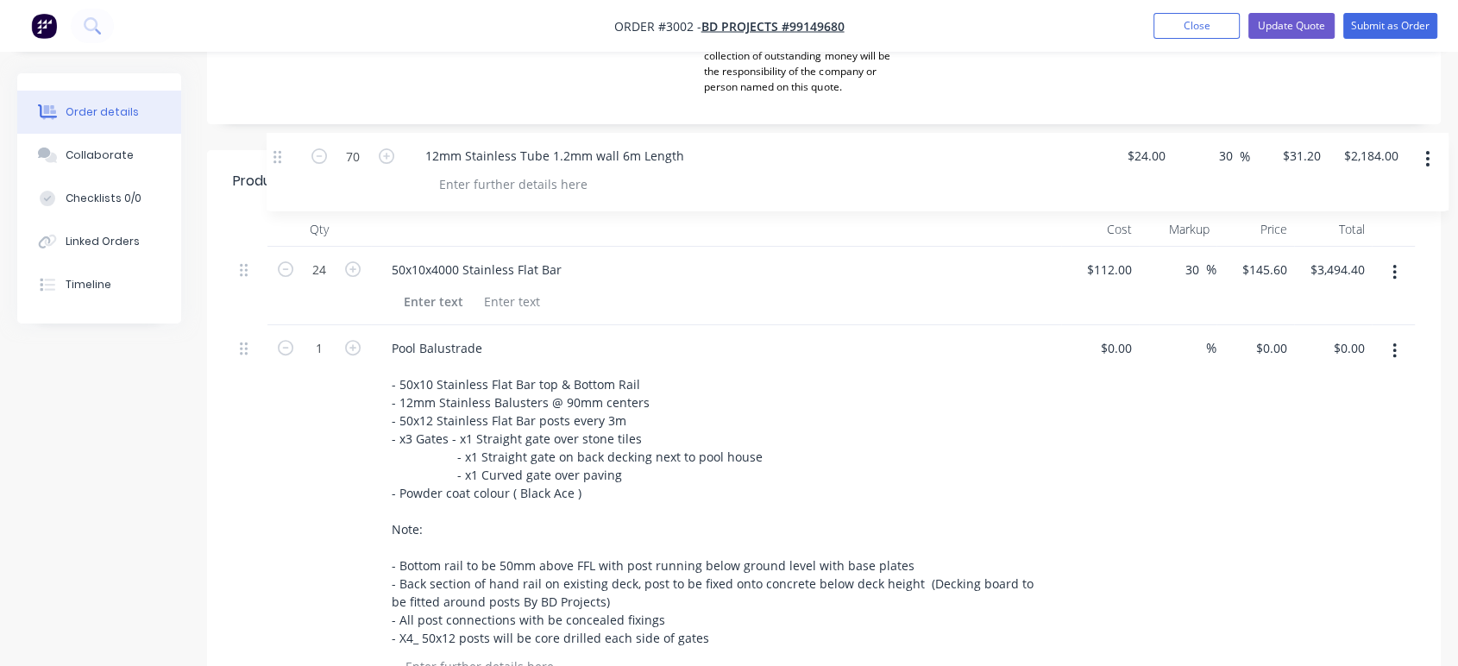
scroll to position [511, 0]
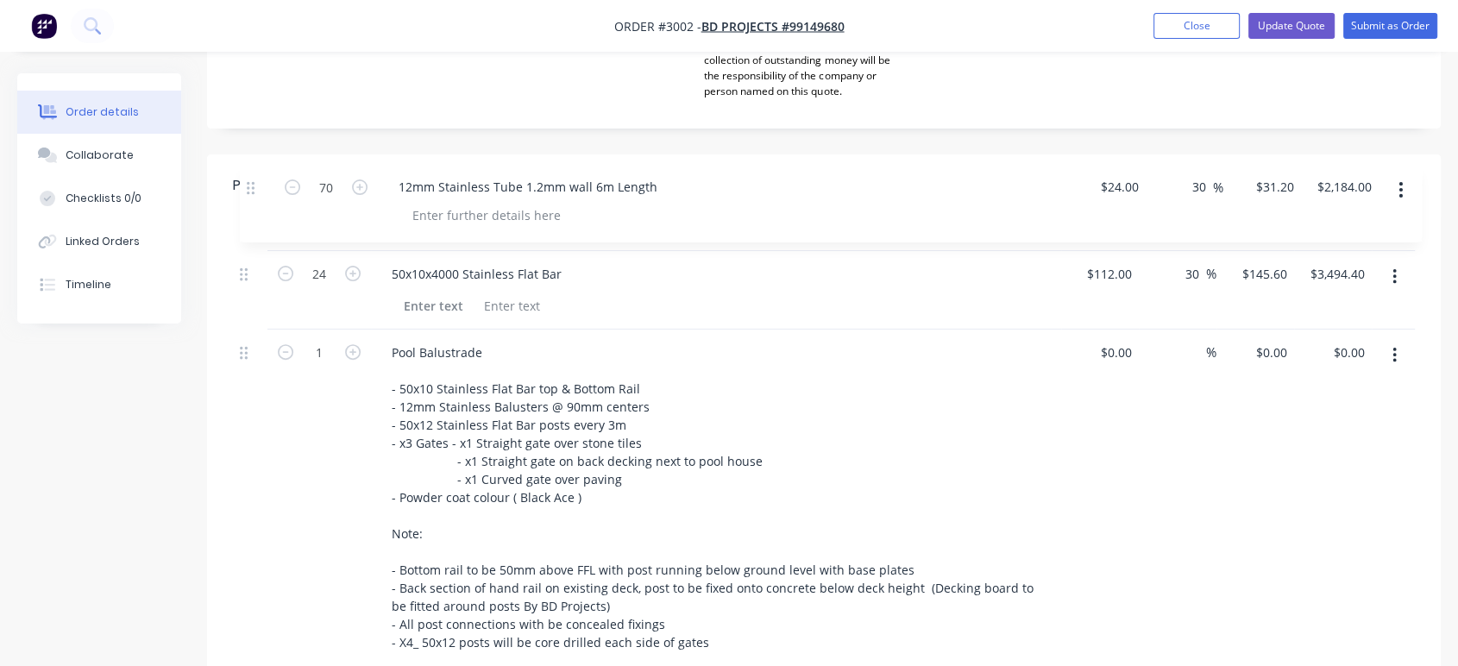
drag, startPoint x: 239, startPoint y: 273, endPoint x: 246, endPoint y: 194, distance: 79.7
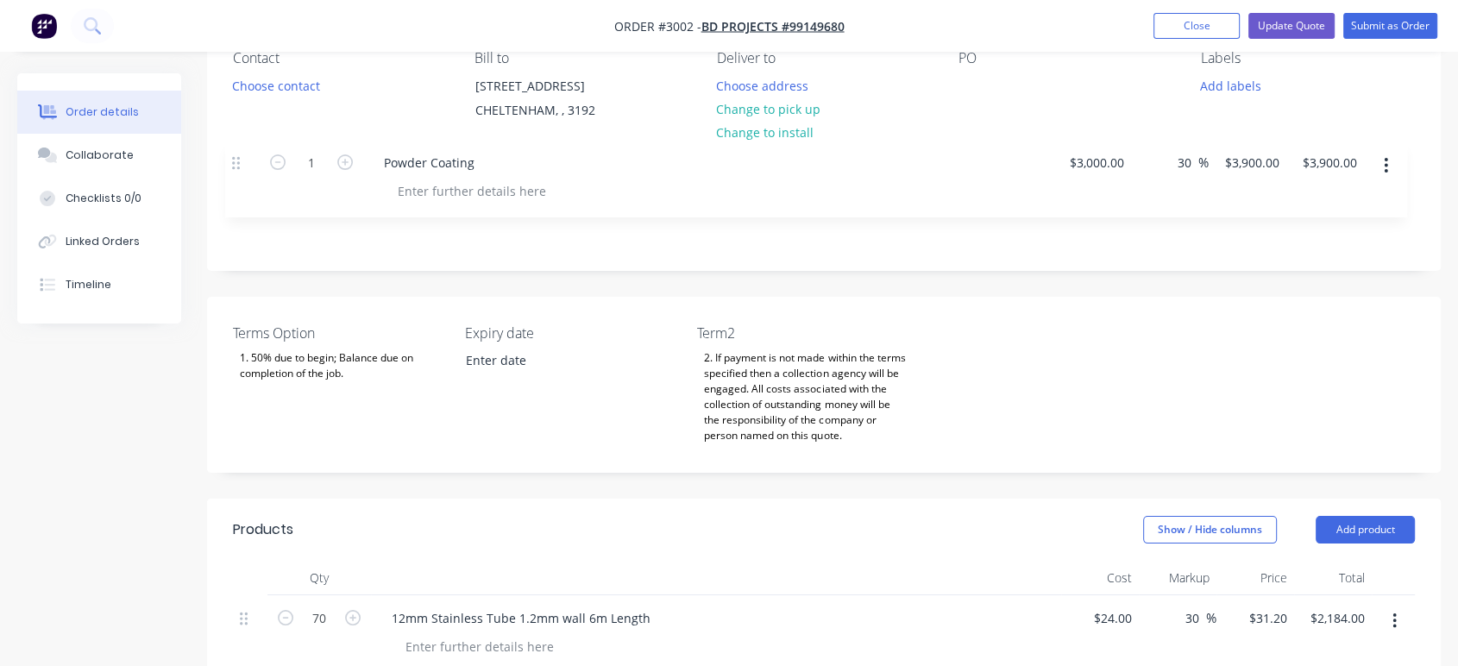
scroll to position [158, 0]
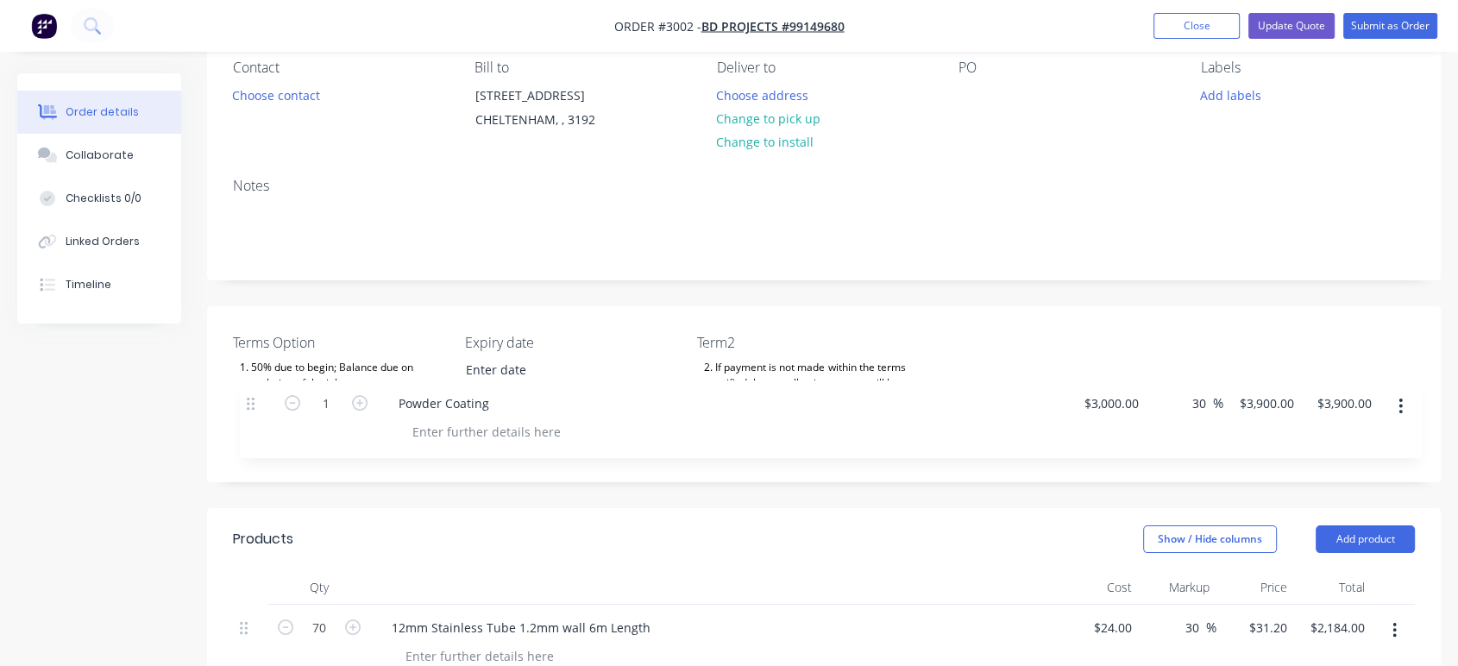
drag, startPoint x: 242, startPoint y: 222, endPoint x: 249, endPoint y: 398, distance: 176.1
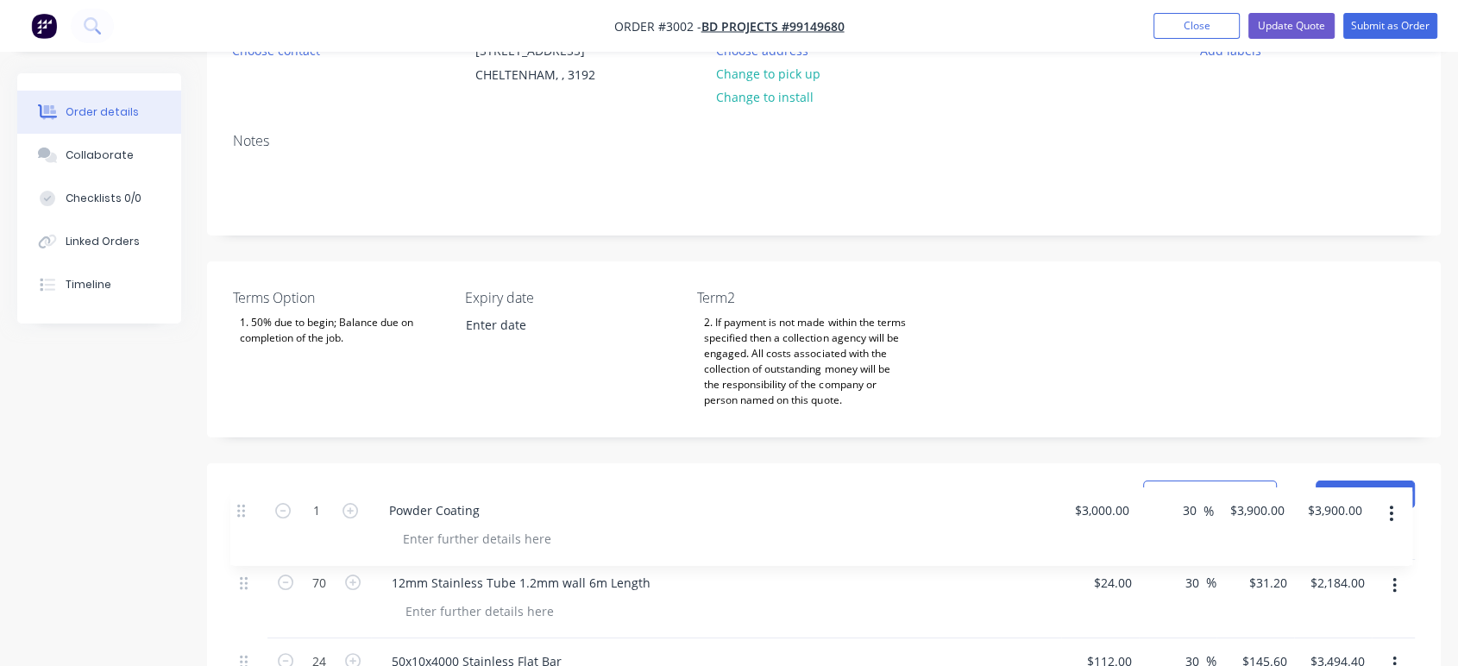
scroll to position [213, 0]
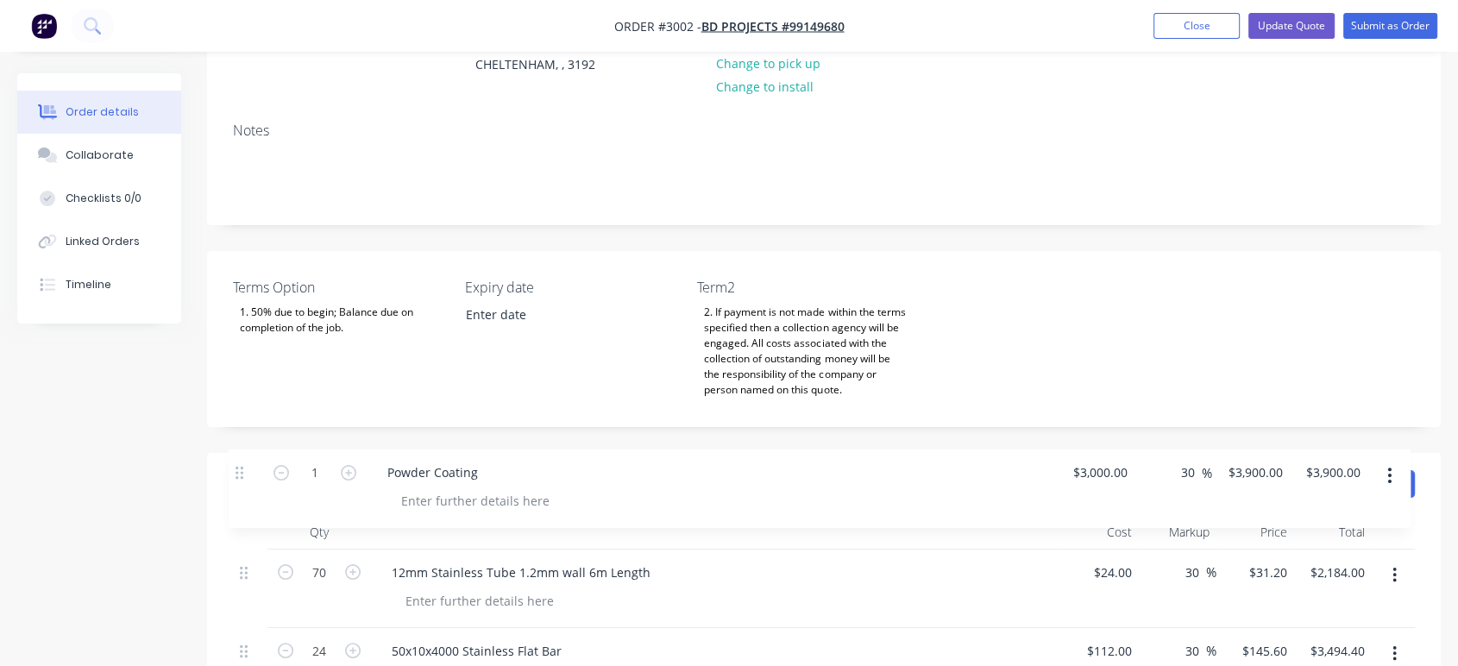
drag, startPoint x: 240, startPoint y: 275, endPoint x: 235, endPoint y: 467, distance: 192.4
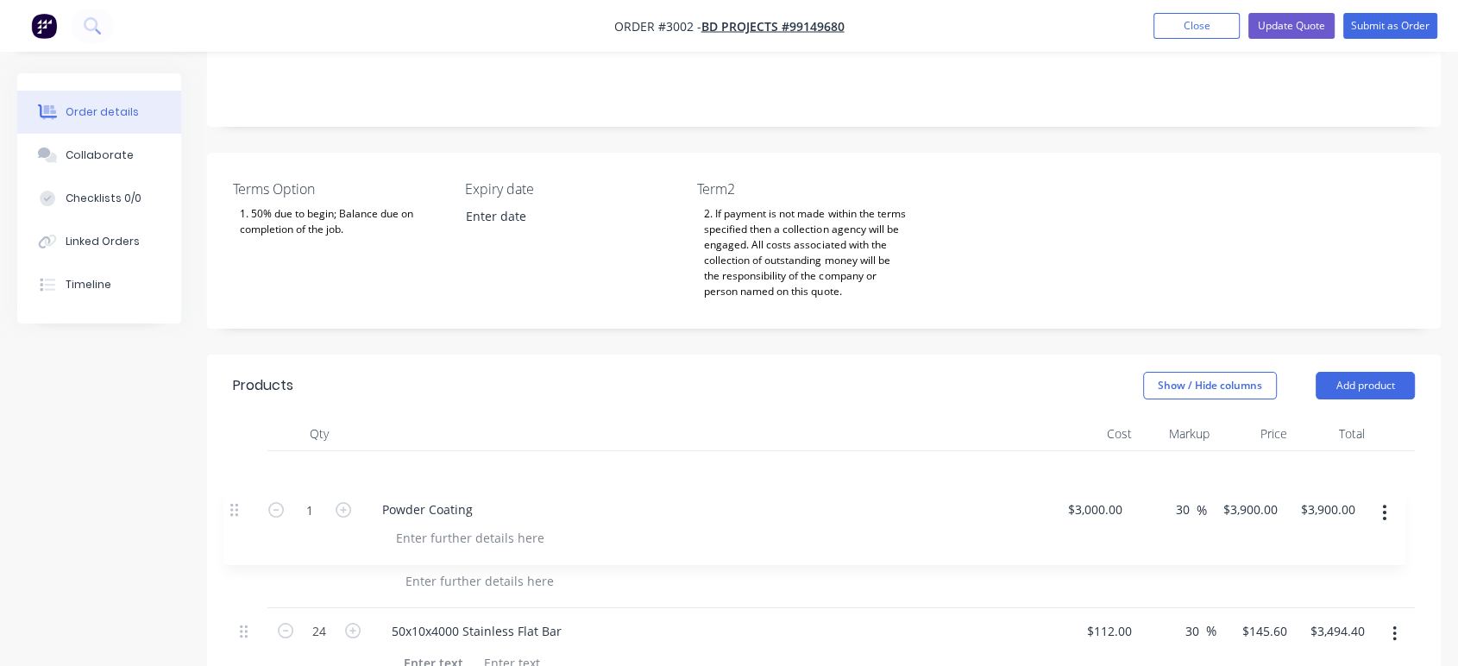
scroll to position [329, 0]
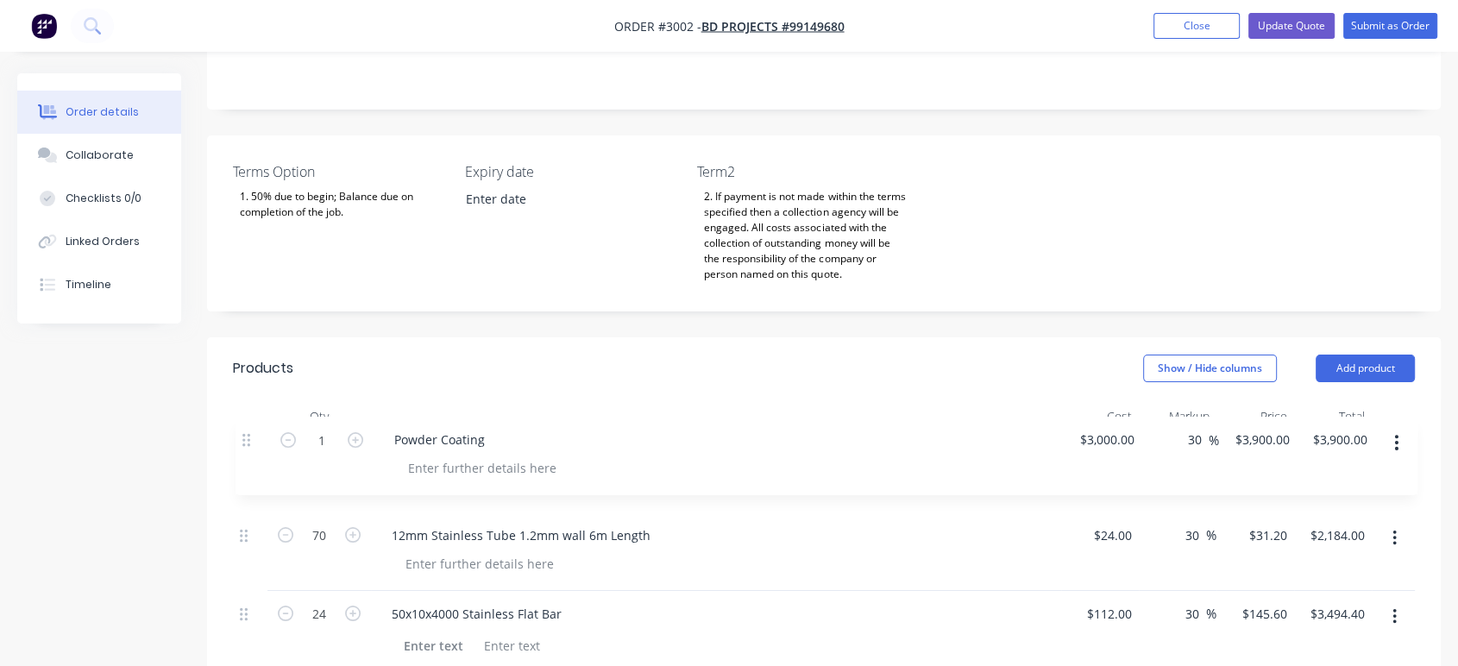
drag, startPoint x: 243, startPoint y: 323, endPoint x: 243, endPoint y: 441, distance: 117.3
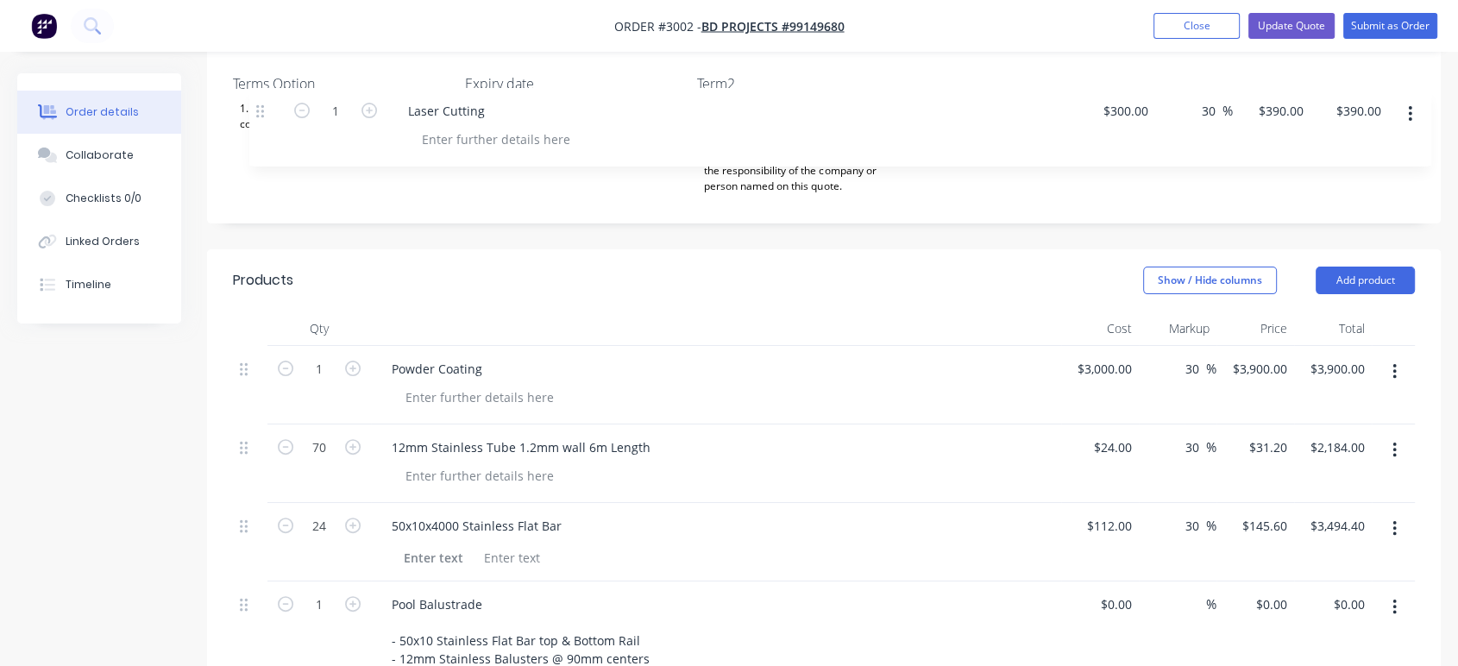
scroll to position [368, 0]
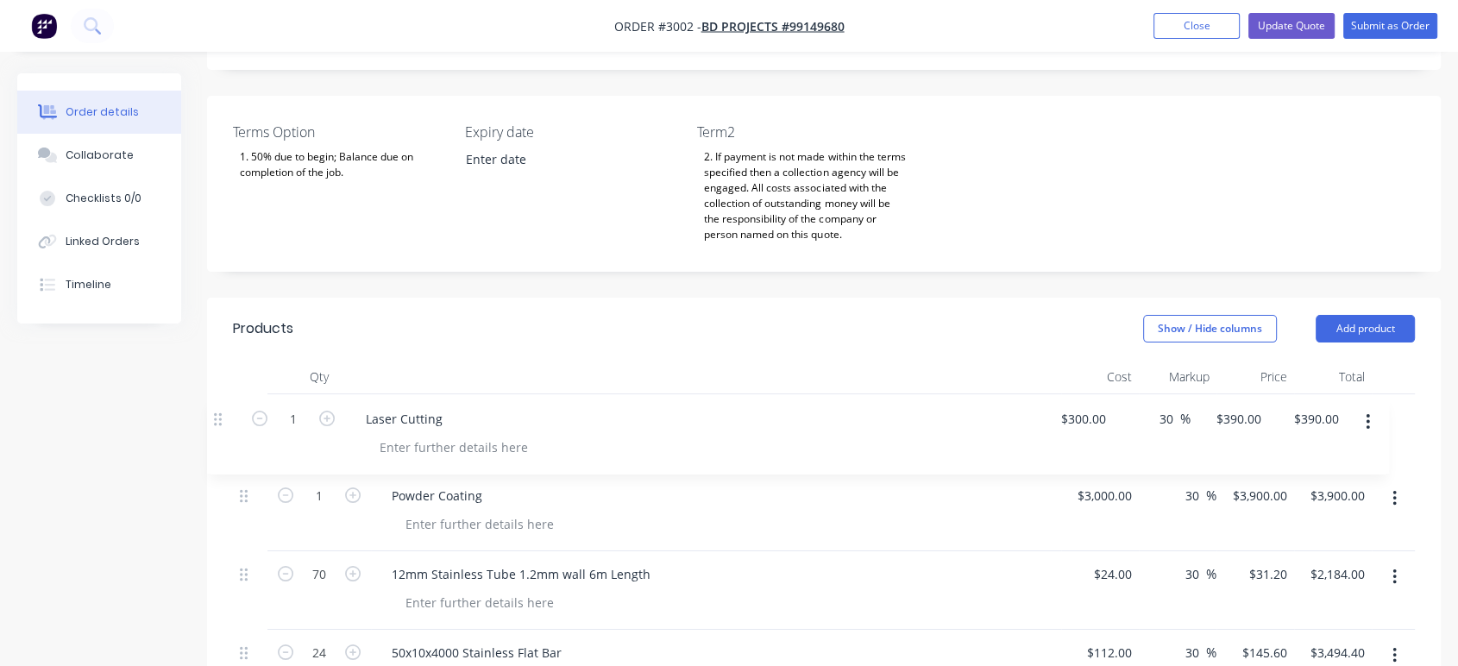
drag, startPoint x: 247, startPoint y: 296, endPoint x: 223, endPoint y: 414, distance: 120.6
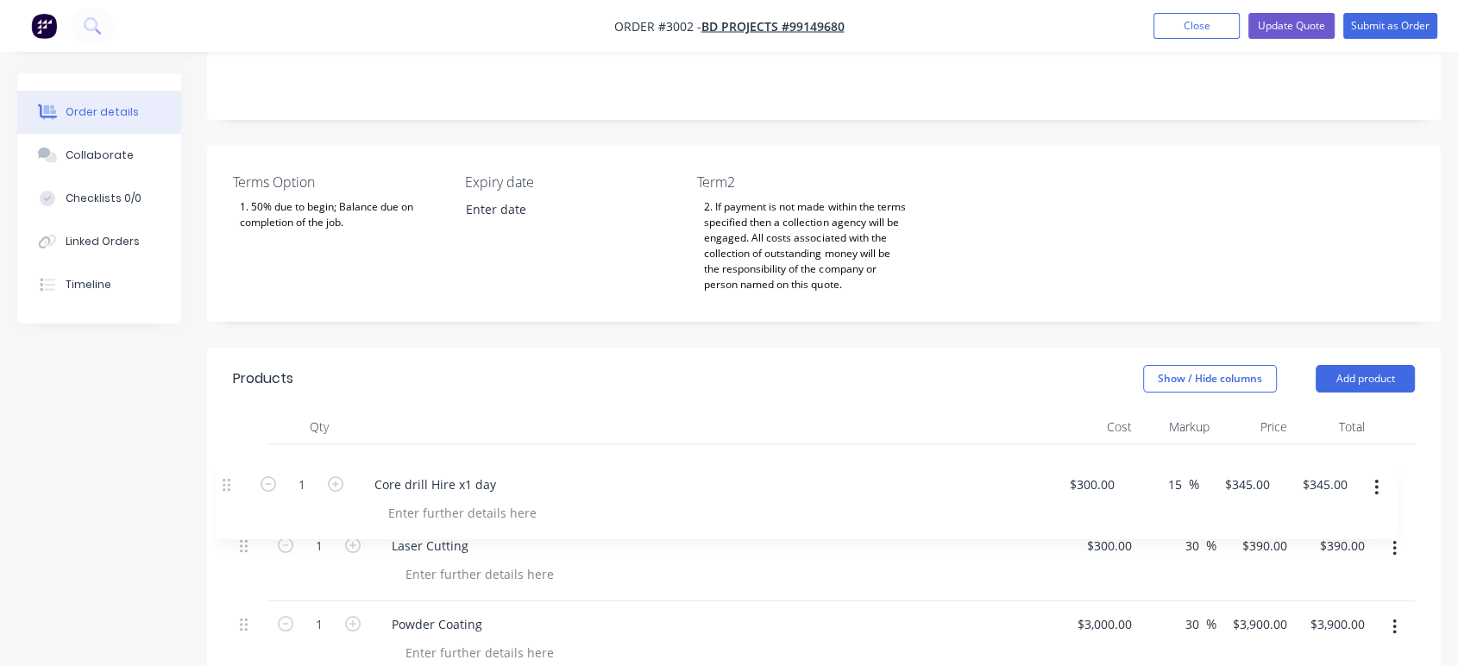
drag, startPoint x: 249, startPoint y: 528, endPoint x: 231, endPoint y: 483, distance: 48.4
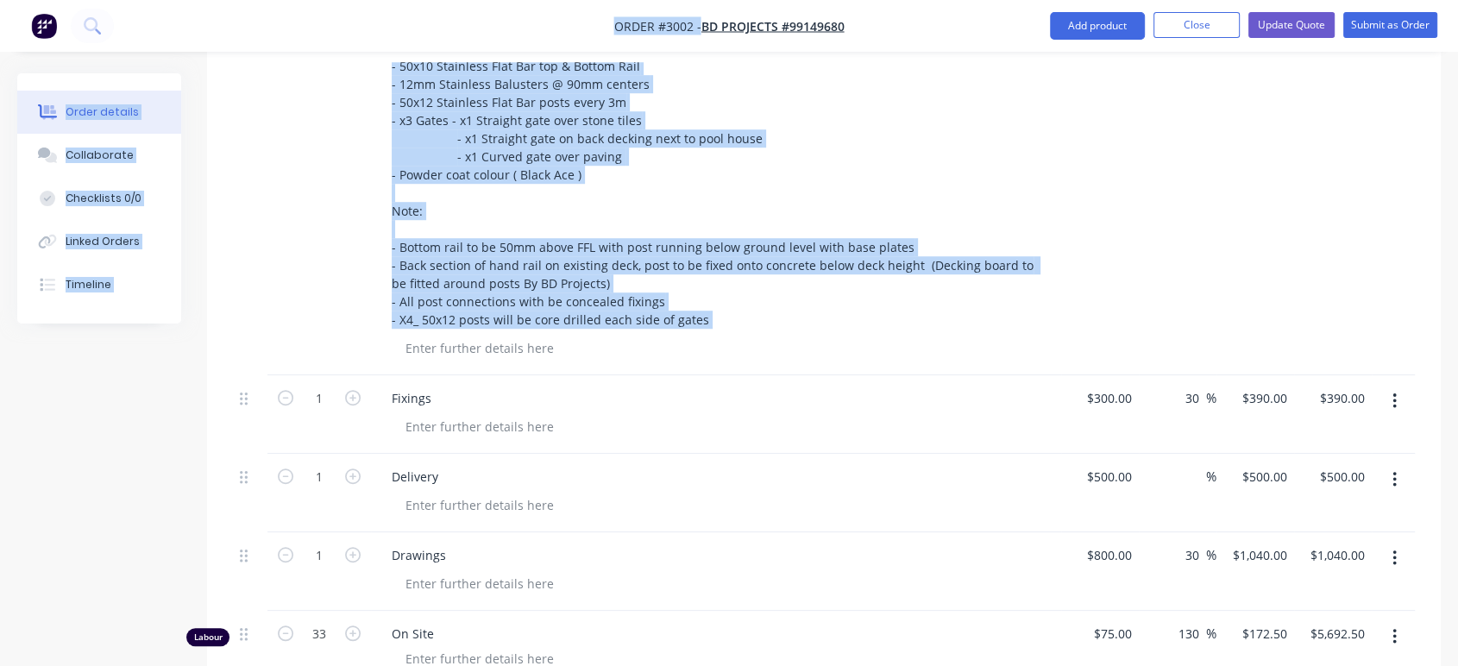
scroll to position [901, 0]
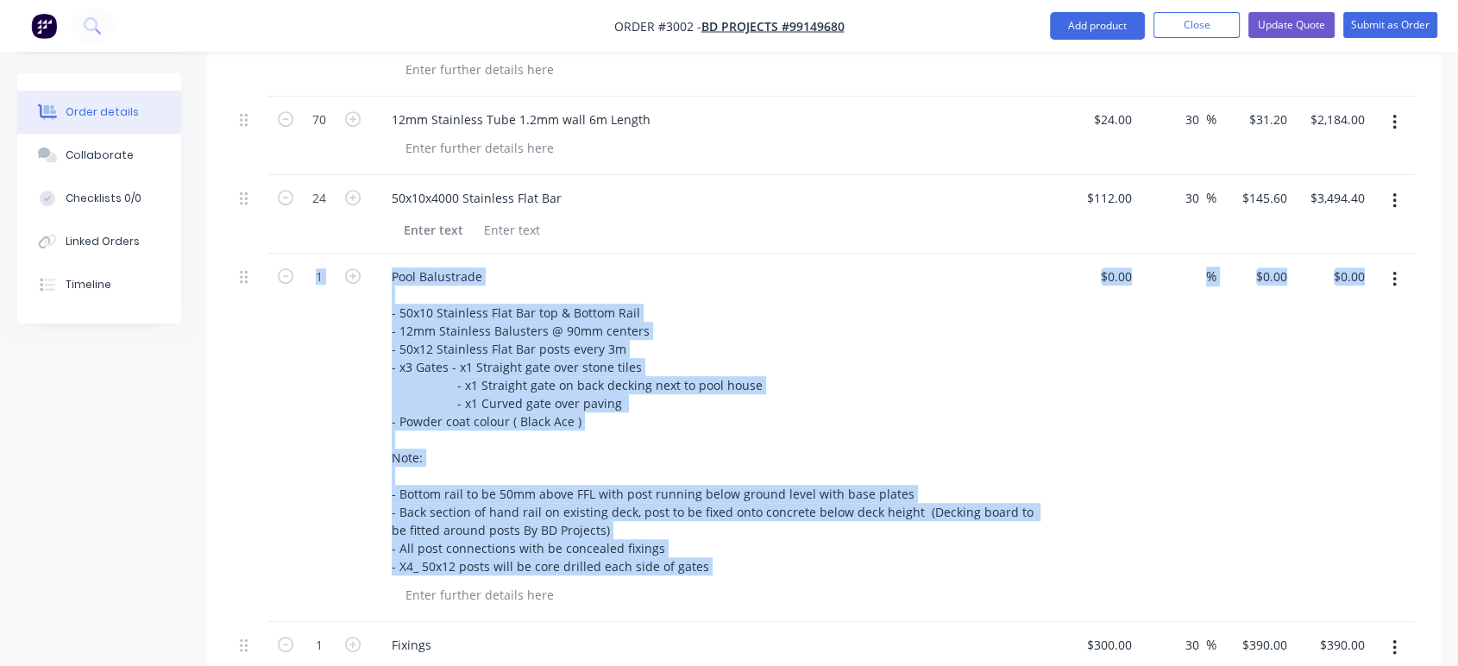
drag, startPoint x: 240, startPoint y: 265, endPoint x: 270, endPoint y: 572, distance: 308.5
click at [275, 580] on div "1 Core drill Hire x1 day $300.00 $300.00 15 15 % $345.00 $345.00 $345.00 $345.0…" at bounding box center [824, 434] width 1182 height 1146
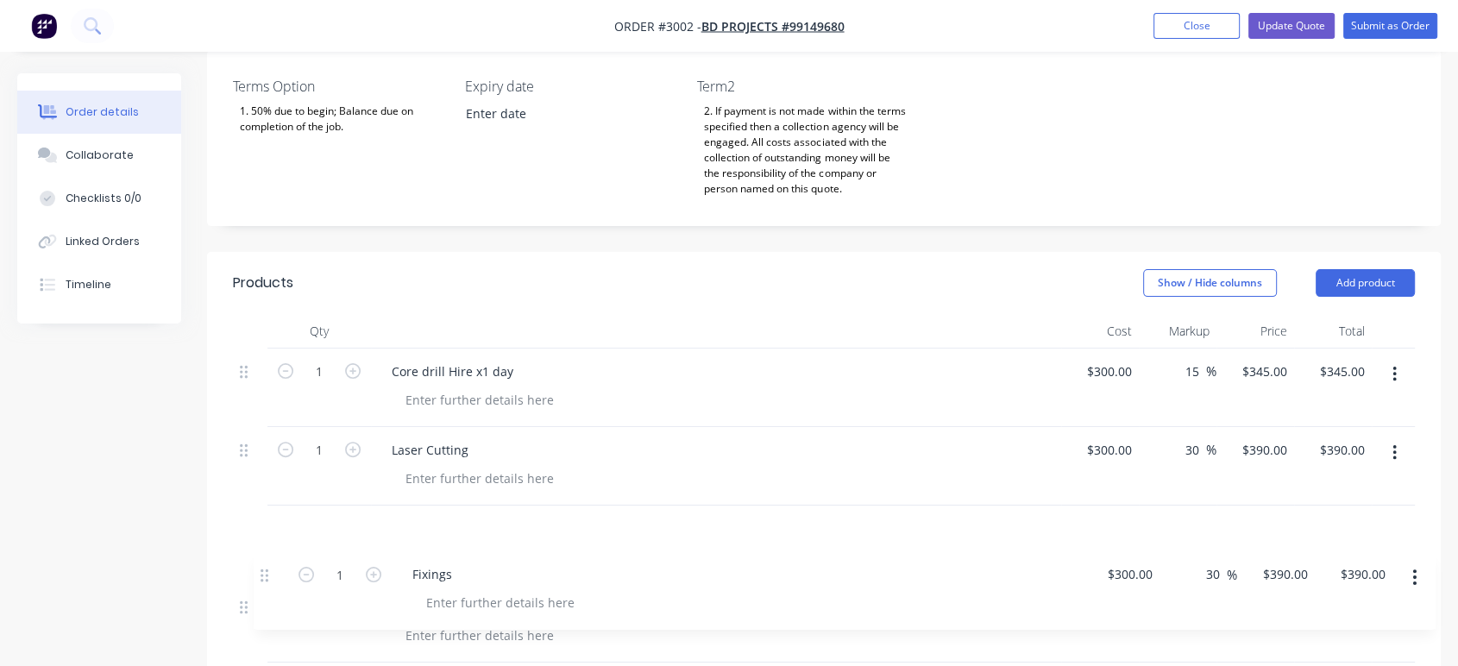
scroll to position [459, 0]
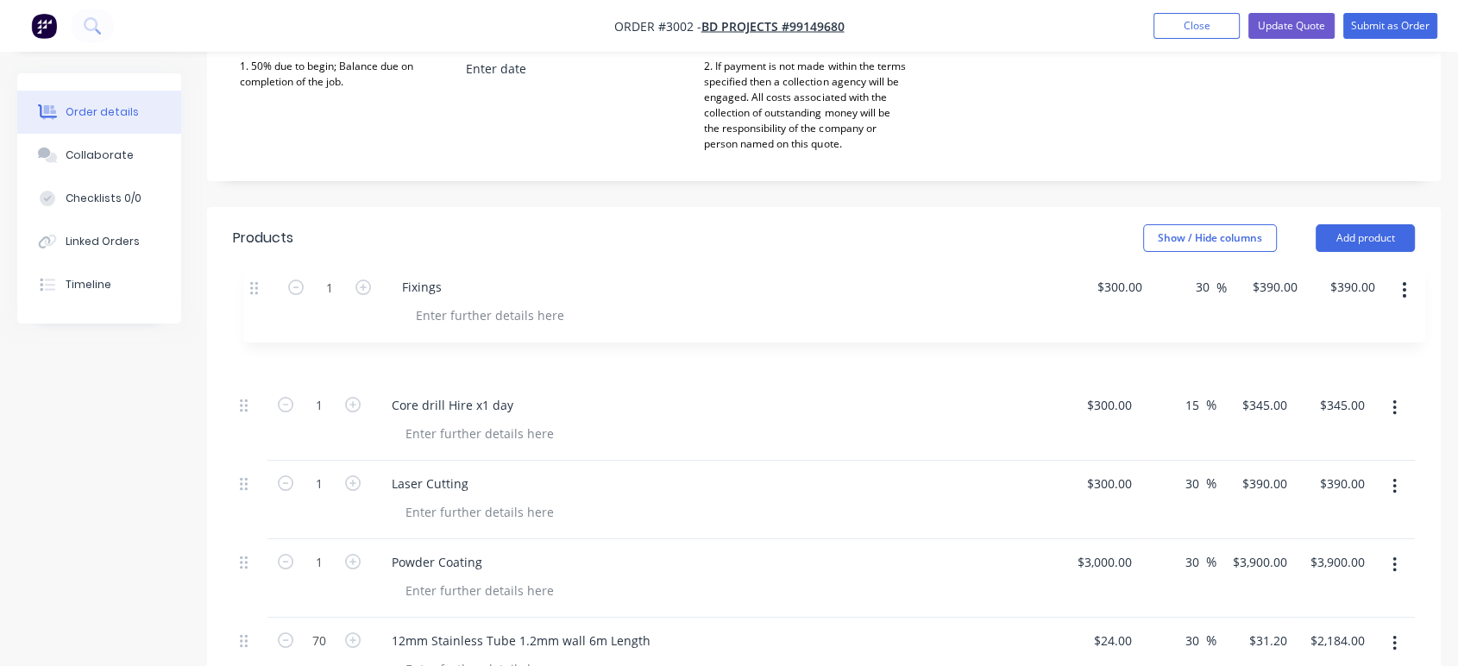
drag, startPoint x: 246, startPoint y: 640, endPoint x: 253, endPoint y: 286, distance: 353.7
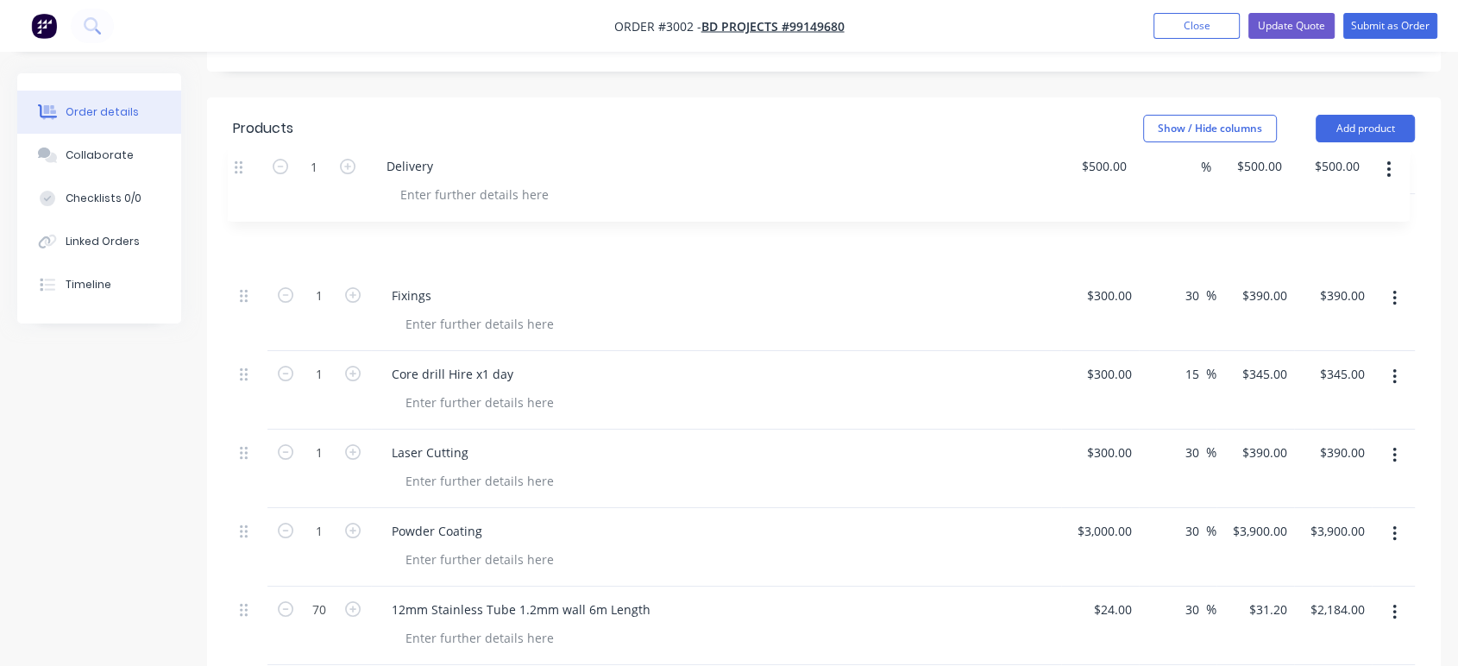
scroll to position [562, 0]
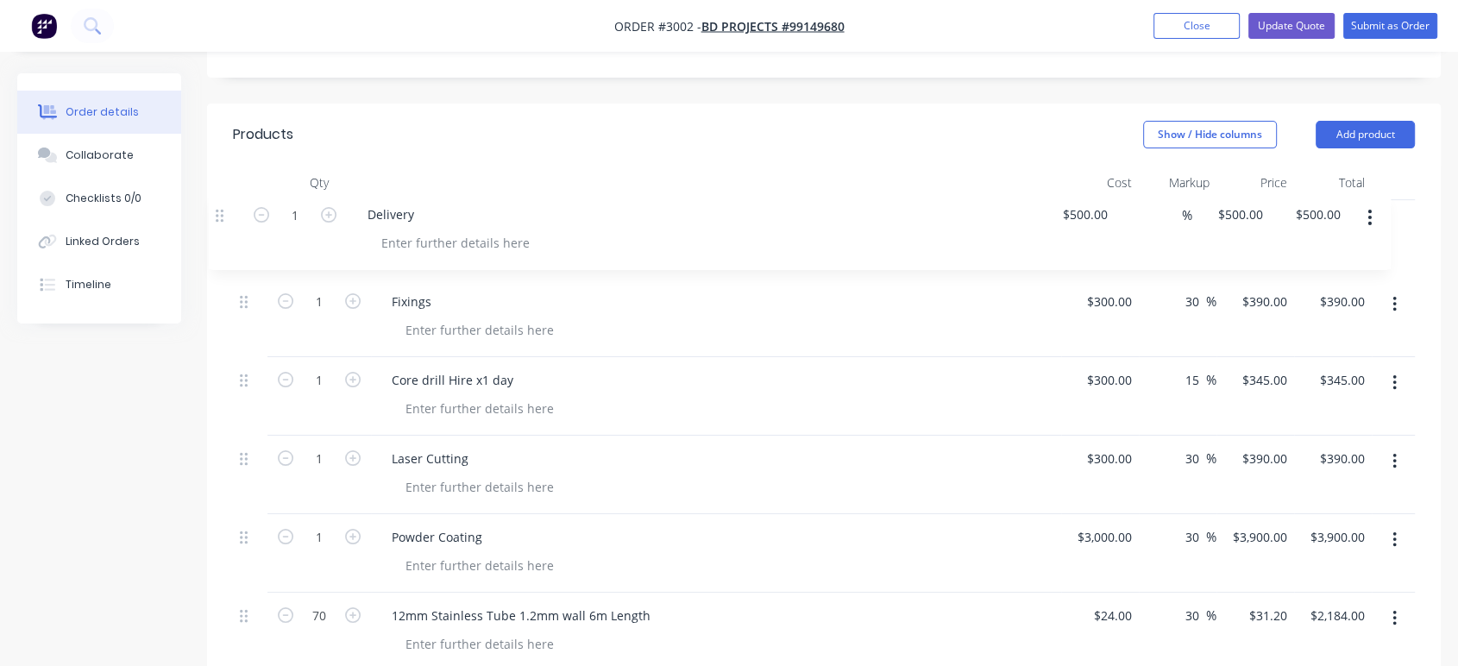
drag, startPoint x: 242, startPoint y: 498, endPoint x: 223, endPoint y: 213, distance: 285.3
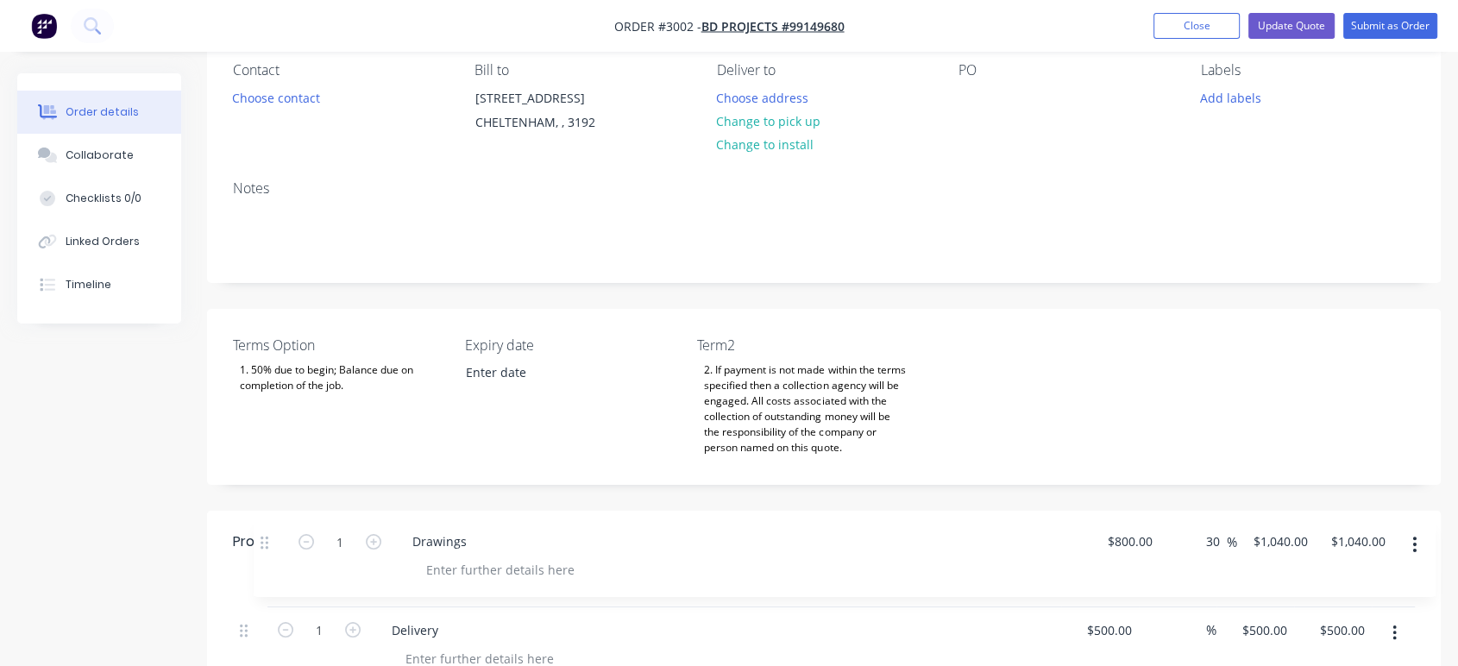
scroll to position [205, 0]
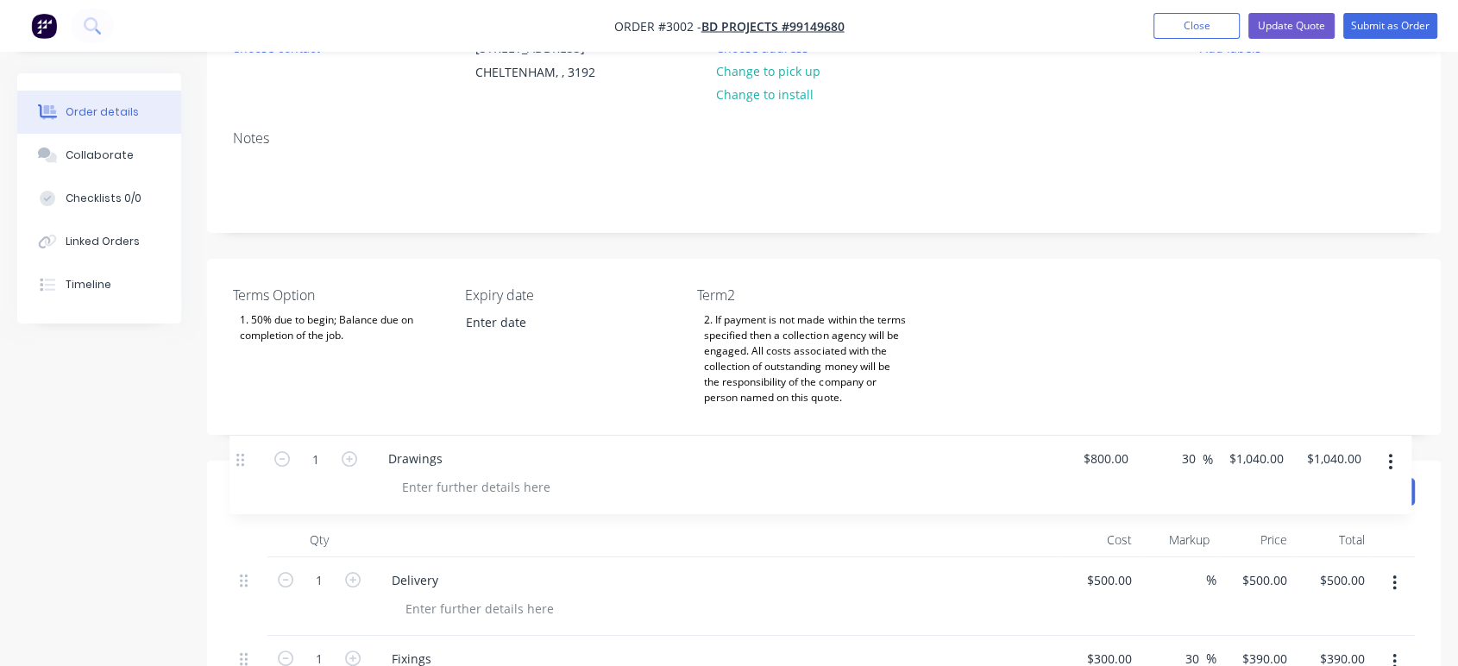
drag, startPoint x: 248, startPoint y: 472, endPoint x: 245, endPoint y: 458, distance: 14.2
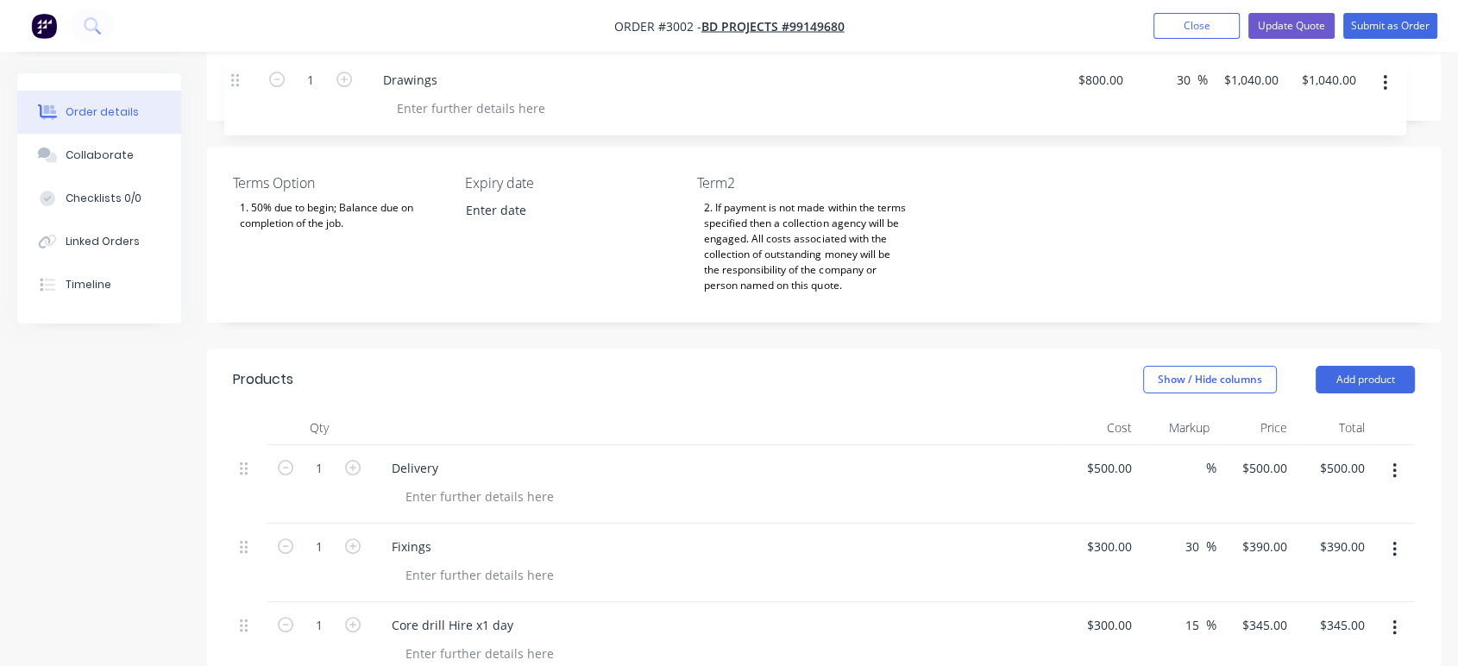
scroll to position [304, 0]
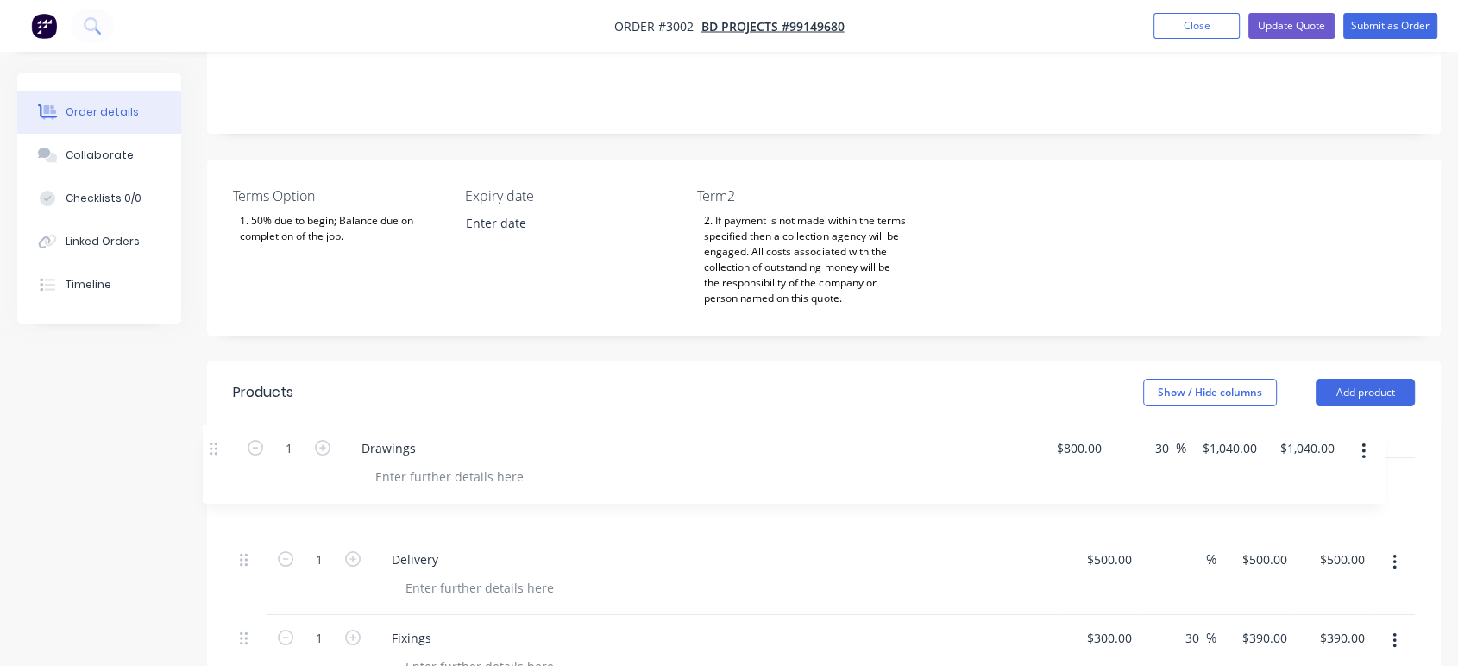
drag, startPoint x: 242, startPoint y: 154, endPoint x: 212, endPoint y: 442, distance: 290.5
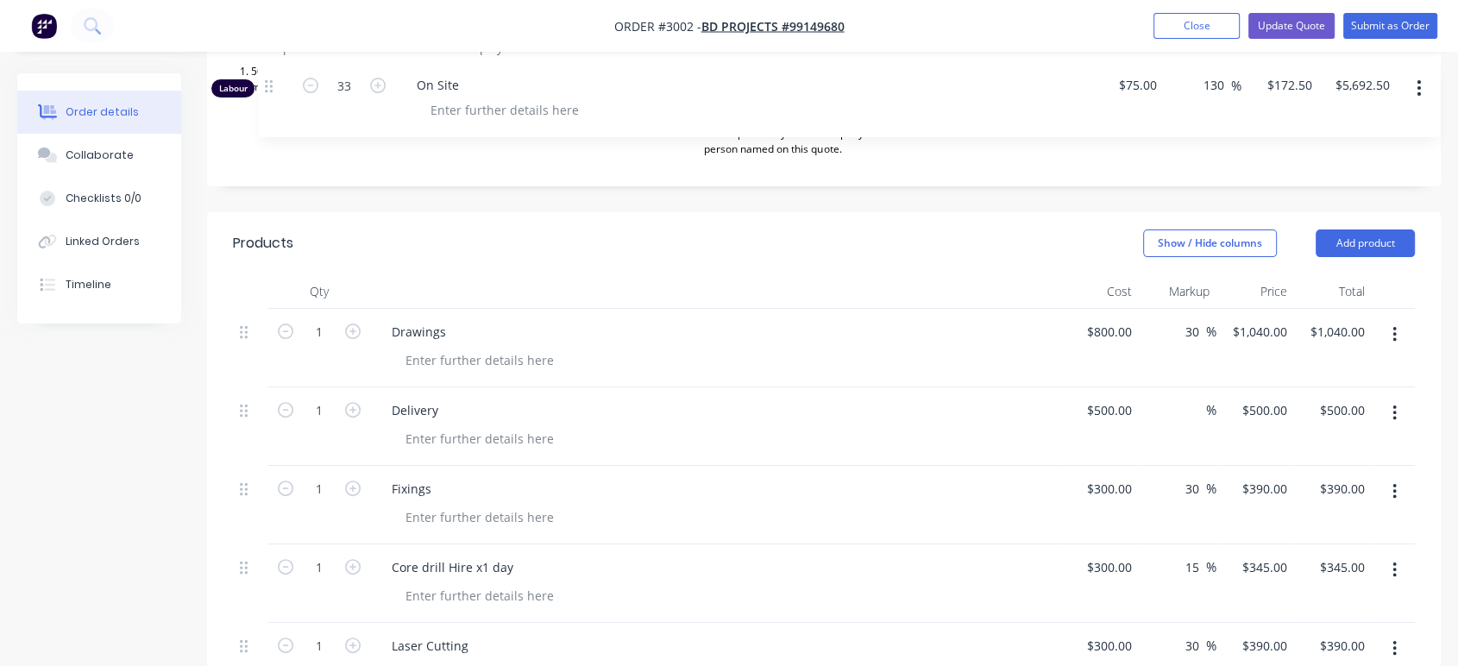
scroll to position [445, 0]
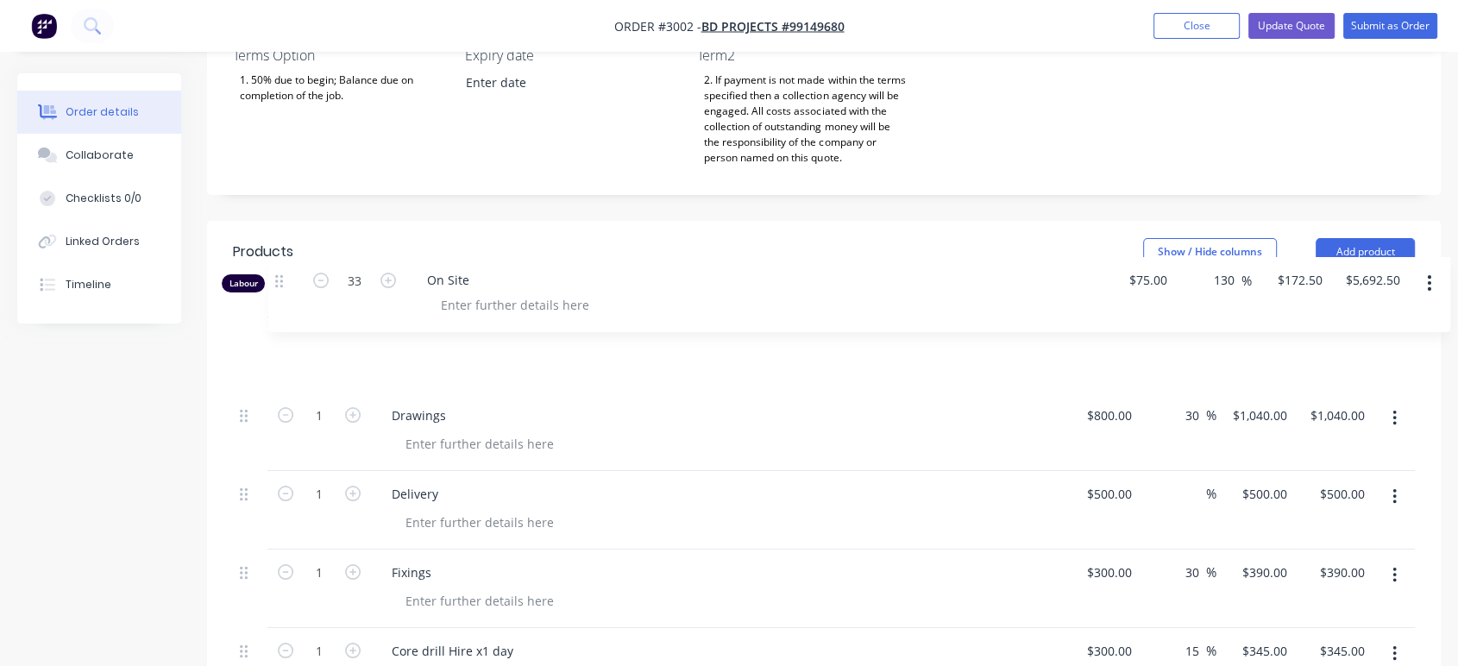
drag, startPoint x: 244, startPoint y: 324, endPoint x: 279, endPoint y: 271, distance: 64.1
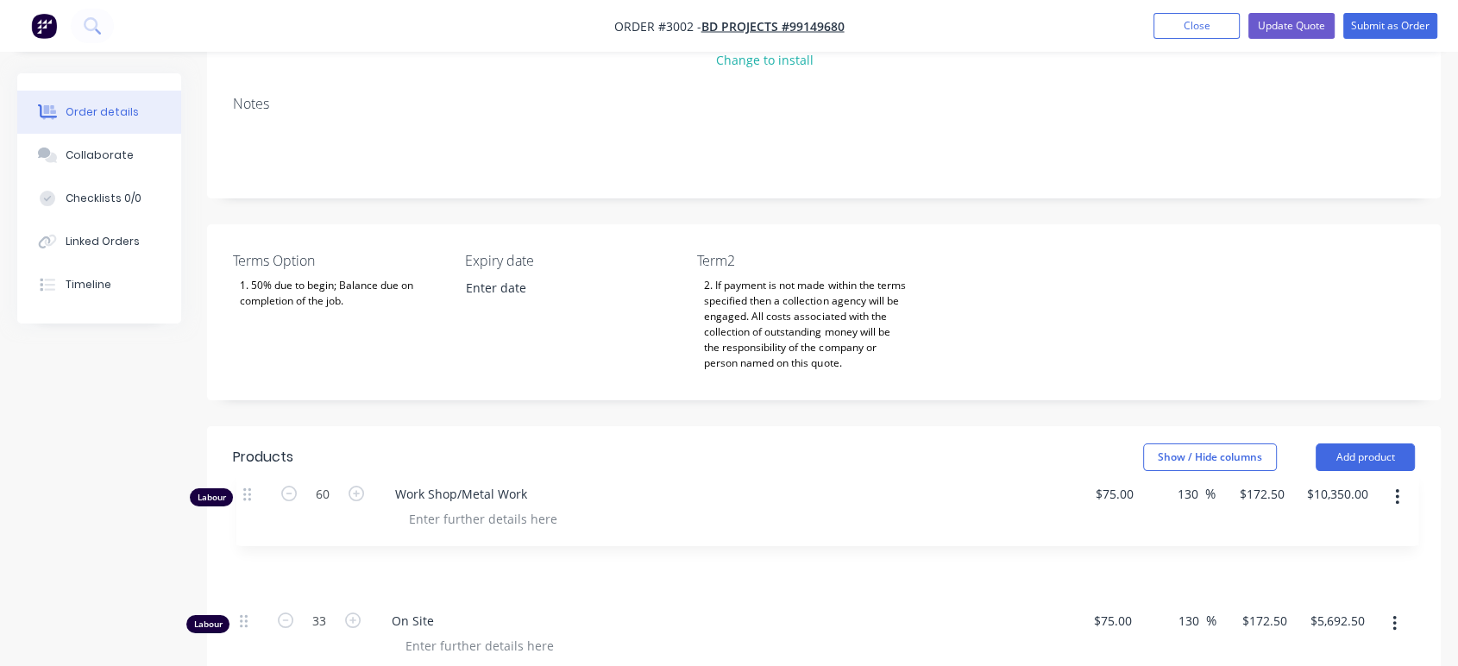
scroll to position [256, 0]
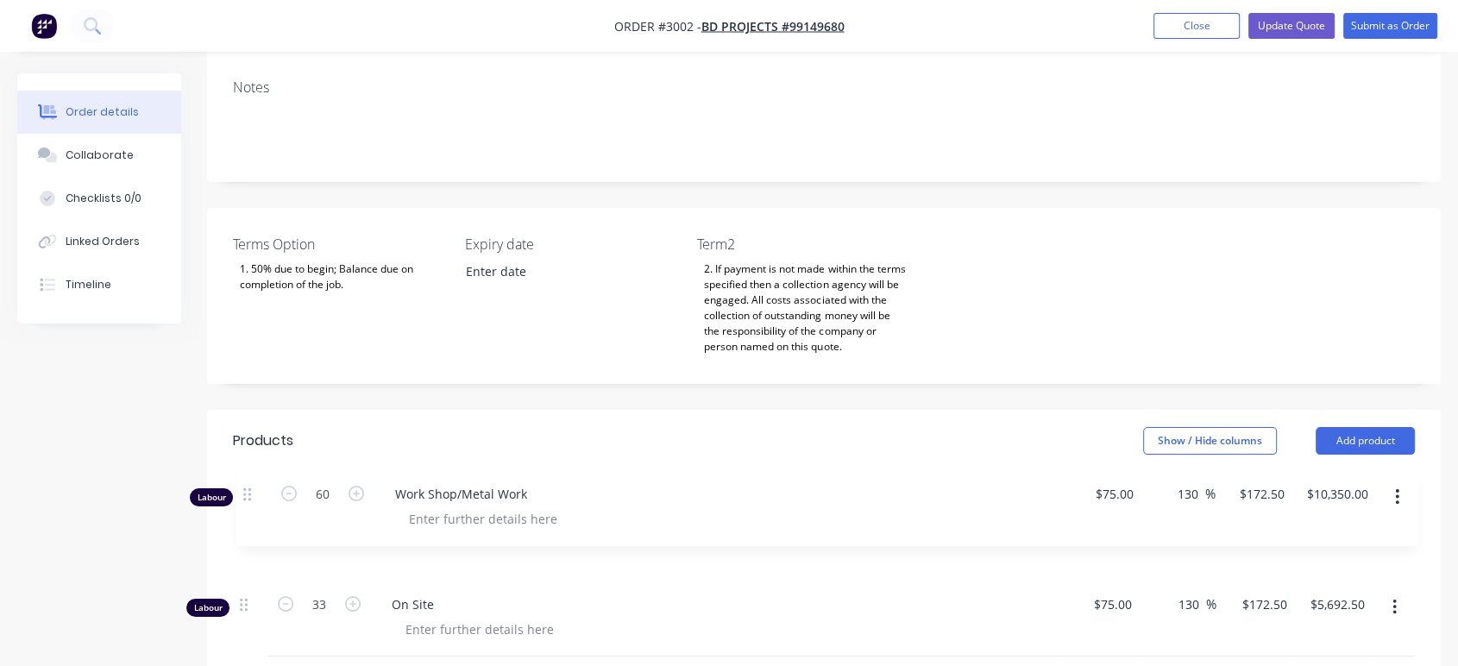
drag, startPoint x: 246, startPoint y: 454, endPoint x: 247, endPoint y: 488, distance: 34.5
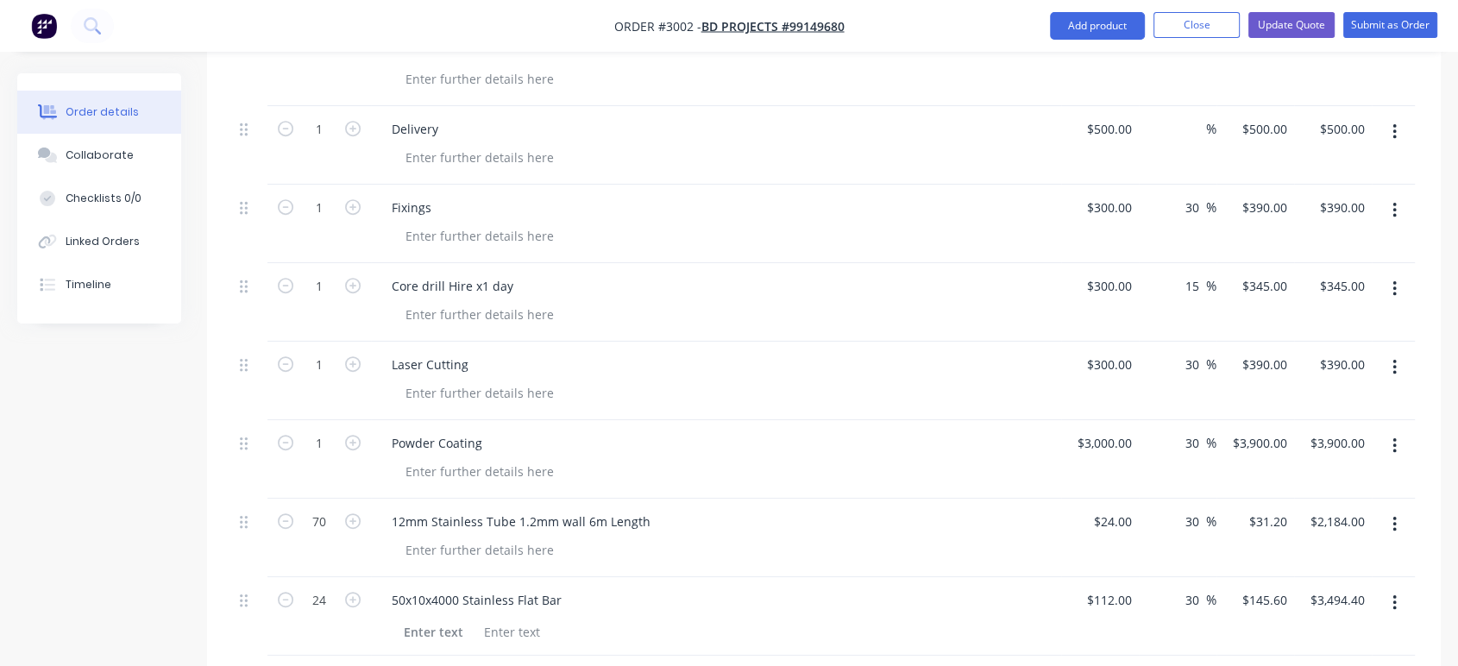
scroll to position [766, 0]
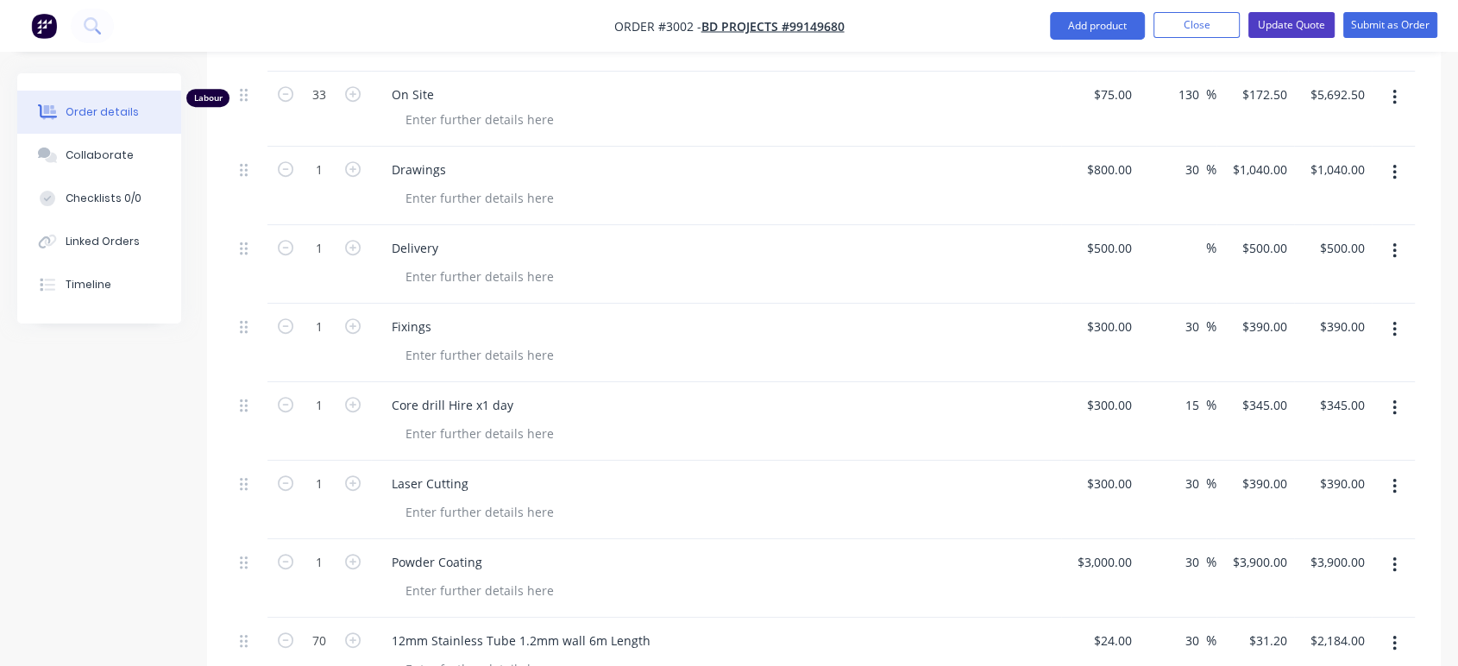
click at [1293, 27] on button "Update Quote" at bounding box center [1291, 25] width 86 height 26
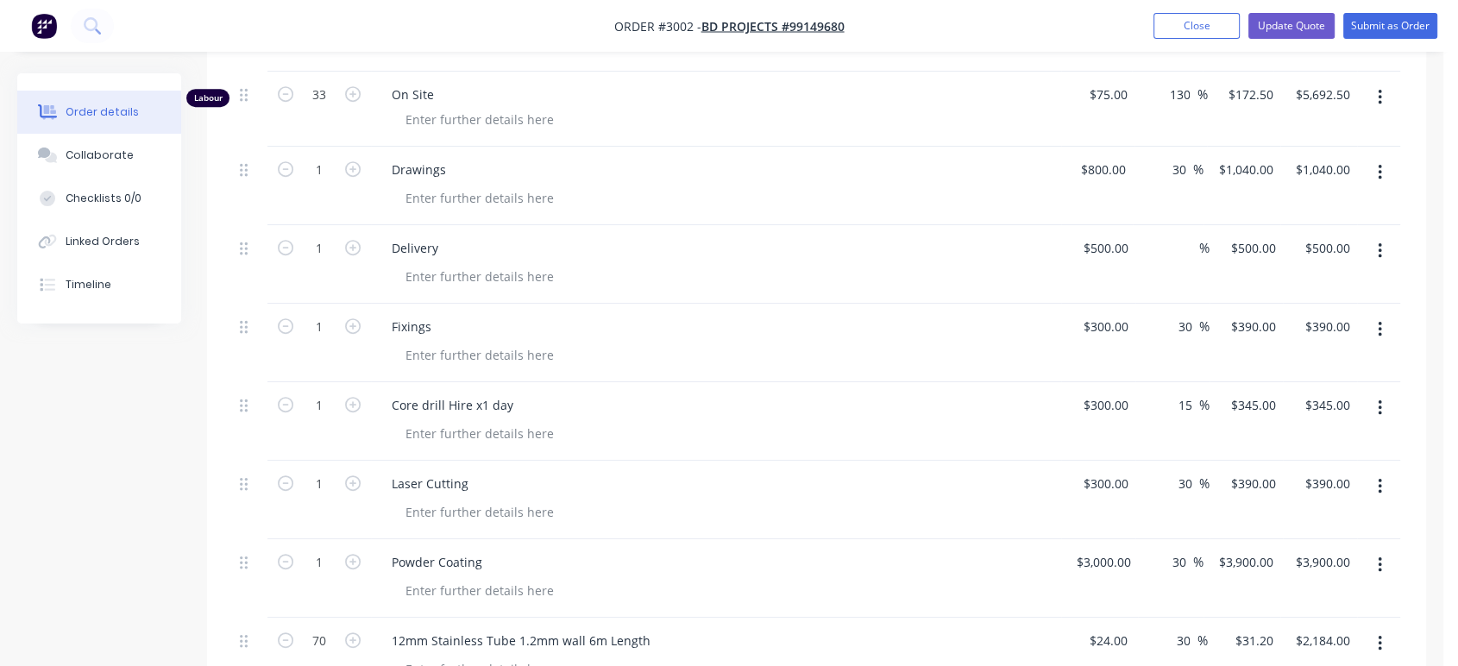
scroll to position [0, 0]
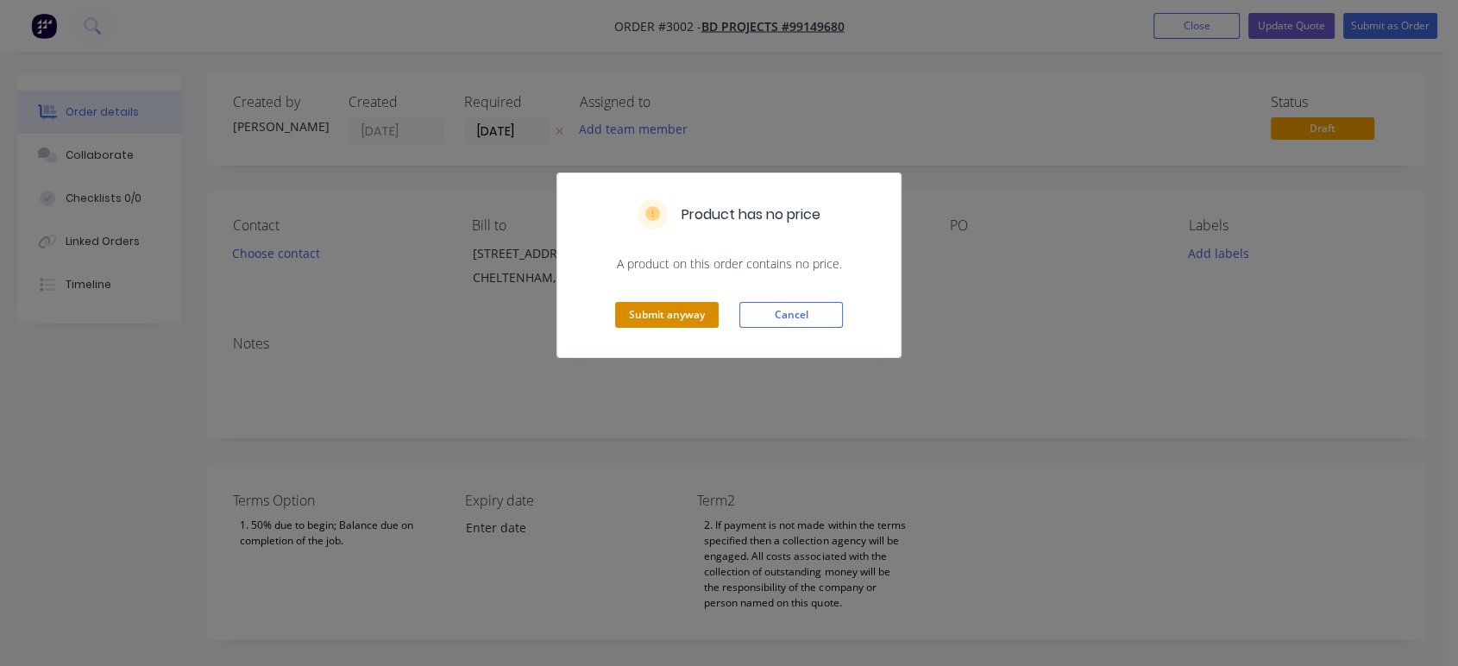
click at [649, 311] on button "Submit anyway" at bounding box center [667, 315] width 104 height 26
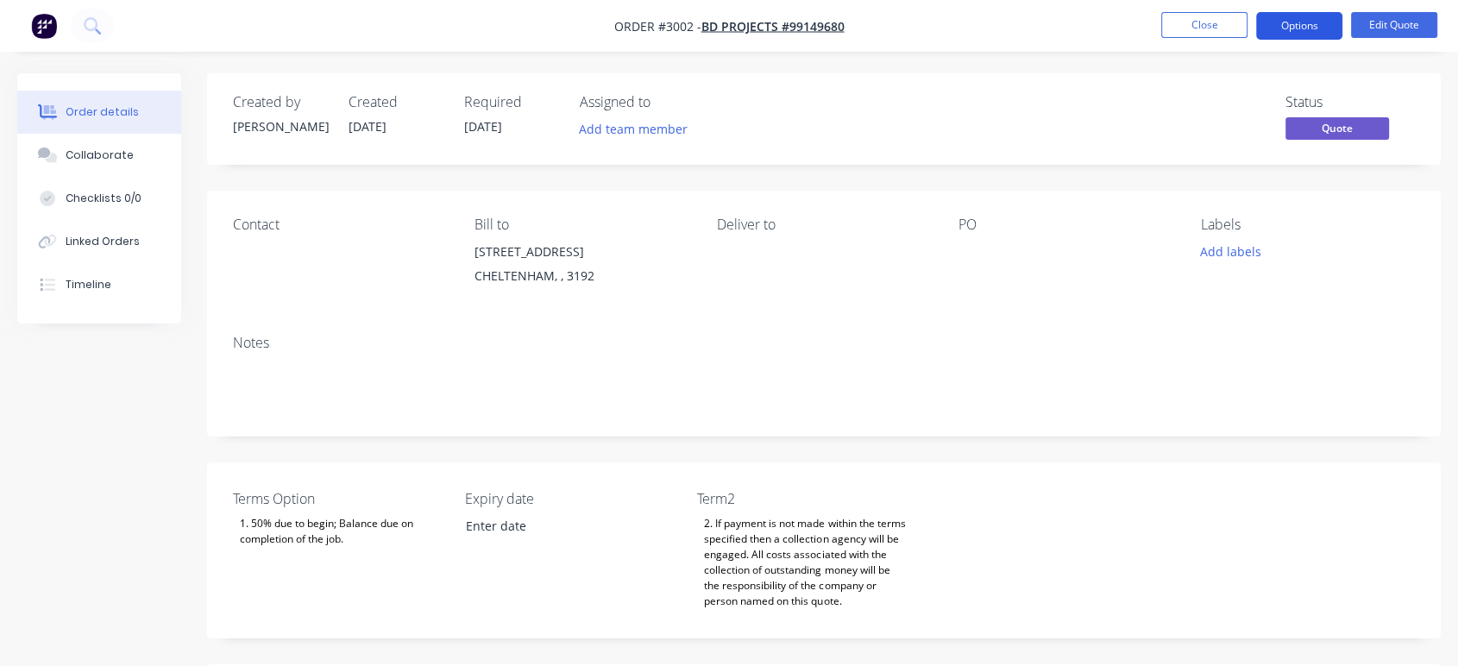
click at [1309, 27] on button "Options" at bounding box center [1299, 26] width 86 height 28
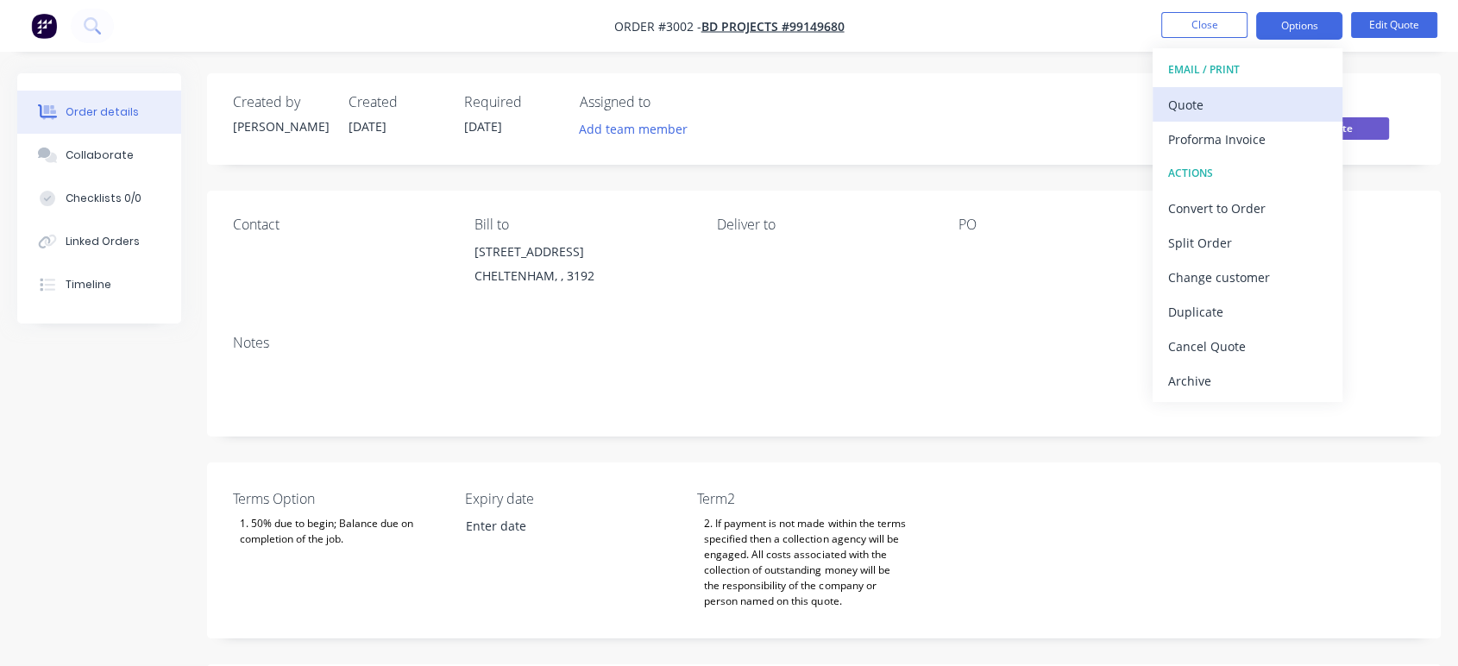
click at [1242, 106] on div "Quote" at bounding box center [1247, 104] width 159 height 25
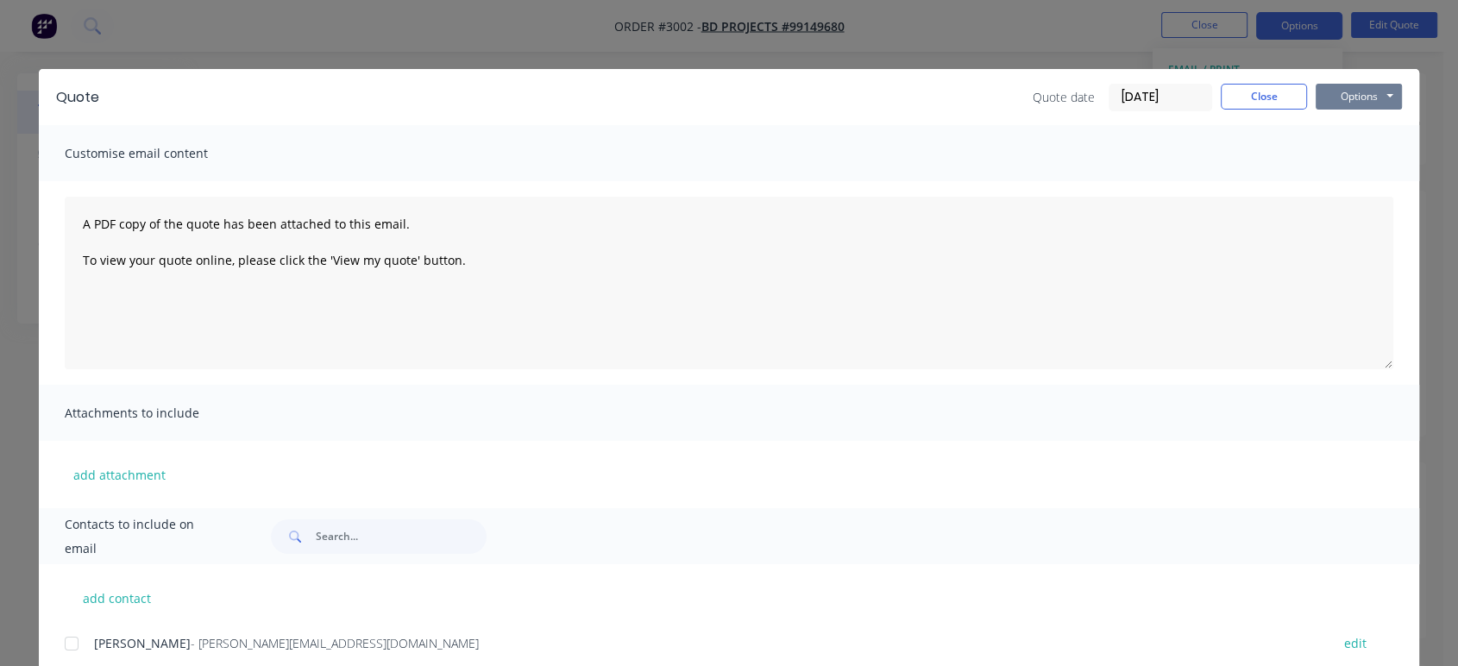
click at [1366, 95] on button "Options" at bounding box center [1358, 97] width 86 height 26
click at [1358, 122] on button "Preview" at bounding box center [1370, 127] width 110 height 28
click at [1264, 100] on button "Close" at bounding box center [1263, 97] width 86 height 26
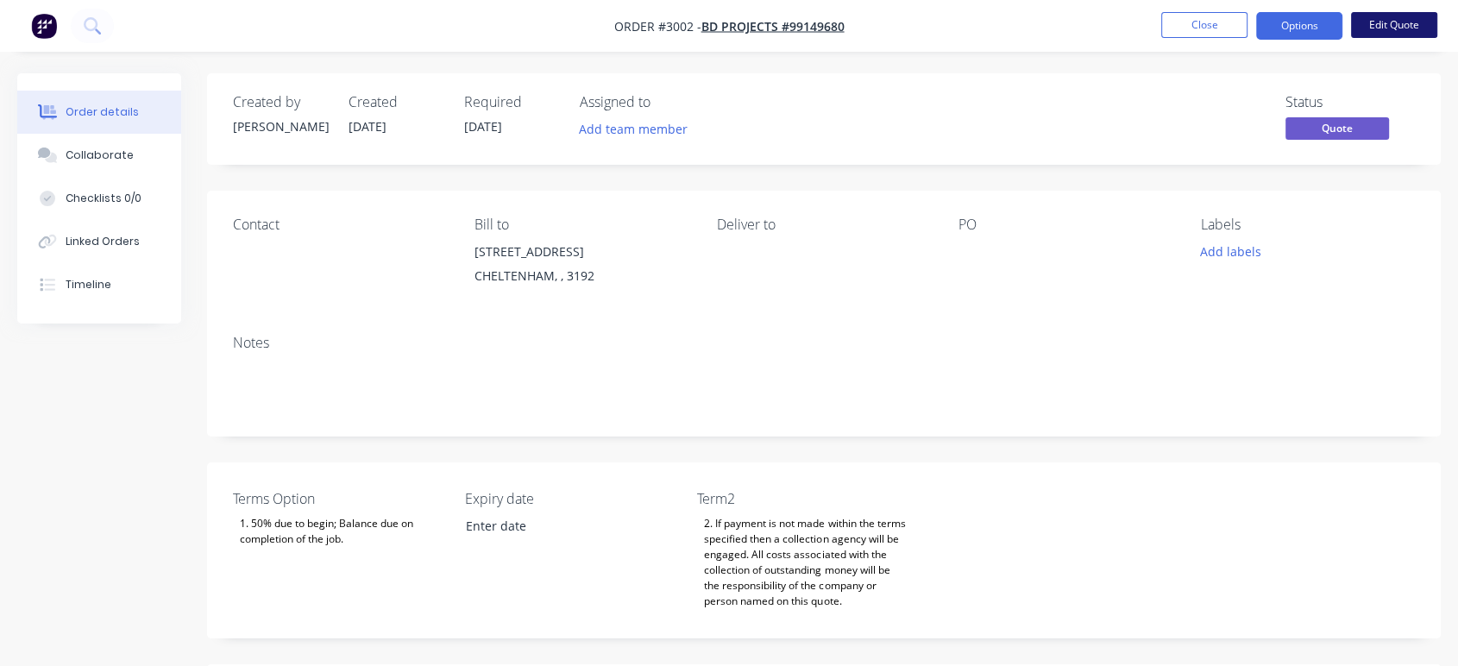
click at [1390, 21] on button "Edit Quote" at bounding box center [1394, 25] width 86 height 26
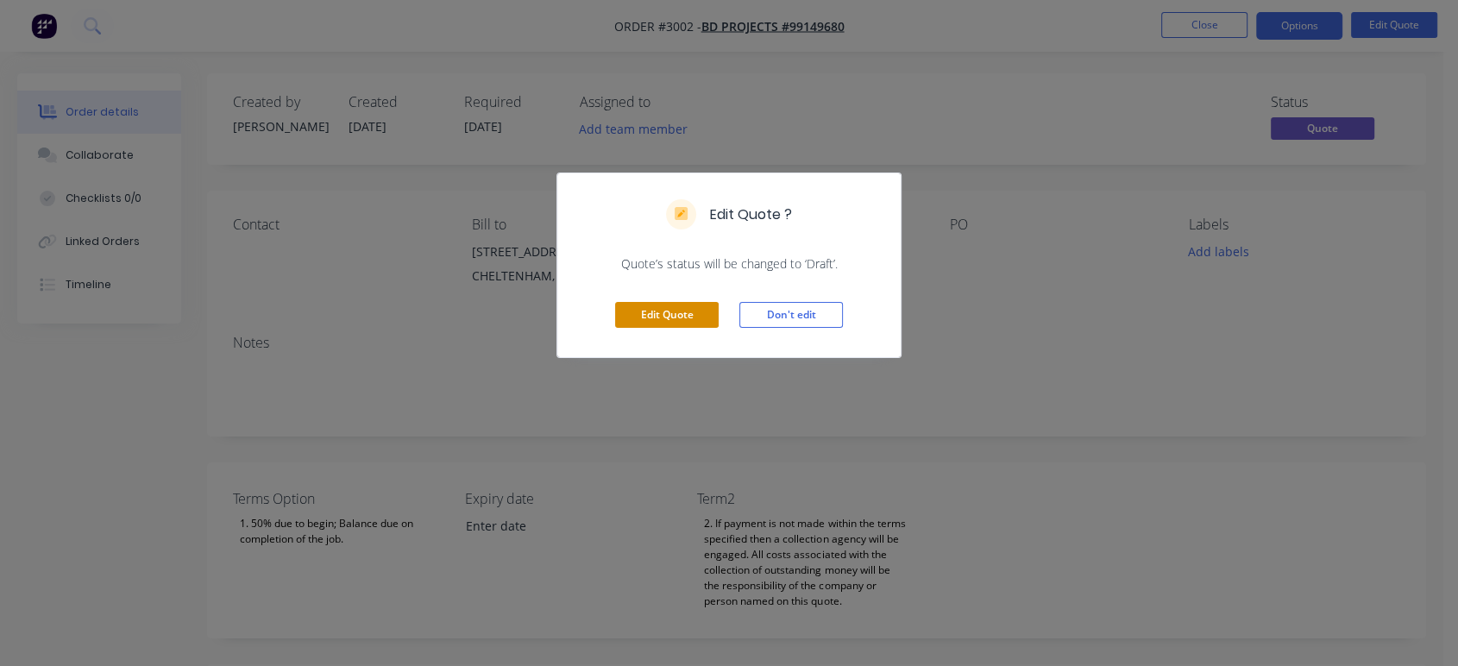
click at [649, 313] on button "Edit Quote" at bounding box center [667, 315] width 104 height 26
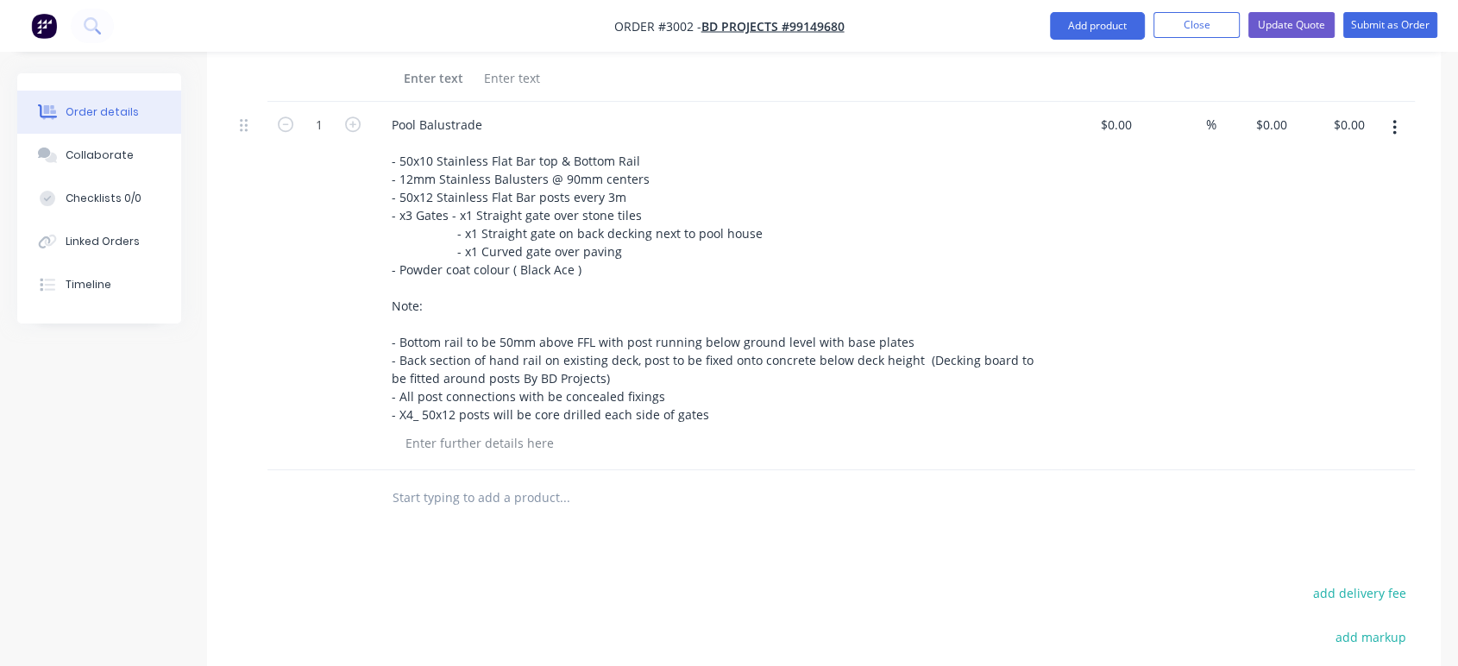
scroll to position [1437, 0]
click at [445, 445] on div at bounding box center [480, 444] width 176 height 25
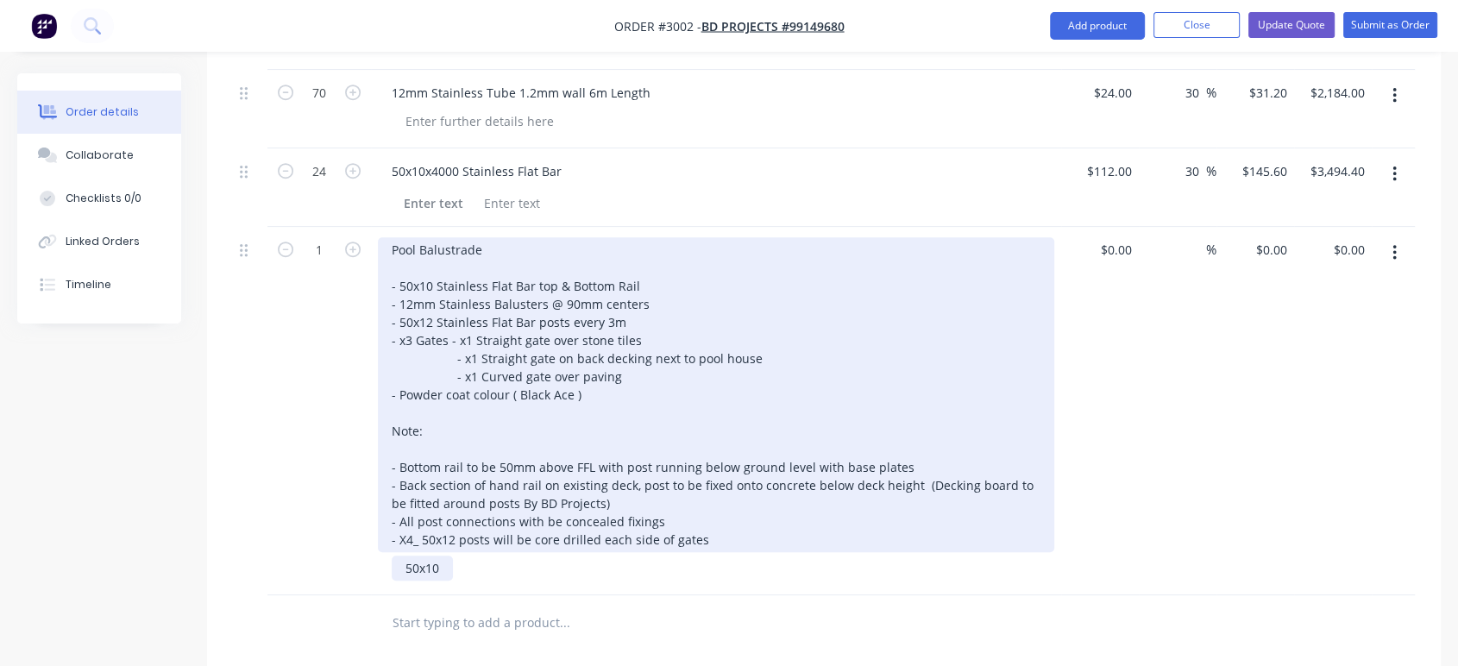
scroll to position [1341, 0]
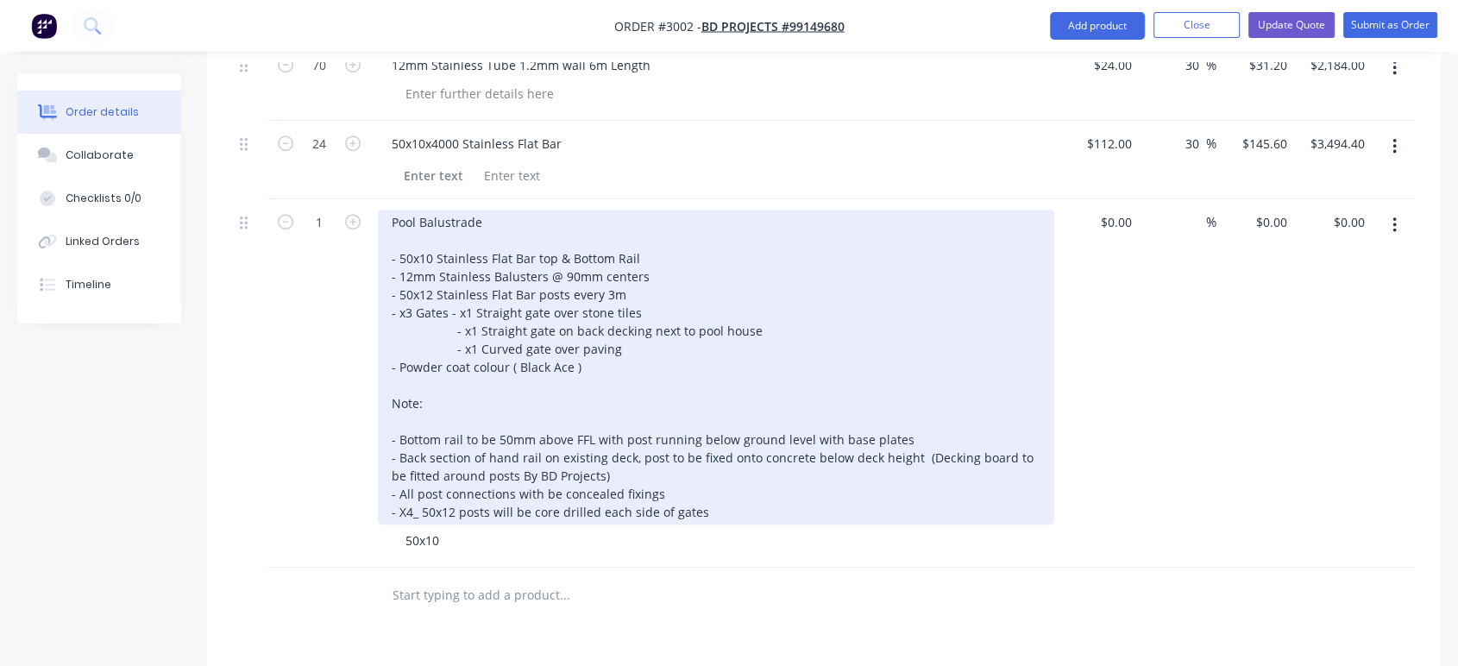
click at [663, 391] on div "Pool Balustrade - 50x10 Stainless Flat Bar top & Bottom Rail - 12mm Stainless B…" at bounding box center [716, 367] width 676 height 315
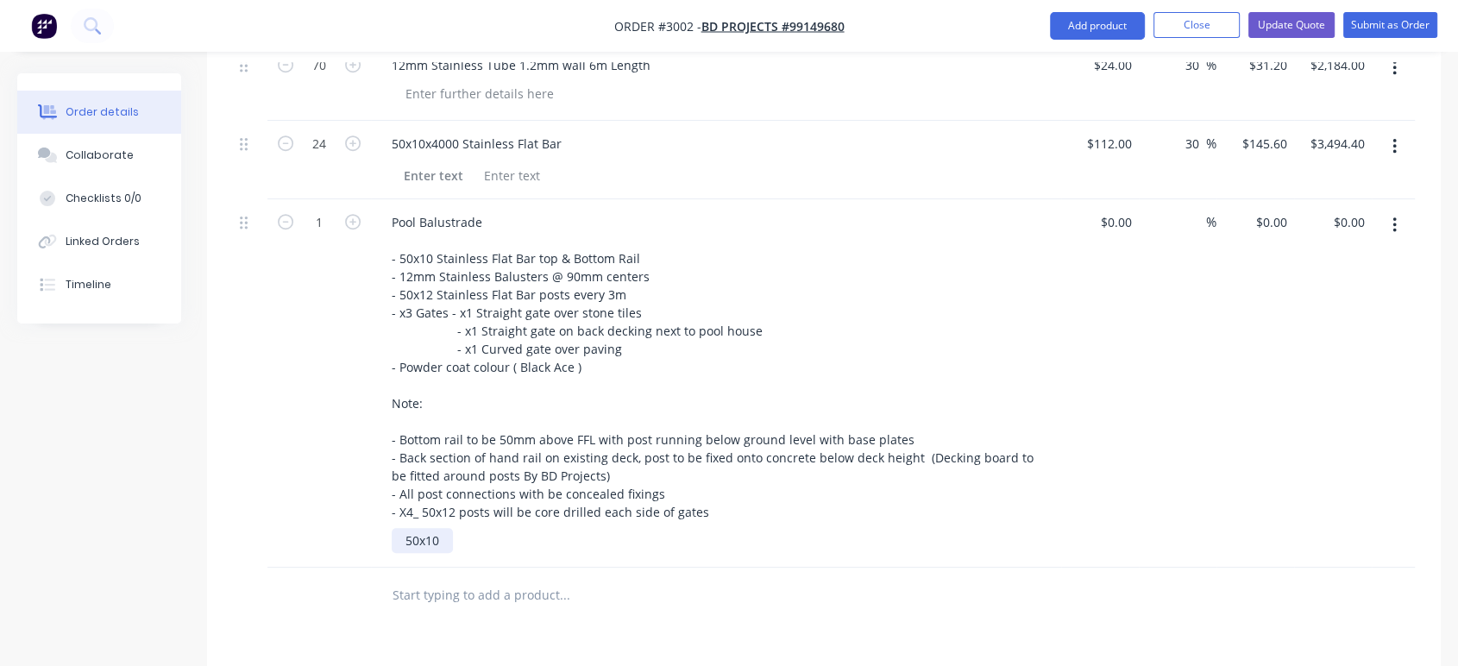
click at [446, 543] on div "50x10" at bounding box center [422, 540] width 61 height 25
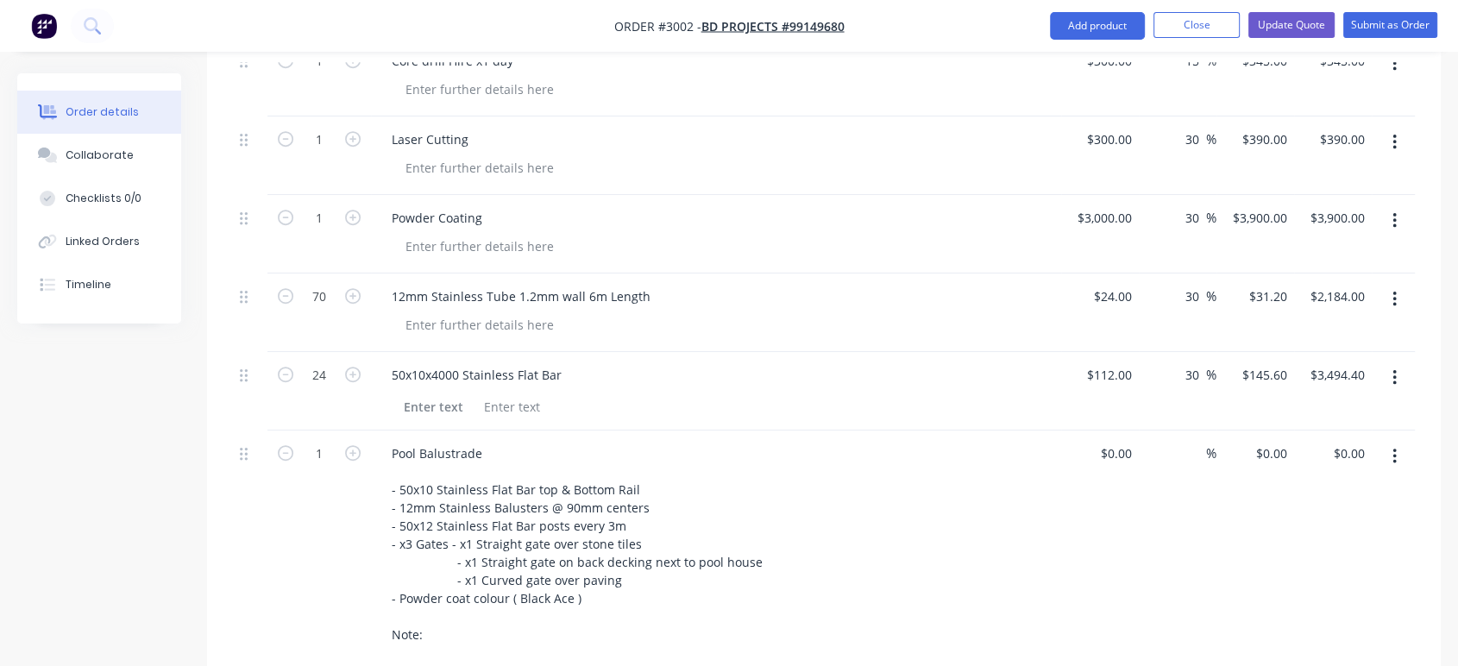
scroll to position [1054, 0]
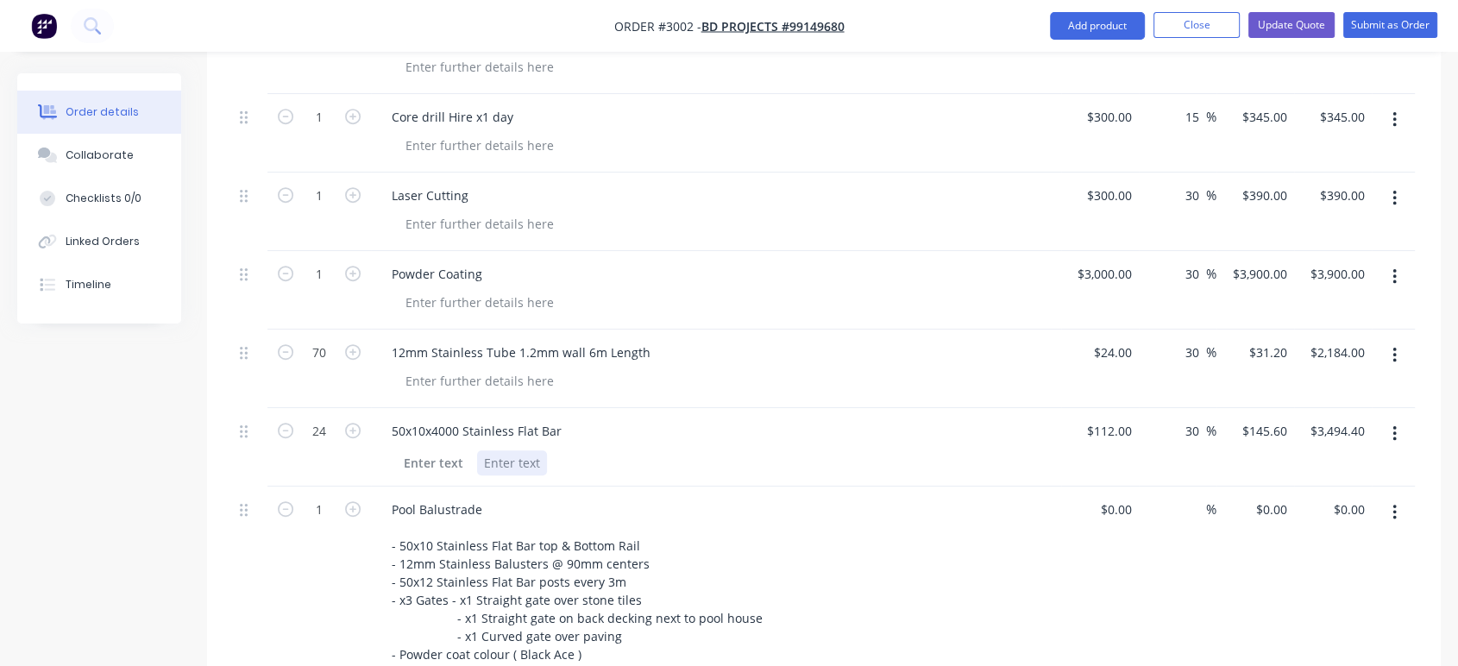
click at [645, 480] on div "50x10x4000 Stainless Flat Bar" at bounding box center [716, 447] width 690 height 78
click at [646, 481] on div "50x10x4000 Stainless Flat Bar" at bounding box center [716, 447] width 690 height 78
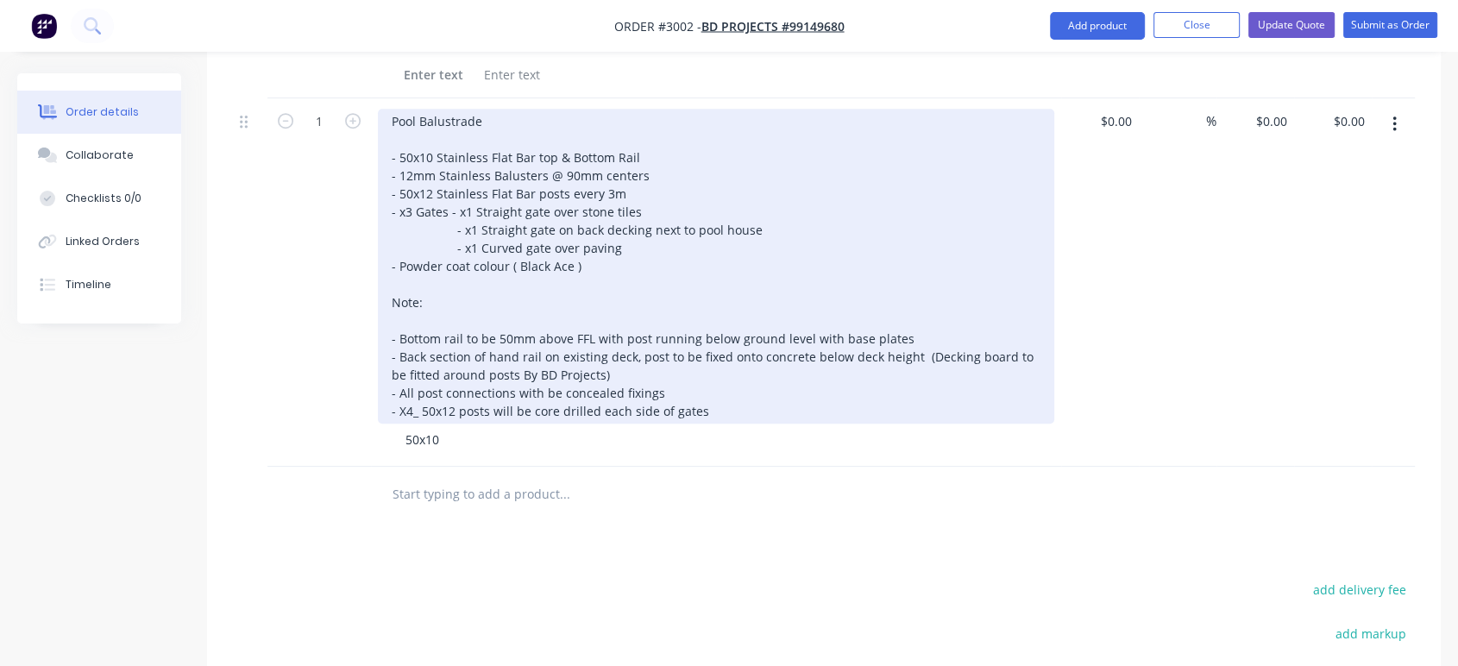
scroll to position [1437, 0]
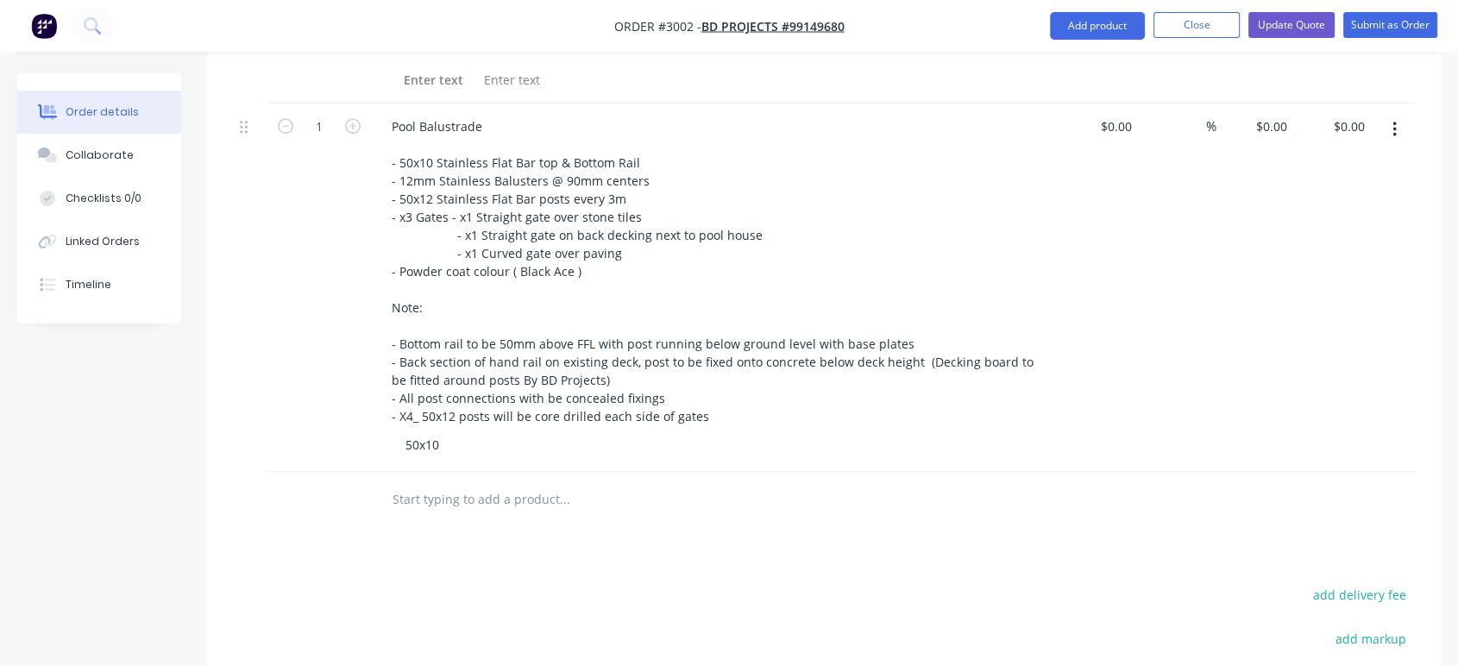
click at [556, 501] on input "text" at bounding box center [564, 499] width 345 height 35
click at [587, 452] on div "50x10" at bounding box center [723, 444] width 662 height 25
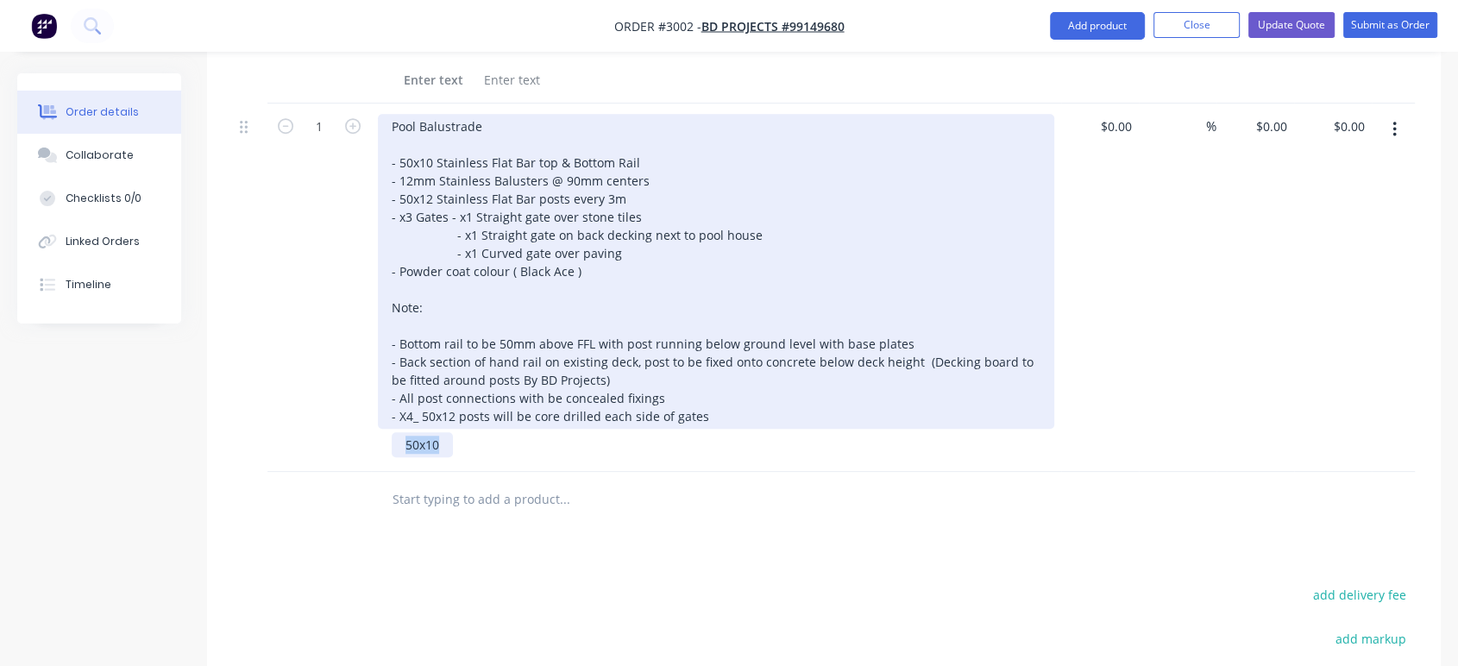
drag, startPoint x: 474, startPoint y: 446, endPoint x: 421, endPoint y: 216, distance: 236.4
click at [421, 216] on div "Pool Balustrade - 50x10 Stainless Flat Bar top & Bottom Rail - 12mm Stainless B…" at bounding box center [716, 288] width 690 height 368
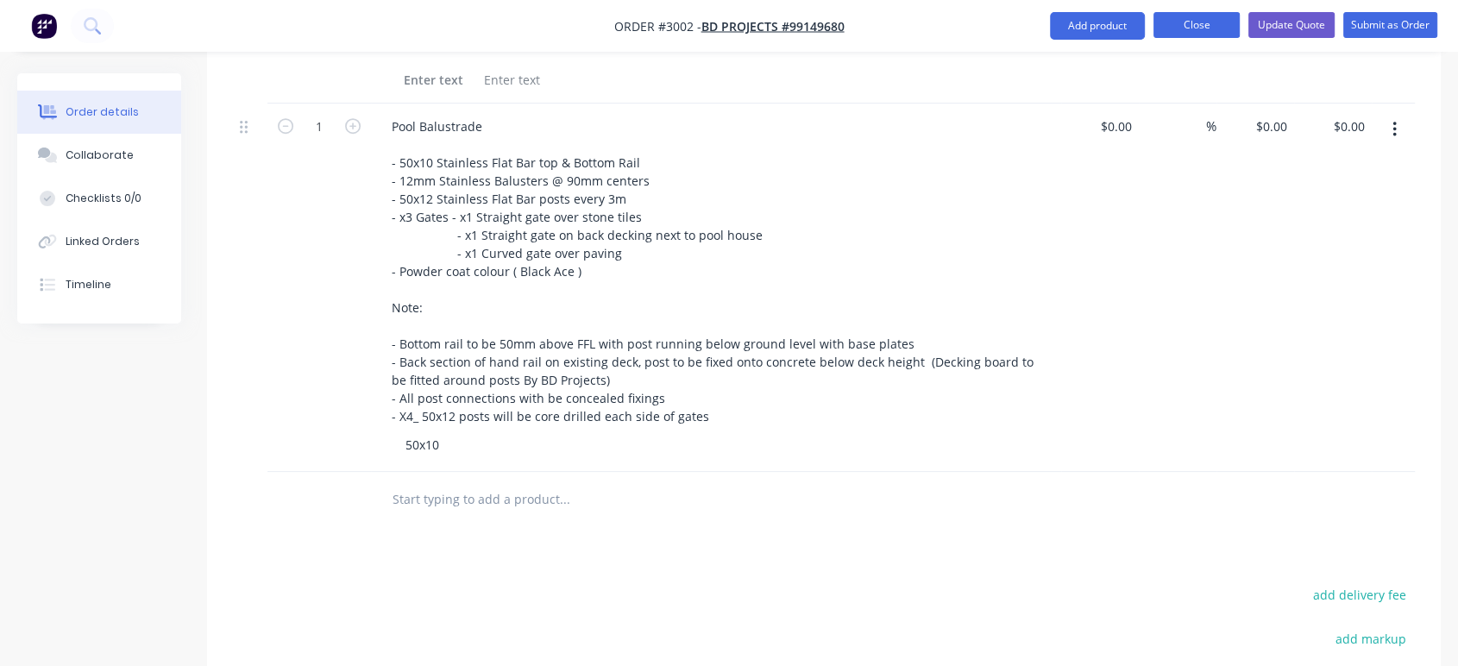
click at [1214, 25] on button "Close" at bounding box center [1196, 25] width 86 height 26
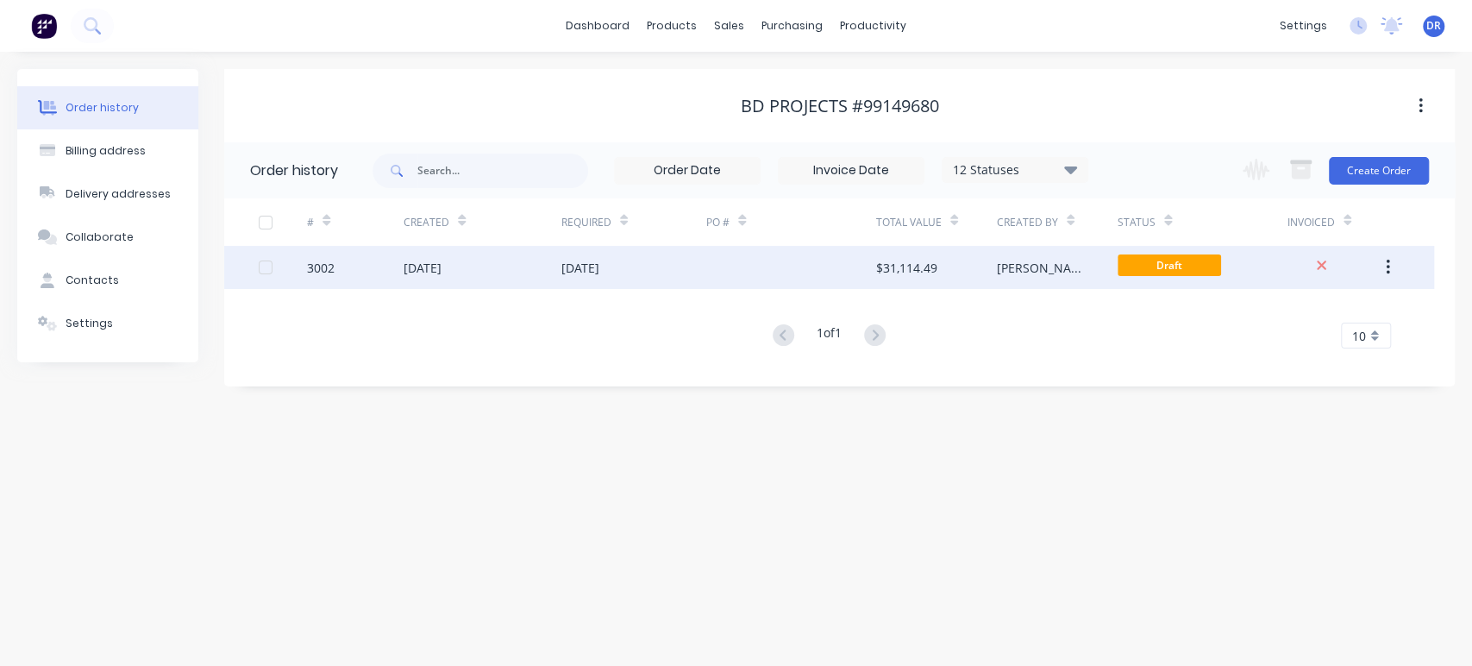
click at [440, 260] on div "[DATE]" at bounding box center [423, 268] width 38 height 18
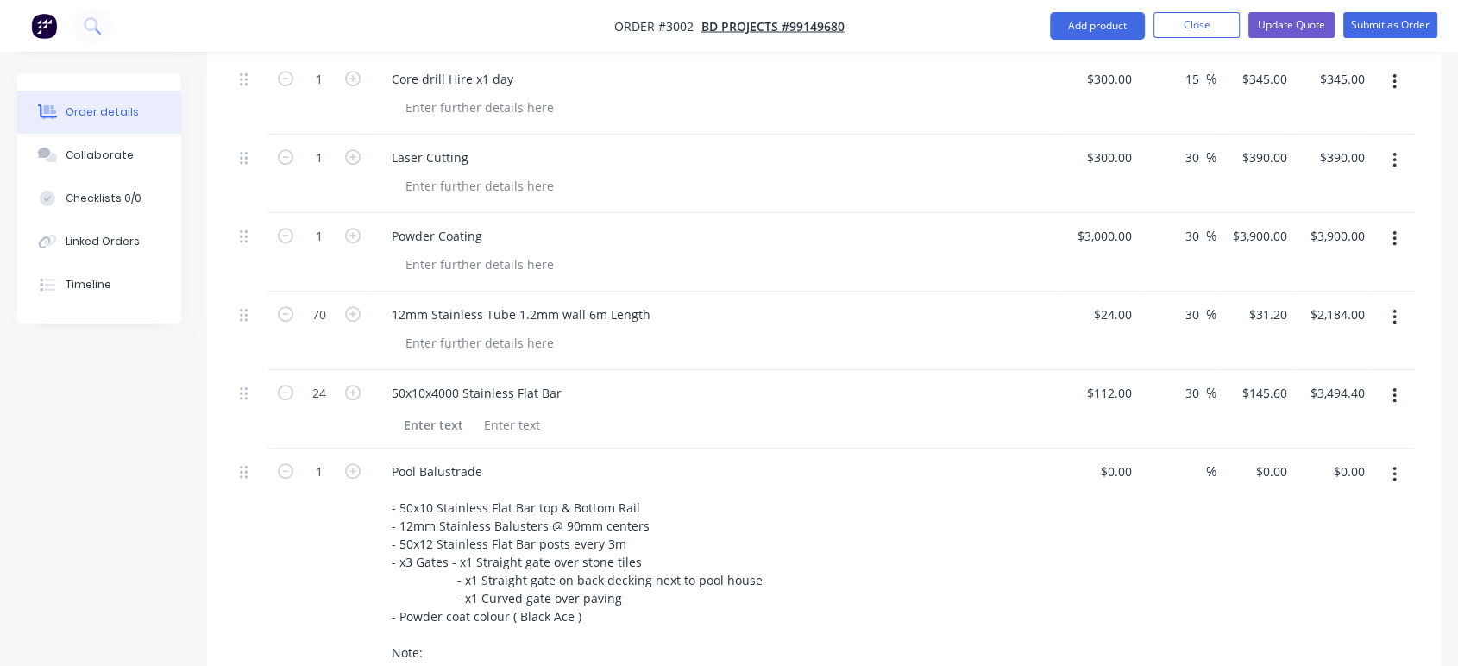
scroll to position [1086, 0]
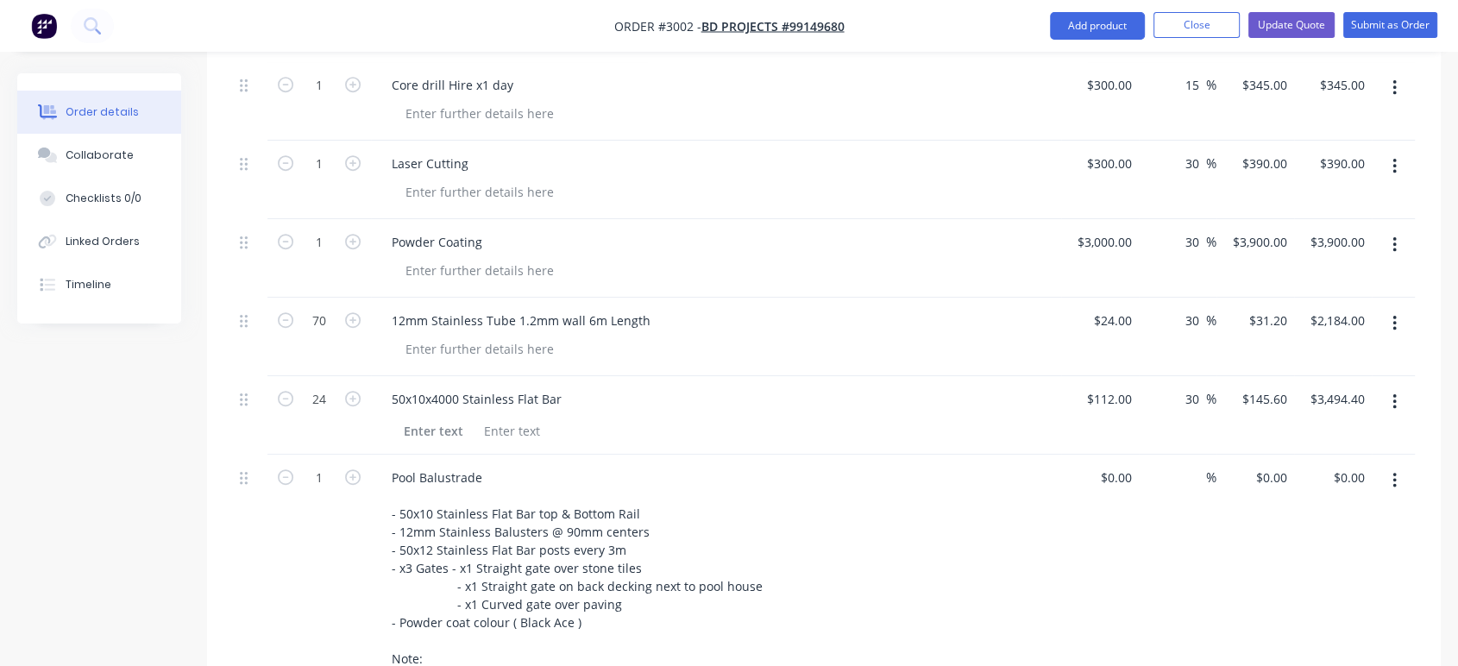
click at [1396, 478] on icon "button" at bounding box center [1394, 480] width 4 height 19
click at [1393, 395] on icon "button" at bounding box center [1394, 401] width 4 height 19
drag, startPoint x: 1308, startPoint y: 544, endPoint x: 1344, endPoint y: 449, distance: 102.1
click at [1310, 543] on div "Delete" at bounding box center [1332, 550] width 133 height 25
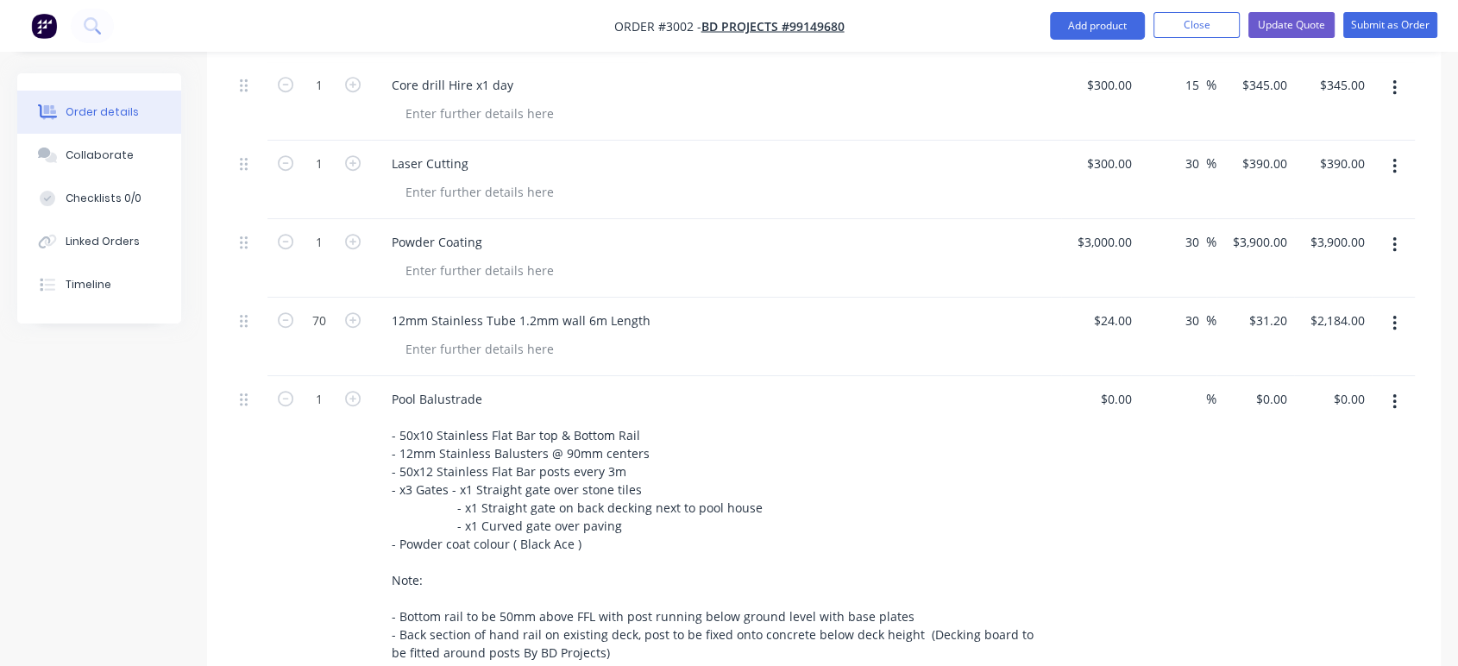
click at [1393, 323] on icon "button" at bounding box center [1394, 323] width 4 height 19
drag, startPoint x: 1309, startPoint y: 475, endPoint x: 1318, endPoint y: 456, distance: 20.8
click at [1310, 474] on div "Delete" at bounding box center [1332, 472] width 133 height 25
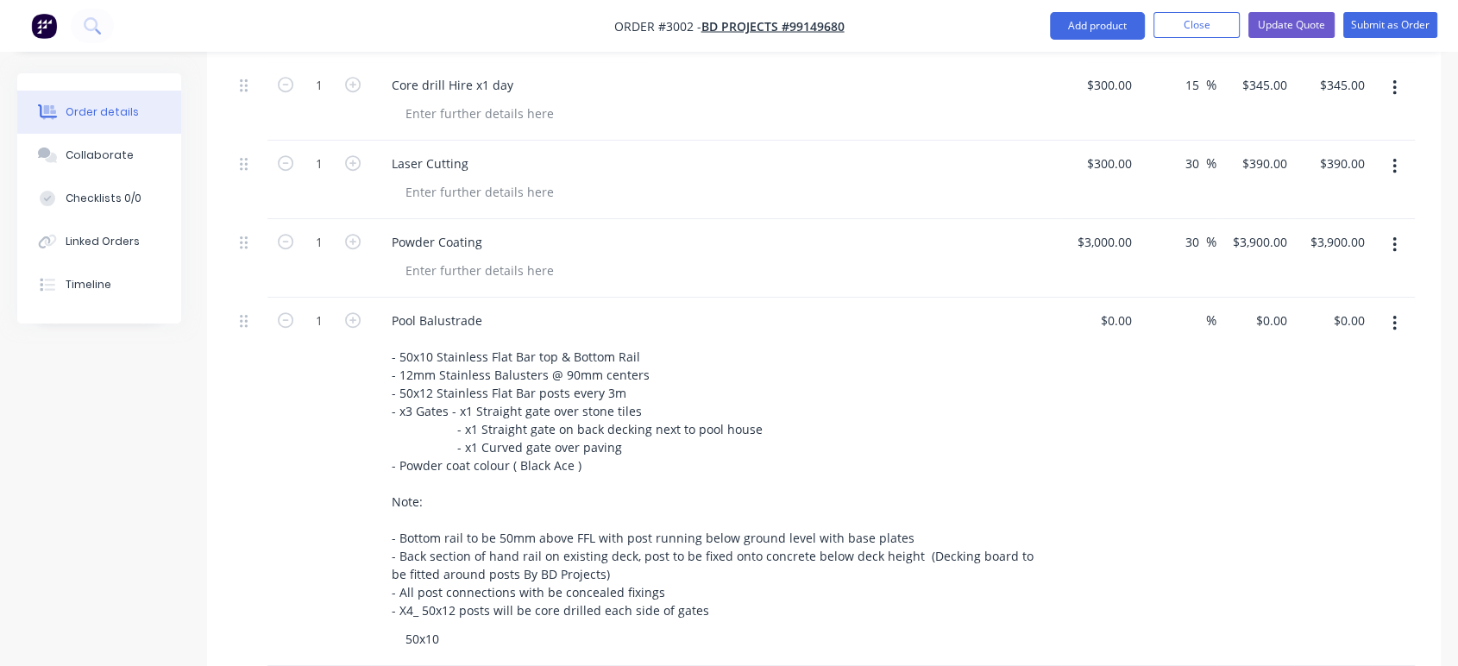
click at [1396, 245] on icon "button" at bounding box center [1394, 244] width 4 height 19
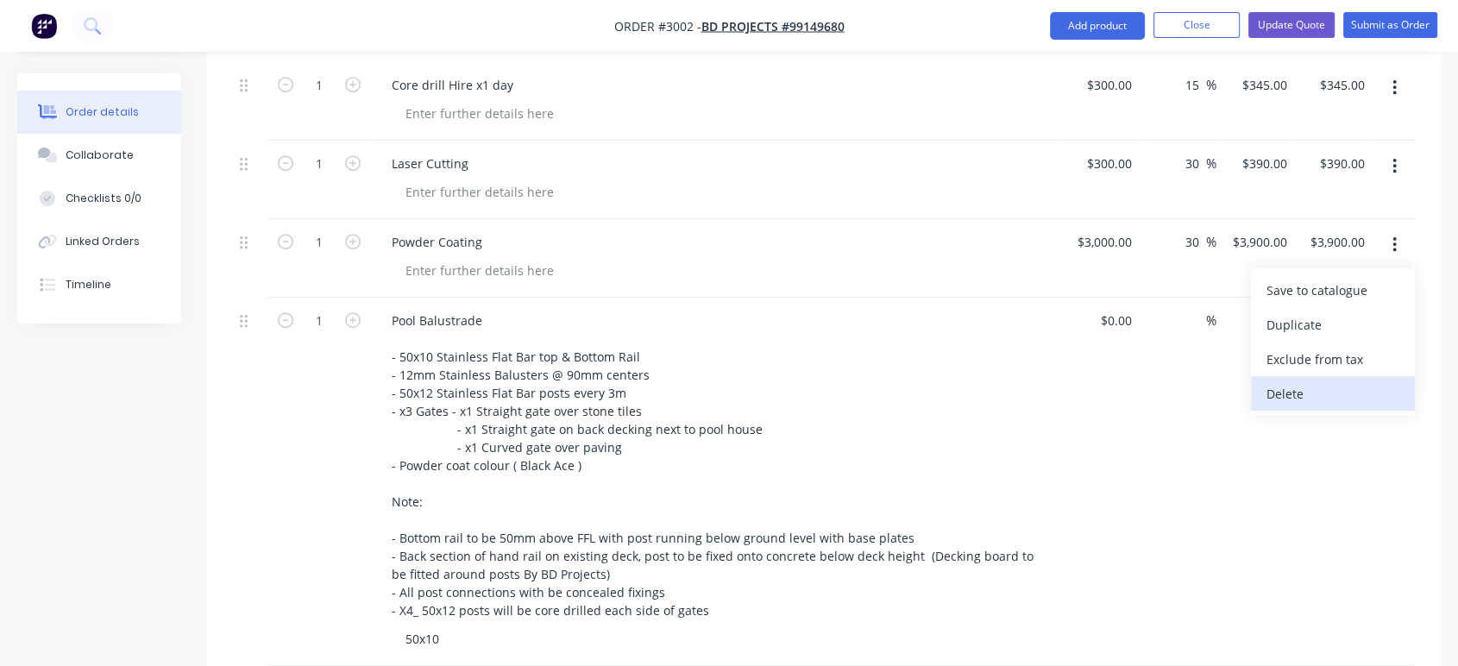
click at [1299, 383] on div "Delete" at bounding box center [1332, 393] width 133 height 25
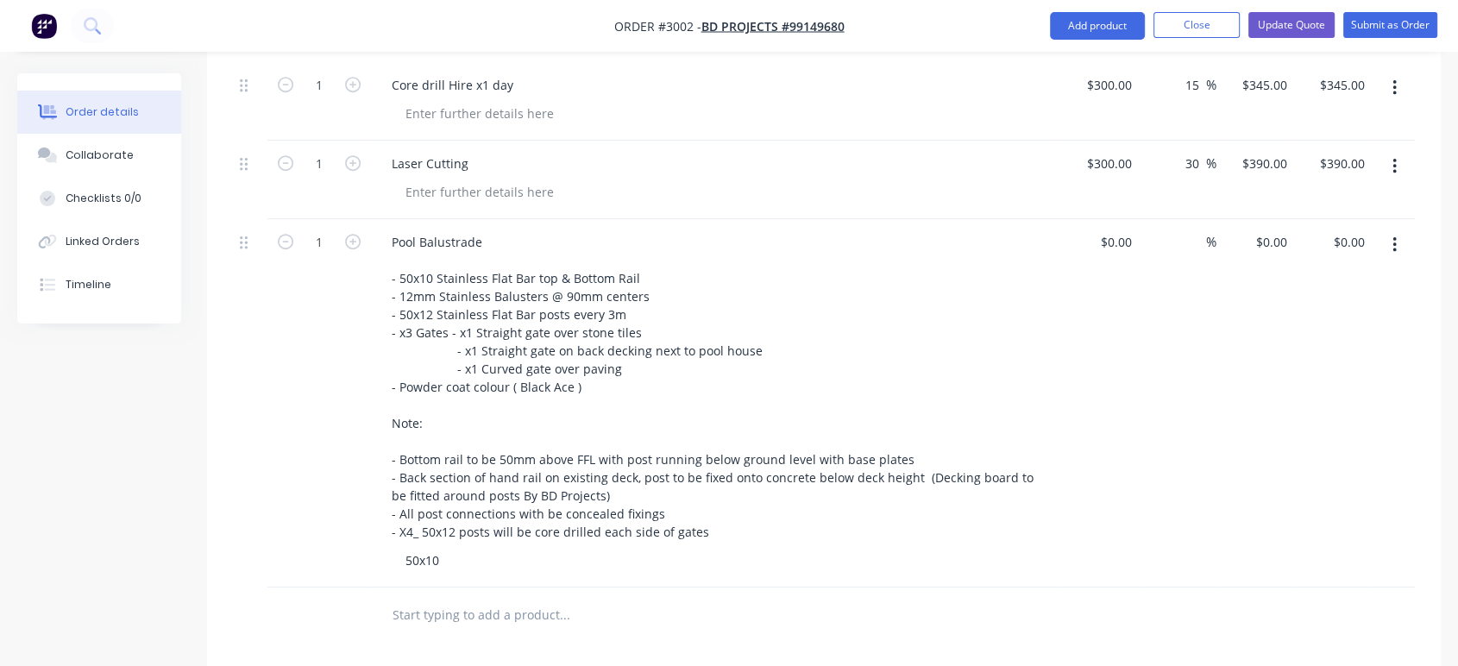
click at [1396, 166] on button "button" at bounding box center [1394, 166] width 41 height 31
drag, startPoint x: 1311, startPoint y: 308, endPoint x: 1366, endPoint y: 167, distance: 151.0
click at [1313, 305] on div "Delete" at bounding box center [1332, 315] width 133 height 25
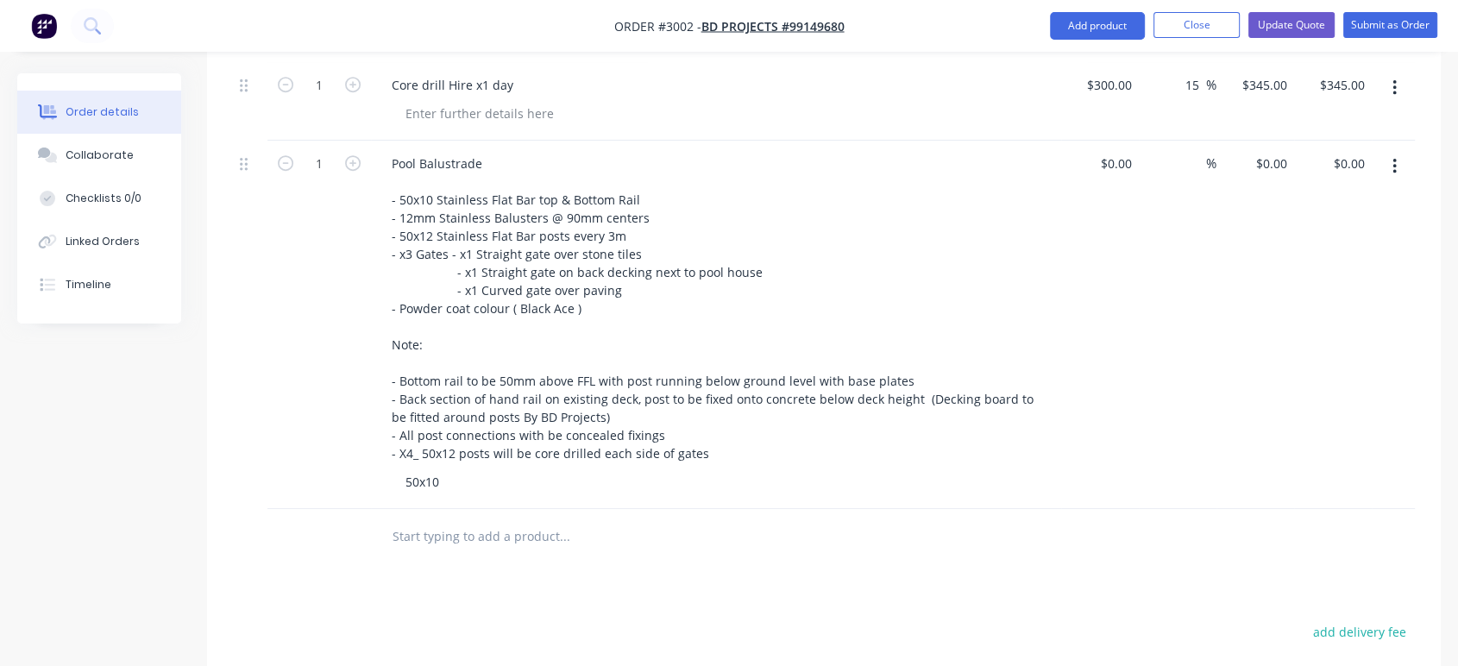
click at [1388, 93] on button "button" at bounding box center [1394, 87] width 41 height 31
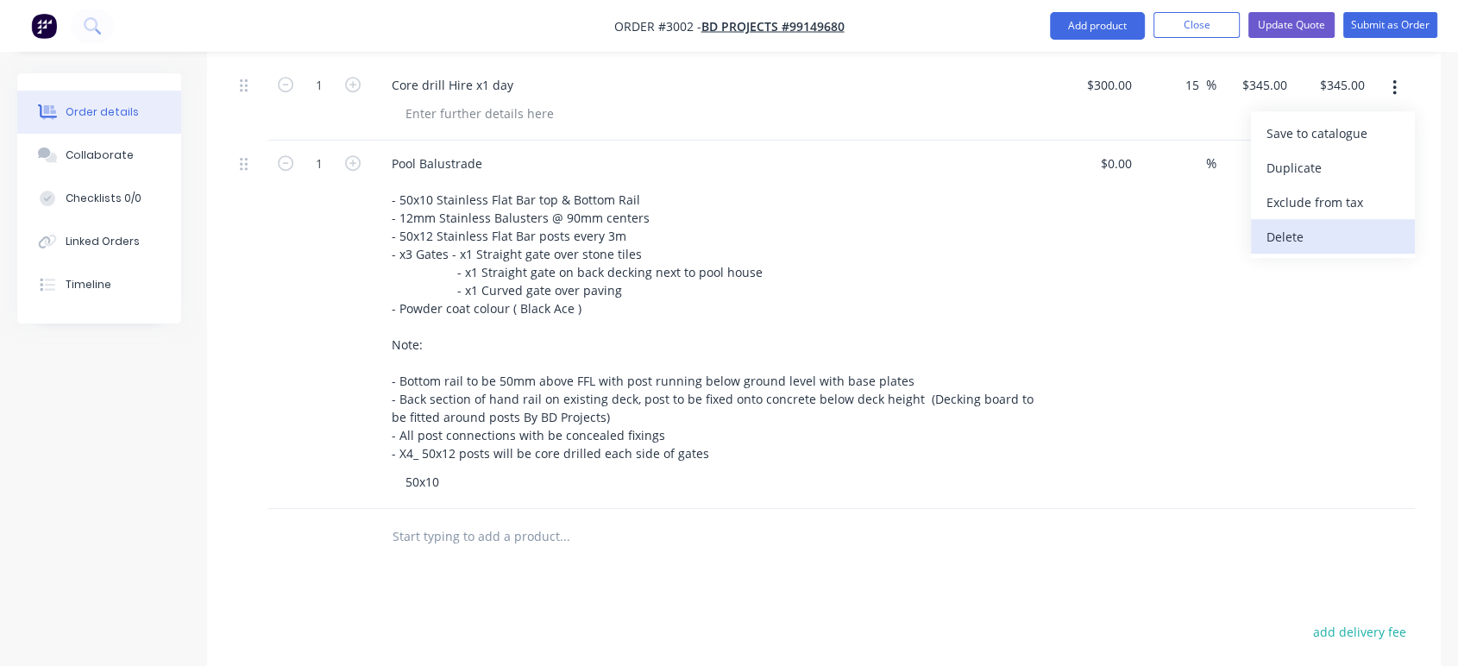
click at [1340, 225] on div "Delete" at bounding box center [1332, 236] width 133 height 25
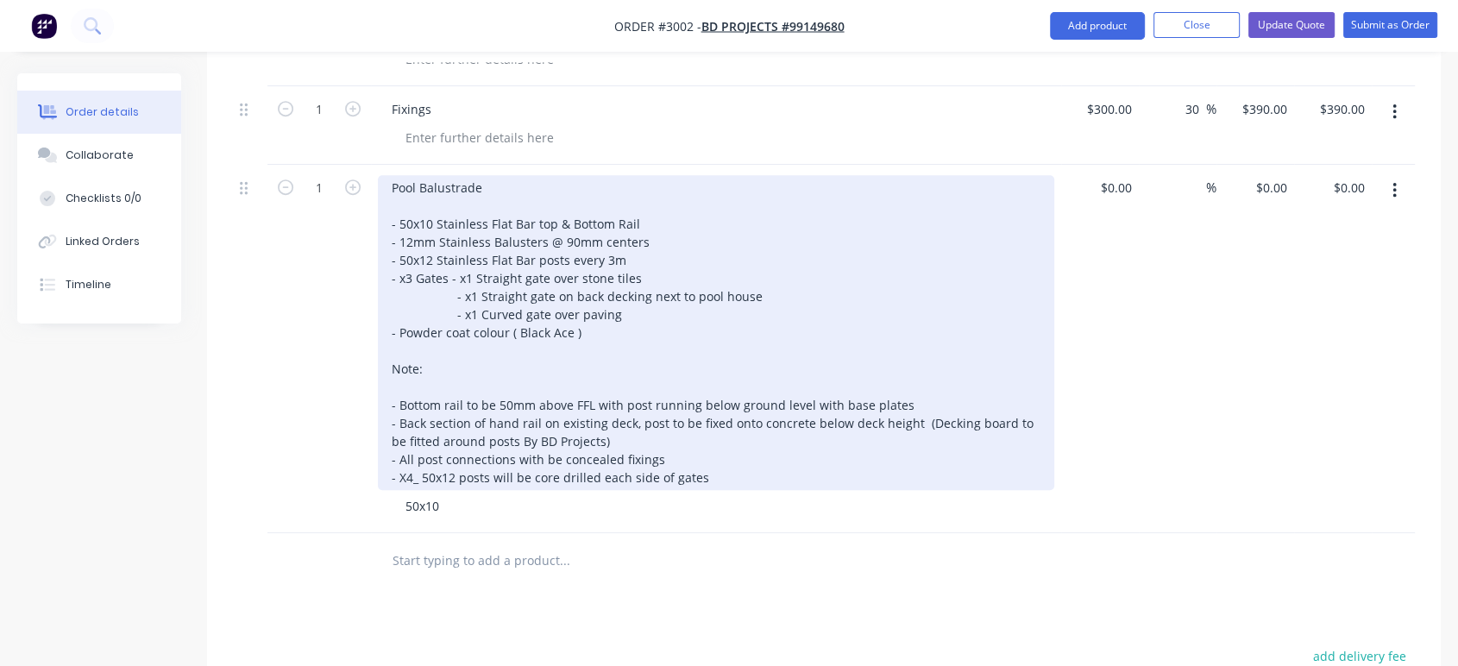
scroll to position [961, 0]
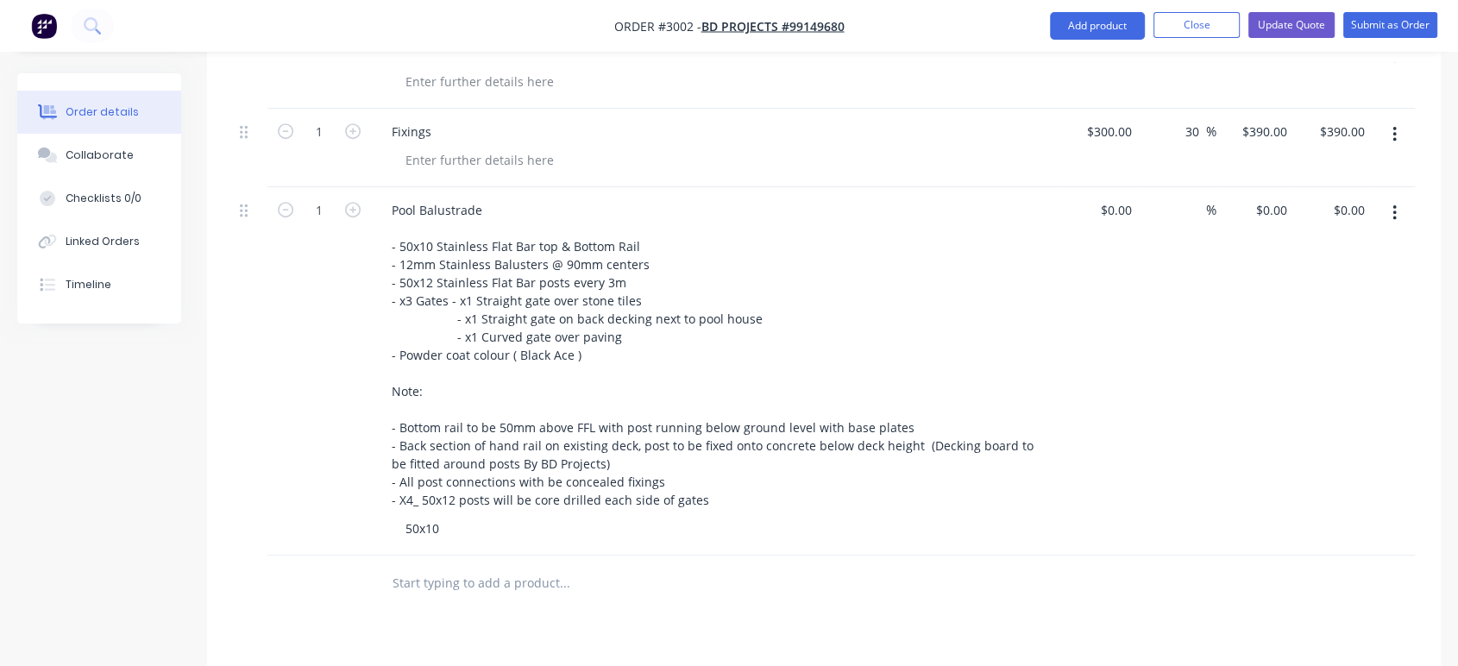
click at [471, 536] on div "50x10" at bounding box center [723, 528] width 662 height 25
drag, startPoint x: 446, startPoint y: 526, endPoint x: 366, endPoint y: 527, distance: 80.2
click at [366, 527] on div "1 Pool Balustrade - 50x10 Stainless Flat Bar top & Bottom Rail - 12mm Stainless…" at bounding box center [824, 371] width 1182 height 368
click at [819, 524] on div at bounding box center [723, 528] width 662 height 25
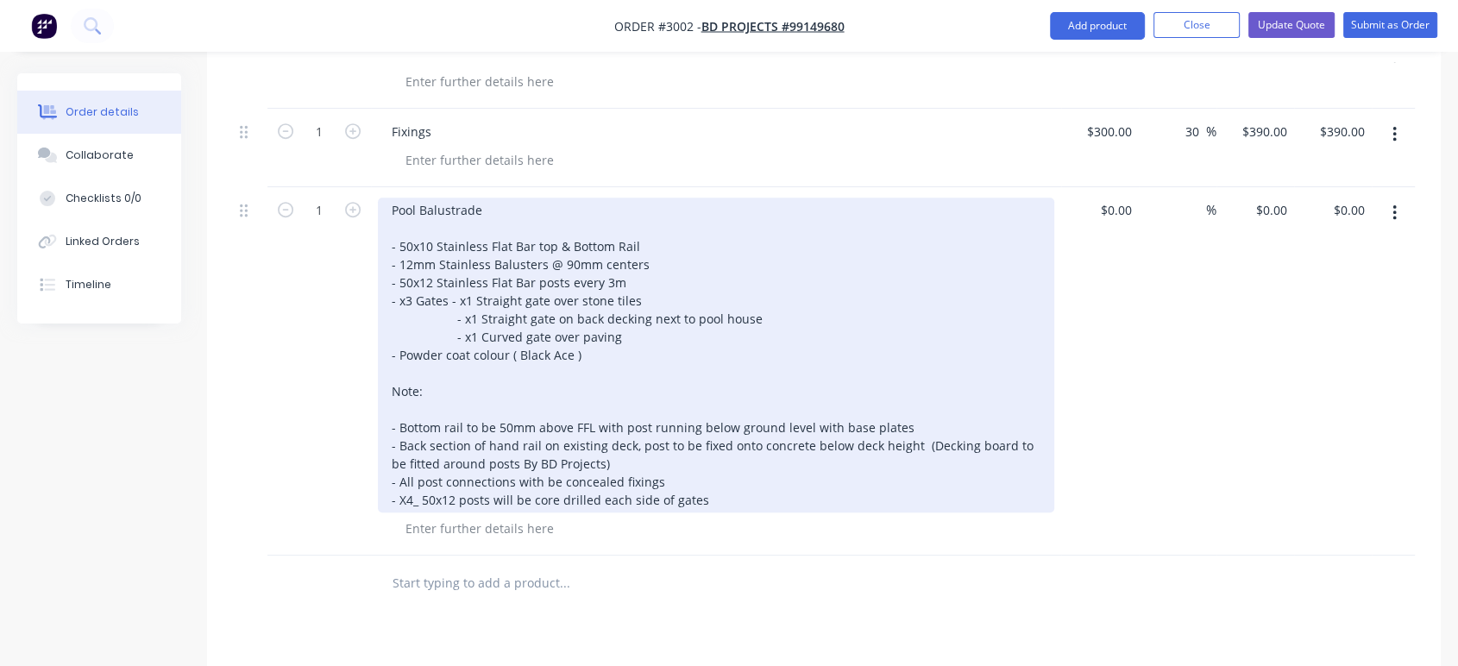
click at [412, 210] on div "Pool Balustrade - 50x10 Stainless Flat Bar top & Bottom Rail - 12mm Stainless B…" at bounding box center [716, 355] width 676 height 315
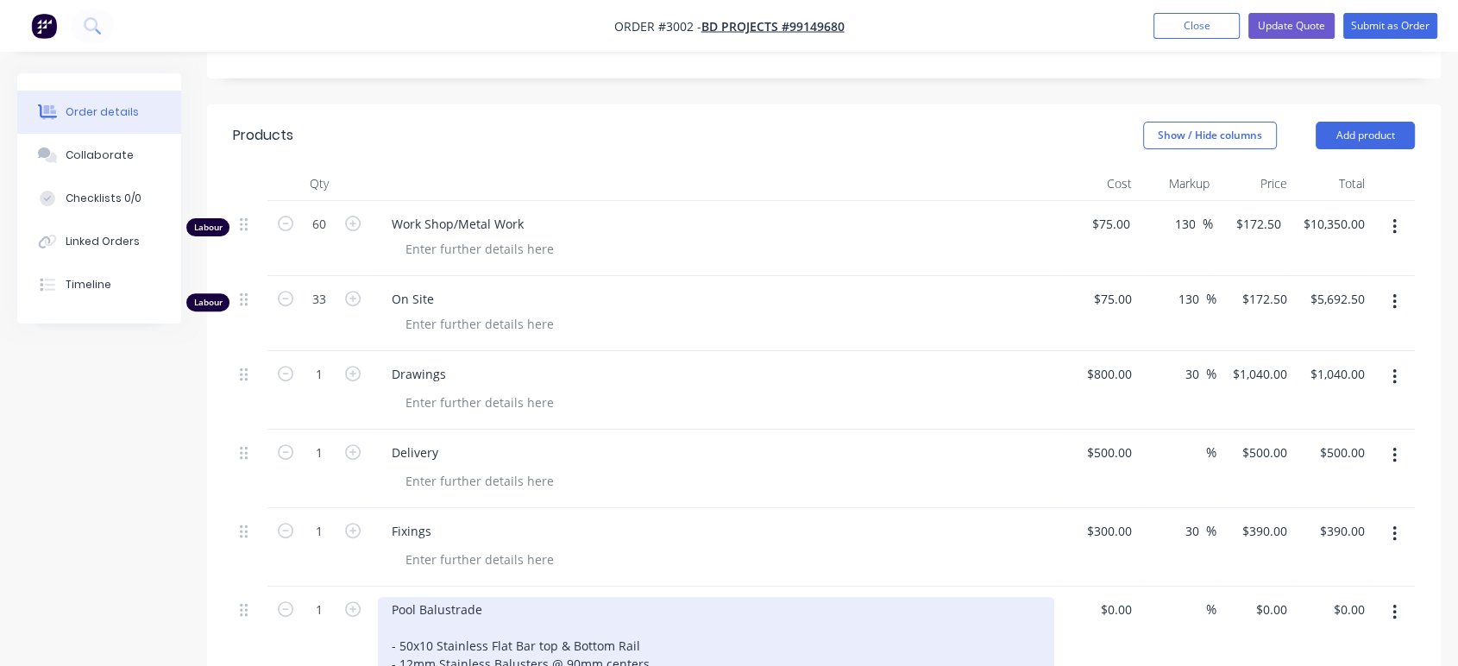
scroll to position [578, 0]
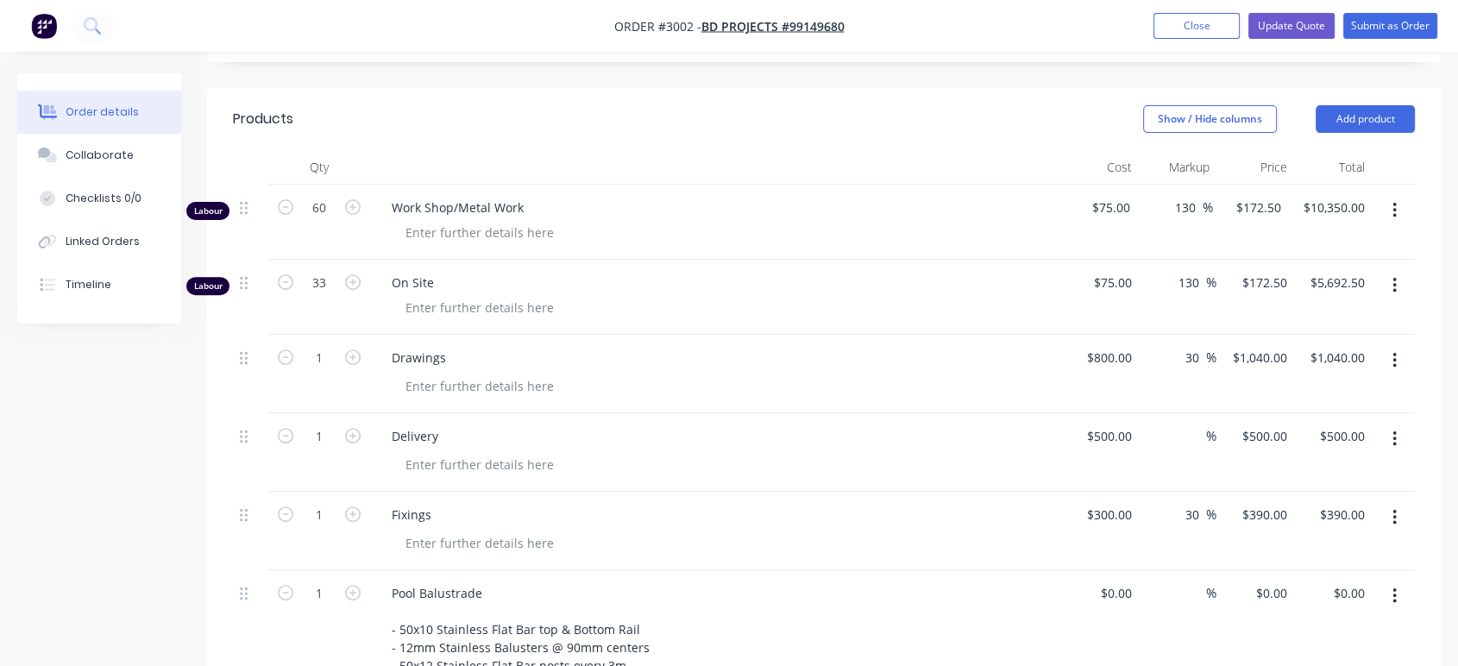
click at [1394, 212] on icon "button" at bounding box center [1394, 210] width 4 height 19
click at [1297, 354] on div "Delete" at bounding box center [1332, 359] width 133 height 25
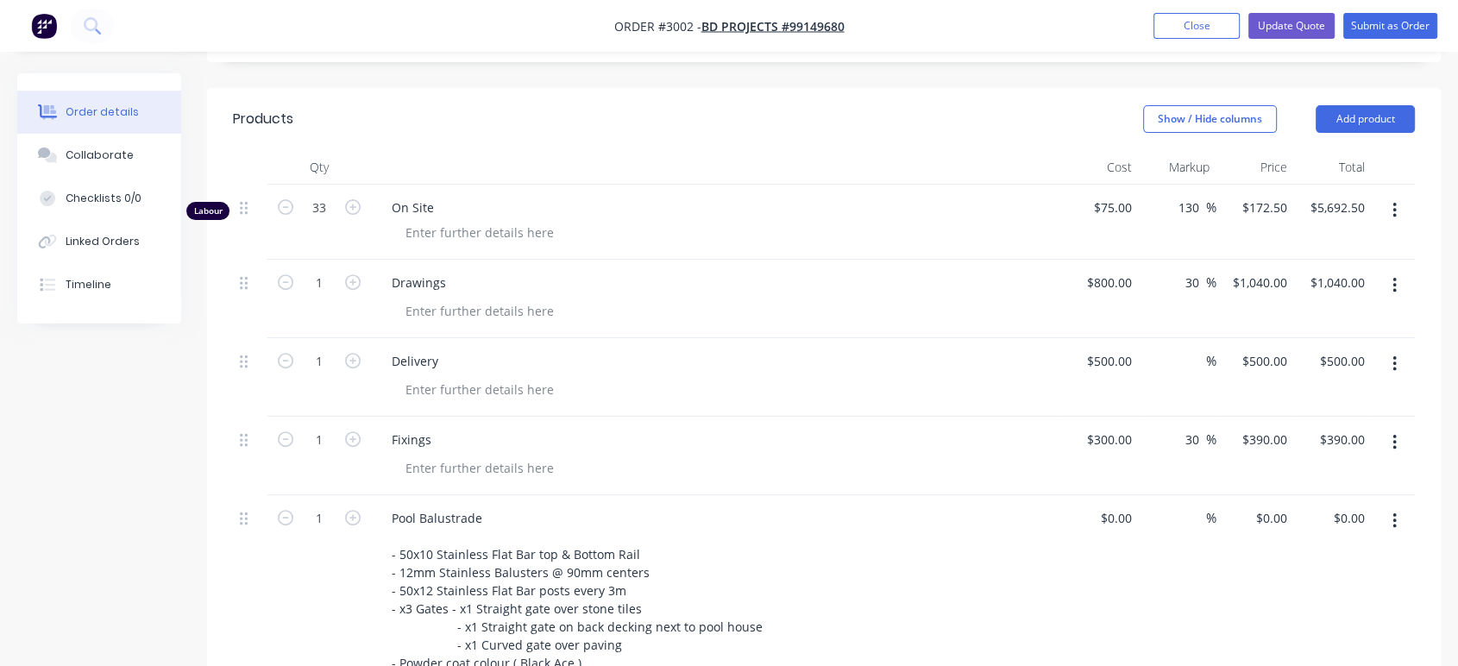
click at [1390, 202] on button "button" at bounding box center [1394, 210] width 41 height 31
click at [1318, 355] on div "Delete" at bounding box center [1332, 359] width 133 height 25
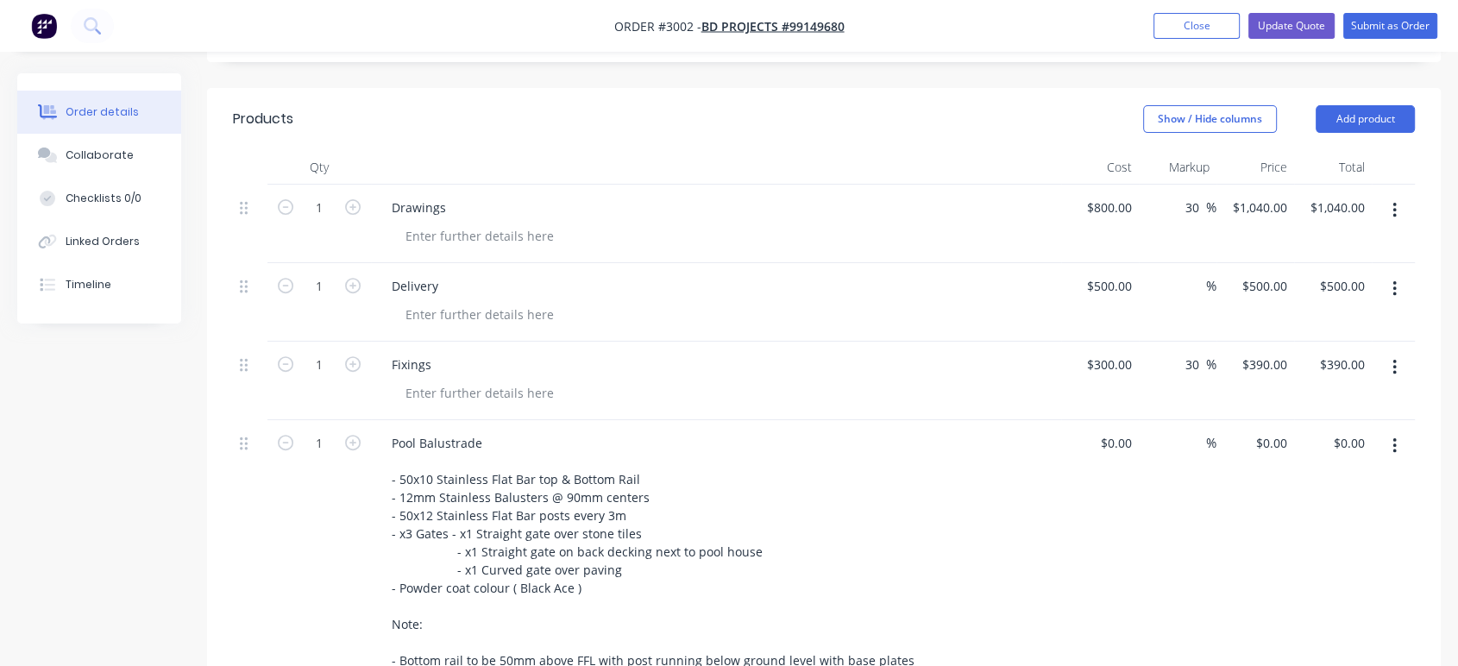
click at [1393, 219] on button "button" at bounding box center [1394, 210] width 41 height 31
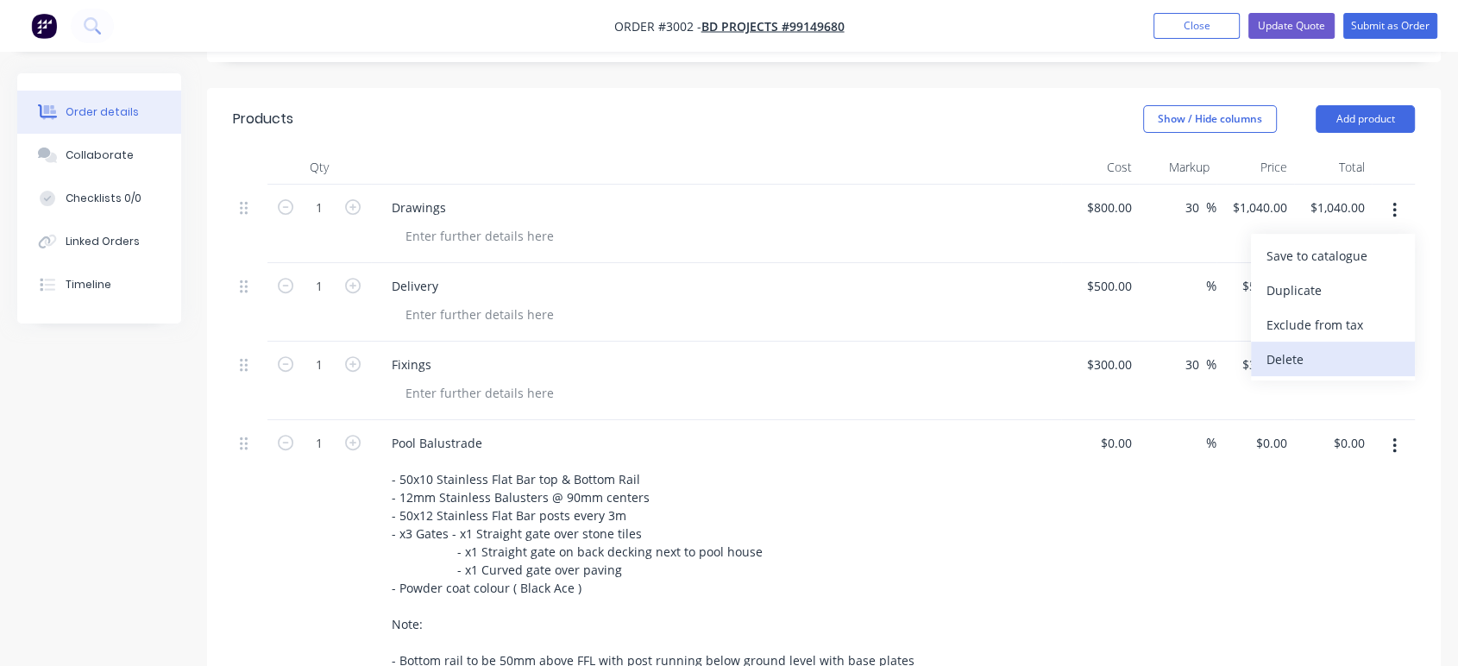
click at [1346, 357] on div "Delete" at bounding box center [1332, 359] width 133 height 25
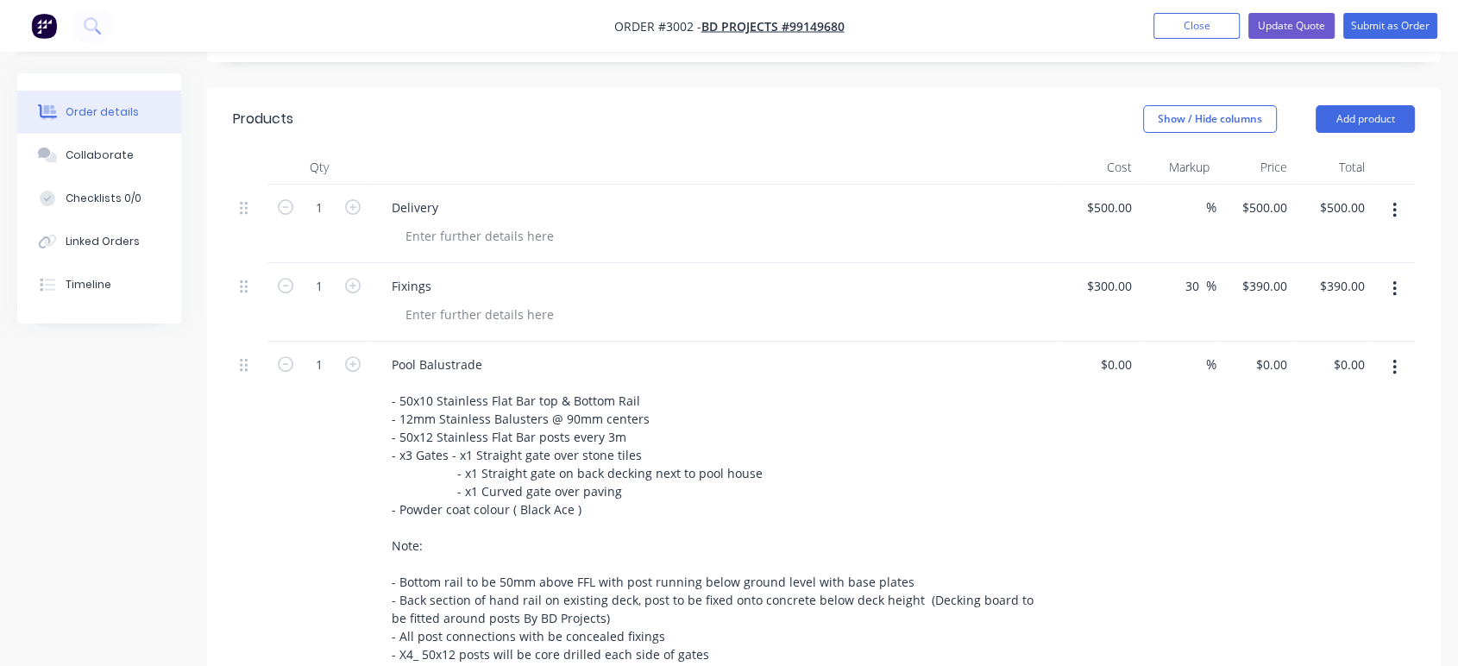
click at [1399, 208] on button "button" at bounding box center [1394, 210] width 41 height 31
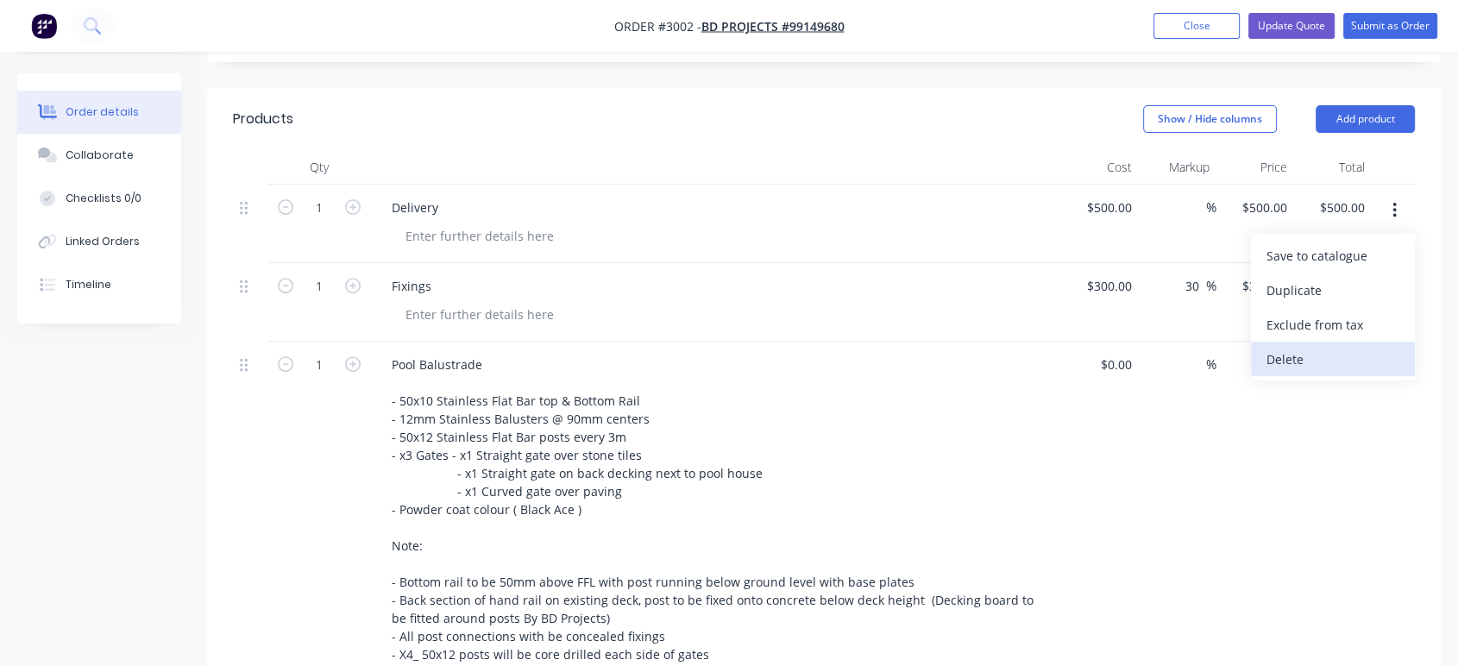
click at [1332, 350] on div "Delete" at bounding box center [1332, 359] width 133 height 25
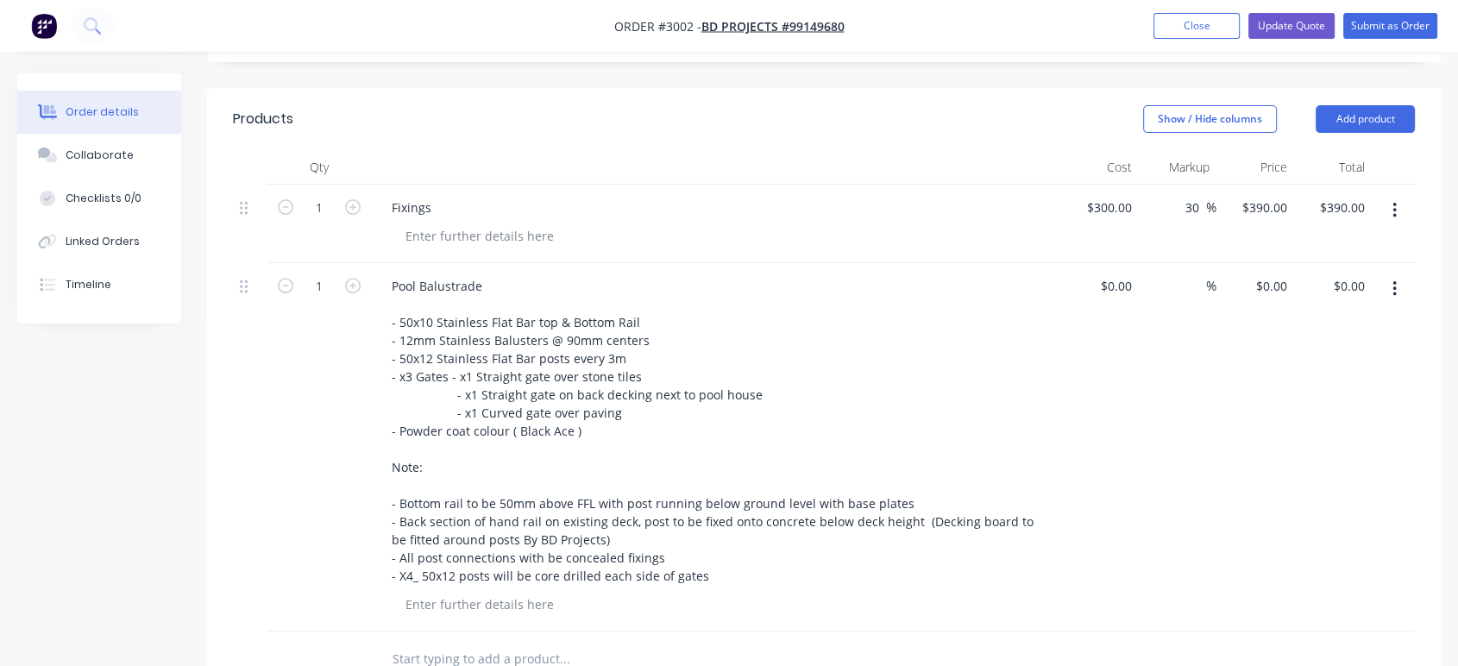
click at [1400, 216] on button "button" at bounding box center [1394, 210] width 41 height 31
click at [1308, 358] on div "Delete" at bounding box center [1332, 359] width 133 height 25
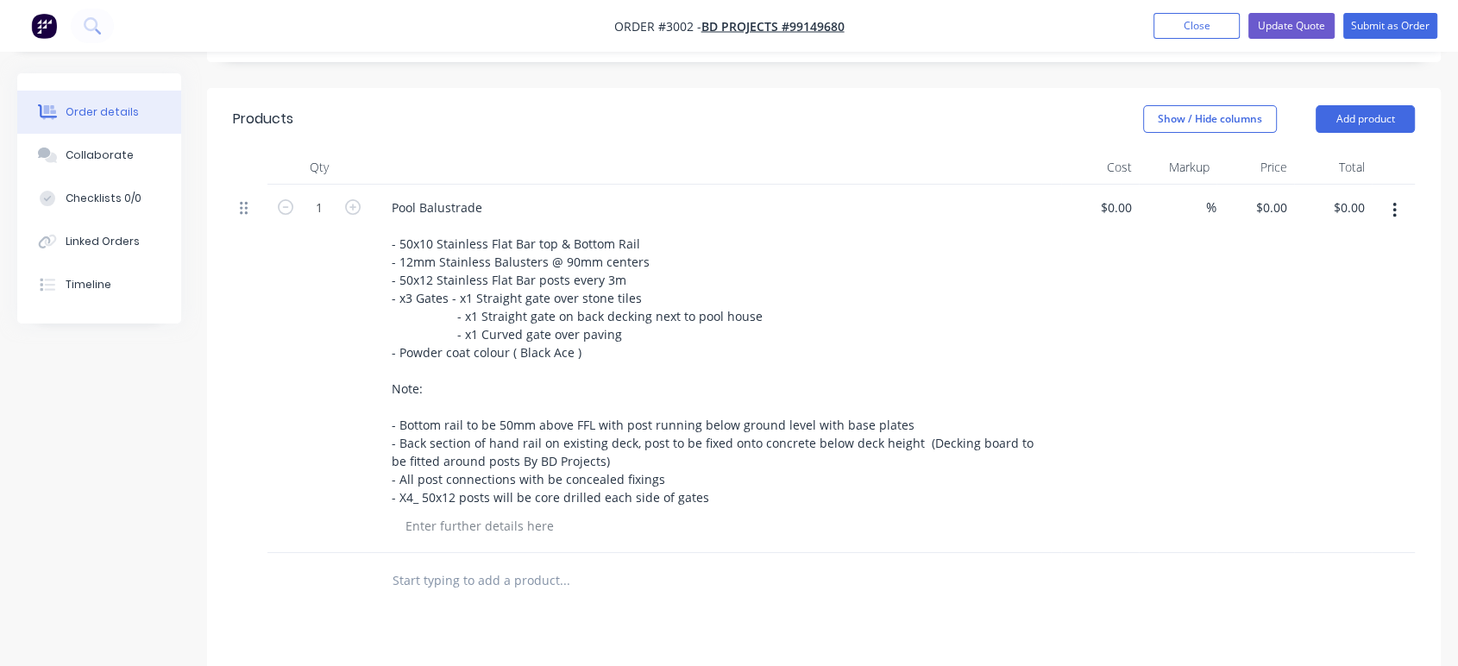
click at [244, 207] on icon at bounding box center [244, 208] width 8 height 16
click at [247, 219] on div at bounding box center [250, 369] width 35 height 368
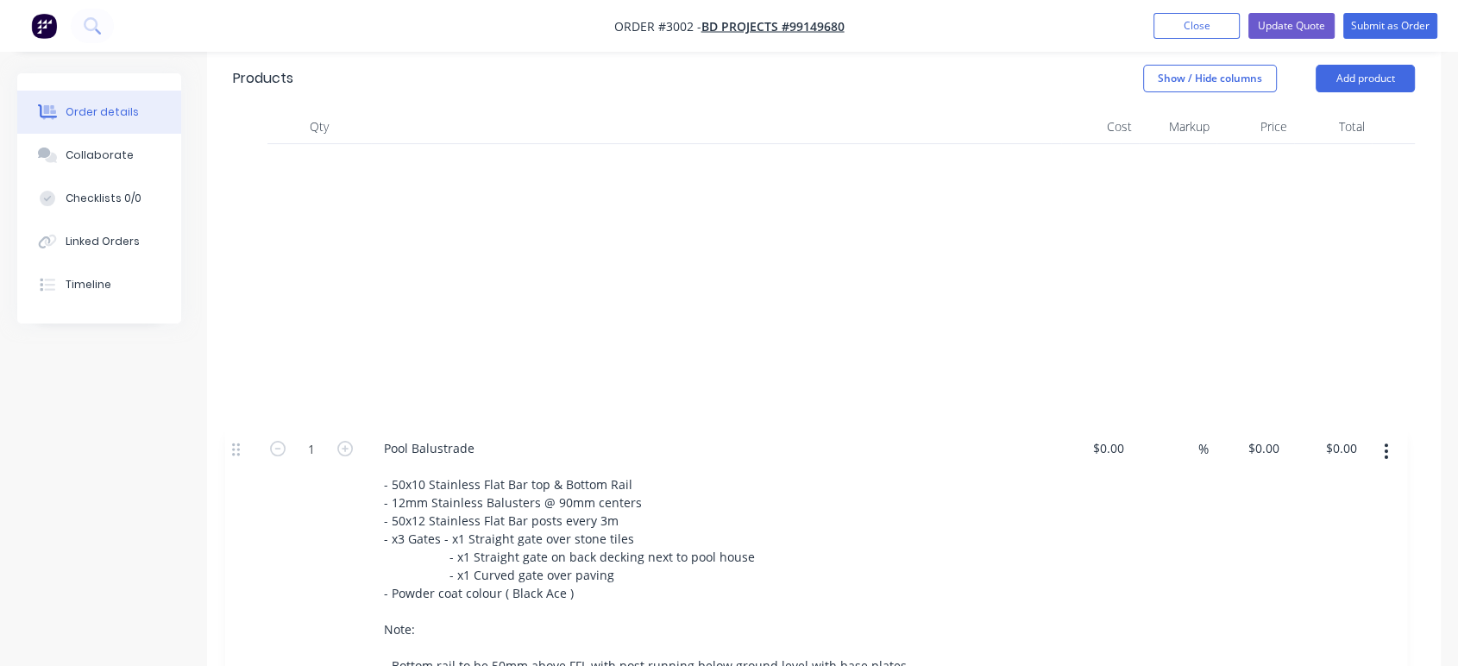
scroll to position [713, 0]
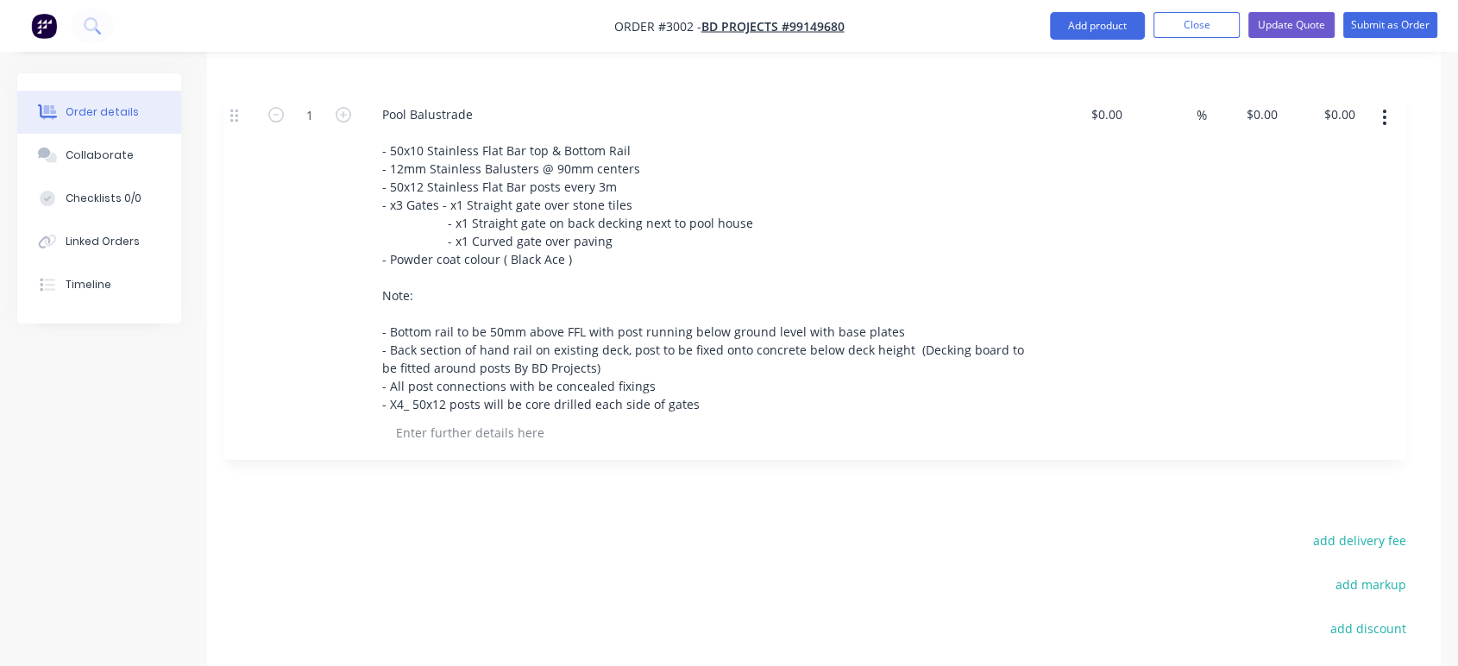
drag, startPoint x: 251, startPoint y: 206, endPoint x: 242, endPoint y: 118, distance: 88.5
click at [242, 118] on div "1 Pool Balustrade - 50x10 Stainless Flat Bar top & Bottom Rail - 12mm Stainless…" at bounding box center [824, 233] width 1182 height 368
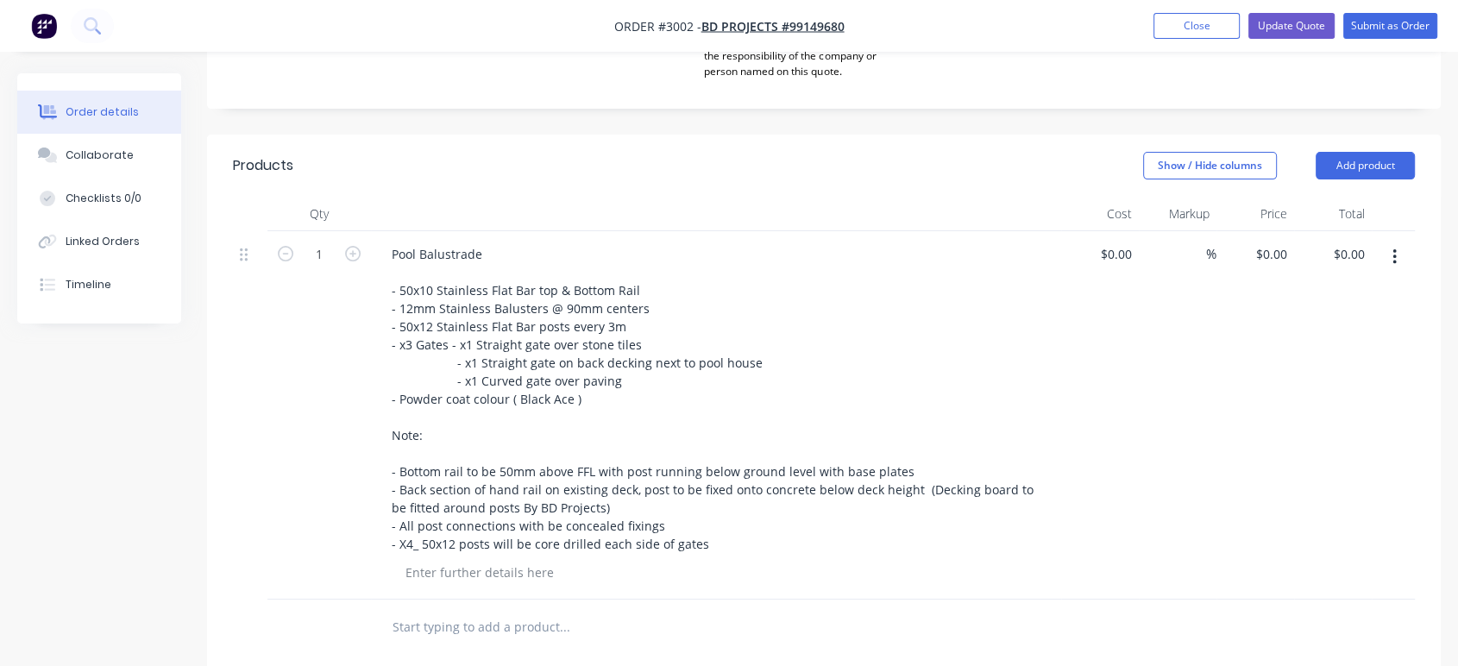
scroll to position [576, 0]
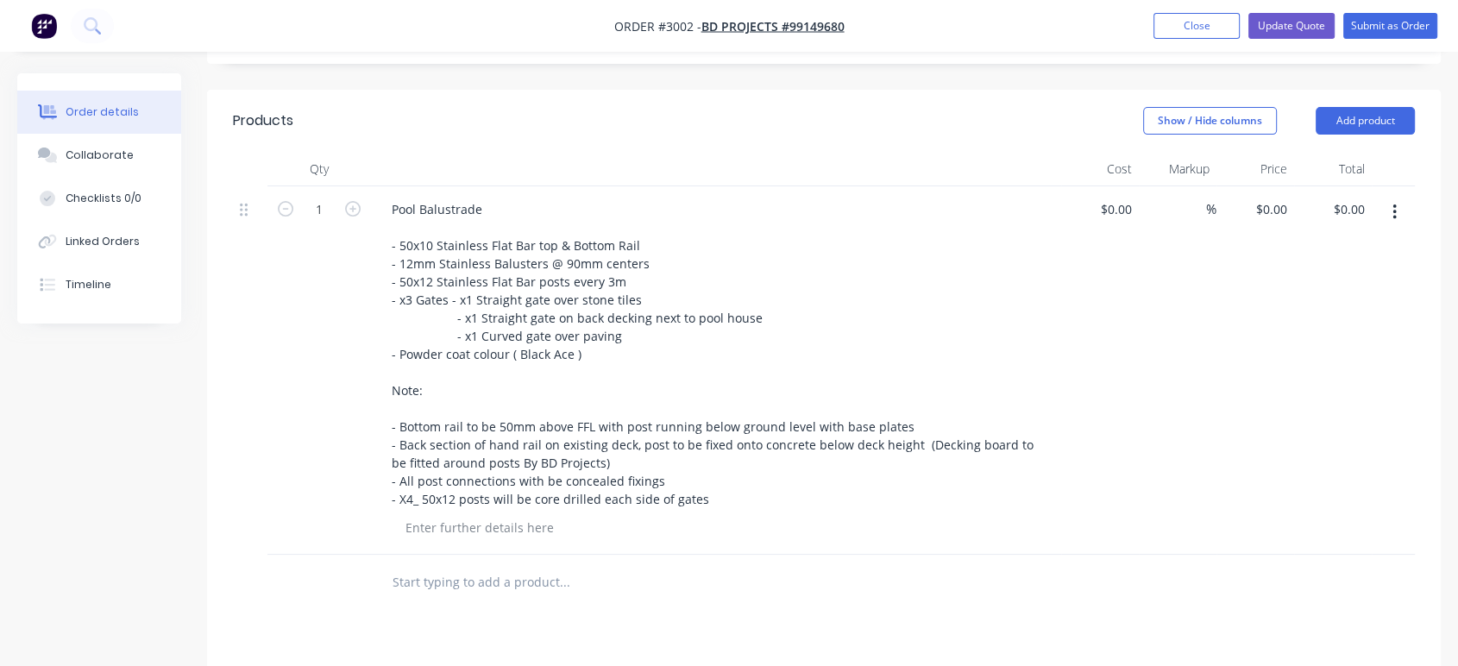
click at [407, 175] on div at bounding box center [716, 169] width 690 height 35
drag, startPoint x: 405, startPoint y: 173, endPoint x: 418, endPoint y: 179, distance: 14.3
click at [406, 173] on div at bounding box center [716, 169] width 690 height 35
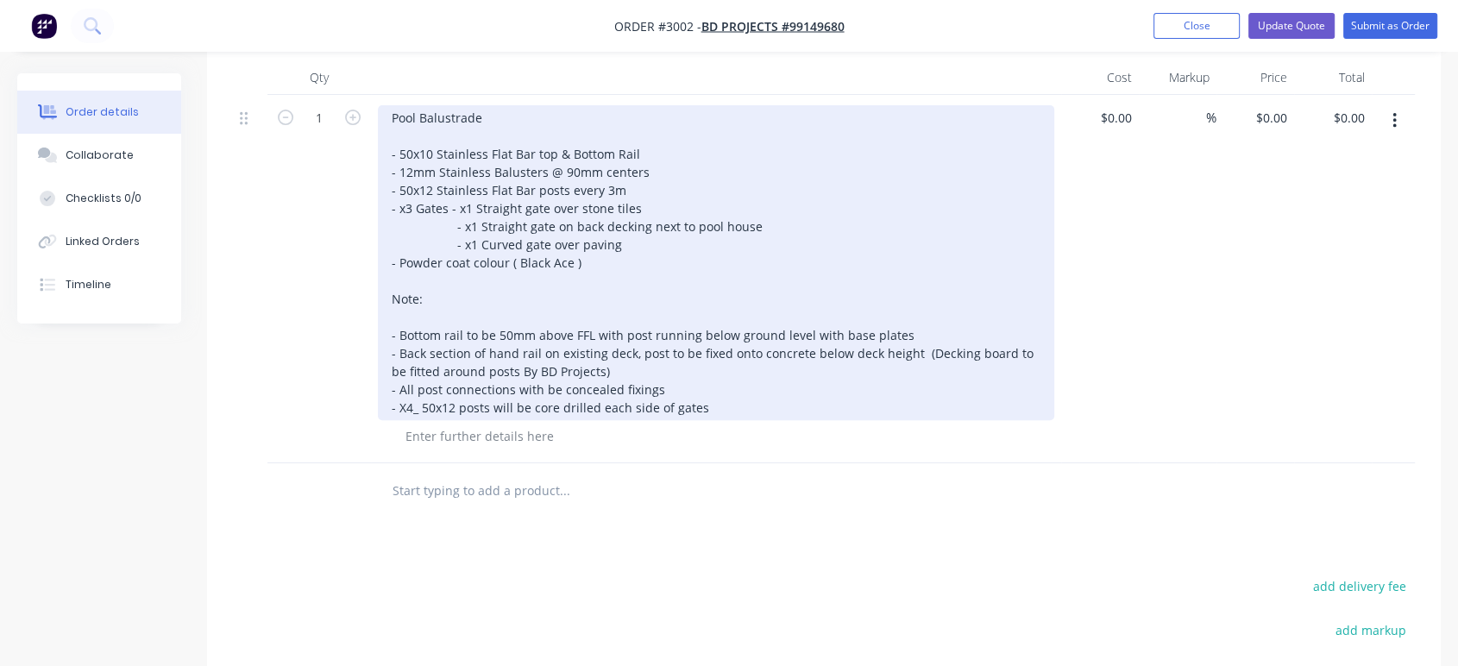
scroll to position [672, 0]
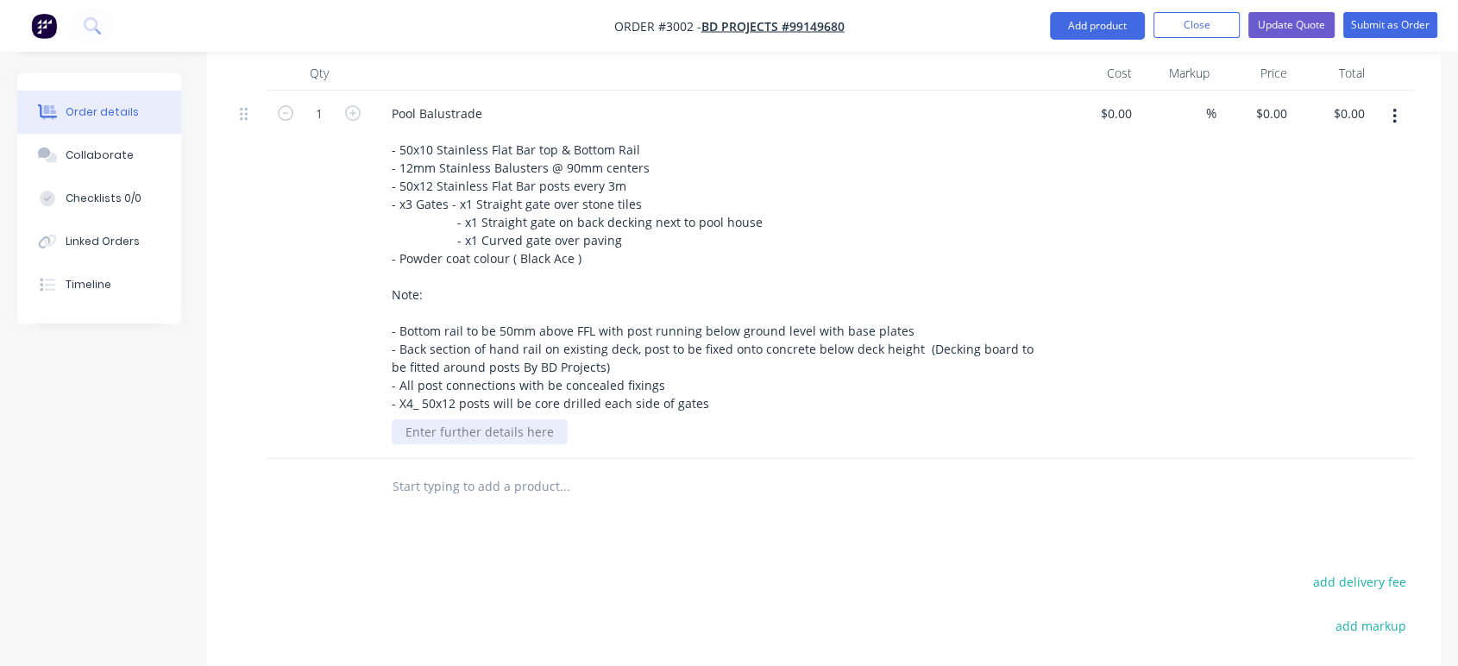
click at [523, 430] on div at bounding box center [480, 431] width 176 height 25
click at [524, 430] on div at bounding box center [480, 431] width 176 height 25
click at [1294, 26] on button "Update Quote" at bounding box center [1291, 25] width 86 height 26
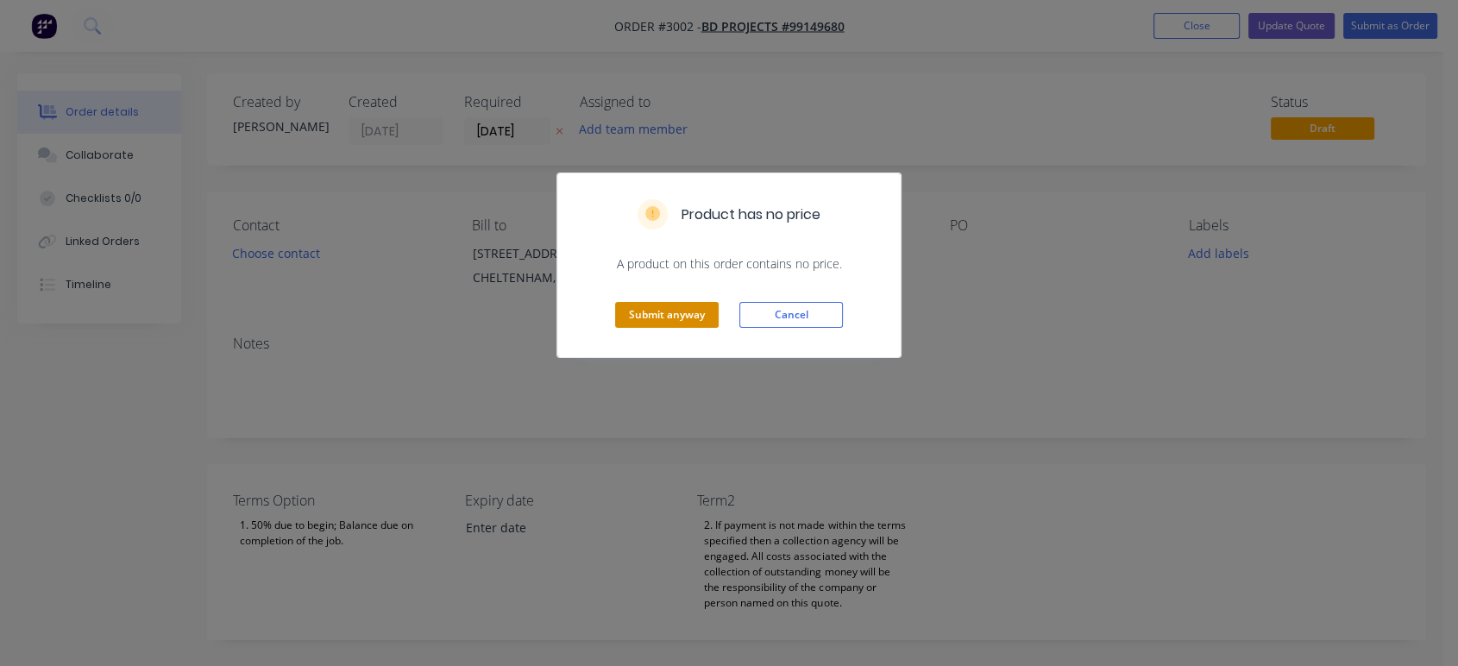
click at [697, 319] on button "Submit anyway" at bounding box center [667, 315] width 104 height 26
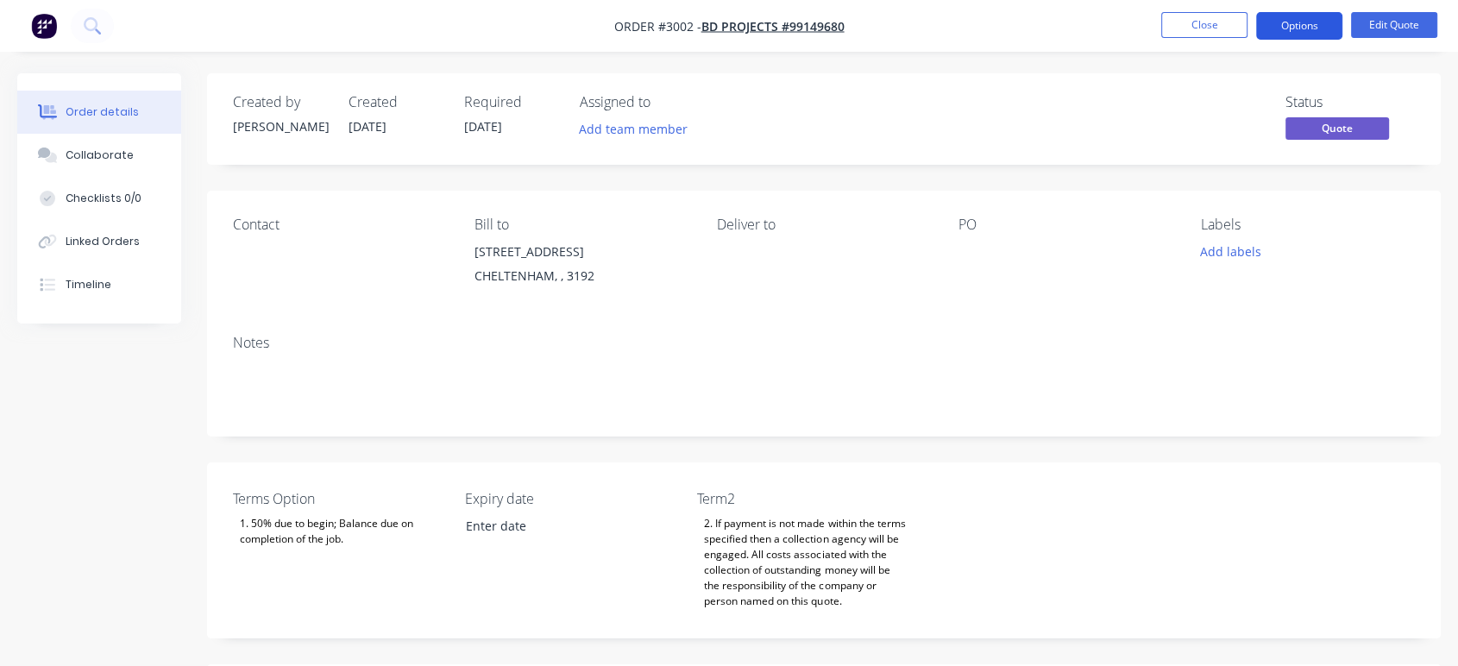
click at [1327, 29] on button "Options" at bounding box center [1299, 26] width 86 height 28
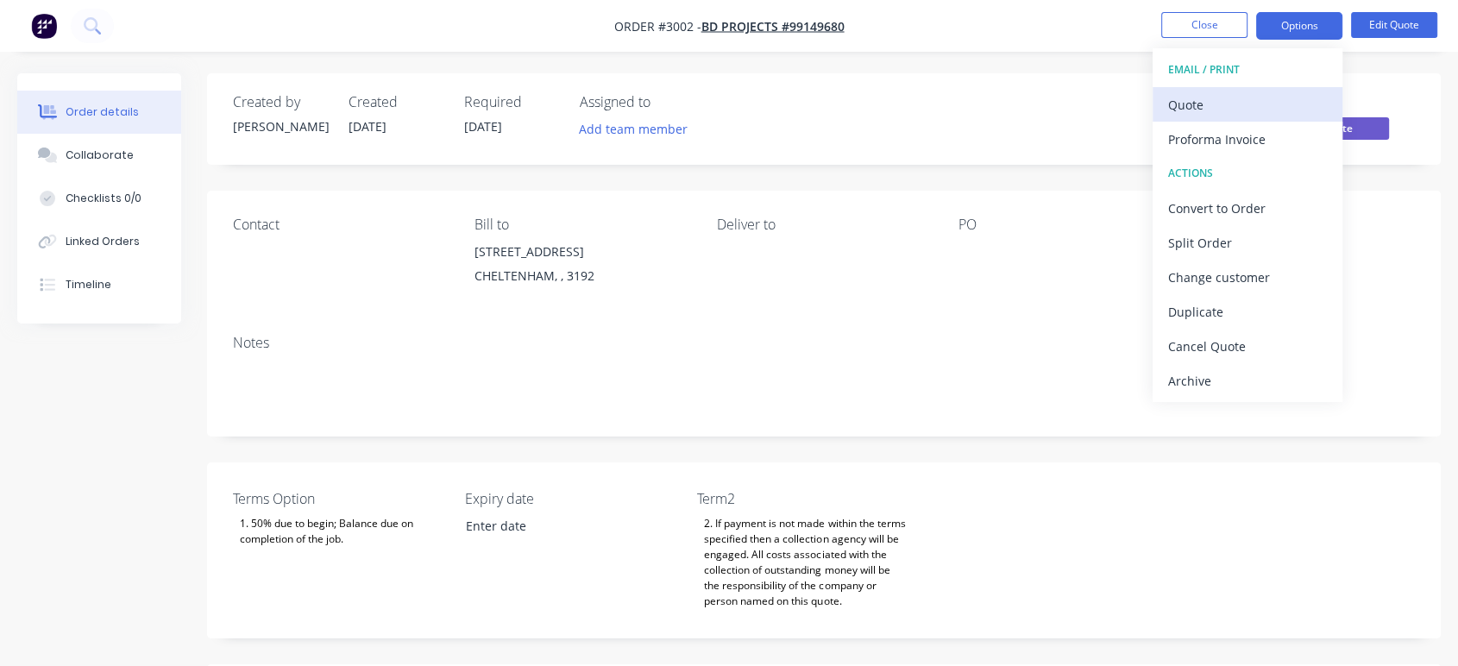
click at [1238, 102] on div "Quote" at bounding box center [1247, 104] width 159 height 25
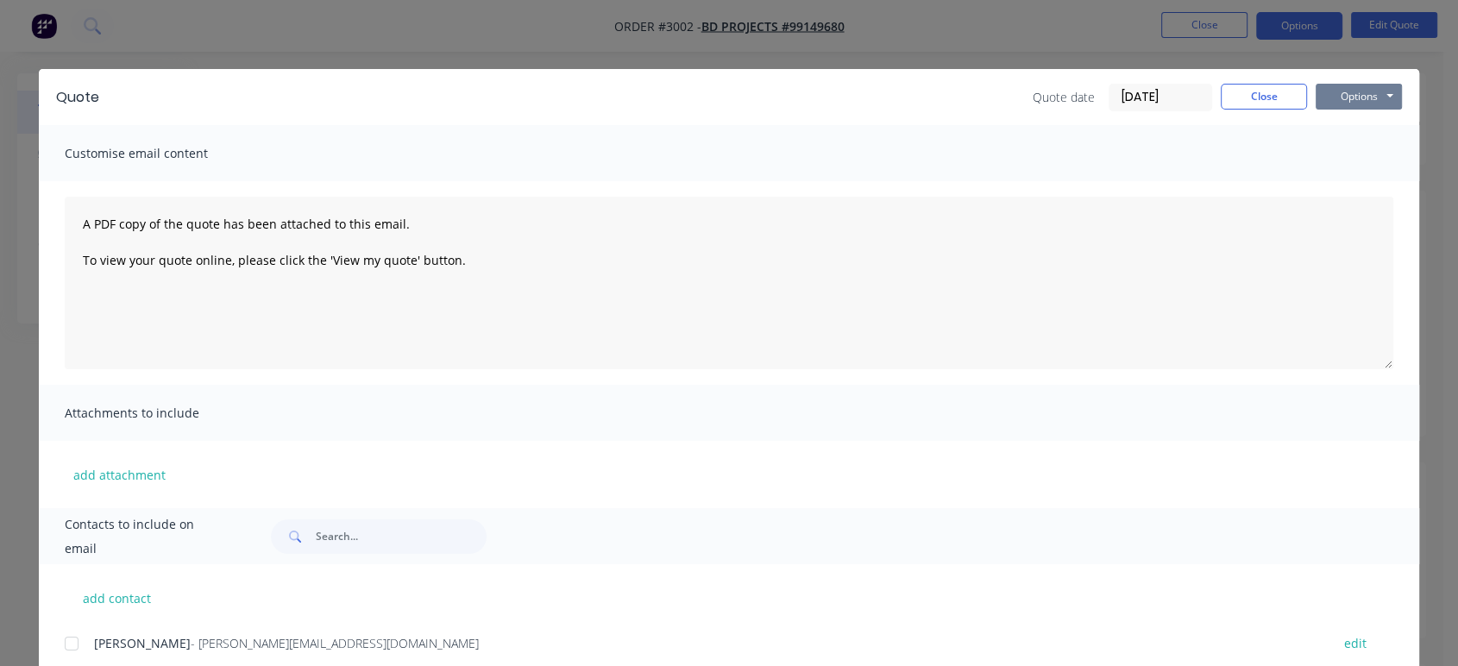
click at [1338, 93] on button "Options" at bounding box center [1358, 97] width 86 height 26
click at [1331, 122] on button "Preview" at bounding box center [1370, 127] width 110 height 28
click at [1252, 95] on button "Close" at bounding box center [1263, 97] width 86 height 26
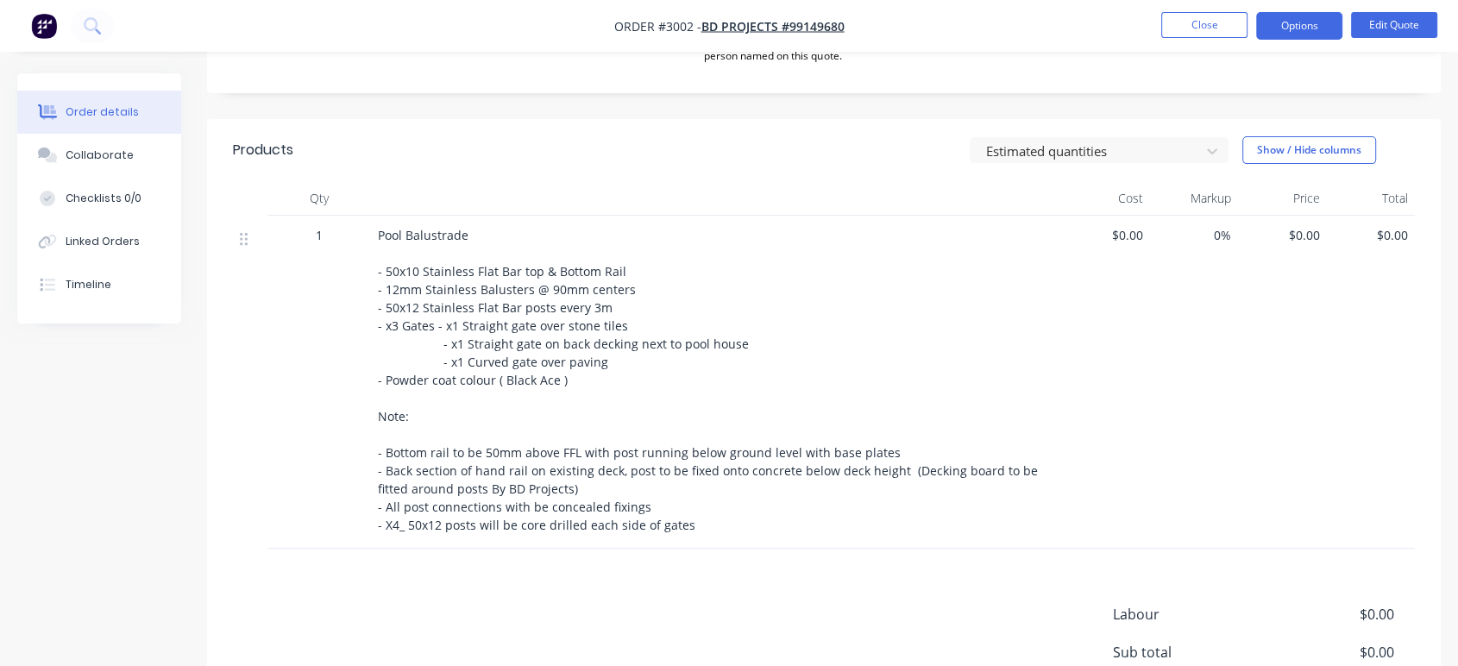
scroll to position [543, 0]
click at [756, 524] on div "Pool Balustrade - 50x10 Stainless Flat Bar top & Bottom Rail - 12mm Stainless B…" at bounding box center [716, 382] width 676 height 308
drag, startPoint x: 708, startPoint y: 541, endPoint x: 705, endPoint y: 566, distance: 25.2
click at [705, 566] on div "Products Estimated quantities Show / Hide columns Qty Cost Markup Price Total 1…" at bounding box center [823, 476] width 1233 height 711
click at [721, 535] on div "Pool Balustrade - 50x10 Stainless Flat Bar top & Bottom Rail - 12mm Stainless B…" at bounding box center [716, 382] width 676 height 308
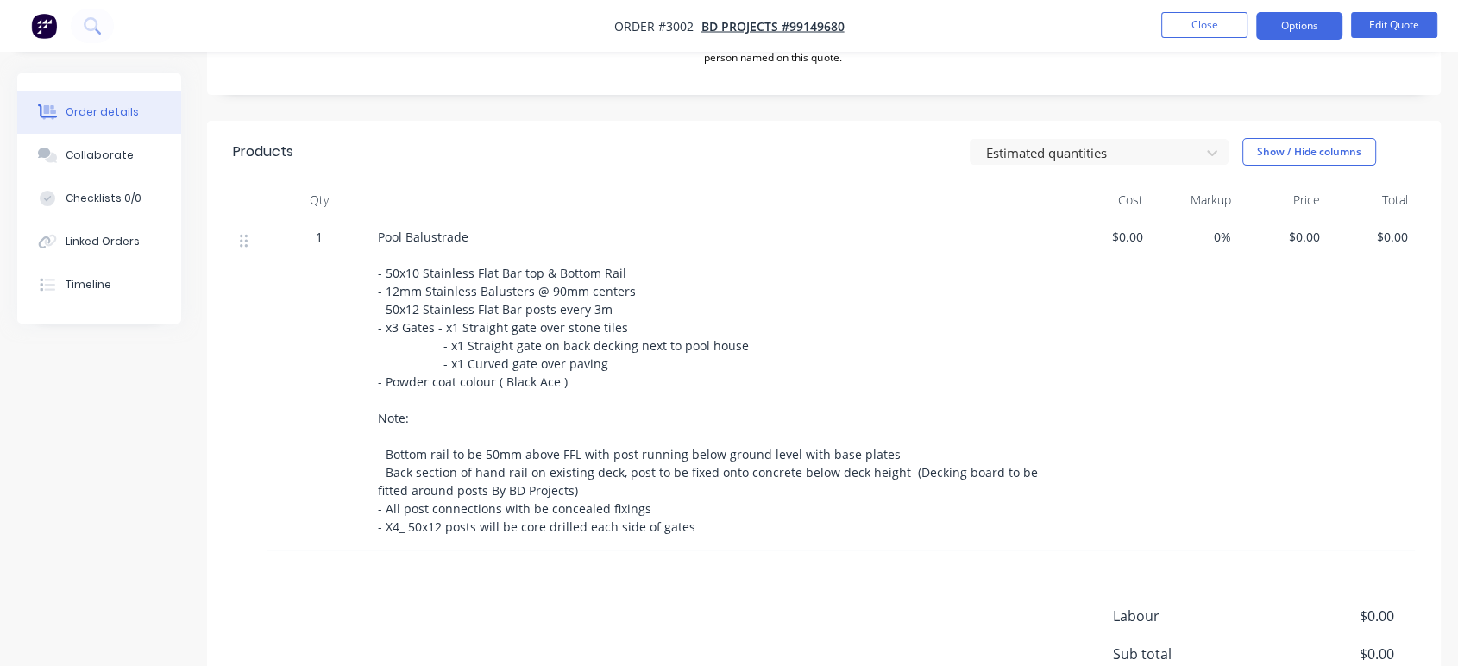
click at [248, 242] on div at bounding box center [250, 239] width 21 height 23
click at [501, 303] on span "Pool Balustrade - 50x10 Stainless Flat Bar top & Bottom Rail - 12mm Stainless B…" at bounding box center [709, 382] width 663 height 306
click at [605, 358] on div "Pool Balustrade - 50x10 Stainless Flat Bar top & Bottom Rail - 12mm Stainless B…" at bounding box center [716, 382] width 676 height 308
click at [1401, 23] on button "Edit Quote" at bounding box center [1394, 25] width 86 height 26
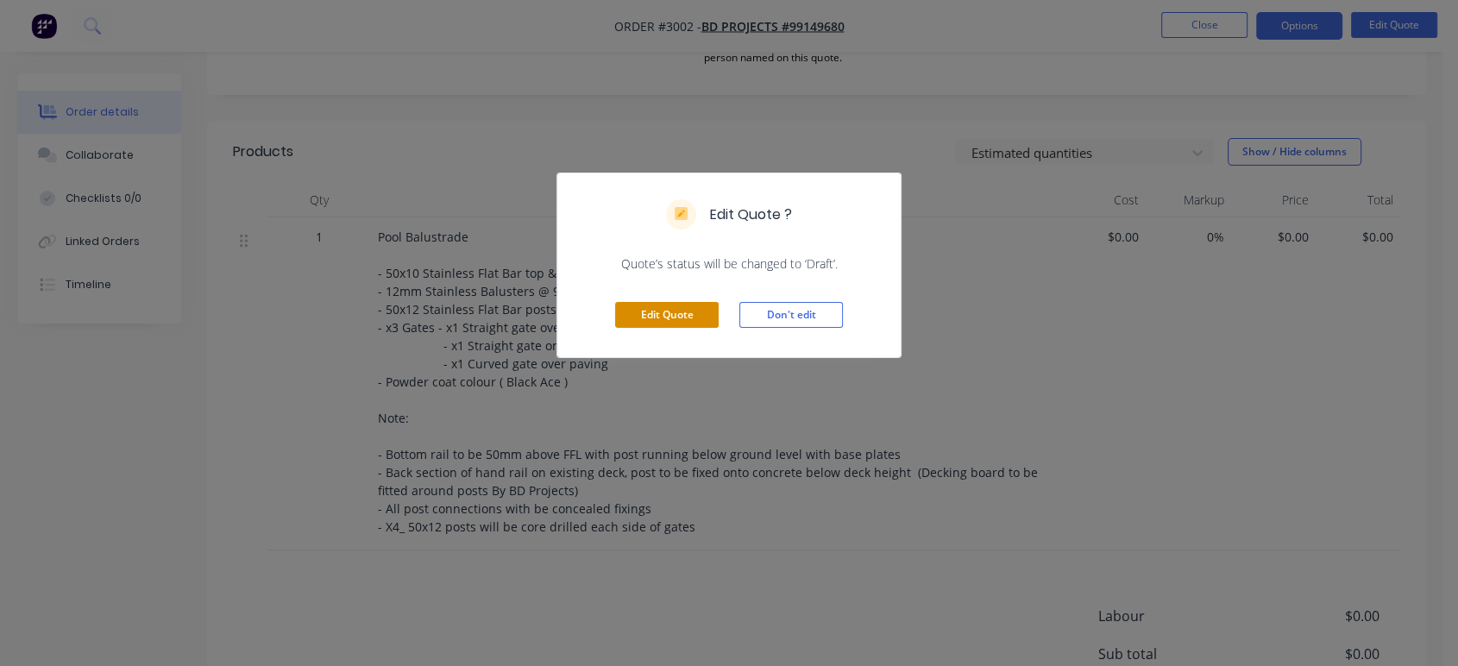
click at [697, 321] on button "Edit Quote" at bounding box center [667, 315] width 104 height 26
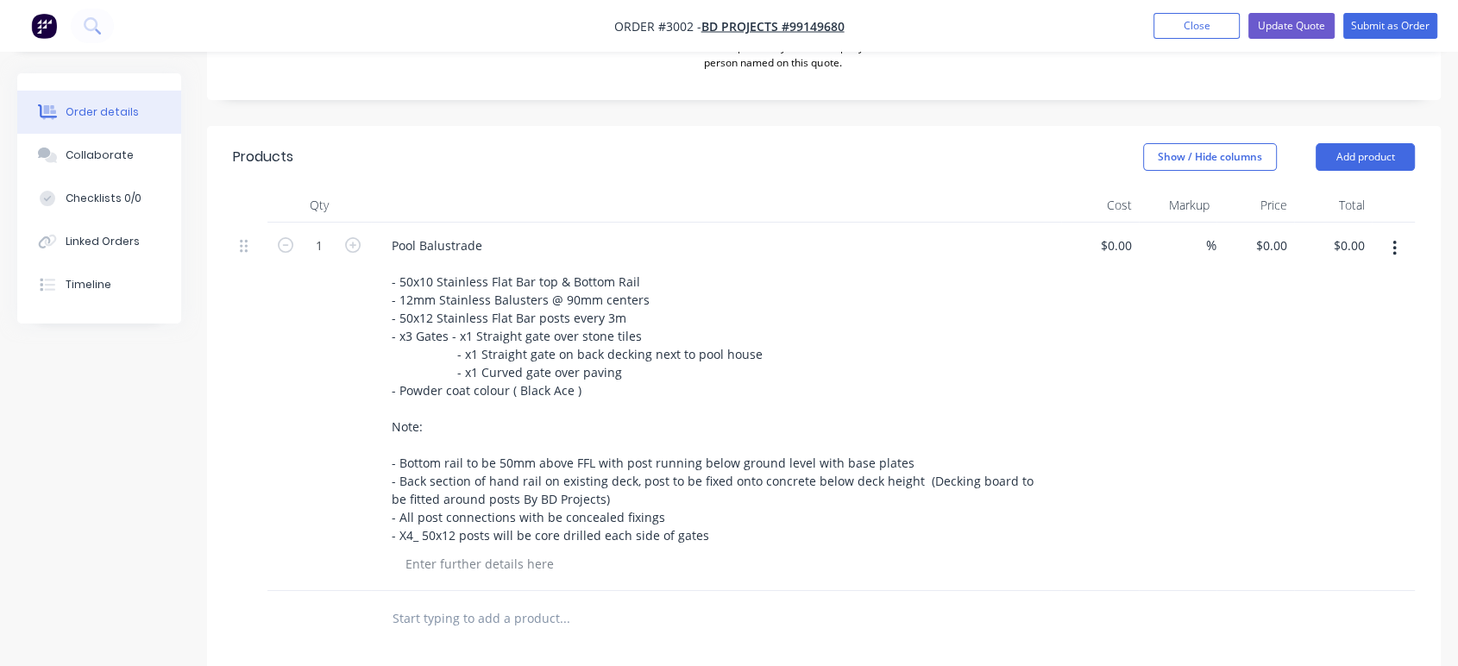
scroll to position [574, 0]
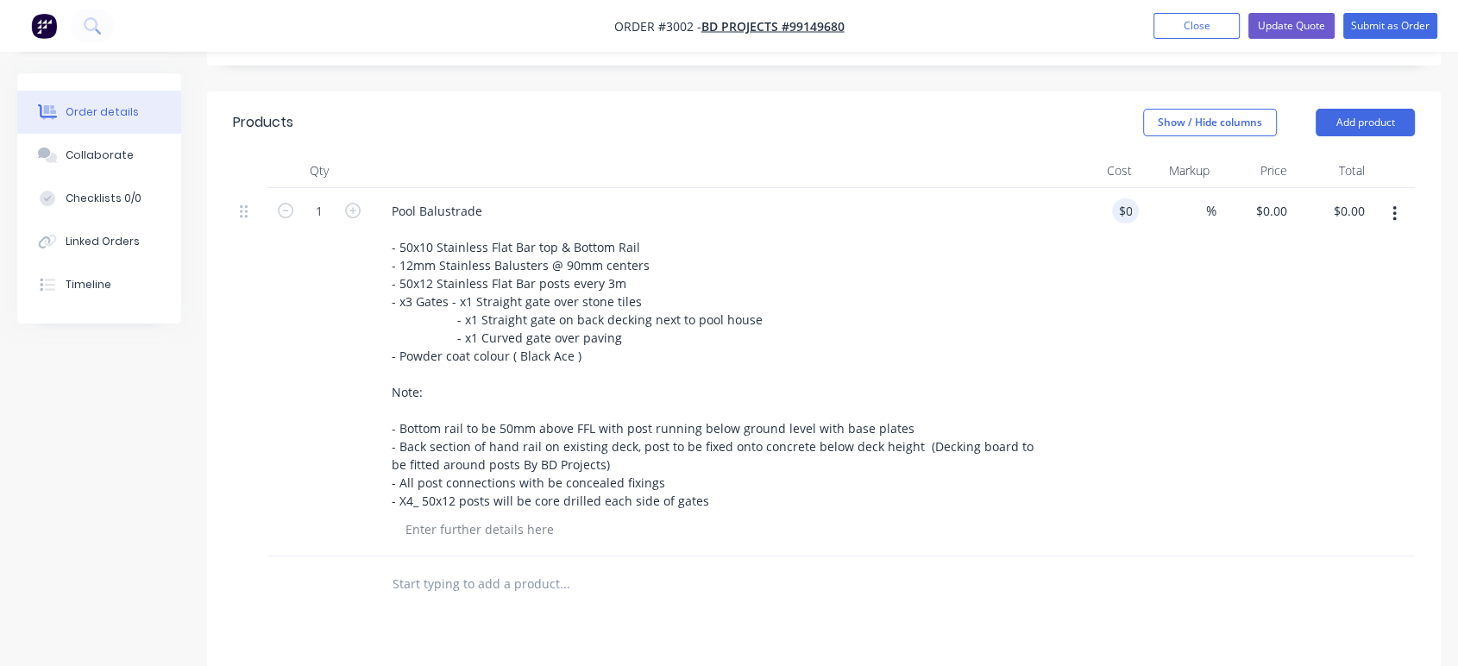
click at [1148, 237] on div "%" at bounding box center [1178, 372] width 78 height 368
click at [1126, 198] on input "0" at bounding box center [1119, 210] width 40 height 25
type input "$28,000.00"
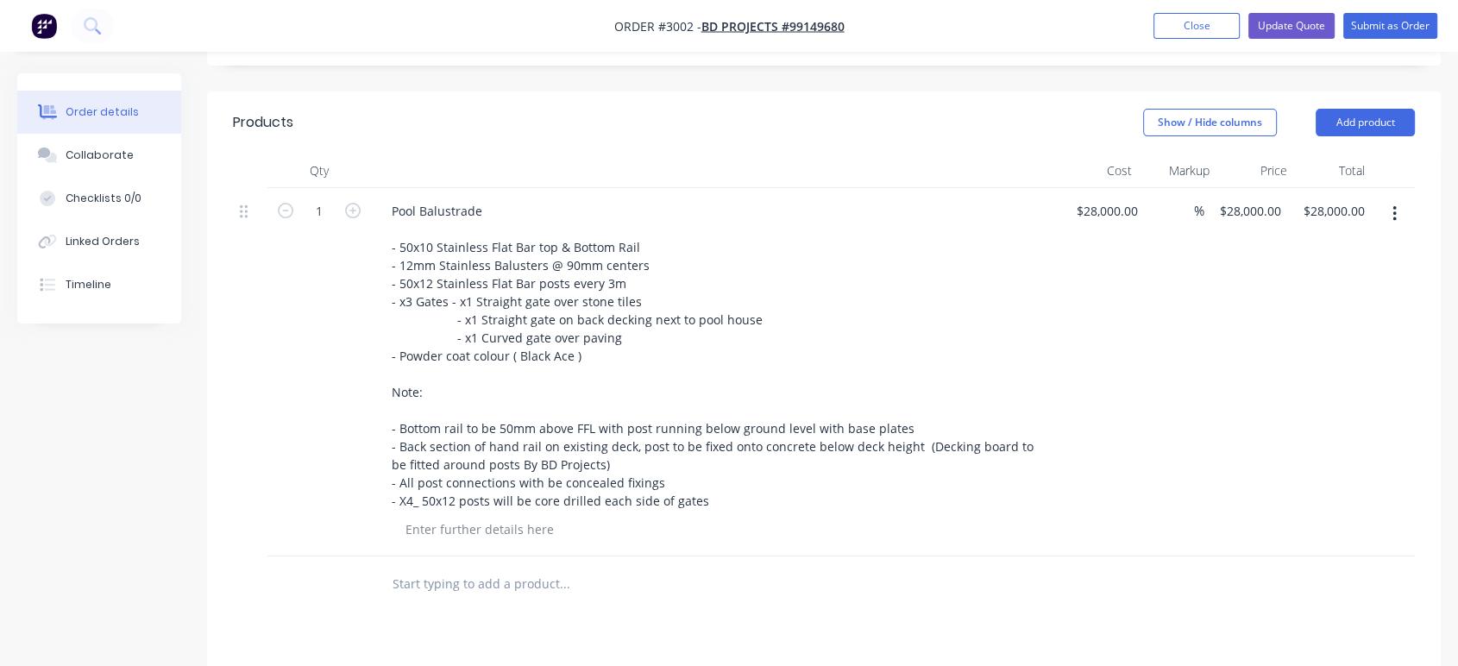
click at [1118, 331] on div "$28,000.00 $28,000.00" at bounding box center [1103, 372] width 84 height 368
click at [1187, 205] on input at bounding box center [1184, 210] width 20 height 25
type input "30"
type input "$36,400.00"
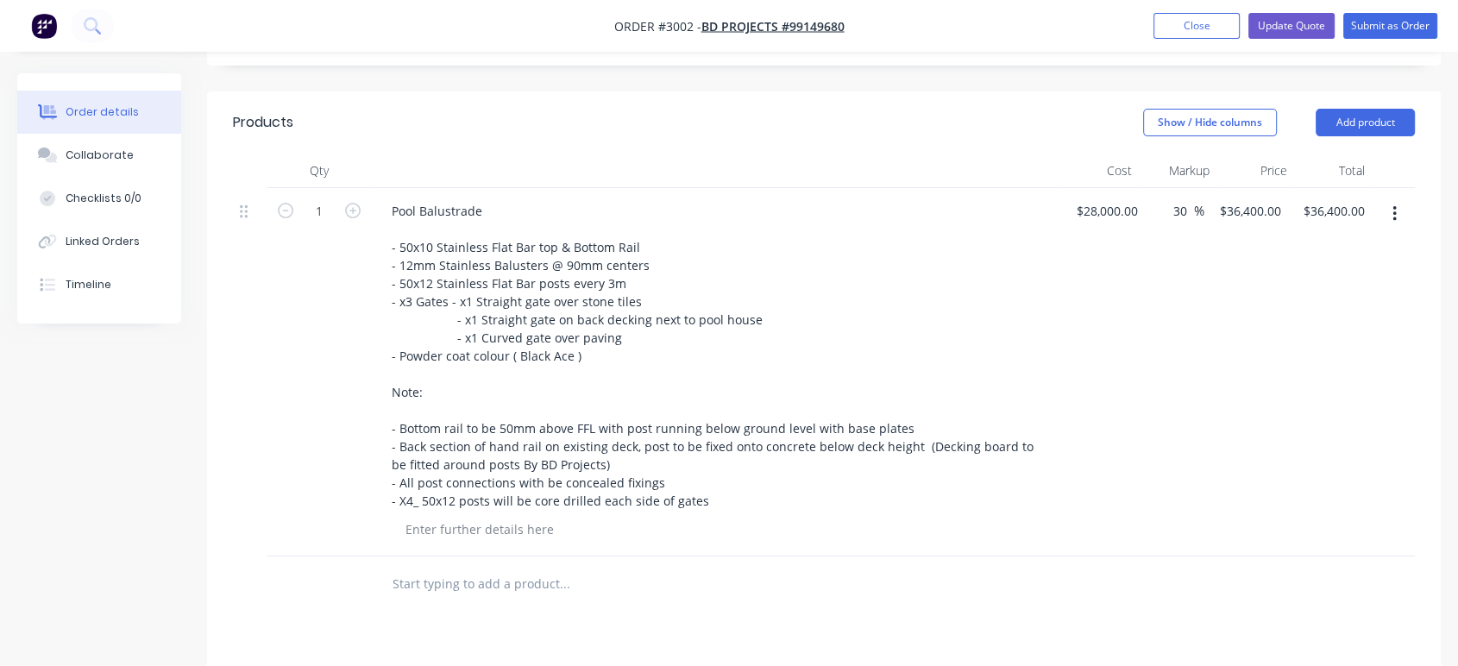
click at [1186, 292] on div "30 30 %" at bounding box center [1175, 372] width 60 height 368
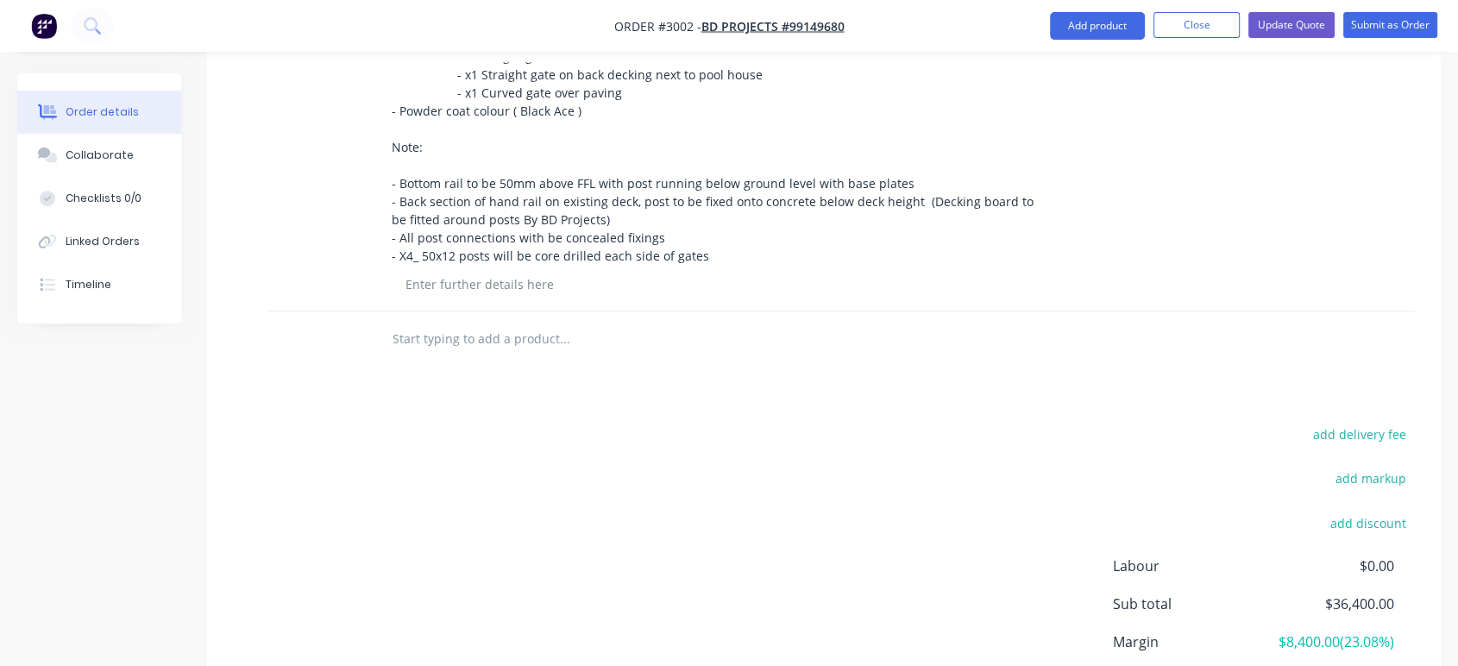
scroll to position [670, 0]
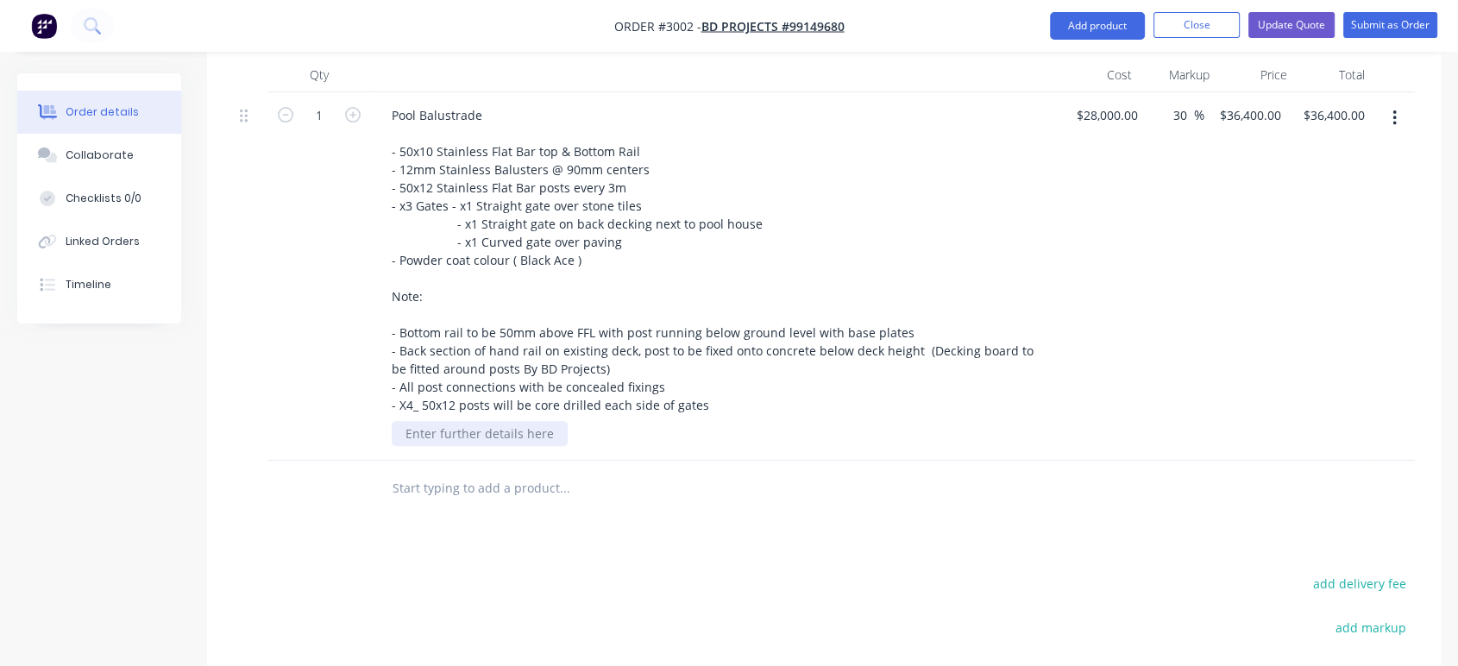
click at [493, 433] on div at bounding box center [480, 433] width 176 height 25
click at [732, 431] on div "50x50" at bounding box center [723, 433] width 662 height 25
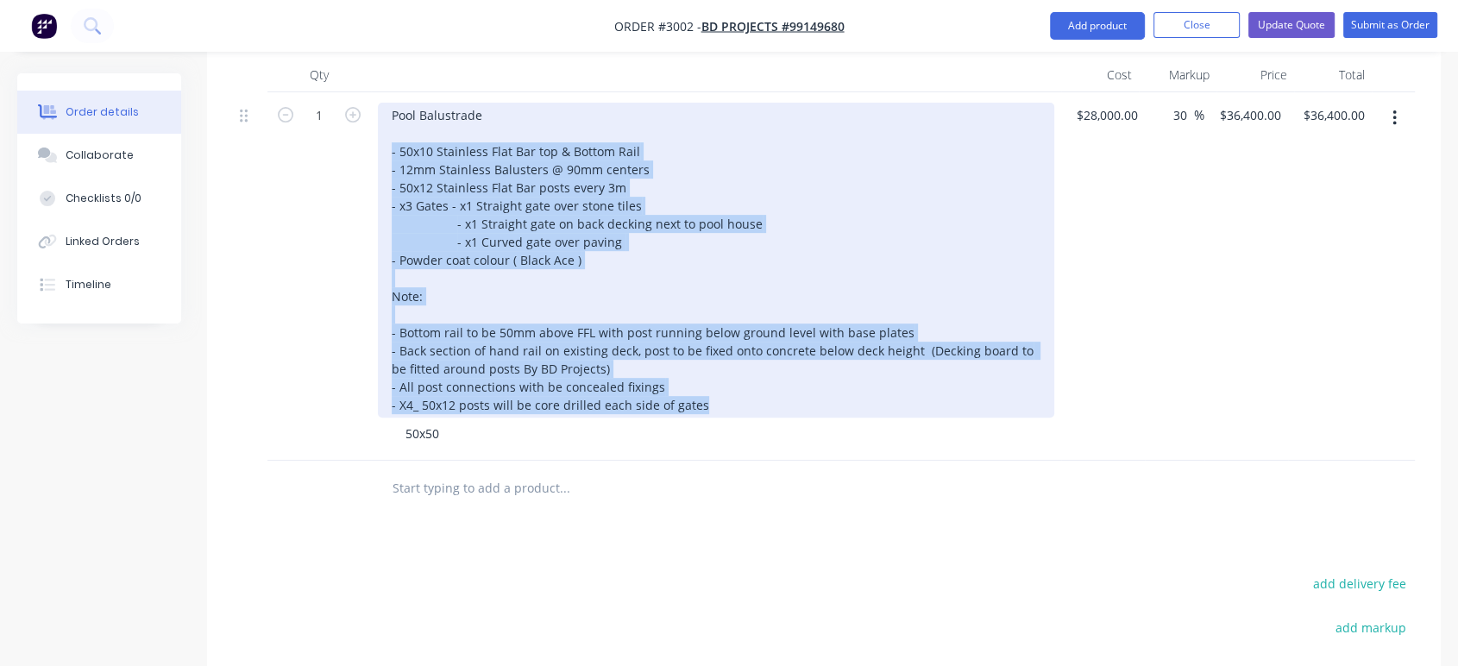
drag, startPoint x: 712, startPoint y: 405, endPoint x: 380, endPoint y: 146, distance: 420.8
click at [380, 146] on div "Pool Balustrade - 50x10 Stainless Flat Bar top & Bottom Rail - 12mm Stainless B…" at bounding box center [716, 260] width 676 height 315
copy div "- 50x10 Stainless Flat Bar top & Bottom Rail - 12mm Stainless Balusters @ 90mm …"
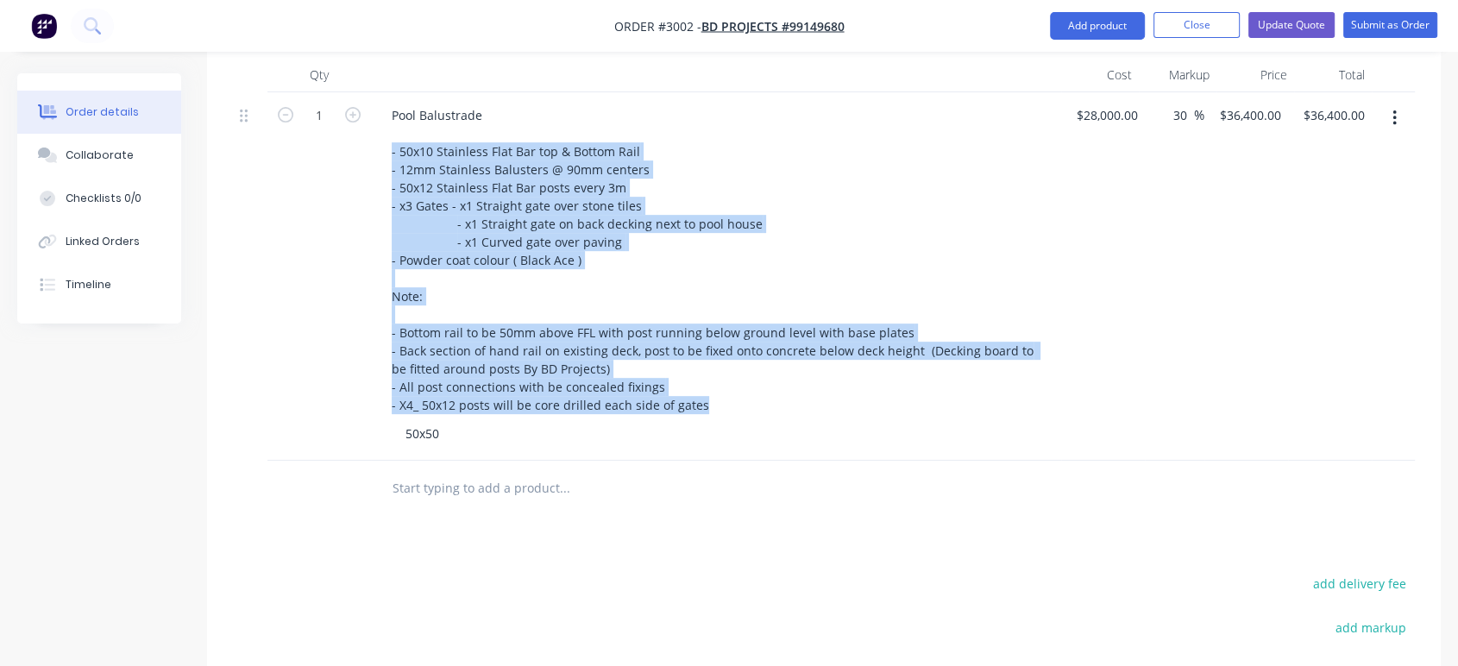
click at [1394, 119] on icon "button" at bounding box center [1394, 118] width 4 height 19
click at [1349, 254] on div "Delete" at bounding box center [1332, 266] width 133 height 25
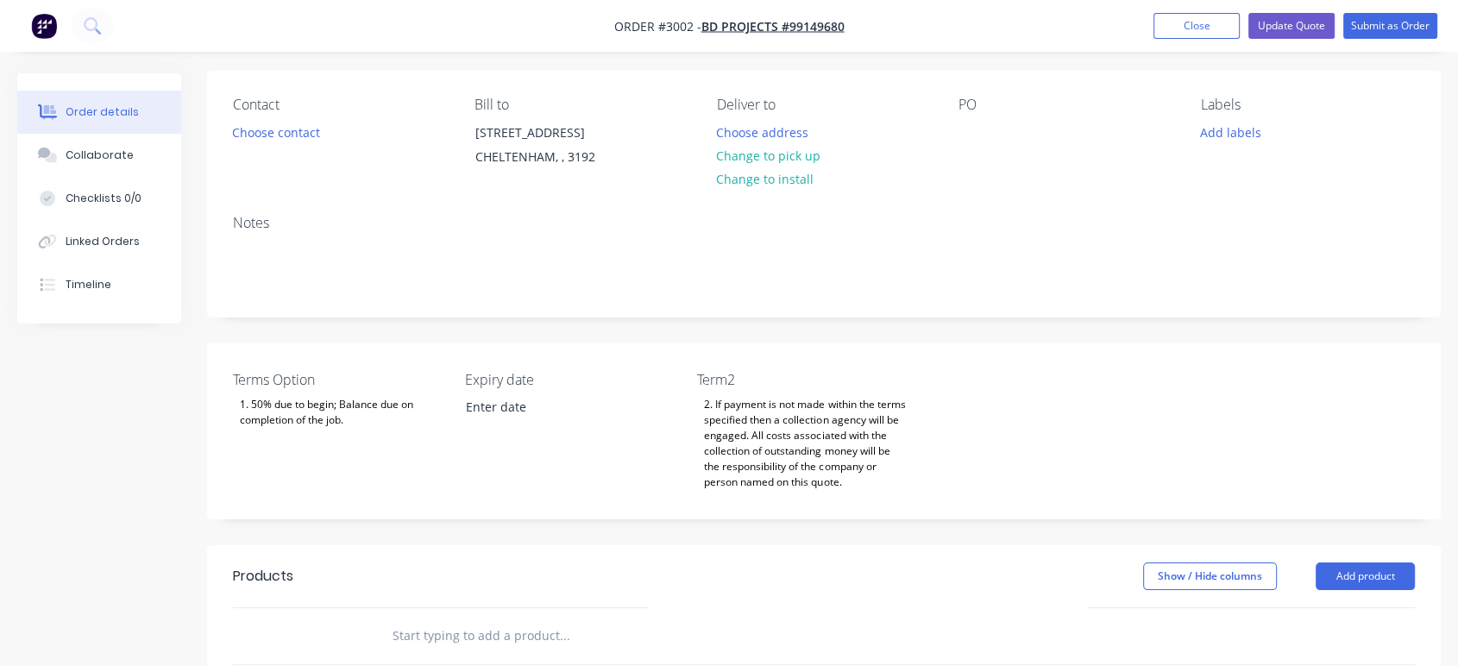
scroll to position [367, 0]
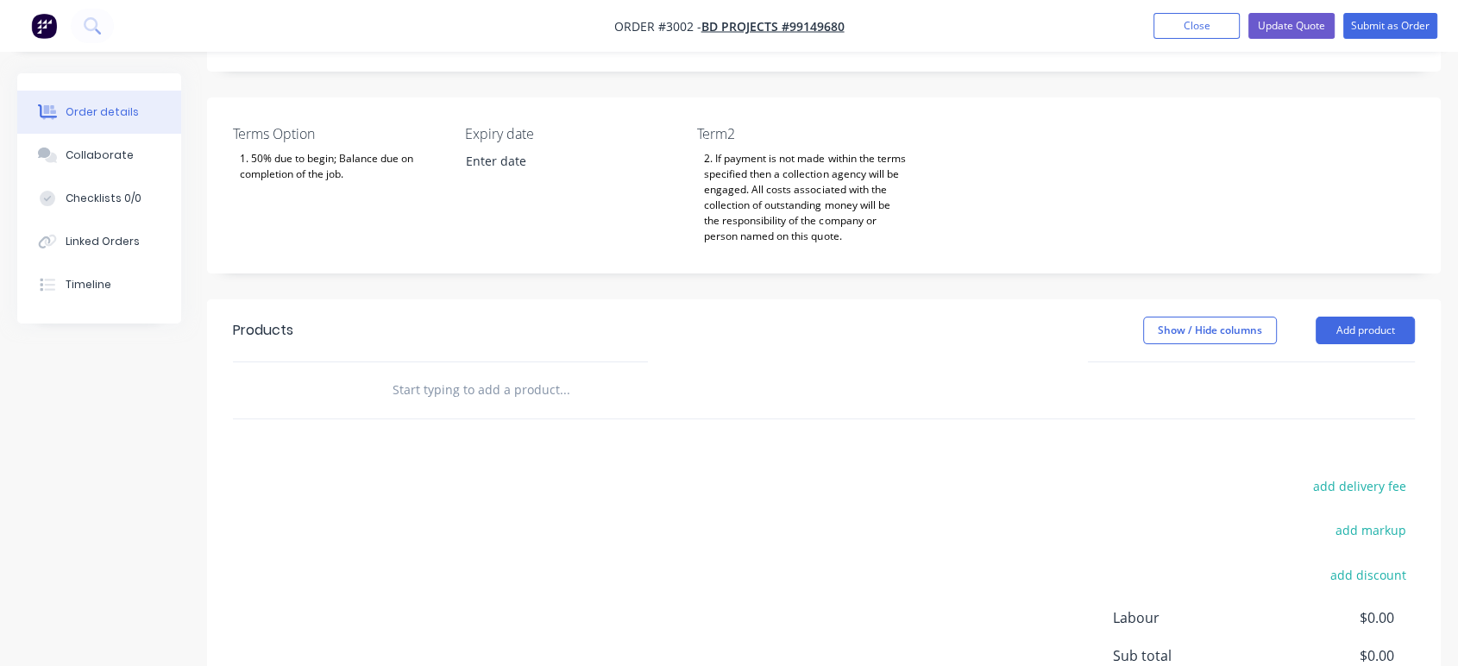
click at [578, 349] on header "Products Show / Hide columns Add product" at bounding box center [823, 330] width 1233 height 62
click at [560, 385] on input "text" at bounding box center [564, 390] width 345 height 35
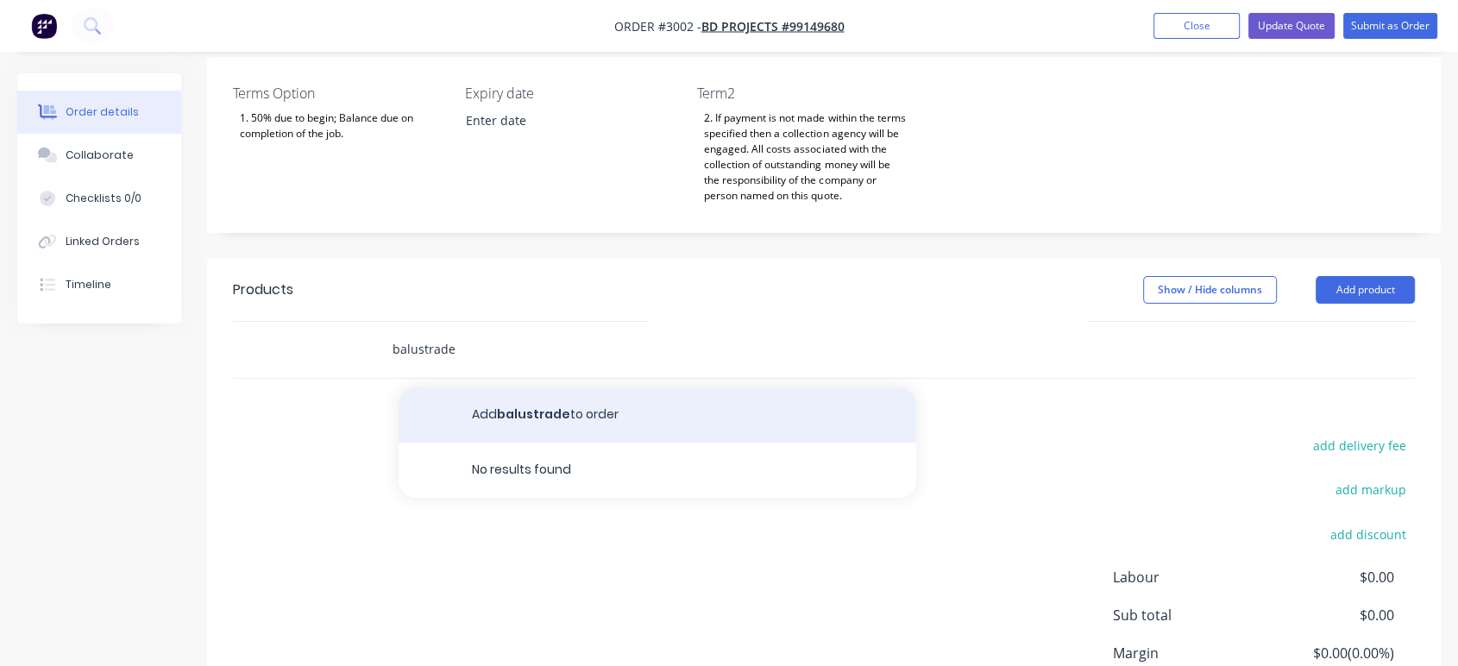
scroll to position [559, 0]
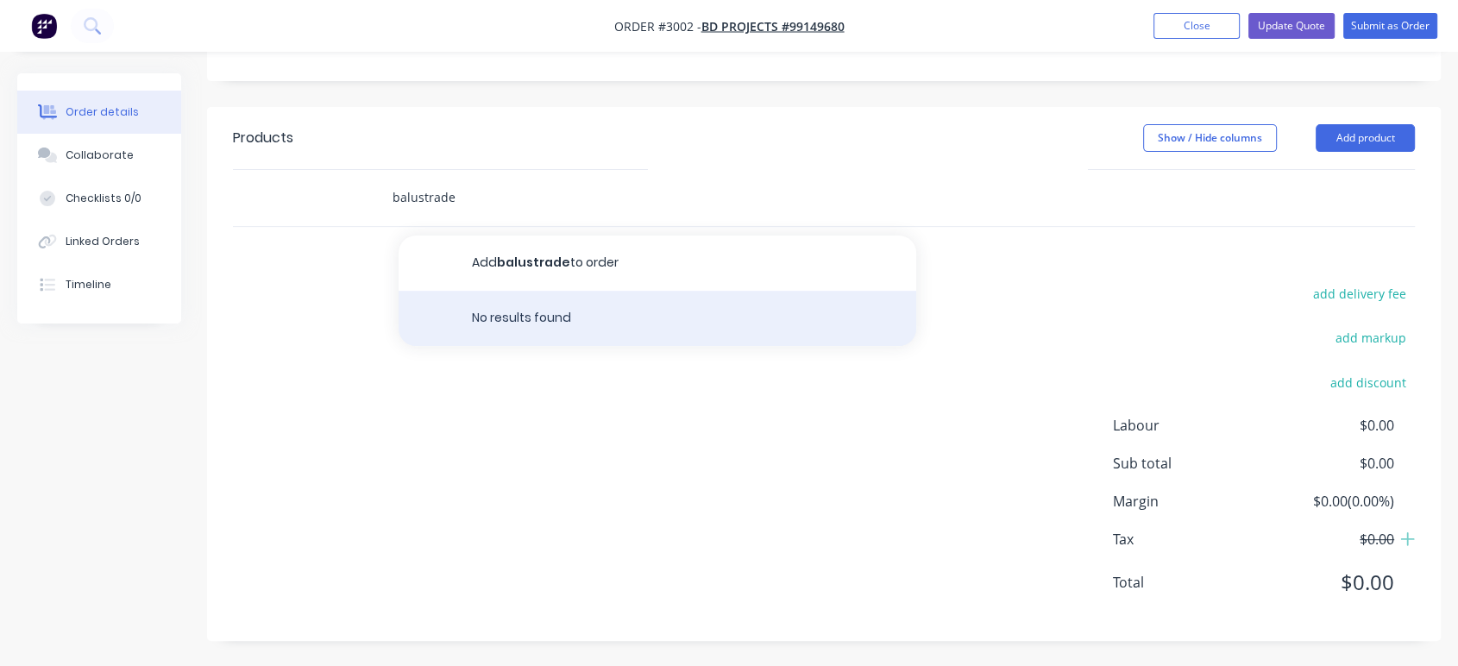
type input "balustrade"
click at [524, 317] on div "No results found" at bounding box center [657, 318] width 518 height 55
click at [587, 318] on div "No results found" at bounding box center [657, 318] width 518 height 55
click at [705, 319] on div "No results found" at bounding box center [657, 318] width 518 height 55
click at [700, 323] on div "No results found" at bounding box center [657, 318] width 518 height 55
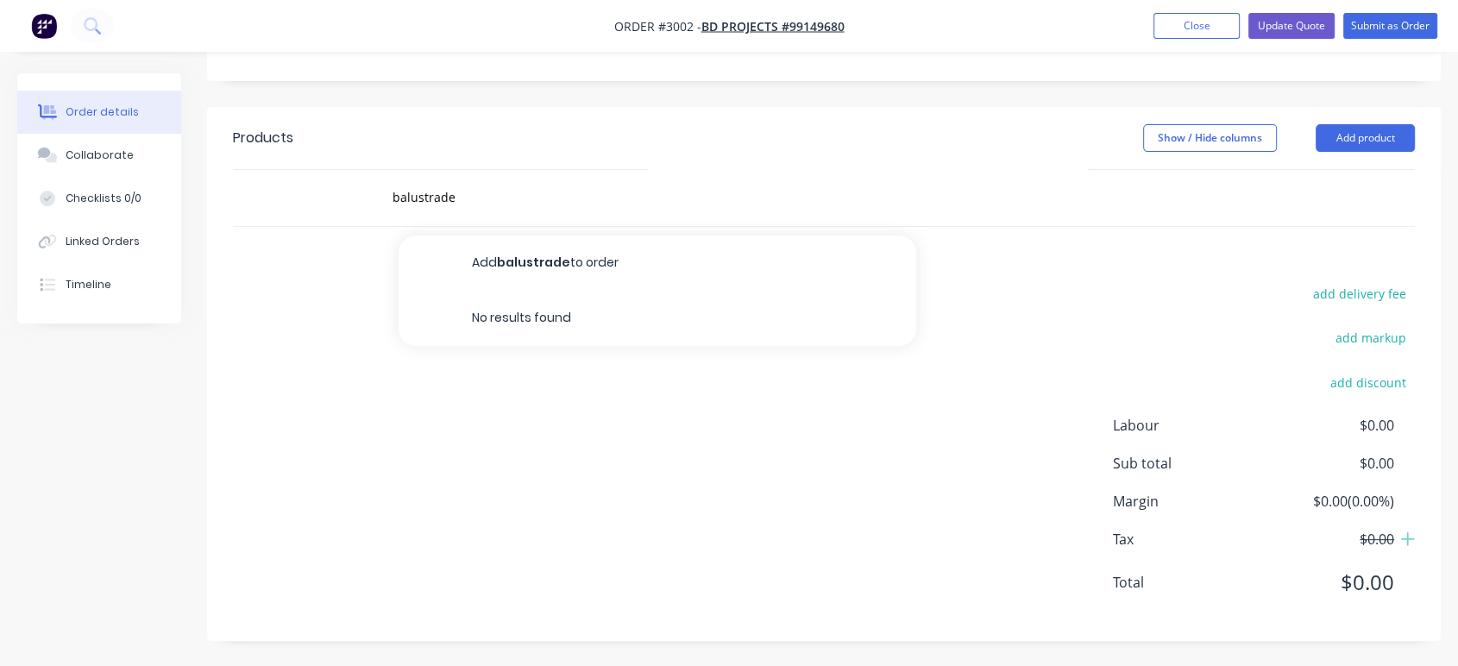
click at [1169, 299] on div "add delivery fee add markup add discount Labour $0.00 Sub total $0.00 Margin $0…" at bounding box center [824, 448] width 1182 height 333
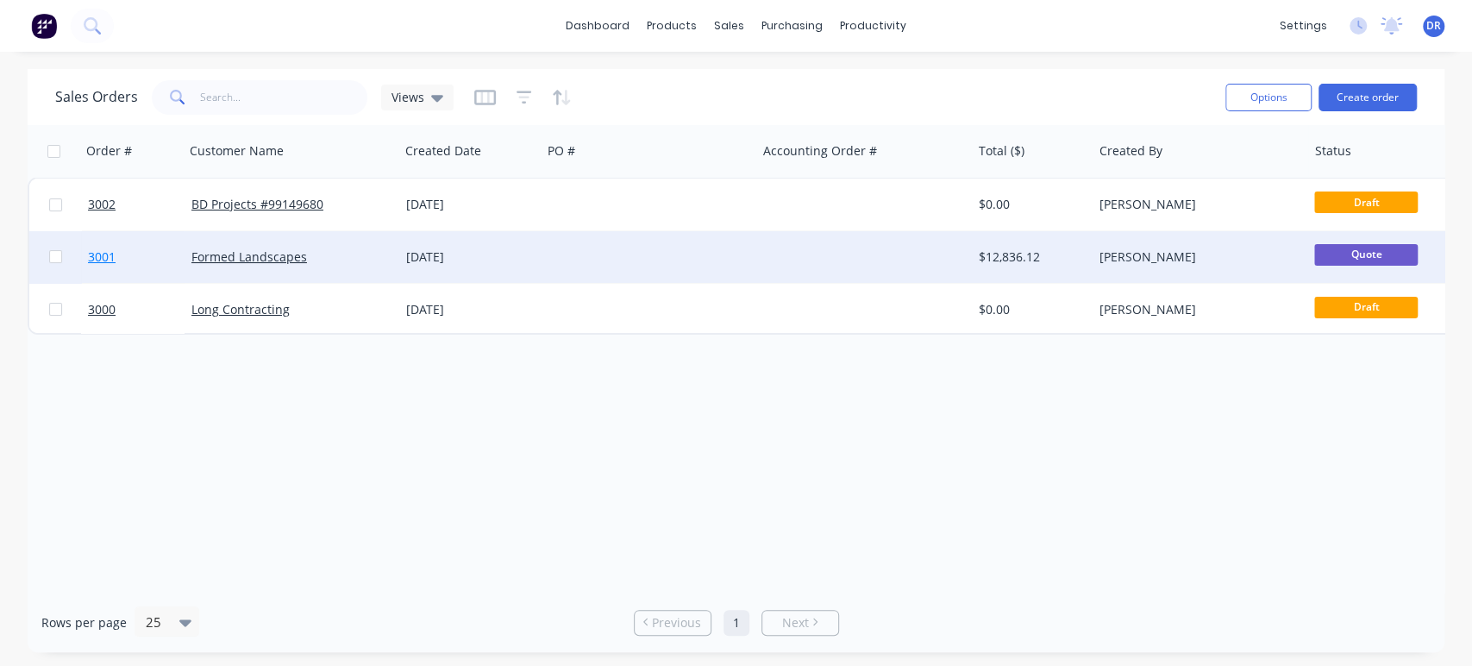
click at [110, 260] on span "3001" at bounding box center [102, 256] width 28 height 17
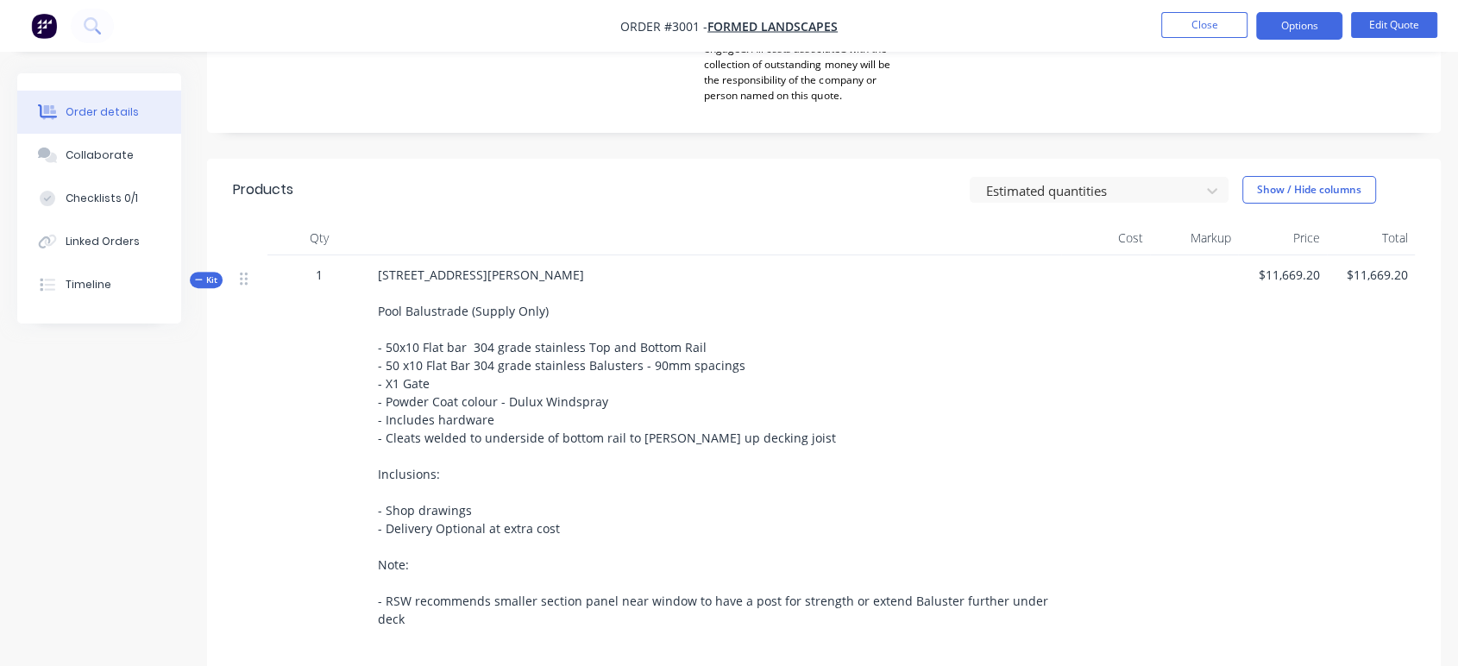
scroll to position [574, 0]
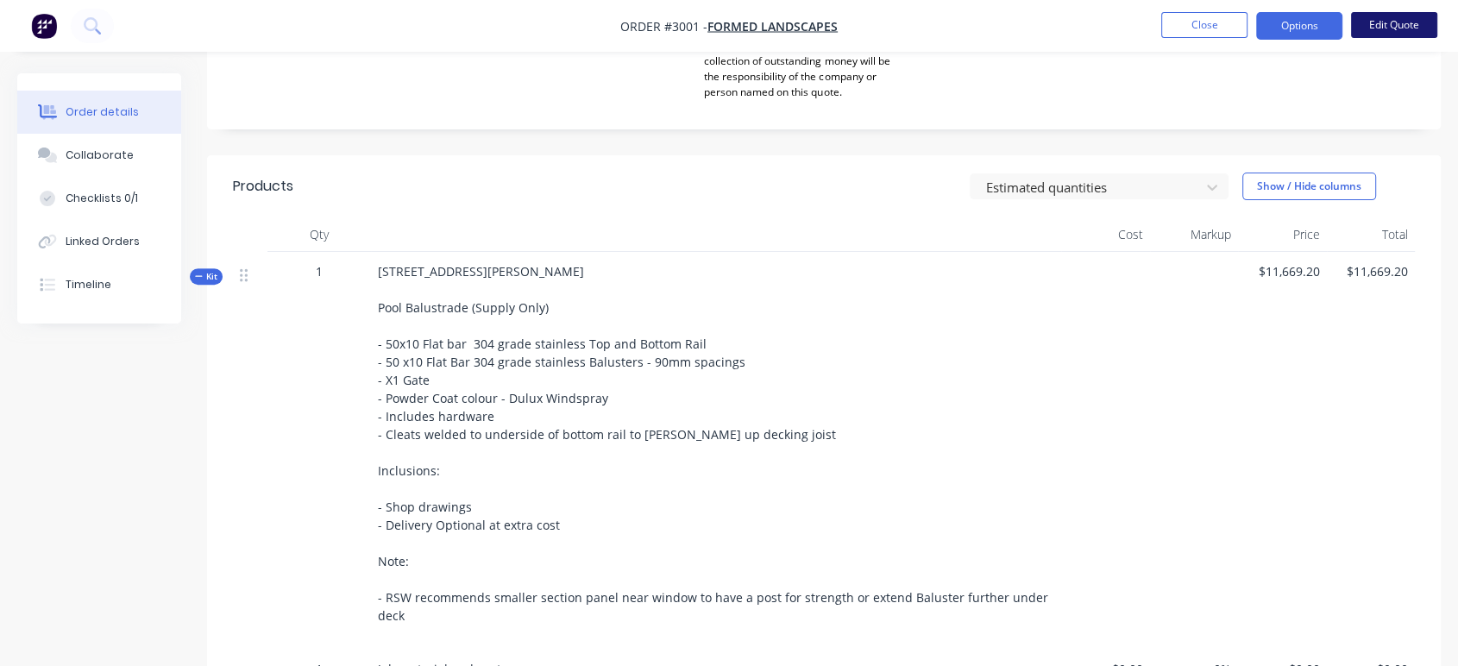
click at [1368, 22] on button "Edit Quote" at bounding box center [1394, 25] width 86 height 26
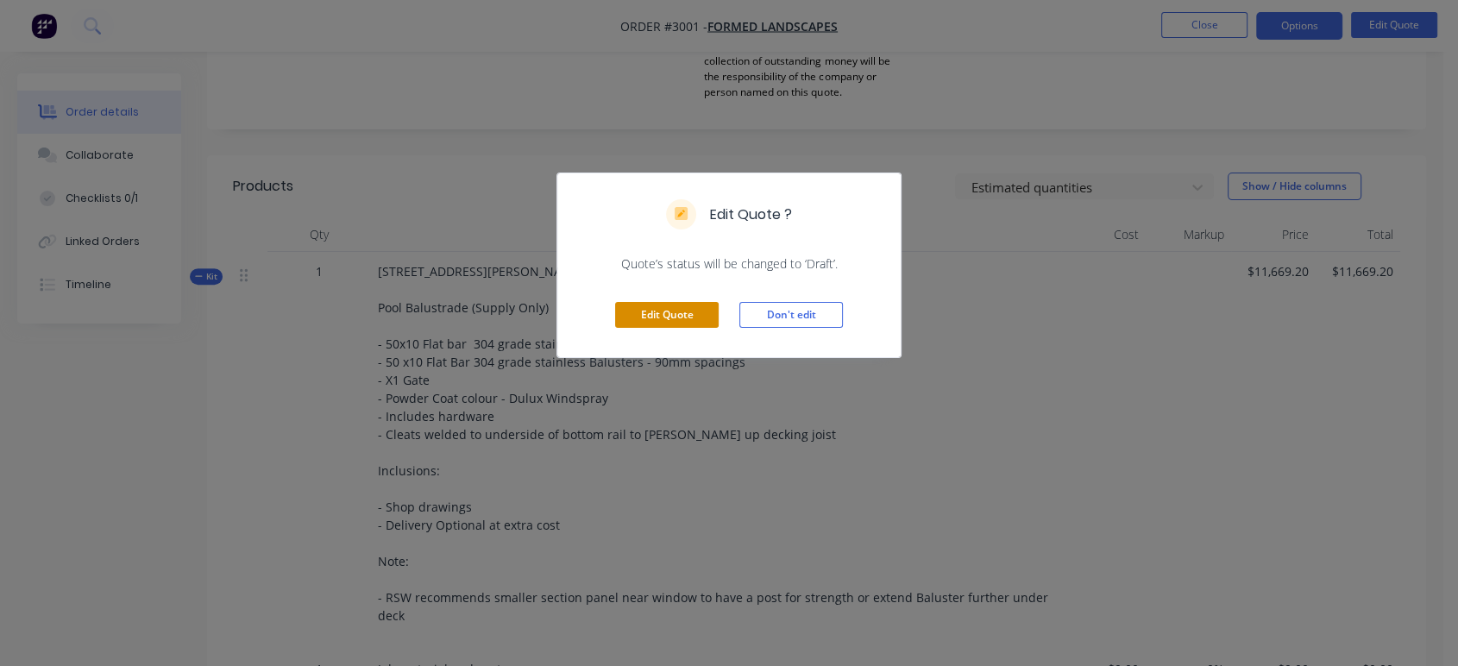
click at [698, 320] on button "Edit Quote" at bounding box center [667, 315] width 104 height 26
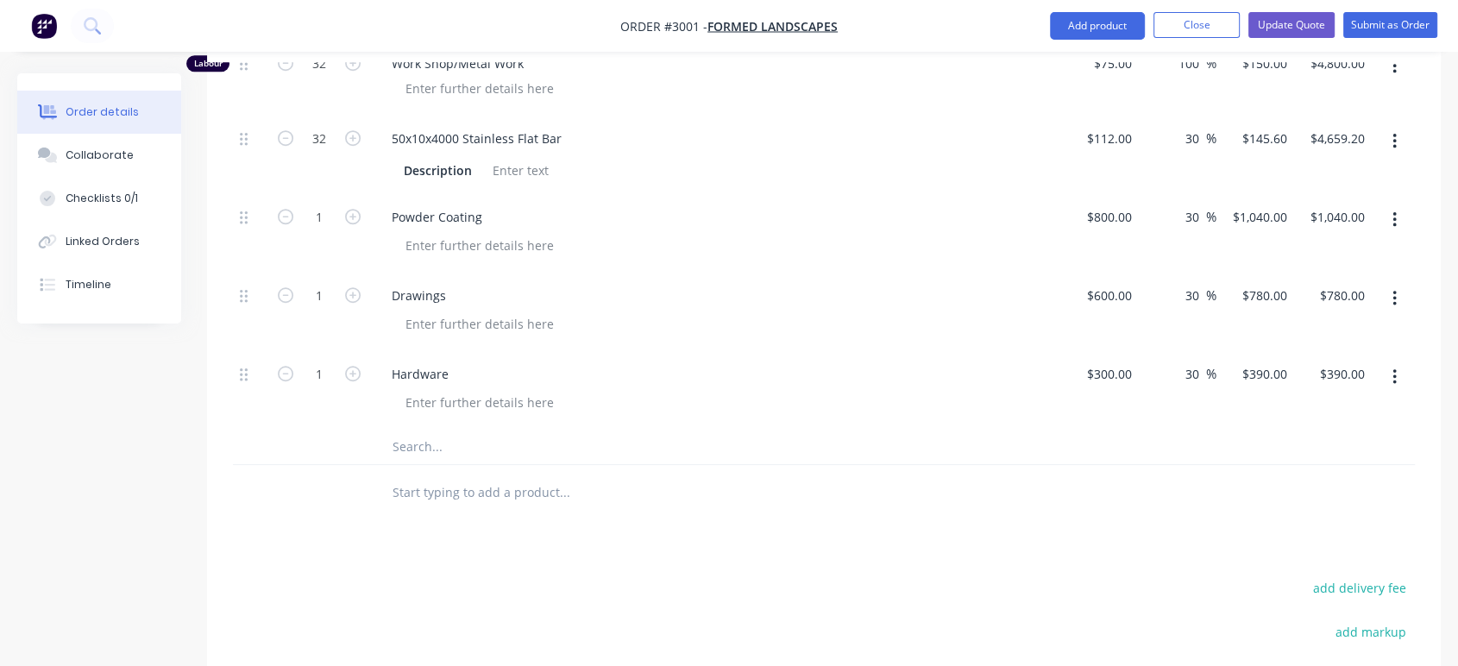
scroll to position [1245, 0]
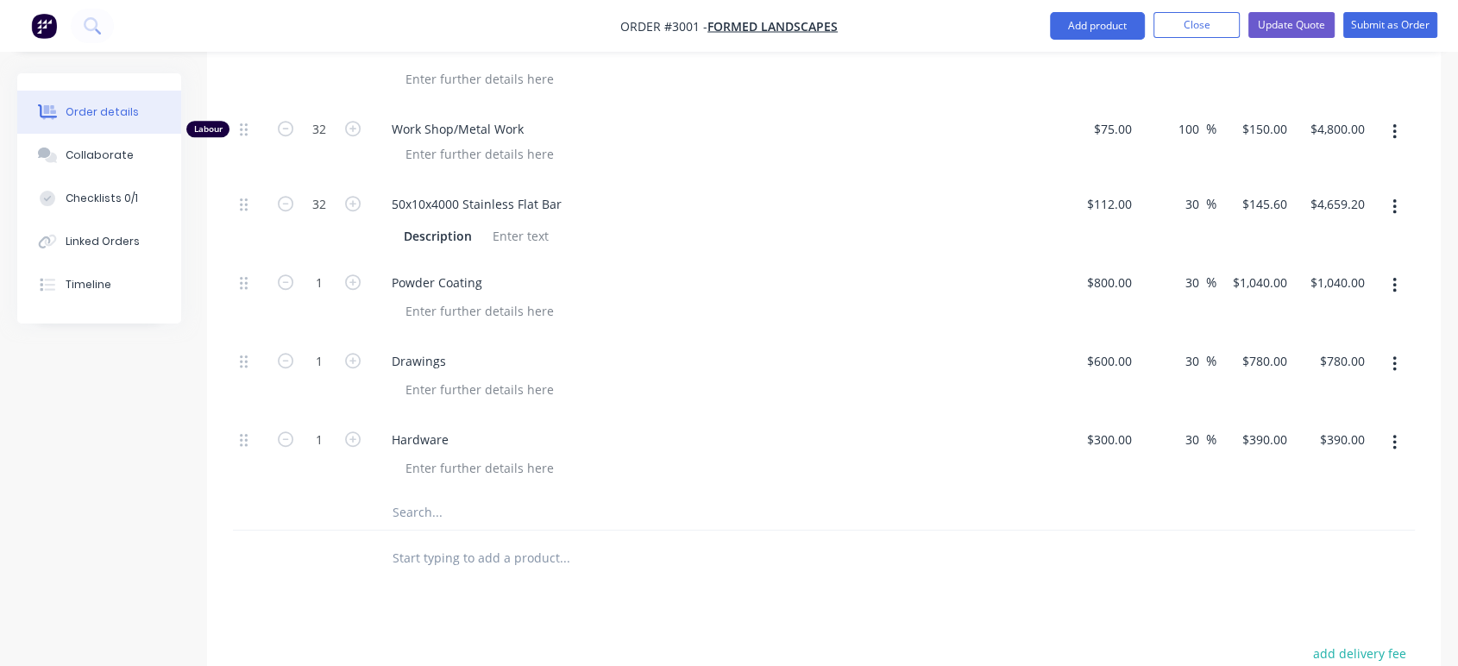
click at [419, 495] on input "text" at bounding box center [564, 512] width 345 height 35
type input "5"
type input "g"
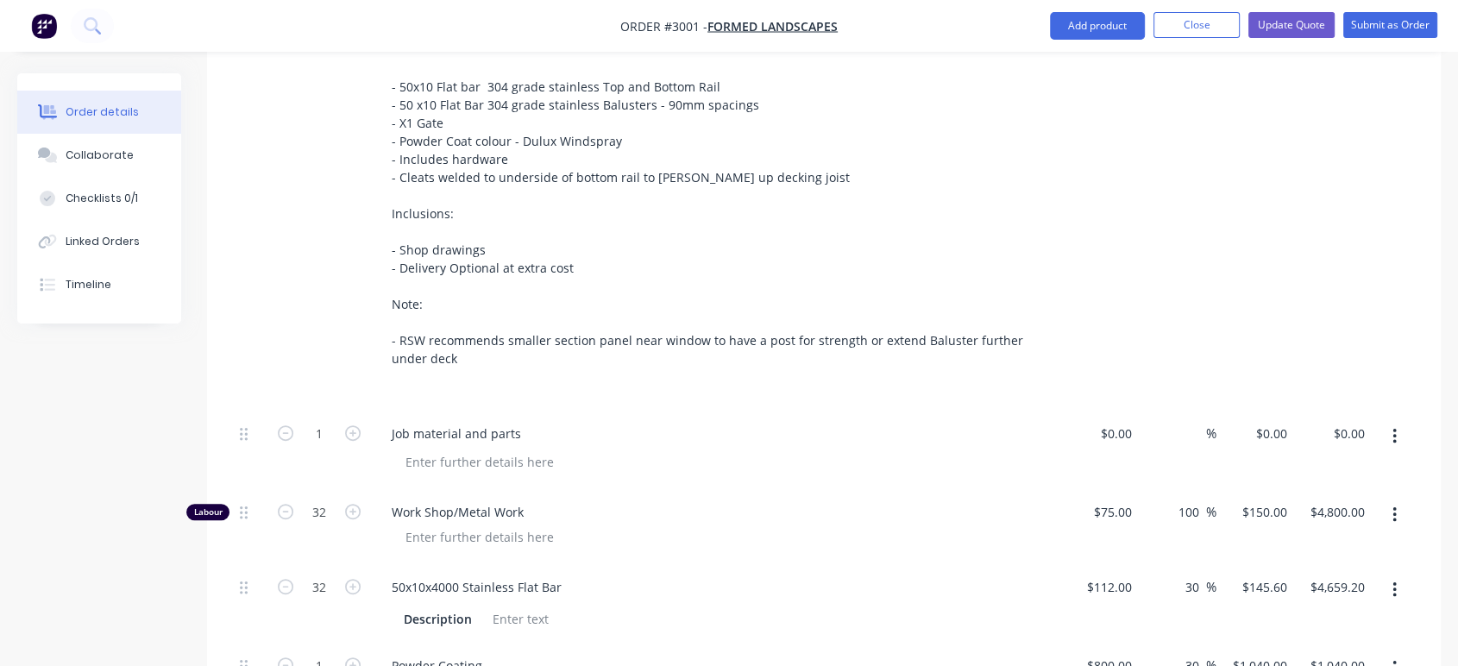
click at [1125, 235] on div at bounding box center [1100, 200] width 78 height 419
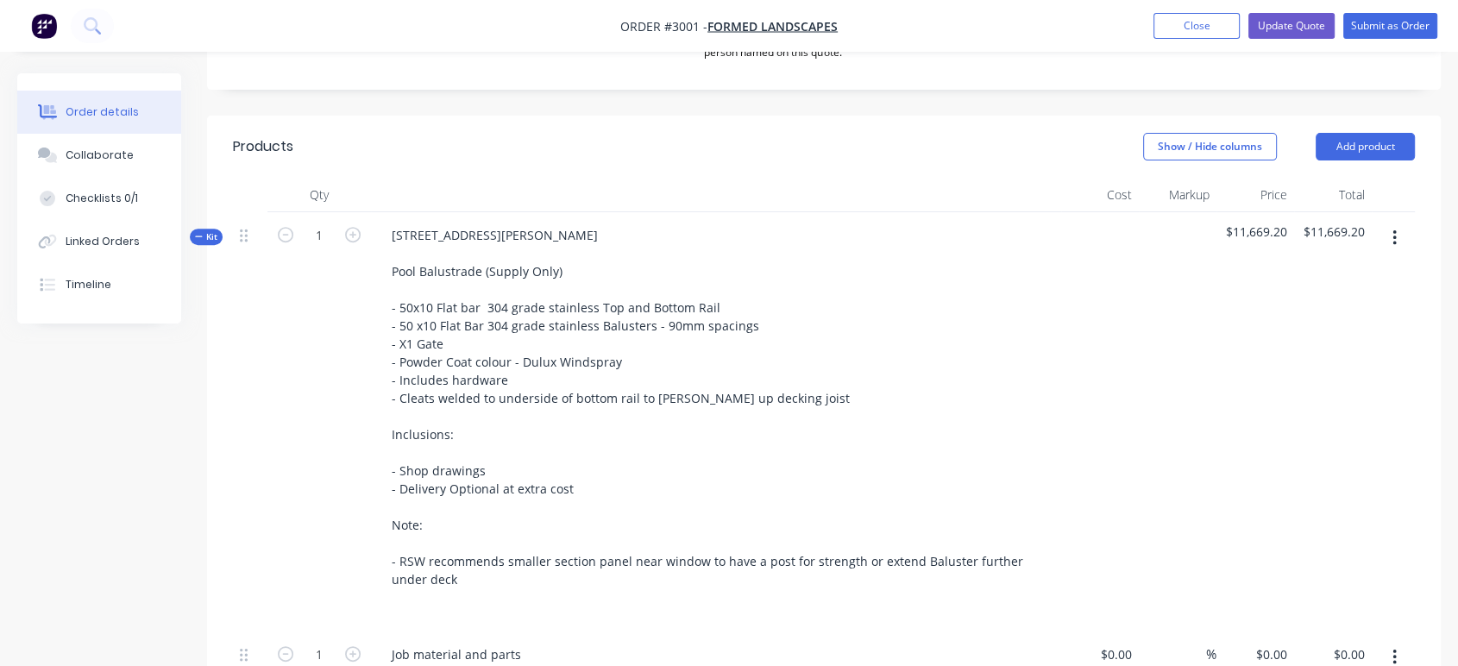
scroll to position [574, 0]
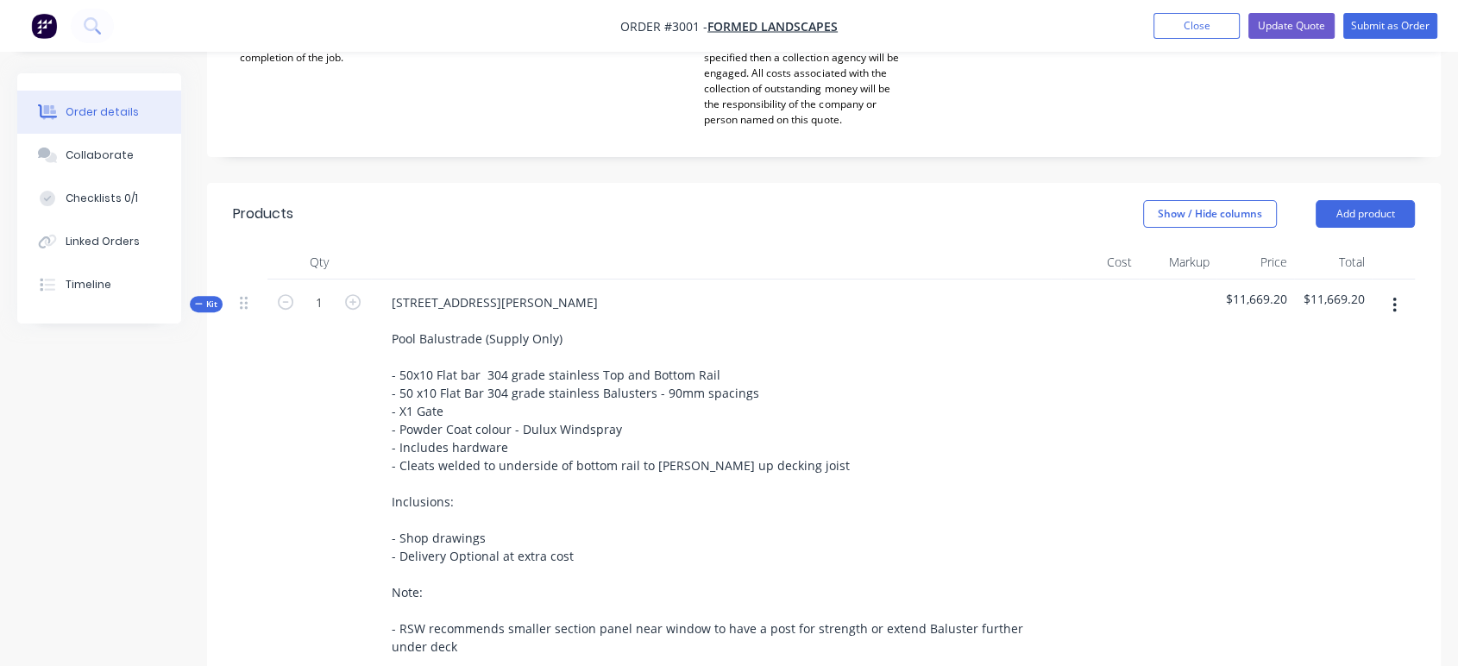
click at [1398, 290] on button "button" at bounding box center [1394, 305] width 41 height 31
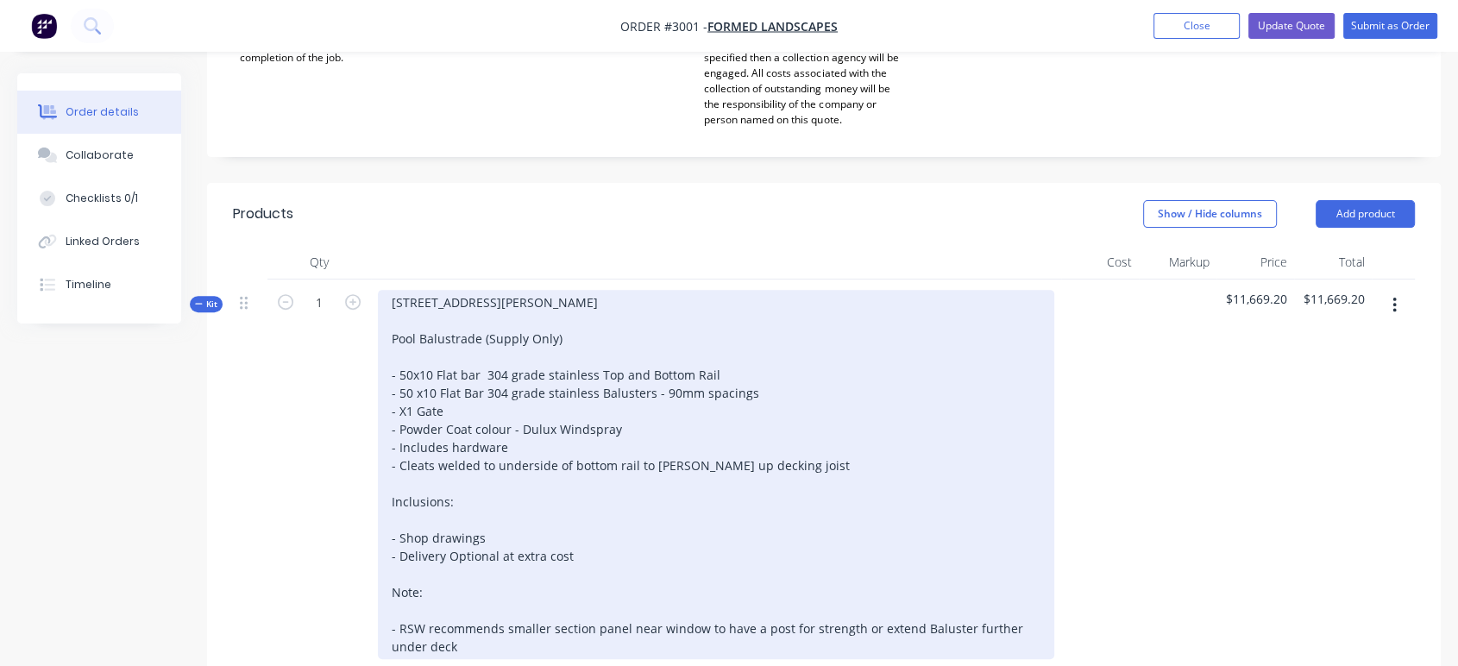
click at [924, 295] on div "[STREET_ADDRESS][PERSON_NAME] Pool Balustrade (Supply Only) - 50x10 Flat bar 30…" at bounding box center [716, 474] width 676 height 369
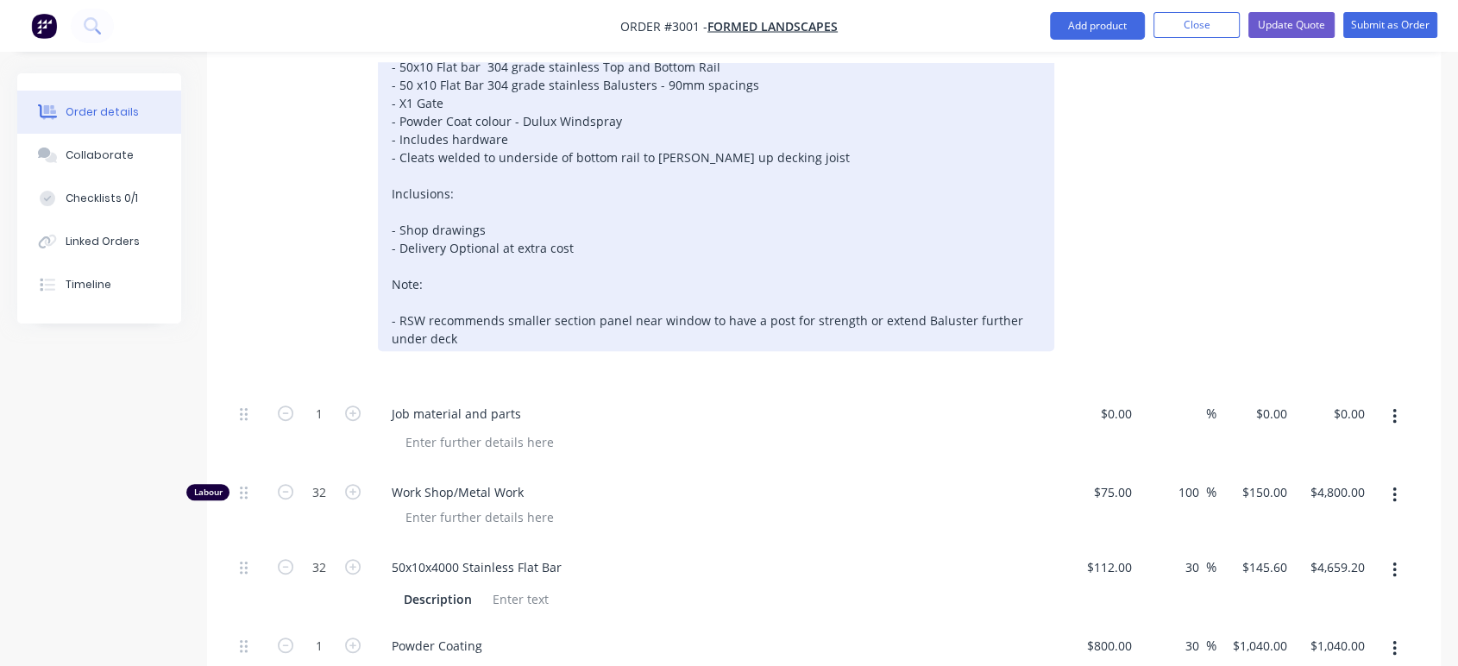
scroll to position [958, 0]
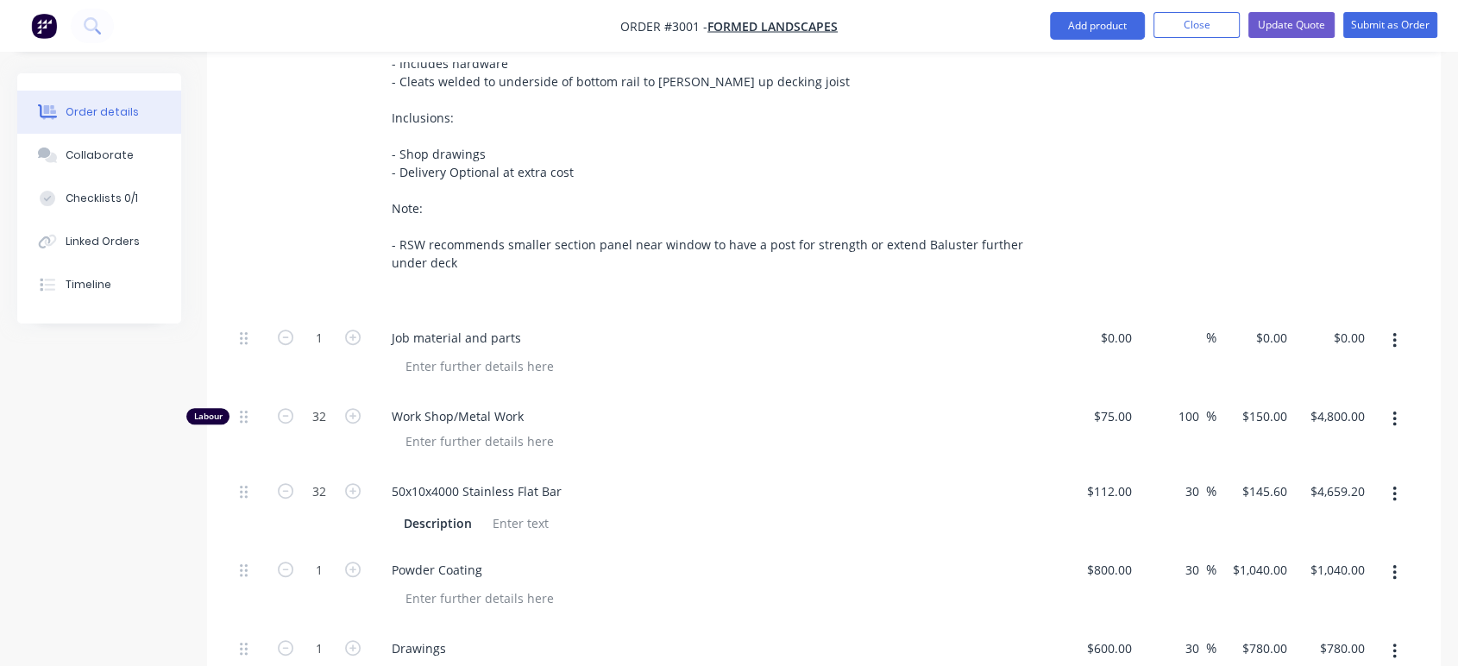
click at [1393, 331] on icon "button" at bounding box center [1394, 340] width 4 height 19
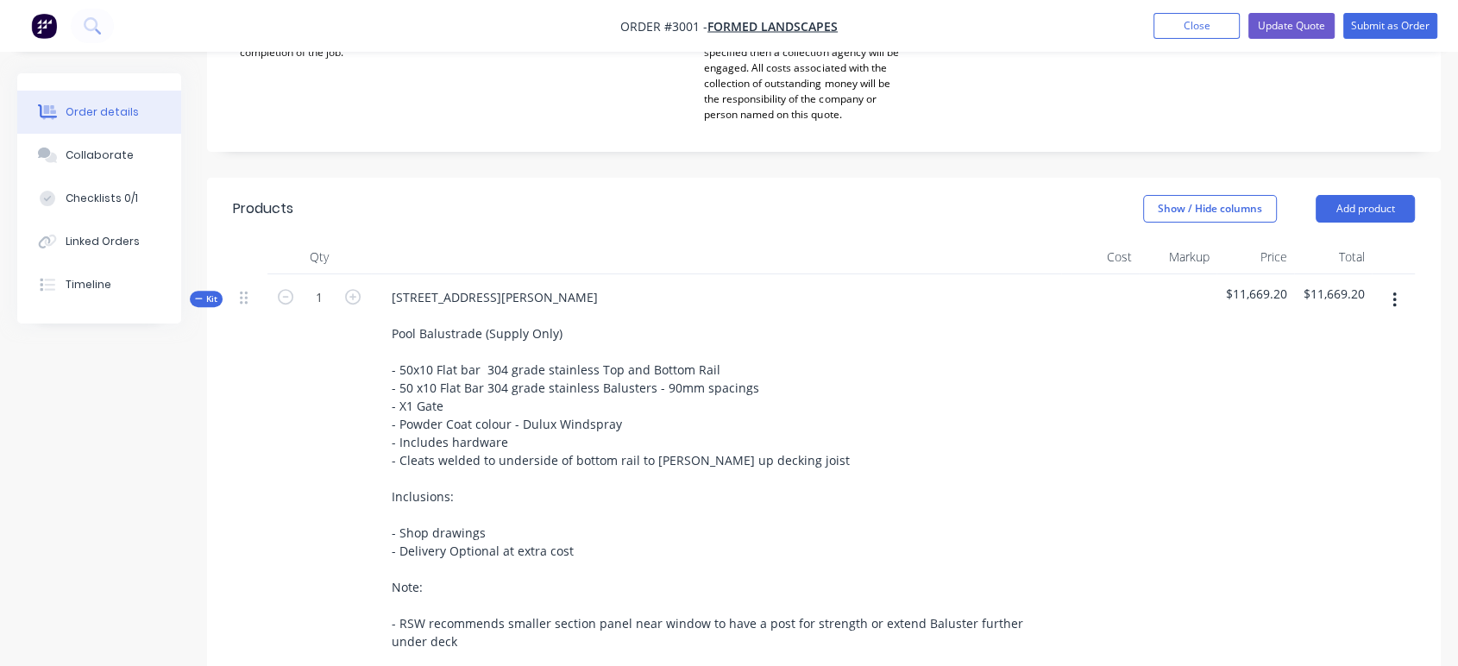
scroll to position [574, 0]
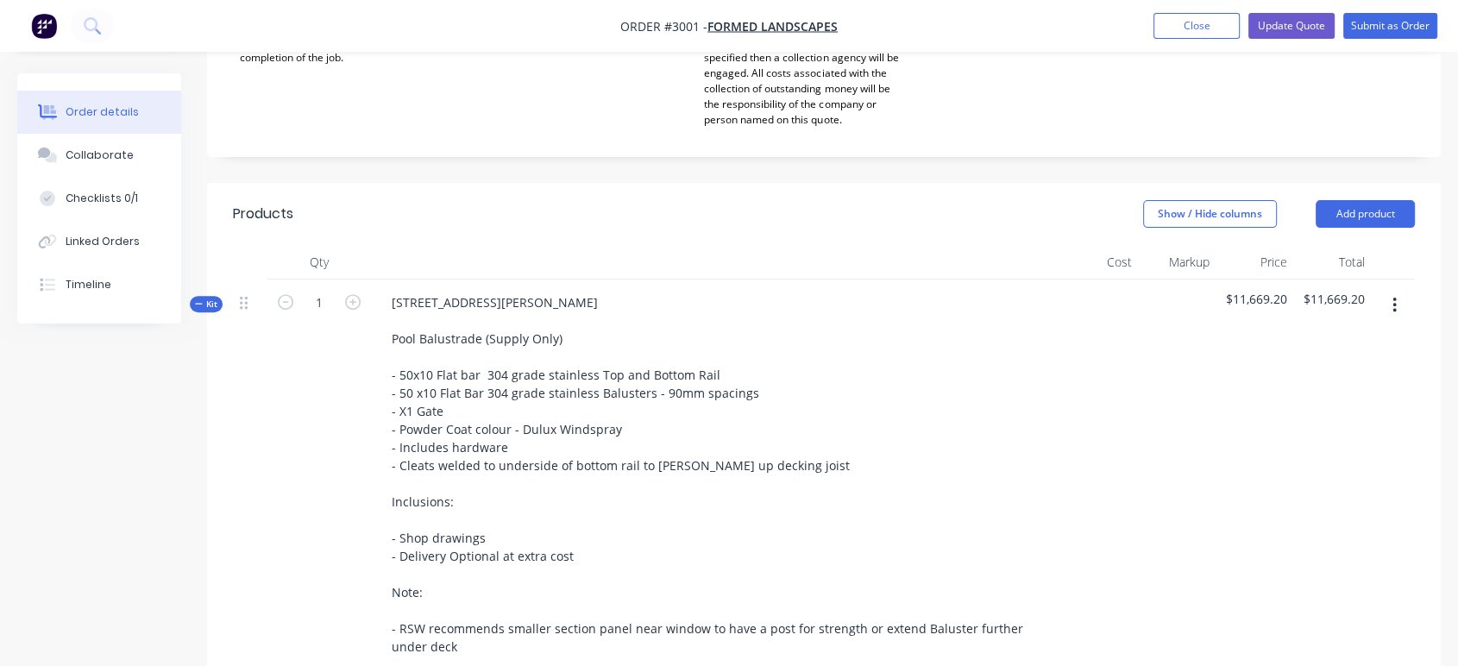
click at [1395, 296] on icon "button" at bounding box center [1394, 305] width 4 height 19
click at [1396, 290] on button "button" at bounding box center [1394, 305] width 41 height 31
click at [1395, 296] on icon "button" at bounding box center [1394, 305] width 4 height 19
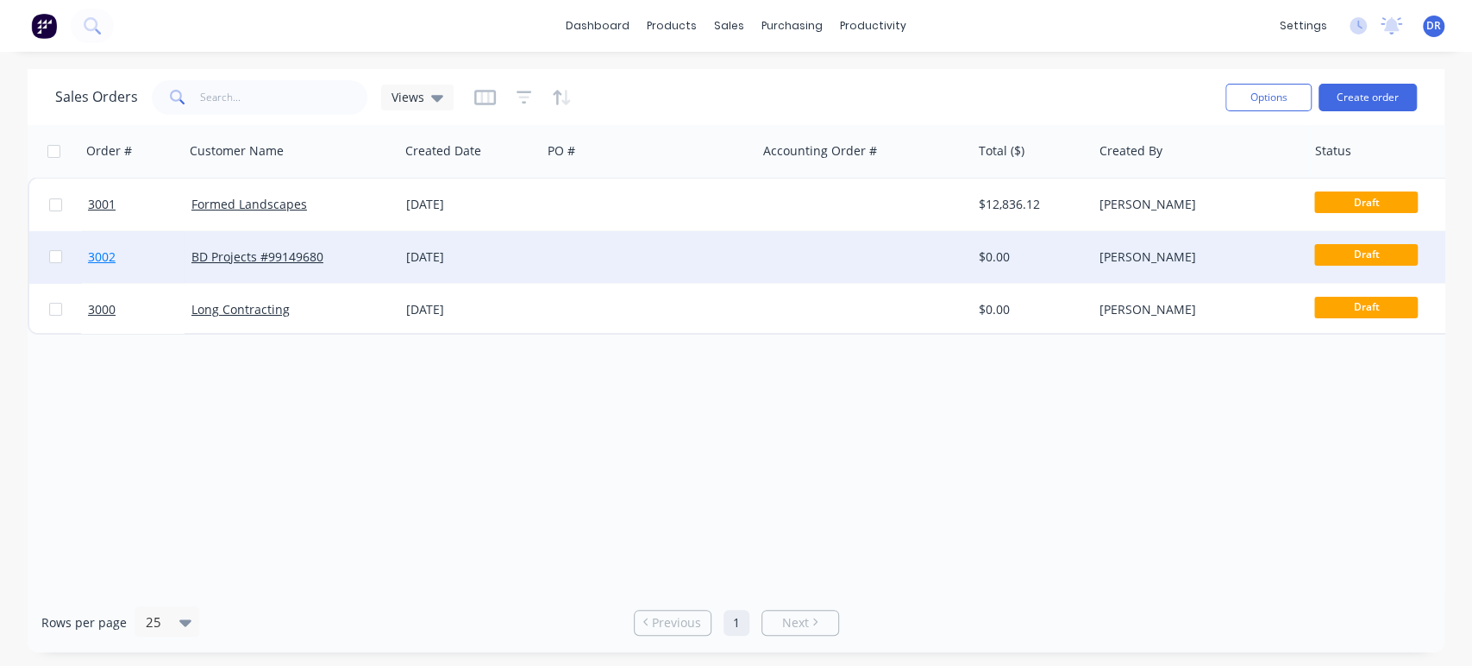
click at [94, 256] on span "3002" at bounding box center [102, 256] width 28 height 17
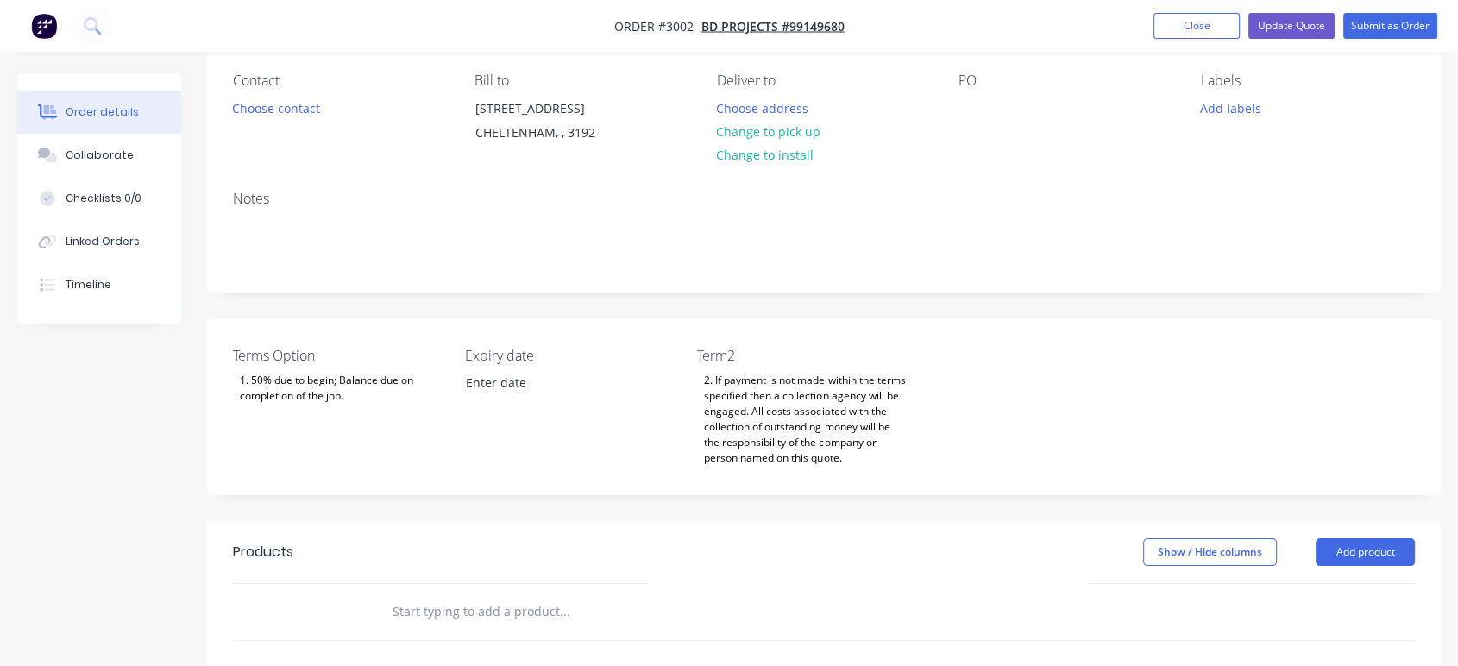
scroll to position [383, 0]
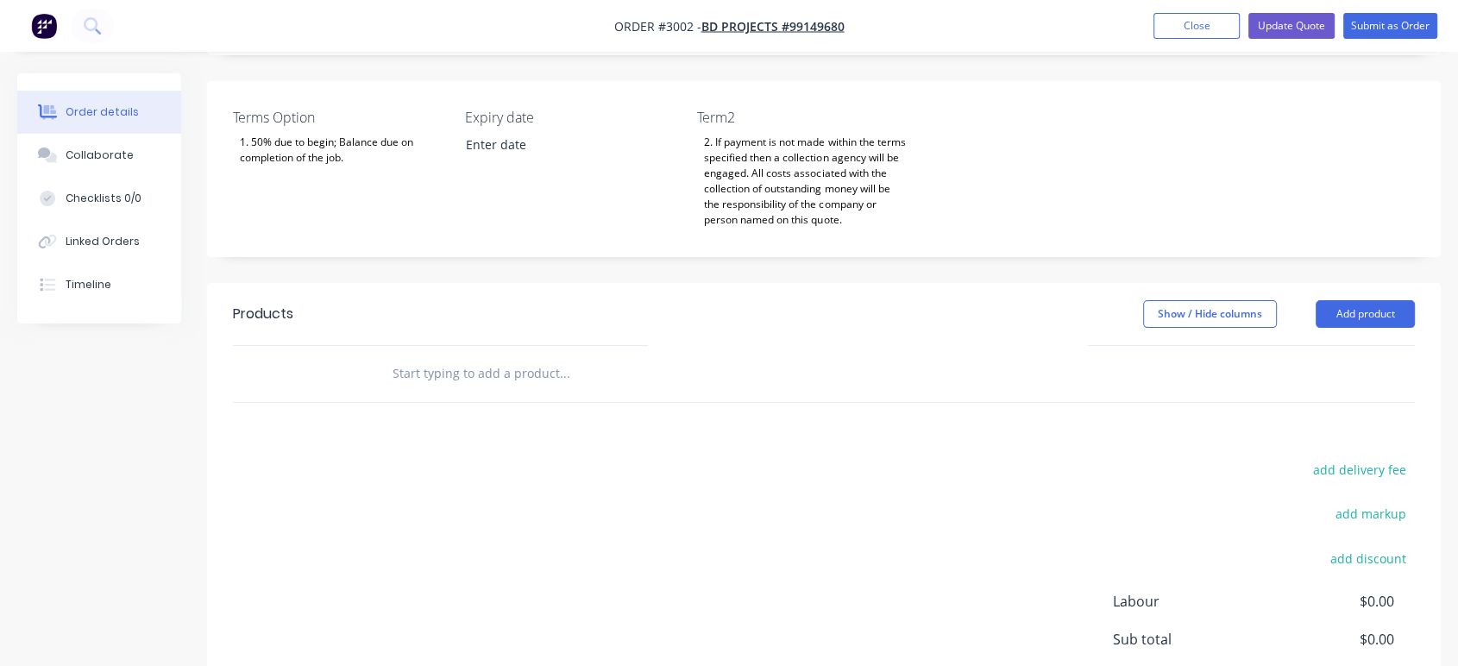
click at [427, 381] on input "text" at bounding box center [564, 373] width 345 height 35
paste input "- 50x10 Stainless Flat Bar top & Bottom Rail - 12mm Stainless Balusters @ 90mm …"
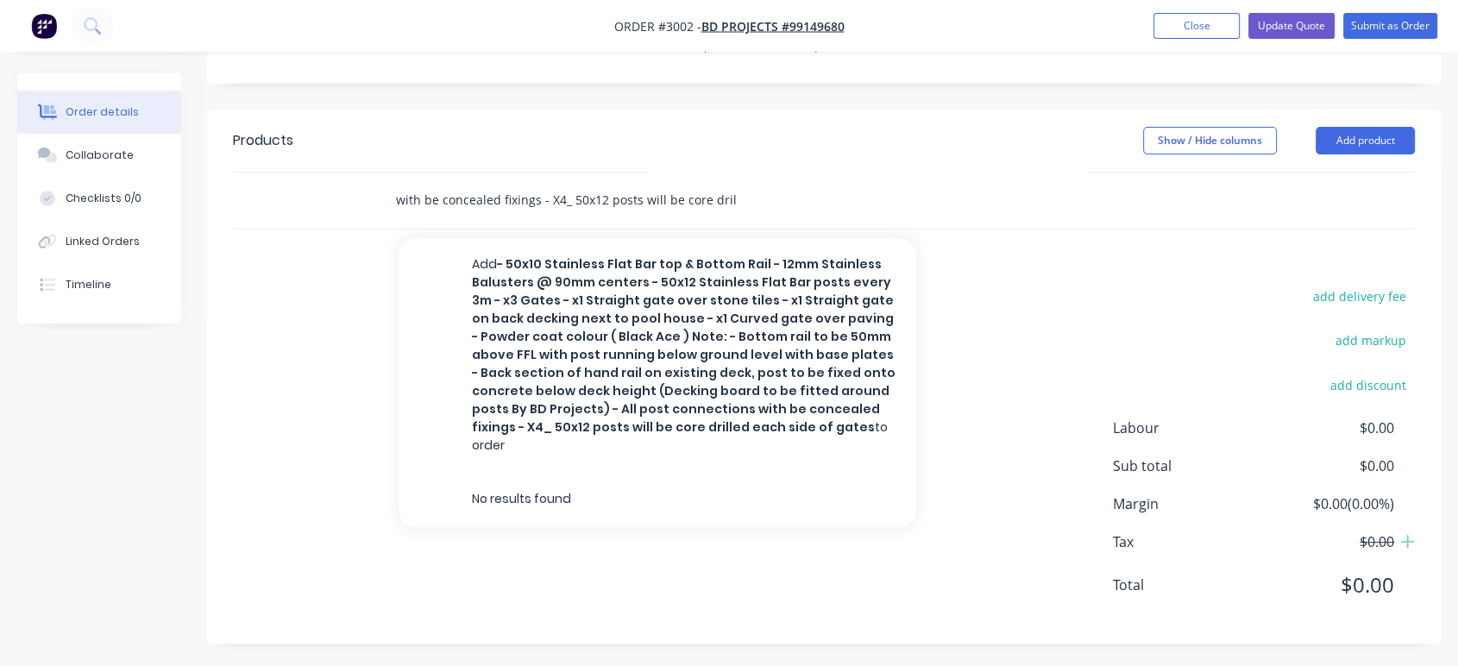
scroll to position [559, 0]
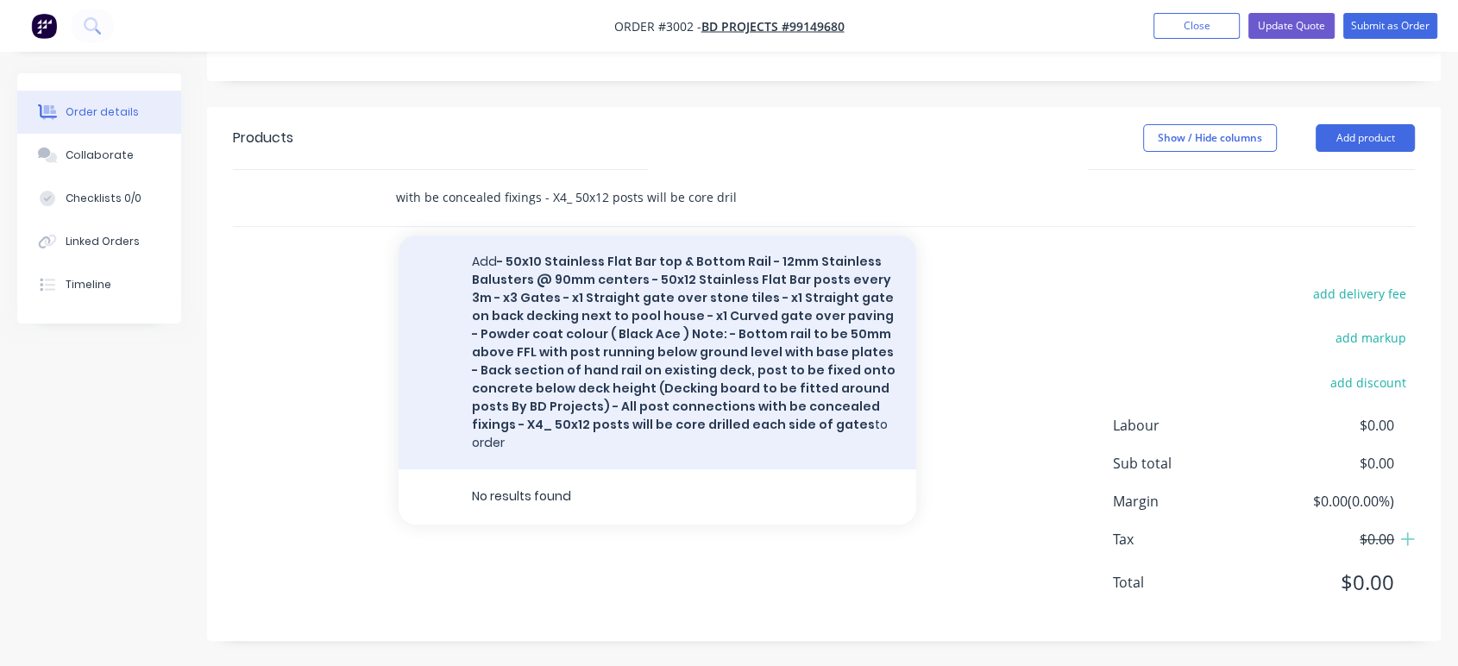
type input "- 50x10 Stainless Flat Bar top & Bottom Rail - 12mm Stainless Balusters @ 90mm …"
click at [769, 353] on button "Add - 50x10 Stainless Flat Bar top & Bottom Rail - 12mm Stainless Balusters @ 9…" at bounding box center [657, 352] width 518 height 234
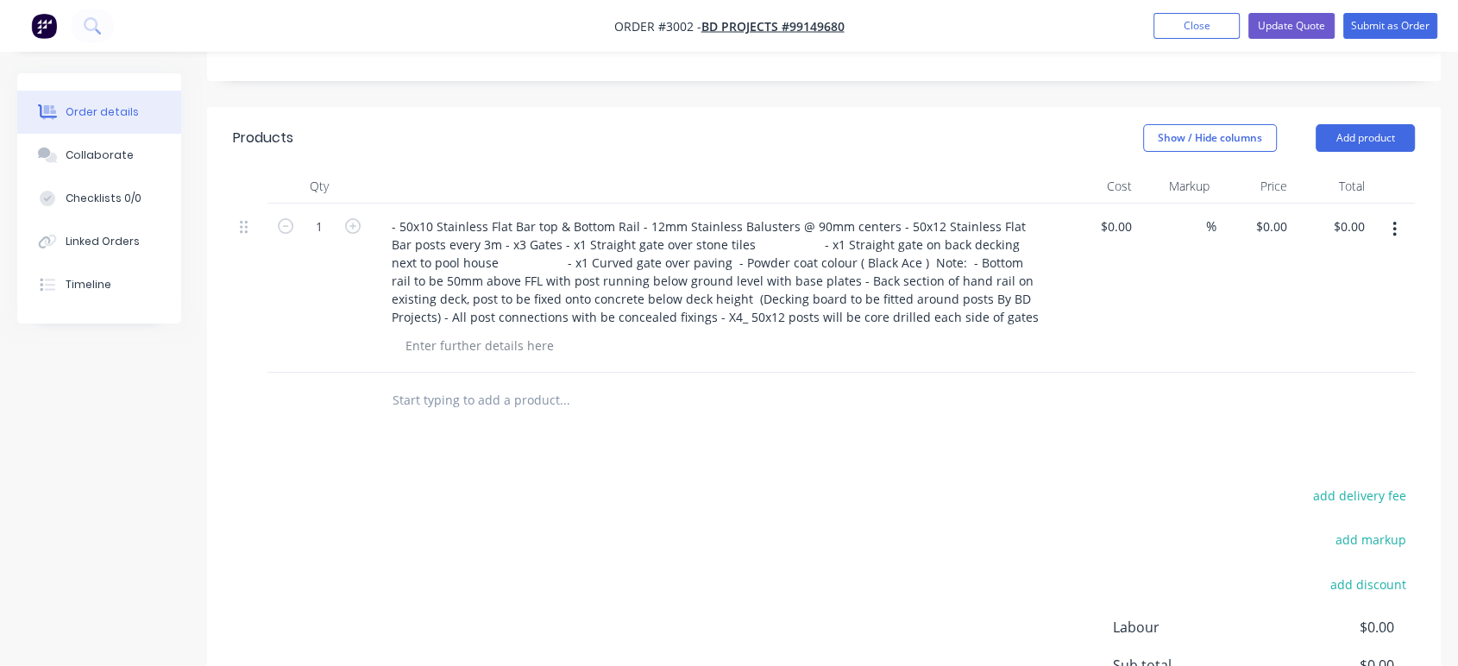
click at [1392, 222] on button "button" at bounding box center [1394, 229] width 41 height 31
click at [1402, 230] on button "button" at bounding box center [1394, 229] width 41 height 31
click at [1402, 229] on button "button" at bounding box center [1394, 229] width 41 height 31
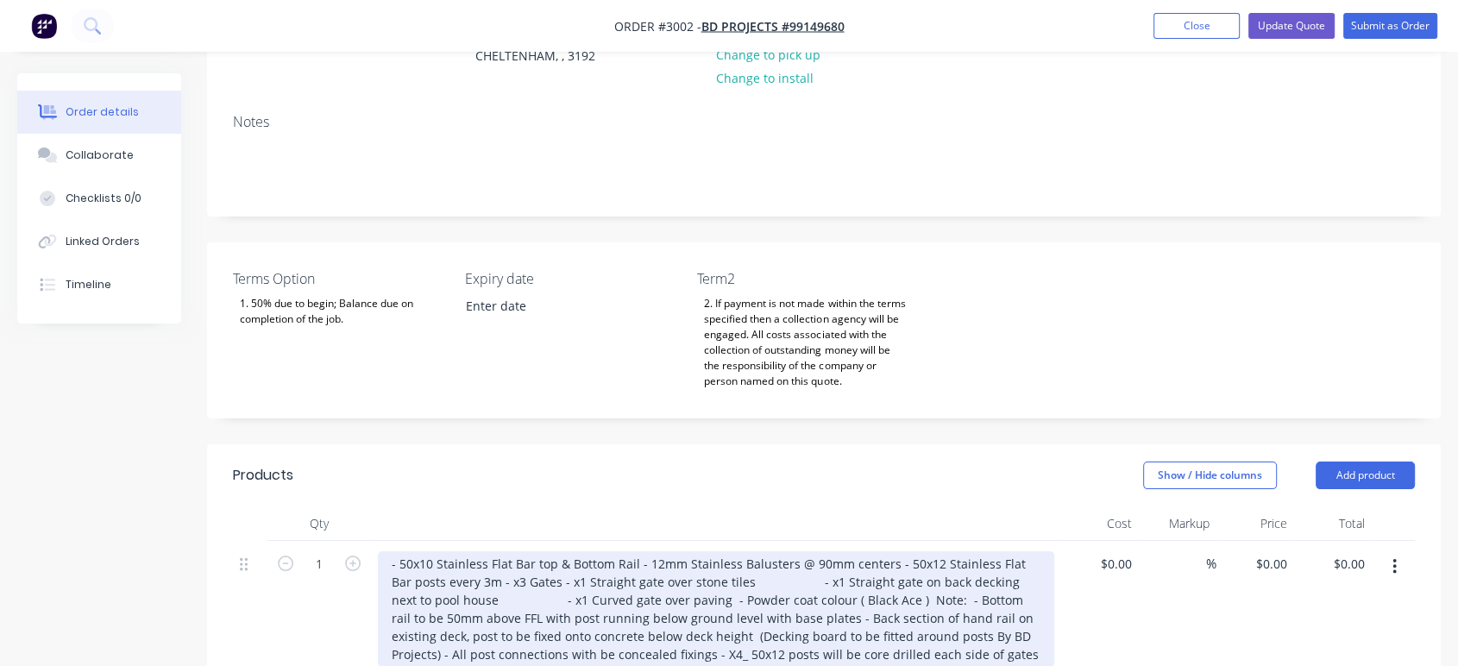
scroll to position [287, 0]
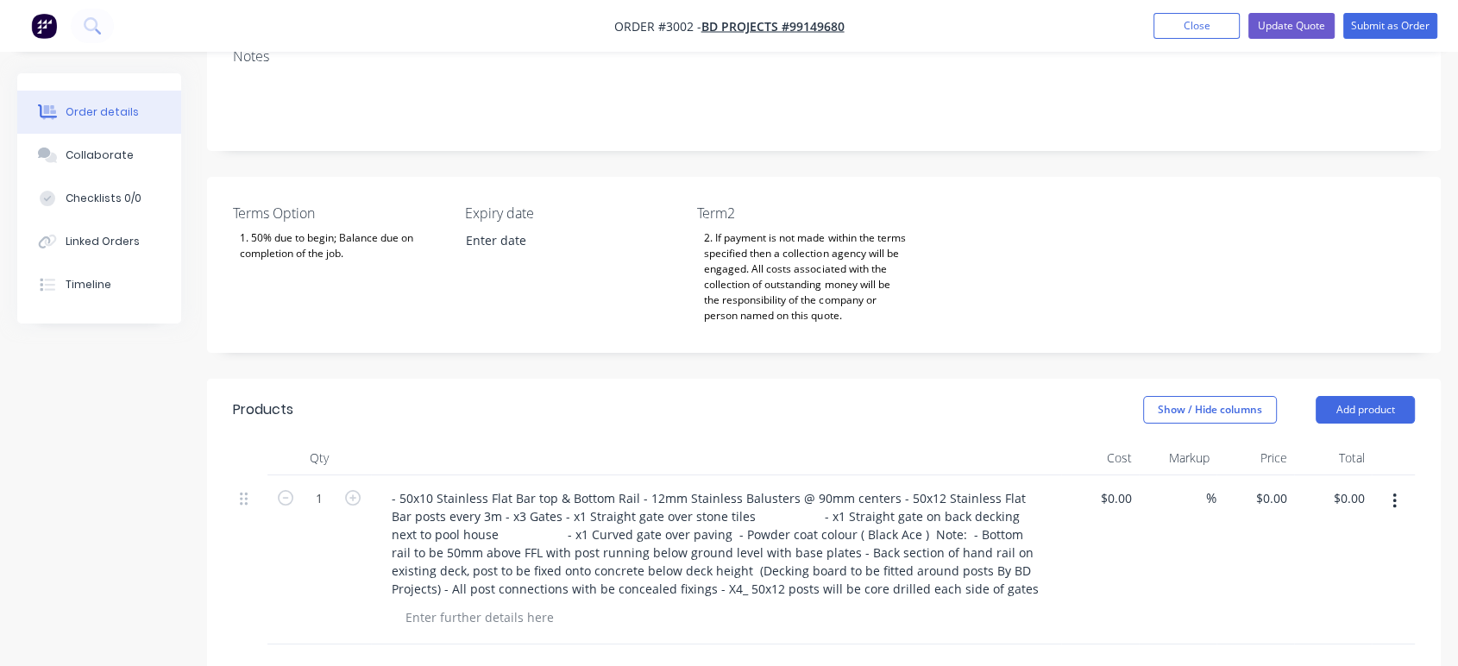
click at [235, 497] on div at bounding box center [250, 559] width 35 height 169
click at [1401, 500] on button "button" at bounding box center [1394, 501] width 41 height 31
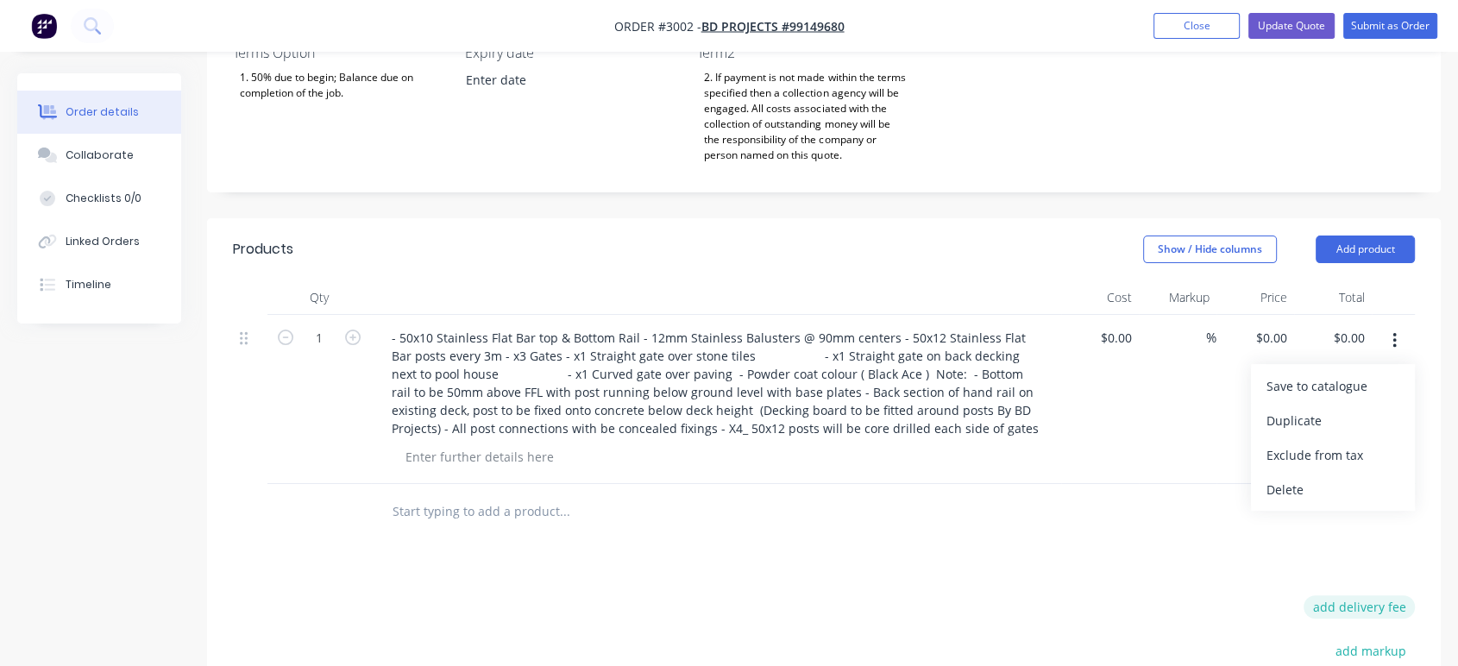
scroll to position [479, 0]
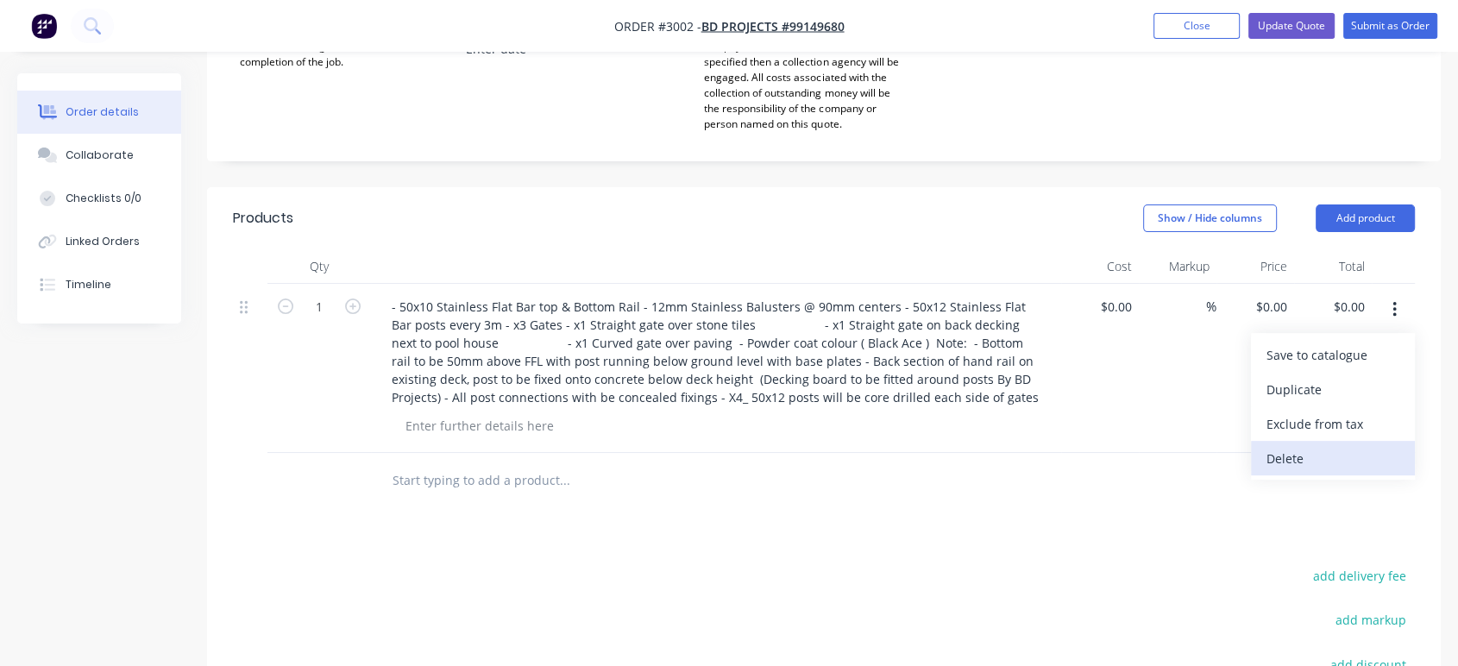
click at [1305, 461] on div "Delete" at bounding box center [1332, 458] width 133 height 25
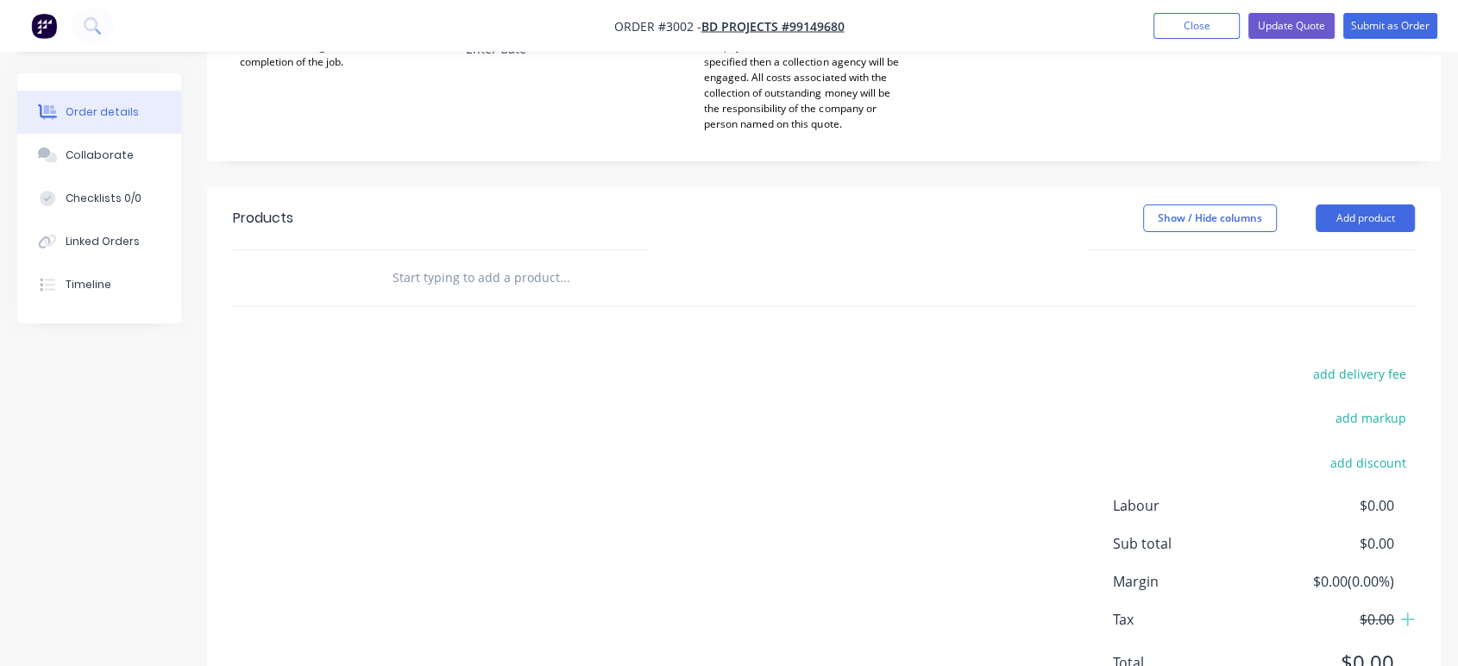
click at [497, 278] on input "text" at bounding box center [564, 277] width 345 height 35
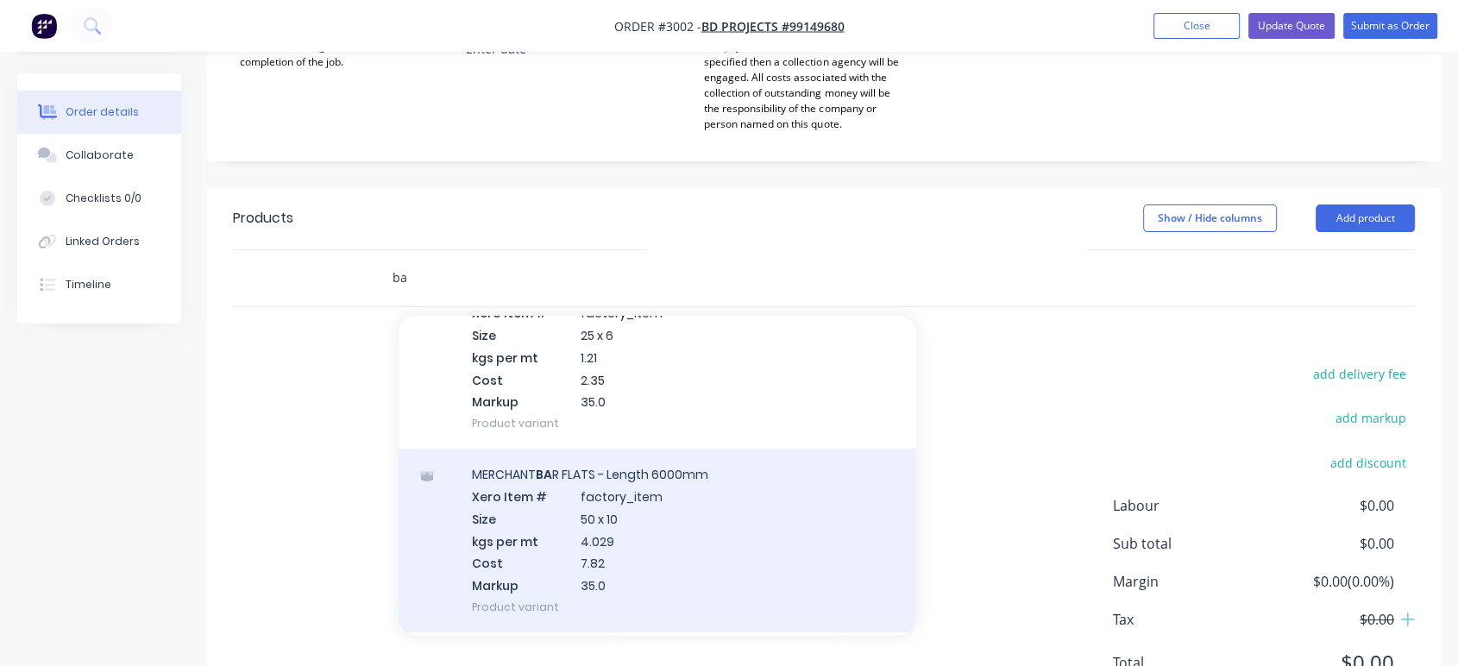
scroll to position [96, 0]
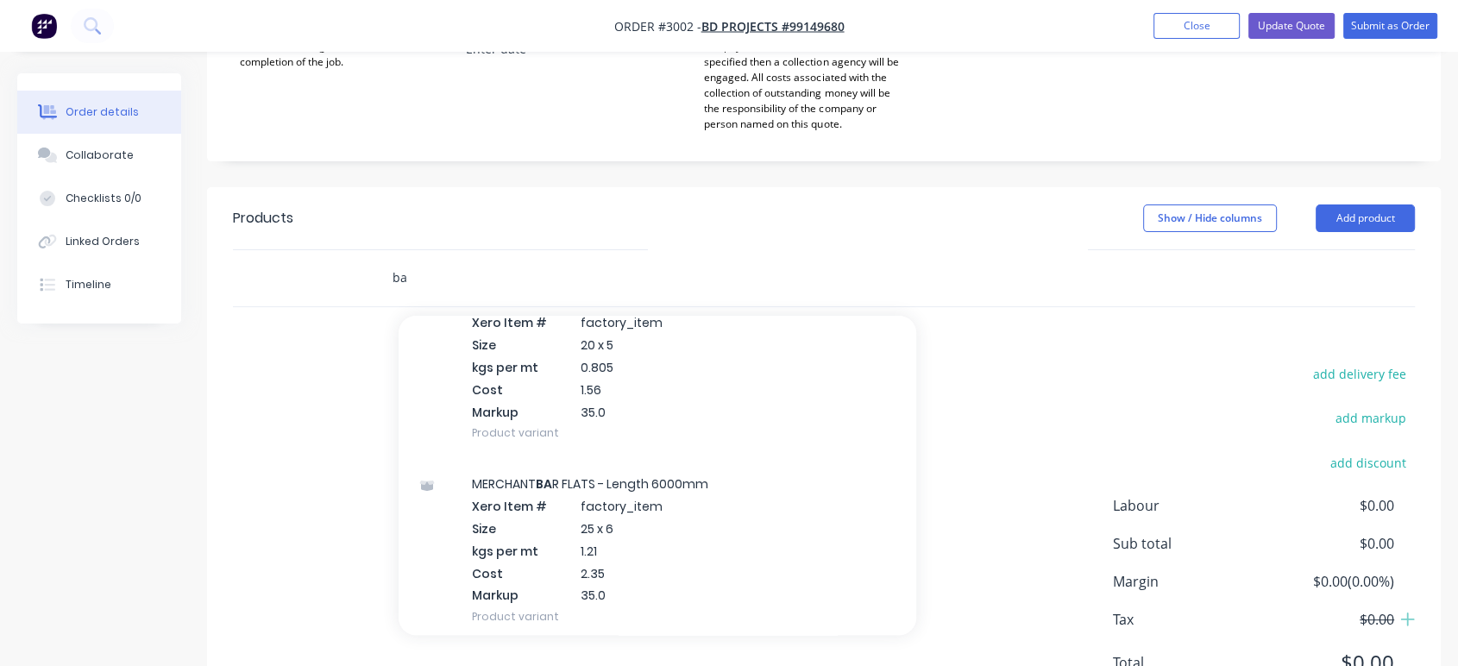
click at [417, 270] on input "ba" at bounding box center [564, 277] width 345 height 35
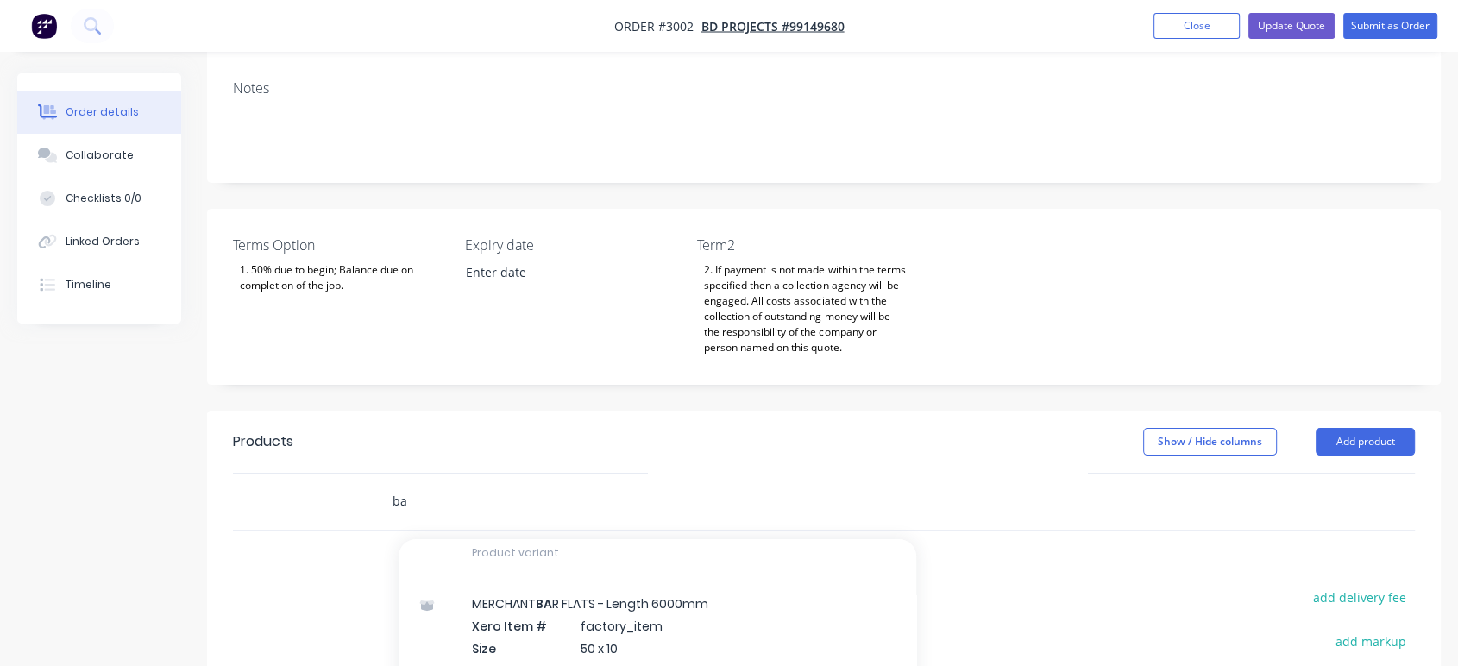
scroll to position [191, 0]
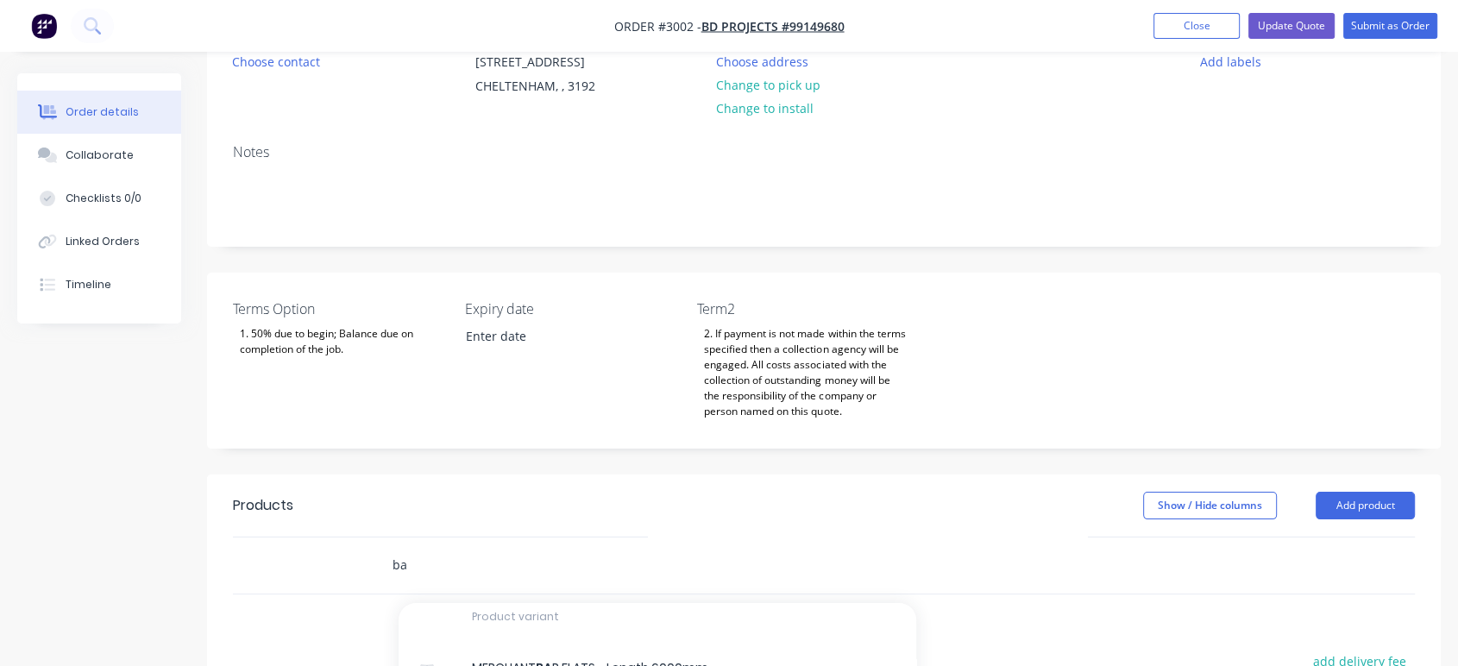
type input "b"
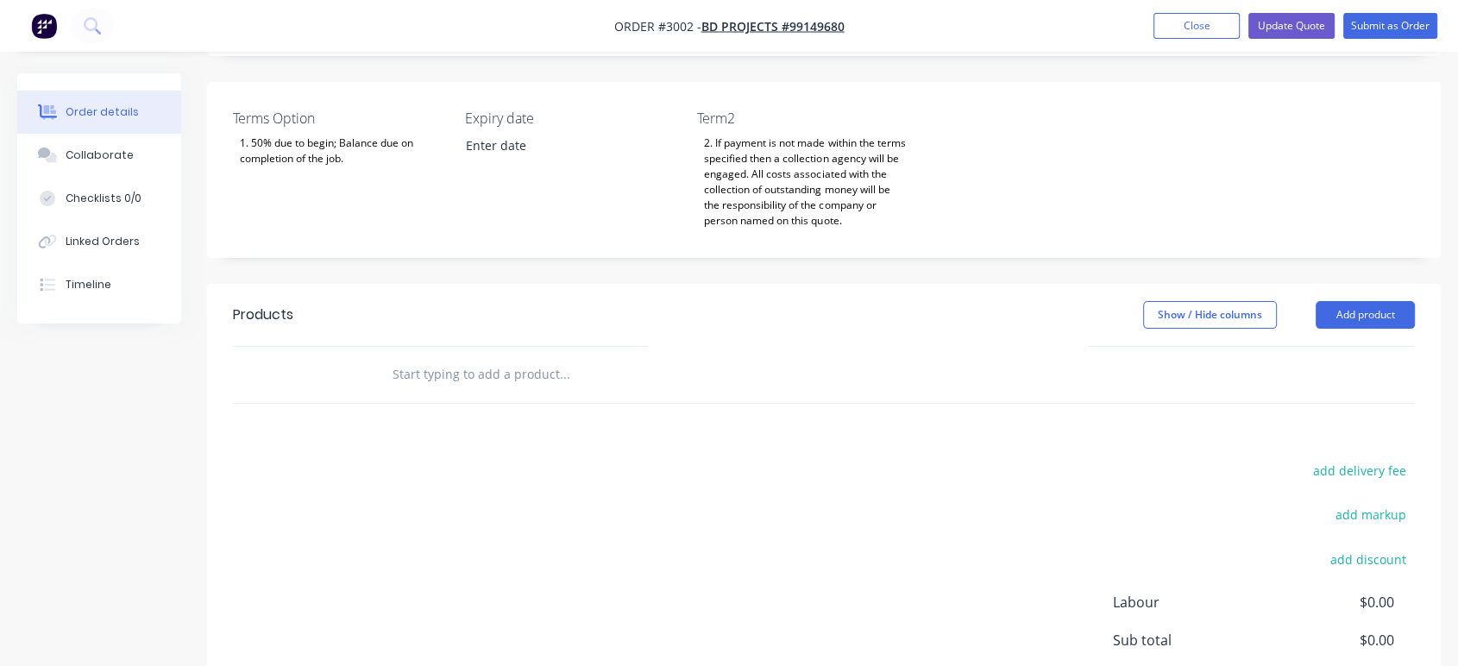
scroll to position [383, 0]
click at [528, 323] on div "Show / Hide columns Add product" at bounding box center [949, 314] width 931 height 28
drag, startPoint x: 597, startPoint y: 338, endPoint x: 650, endPoint y: 342, distance: 53.6
click at [606, 338] on header "Products Show / Hide columns Add product" at bounding box center [823, 314] width 1233 height 62
click at [1353, 311] on button "Add product" at bounding box center [1364, 314] width 99 height 28
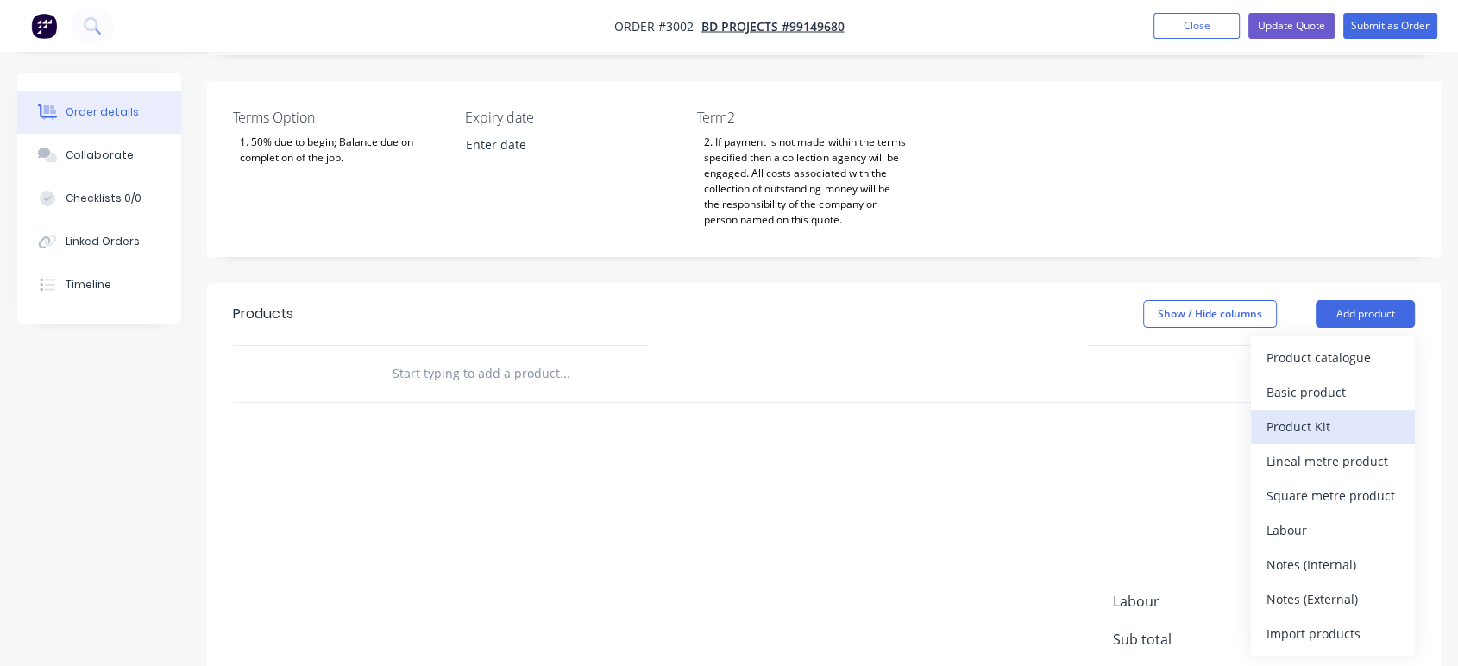
click at [1325, 425] on div "Product Kit" at bounding box center [1332, 426] width 133 height 25
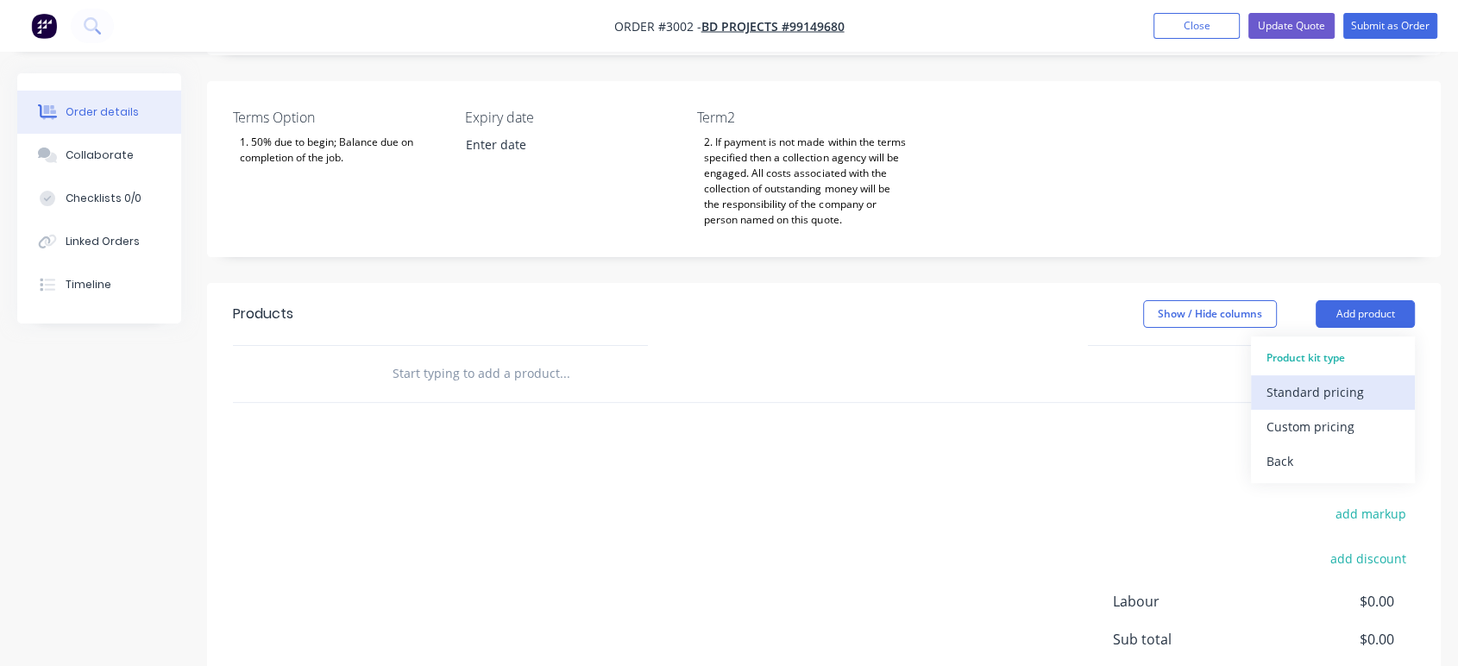
click at [1334, 382] on div "Standard pricing" at bounding box center [1332, 392] width 133 height 25
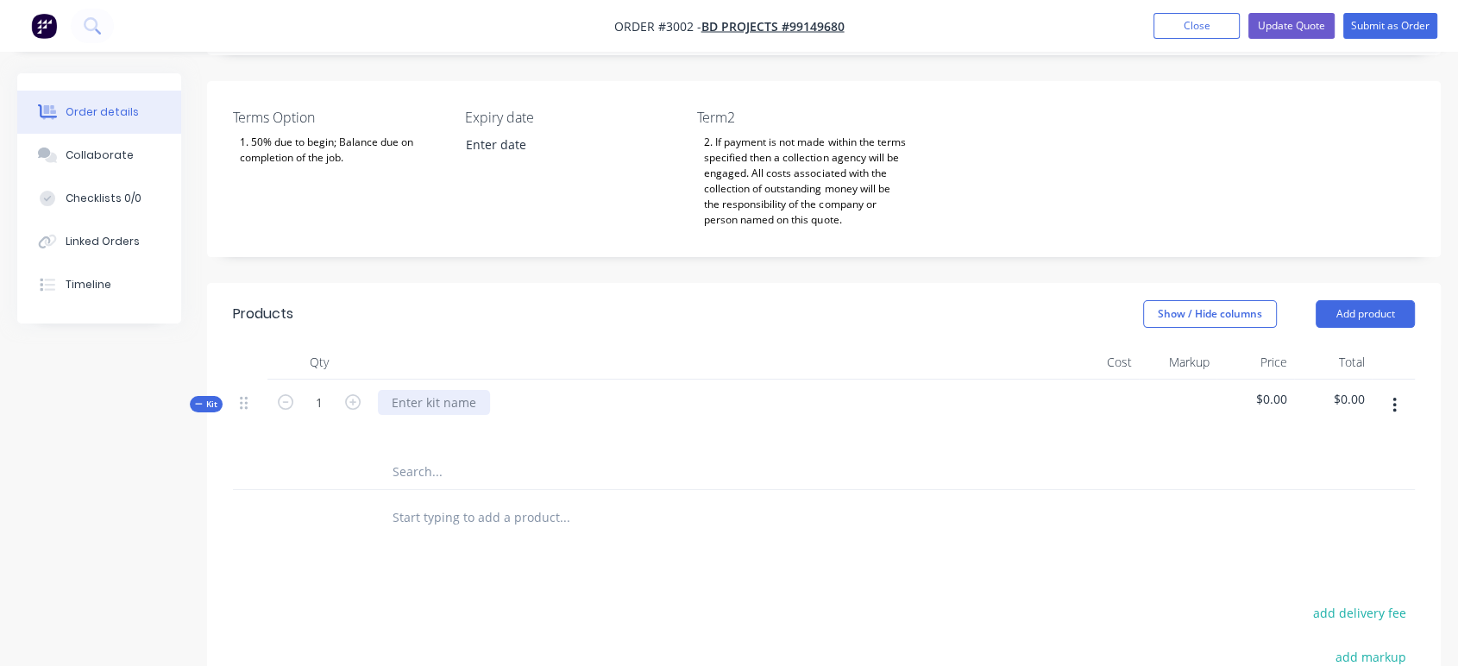
click at [421, 402] on div at bounding box center [434, 402] width 112 height 25
paste div
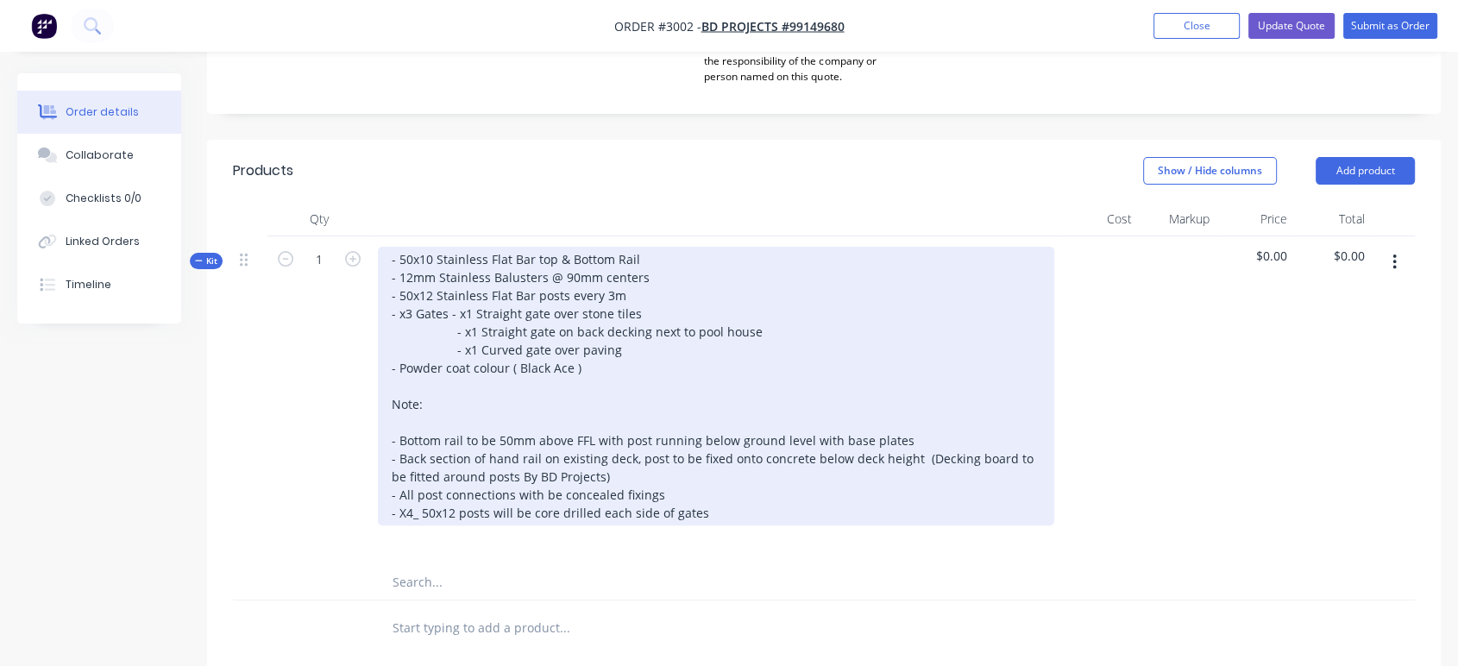
scroll to position [670, 0]
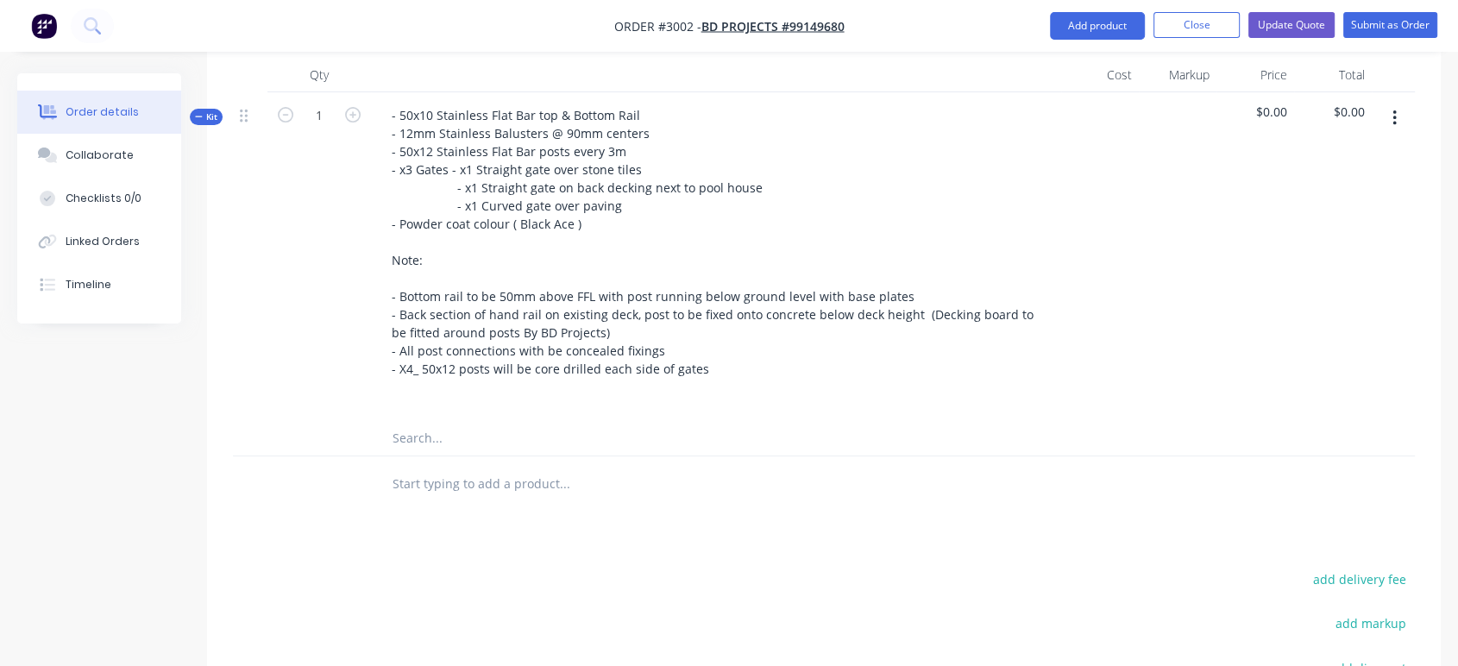
click at [419, 440] on input "text" at bounding box center [564, 438] width 345 height 35
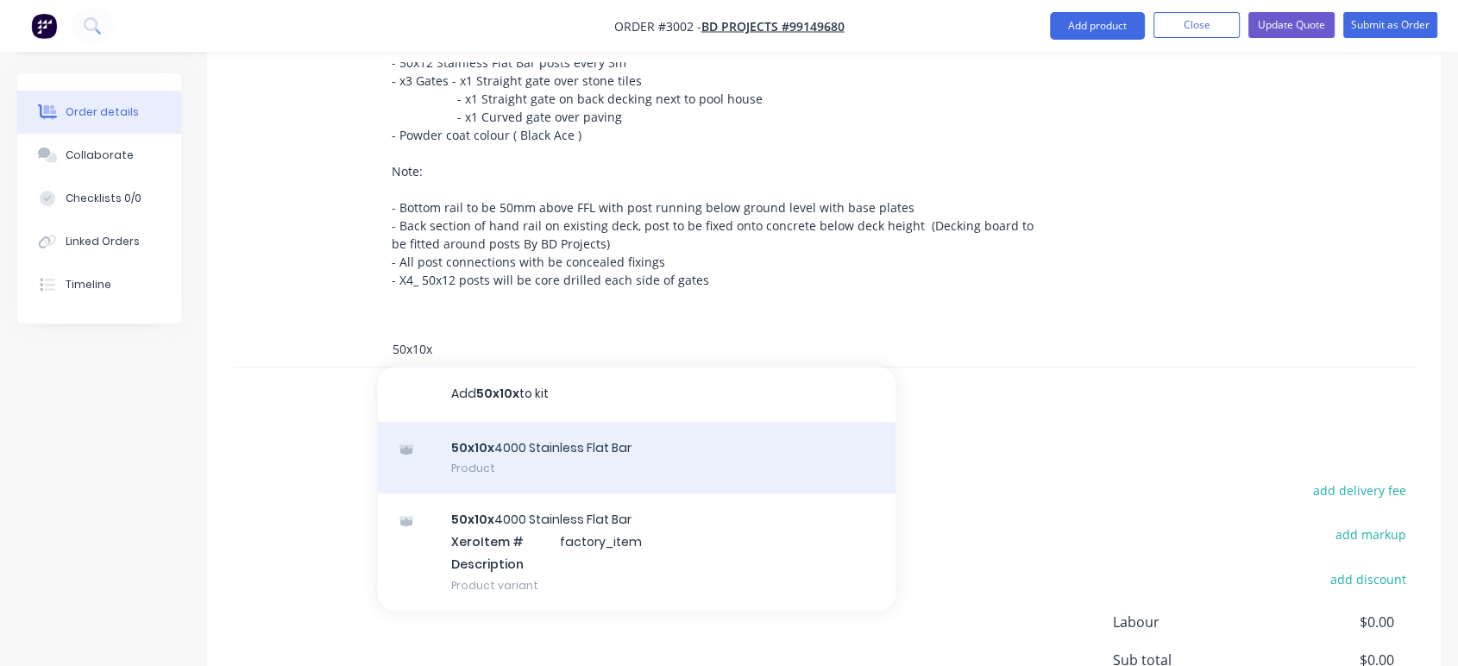
scroll to position [766, 0]
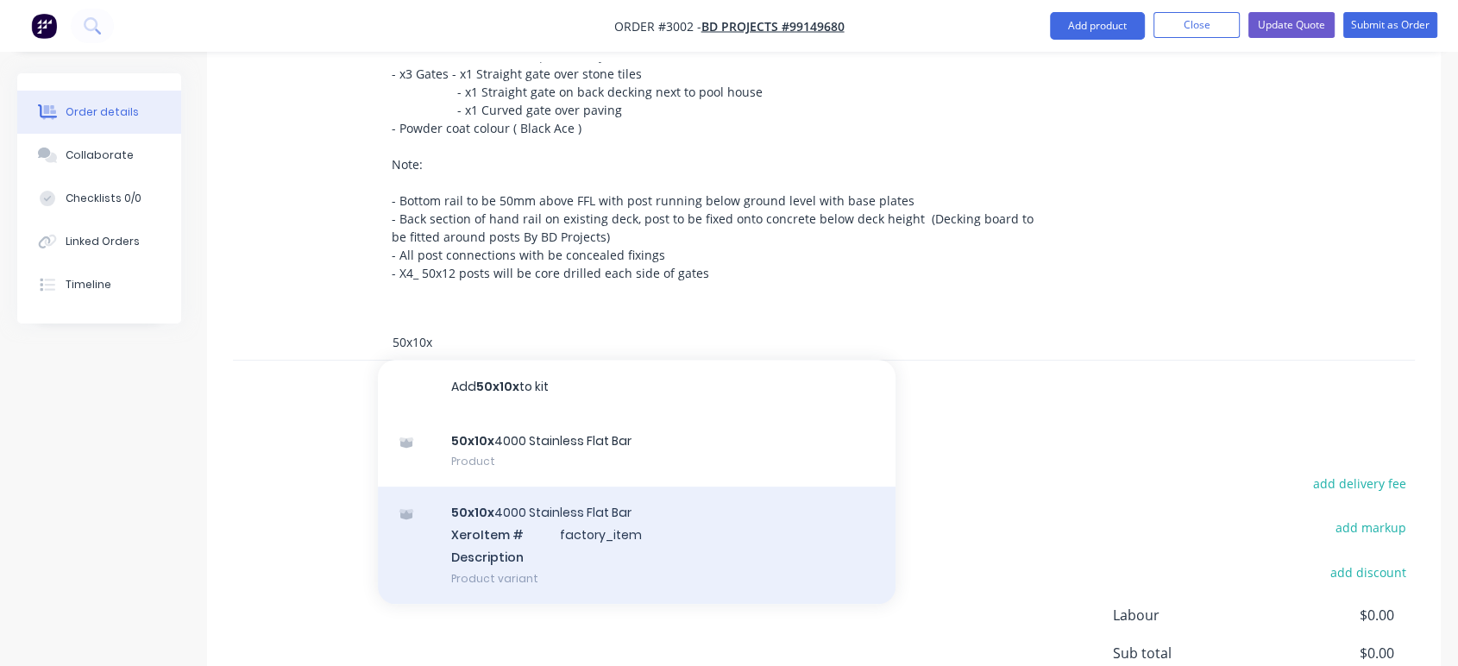
type input "50x10x"
click at [545, 524] on div "50x10x 4000 Stainless Flat Bar Xero Item # factory_item Description Product var…" at bounding box center [637, 544] width 518 height 116
